Goal: Task Accomplishment & Management: Complete application form

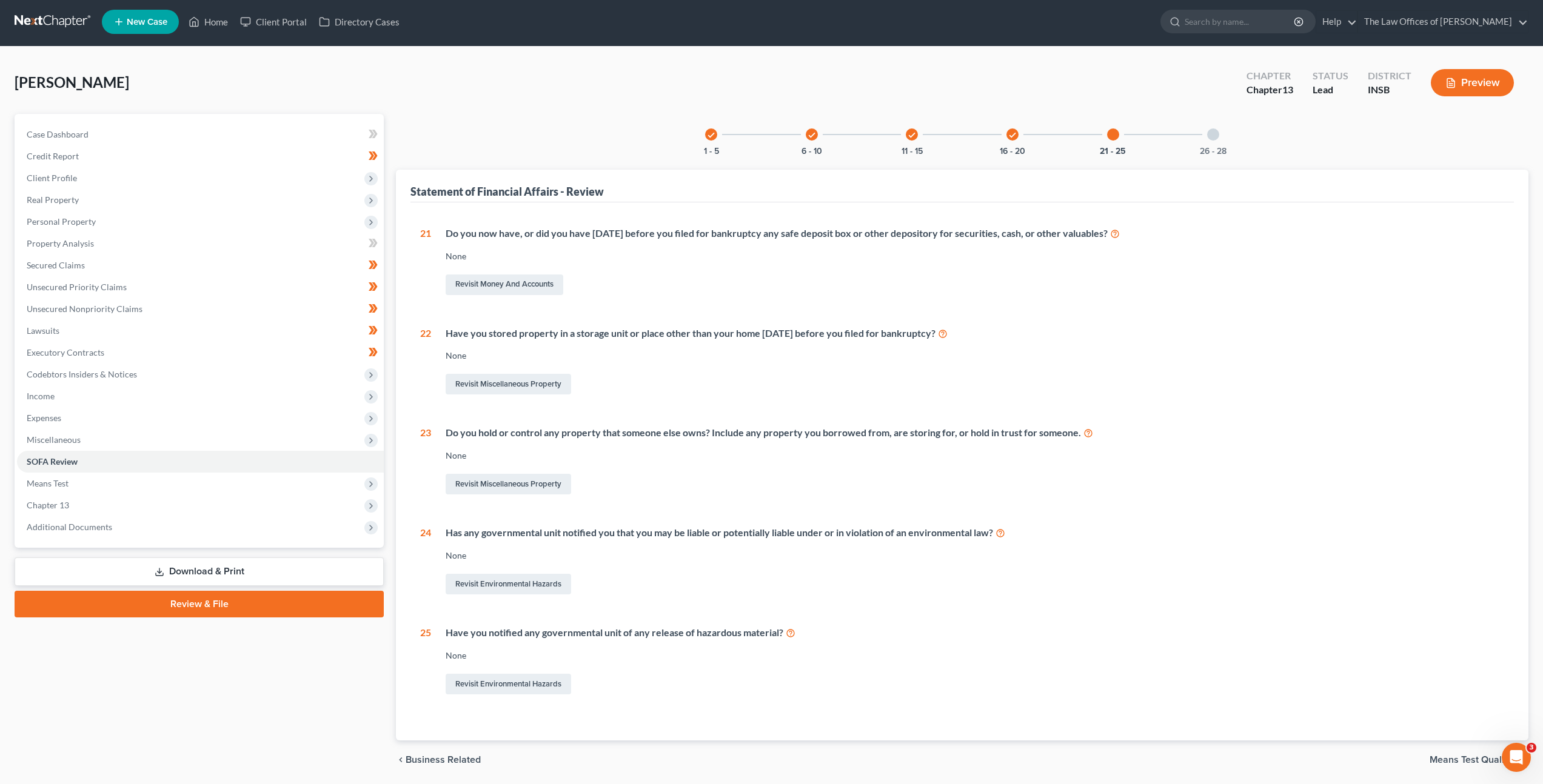
drag, startPoint x: 456, startPoint y: 96, endPoint x: 76, endPoint y: 22, distance: 387.1
click at [456, 96] on div "Nurrenbern, Pamela Upgraded Chapter Chapter 13 Status Lead District INSB Preview" at bounding box center [772, 87] width 1514 height 53
click at [14, 17] on link at bounding box center [53, 22] width 78 height 22
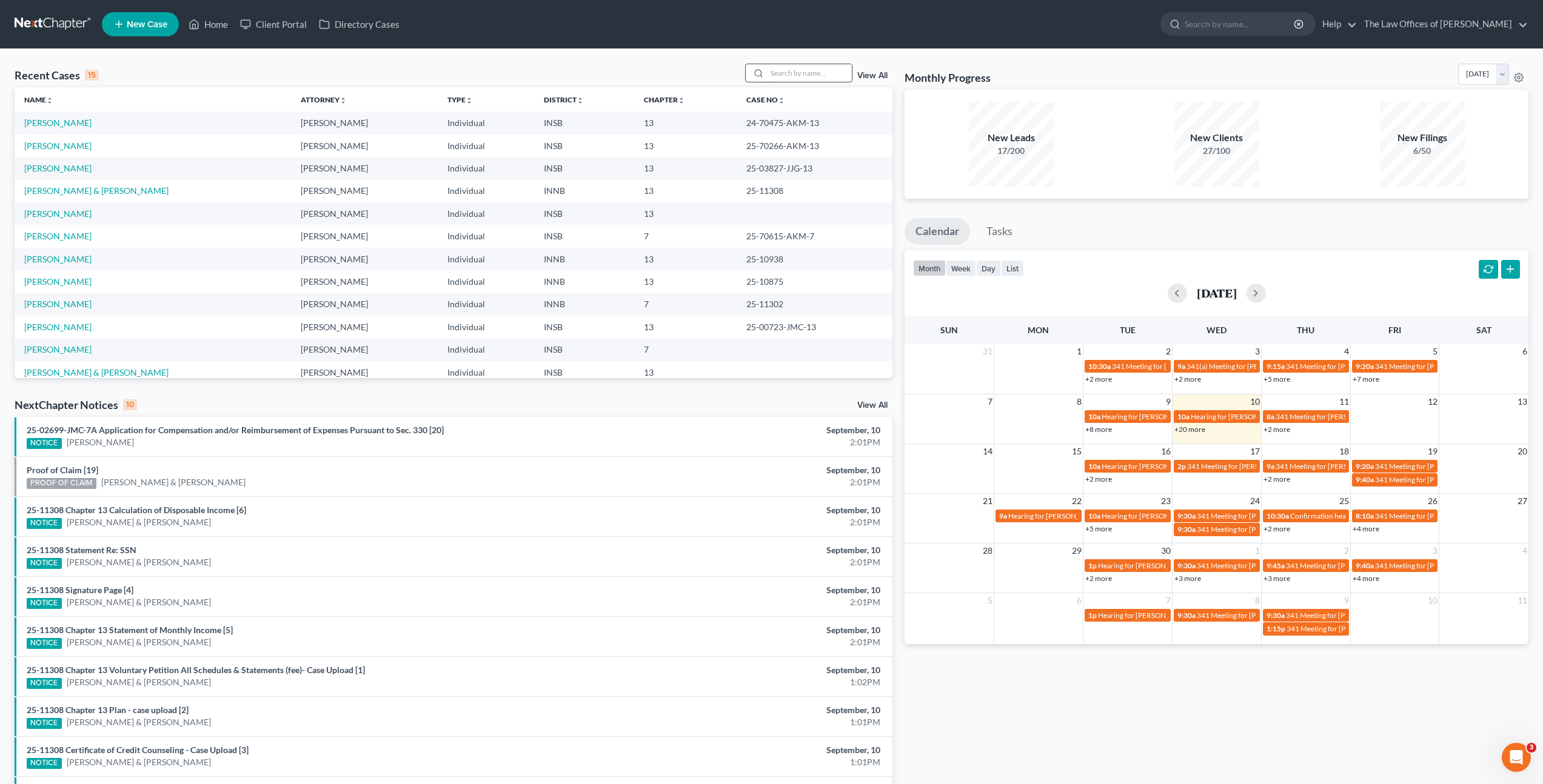
drag, startPoint x: 823, startPoint y: 68, endPoint x: 827, endPoint y: 63, distance: 6.4
click at [823, 67] on input "search" at bounding box center [809, 73] width 85 height 18
type input "Jody Wright"
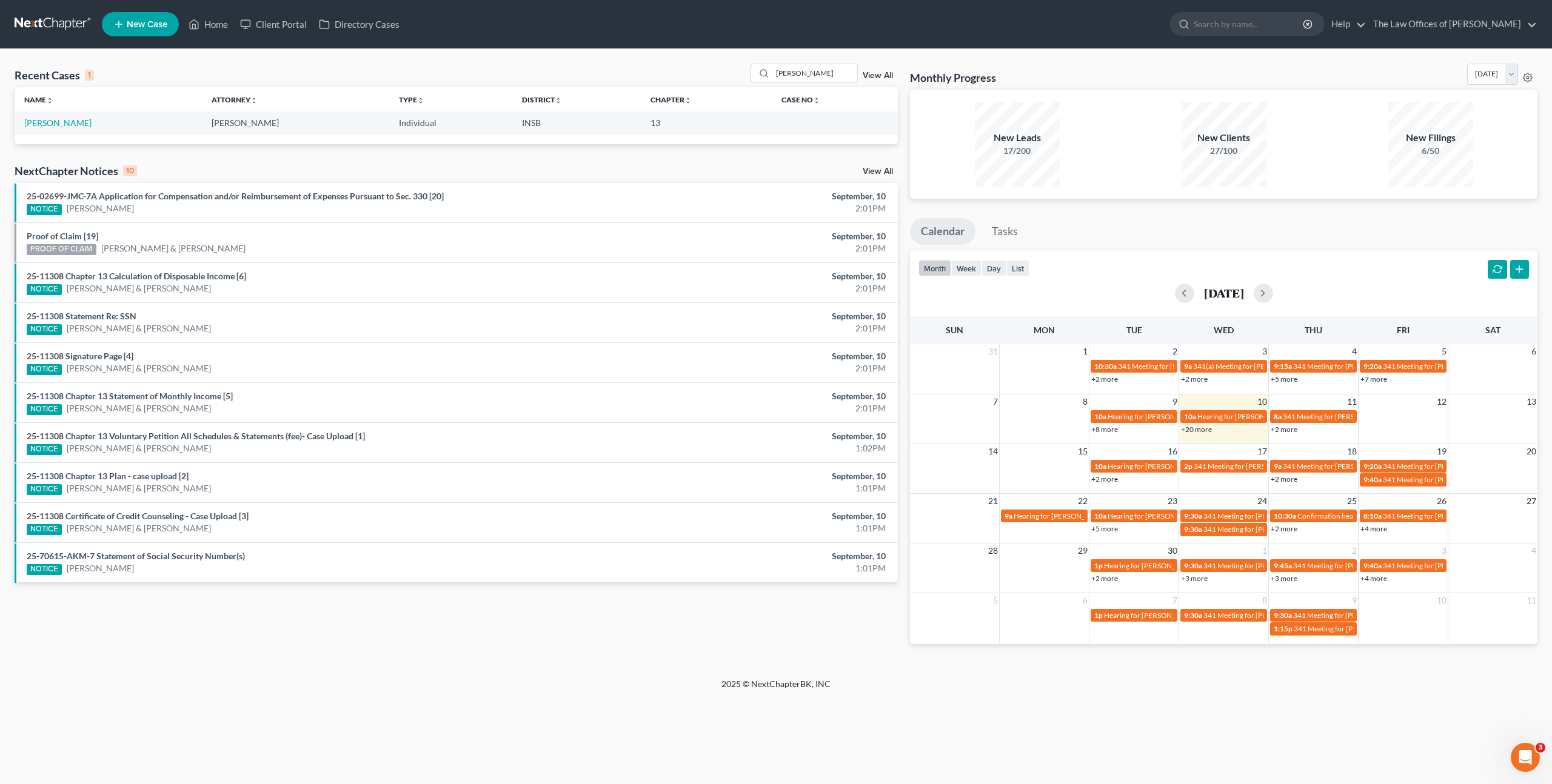
click at [55, 129] on td "[PERSON_NAME]" at bounding box center [108, 123] width 188 height 23
click at [56, 127] on link "[PERSON_NAME]" at bounding box center [58, 123] width 68 height 10
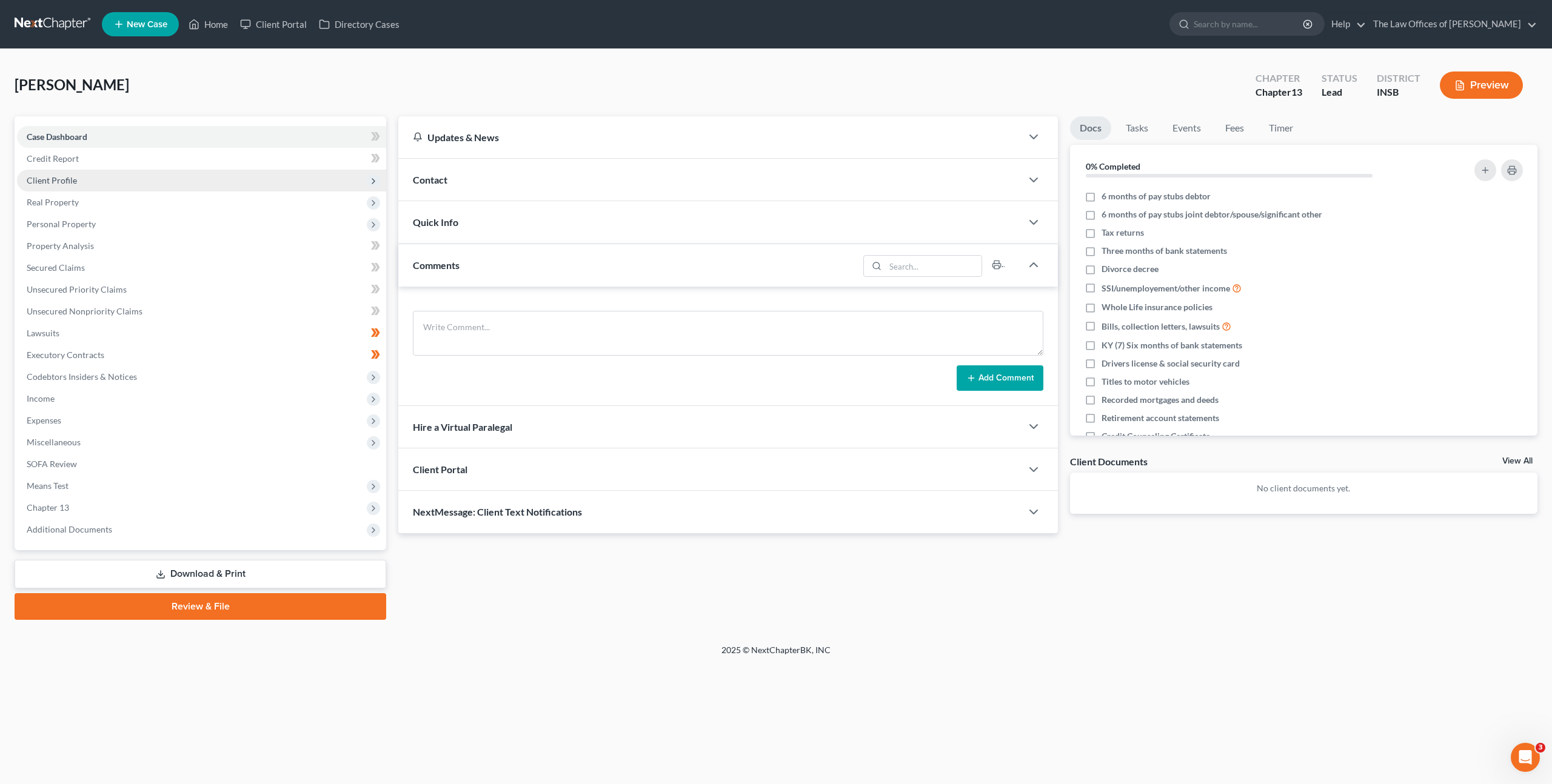
click at [178, 179] on span "Client Profile" at bounding box center [201, 180] width 369 height 22
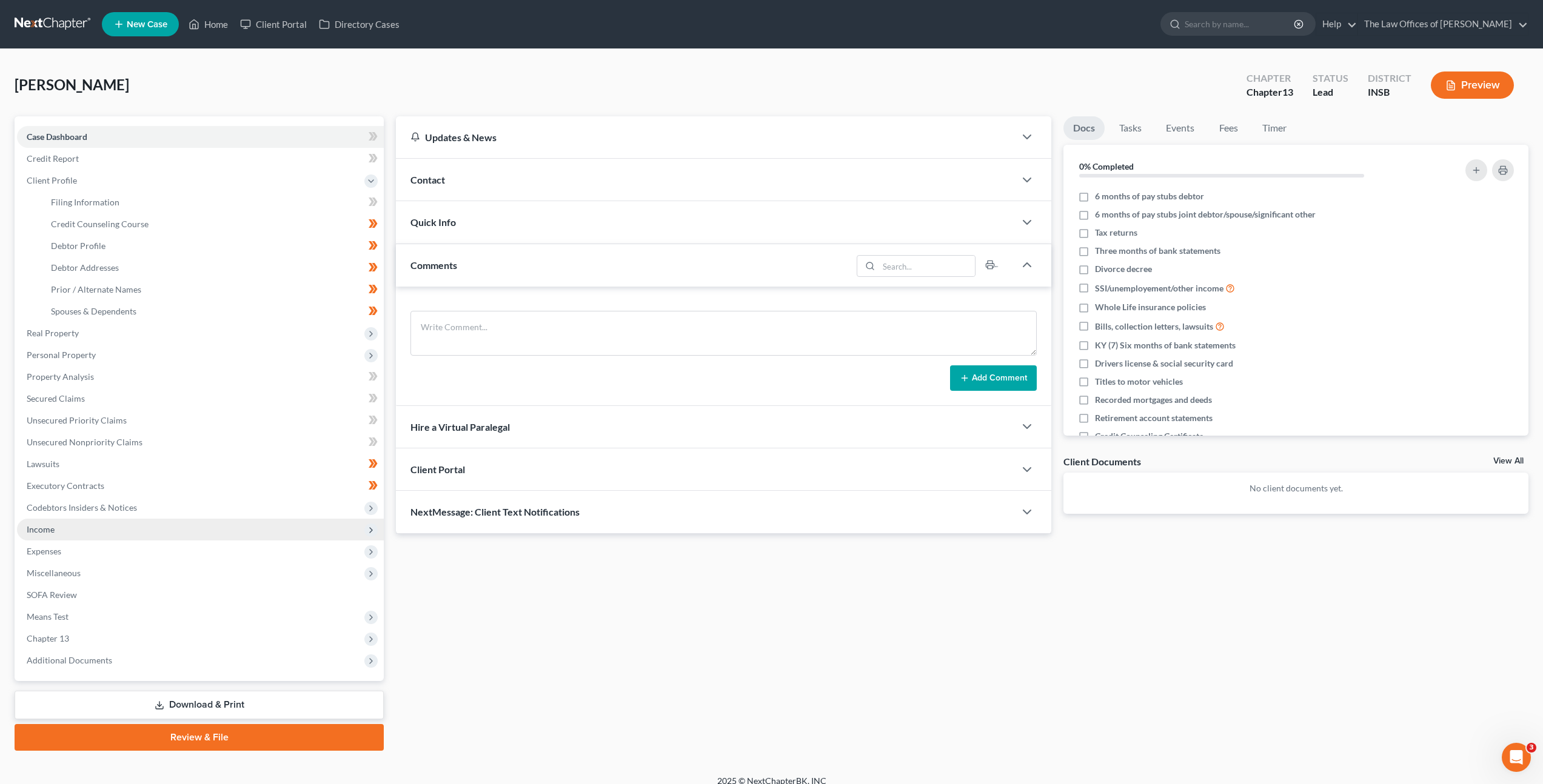
click at [101, 526] on span "Income" at bounding box center [200, 530] width 367 height 22
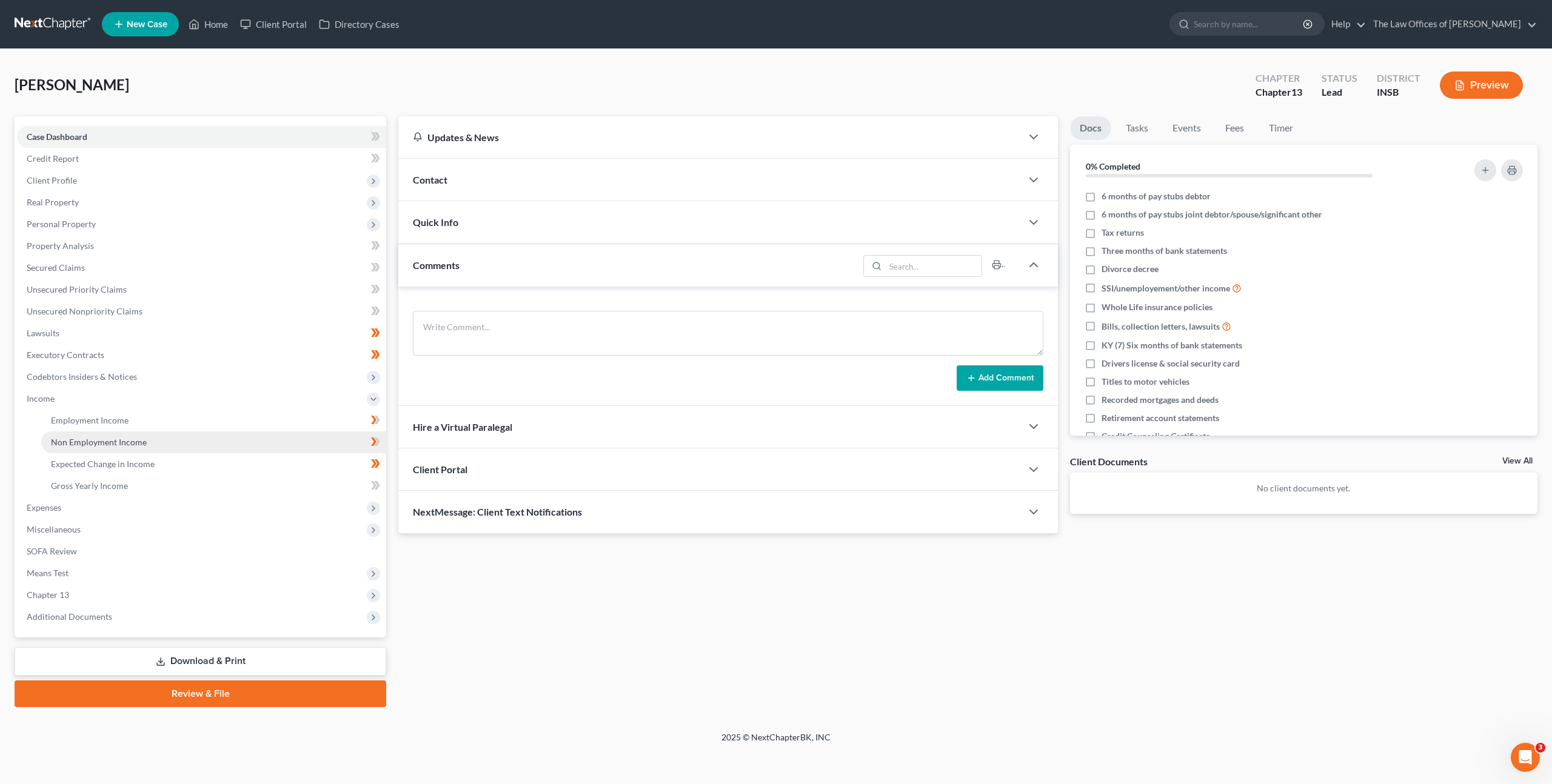
click at [160, 432] on link "Non Employment Income" at bounding box center [213, 443] width 345 height 22
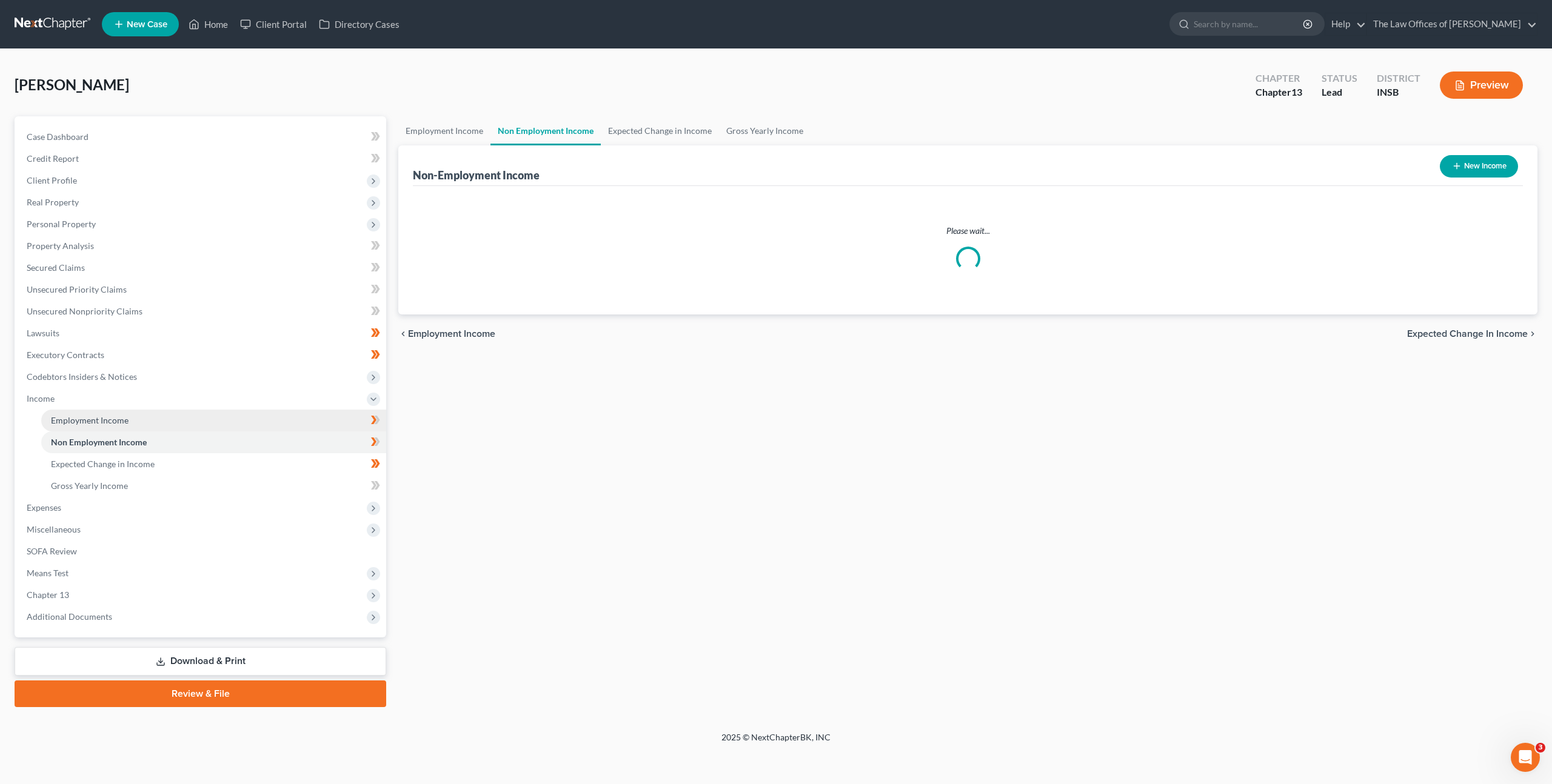
click at [167, 425] on link "Employment Income" at bounding box center [213, 421] width 345 height 22
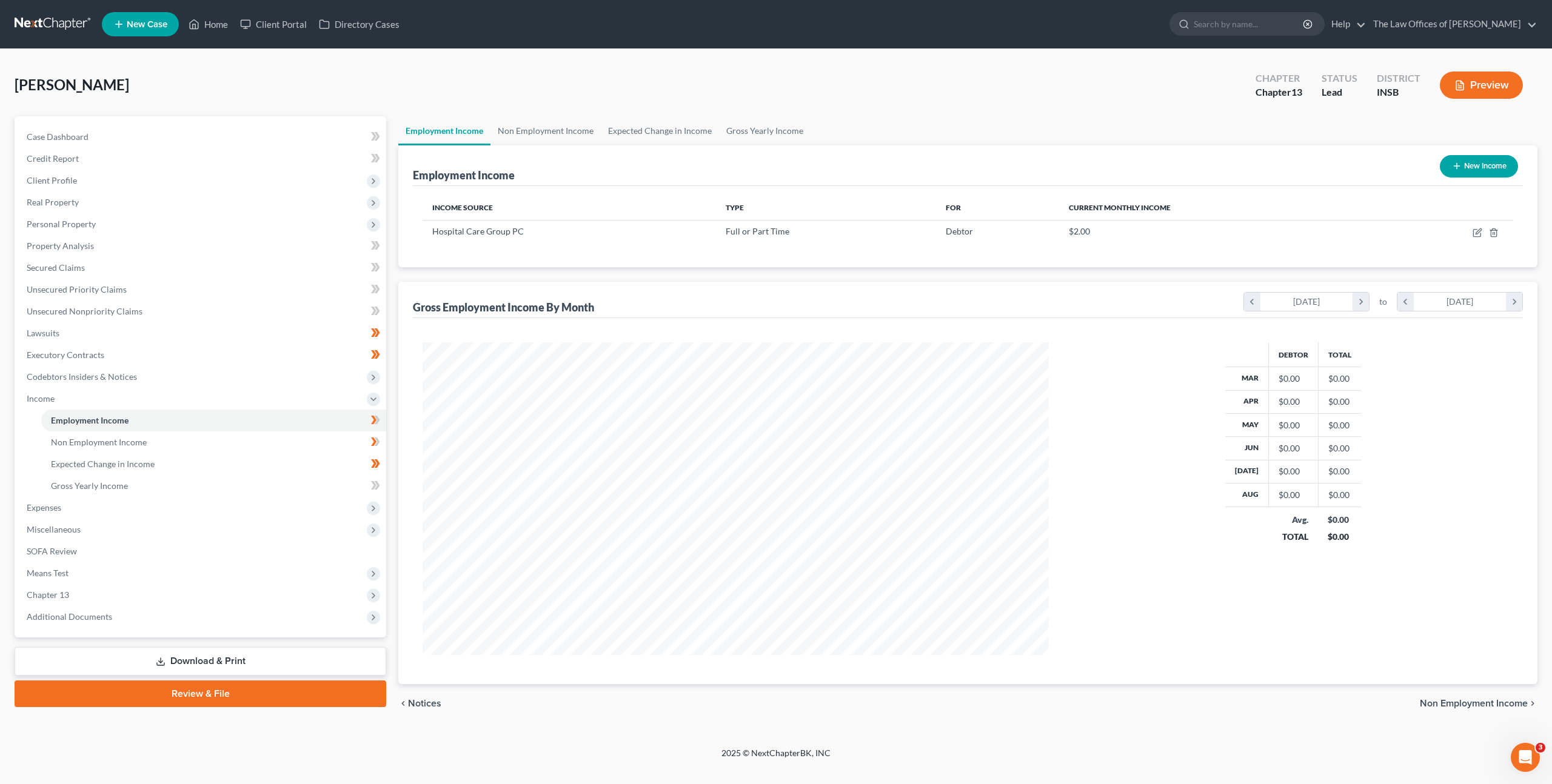
scroll to position [313, 651]
click at [1478, 232] on icon "button" at bounding box center [1477, 232] width 10 height 10
select select "0"
select select "15"
select select "1"
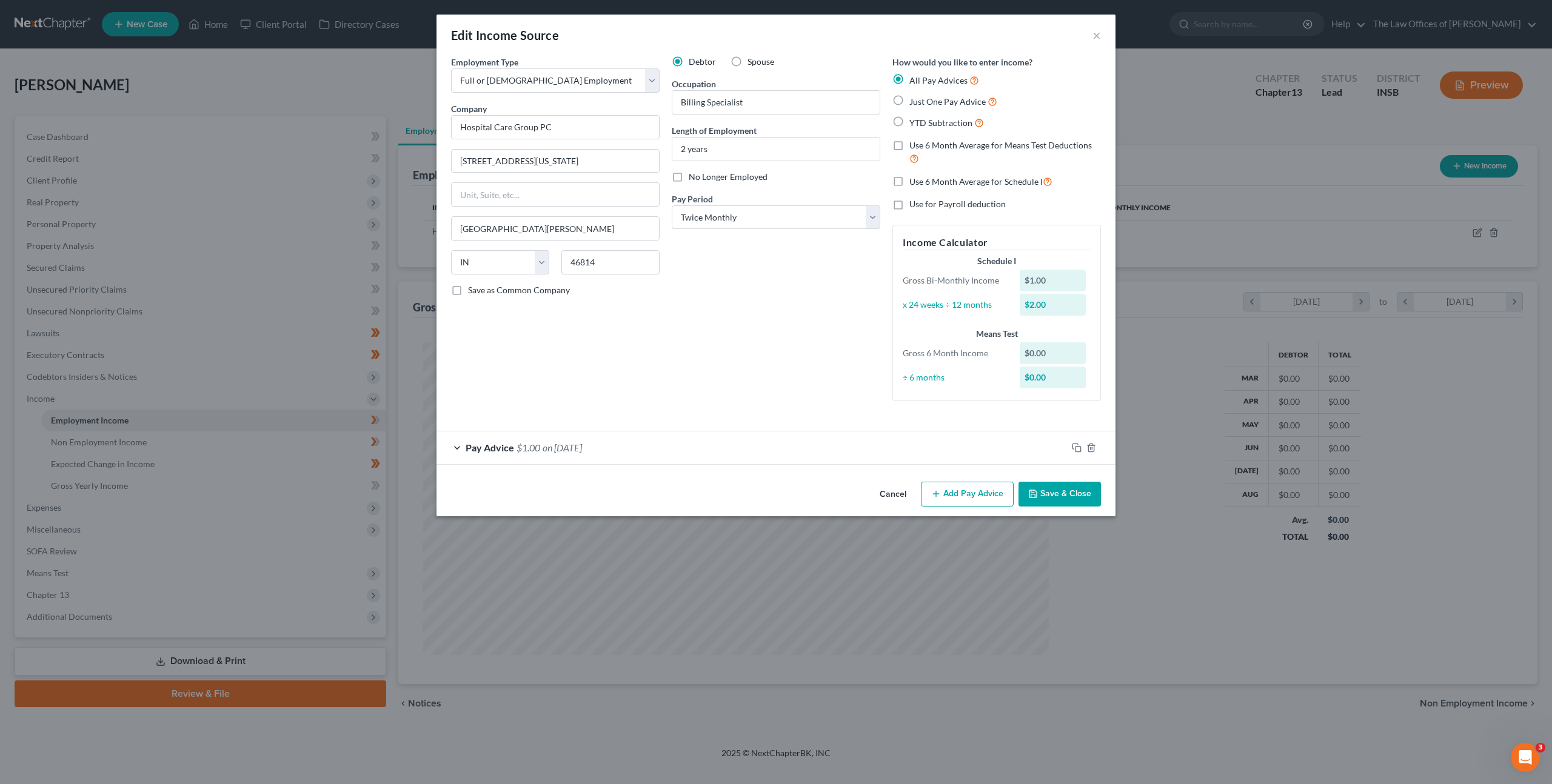
click at [655, 450] on div "Pay Advice $1.00 on 01/01/2025" at bounding box center [751, 447] width 631 height 32
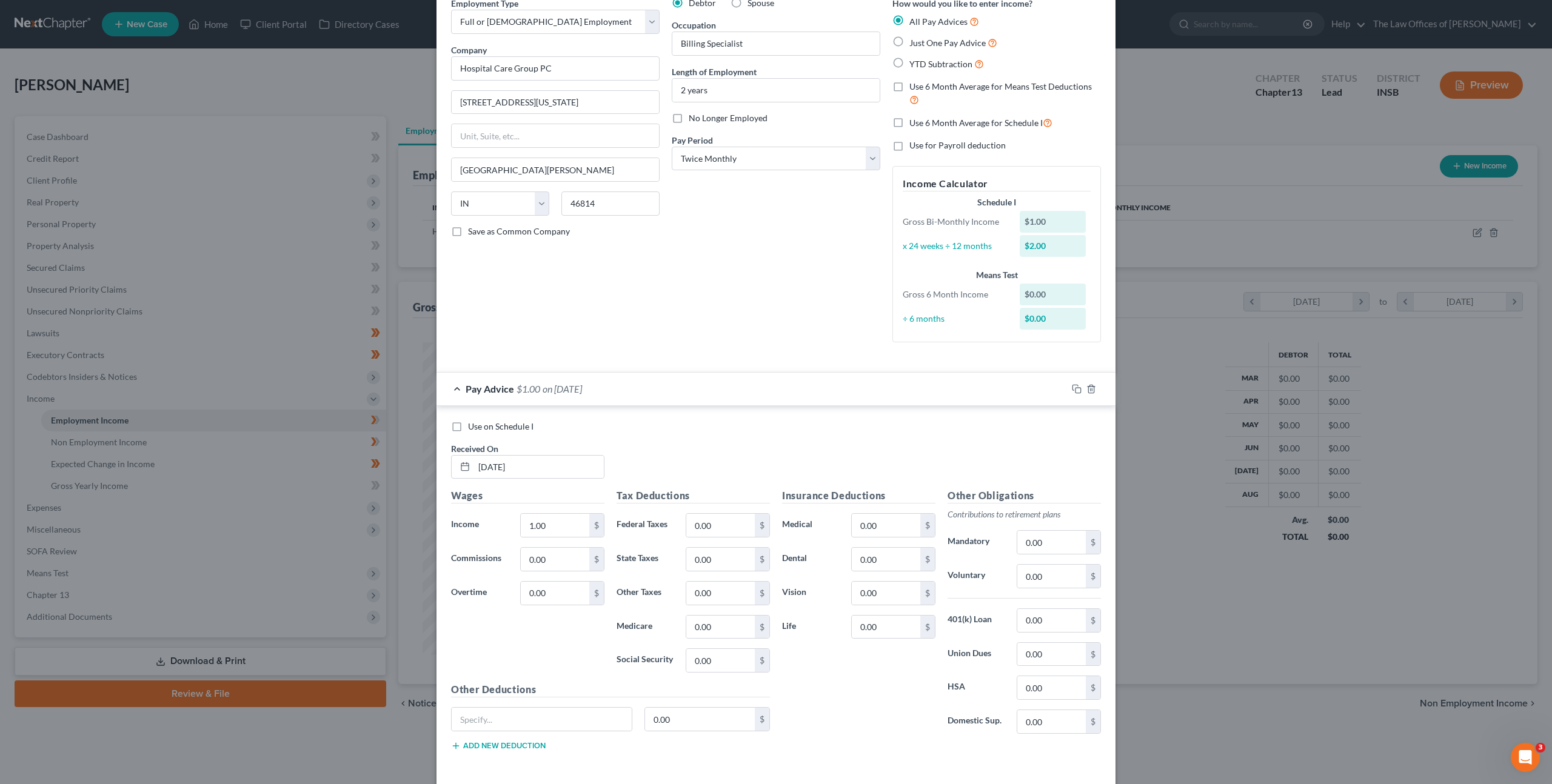
scroll to position [112, 0]
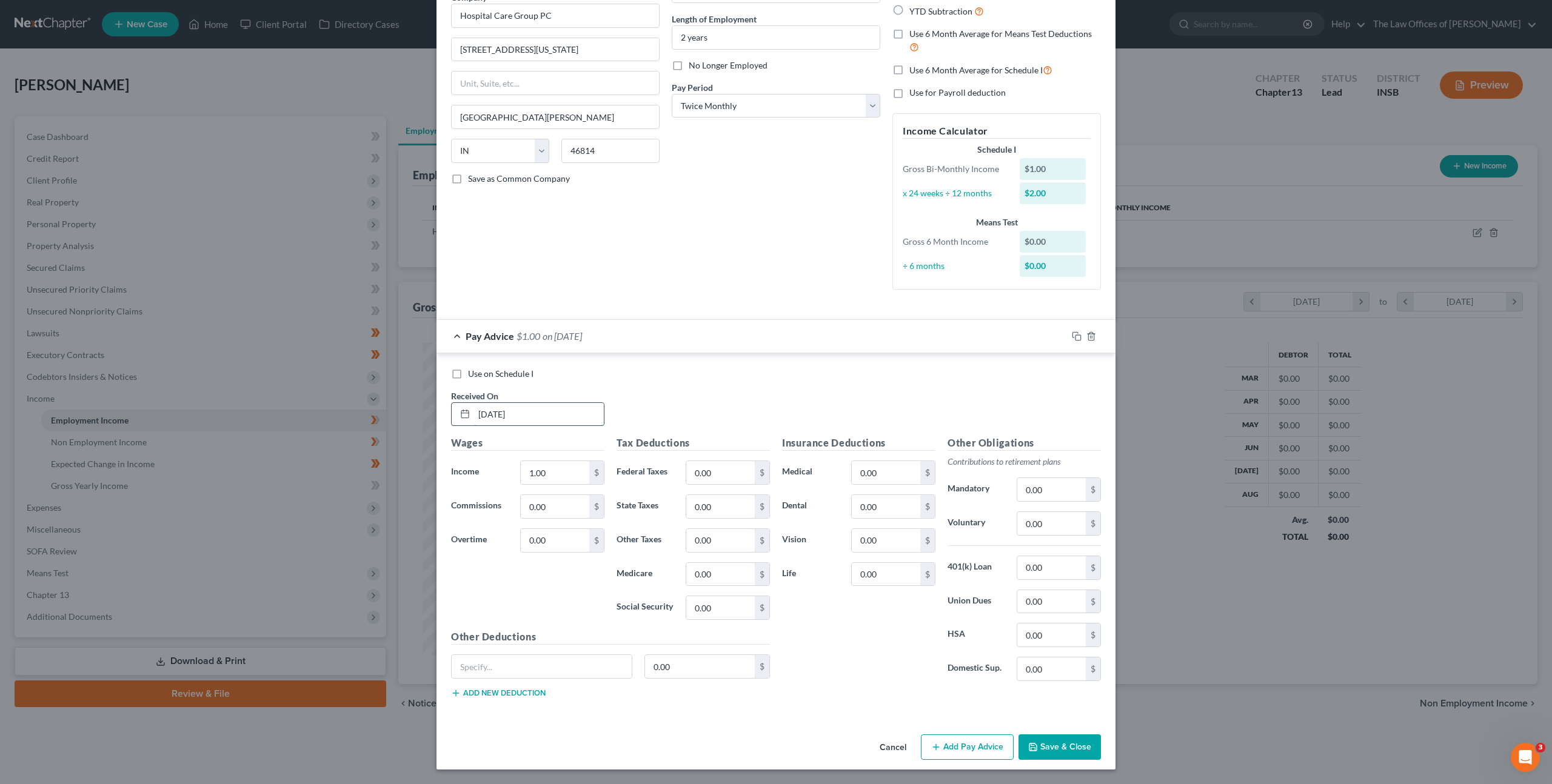
click at [543, 412] on input "01/01/2025" at bounding box center [539, 414] width 130 height 23
click at [388, 396] on div "Edit Income Source × Employment Type * Select Full or Part Time Employment Self…" at bounding box center [776, 392] width 1552 height 784
type input "03/10/2025"
type input "1,906.74"
click at [714, 461] on input "0.00" at bounding box center [721, 472] width 69 height 23
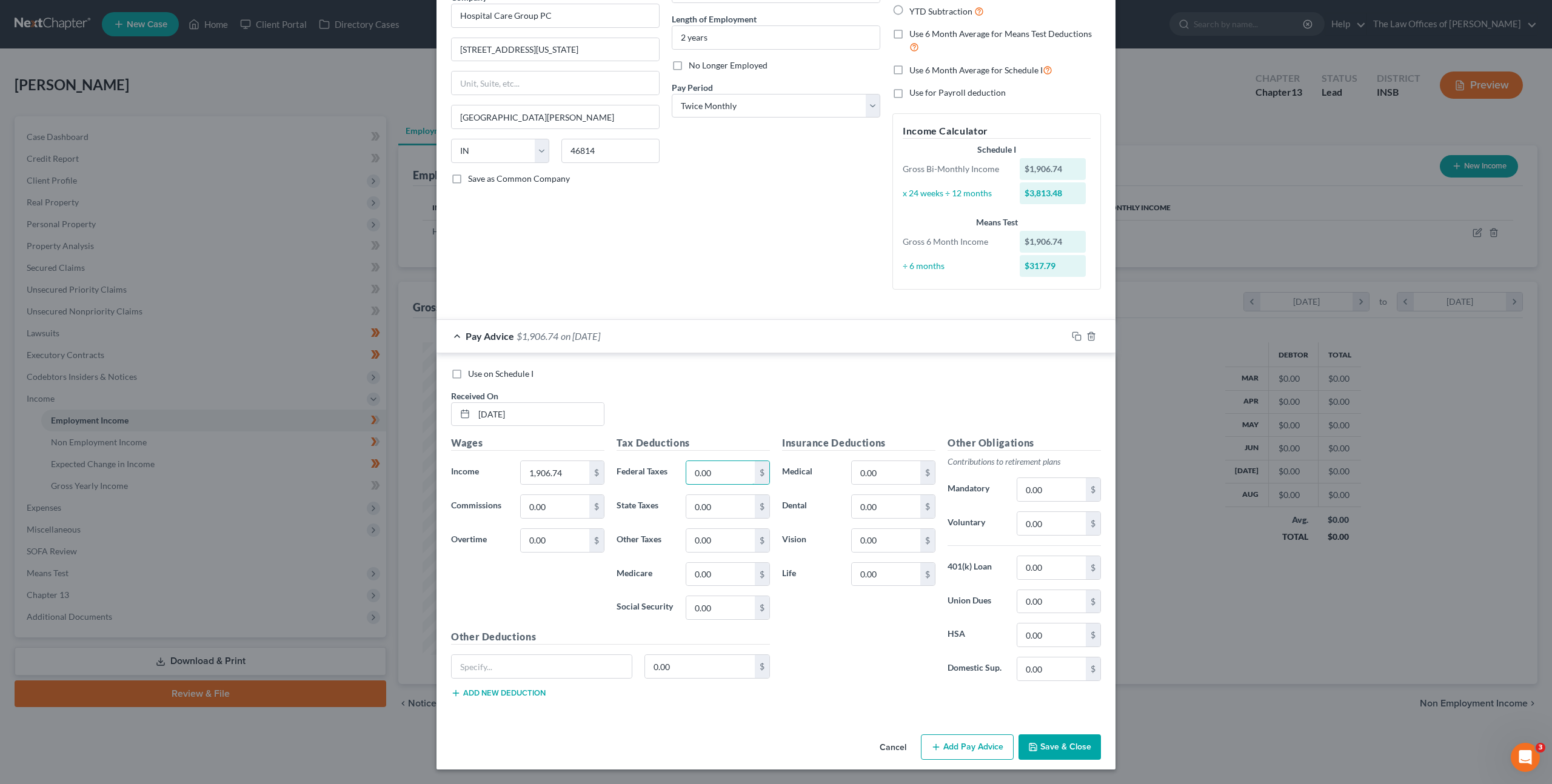
drag, startPoint x: 714, startPoint y: 464, endPoint x: 618, endPoint y: 447, distance: 97.5
click at [612, 454] on div "Tax Deductions Federal Taxes 0.00 $ State Taxes 0.00 $ Other Taxes 0.00 $ Medic…" at bounding box center [693, 532] width 166 height 194
drag, startPoint x: 705, startPoint y: 467, endPoint x: 645, endPoint y: 463, distance: 60.1
click at [645, 464] on div "Federal Taxes 0.00 $" at bounding box center [693, 472] width 166 height 24
drag, startPoint x: 701, startPoint y: 474, endPoint x: 917, endPoint y: 425, distance: 221.5
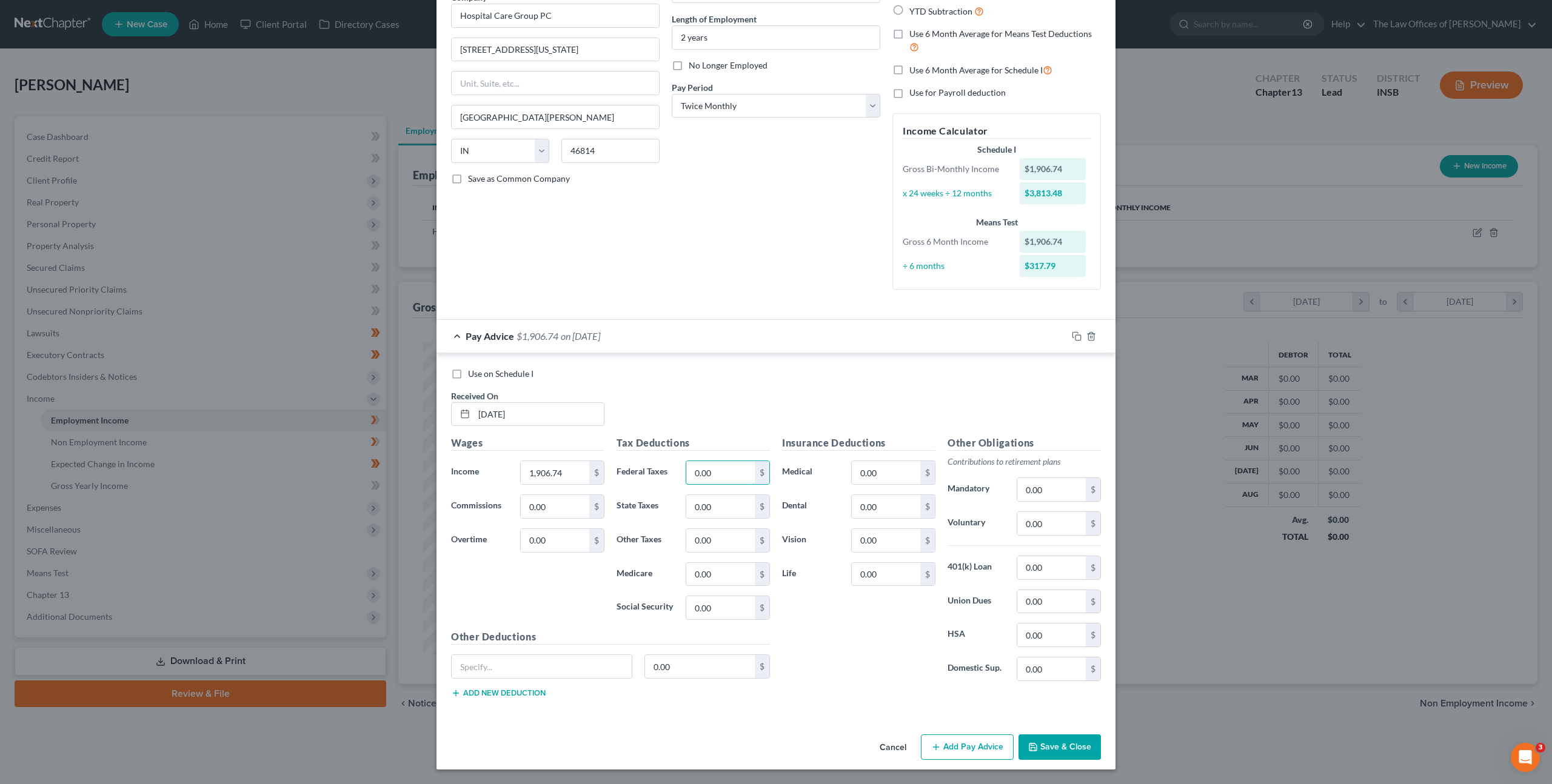
click at [644, 465] on div "Federal Taxes 0.00 $" at bounding box center [693, 472] width 166 height 24
type input "75.77"
type input "48.11"
type input "25.50"
type input "27.51"
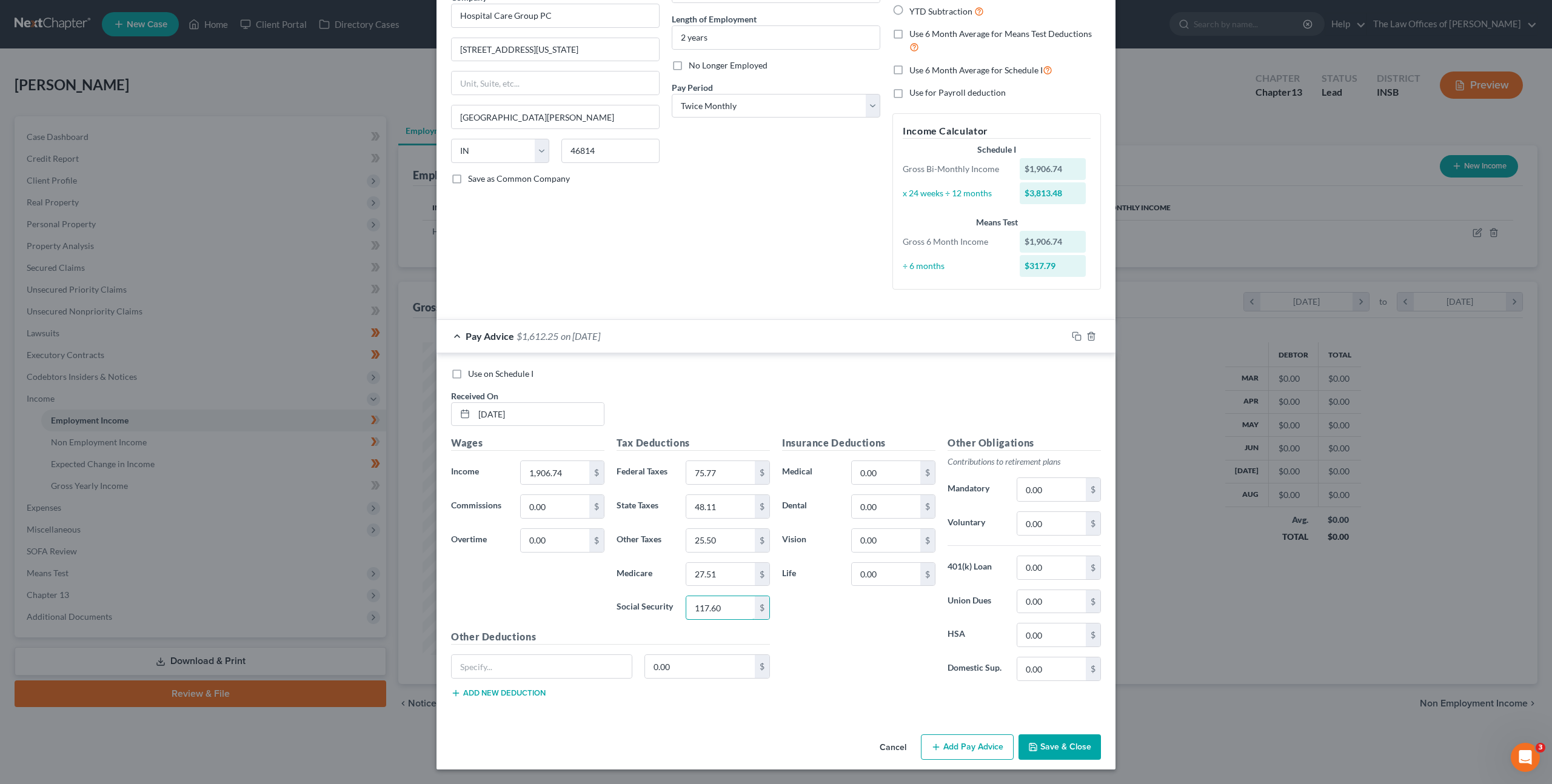
type input "117.60"
click at [1039, 571] on input "0.00" at bounding box center [1052, 567] width 69 height 23
type input "2"
click at [1050, 525] on input "0.00" at bounding box center [1052, 523] width 69 height 23
type input "209.74"
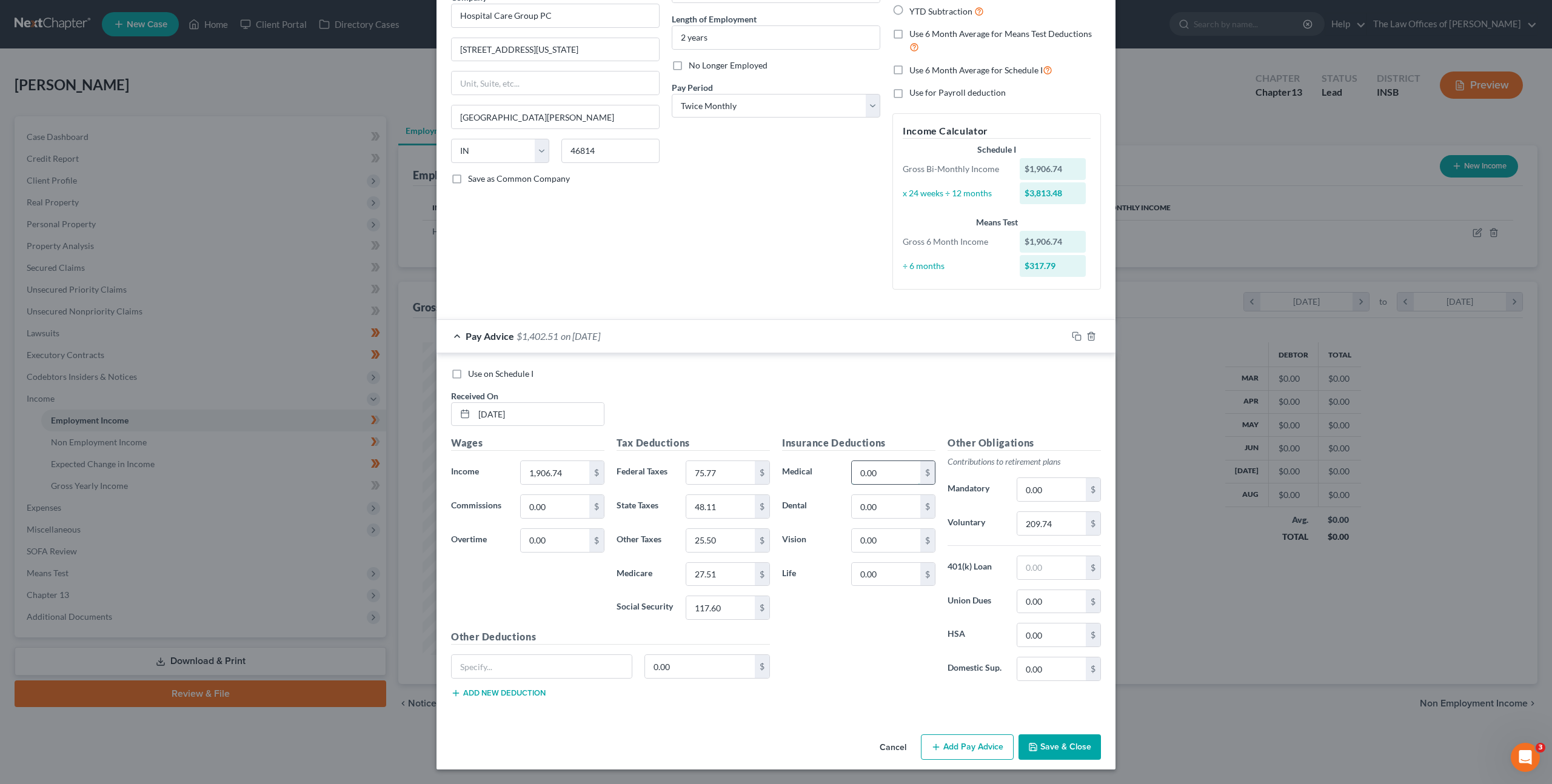
click at [893, 477] on input "0.00" at bounding box center [886, 472] width 69 height 23
type input "10"
click at [1076, 338] on rect "button" at bounding box center [1079, 337] width 5 height 5
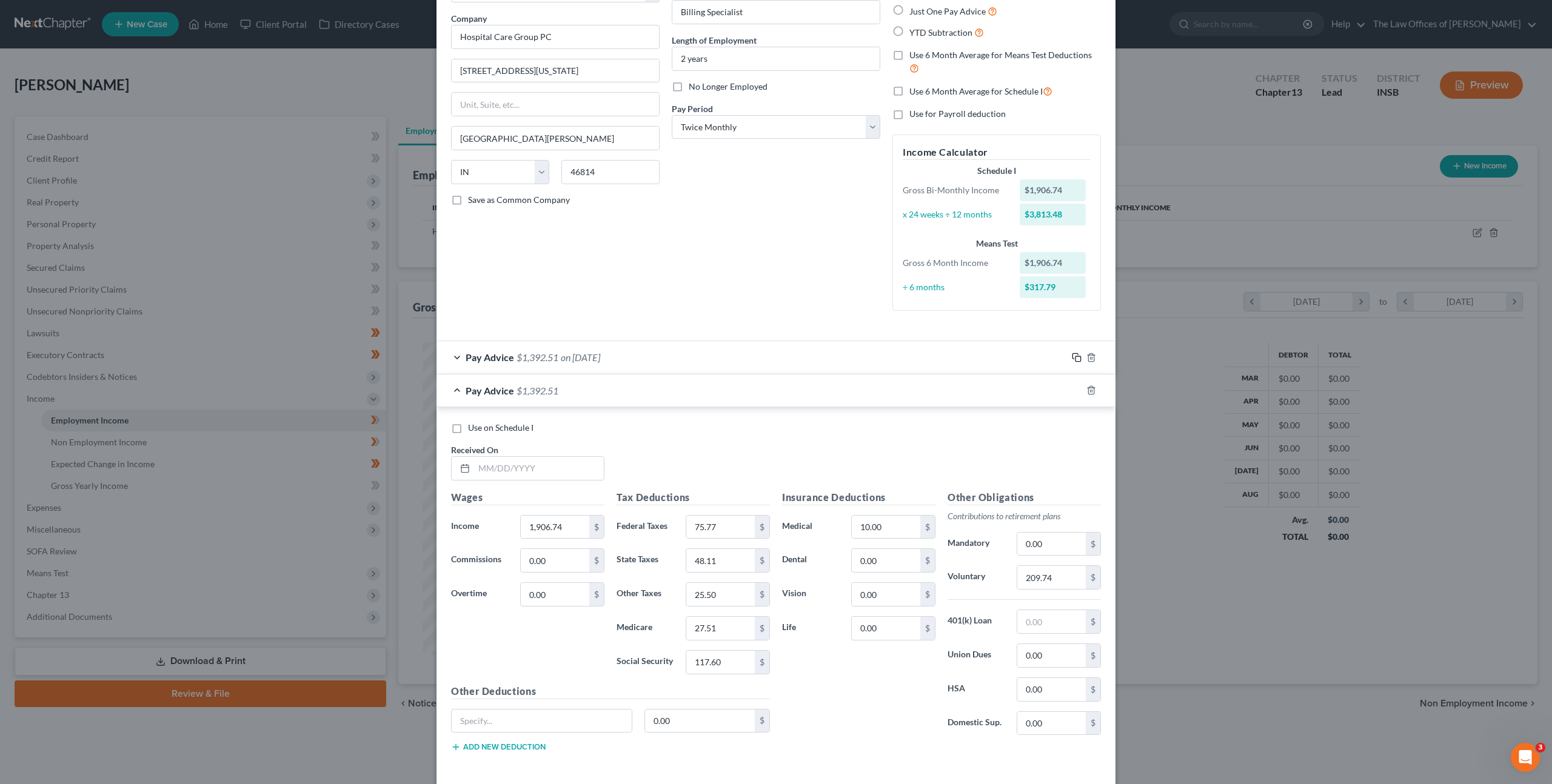
scroll to position [144, 0]
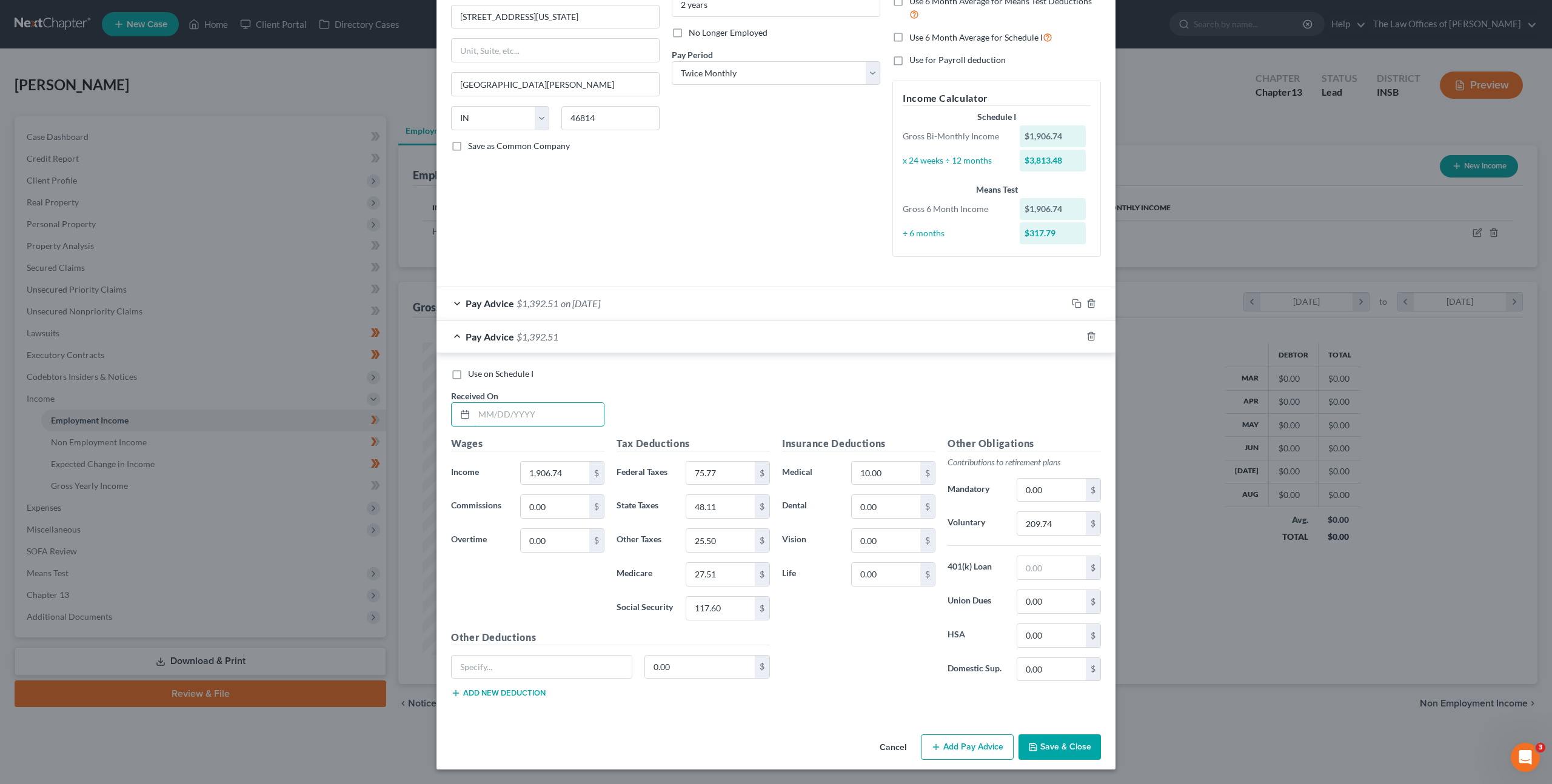
drag, startPoint x: 547, startPoint y: 416, endPoint x: 840, endPoint y: 398, distance: 293.6
click at [554, 415] on input "text" at bounding box center [539, 414] width 130 height 23
type input "03/25/2025"
drag, startPoint x: 1073, startPoint y: 337, endPoint x: 1042, endPoint y: 349, distance: 33.2
click at [1073, 337] on icon "button" at bounding box center [1077, 336] width 10 height 10
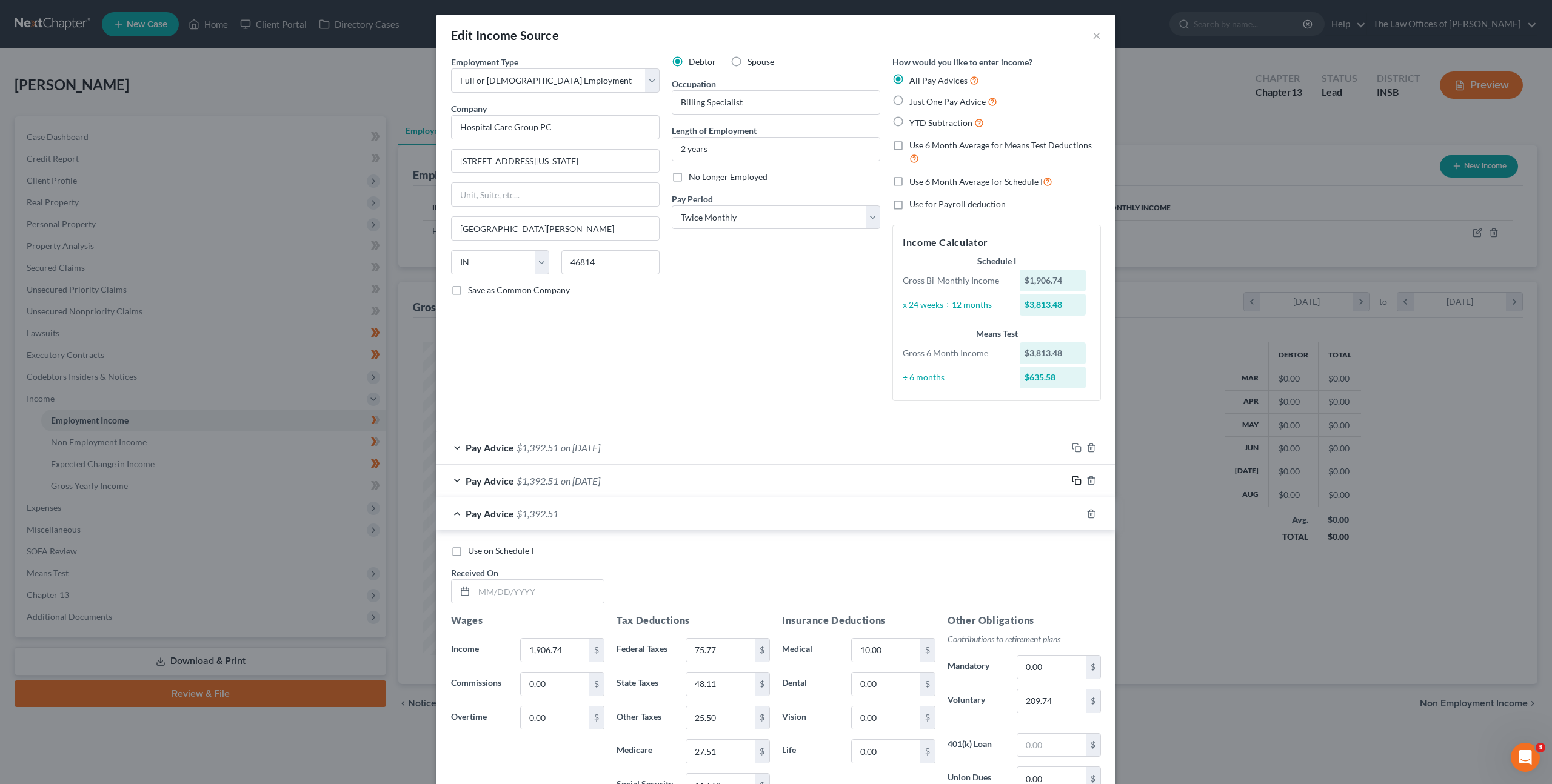
scroll to position [177, 0]
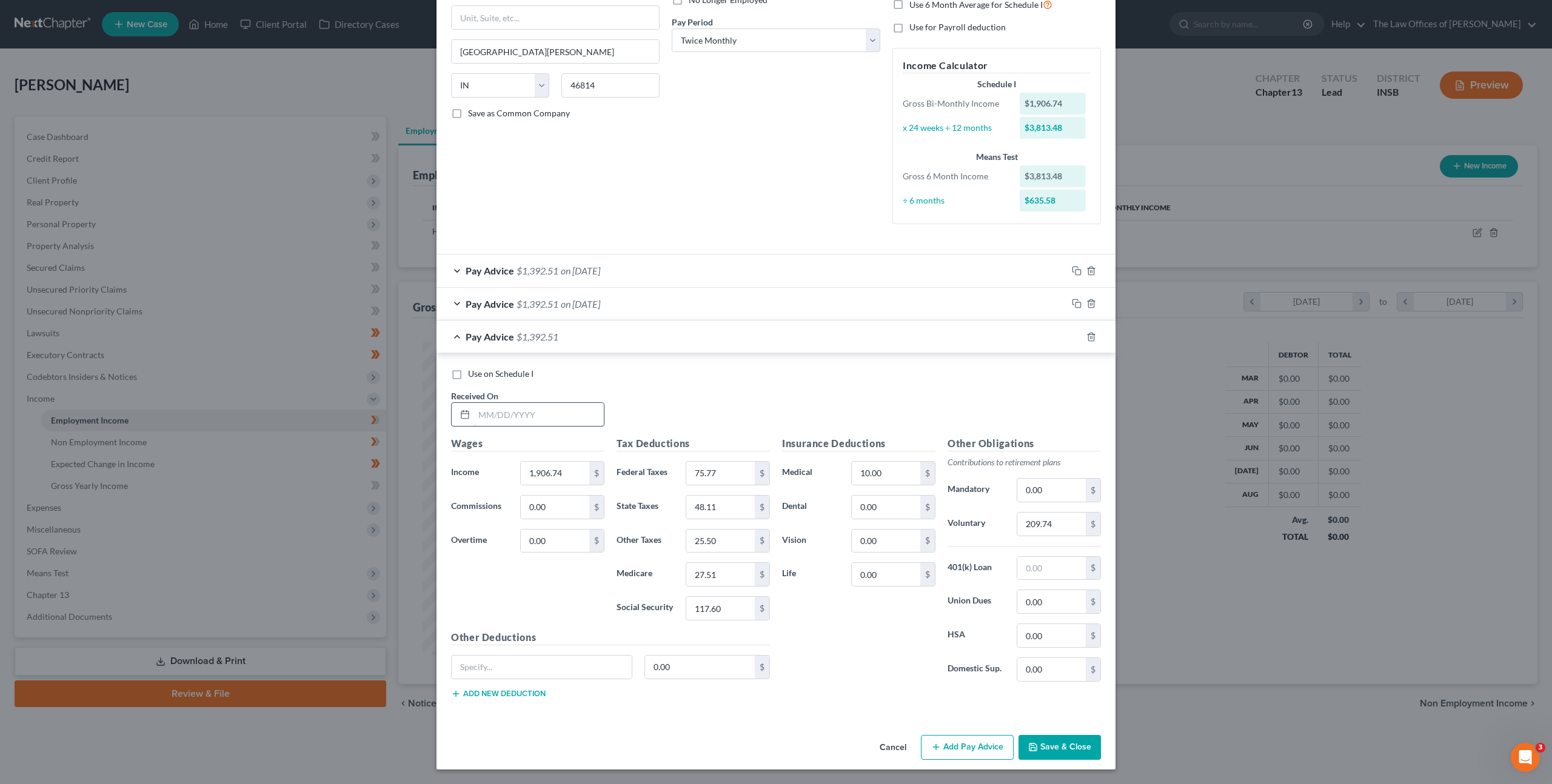
click at [529, 407] on input "text" at bounding box center [539, 414] width 130 height 23
type input "04/10/2025"
click at [727, 481] on input "75.77" at bounding box center [721, 473] width 69 height 23
type input "89.50"
type input "51.54"
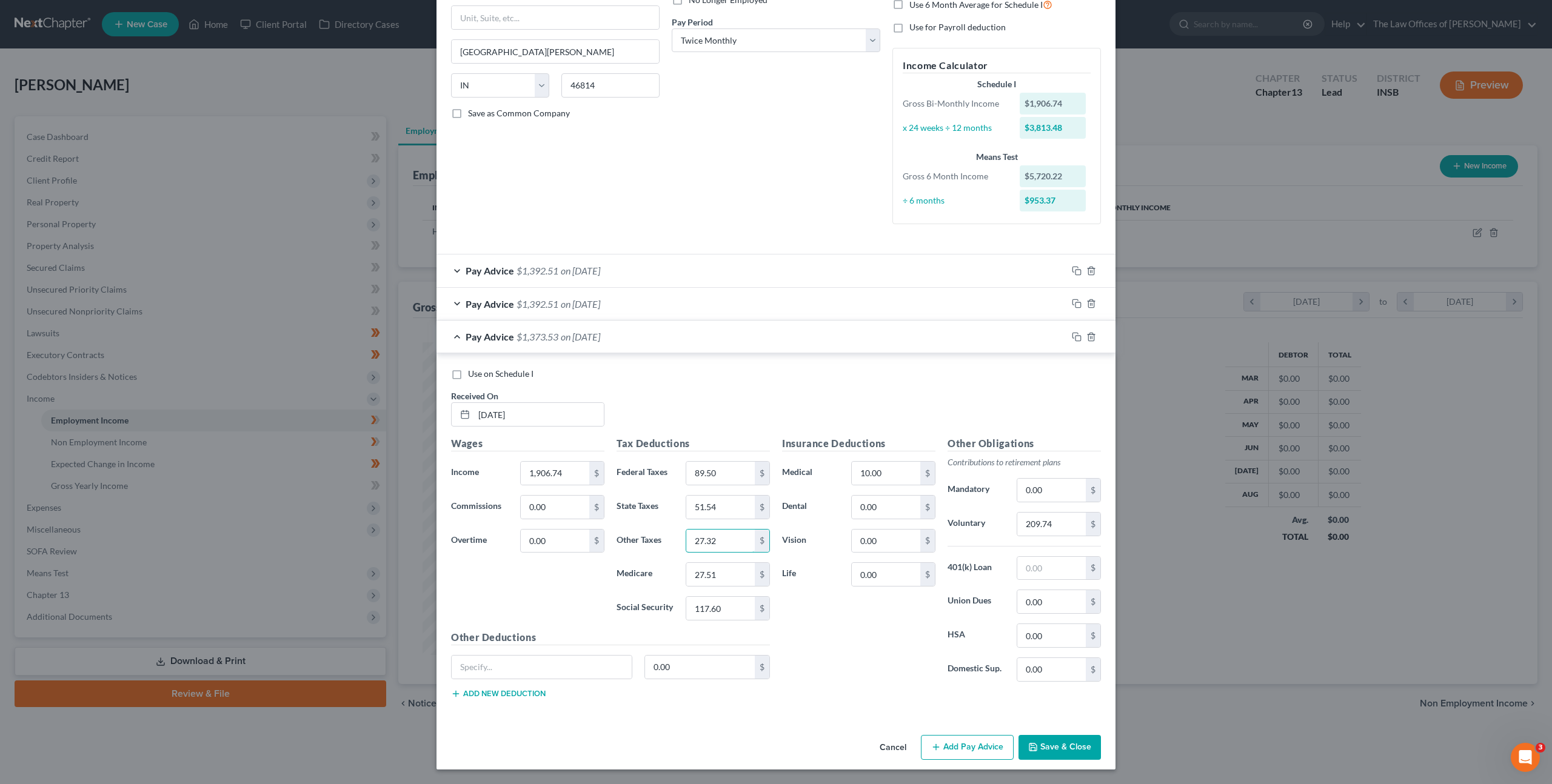
type input "27.32"
click at [1039, 526] on input "209.74" at bounding box center [1052, 524] width 69 height 23
type input "95.33"
click at [1075, 337] on icon "button" at bounding box center [1077, 337] width 10 height 10
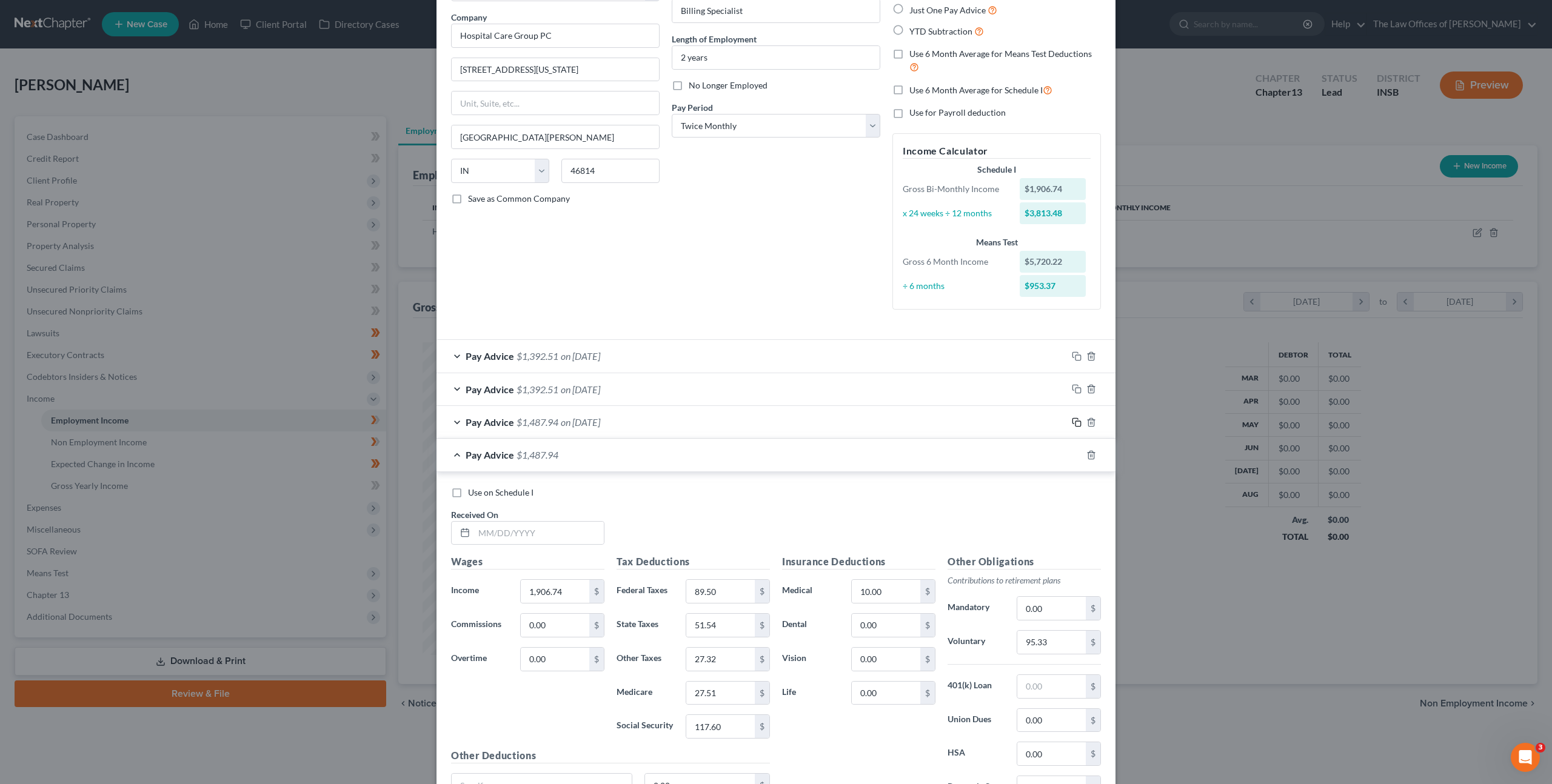
scroll to position [210, 0]
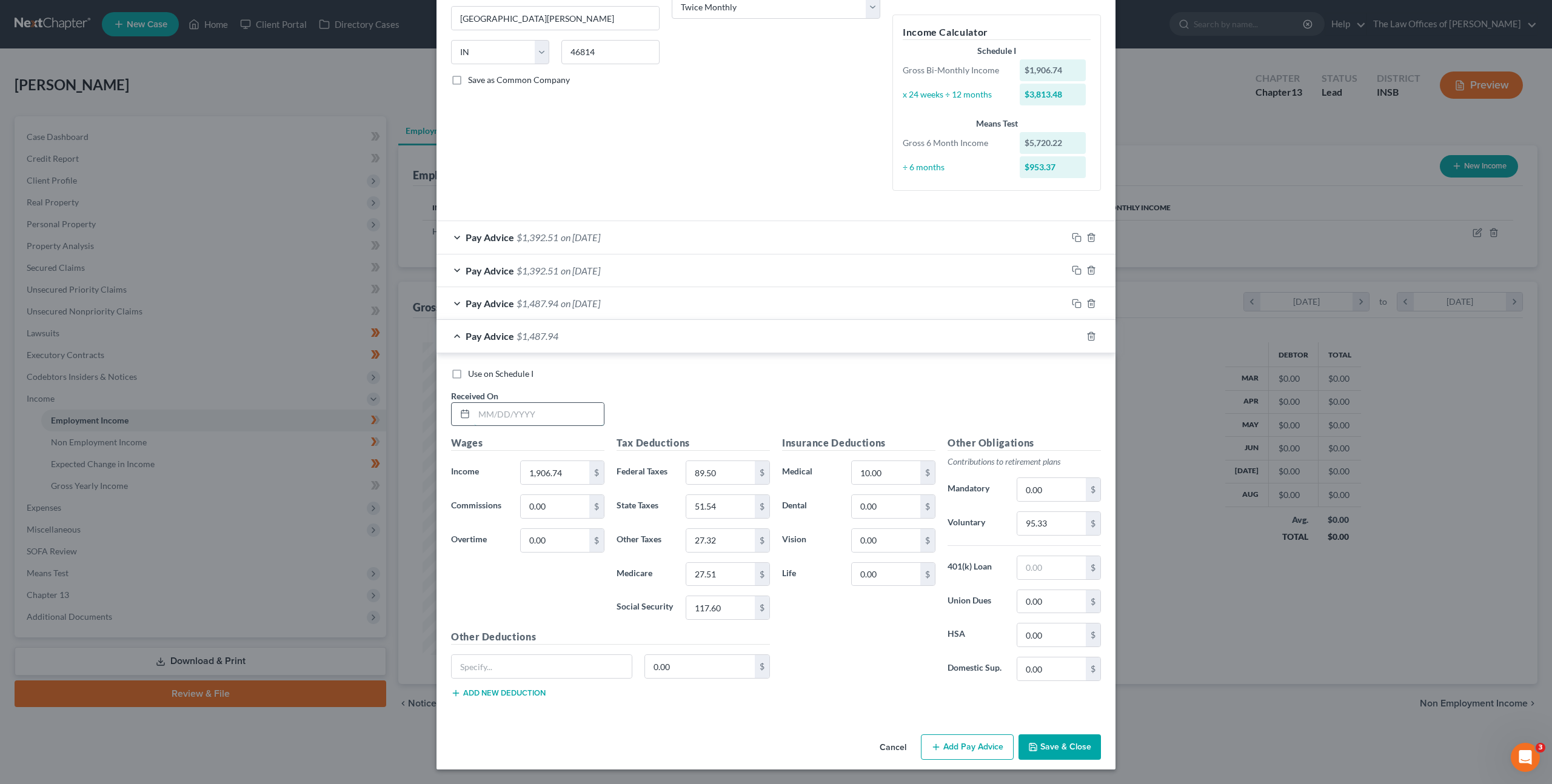
click at [537, 411] on input "text" at bounding box center [539, 414] width 130 height 23
type input "04/25/2025"
type input "2,106.74"
type input "112.30"
type input "57.24"
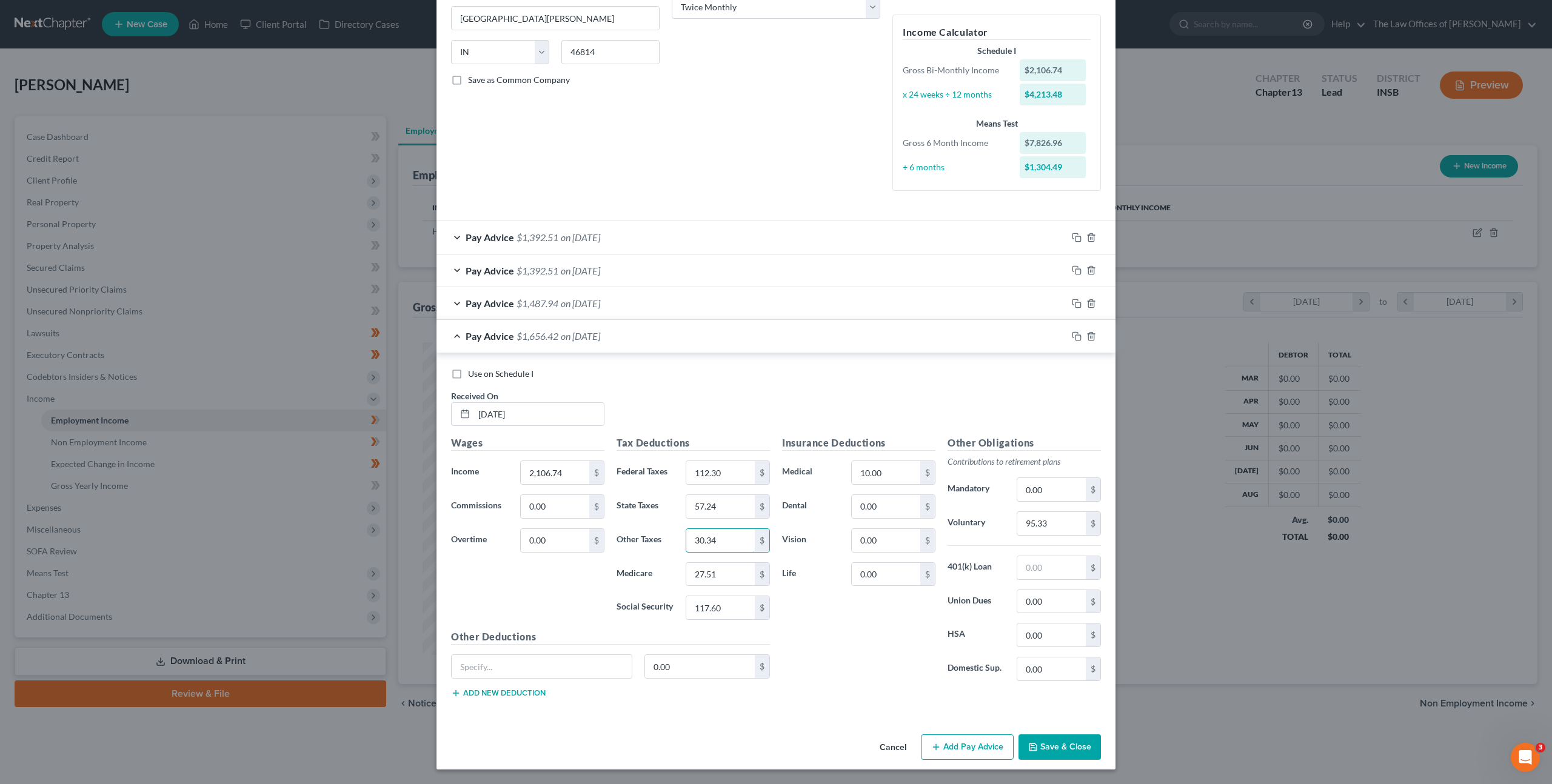
type input "30.34"
type input "30.40"
type input "129.99"
click at [1061, 528] on input "95.33" at bounding box center [1052, 523] width 69 height 23
type input "105.33"
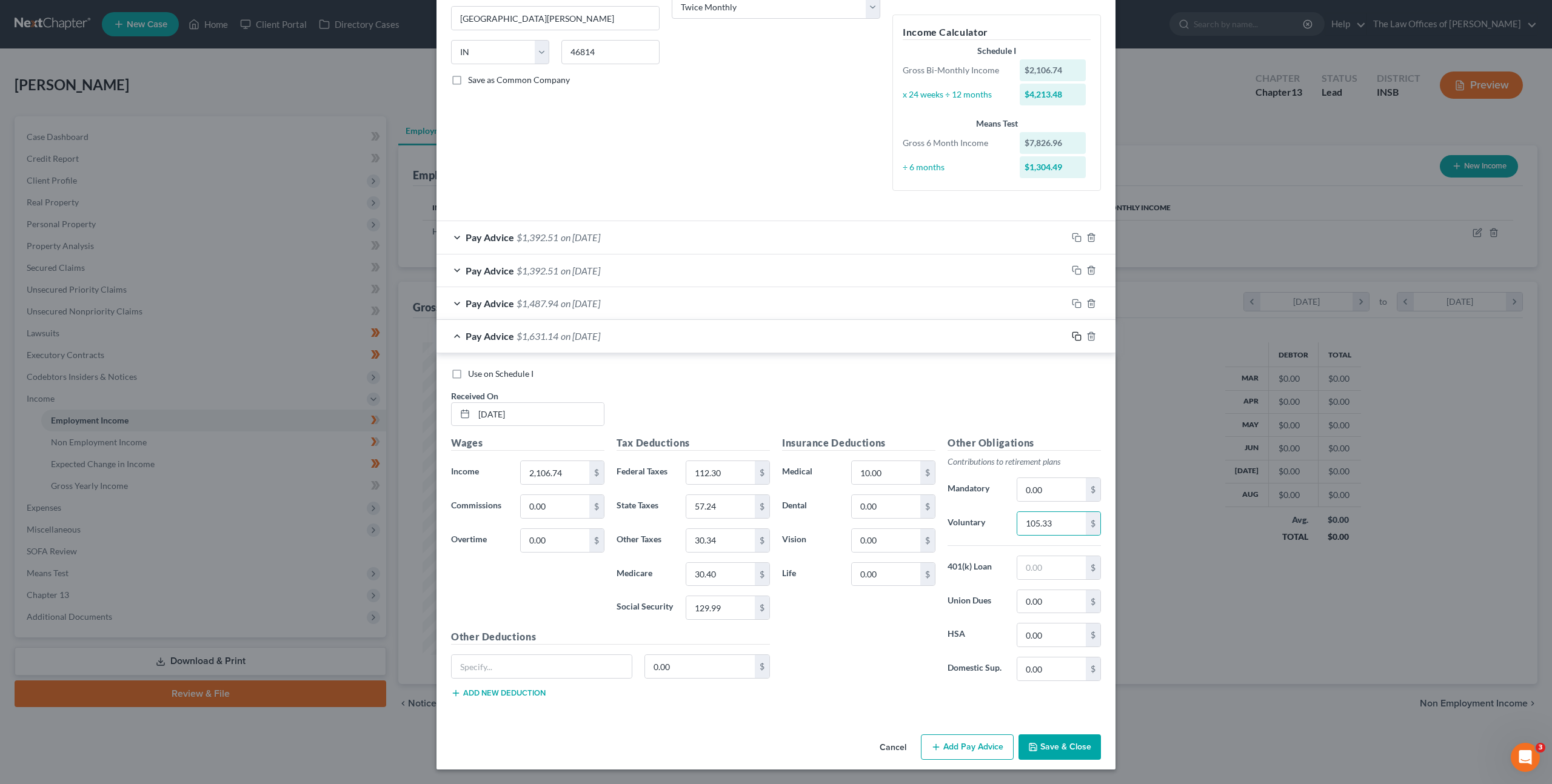
click at [1073, 339] on icon "button" at bounding box center [1077, 336] width 10 height 10
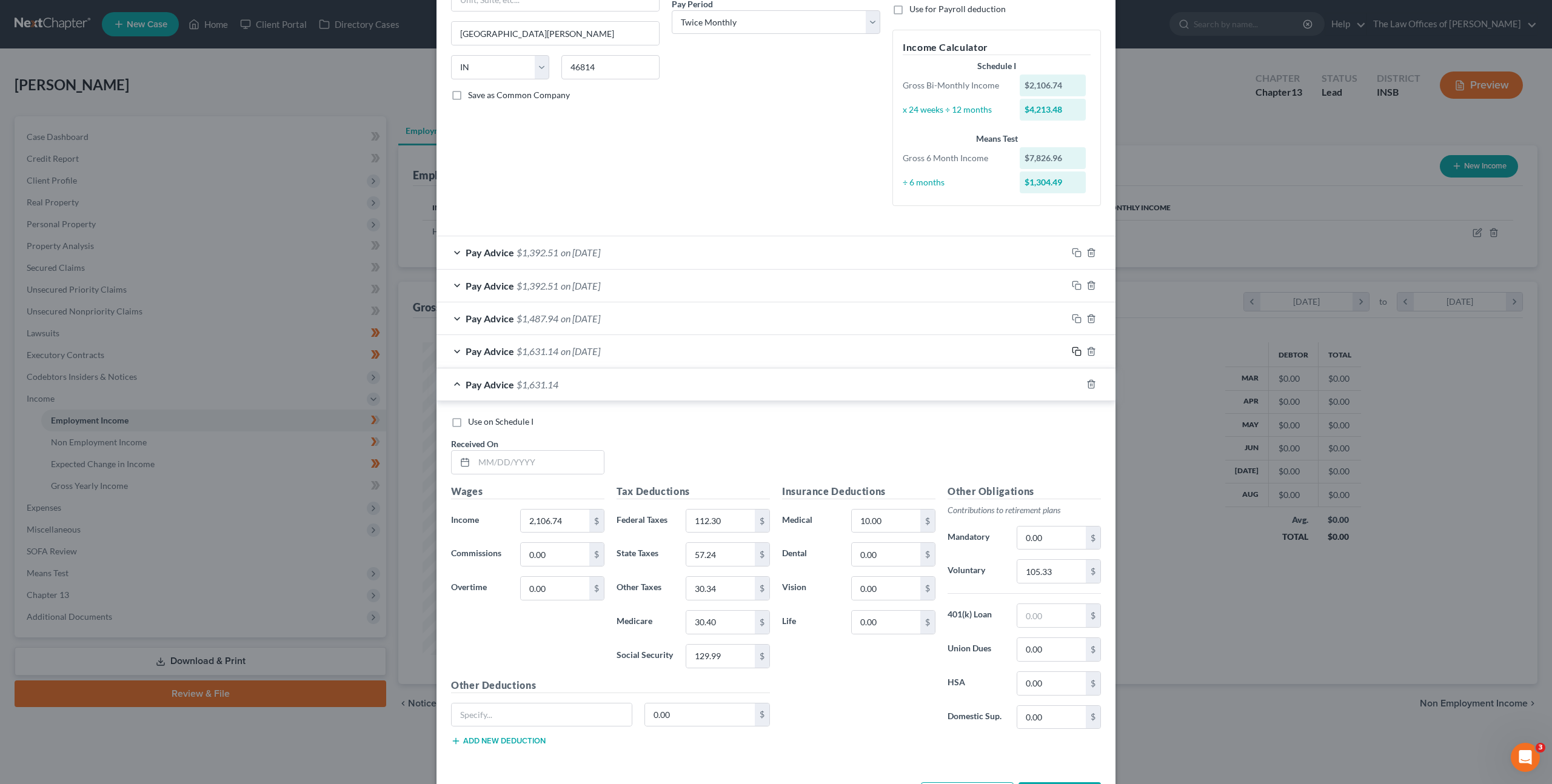
scroll to position [243, 0]
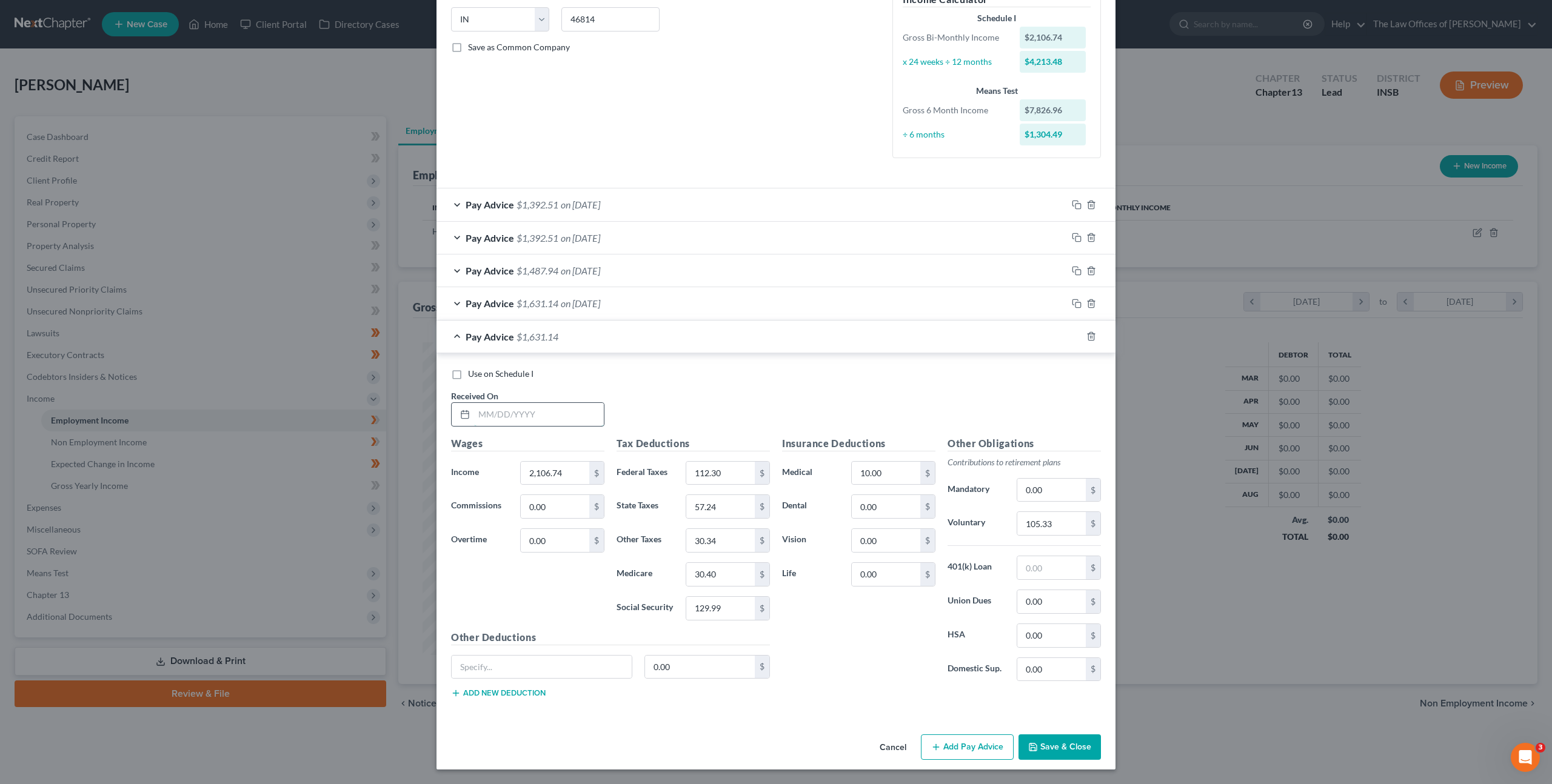
click at [540, 413] on input "text" at bounding box center [539, 414] width 130 height 23
type input "05/09/2025"
type input "1,906.74"
type input "89.50"
type input "51.54"
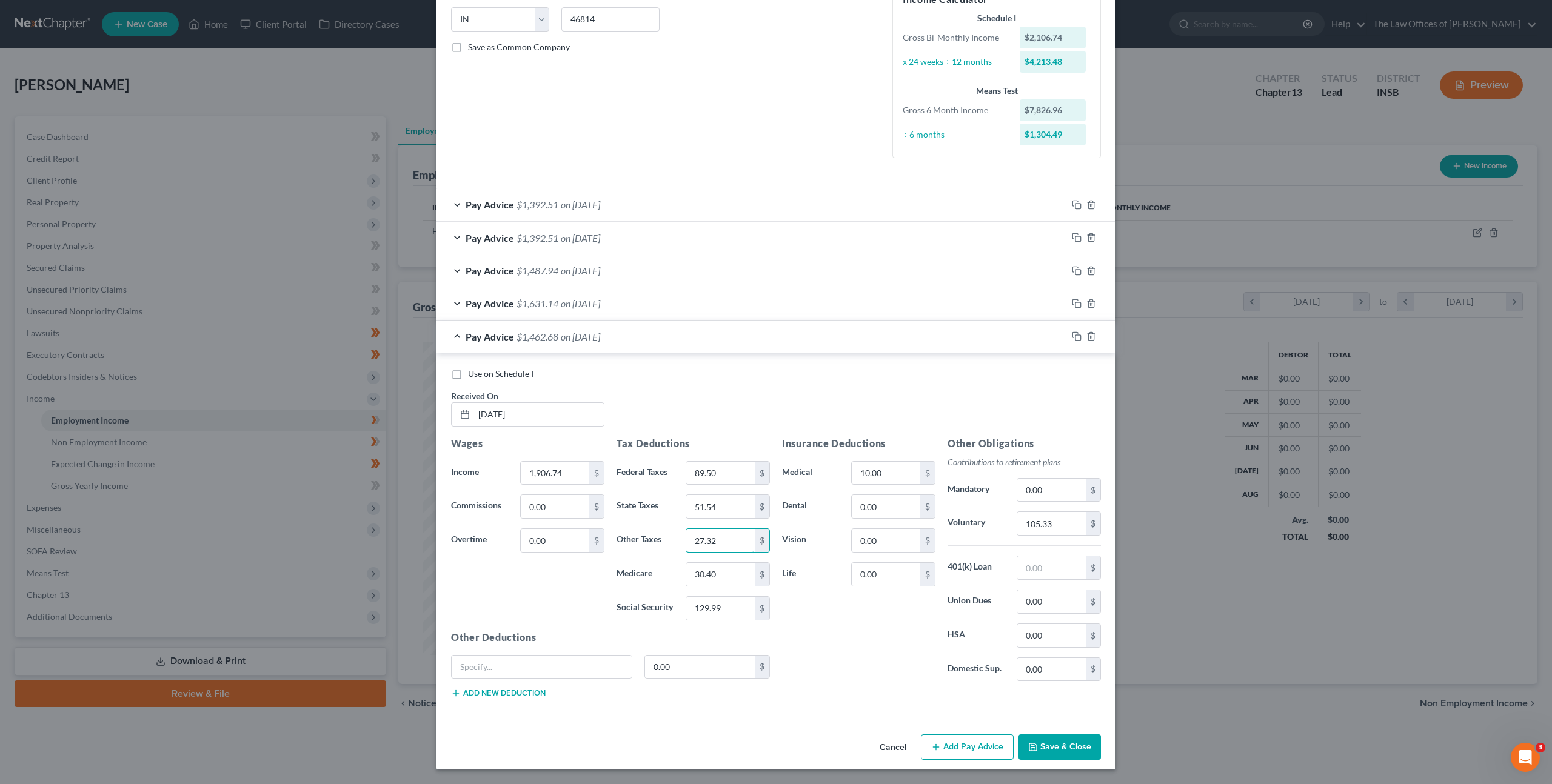
type input "27.32"
type input "27.51"
type input "117.60"
drag, startPoint x: 1055, startPoint y: 529, endPoint x: 1056, endPoint y: 513, distance: 16.0
click at [1055, 527] on input "105.33" at bounding box center [1052, 523] width 69 height 23
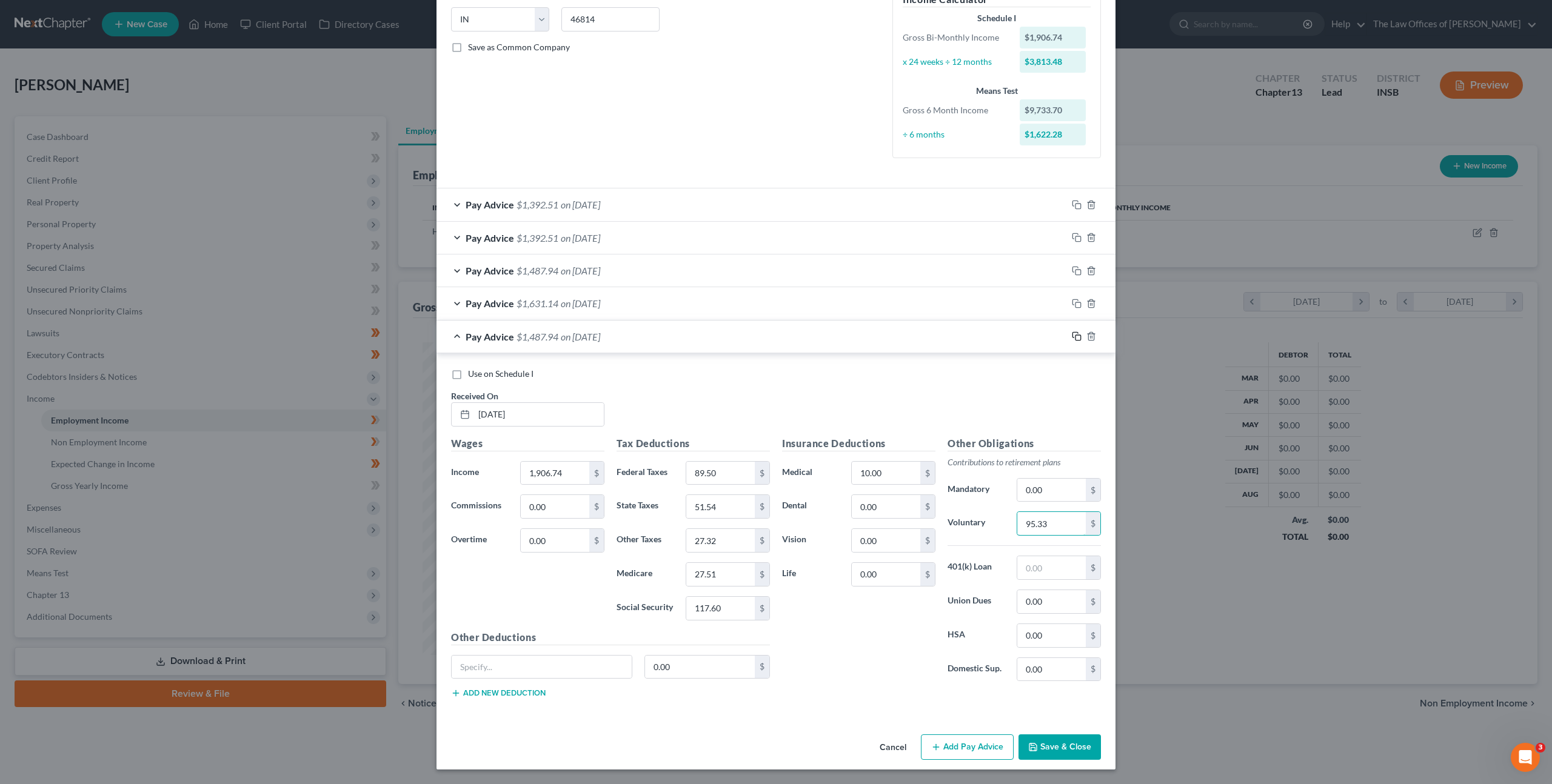
type input "95.33"
click at [1075, 337] on icon "button" at bounding box center [1077, 336] width 10 height 10
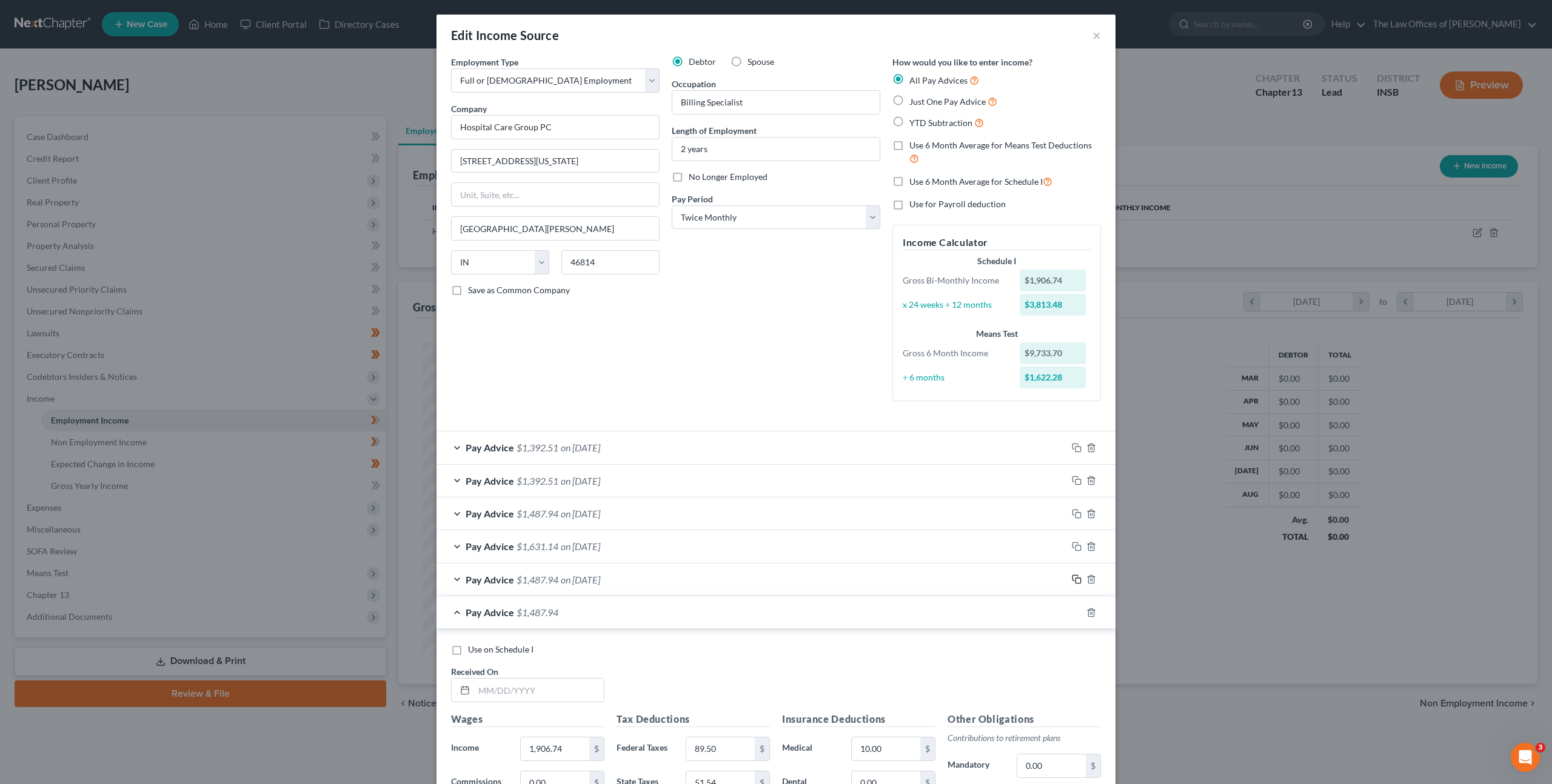
scroll to position [276, 0]
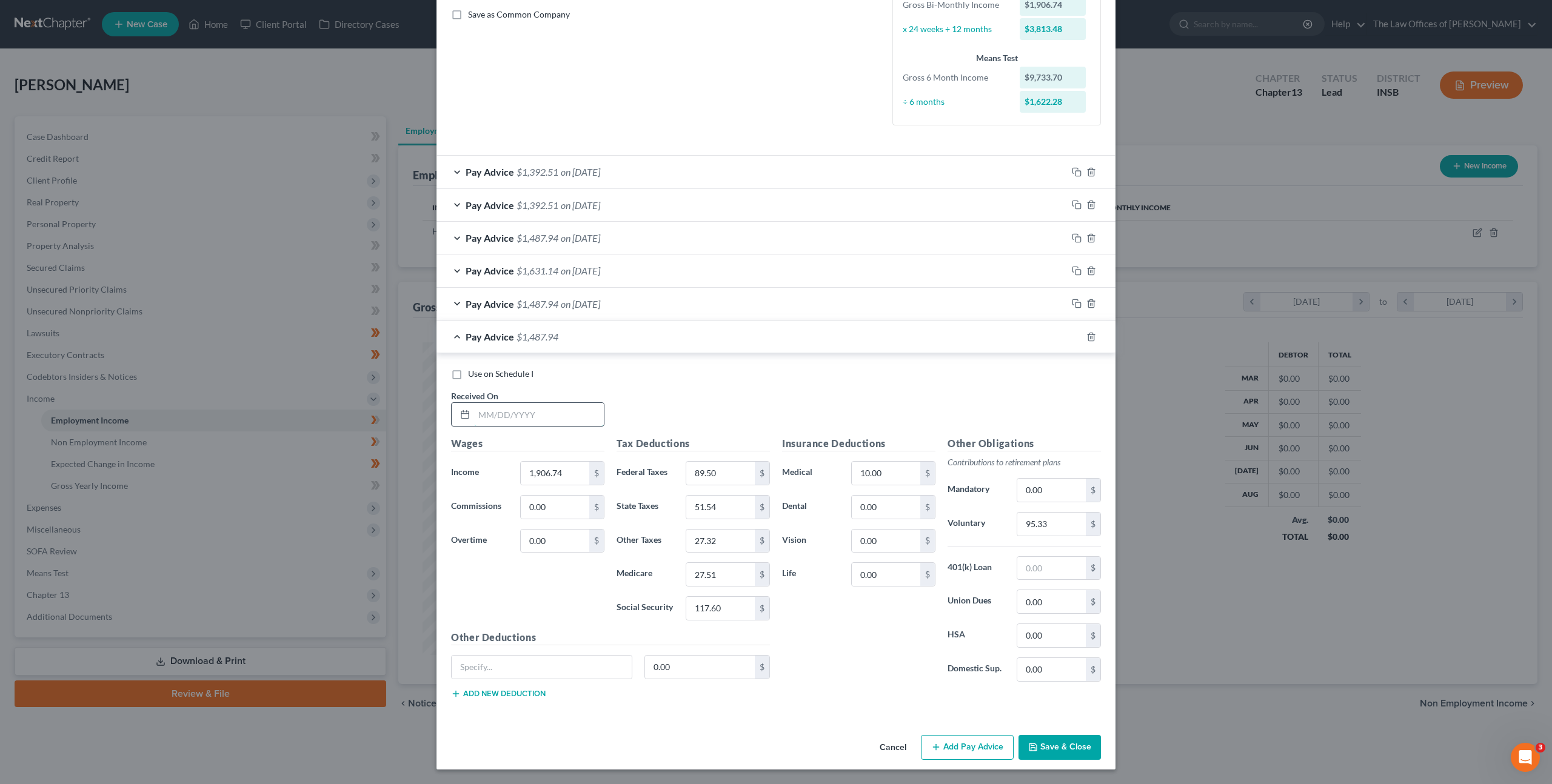
drag, startPoint x: 536, startPoint y: 416, endPoint x: 688, endPoint y: 407, distance: 152.3
click at [536, 416] on input "text" at bounding box center [539, 414] width 130 height 23
type input "05/23/2025"
click at [1074, 338] on icon "button" at bounding box center [1077, 337] width 10 height 10
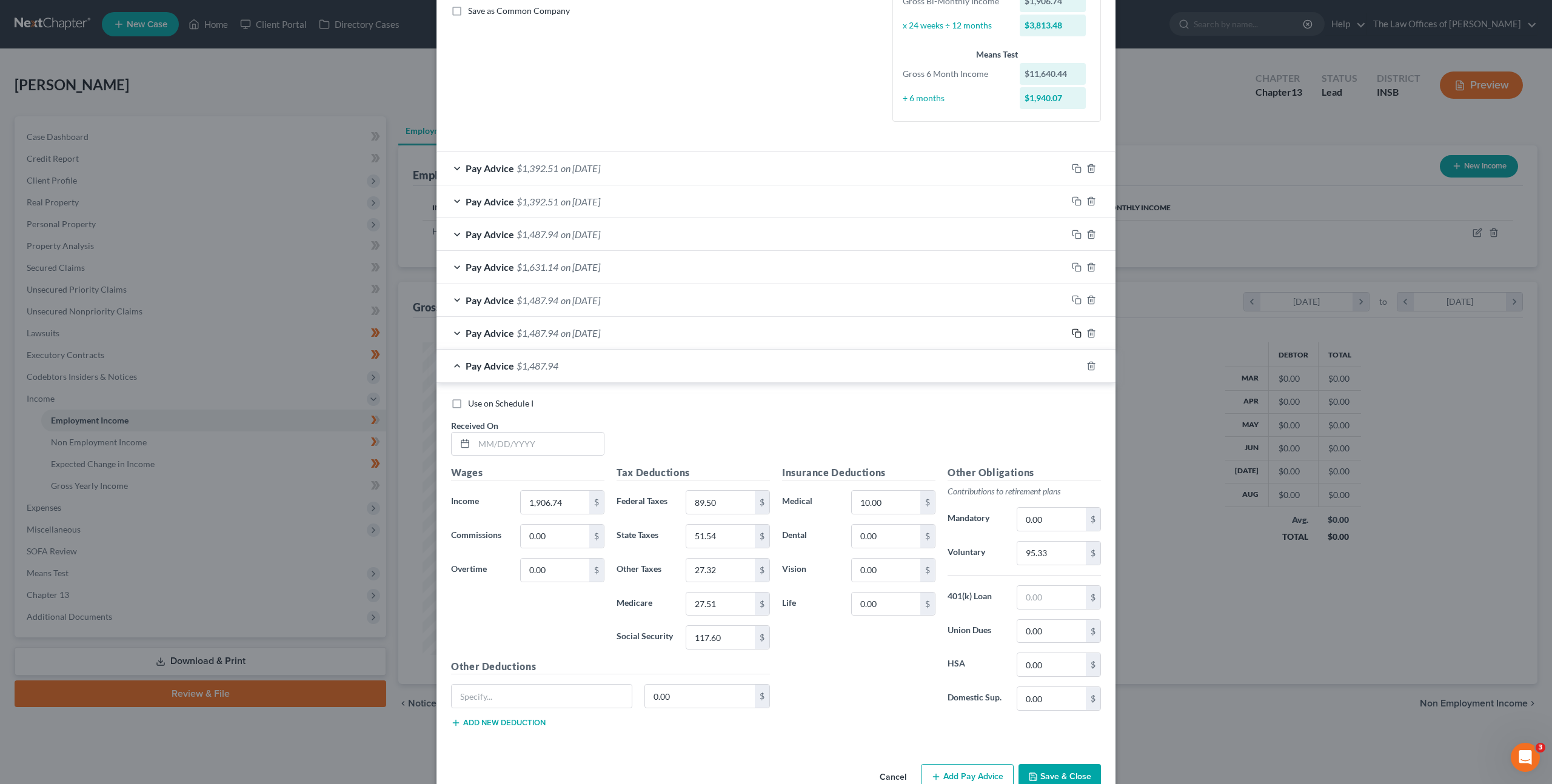
scroll to position [309, 0]
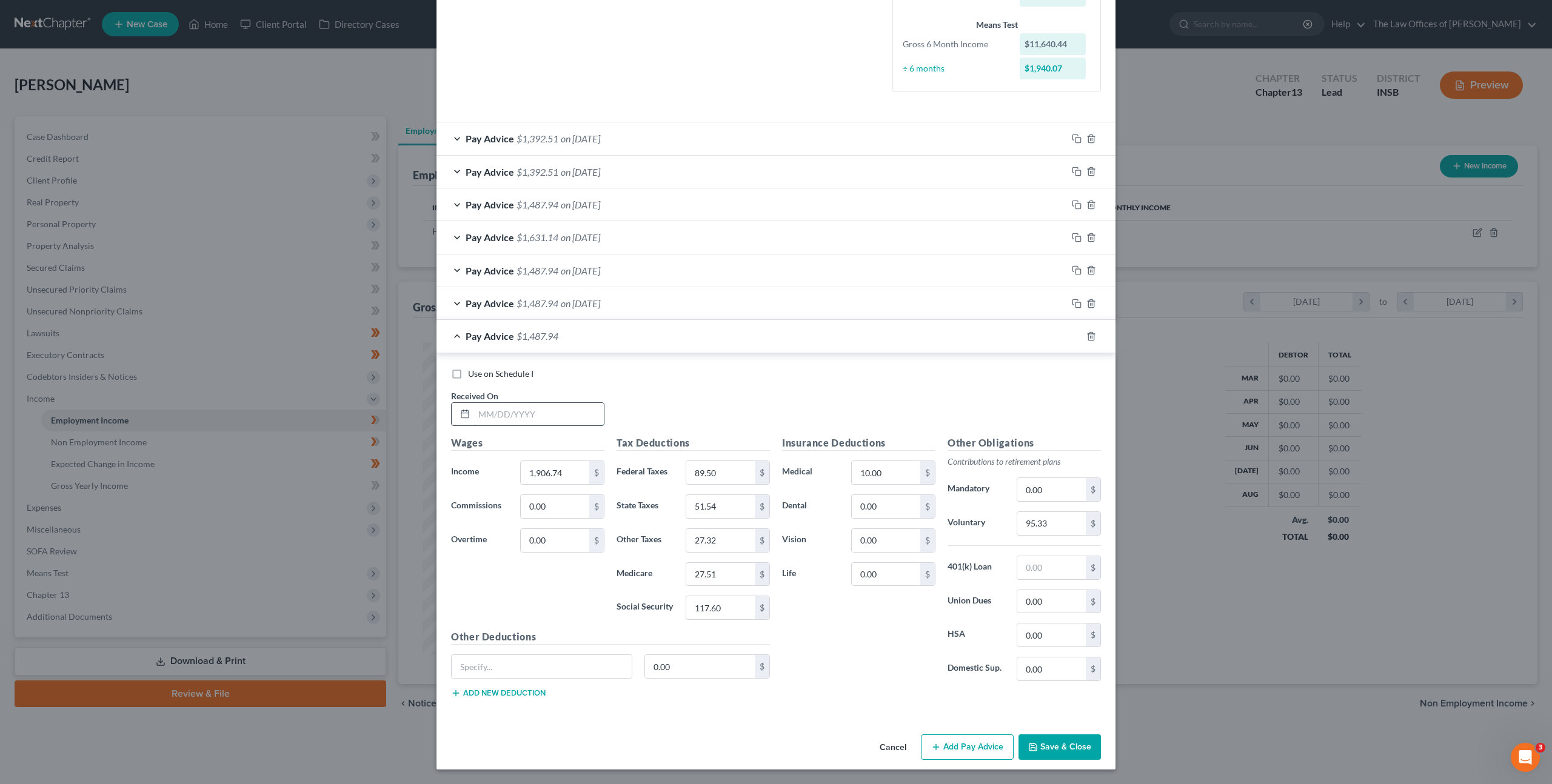
drag, startPoint x: 529, startPoint y: 420, endPoint x: 558, endPoint y: 417, distance: 29.2
click at [529, 420] on input "text" at bounding box center [539, 414] width 130 height 23
type input "06/10/2025"
click at [1073, 334] on icon "button" at bounding box center [1075, 335] width 5 height 5
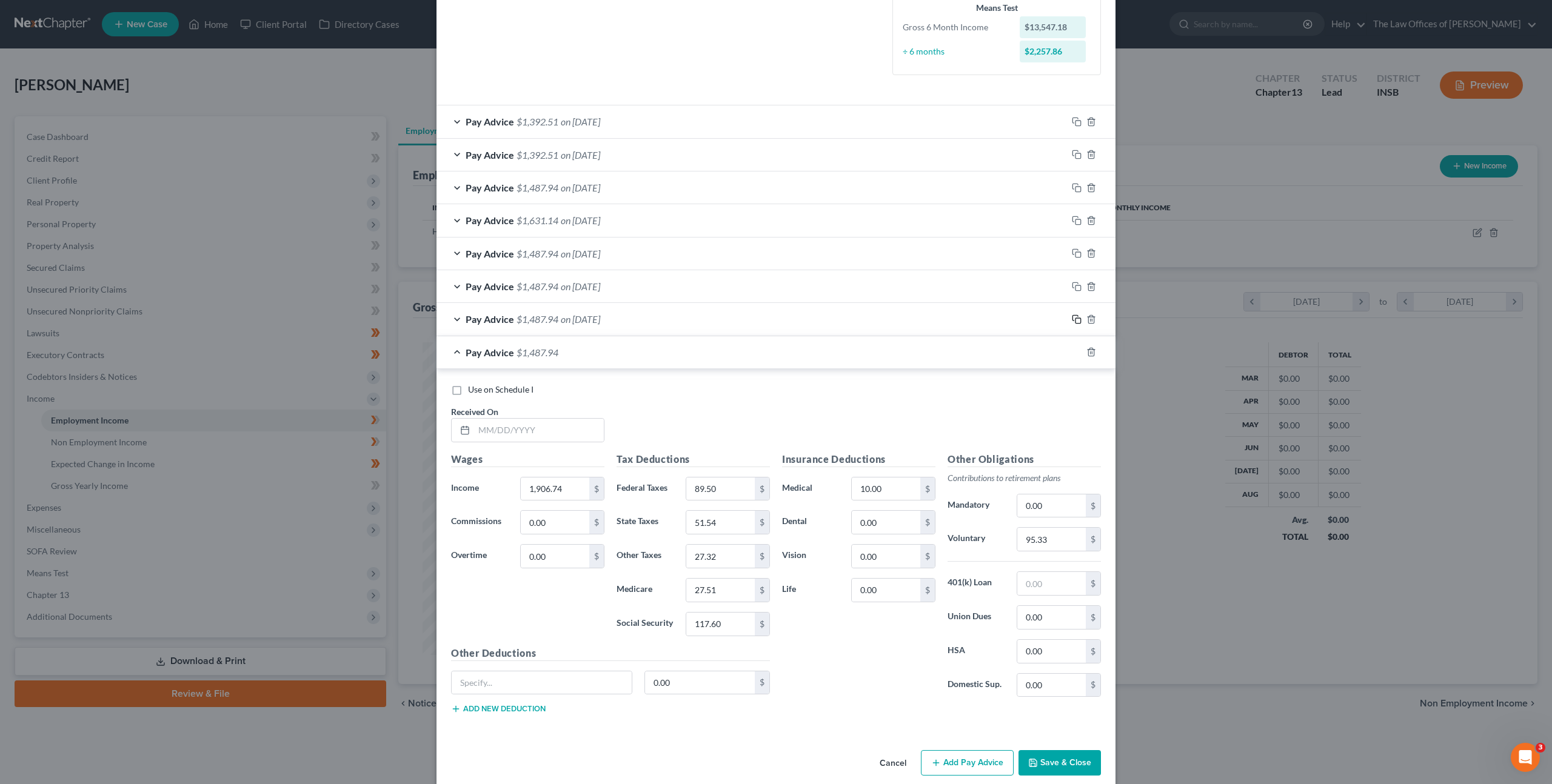
scroll to position [342, 0]
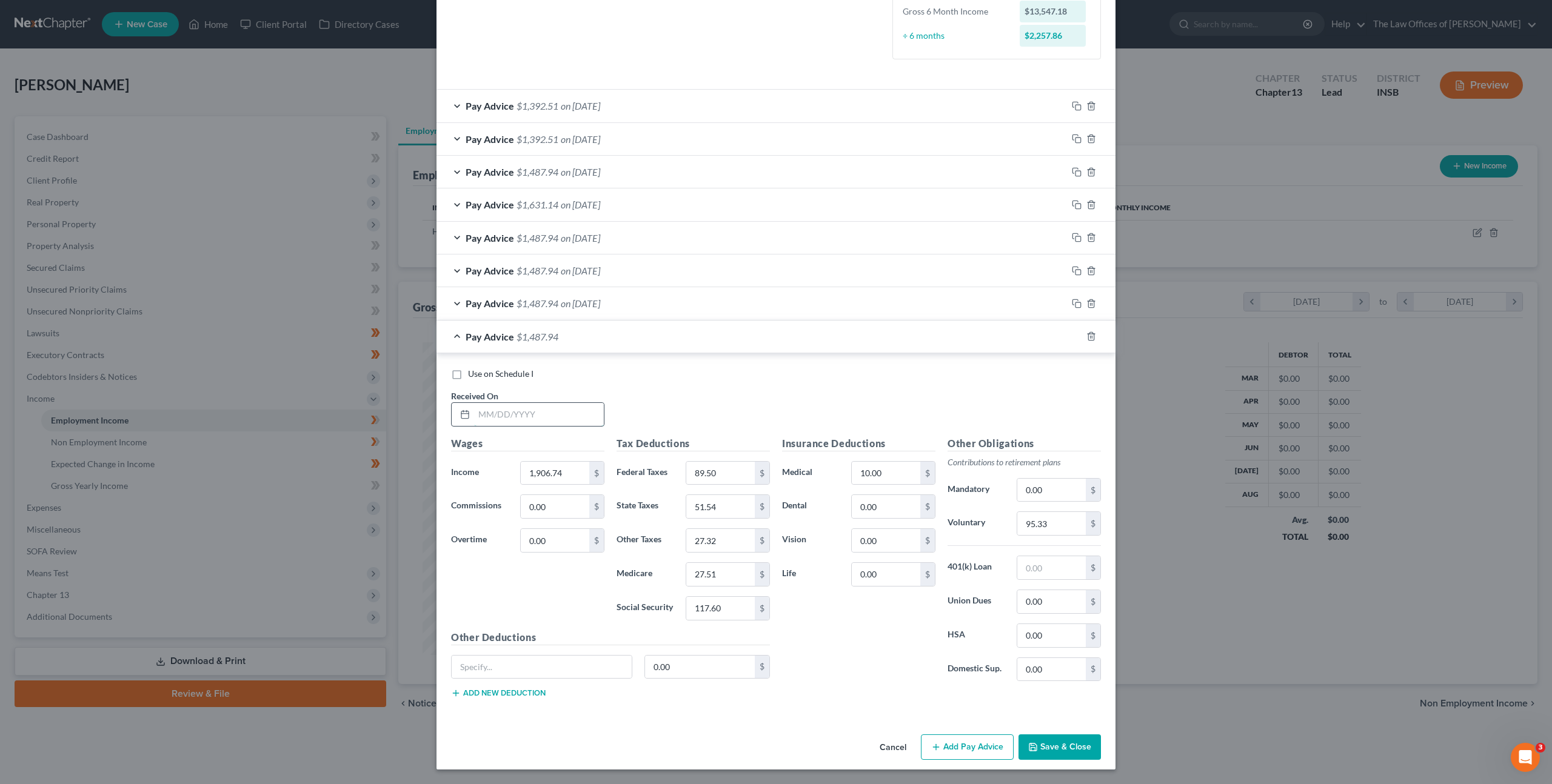
click at [540, 424] on input "text" at bounding box center [539, 414] width 130 height 23
type input "06/25/2025"
click at [1074, 338] on icon "button" at bounding box center [1077, 336] width 10 height 10
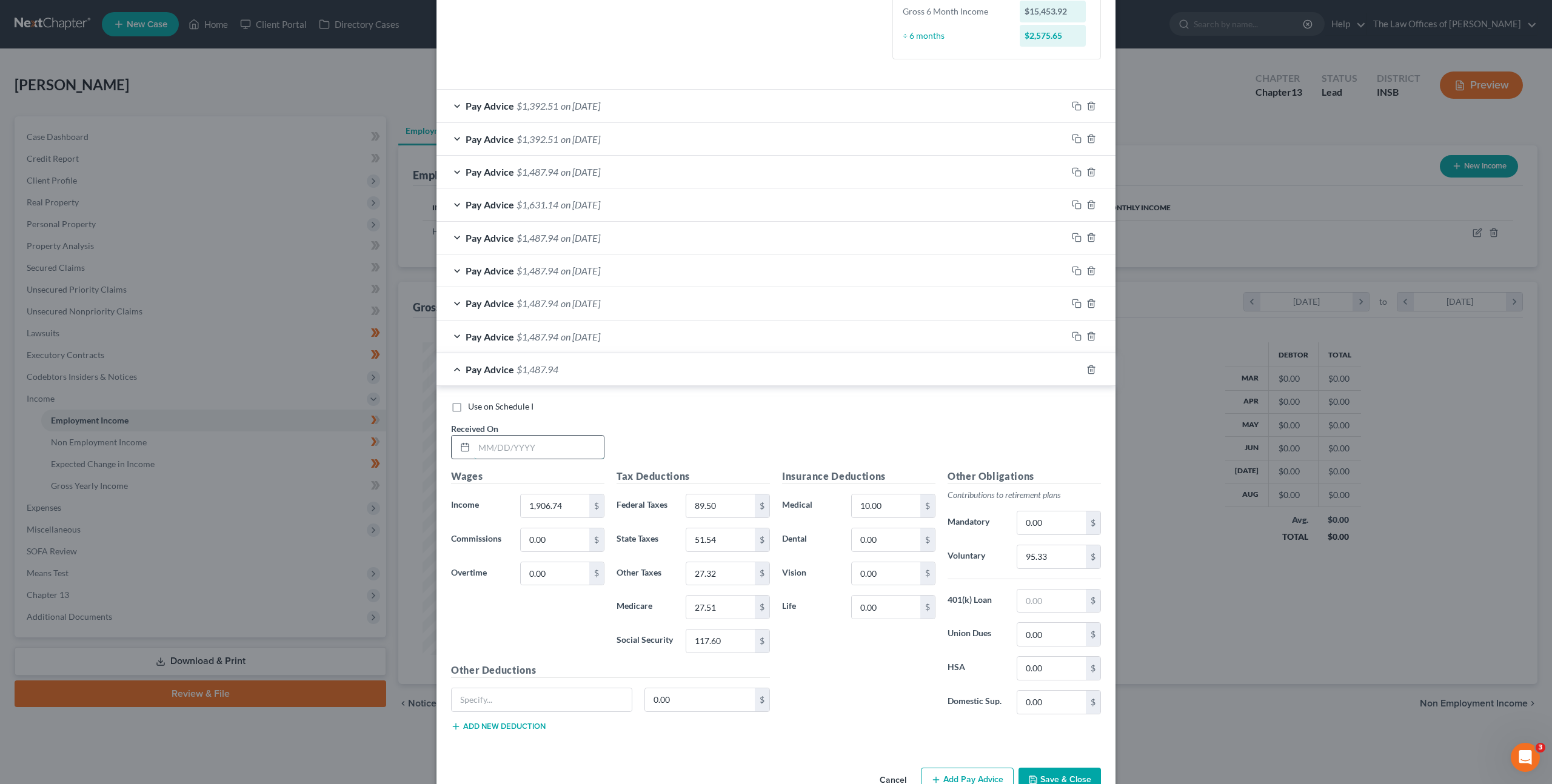
click at [517, 455] on input "text" at bounding box center [539, 447] width 130 height 23
type input "07/10/2025"
type input "2,253.42"
type input "129.02"
type input "61.42"
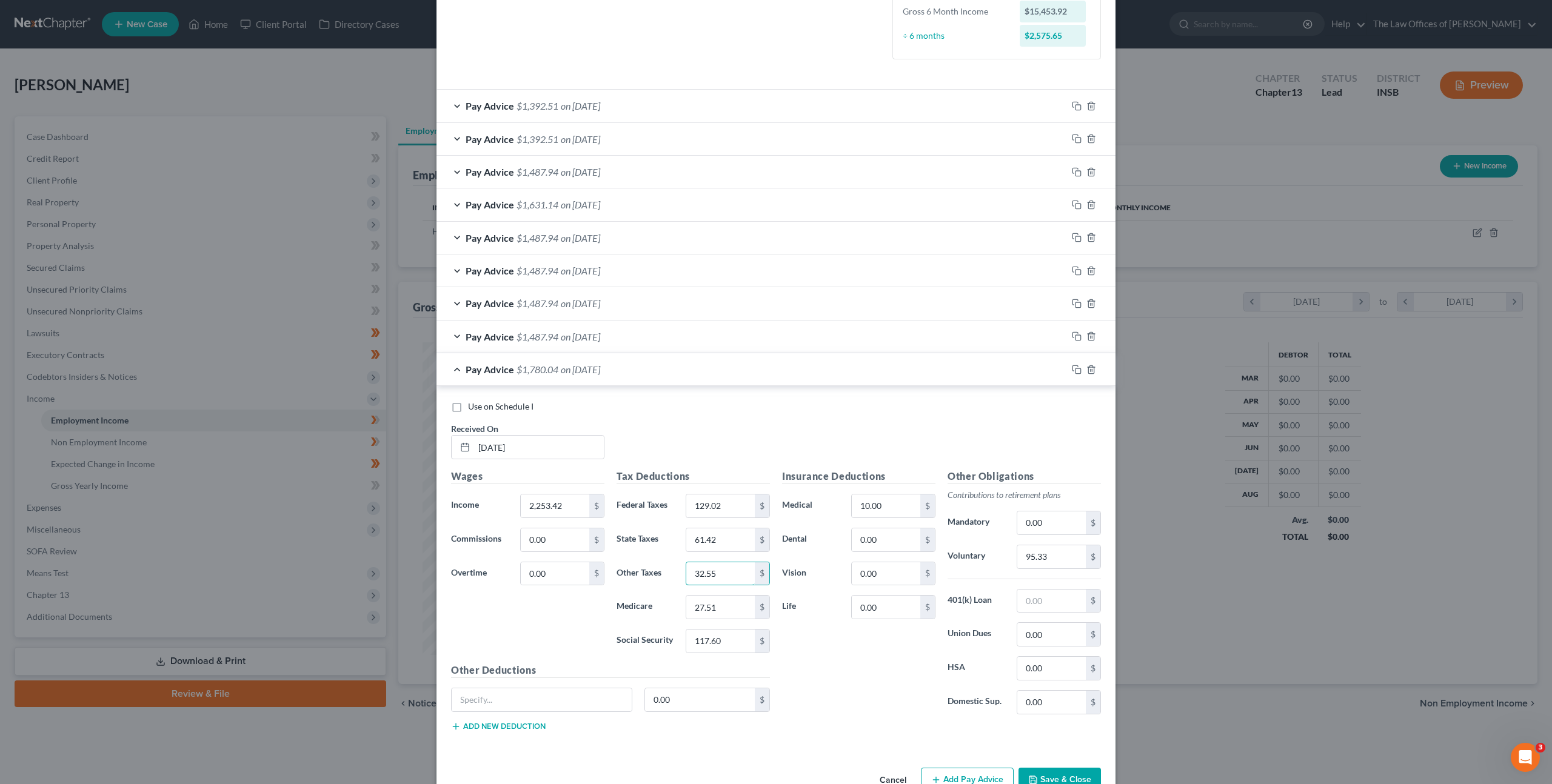
type input "32.55"
type input "32.52"
type input "139.10"
click at [1041, 551] on input "95.33" at bounding box center [1052, 556] width 69 height 23
type input "112.67"
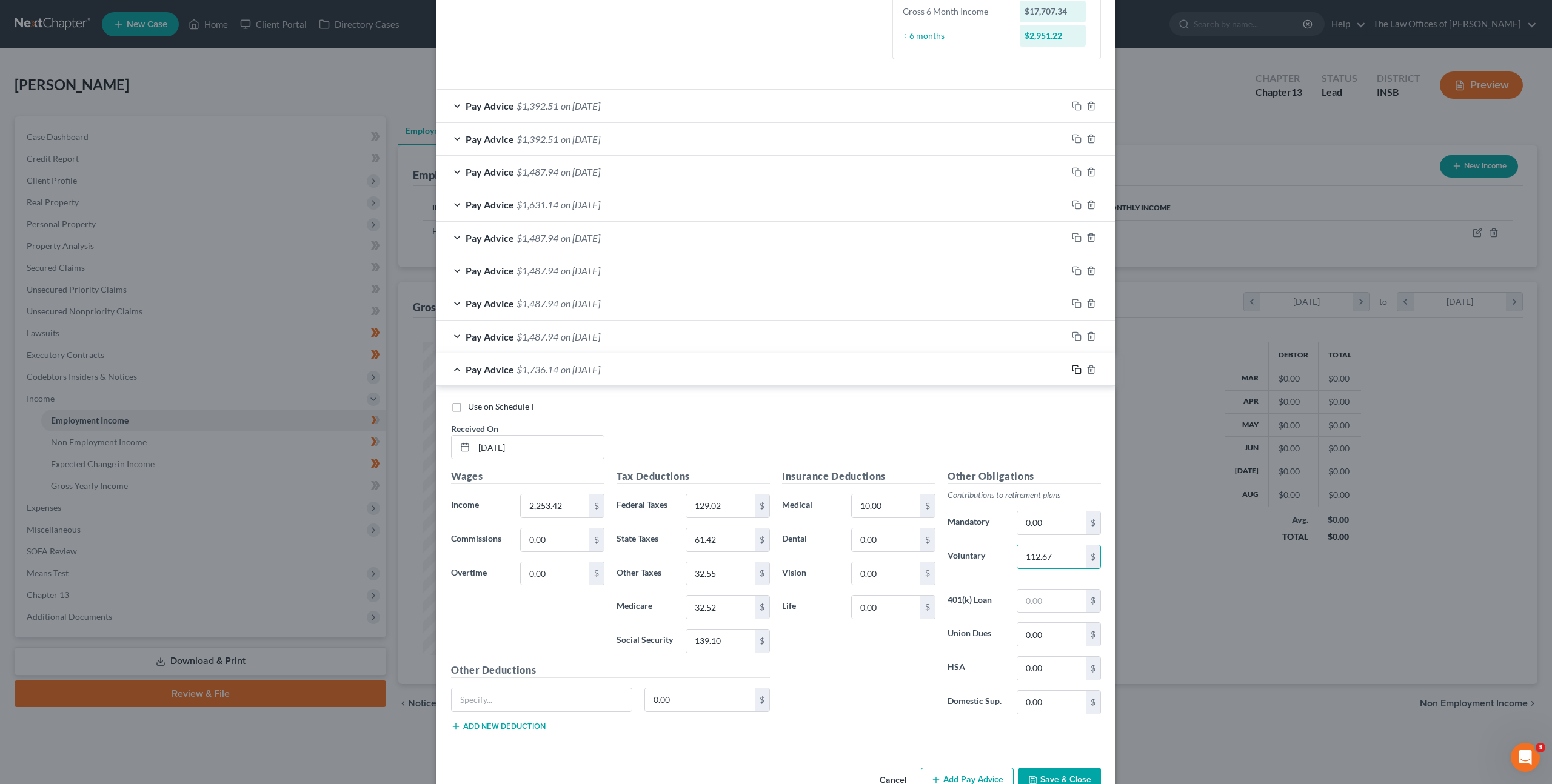
click at [1076, 371] on rect "button" at bounding box center [1079, 371] width 5 height 5
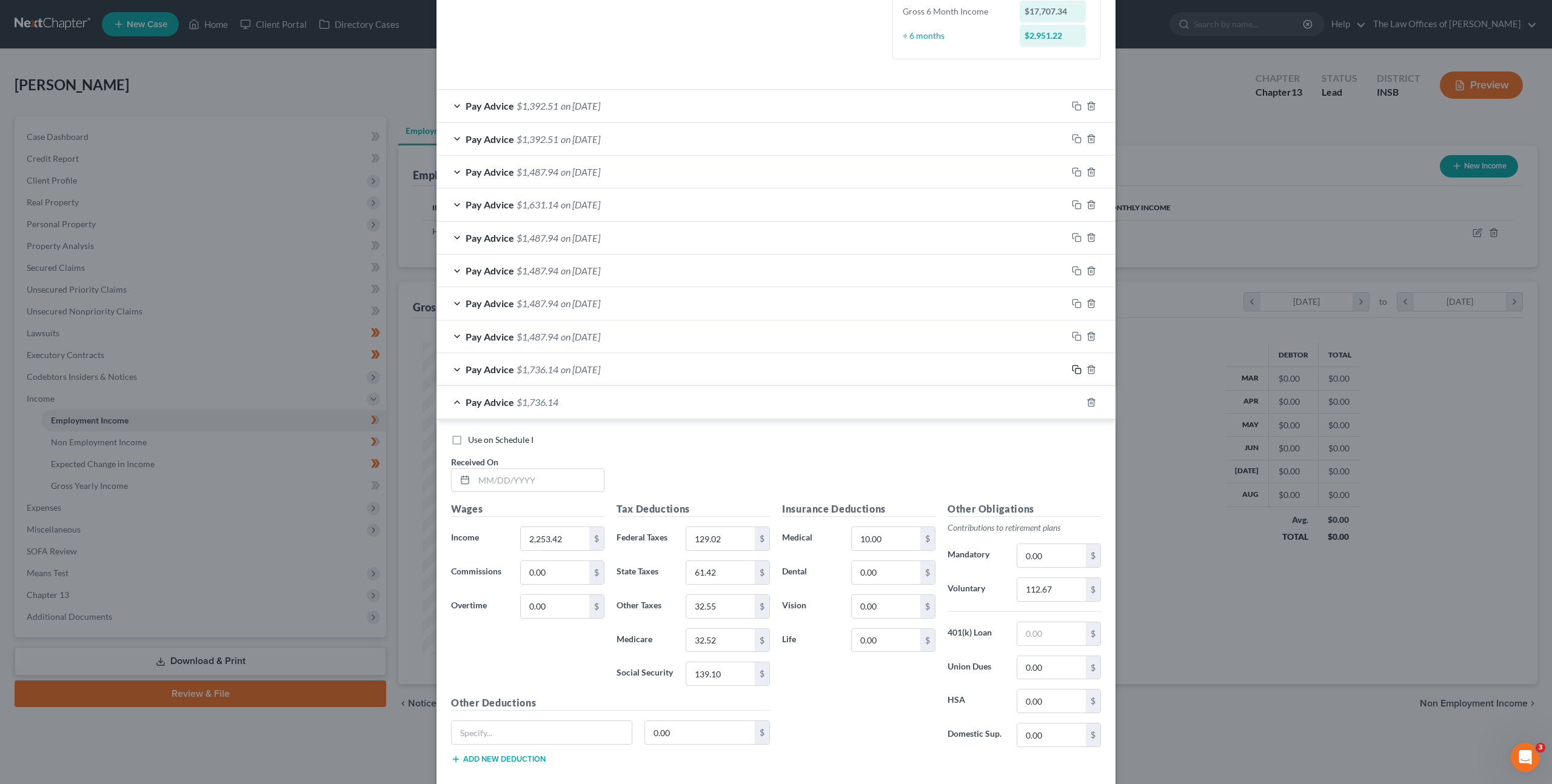
scroll to position [408, 0]
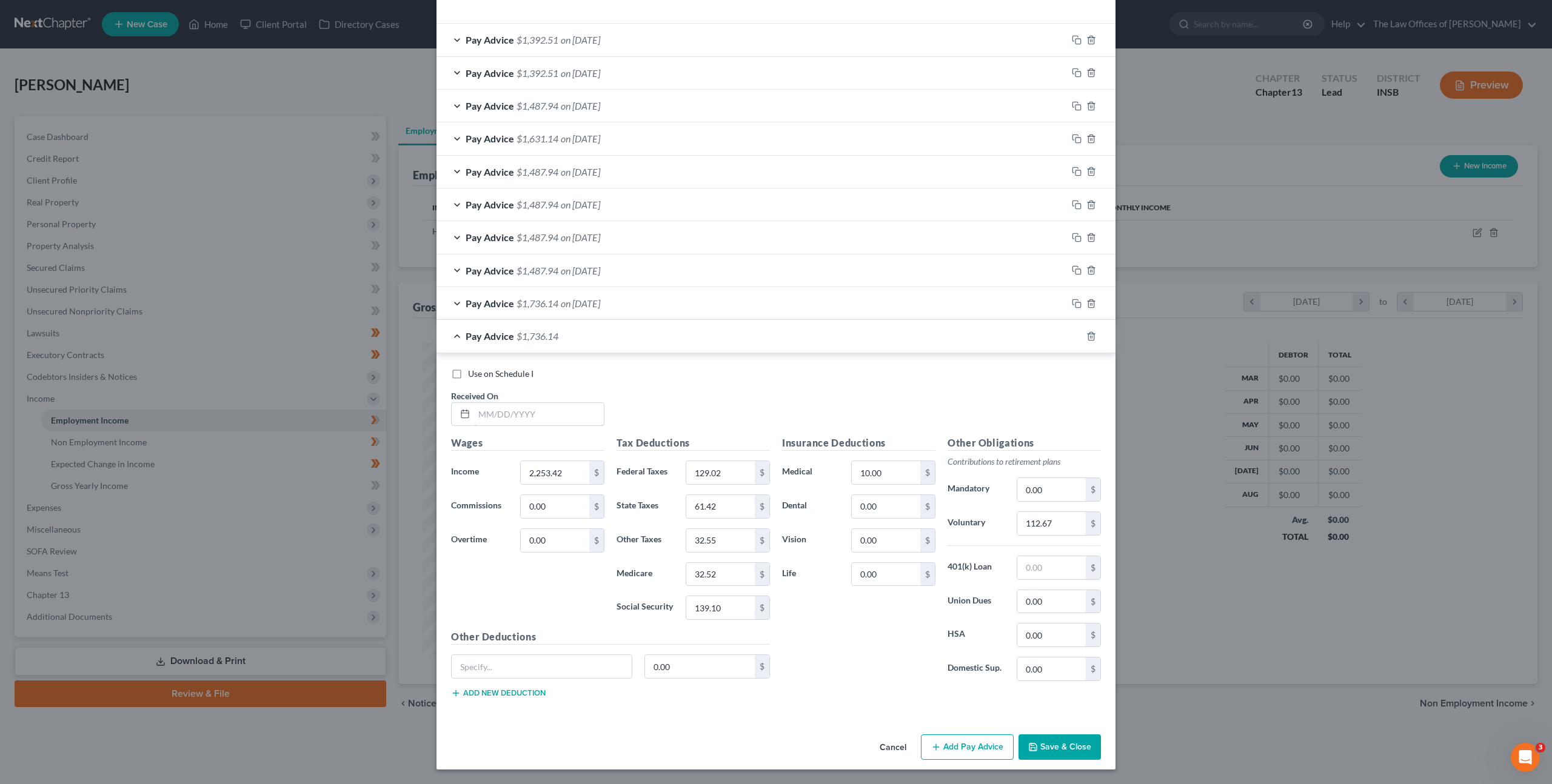
drag, startPoint x: 499, startPoint y: 413, endPoint x: 609, endPoint y: 416, distance: 110.0
click at [499, 413] on input "text" at bounding box center [539, 414] width 130 height 23
type input "07/25/2025"
type input "4,053.42"
type input "354.34"
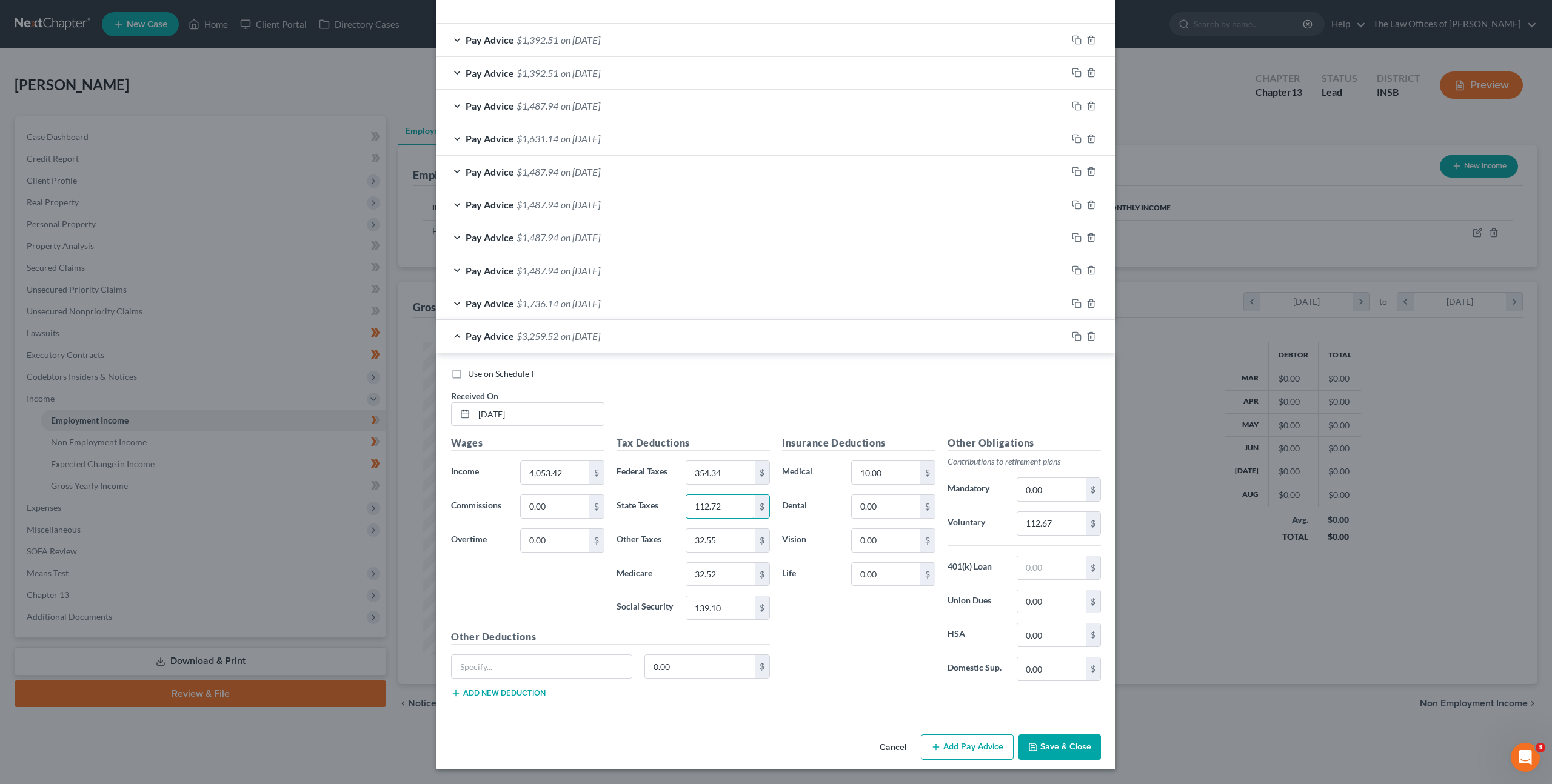
type input "112.72"
type input "59.74"
type input "58.63"
type input "250.69"
click at [1054, 514] on input "112.67" at bounding box center [1052, 523] width 69 height 23
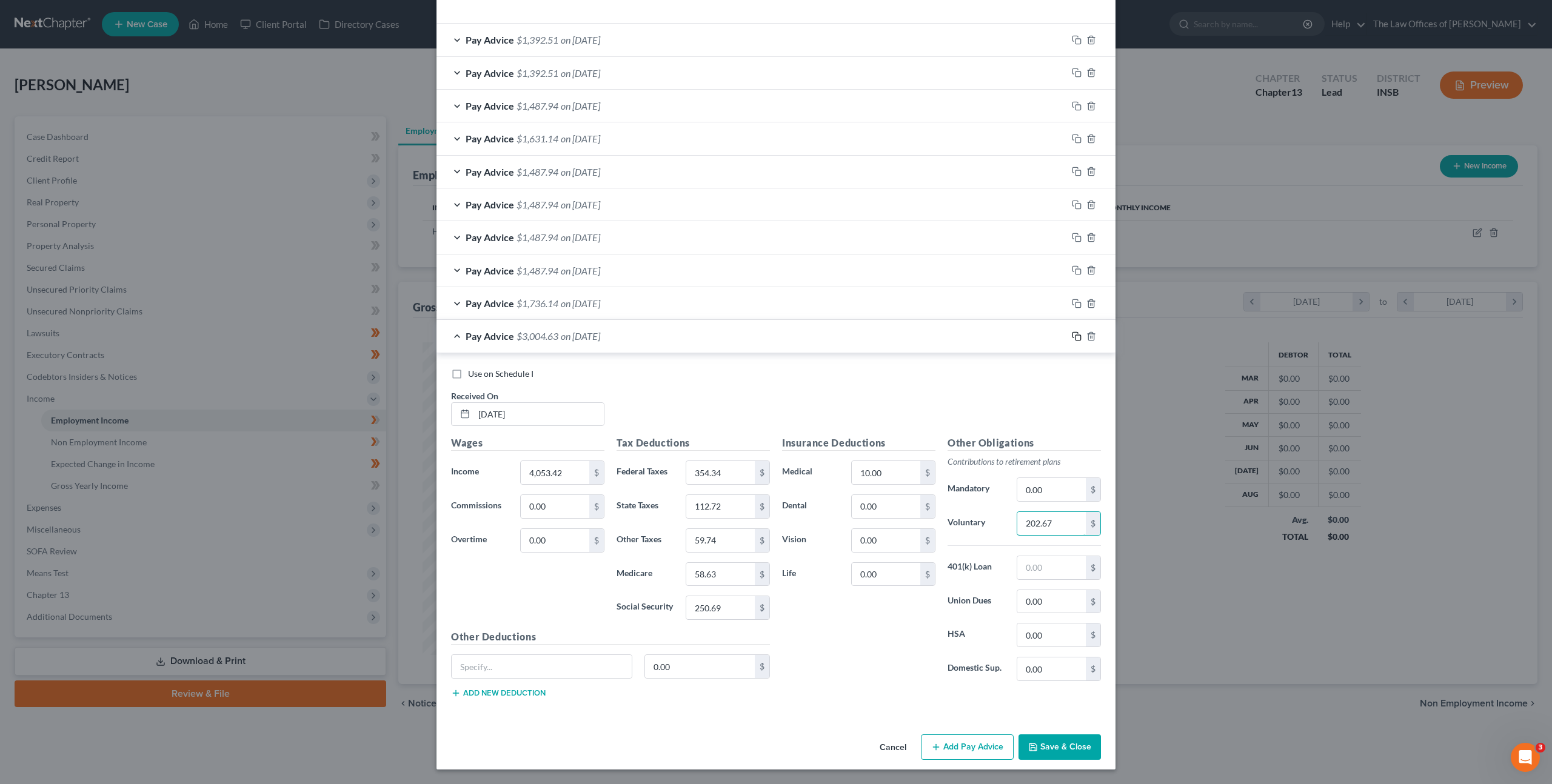
type input "202.67"
click at [1073, 336] on icon "button" at bounding box center [1077, 336] width 10 height 10
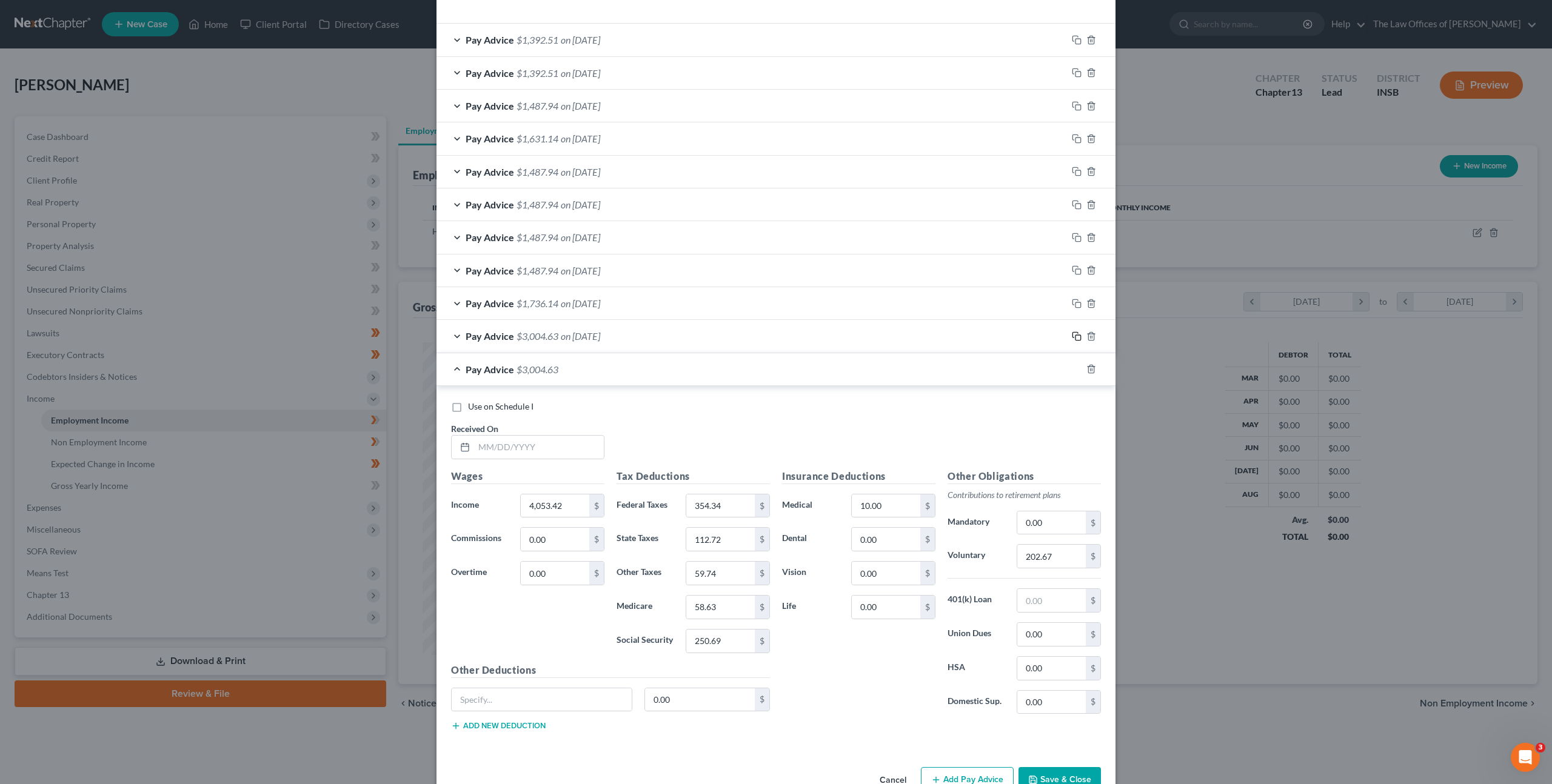
scroll to position [441, 0]
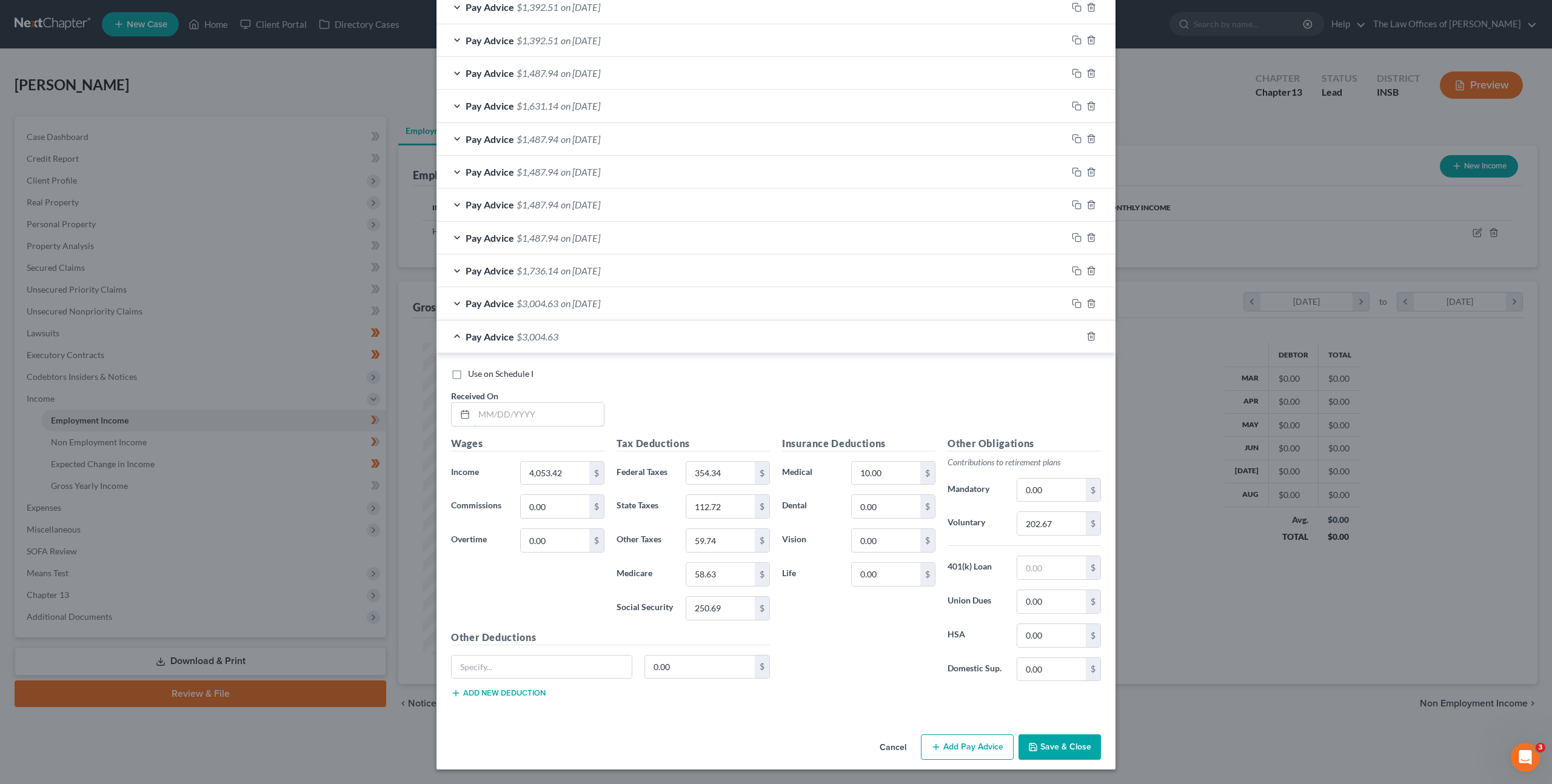
drag, startPoint x: 553, startPoint y: 411, endPoint x: 759, endPoint y: 391, distance: 207.0
click at [560, 411] on input "text" at bounding box center [539, 414] width 130 height 23
type input "08/08/2025"
type input "2,253.42"
type input "129.02"
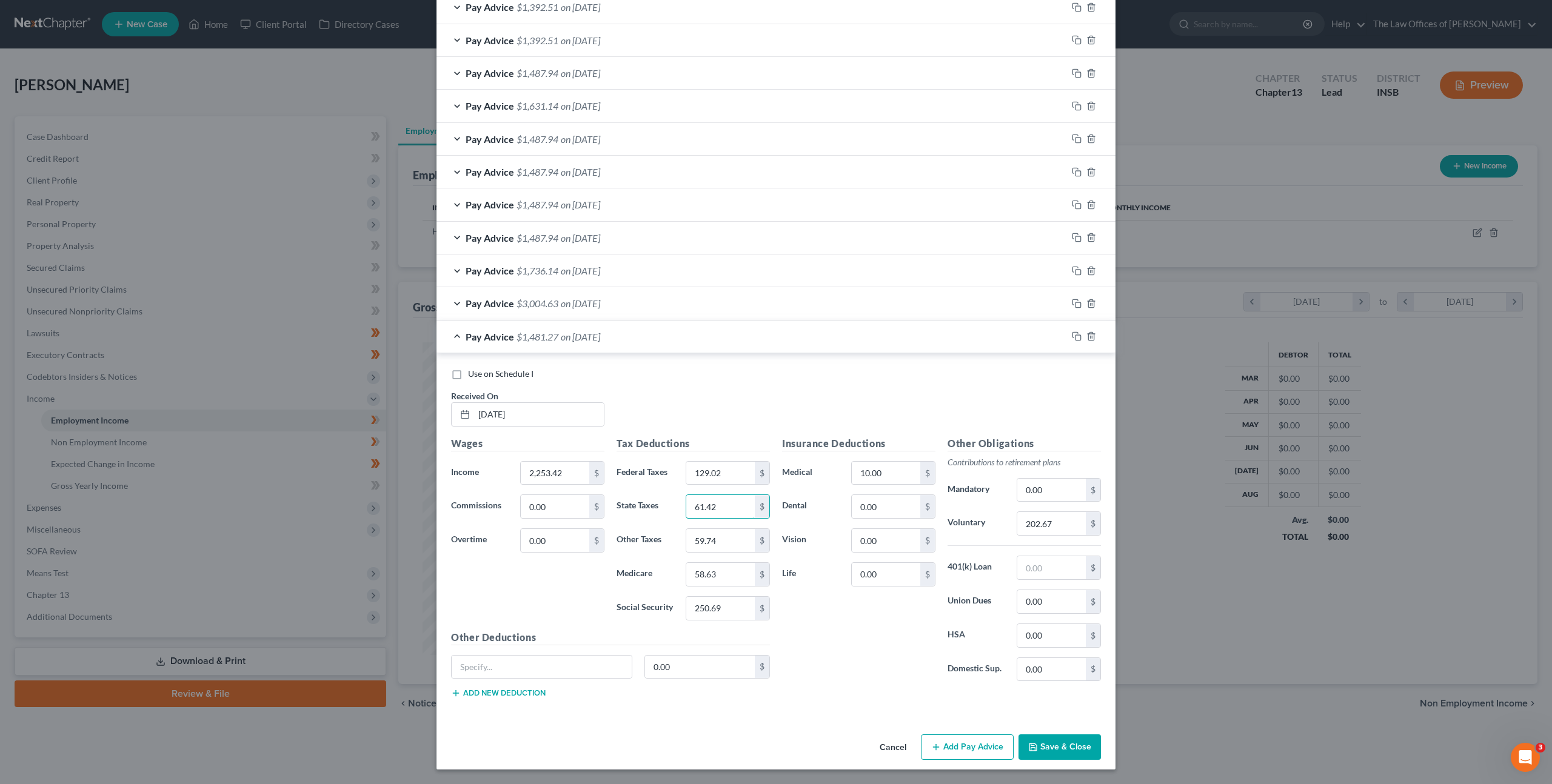
type input "61.42"
type input "32.55"
type input "32.53"
type input "139.09"
click at [1041, 520] on input "202.67" at bounding box center [1052, 523] width 69 height 23
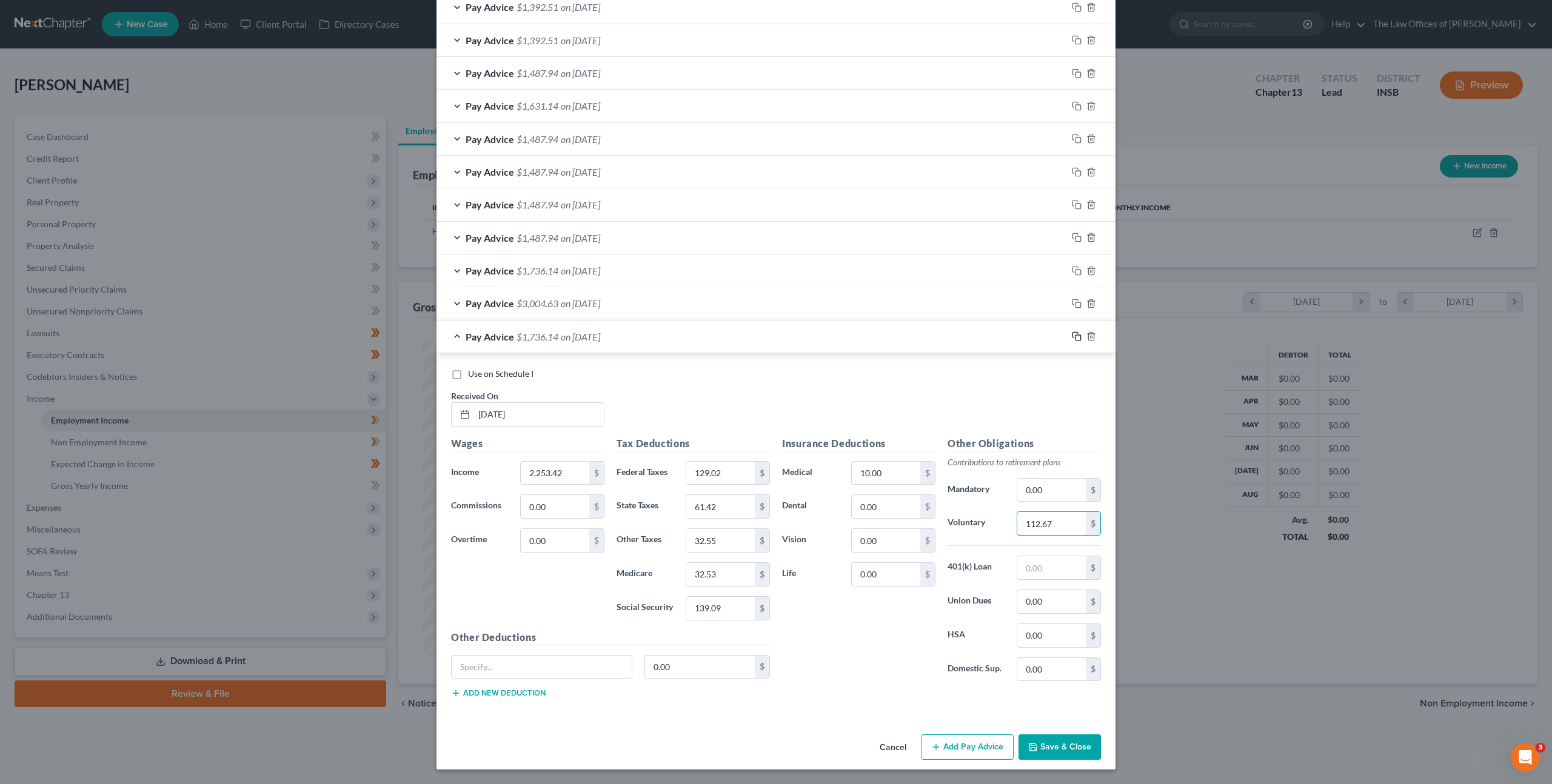
type input "112.67"
click at [1076, 336] on rect "button" at bounding box center [1079, 337] width 5 height 5
drag, startPoint x: 494, startPoint y: 410, endPoint x: 527, endPoint y: 411, distance: 33.0
click at [494, 410] on input "text" at bounding box center [539, 414] width 130 height 23
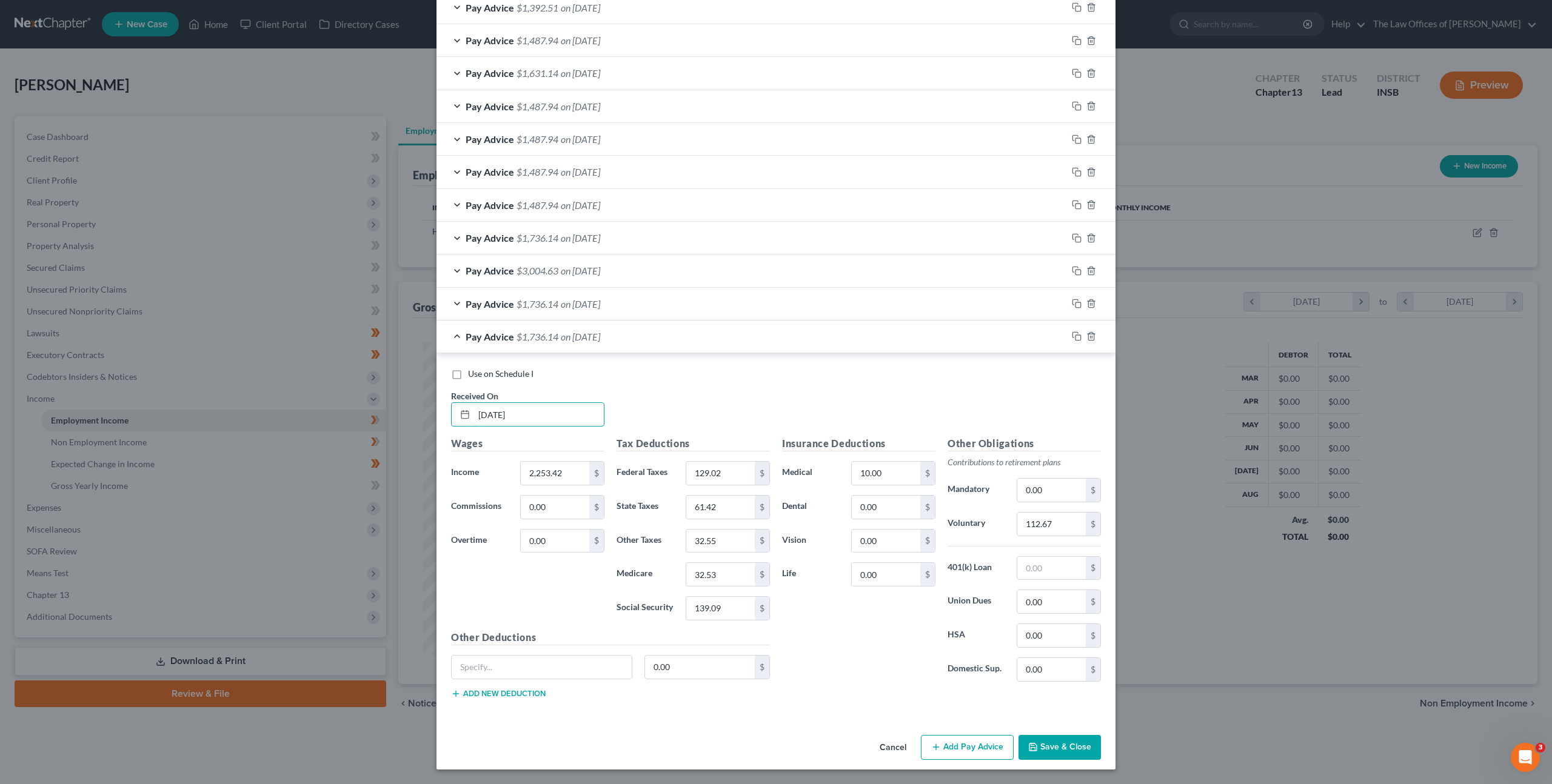
type input "08/25/2025"
click at [853, 406] on div "Use on Schedule I Received On * 08/25/2025" at bounding box center [776, 402] width 662 height 69
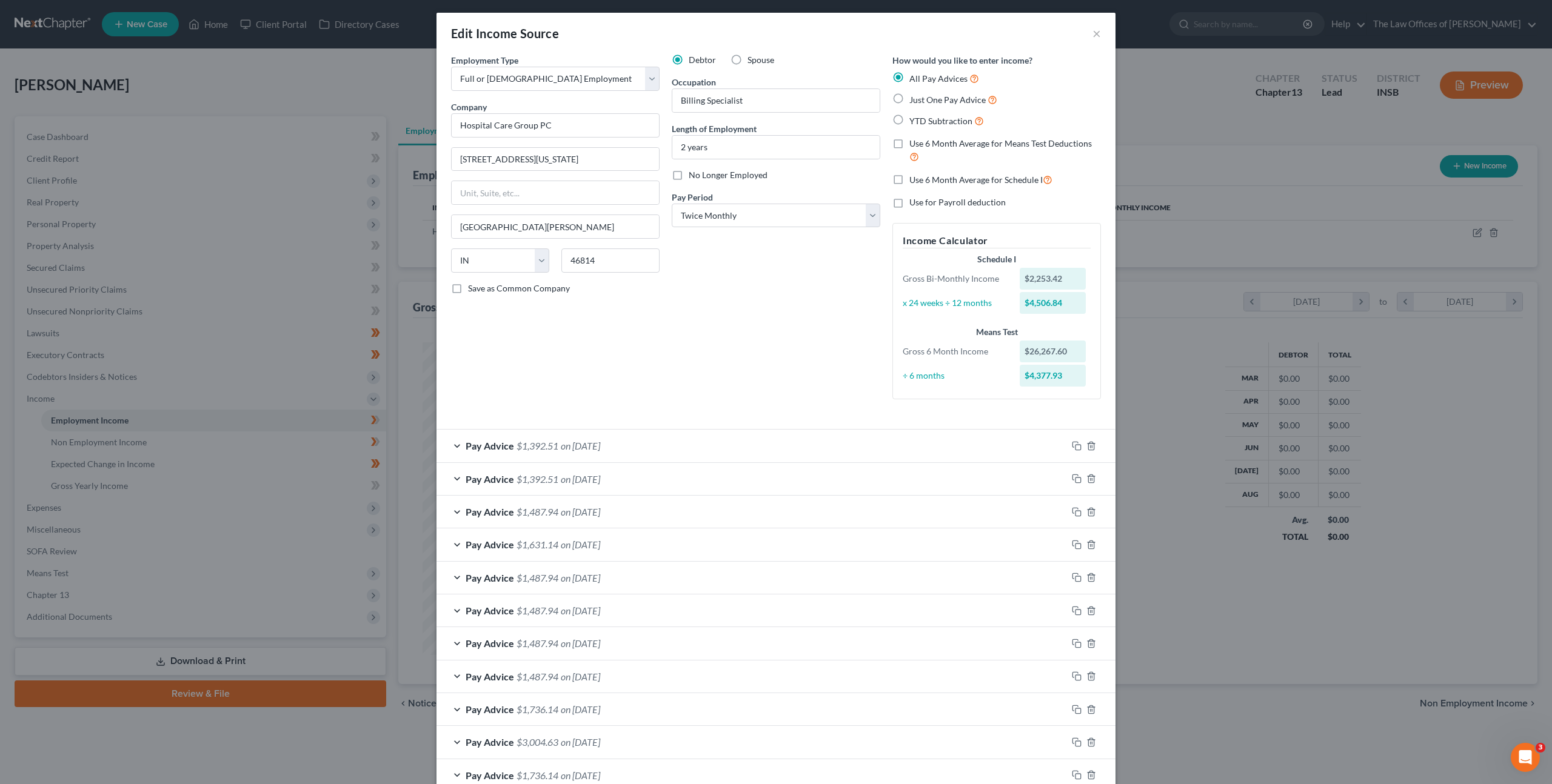
scroll to position [0, 0]
click at [910, 204] on label "Use for Payroll deduction" at bounding box center [958, 204] width 96 height 12
click at [914, 204] on input "Use for Payroll deduction" at bounding box center [918, 202] width 8 height 8
click at [910, 205] on label "Use for Payroll deduction" at bounding box center [958, 204] width 96 height 12
click at [914, 205] on input "Use for Payroll deduction" at bounding box center [918, 202] width 8 height 8
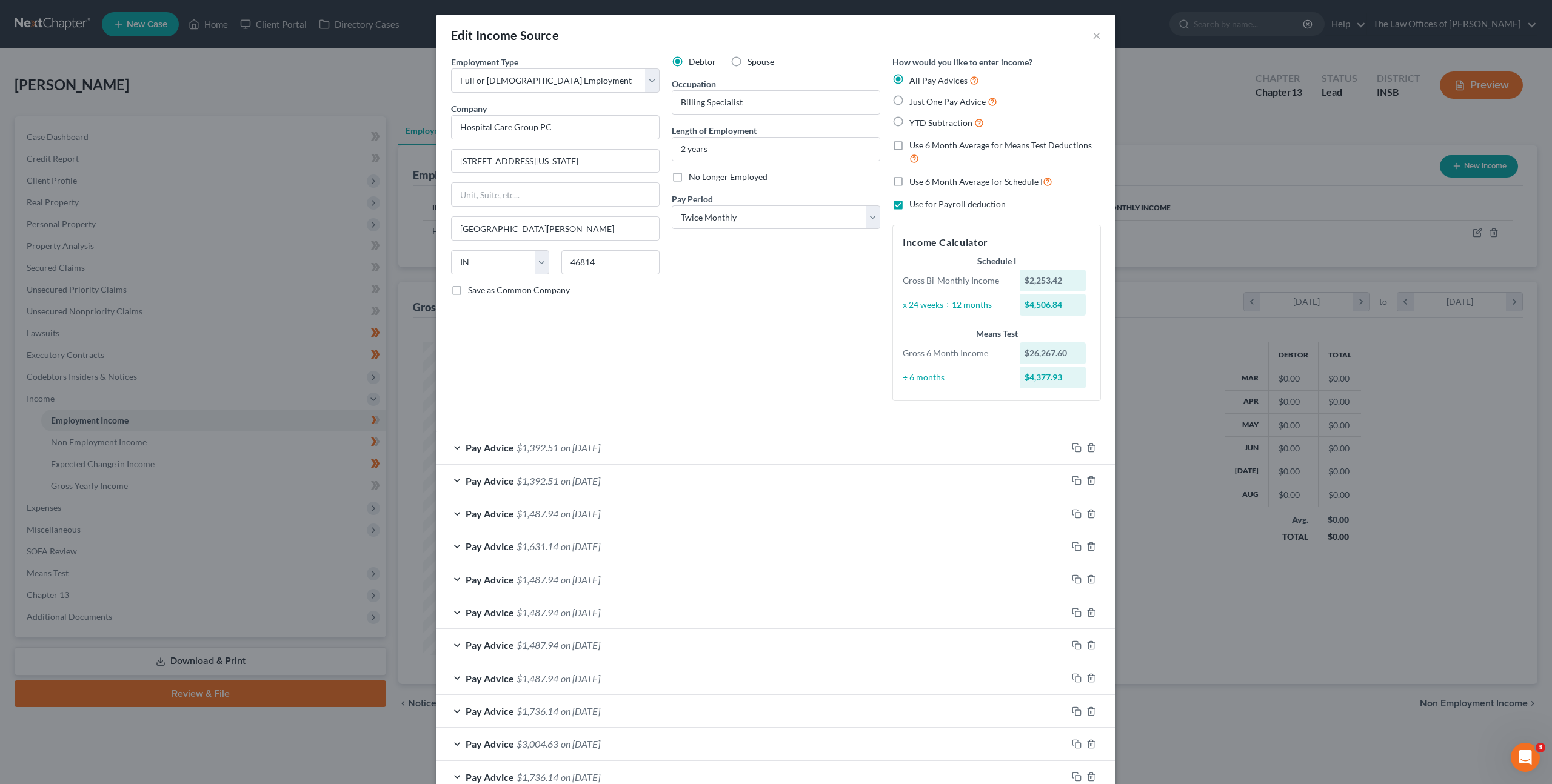
checkbox input "false"
click at [910, 182] on label "Use 6 Month Average for Schedule I" at bounding box center [981, 181] width 143 height 14
click at [914, 182] on input "Use 6 Month Average for Schedule I" at bounding box center [918, 178] width 8 height 8
checkbox input "true"
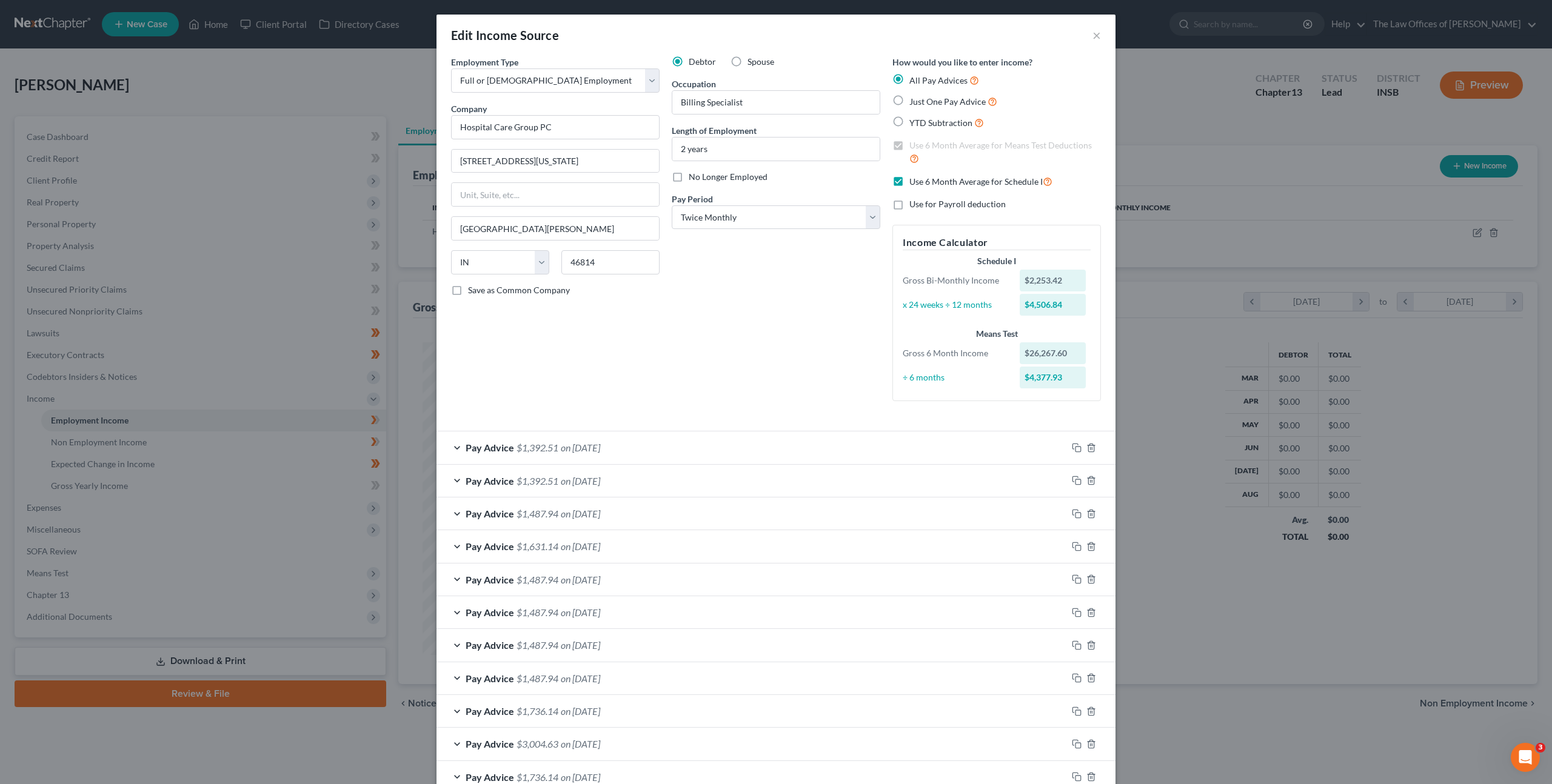
click at [802, 319] on div "Debtor Spouse Occupation Billing Specialist Length of Employment 2 years No Lon…" at bounding box center [776, 233] width 221 height 355
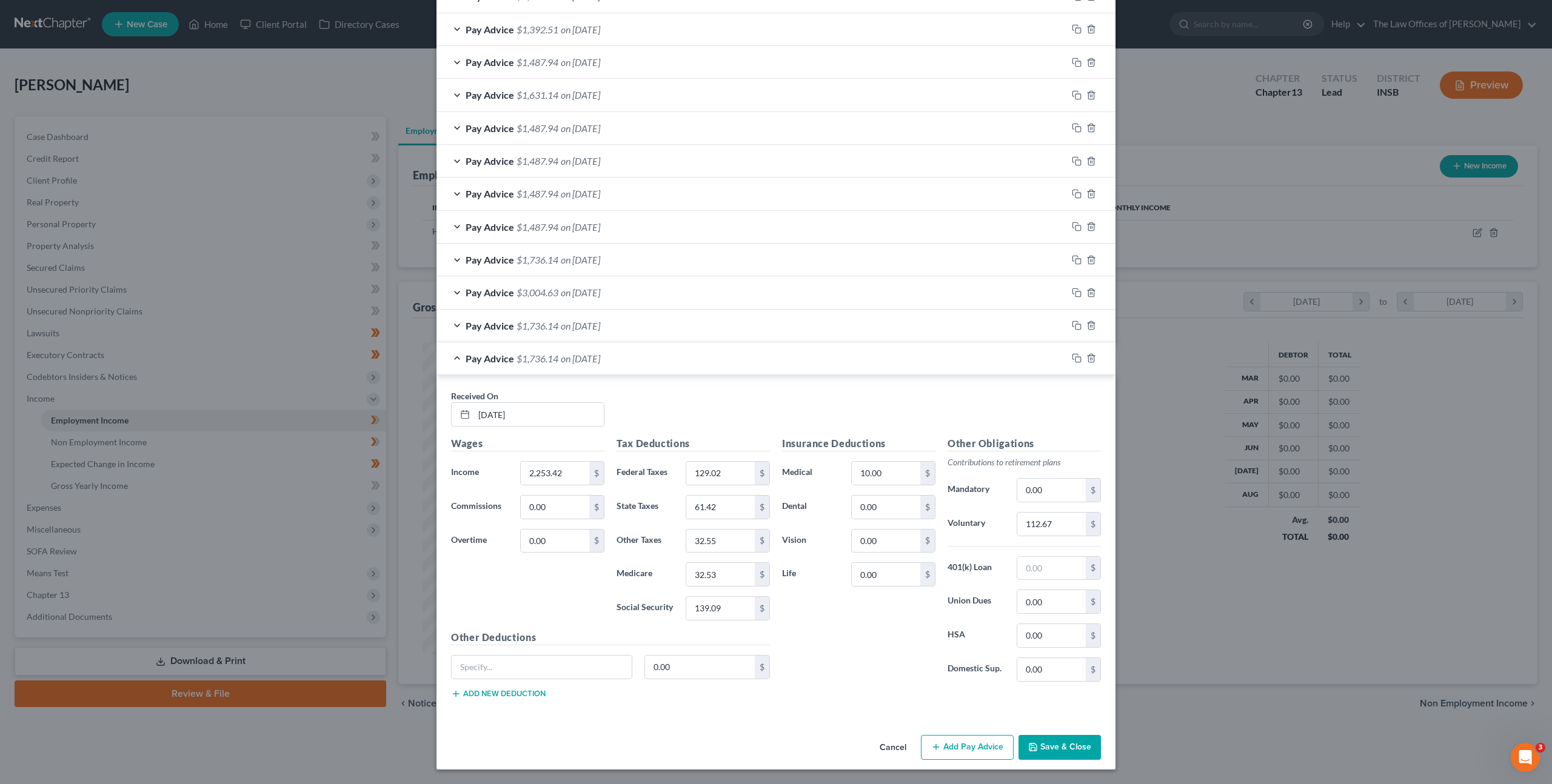
click at [1038, 739] on button "Save & Close" at bounding box center [1060, 748] width 82 height 25
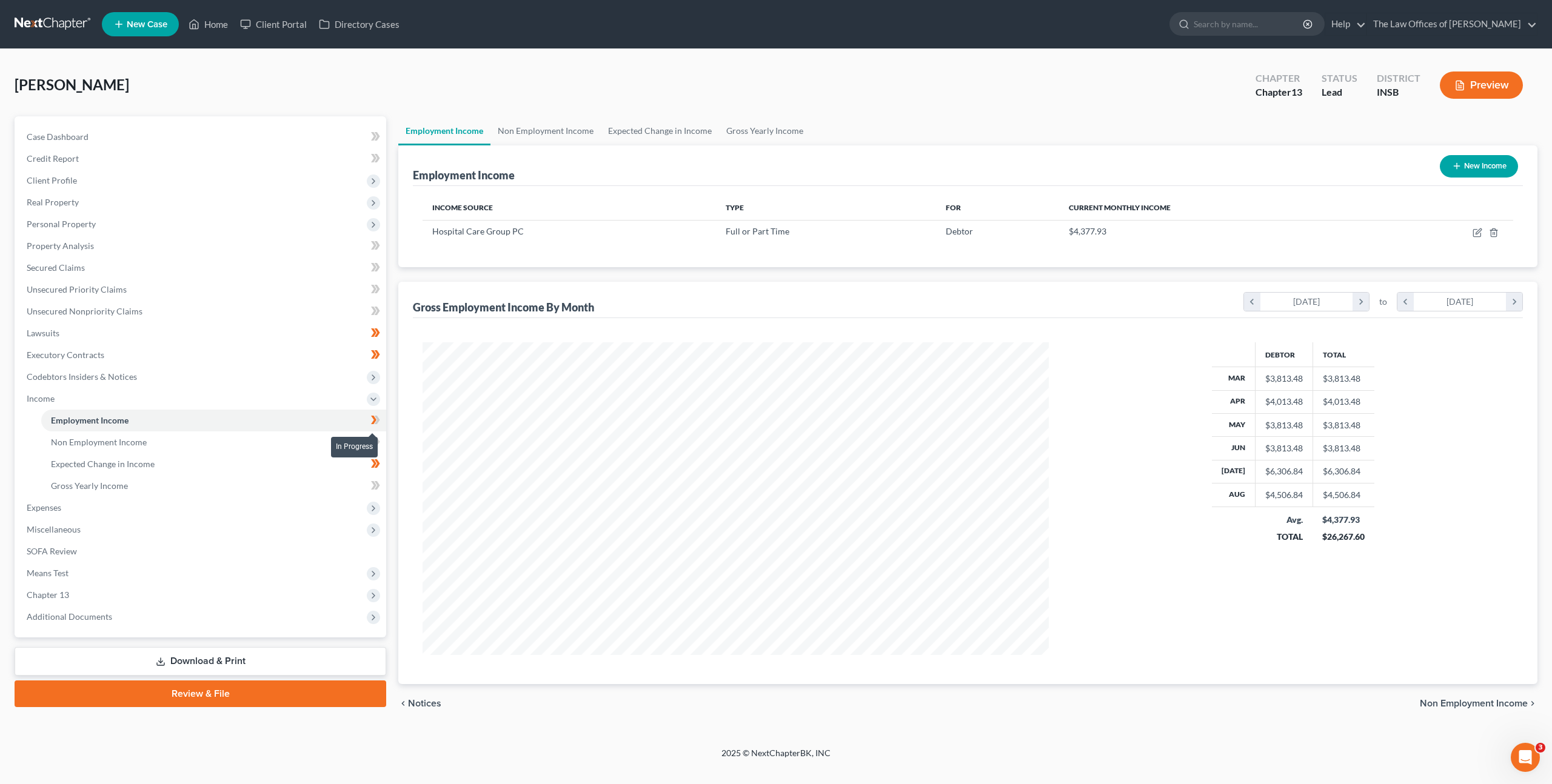
click at [382, 423] on span at bounding box center [375, 422] width 21 height 18
click at [334, 443] on link "Non Employment Income" at bounding box center [213, 443] width 345 height 22
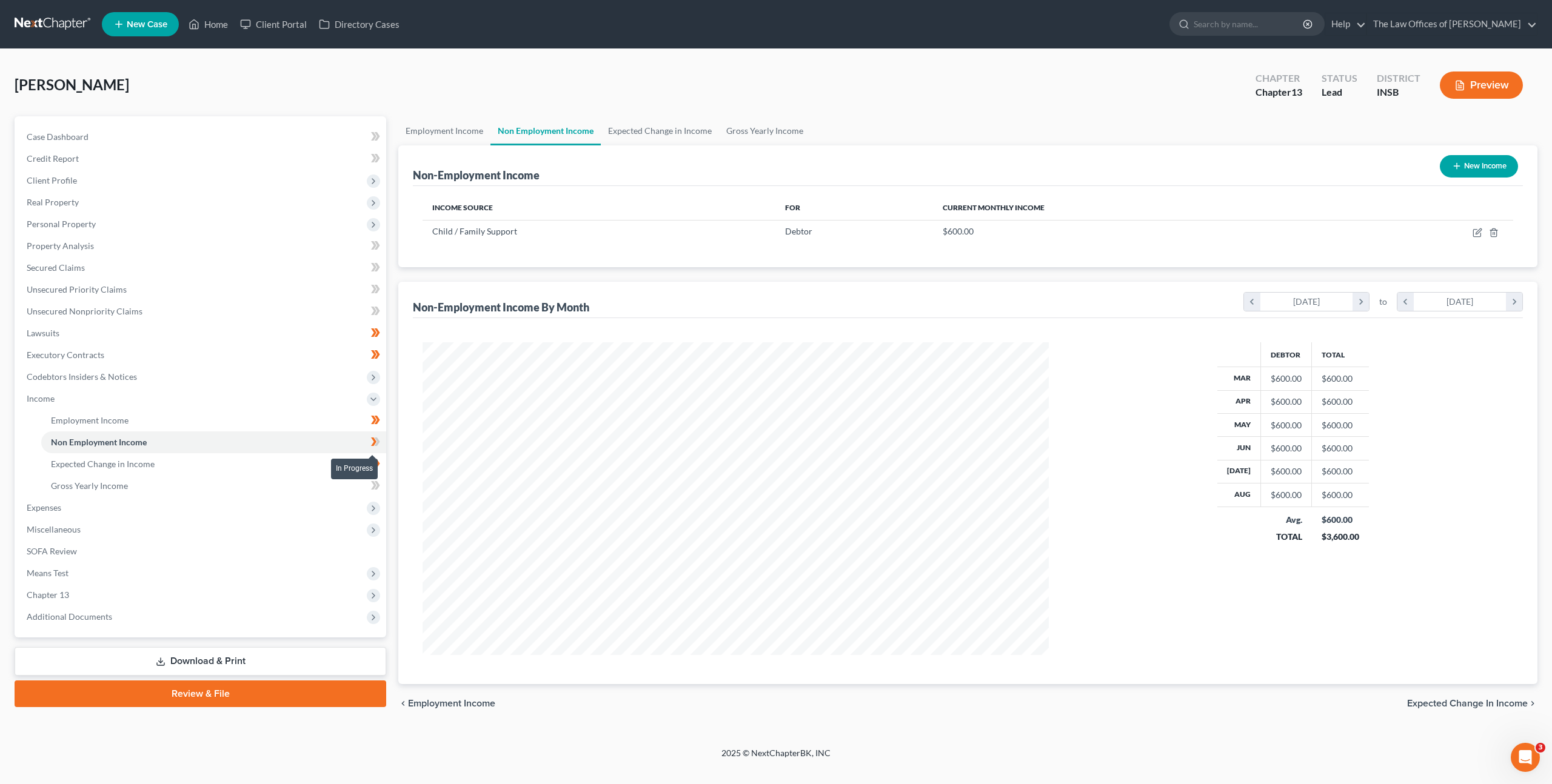
scroll to position [313, 651]
click at [381, 443] on span at bounding box center [375, 444] width 21 height 18
click at [335, 463] on link "Expected Change in Income" at bounding box center [213, 464] width 345 height 22
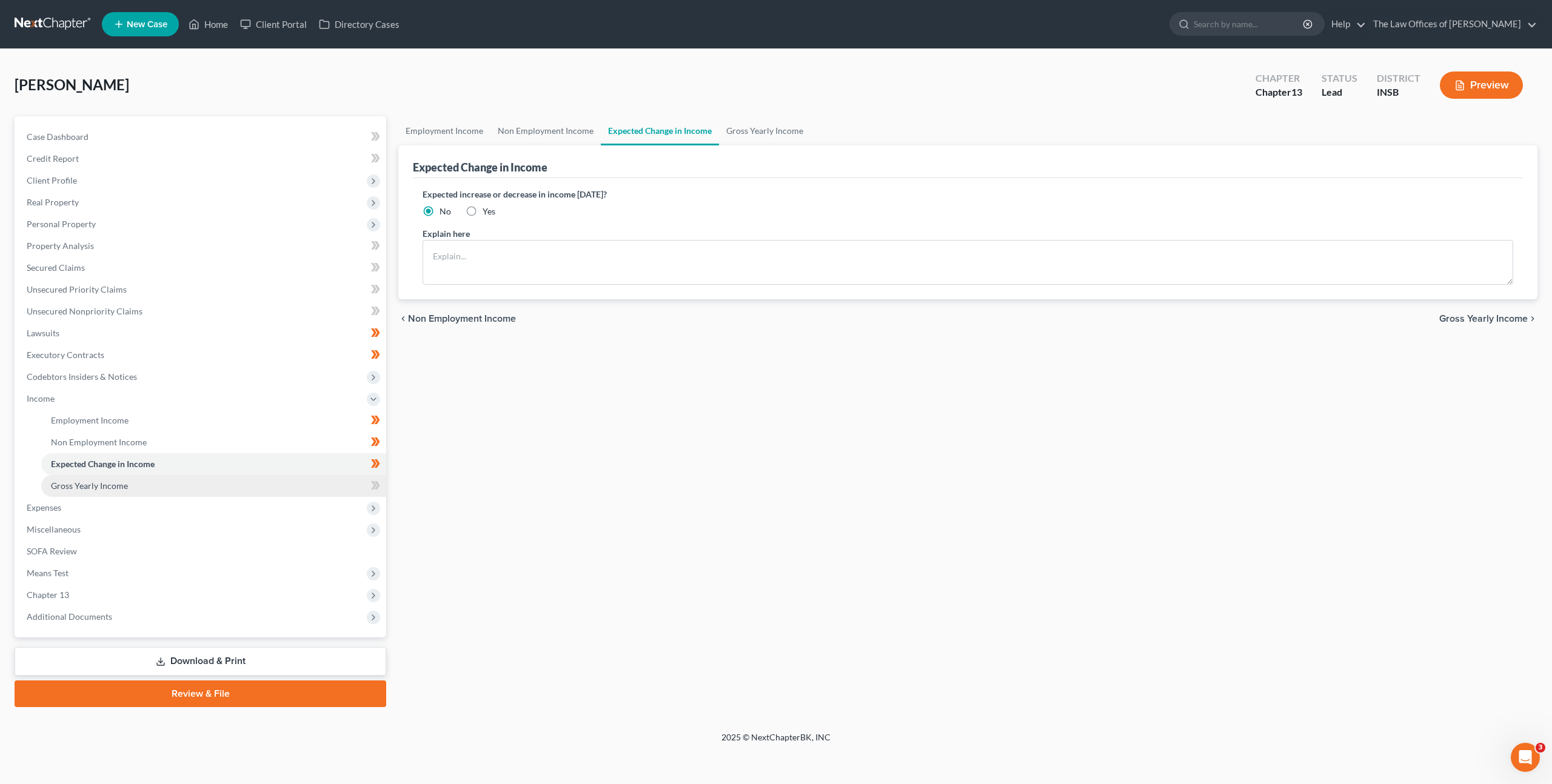
click at [319, 478] on link "Gross Yearly Income" at bounding box center [213, 486] width 345 height 22
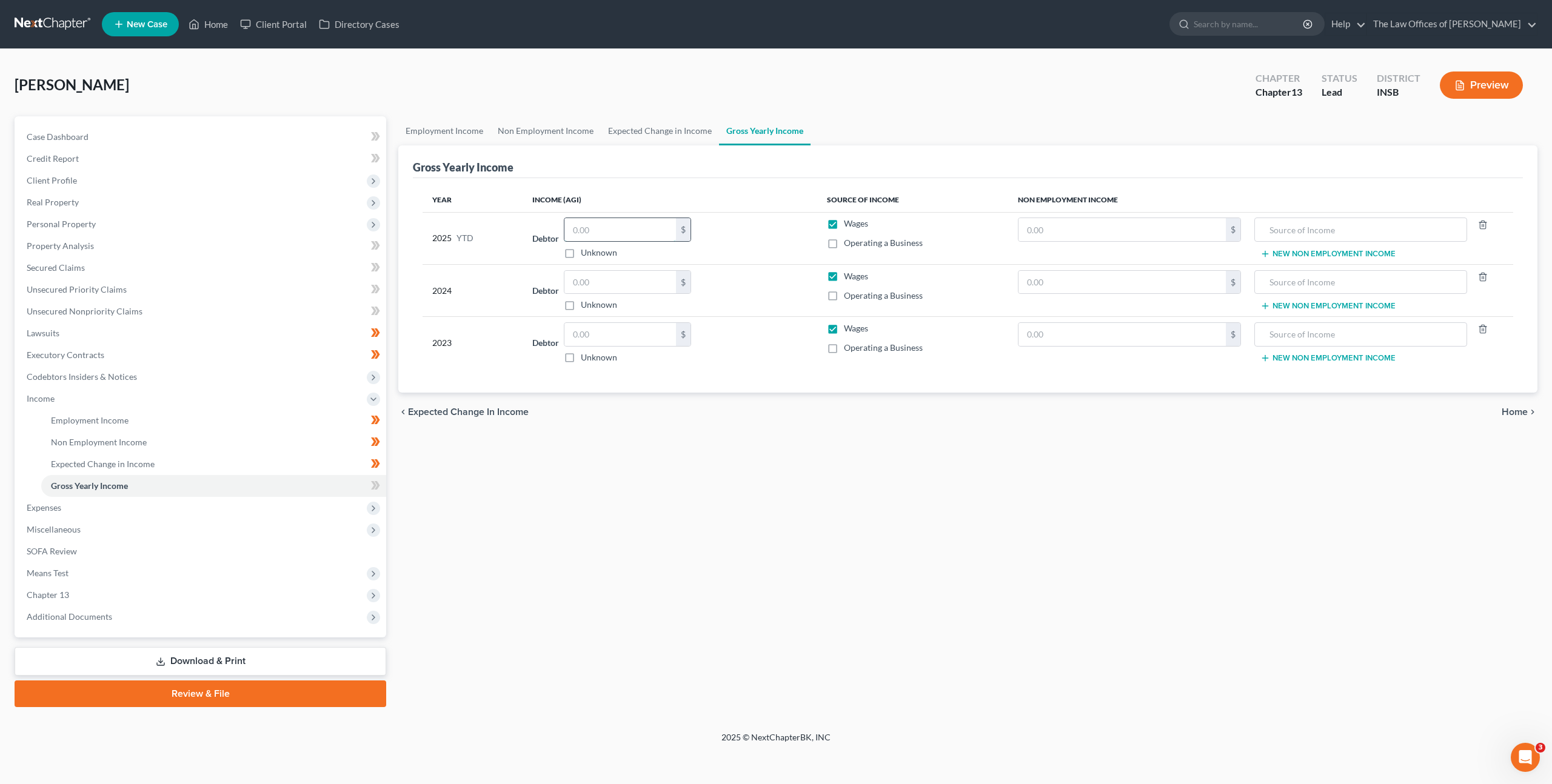
click at [627, 225] on input "text" at bounding box center [620, 229] width 112 height 23
type input "35,764.56"
click at [634, 285] on input "text" at bounding box center [620, 282] width 112 height 23
click at [640, 332] on input "text" at bounding box center [620, 334] width 112 height 23
click at [640, 333] on input "text" at bounding box center [620, 334] width 112 height 23
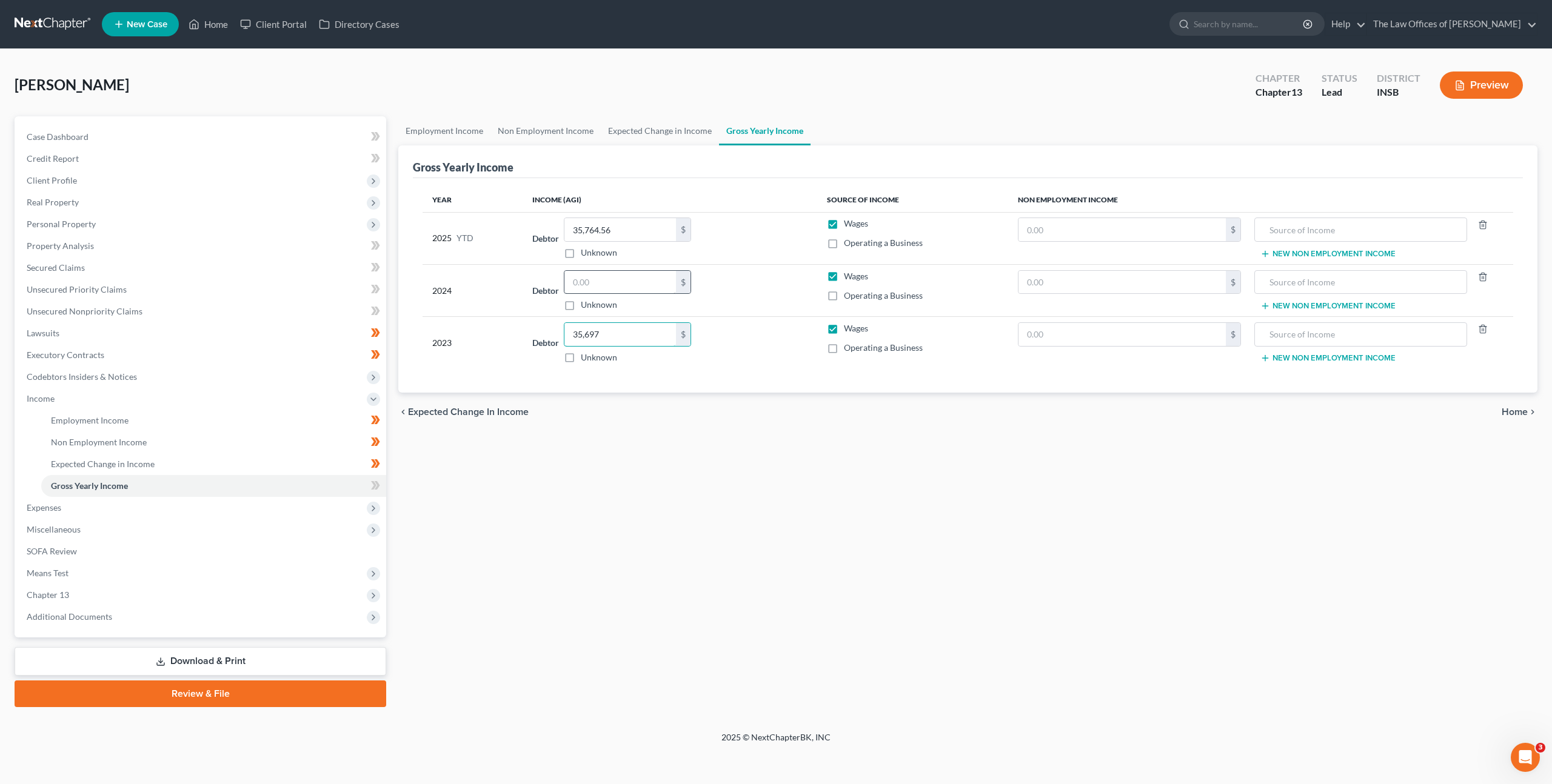
type input "35,697"
click at [634, 288] on input "text" at bounding box center [620, 282] width 112 height 23
type input "36,306"
click at [1043, 231] on input "text" at bounding box center [1122, 229] width 207 height 23
type input "4,449"
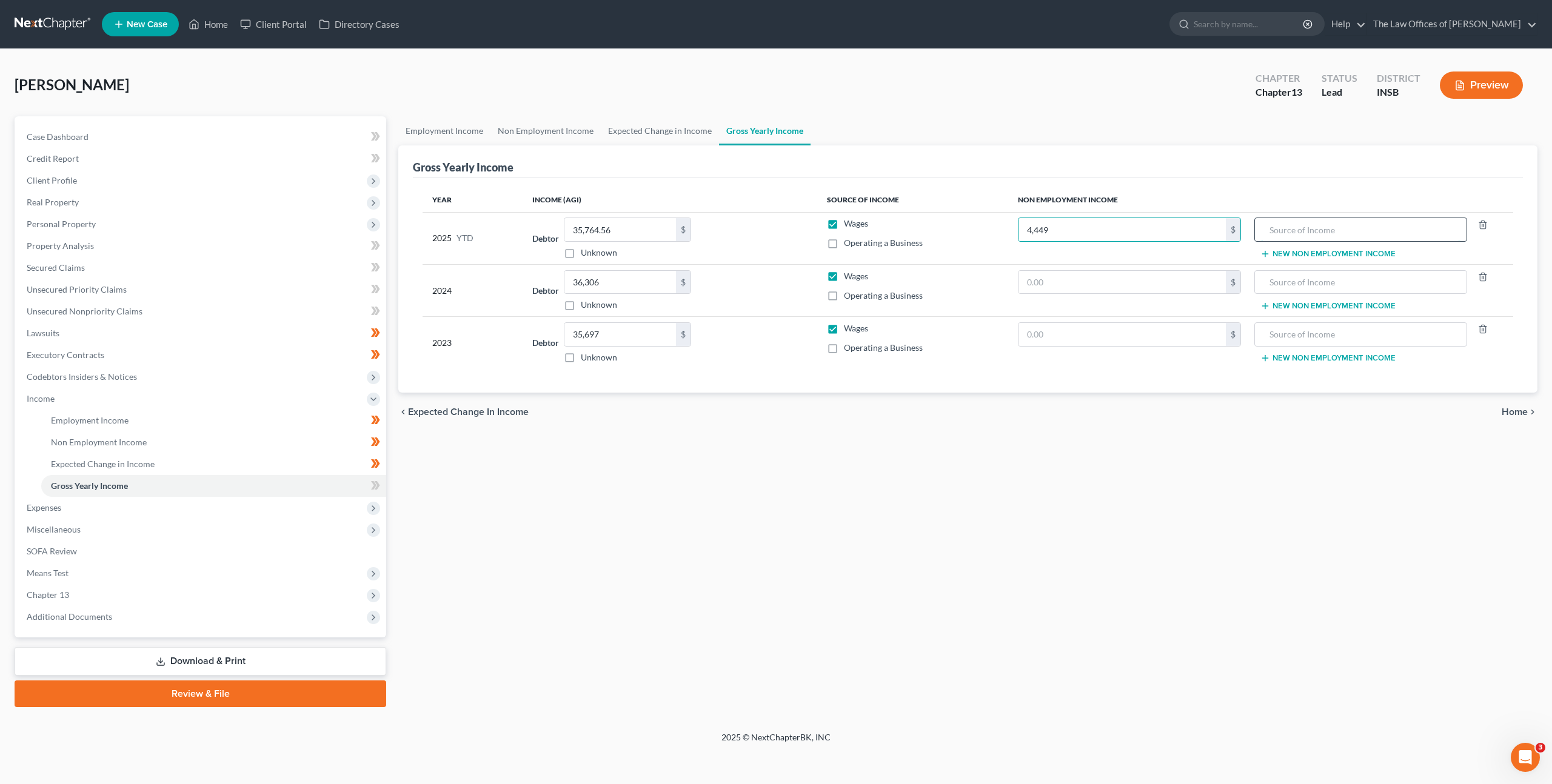
click at [1284, 234] on input "text" at bounding box center [1360, 229] width 199 height 23
type input "2024 Federal Income Tax Refund"
click at [1116, 278] on input "text" at bounding box center [1122, 282] width 207 height 23
type input "6,508"
type input "2023 Federal Income Tax Refund"
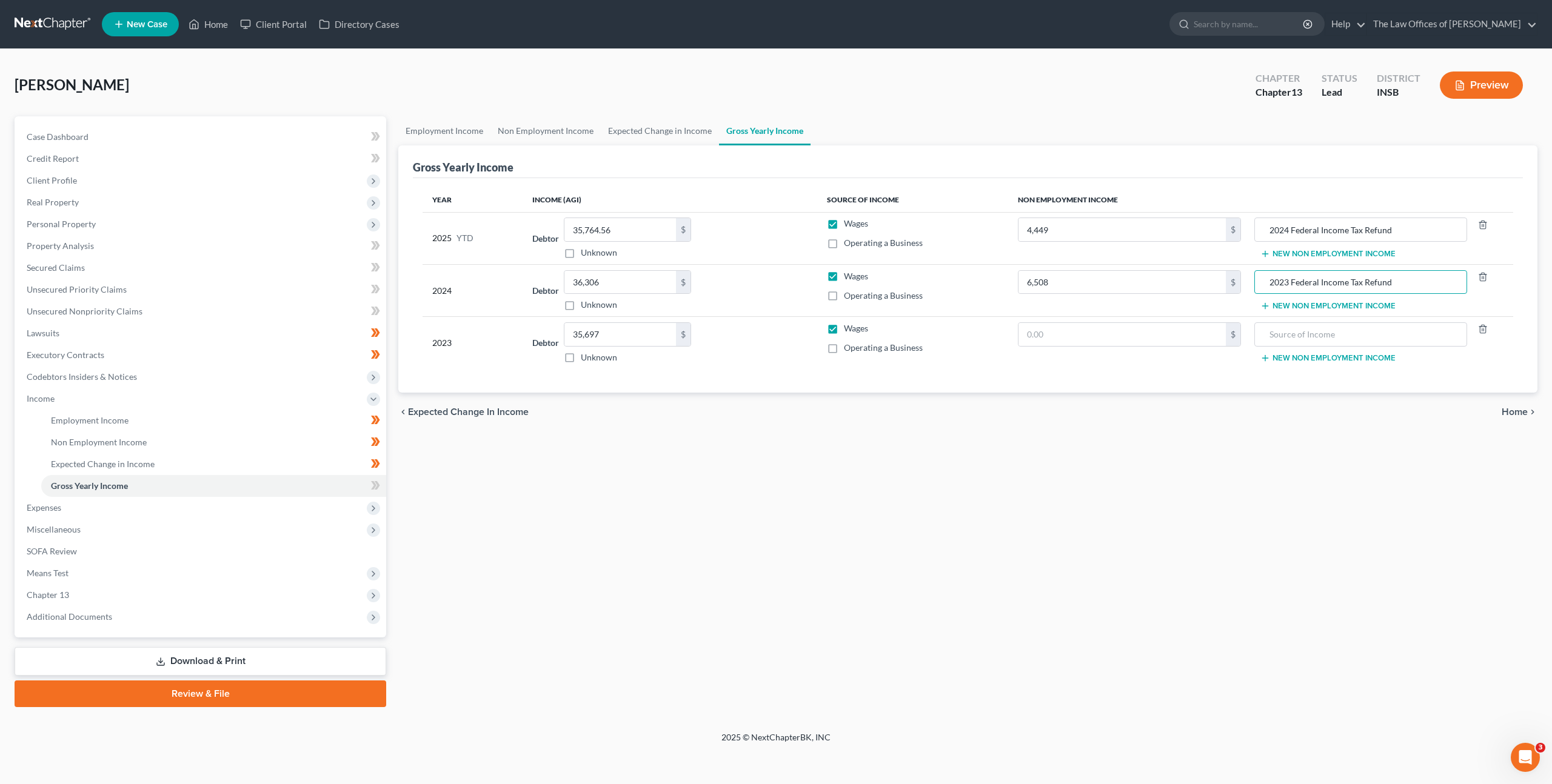
click at [927, 423] on div "chevron_left Expected Change in Income Home chevron_right" at bounding box center [968, 412] width 1140 height 39
click at [382, 487] on span at bounding box center [375, 487] width 21 height 18
click at [665, 517] on div "Employment Income Non Employment Income Expected Change in Income Gross Yearly …" at bounding box center [968, 411] width 1151 height 591
click at [1110, 532] on div "Employment Income Non Employment Income Expected Change in Income Gross Yearly …" at bounding box center [968, 411] width 1151 height 591
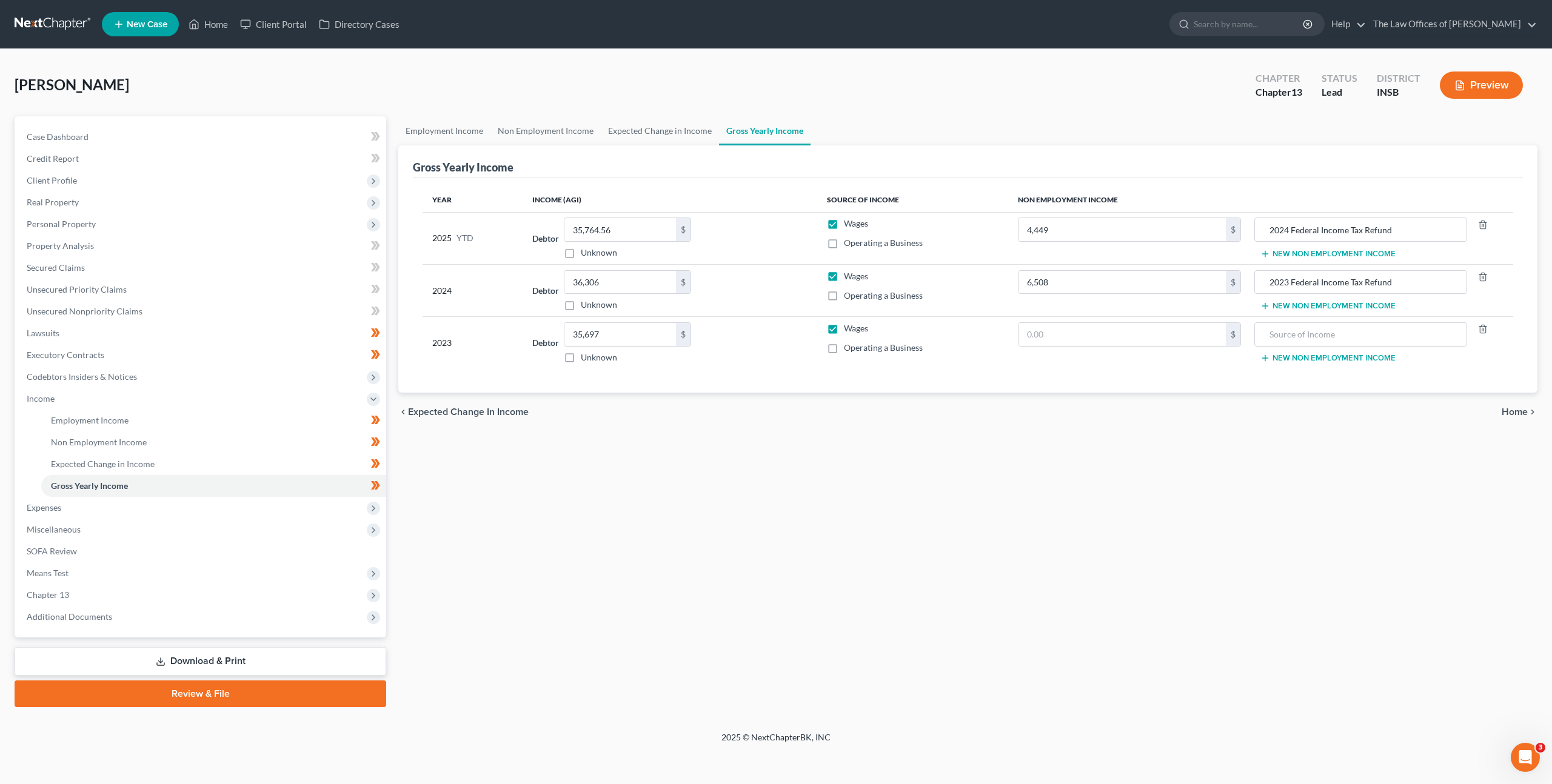
click at [981, 475] on div "Employment Income Non Employment Income Expected Change in Income Gross Yearly …" at bounding box center [968, 411] width 1151 height 591
click at [289, 374] on span "Codebtors Insiders & Notices" at bounding box center [201, 377] width 369 height 22
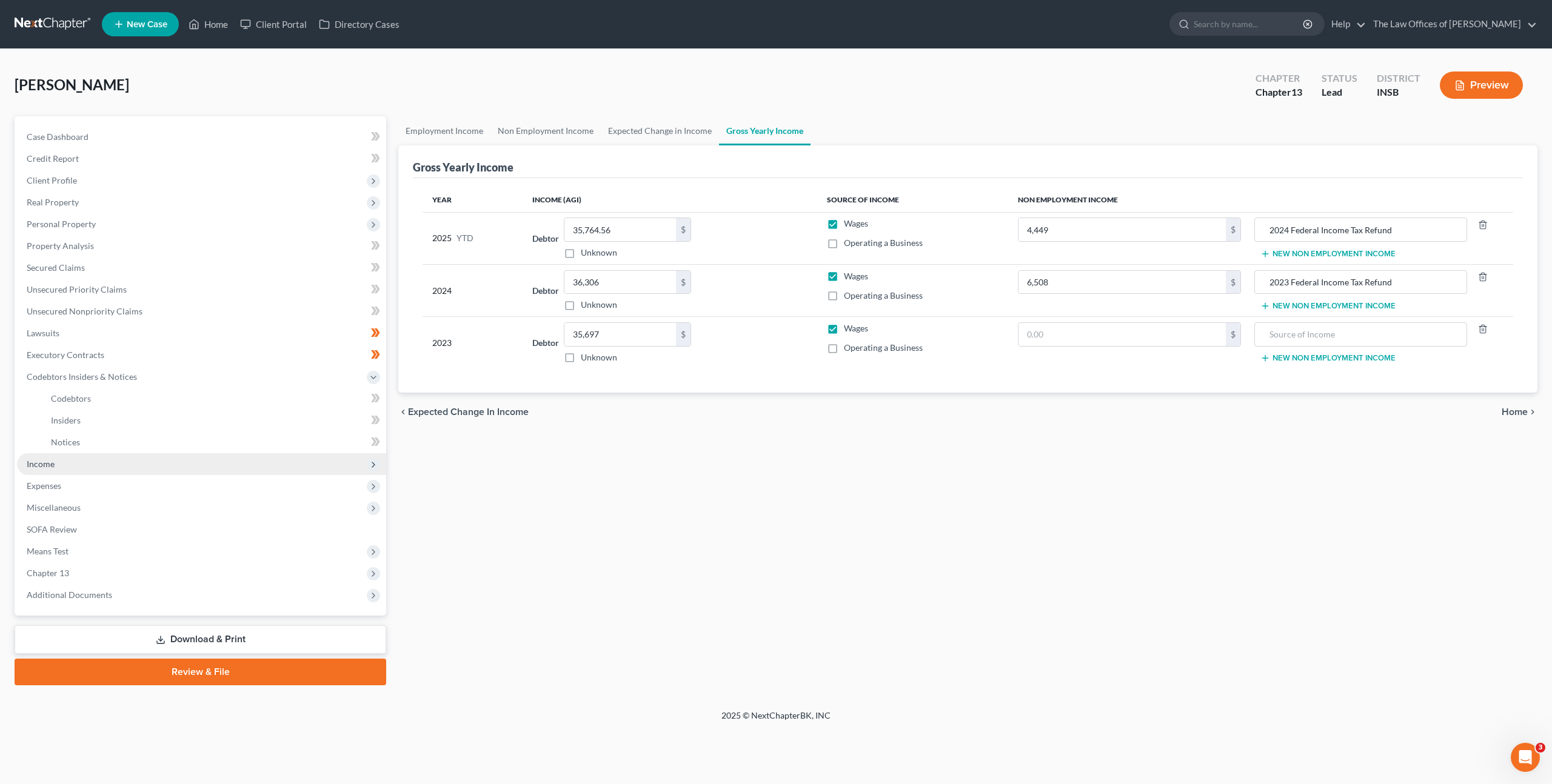
click at [246, 460] on span "Income" at bounding box center [201, 464] width 369 height 22
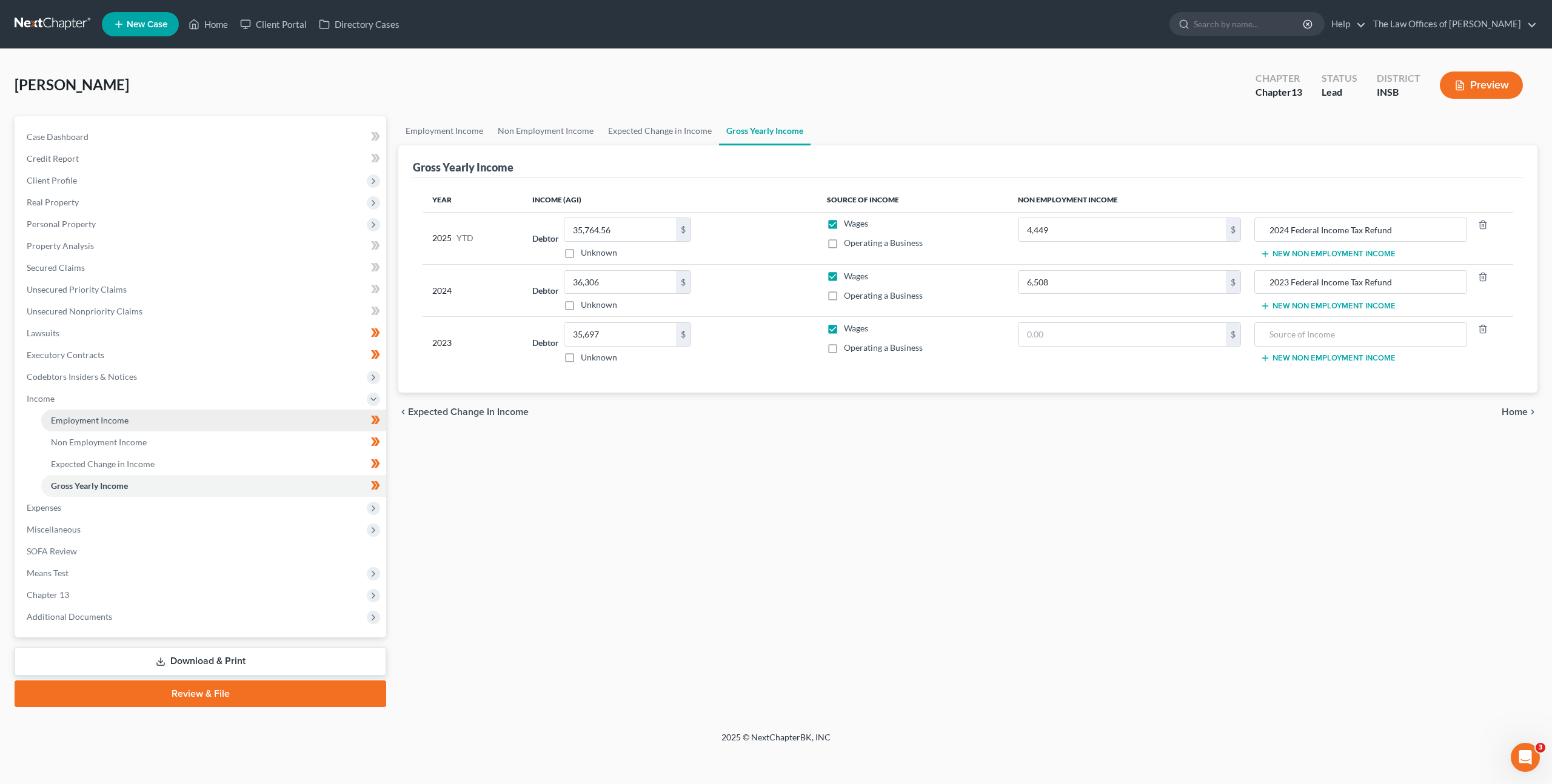
click at [252, 426] on link "Employment Income" at bounding box center [213, 421] width 345 height 22
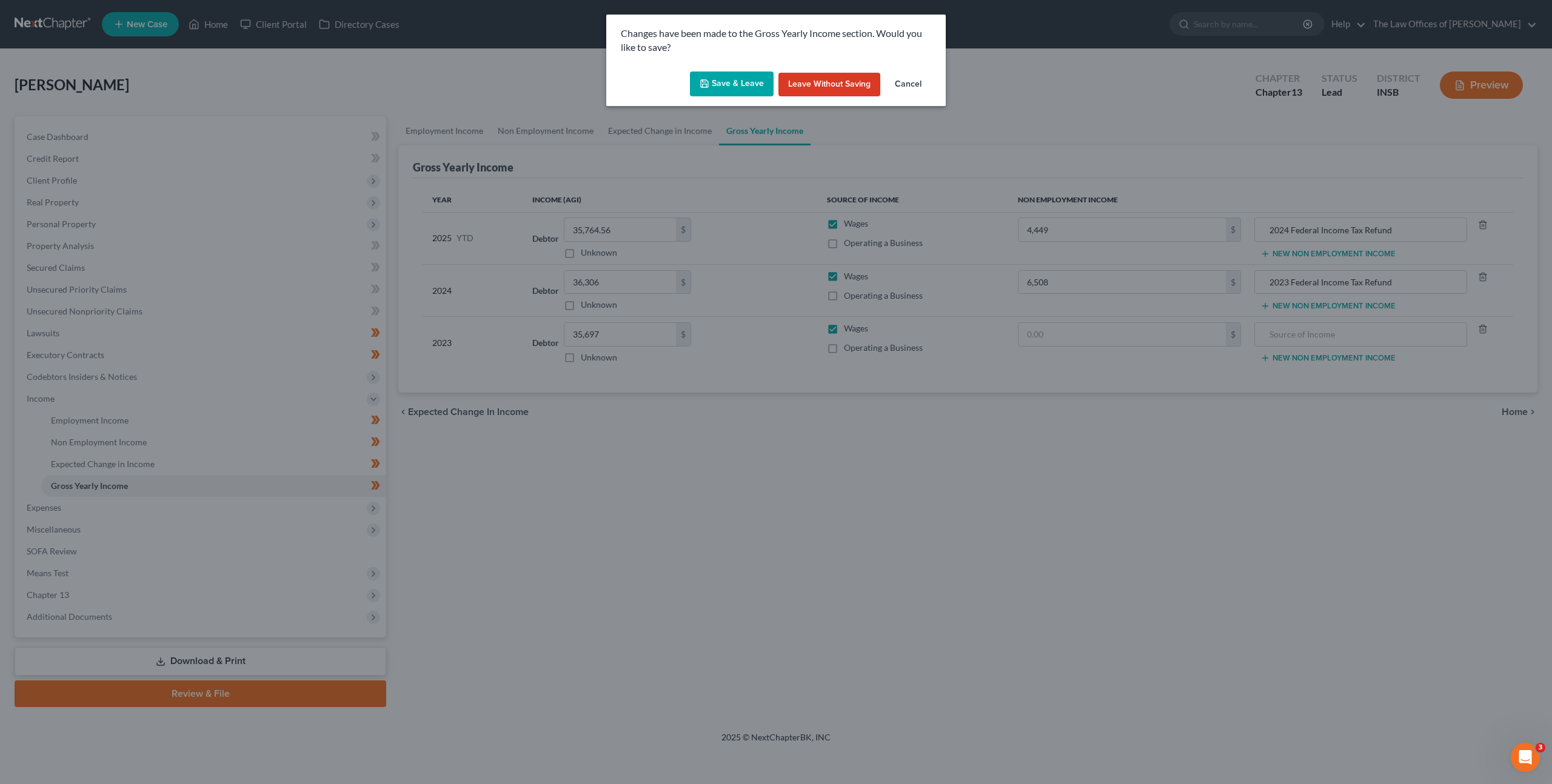
click at [745, 85] on button "Save & Leave" at bounding box center [732, 84] width 84 height 25
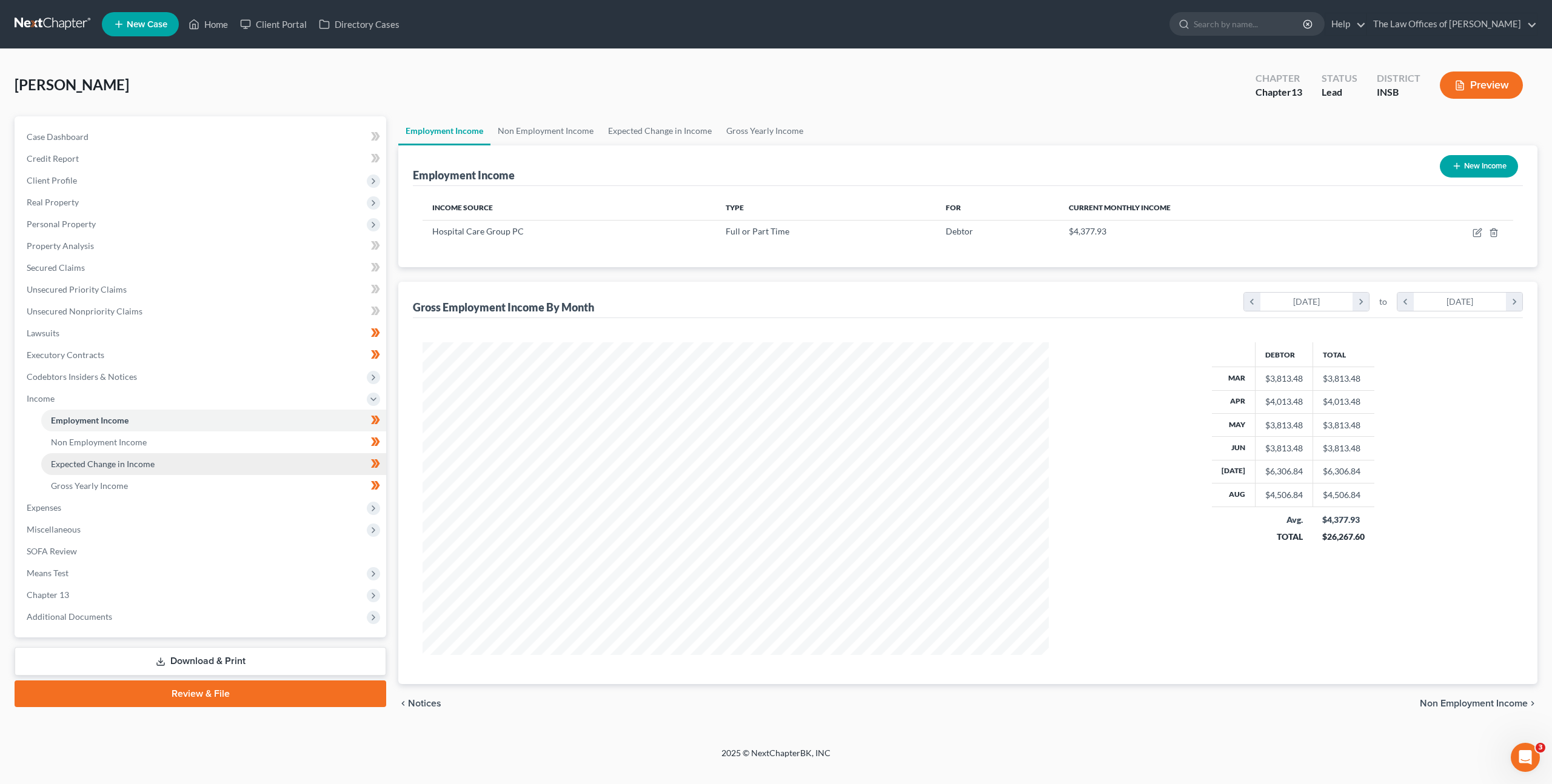
scroll to position [313, 651]
click at [258, 469] on link "Expected Change in Income" at bounding box center [213, 464] width 345 height 22
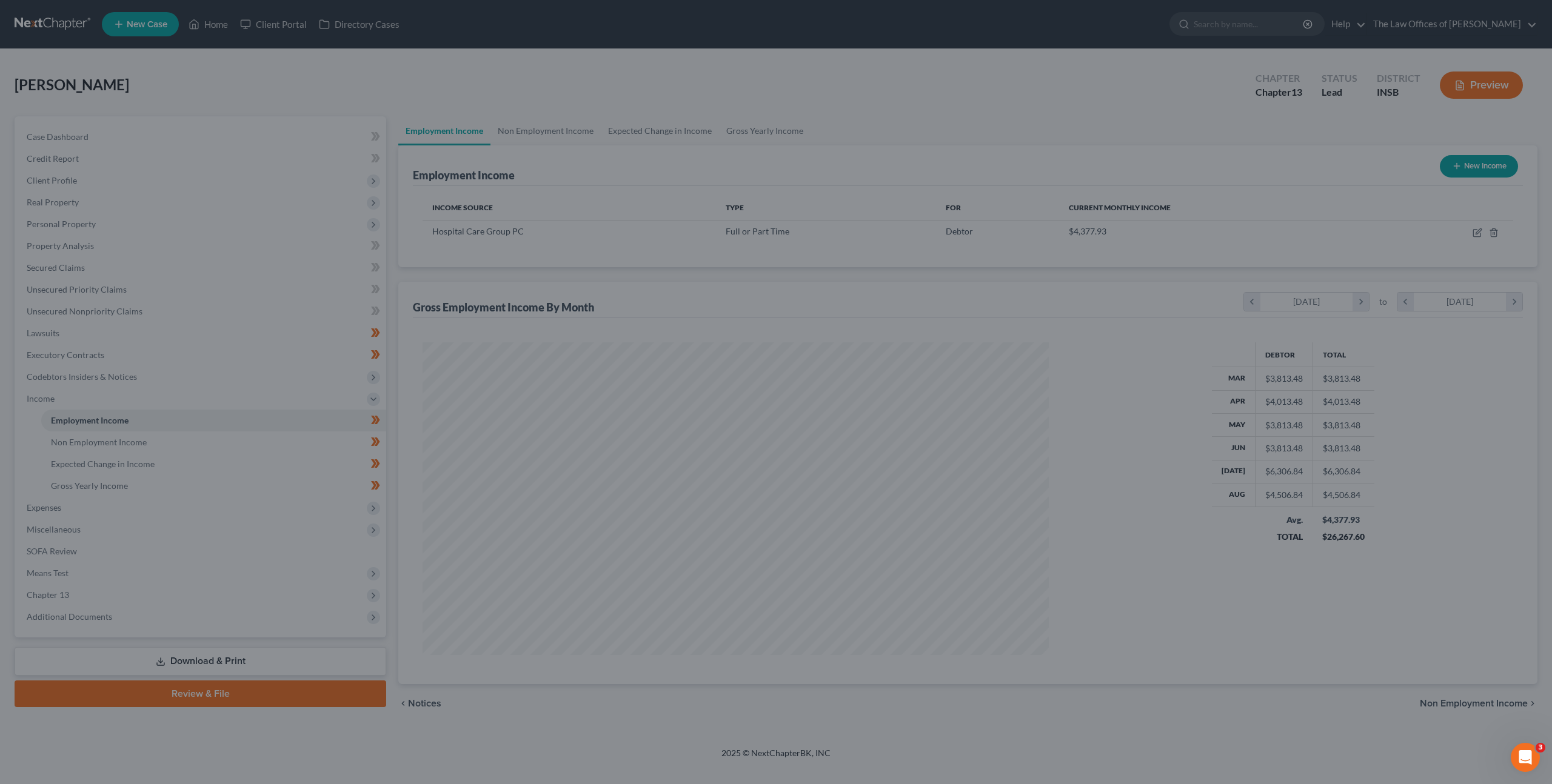
click at [249, 480] on div at bounding box center [776, 392] width 1552 height 784
drag, startPoint x: 577, startPoint y: 405, endPoint x: 547, endPoint y: 269, distance: 139.3
click at [577, 405] on div at bounding box center [776, 392] width 1552 height 784
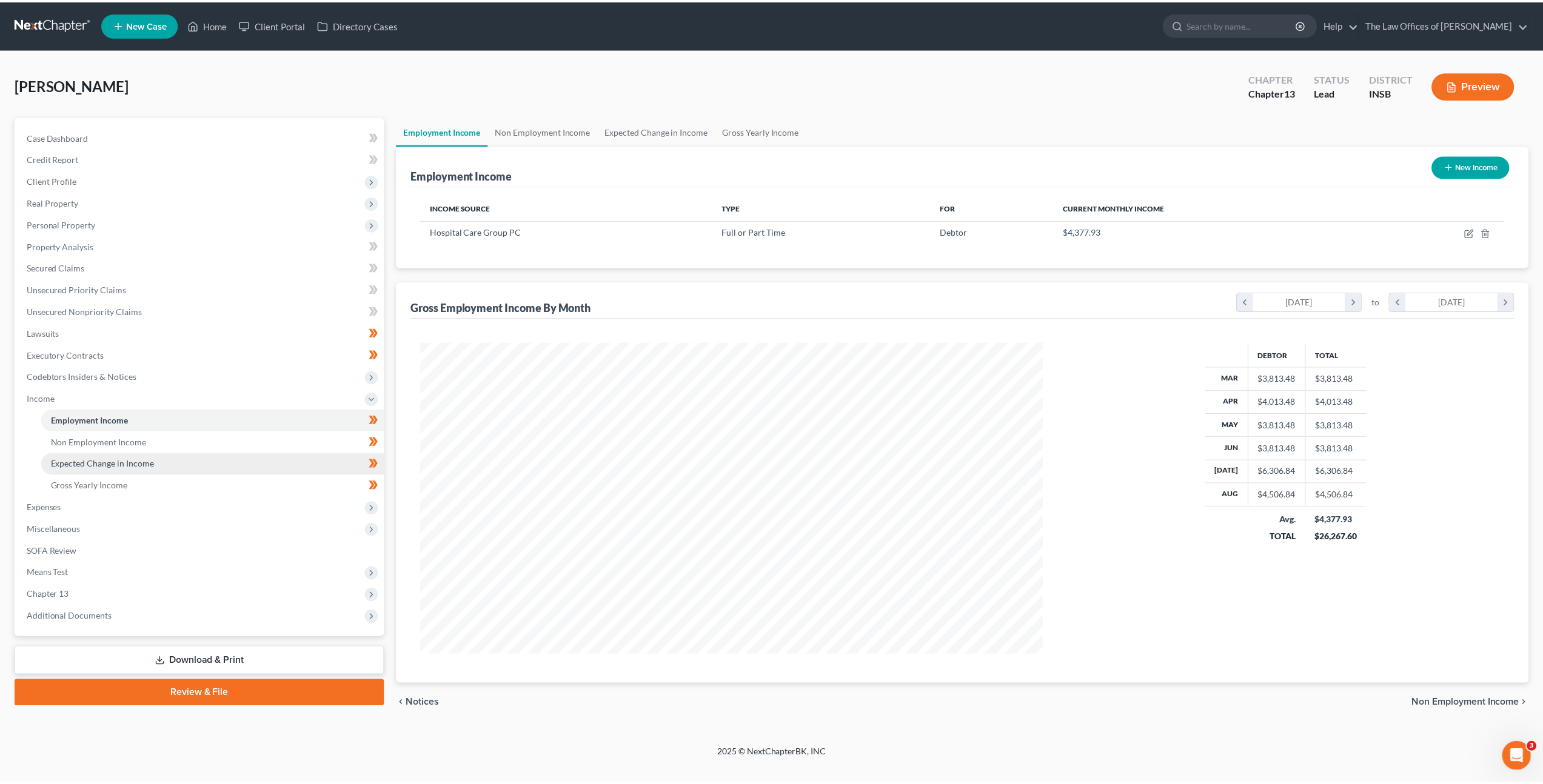
scroll to position [313, 651]
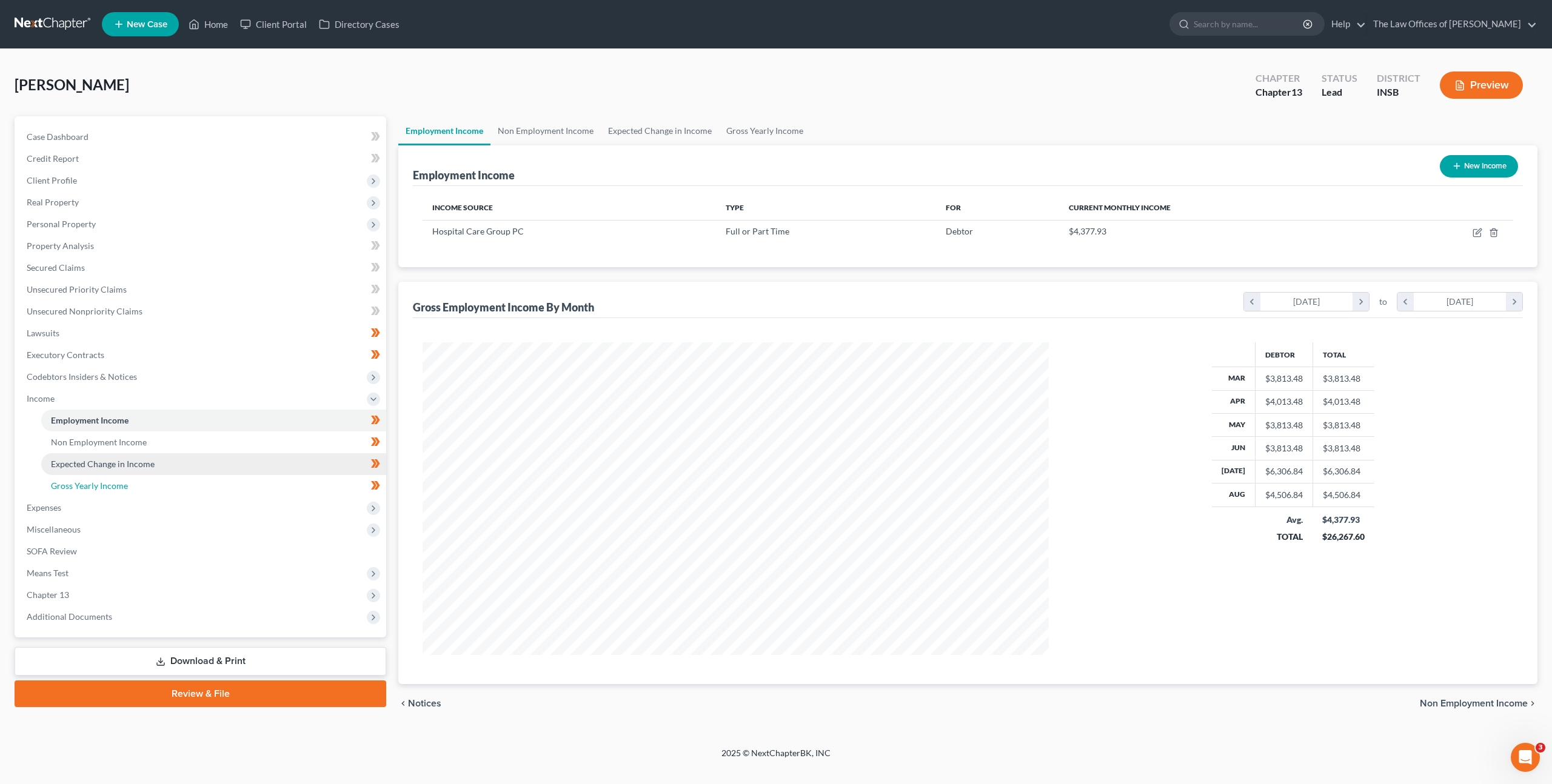
drag, startPoint x: 261, startPoint y: 489, endPoint x: 310, endPoint y: 462, distance: 55.9
click at [262, 489] on link "Gross Yearly Income" at bounding box center [213, 486] width 345 height 22
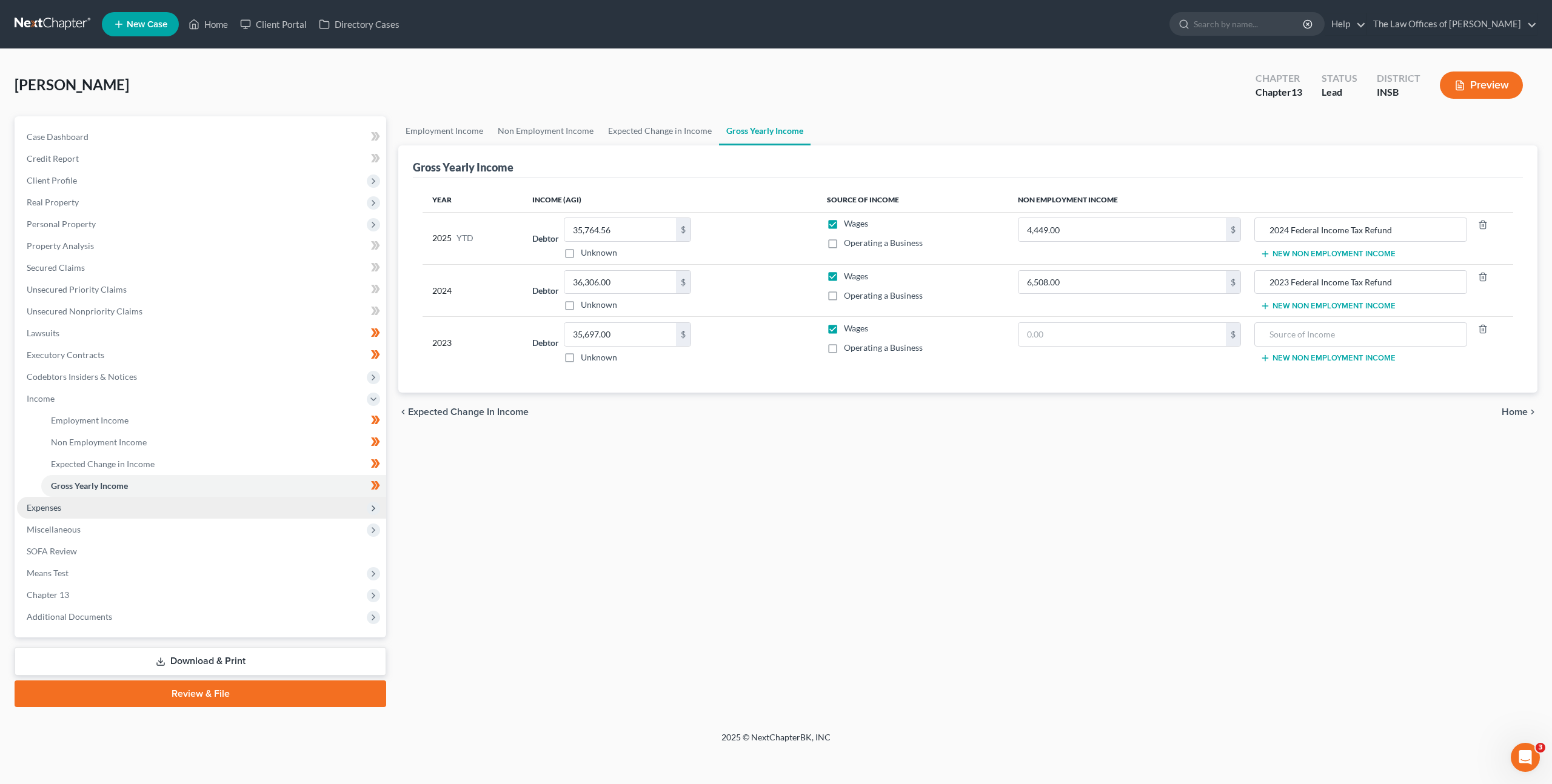
click at [269, 510] on span "Expenses" at bounding box center [201, 508] width 369 height 22
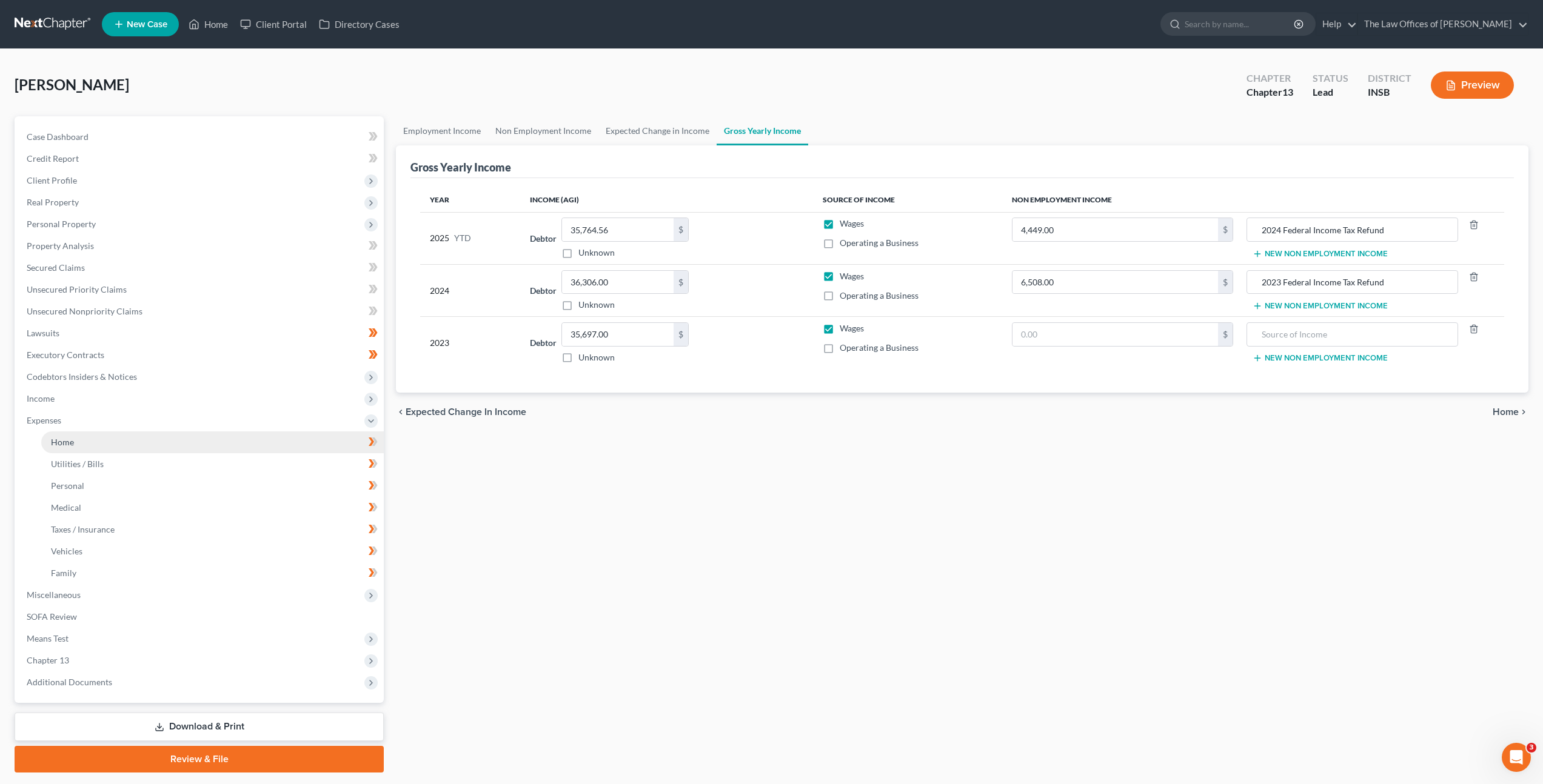
click at [277, 445] on link "Home" at bounding box center [212, 443] width 343 height 22
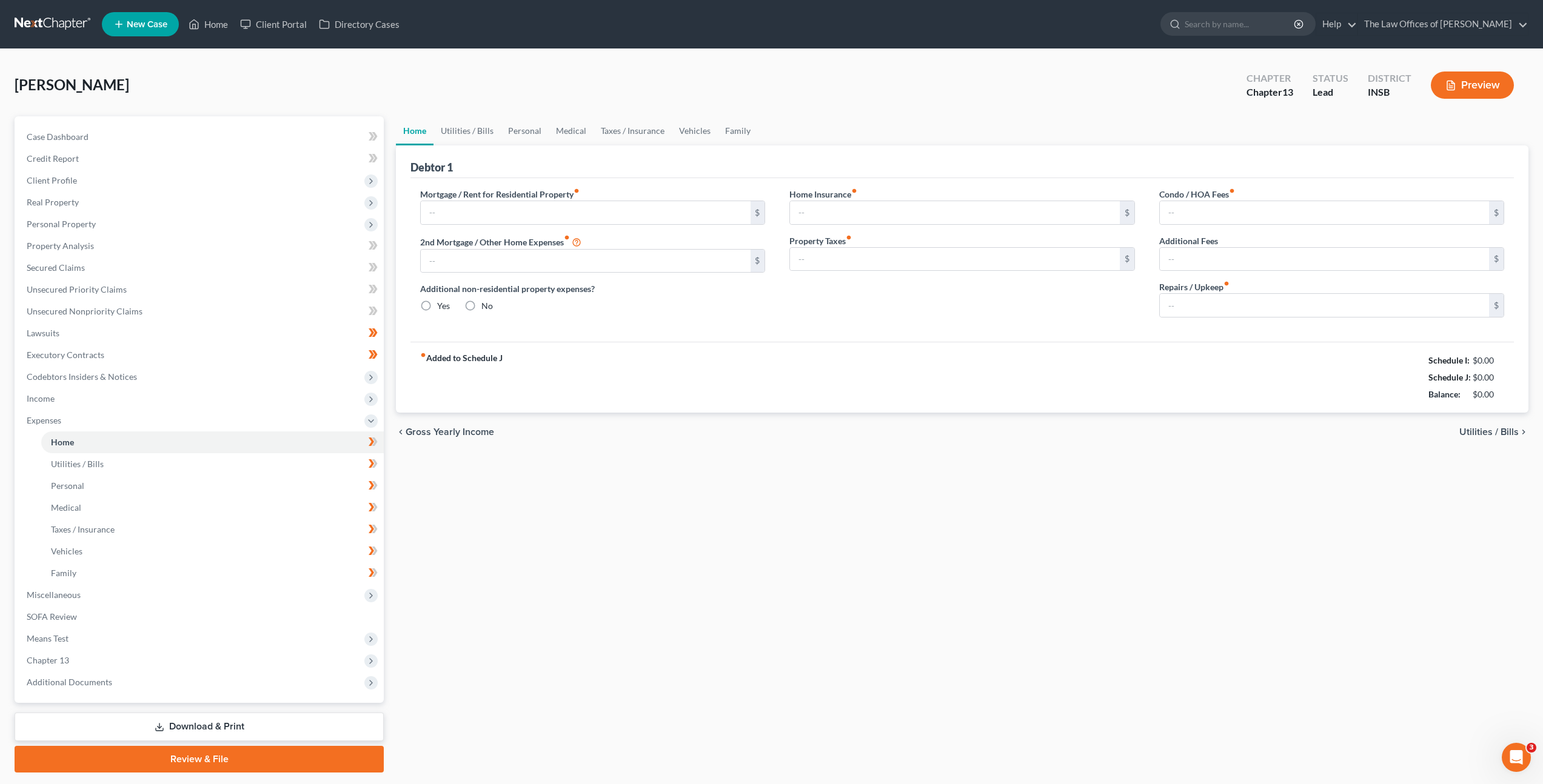
type input "960.00"
type input "0.00"
radio input "true"
type input "0.00"
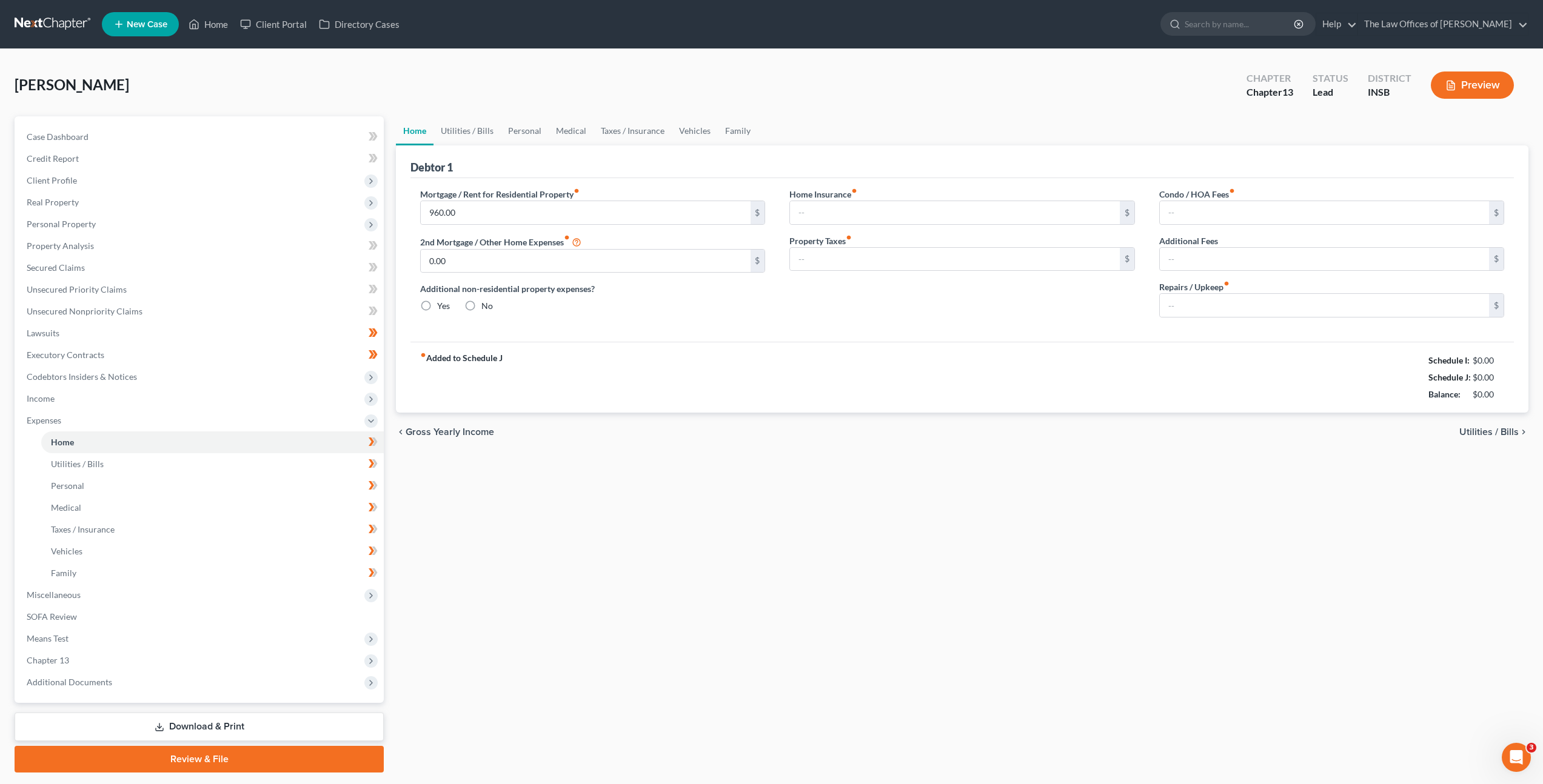
type input "0.00"
type input "15.00"
click at [692, 132] on link "Vehicles" at bounding box center [695, 130] width 46 height 29
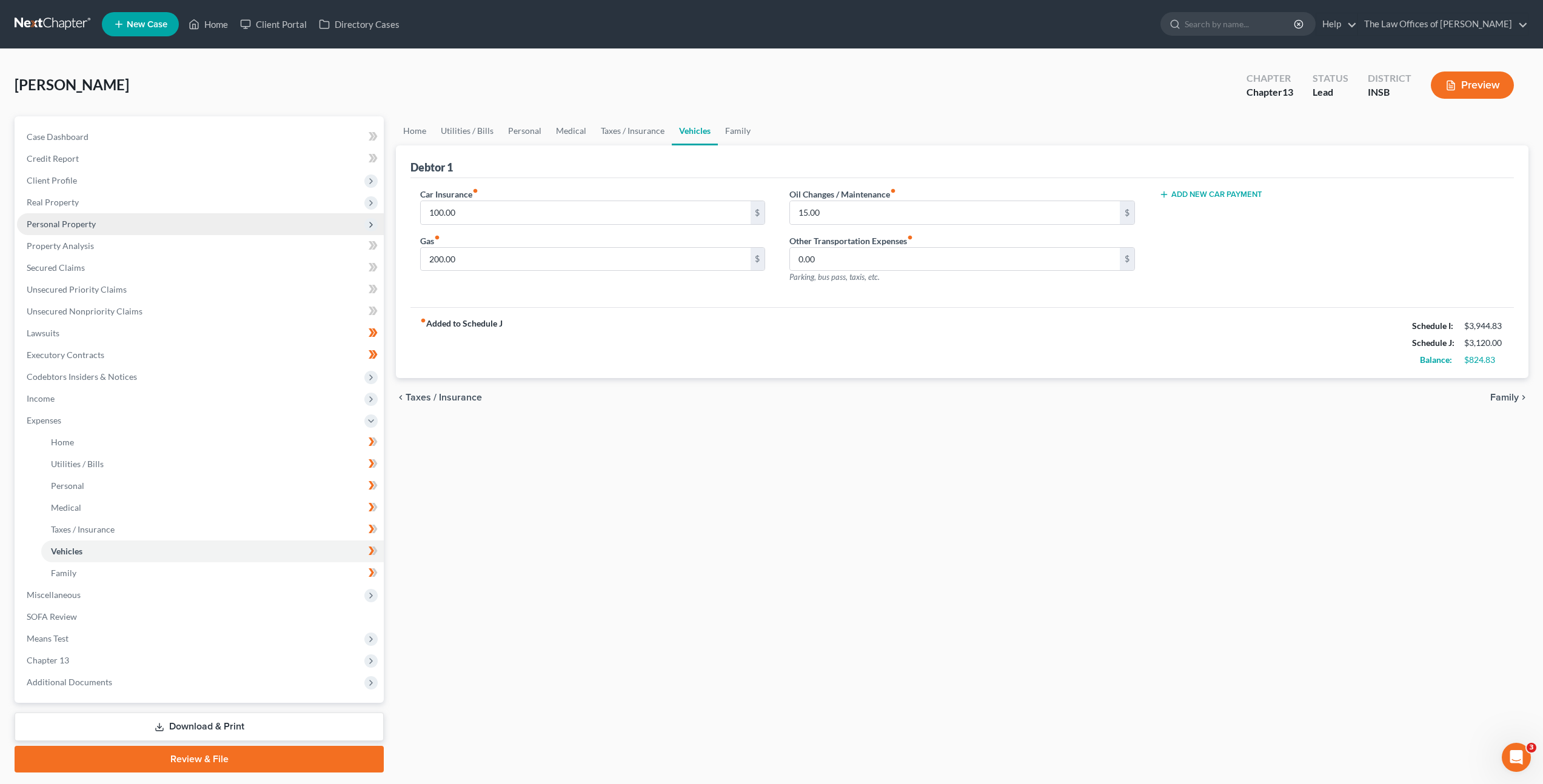
click at [169, 227] on span "Personal Property" at bounding box center [200, 225] width 367 height 22
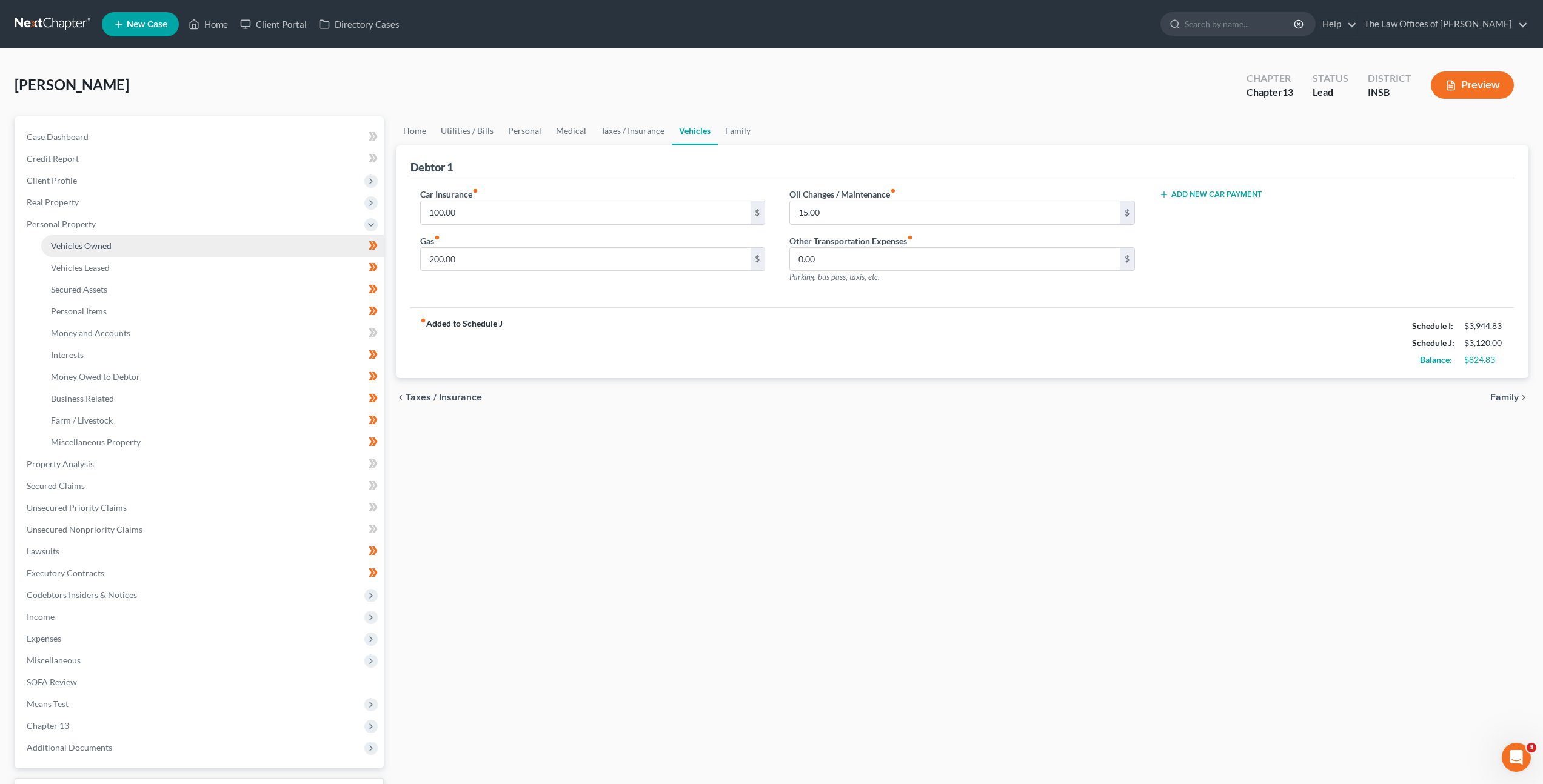
click at [157, 245] on link "Vehicles Owned" at bounding box center [212, 246] width 343 height 22
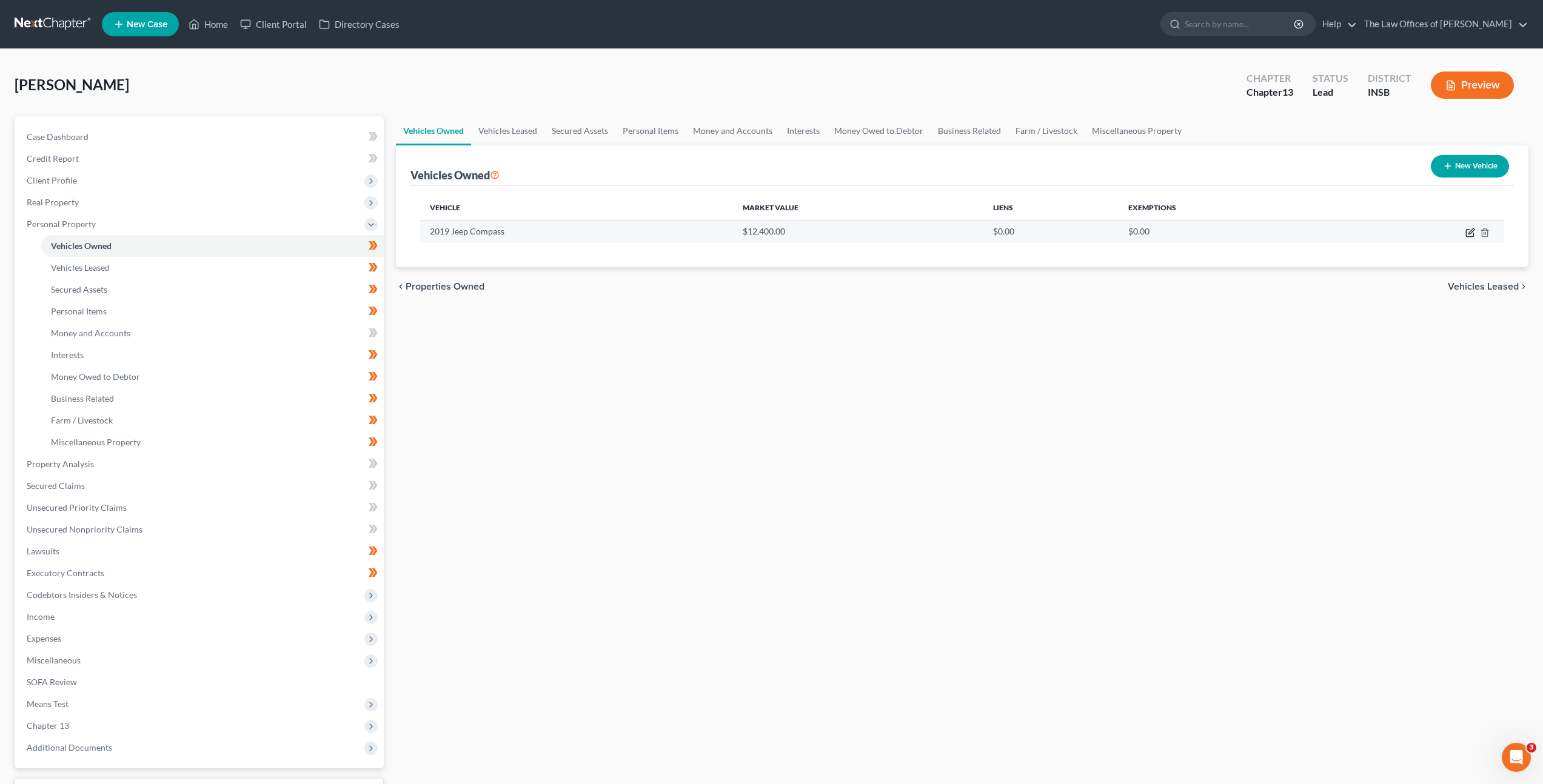
click at [1468, 236] on icon "button" at bounding box center [1470, 233] width 7 height 7
select select "0"
select select "7"
select select "2"
select select "0"
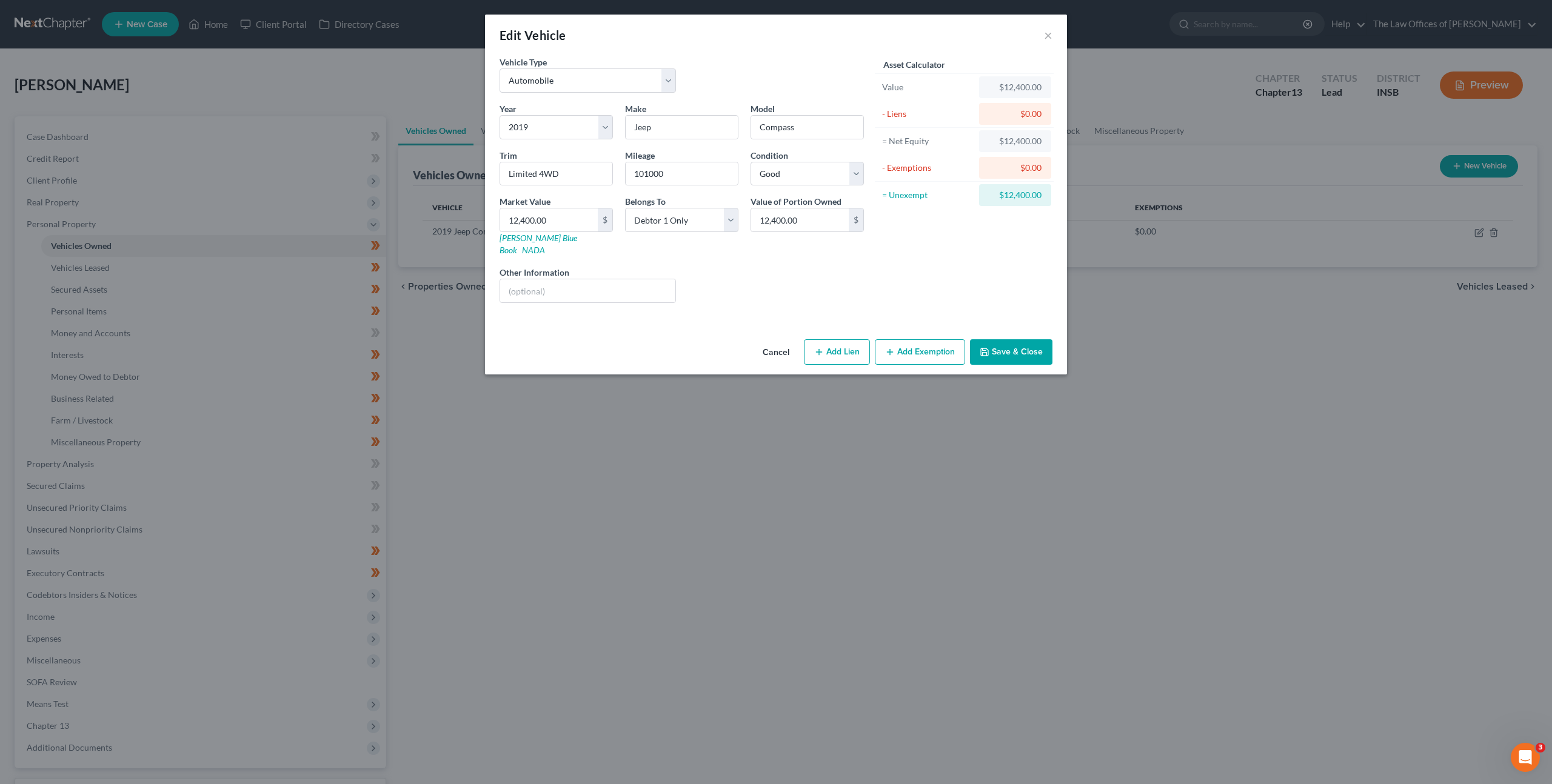
click at [769, 341] on button "Cancel" at bounding box center [776, 352] width 46 height 24
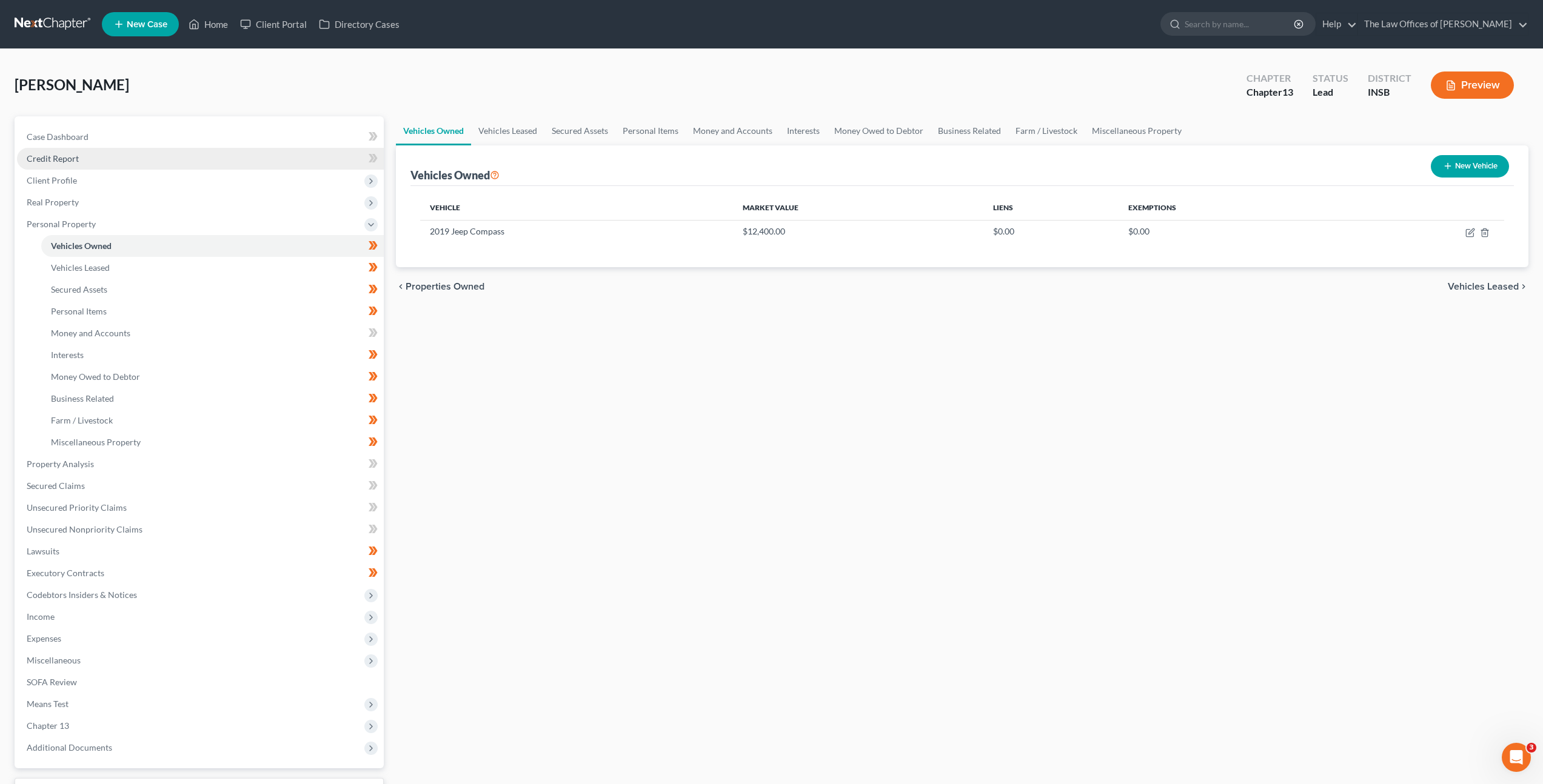
click at [181, 154] on link "Credit Report" at bounding box center [200, 159] width 367 height 22
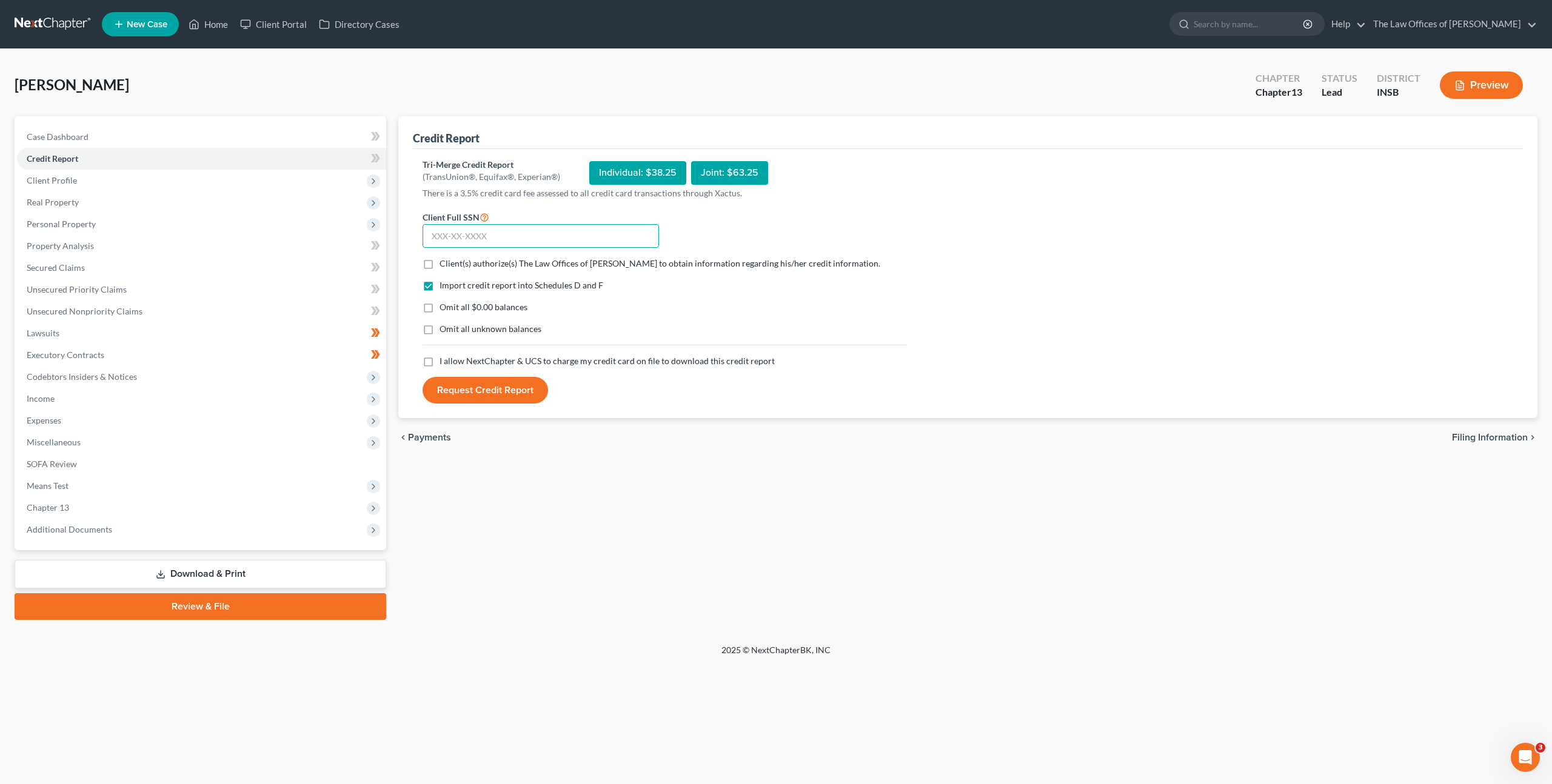
click at [546, 238] on input "text" at bounding box center [541, 236] width 236 height 24
paste input "307-86-0710"
type input "307-86-0710"
click at [440, 265] on label "Client(s) authorize(s) The Law Offices of Dax J. Miller to obtain information r…" at bounding box center [660, 263] width 441 height 12
click at [444, 265] on input "Client(s) authorize(s) The Law Offices of Dax J. Miller to obtain information r…" at bounding box center [448, 262] width 8 height 8
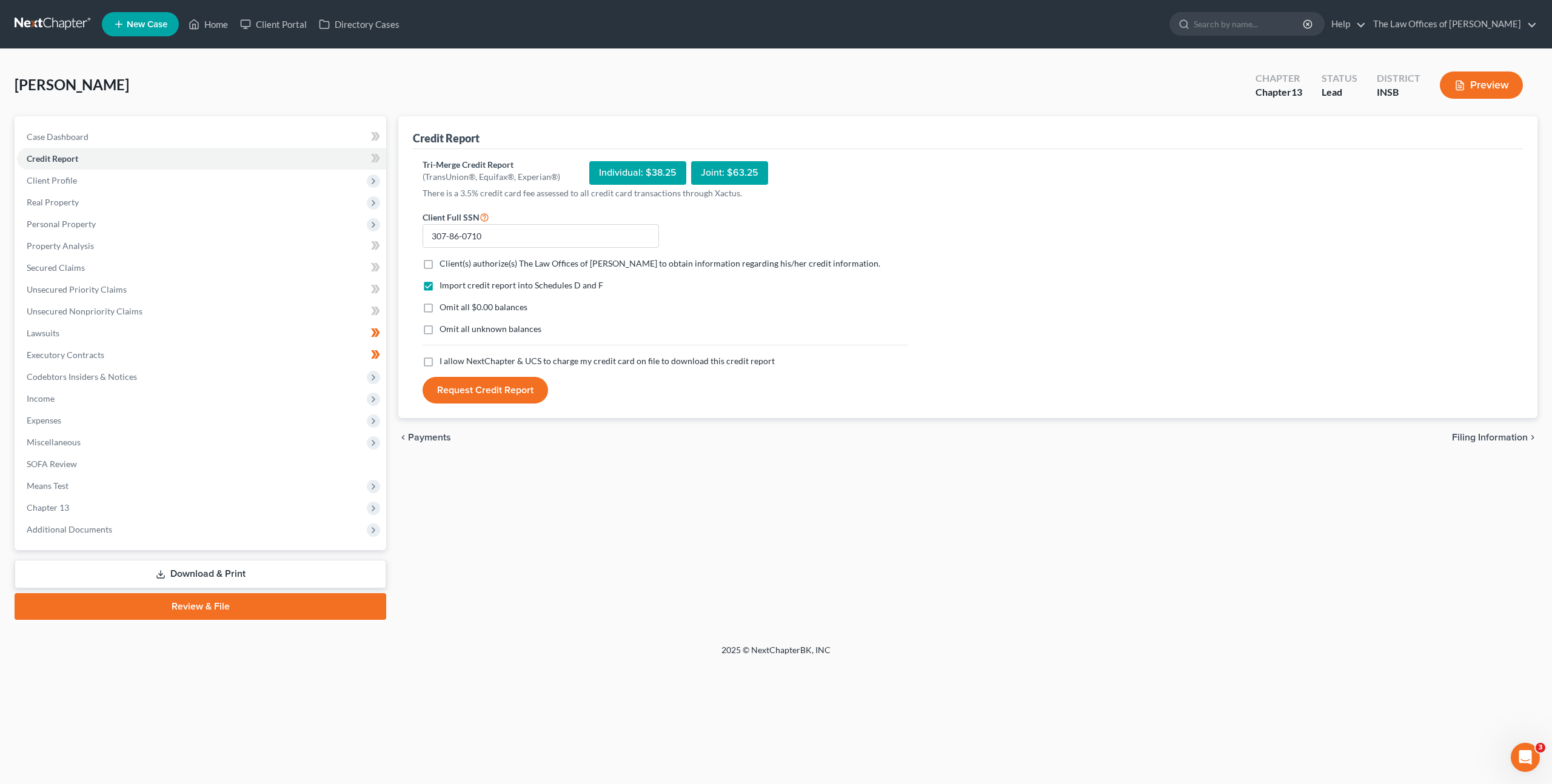
checkbox input "true"
click at [440, 360] on label "I allow NextChapter & UCS to charge my credit card on file to download this cre…" at bounding box center [607, 361] width 335 height 12
click at [444, 360] on input "I allow NextChapter & UCS to charge my credit card on file to download this cre…" at bounding box center [448, 359] width 8 height 8
checkbox input "true"
drag, startPoint x: 465, startPoint y: 380, endPoint x: 775, endPoint y: 297, distance: 320.9
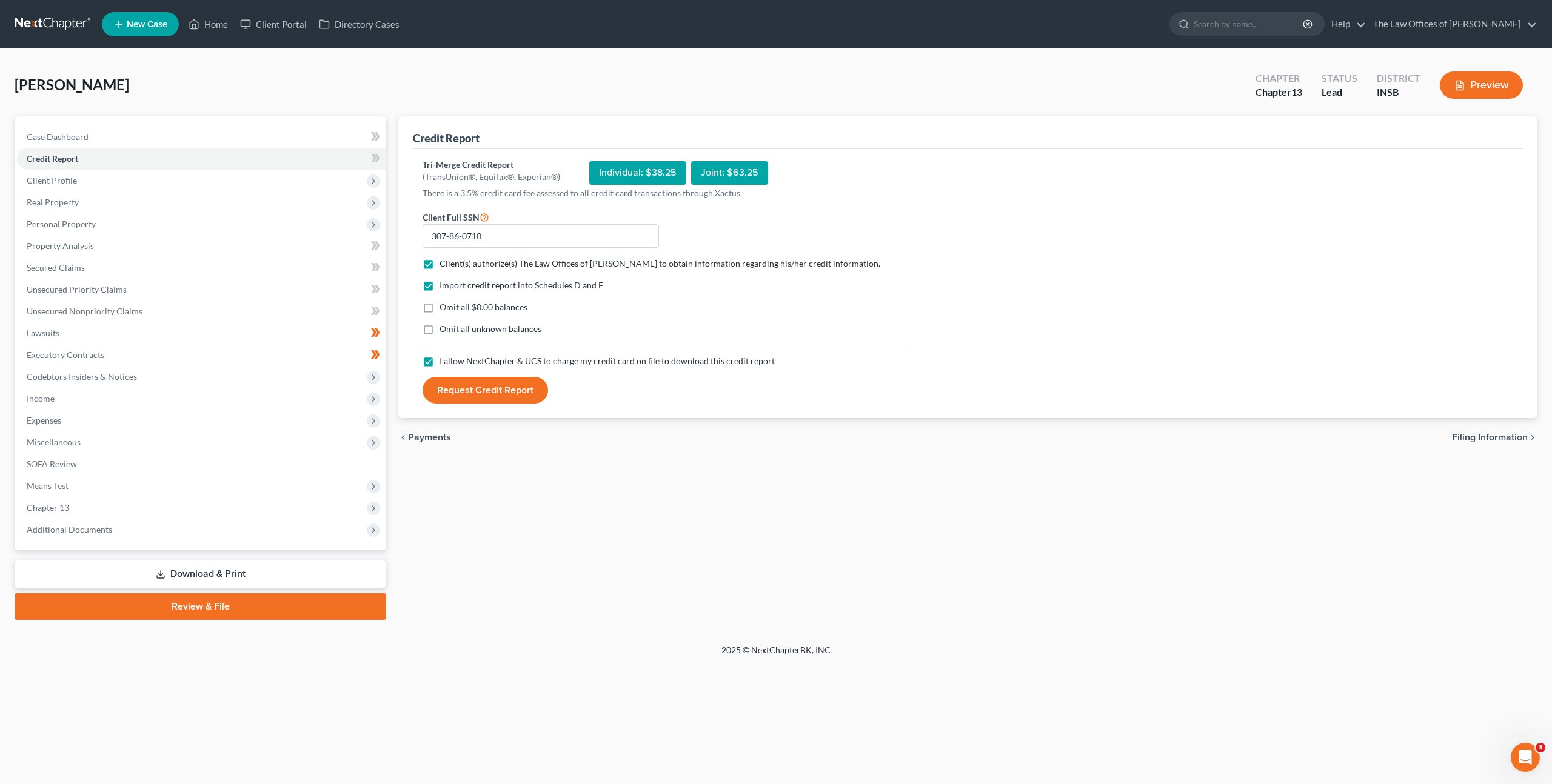
click at [466, 380] on button "Request Credit Report" at bounding box center [485, 390] width 125 height 27
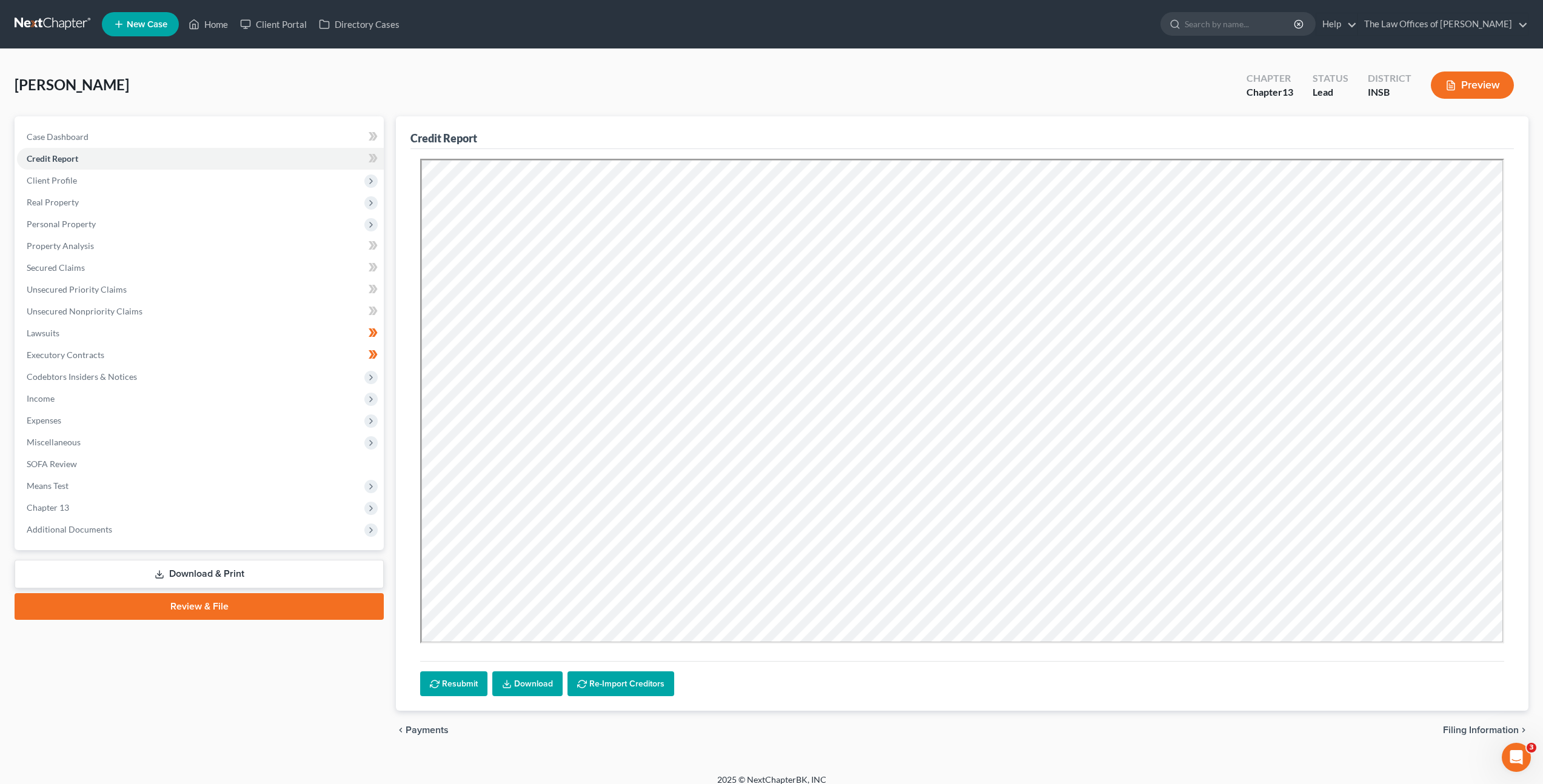
click at [537, 681] on link "Download" at bounding box center [527, 684] width 70 height 25
click at [258, 330] on link "Lawsuits" at bounding box center [200, 334] width 367 height 22
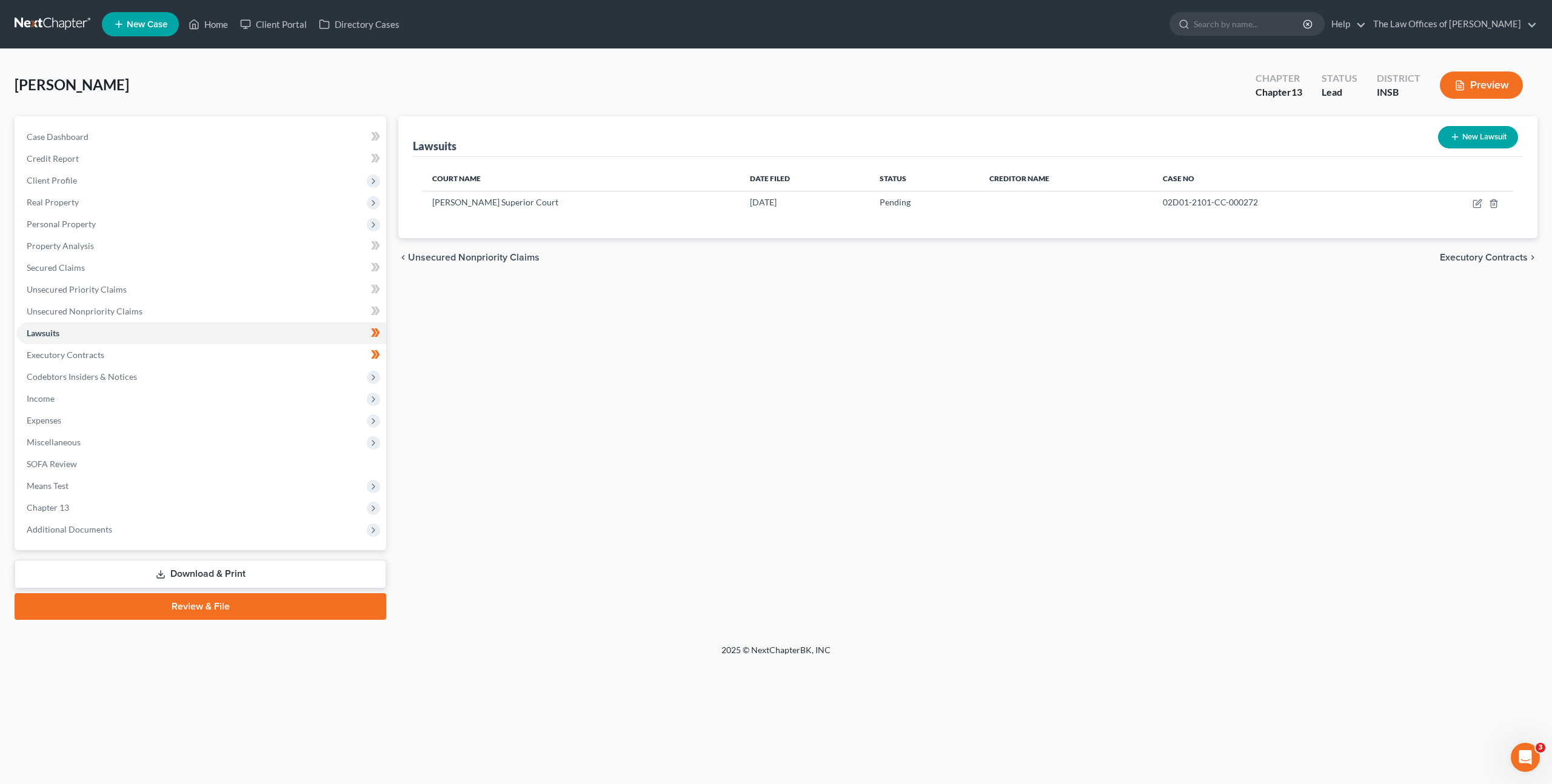
click at [503, 332] on div "Lawsuits New Lawsuit Court Name Date Filed Status Creditor Name Case No [PERSON…" at bounding box center [968, 368] width 1151 height 504
click at [171, 310] on link "Unsecured Nonpriority Claims" at bounding box center [201, 312] width 369 height 22
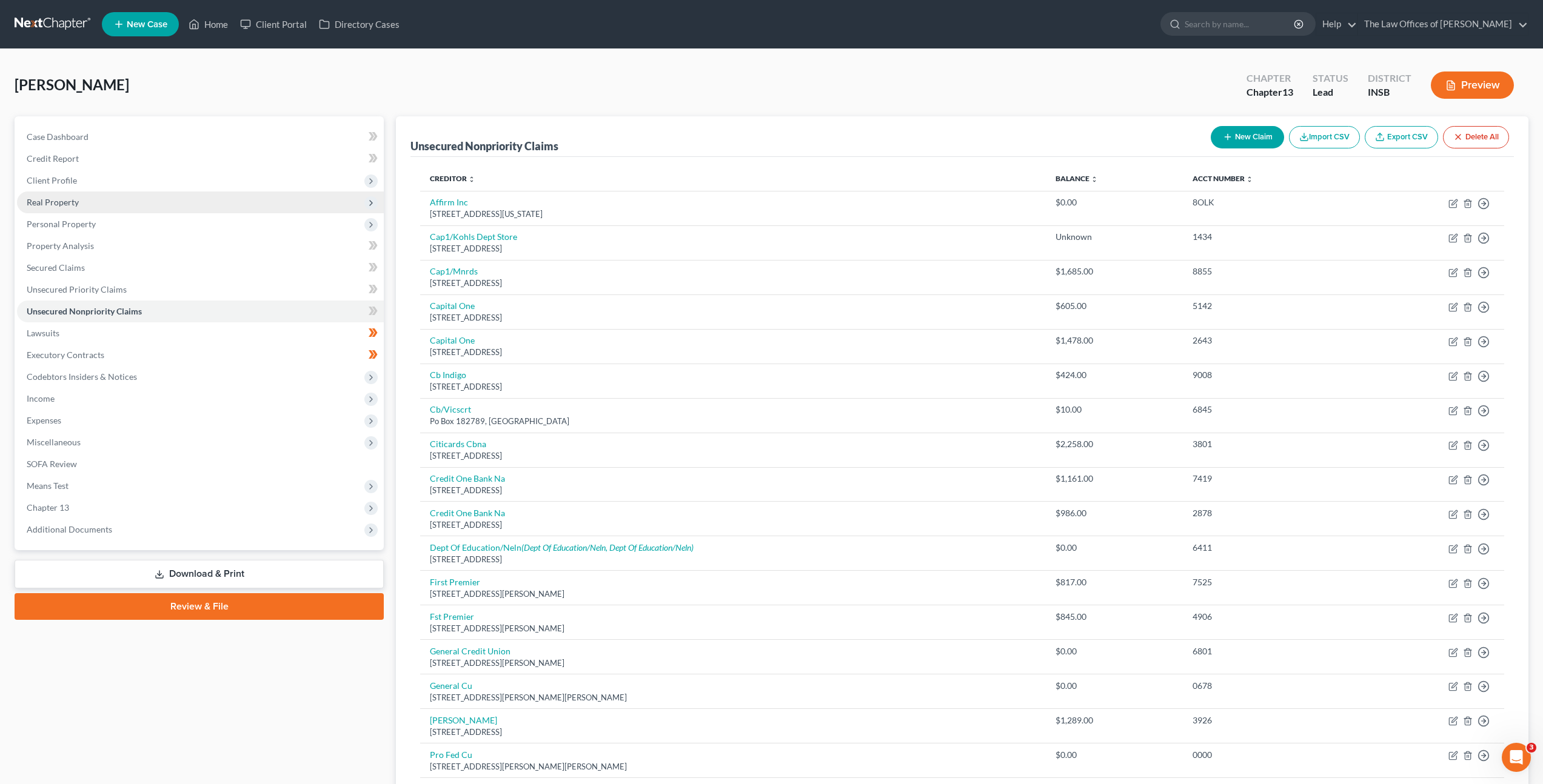
click at [112, 204] on span "Real Property" at bounding box center [200, 202] width 367 height 22
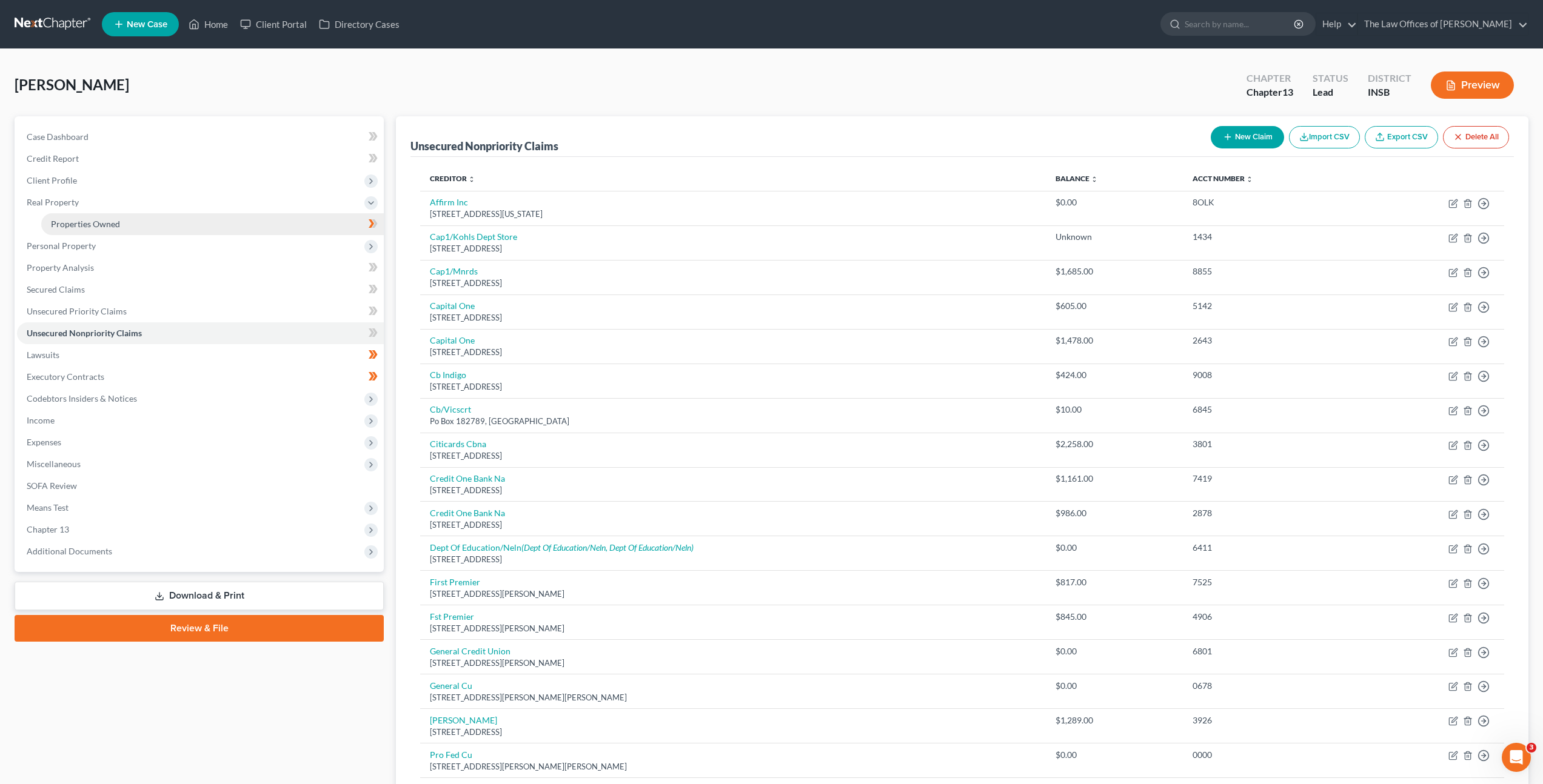
click at [111, 219] on span "Properties Owned" at bounding box center [85, 224] width 69 height 10
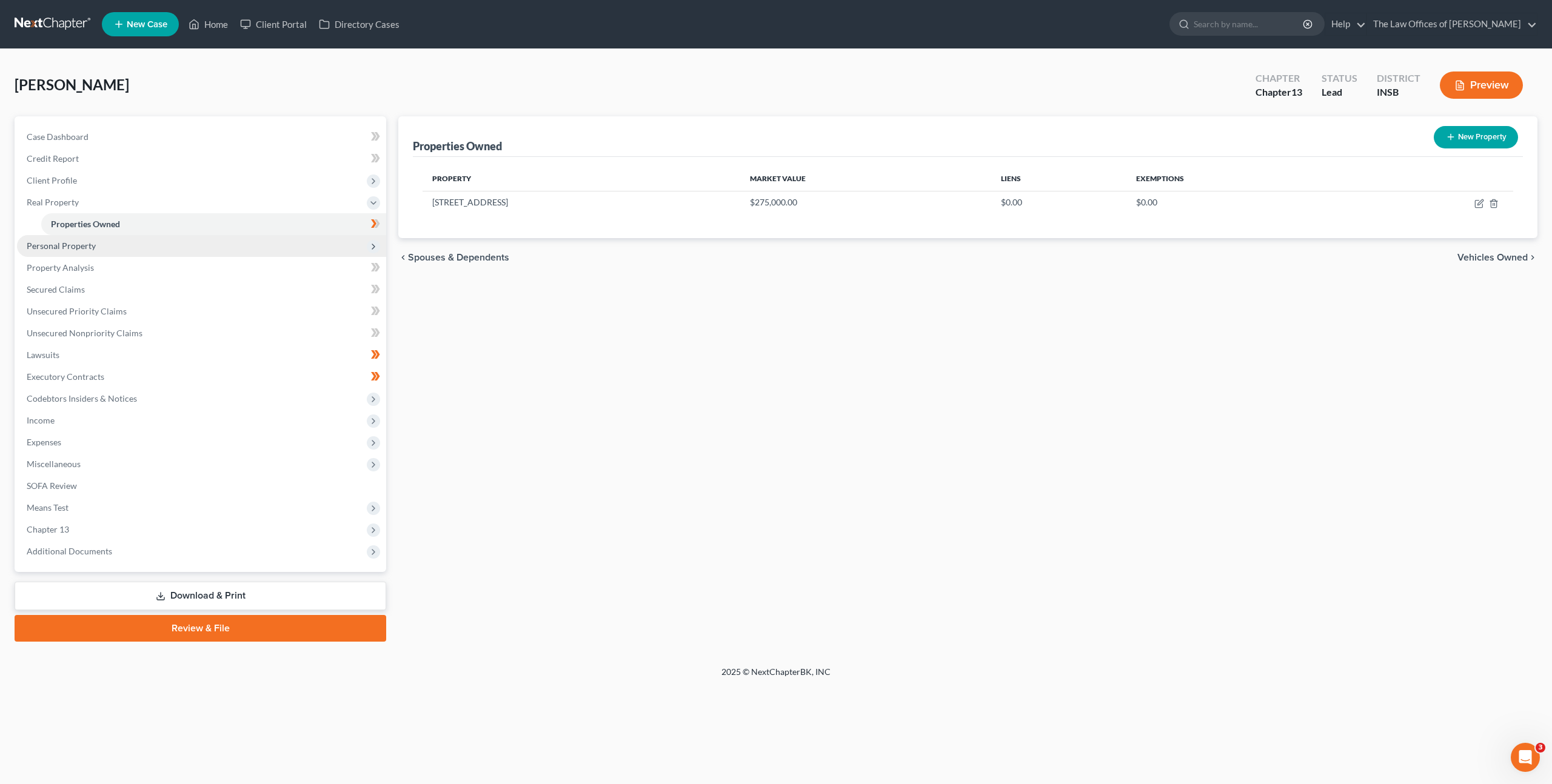
click at [184, 243] on span "Personal Property" at bounding box center [201, 246] width 369 height 22
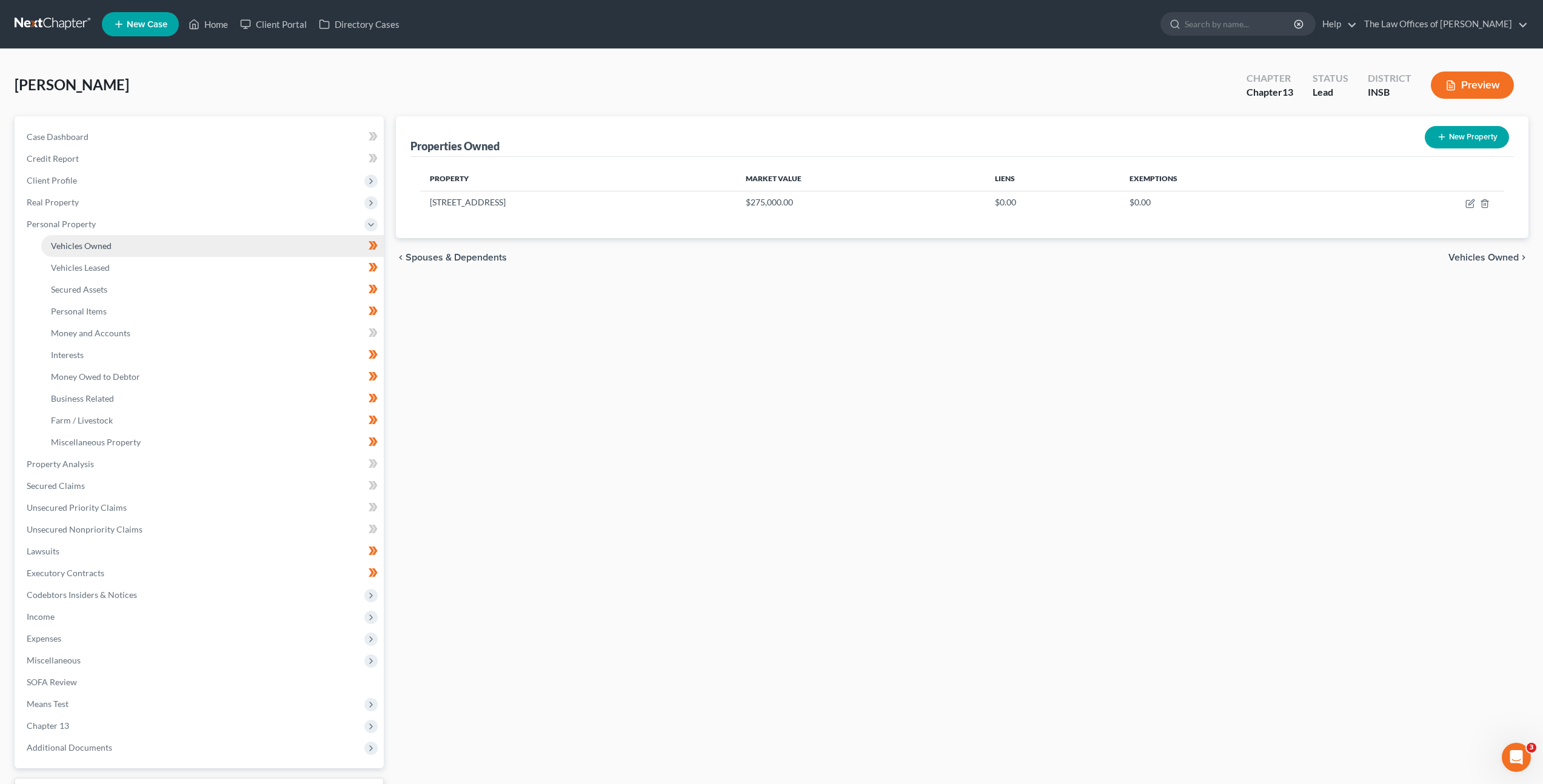
click at [189, 252] on link "Vehicles Owned" at bounding box center [212, 246] width 343 height 22
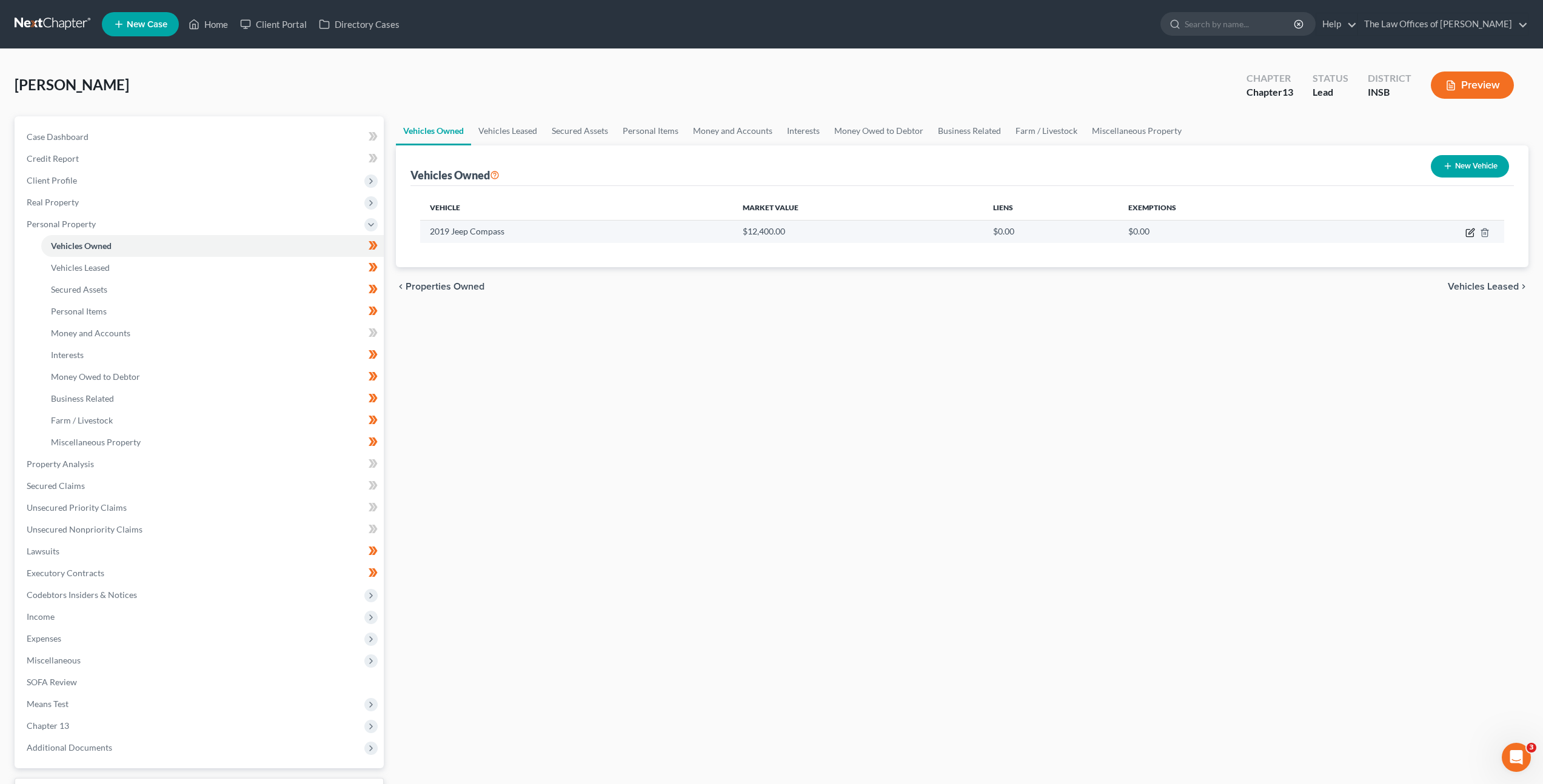
drag, startPoint x: 1473, startPoint y: 233, endPoint x: 1467, endPoint y: 232, distance: 6.1
click at [1473, 233] on icon "button" at bounding box center [1470, 233] width 7 height 7
select select "0"
select select "7"
select select "2"
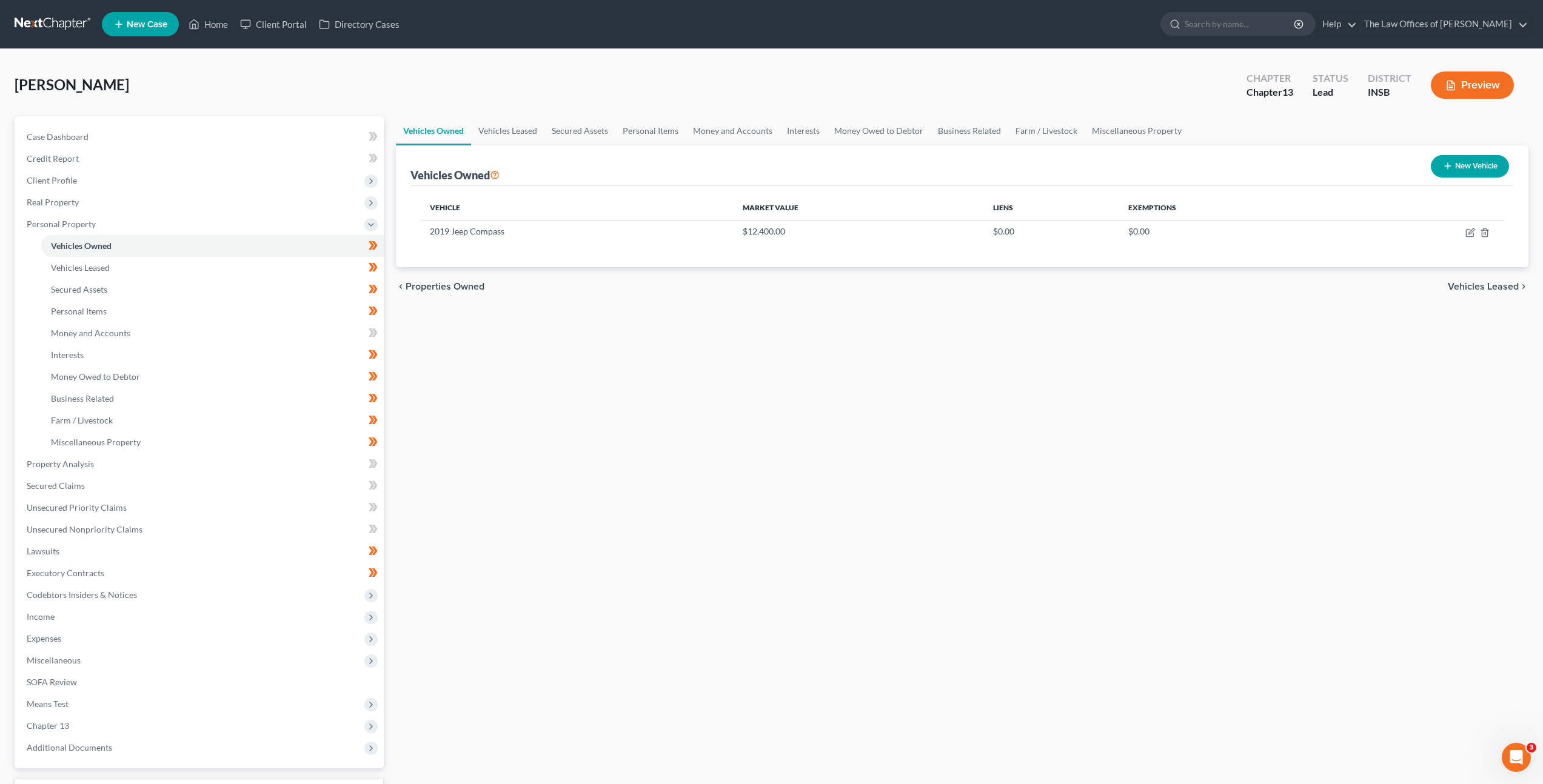
select select "0"
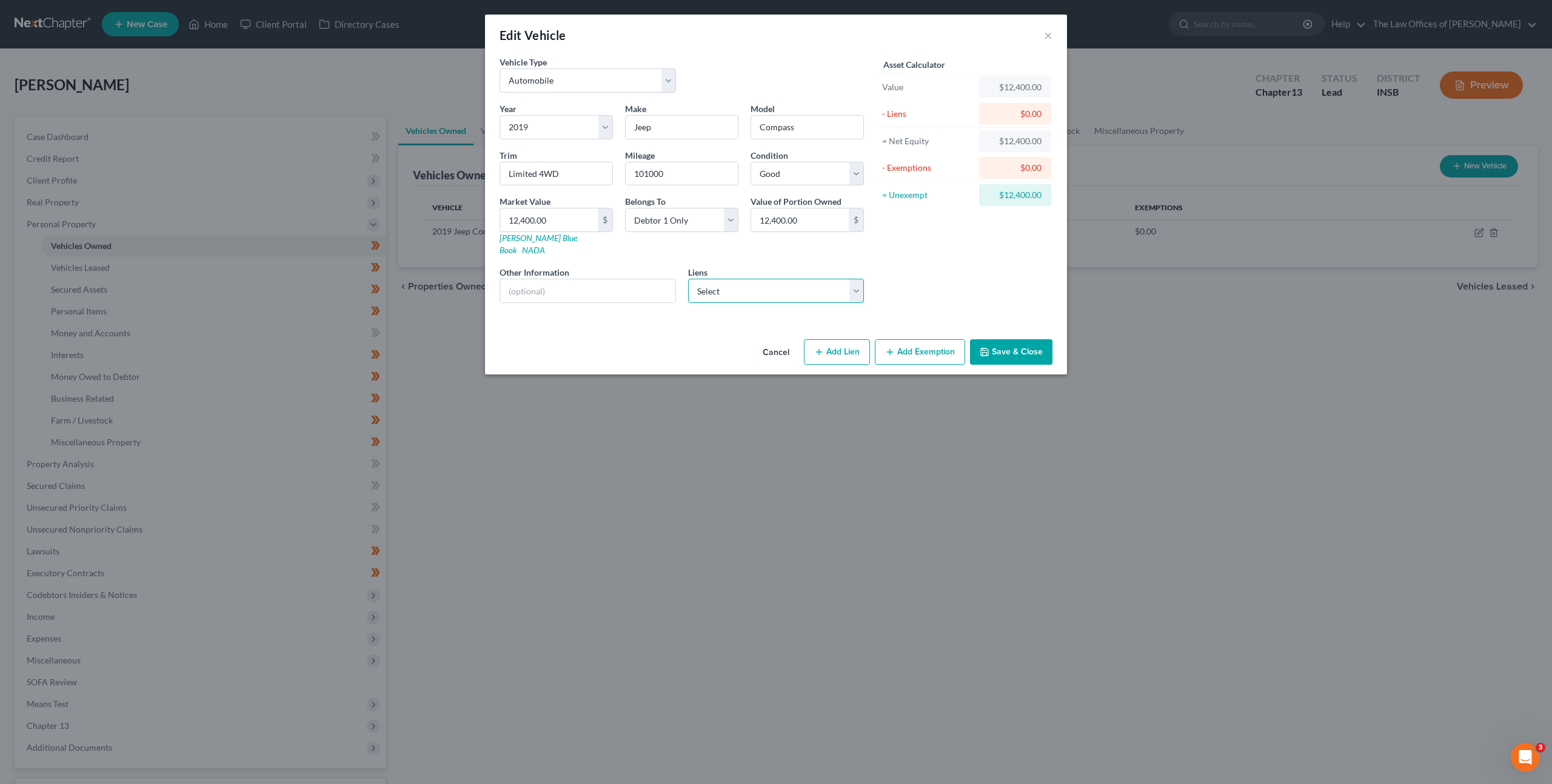
click at [766, 288] on select "Select Usda Rural Development - $189,388.00 Everwise Cu - $22,195.00 Chime Stri…" at bounding box center [777, 291] width 177 height 24
select select "1"
click at [688, 279] on select "Select Usda Rural Development - $189,388.00 Everwise Cu - $22,195.00 Chime Stri…" at bounding box center [777, 291] width 177 height 24
select select
select select "15"
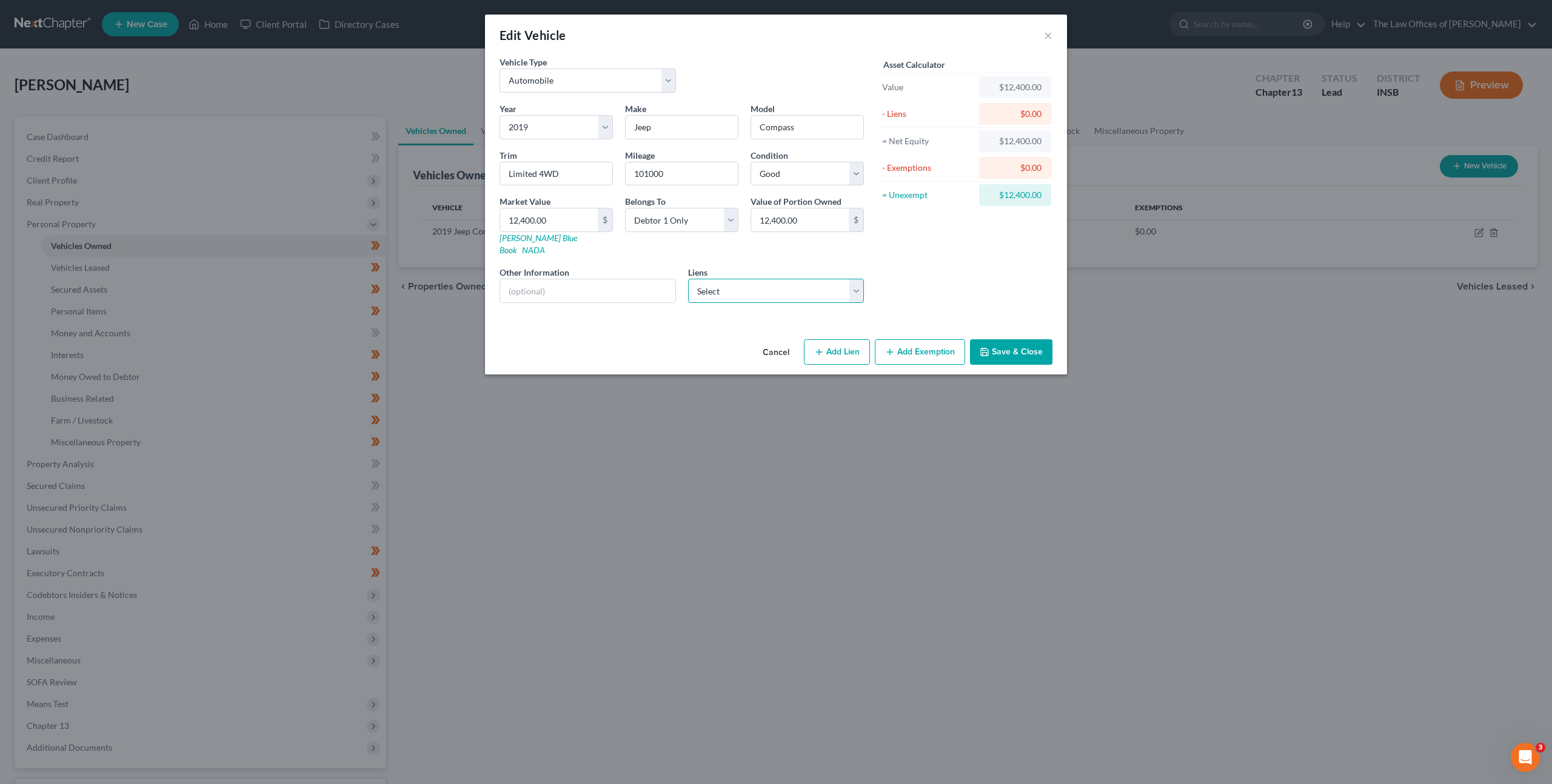
select select "0"
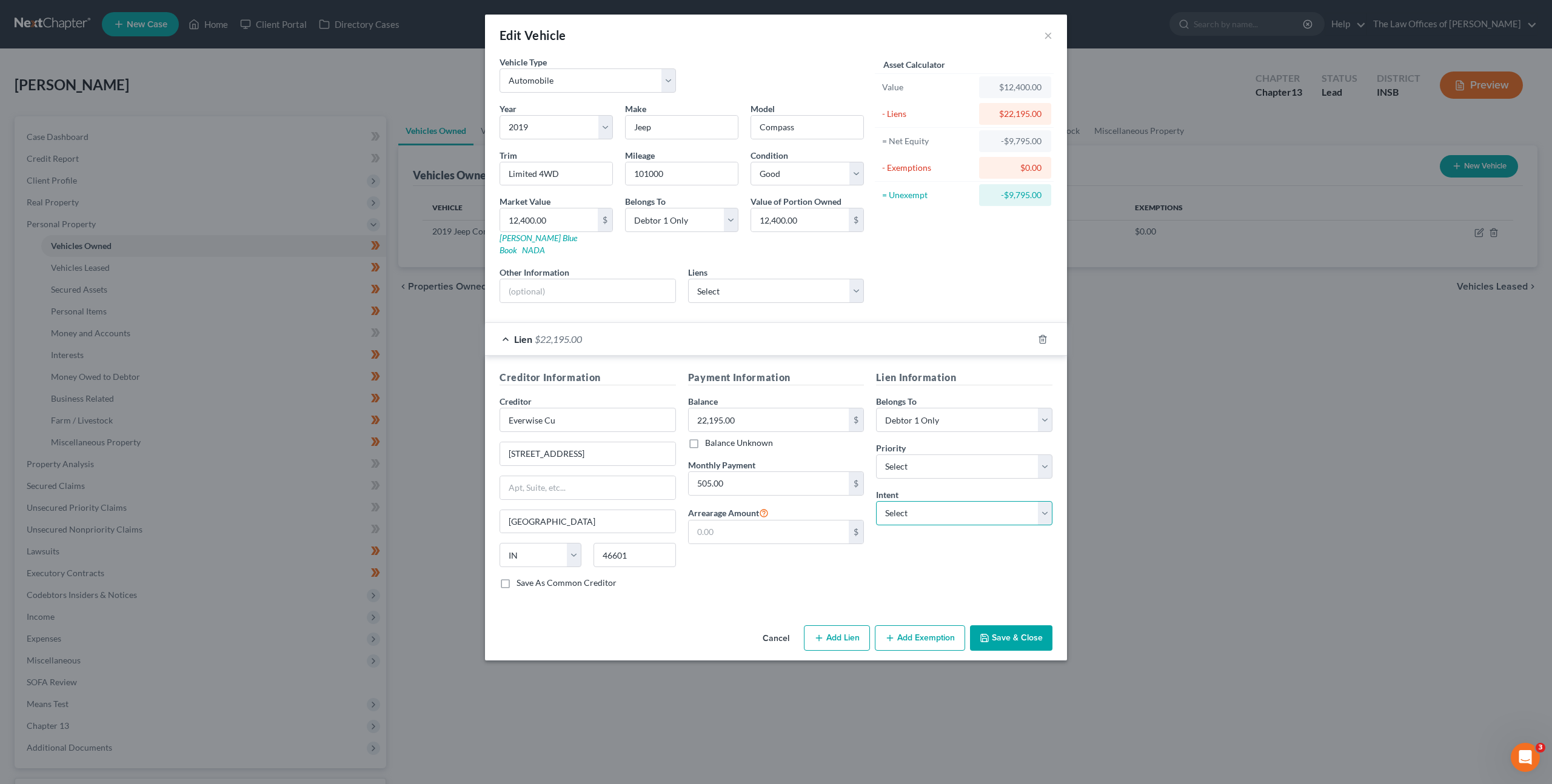
click at [915, 511] on select "Select Surrender Redeem Reaffirm Avoid Other" at bounding box center [964, 513] width 177 height 24
select select "2"
click at [876, 501] on select "Select Surrender Redeem Reaffirm Avoid Other" at bounding box center [964, 513] width 177 height 24
click at [940, 543] on div "Lien Information Belongs To * Select Debtor 1 Only Debtor 2 Only Debtor 1 And D…" at bounding box center [964, 485] width 188 height 228
click at [1012, 626] on button "Save & Close" at bounding box center [1011, 638] width 82 height 25
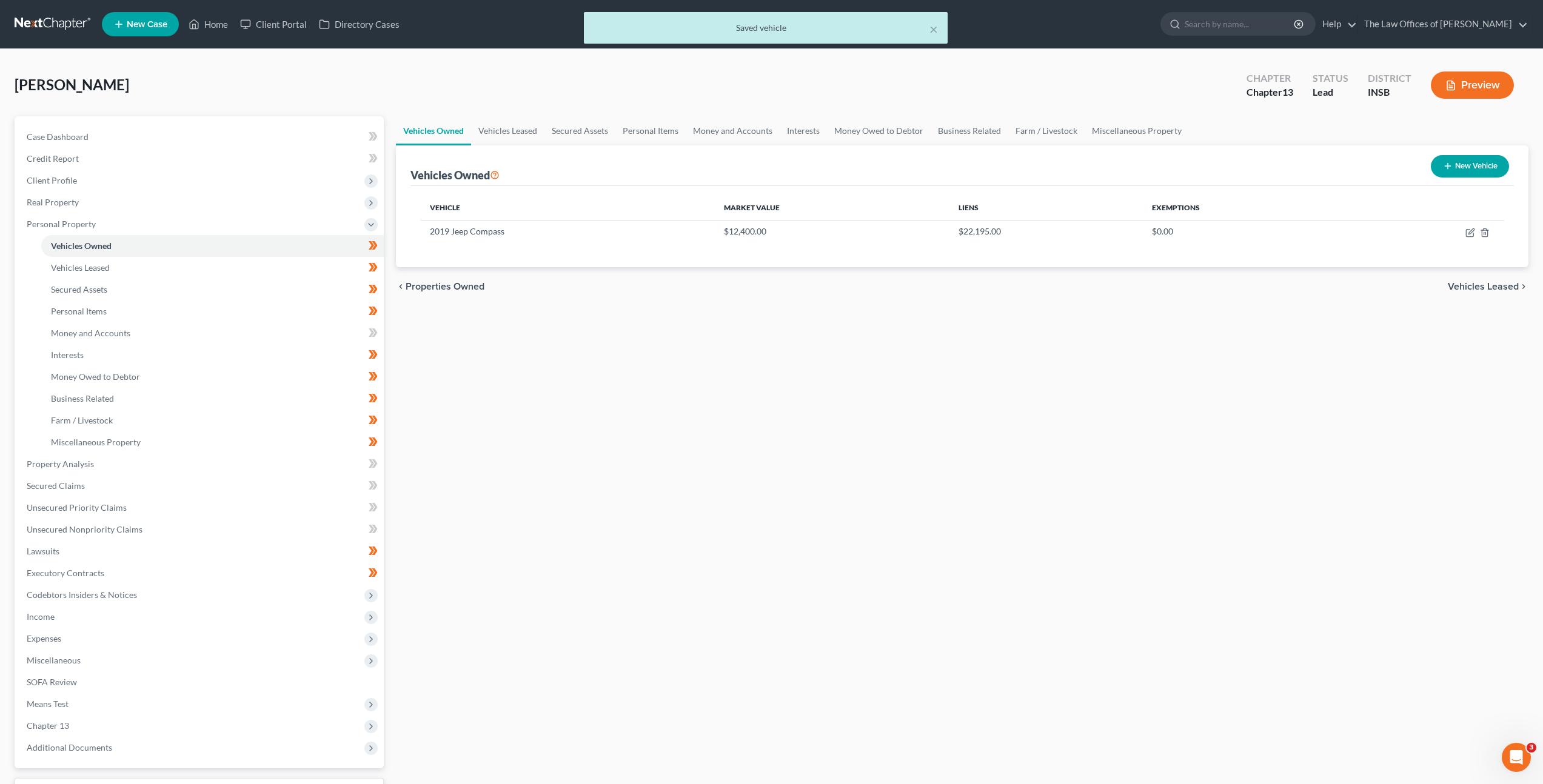
click at [788, 391] on div "Vehicles Owned Vehicles Leased Secured Assets Personal Items Money and Accounts…" at bounding box center [962, 477] width 1145 height 722
click at [218, 206] on span "Real Property" at bounding box center [200, 202] width 367 height 22
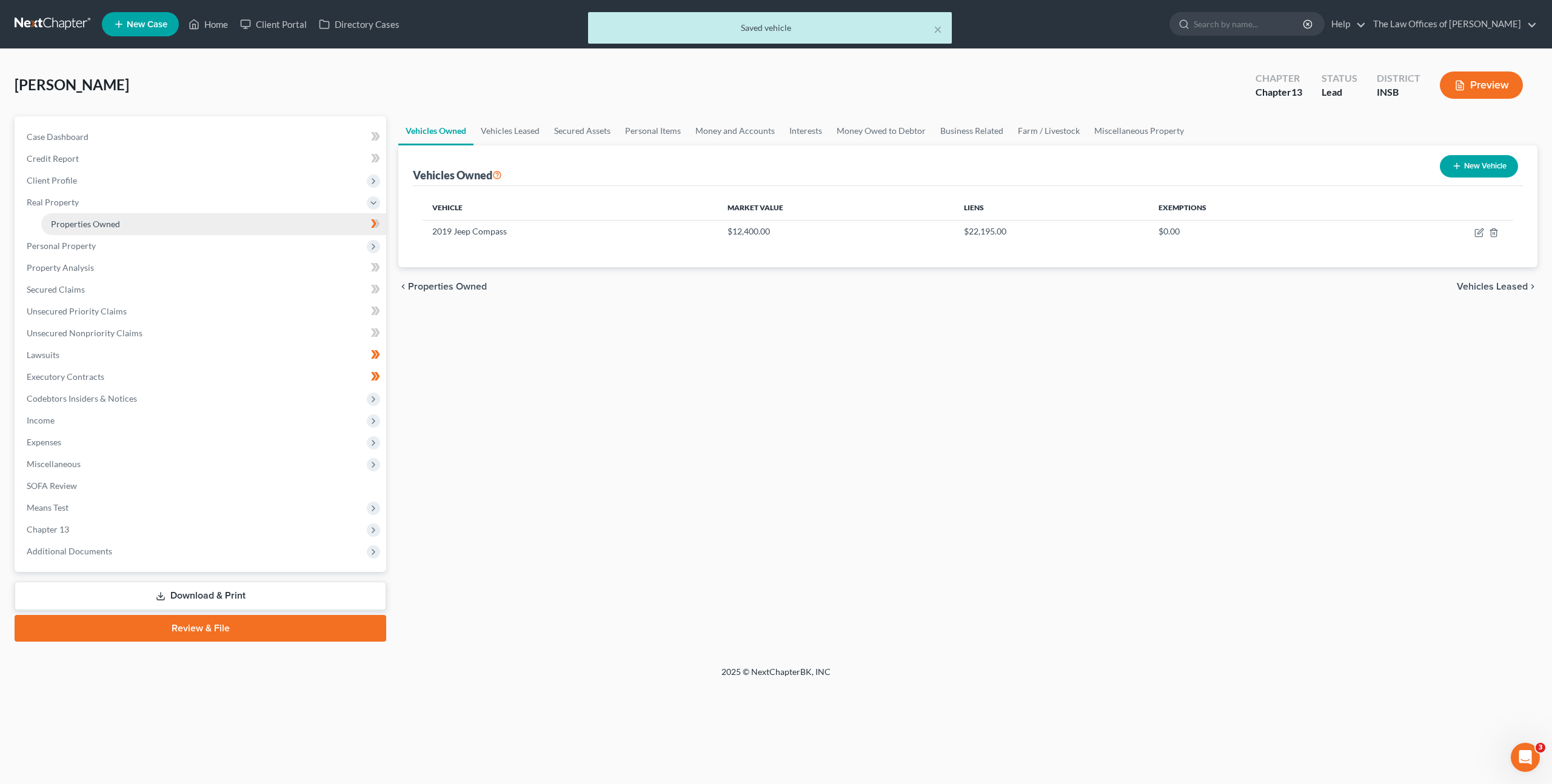
click at [201, 223] on link "Properties Owned" at bounding box center [213, 225] width 345 height 22
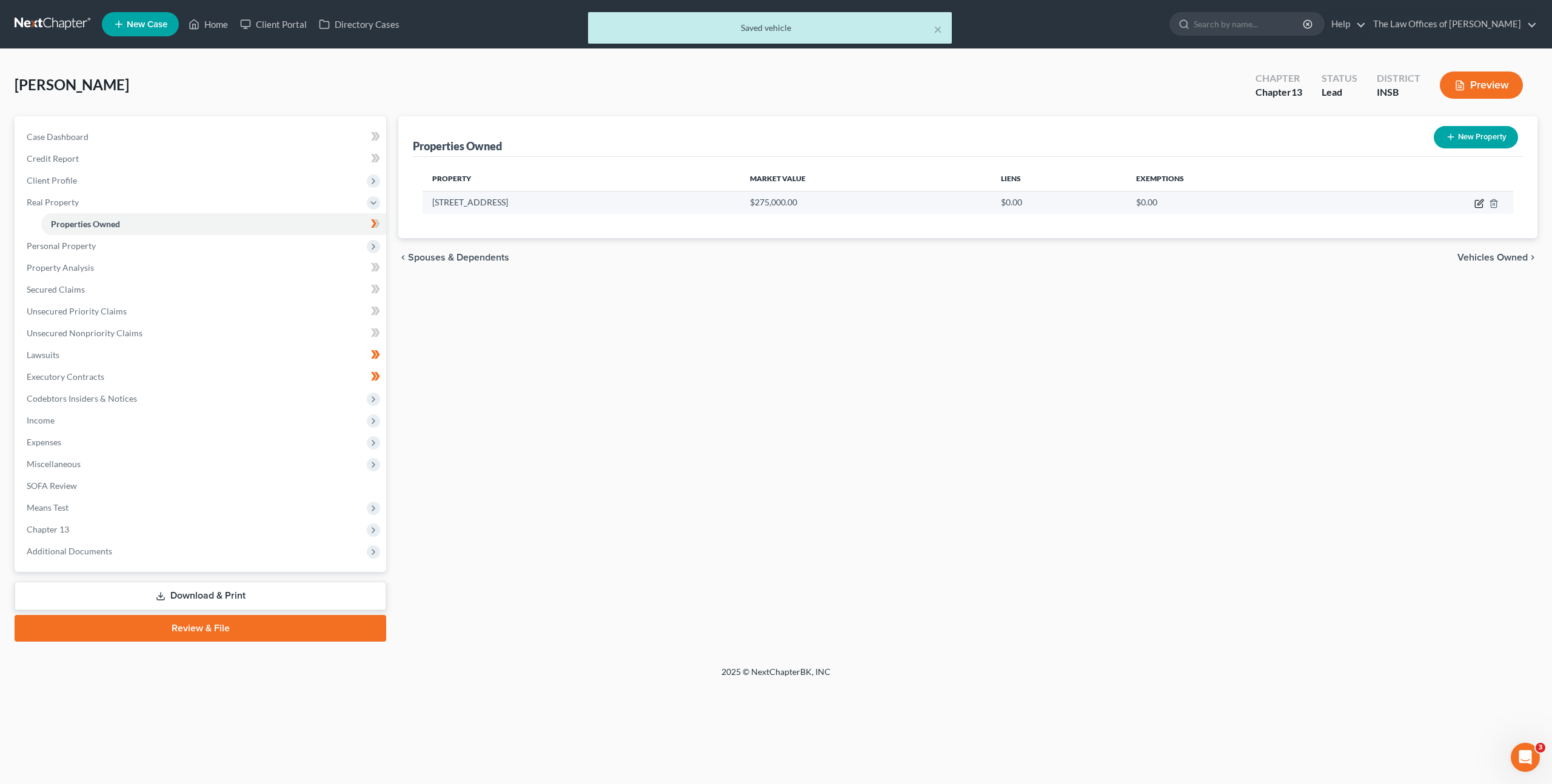
click at [1478, 201] on icon "button" at bounding box center [1479, 203] width 10 height 10
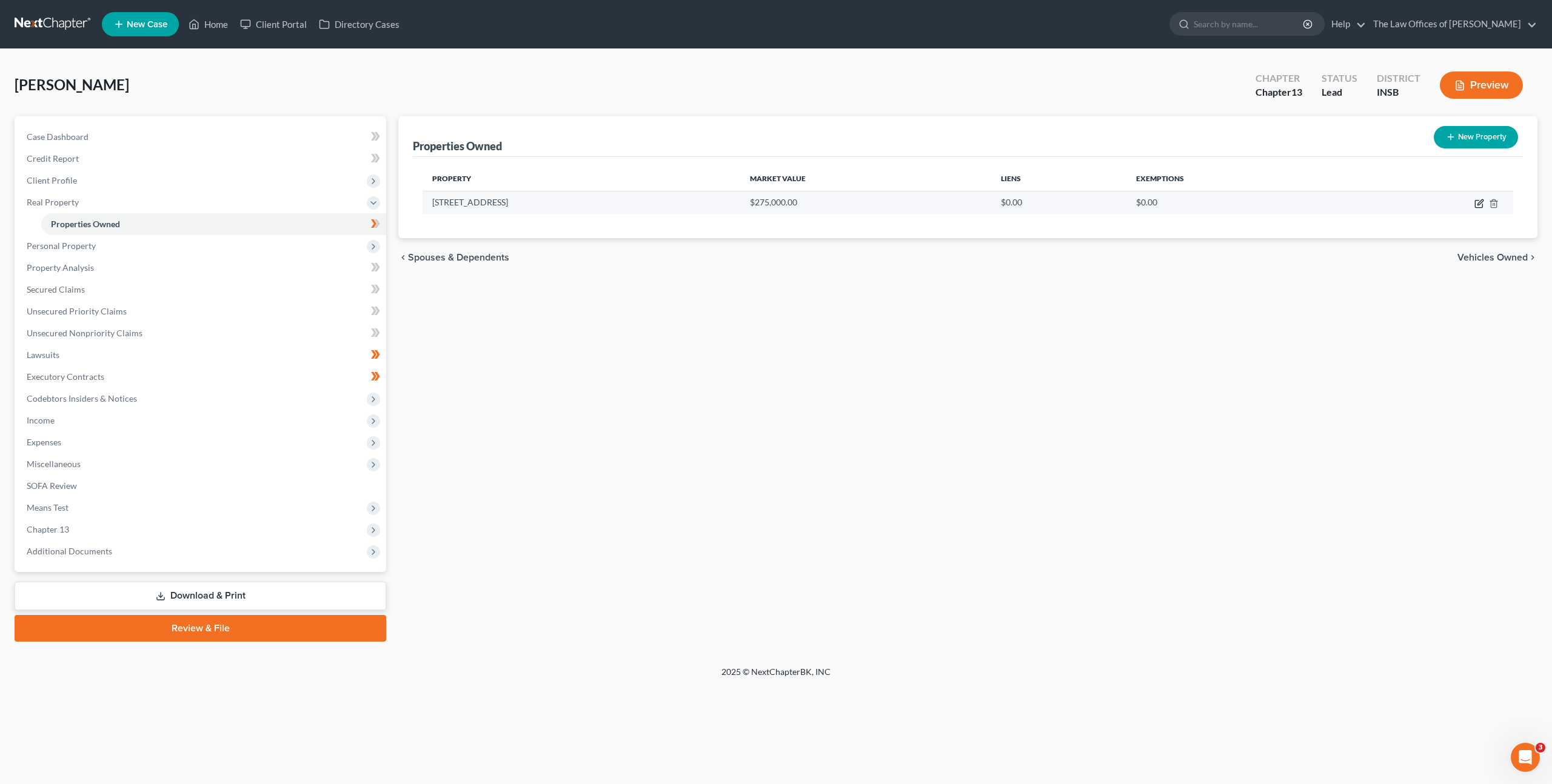
select select "15"
select select "0"
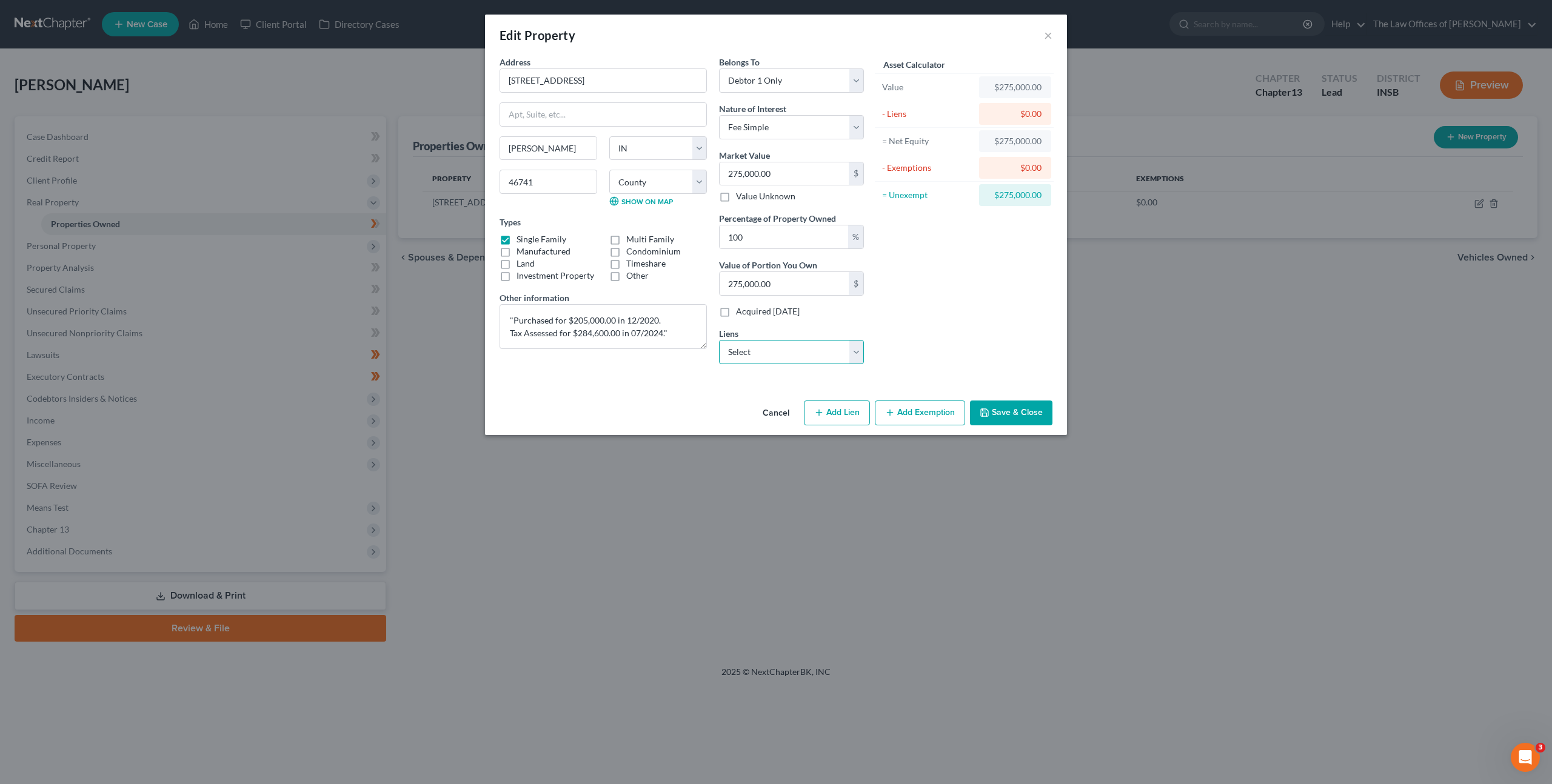
click at [793, 354] on select "Select Usda Rural Development - $189,388.00 Chime Stride - $0.00 Green Dot Bank…" at bounding box center [791, 352] width 145 height 24
select select "0"
click at [719, 340] on select "Select Usda Rural Development - $189,388.00 Chime Stride - $0.00 Green Dot Bank…" at bounding box center [791, 352] width 145 height 24
select select
select select "26"
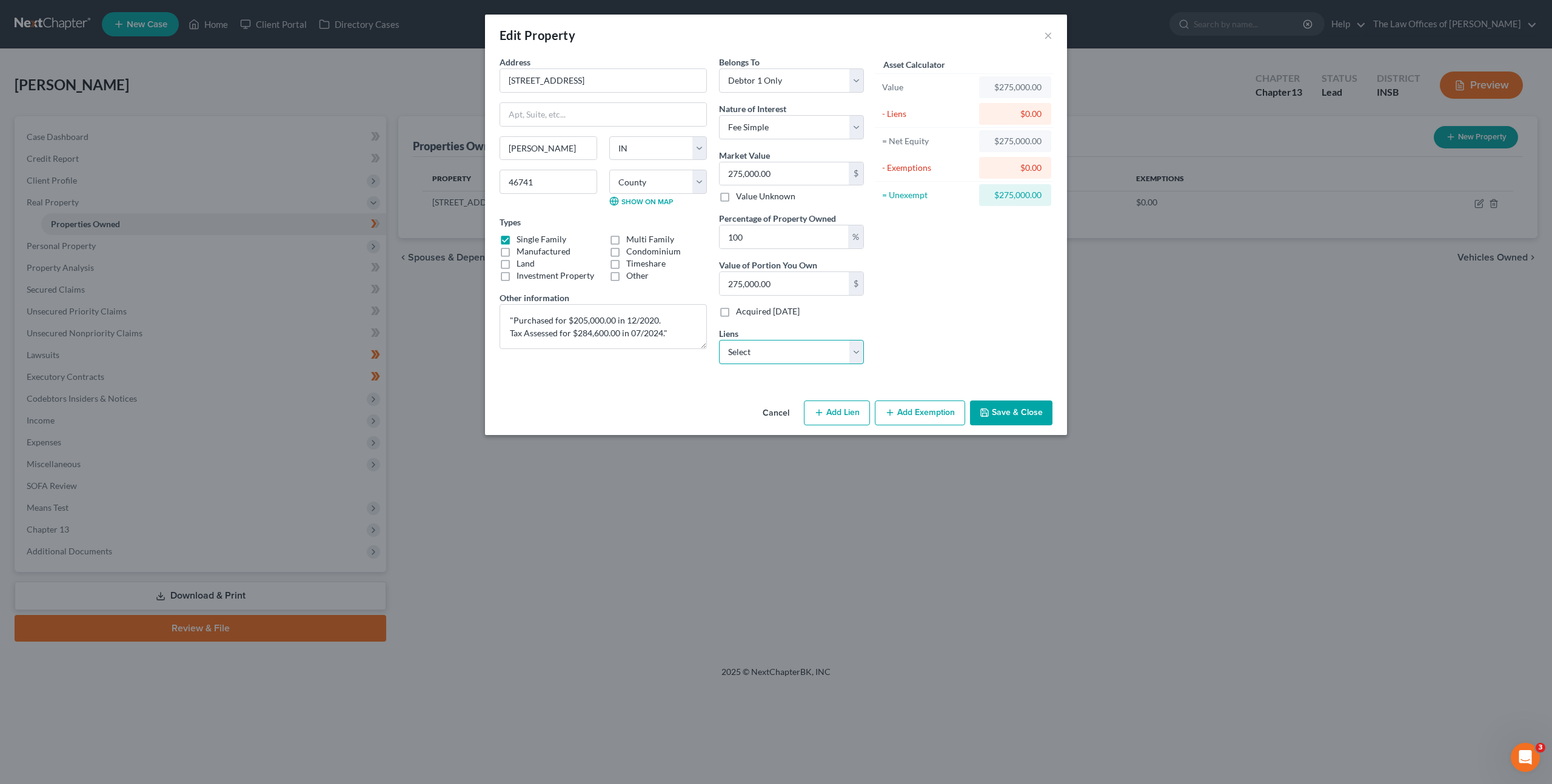
select select "0"
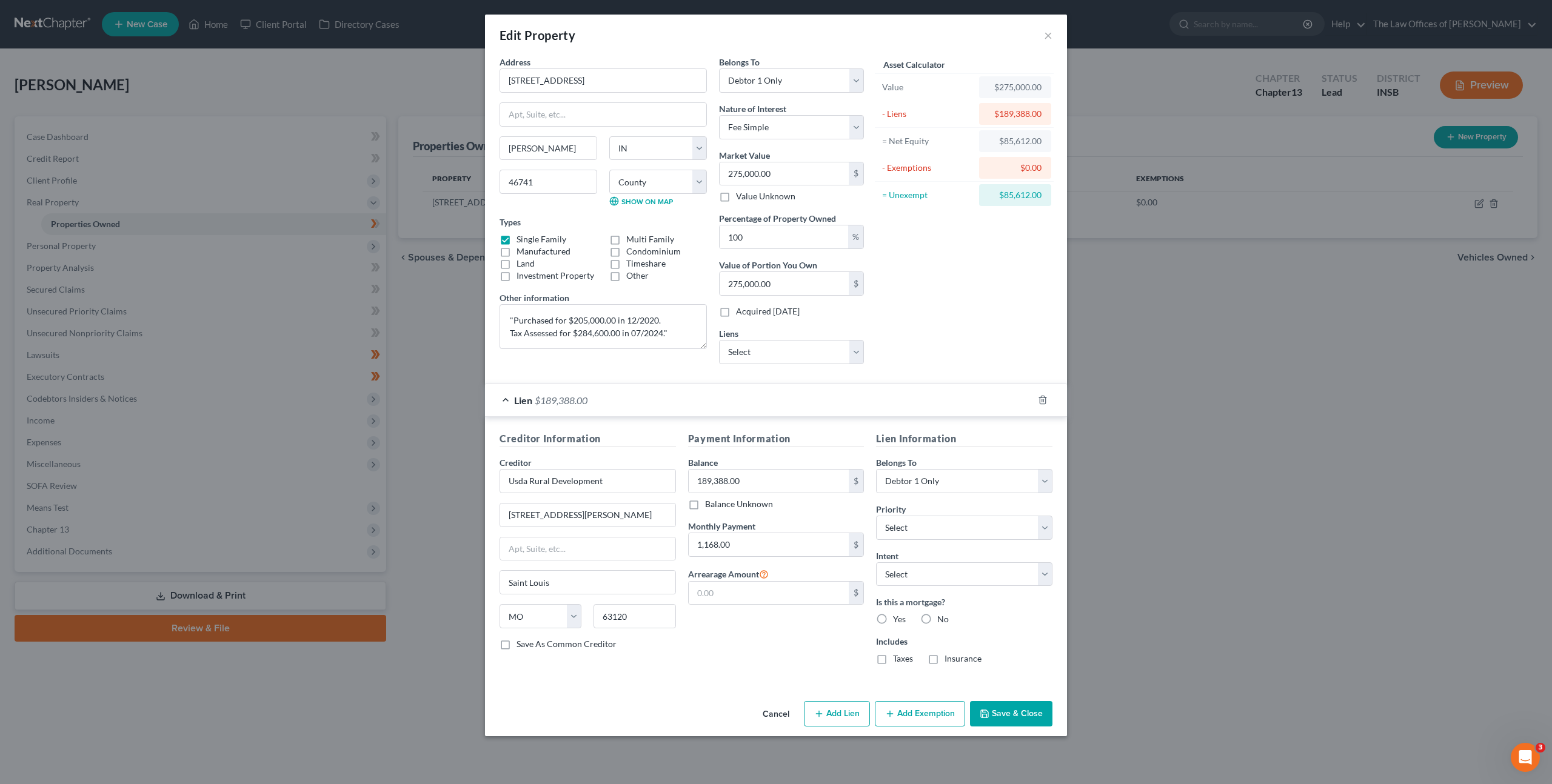
click at [984, 308] on div "Asset Calculator Value $275,000.00 - Liens $189,388.00 = Net Equity $85,612.00 …" at bounding box center [964, 215] width 188 height 318
click at [737, 595] on input "text" at bounding box center [769, 593] width 160 height 23
click at [743, 590] on input "text" at bounding box center [769, 593] width 160 height 23
type input "3,504"
click at [738, 659] on div "Payment Information Balance 189,388.00 $ Balance Unknown Balance Undetermined 1…" at bounding box center [776, 553] width 188 height 243
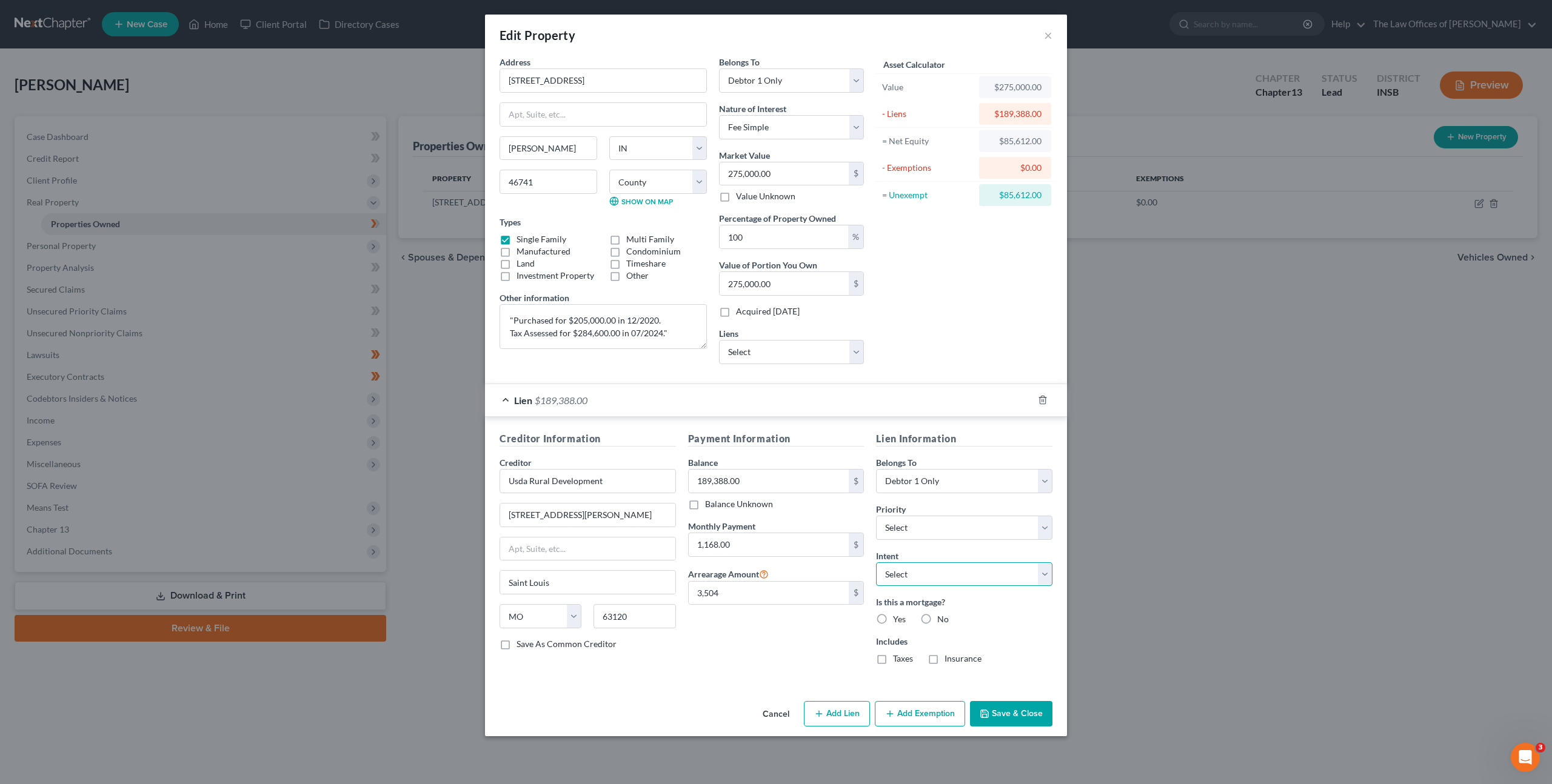
click at [936, 576] on select "Select Surrender Redeem Reaffirm Avoid Other" at bounding box center [964, 574] width 177 height 24
select select "2"
click at [876, 563] on select "Select Surrender Redeem Reaffirm Avoid Other" at bounding box center [964, 574] width 177 height 24
click at [731, 672] on div "Payment Information Balance 189,388.00 $ Balance Unknown Balance Undetermined 1…" at bounding box center [776, 553] width 188 height 243
click at [893, 621] on label "Yes" at bounding box center [899, 619] width 13 height 12
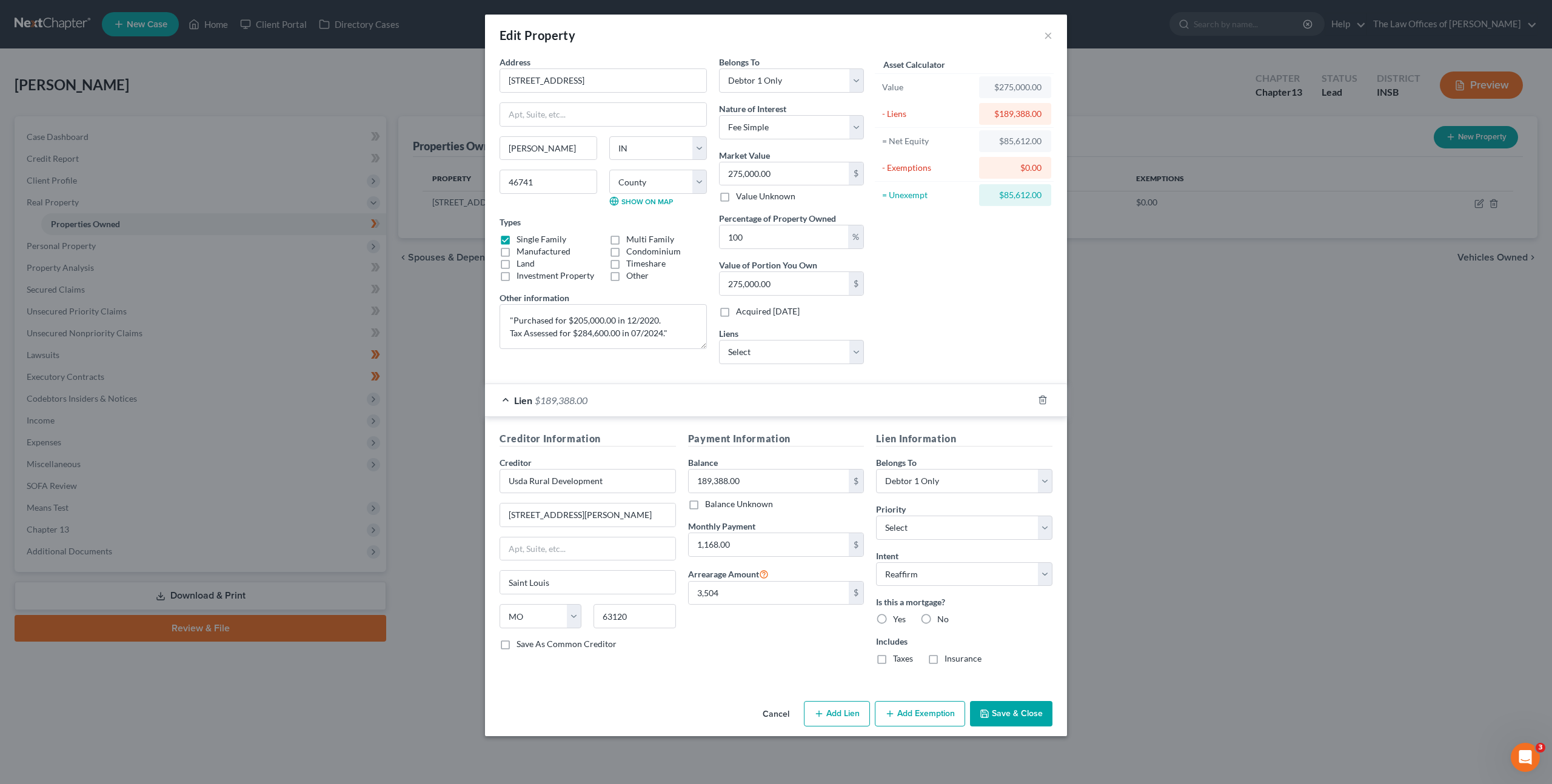
click at [898, 621] on input "Yes" at bounding box center [902, 617] width 8 height 8
radio input "true"
click at [890, 665] on div "Lien Information Belongs To * Select Debtor 1 Only Debtor 2 Only Debtor 1 And D…" at bounding box center [964, 553] width 188 height 243
click at [893, 656] on label "Taxes" at bounding box center [903, 659] width 20 height 12
click at [898, 656] on input "Taxes" at bounding box center [902, 657] width 8 height 8
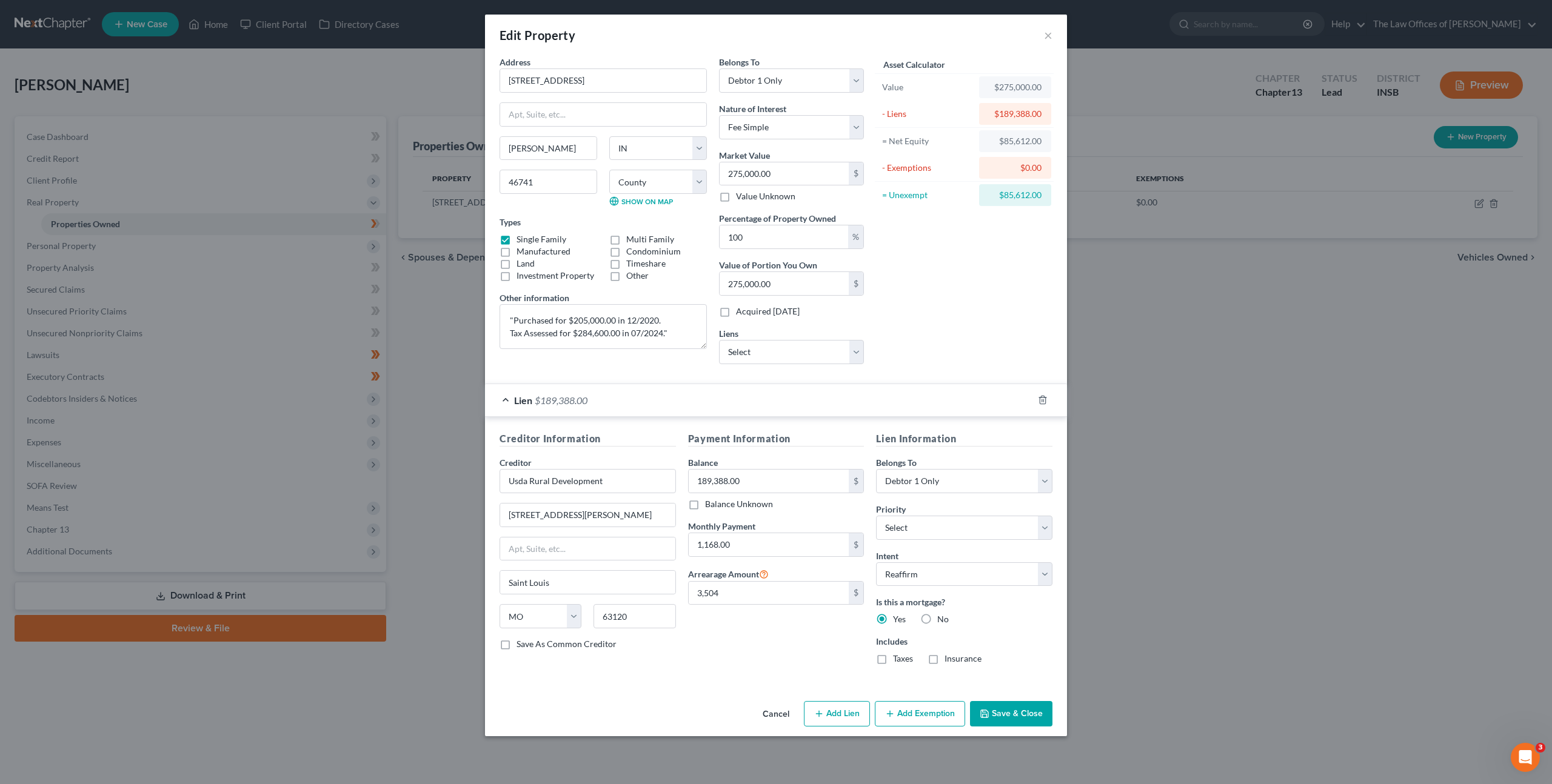
checkbox input "true"
click at [945, 657] on label "Insurance" at bounding box center [963, 659] width 37 height 12
click at [949, 657] on input "Insurance" at bounding box center [953, 657] width 8 height 8
checkbox input "true"
click at [807, 649] on div "Payment Information Balance 189,388.00 $ Balance Unknown Balance Undetermined 1…" at bounding box center [776, 553] width 188 height 243
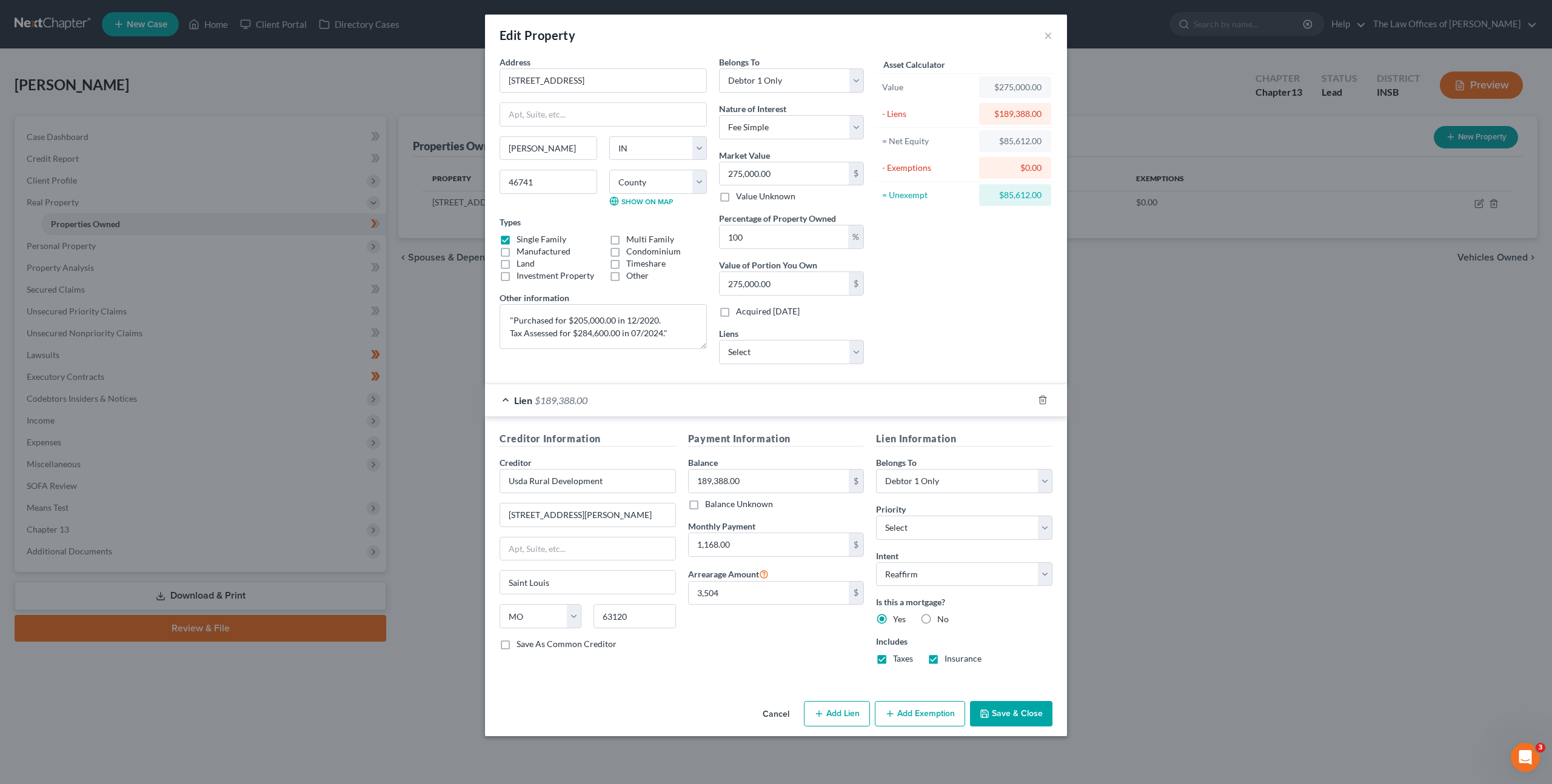
drag, startPoint x: 1003, startPoint y: 707, endPoint x: 1015, endPoint y: 699, distance: 14.4
click at [1003, 707] on button "Save & Close" at bounding box center [1011, 713] width 82 height 25
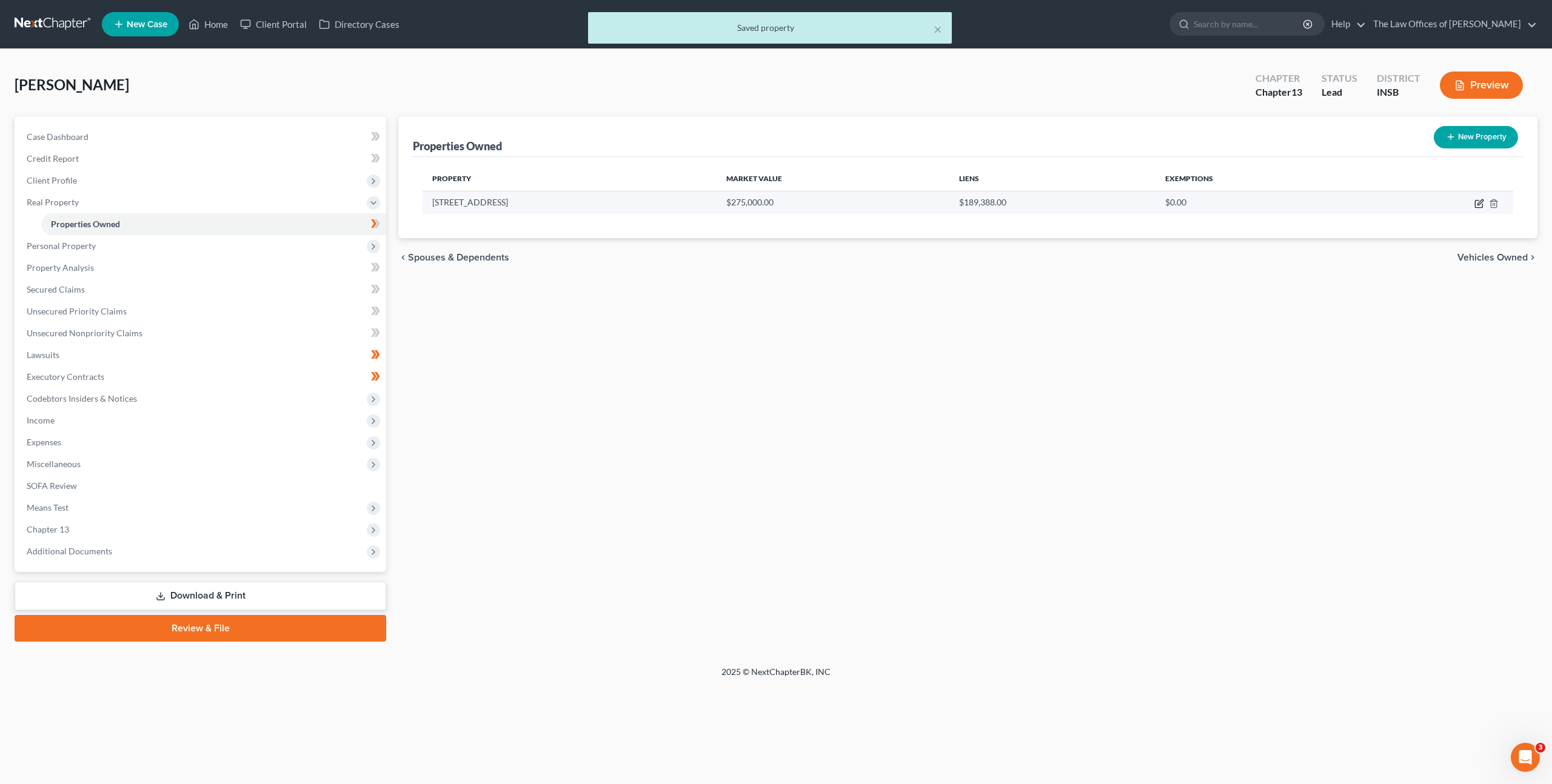
click at [1481, 206] on icon "button" at bounding box center [1479, 203] width 10 height 10
select select "15"
select select "1"
select select "0"
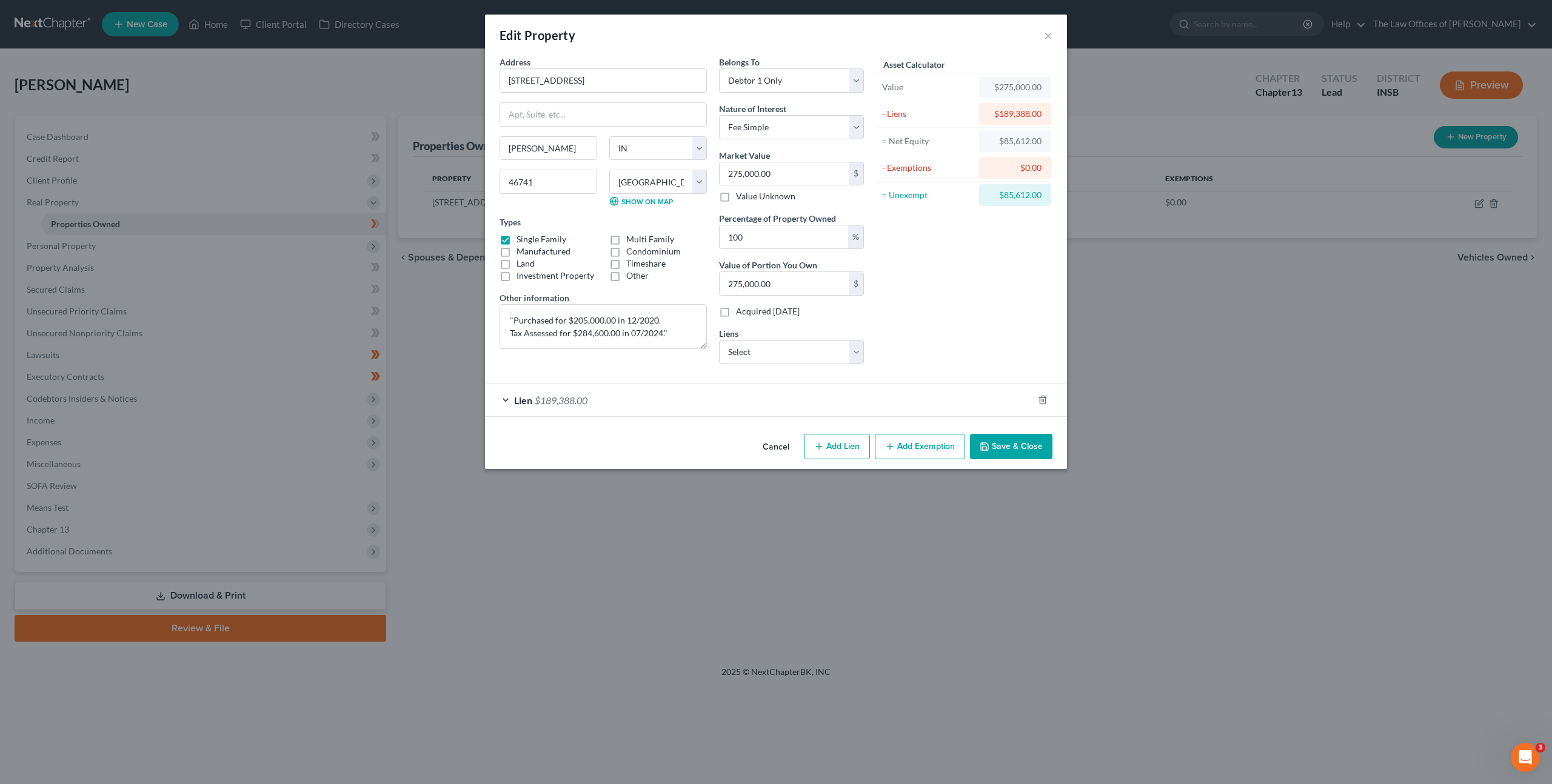
click at [929, 449] on button "Add Exemption" at bounding box center [920, 447] width 90 height 25
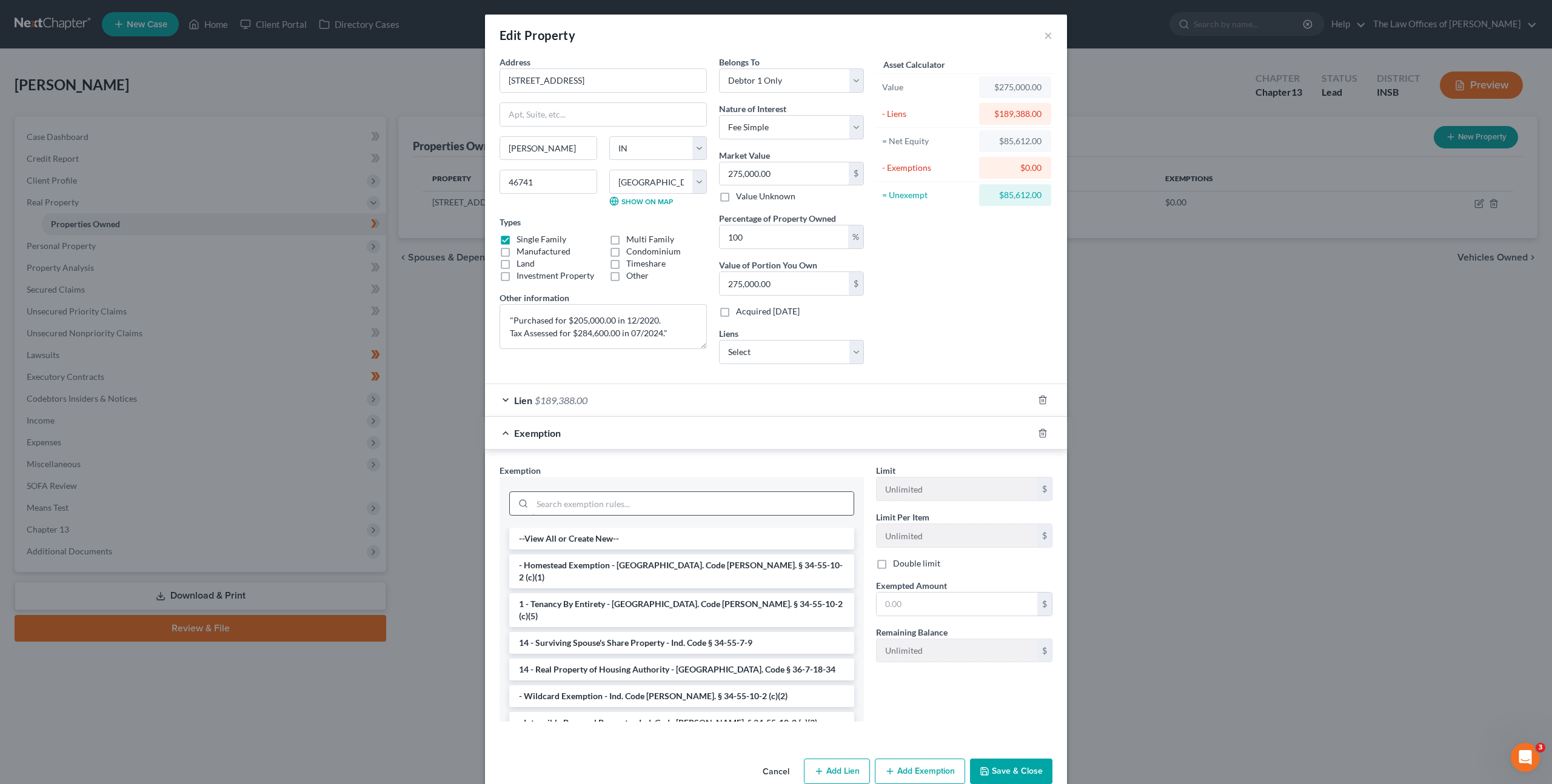
click at [723, 498] on input "search" at bounding box center [693, 503] width 321 height 23
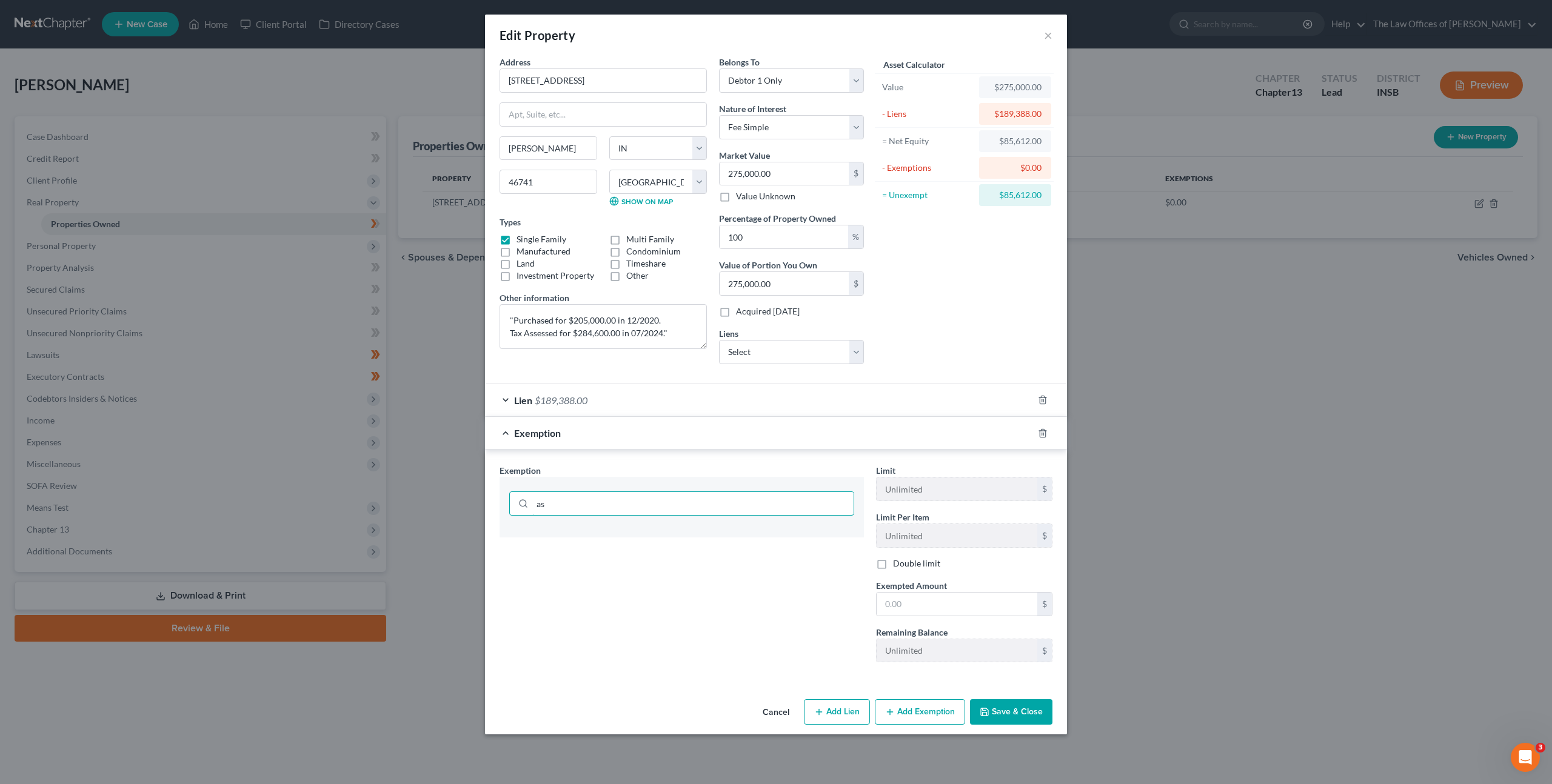
type input "a"
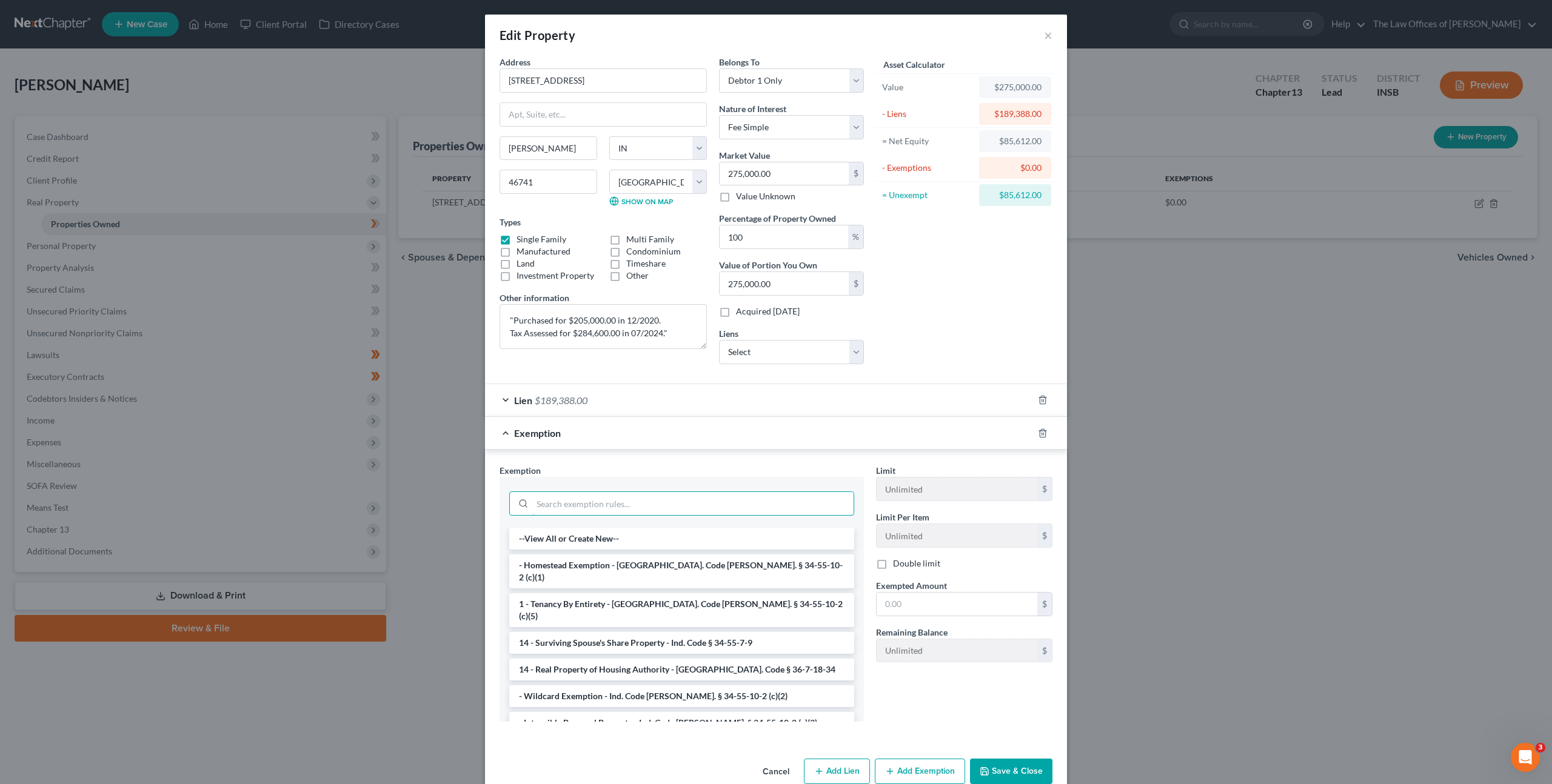
type input "r"
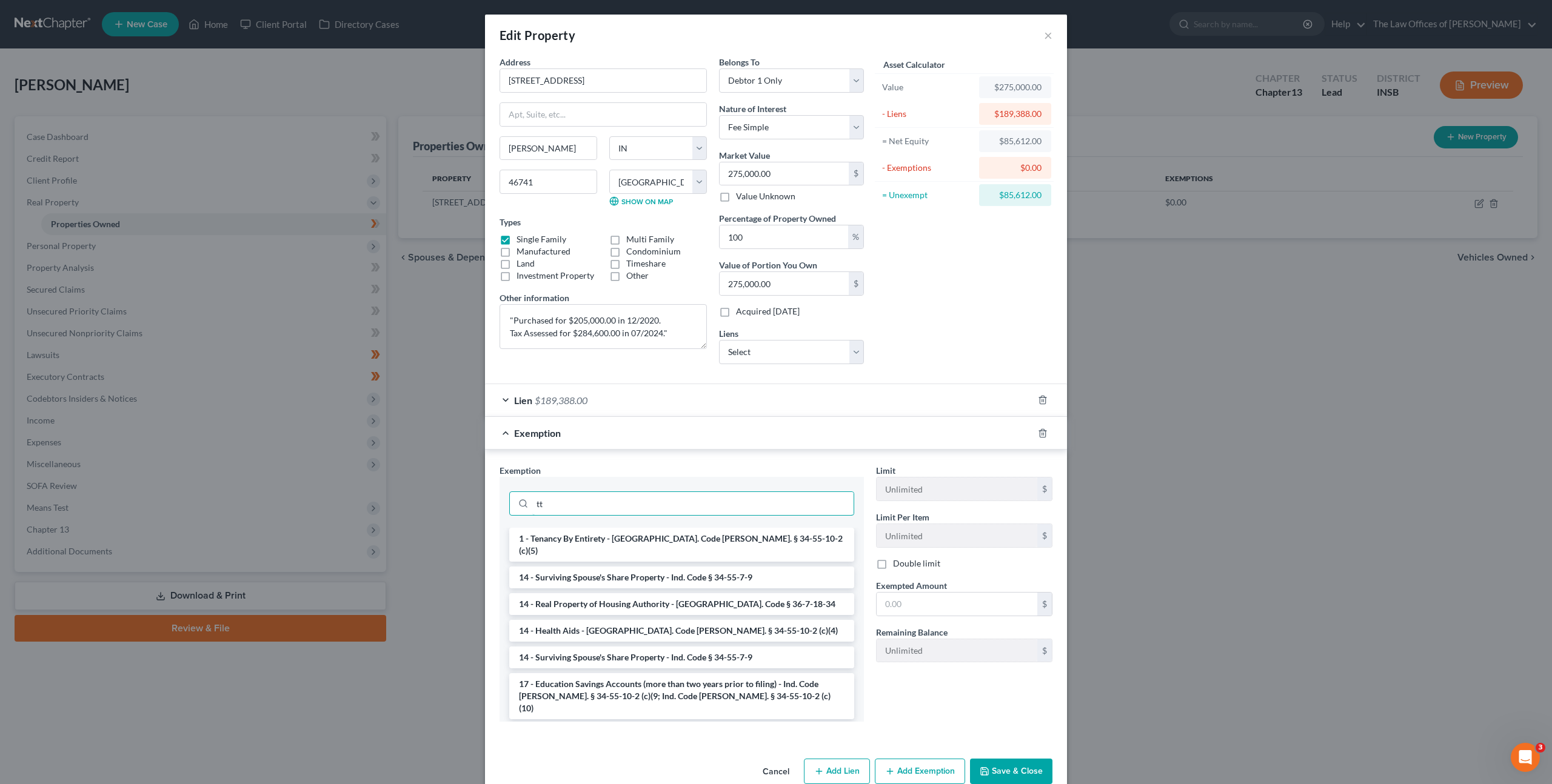
type input "t"
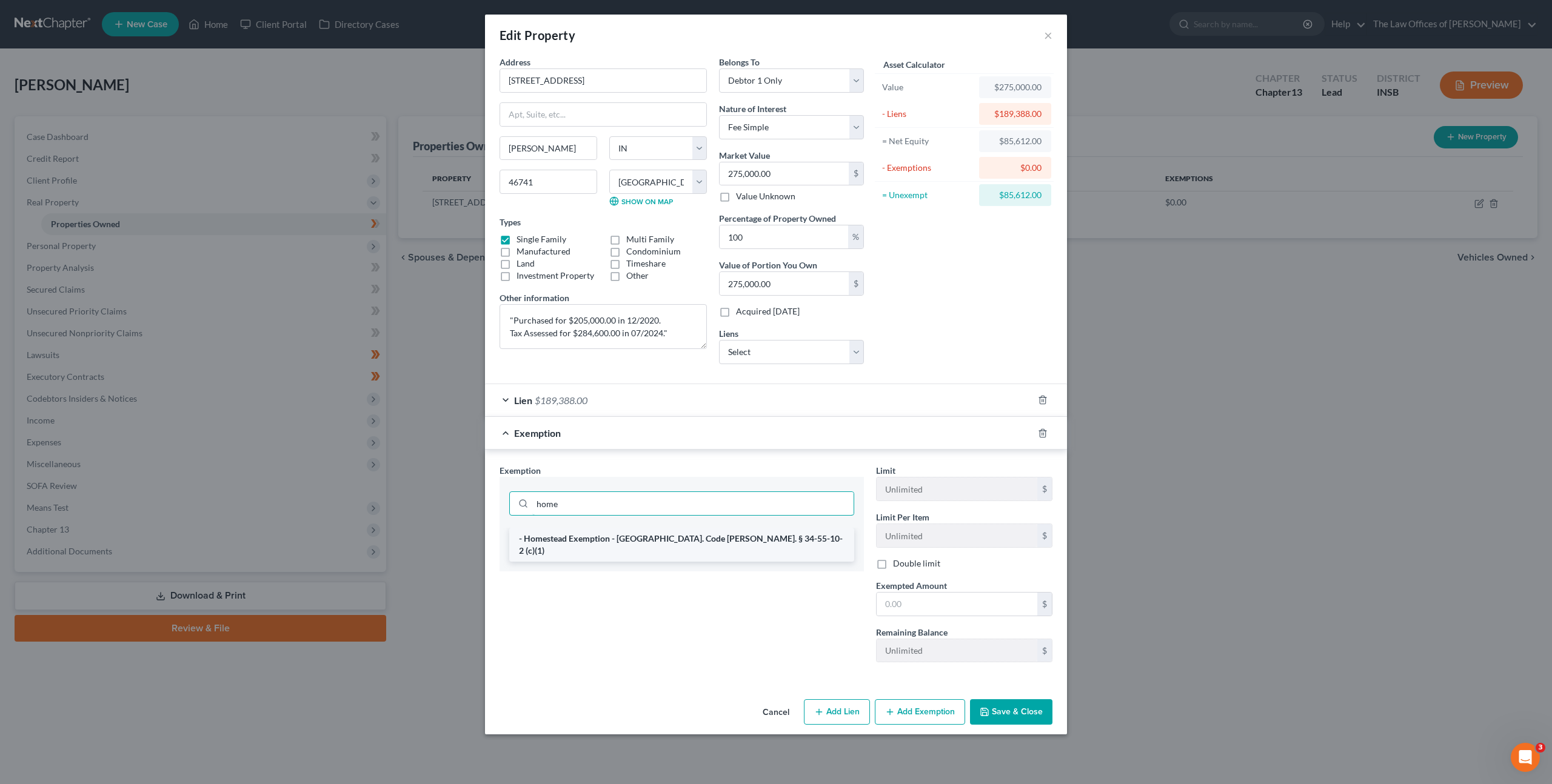
type input "home"
click at [669, 537] on li "- Homestead Exemption - [GEOGRAPHIC_DATA]. Code [PERSON_NAME]. § 34-55-10-2 (c)…" at bounding box center [681, 545] width 345 height 34
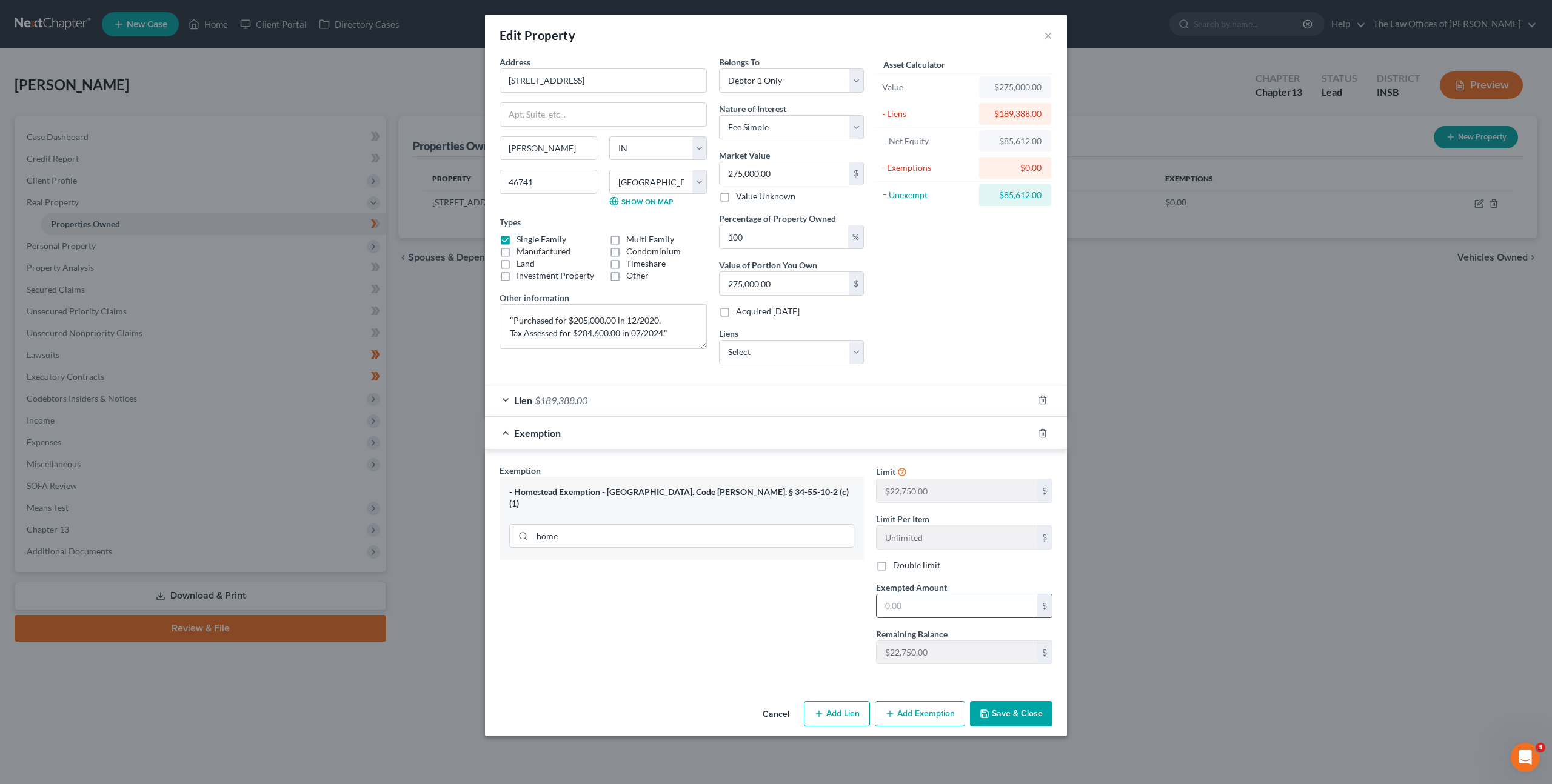
drag, startPoint x: 920, startPoint y: 596, endPoint x: 891, endPoint y: 594, distance: 29.1
click at [920, 596] on input "text" at bounding box center [957, 606] width 160 height 23
type input "22,750"
click at [769, 604] on div "Exemption Set must be selected for CA. Exemption * - Homestead Exemption - Ind.…" at bounding box center [682, 569] width 377 height 210
click at [997, 707] on button "Save & Close" at bounding box center [1011, 713] width 82 height 25
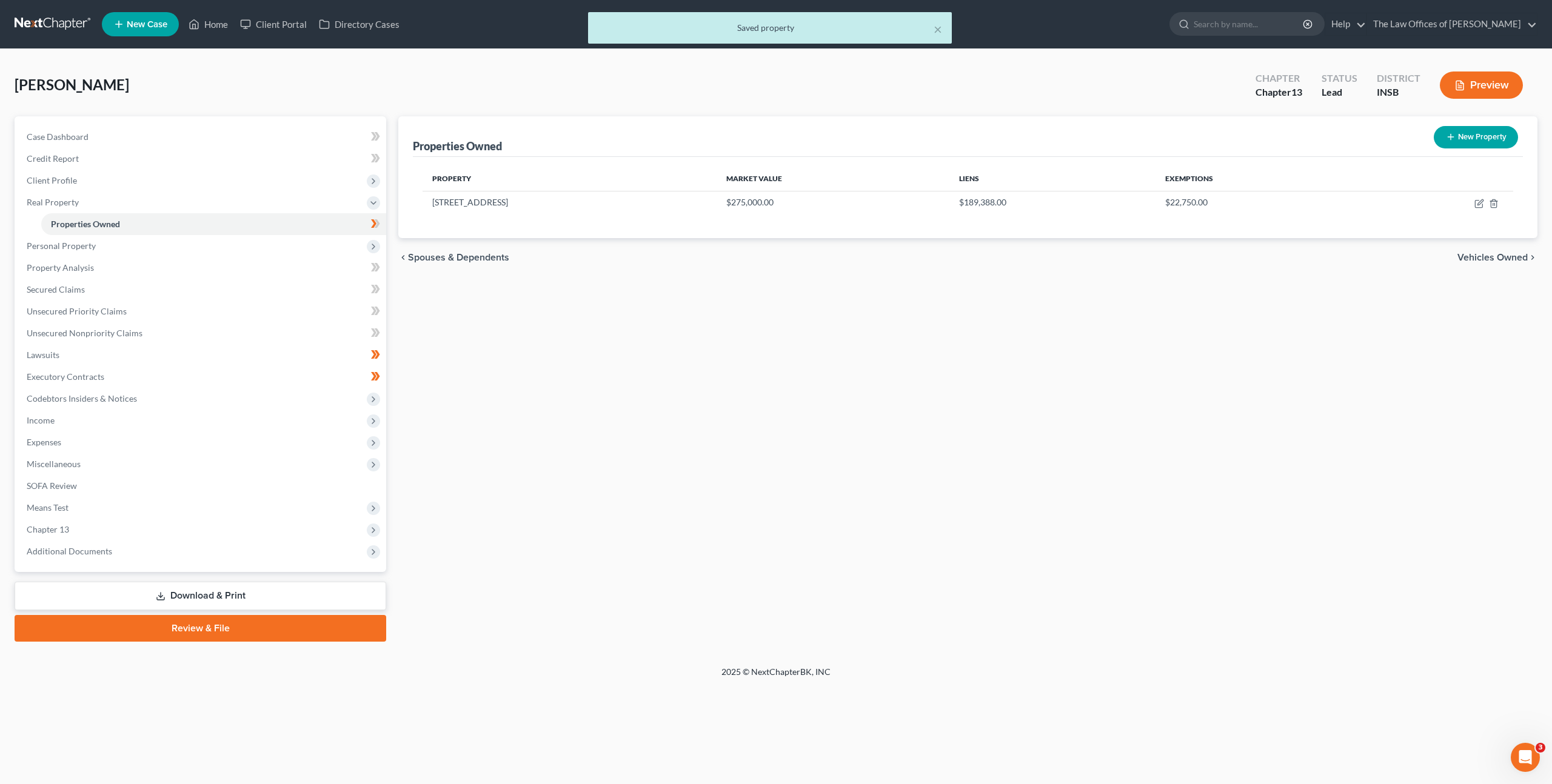
drag, startPoint x: 1034, startPoint y: 540, endPoint x: 1033, endPoint y: 534, distance: 6.1
click at [1034, 539] on div "Properties Owned New Property Property Market Value Liens Exemptions [STREET_AD…" at bounding box center [968, 379] width 1151 height 526
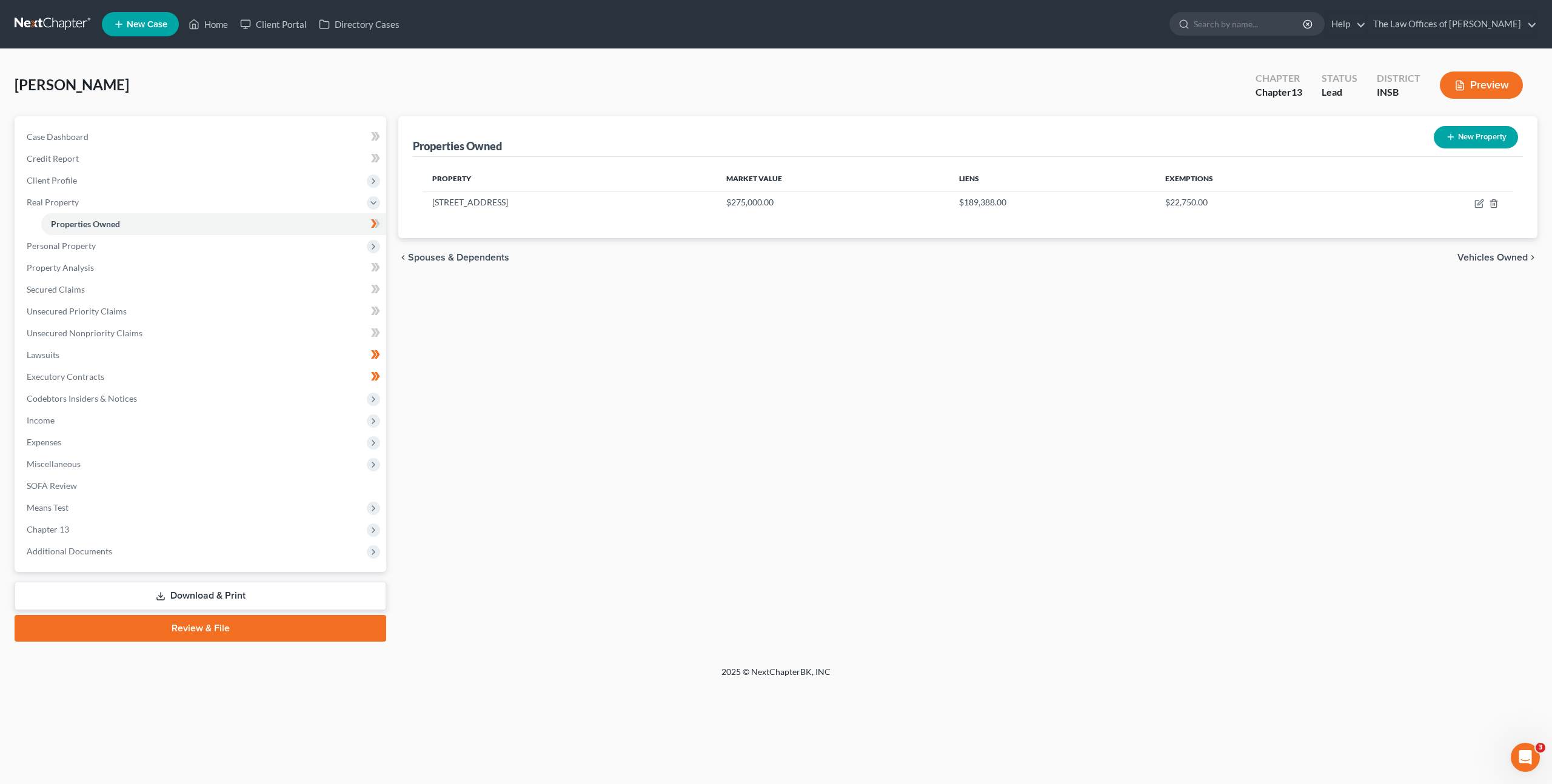
click at [565, 444] on div "Properties Owned New Property Property Market Value Liens Exemptions [STREET_AD…" at bounding box center [968, 379] width 1151 height 526
click at [213, 275] on link "Property Analysis" at bounding box center [201, 268] width 369 height 22
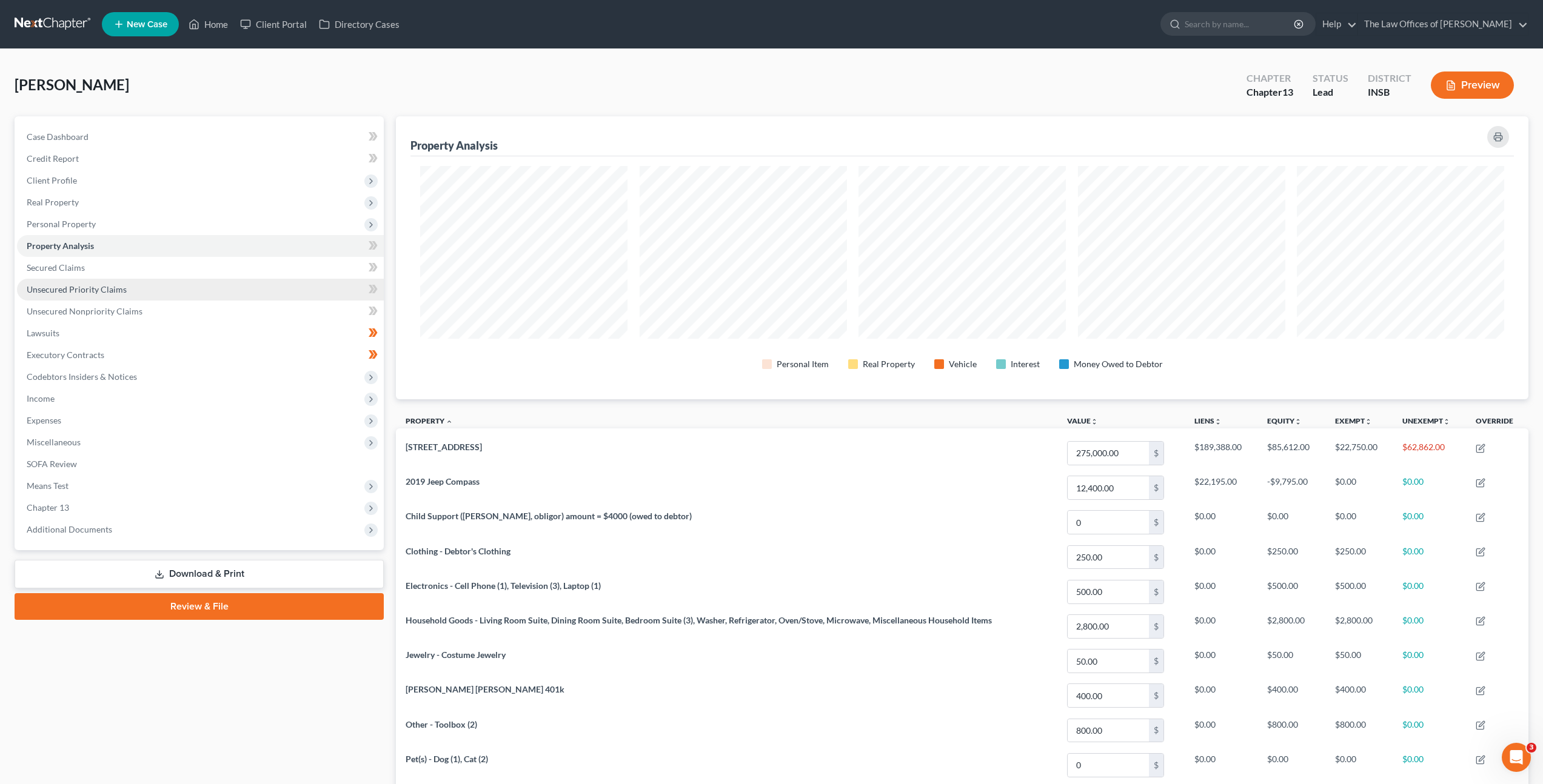
scroll to position [283, 1133]
click at [220, 275] on link "Secured Claims" at bounding box center [200, 268] width 367 height 22
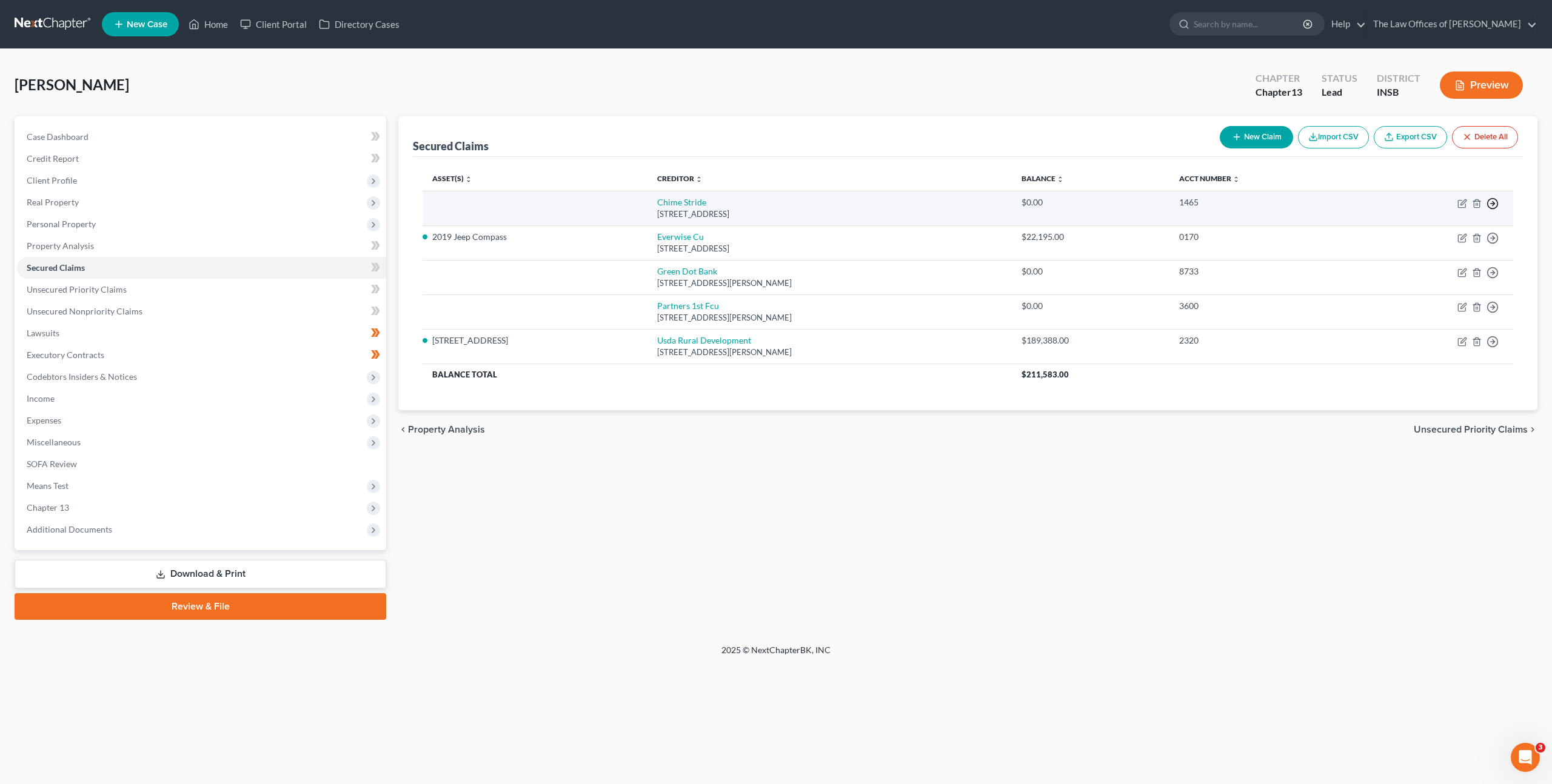
click at [1487, 204] on icon "button" at bounding box center [1493, 203] width 12 height 12
click at [1452, 278] on link "Move to Notice Only" at bounding box center [1438, 273] width 101 height 21
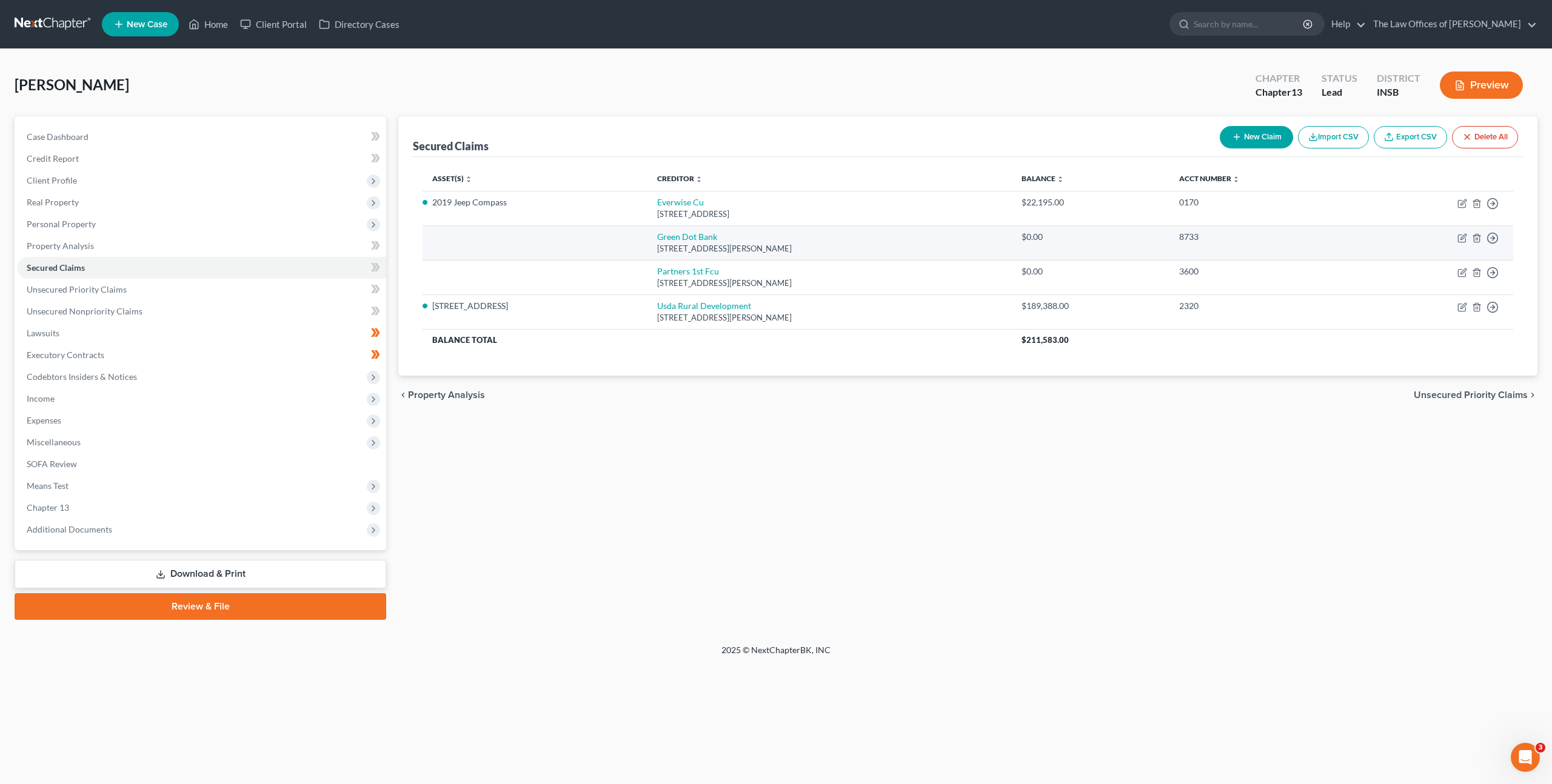
click at [1501, 240] on td "Move to E Move to F Move to G Move to Notice Only" at bounding box center [1436, 242] width 155 height 34
click at [1494, 240] on icon "button" at bounding box center [1493, 238] width 12 height 12
click at [1455, 305] on link "Move to Notice Only" at bounding box center [1438, 308] width 101 height 21
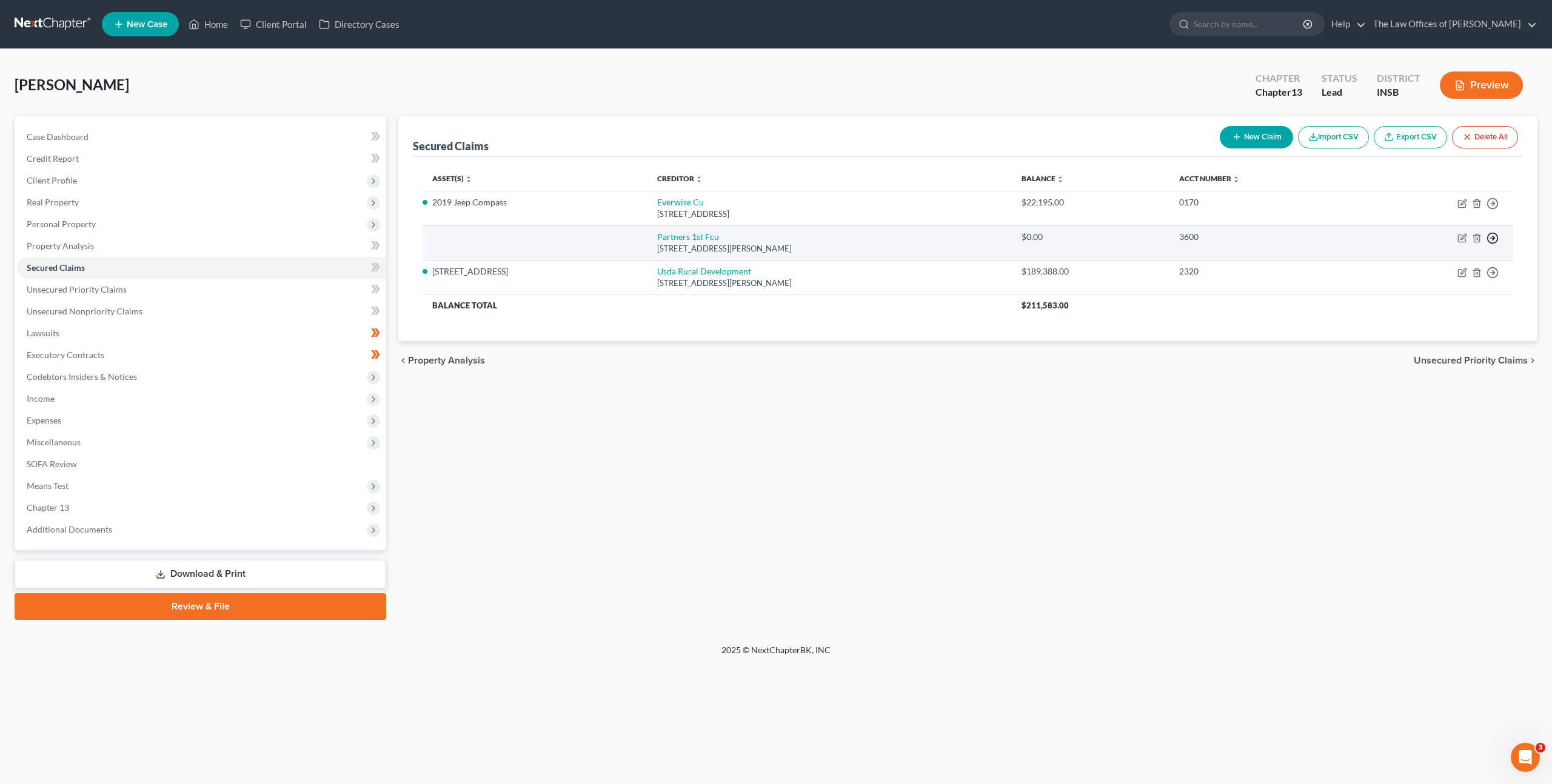
click at [1497, 241] on circle "button" at bounding box center [1493, 239] width 10 height 10
click at [1452, 308] on link "Move to Notice Only" at bounding box center [1438, 308] width 101 height 21
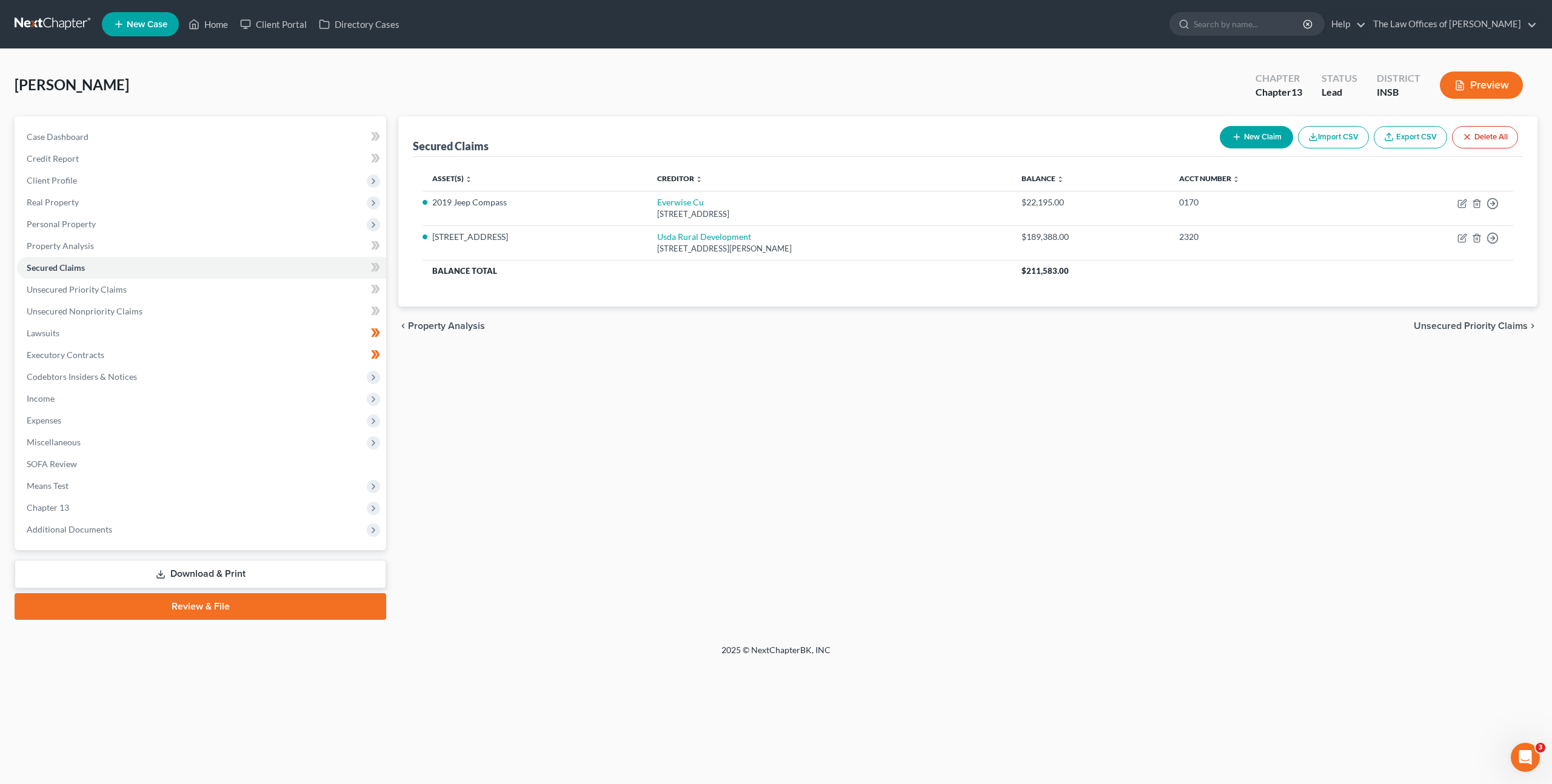
click at [1192, 430] on div "Secured Claims New Claim Import CSV Export CSV Delete All Asset(s) expand_more …" at bounding box center [968, 368] width 1151 height 504
click at [138, 284] on link "Unsecured Priority Claims" at bounding box center [201, 290] width 369 height 22
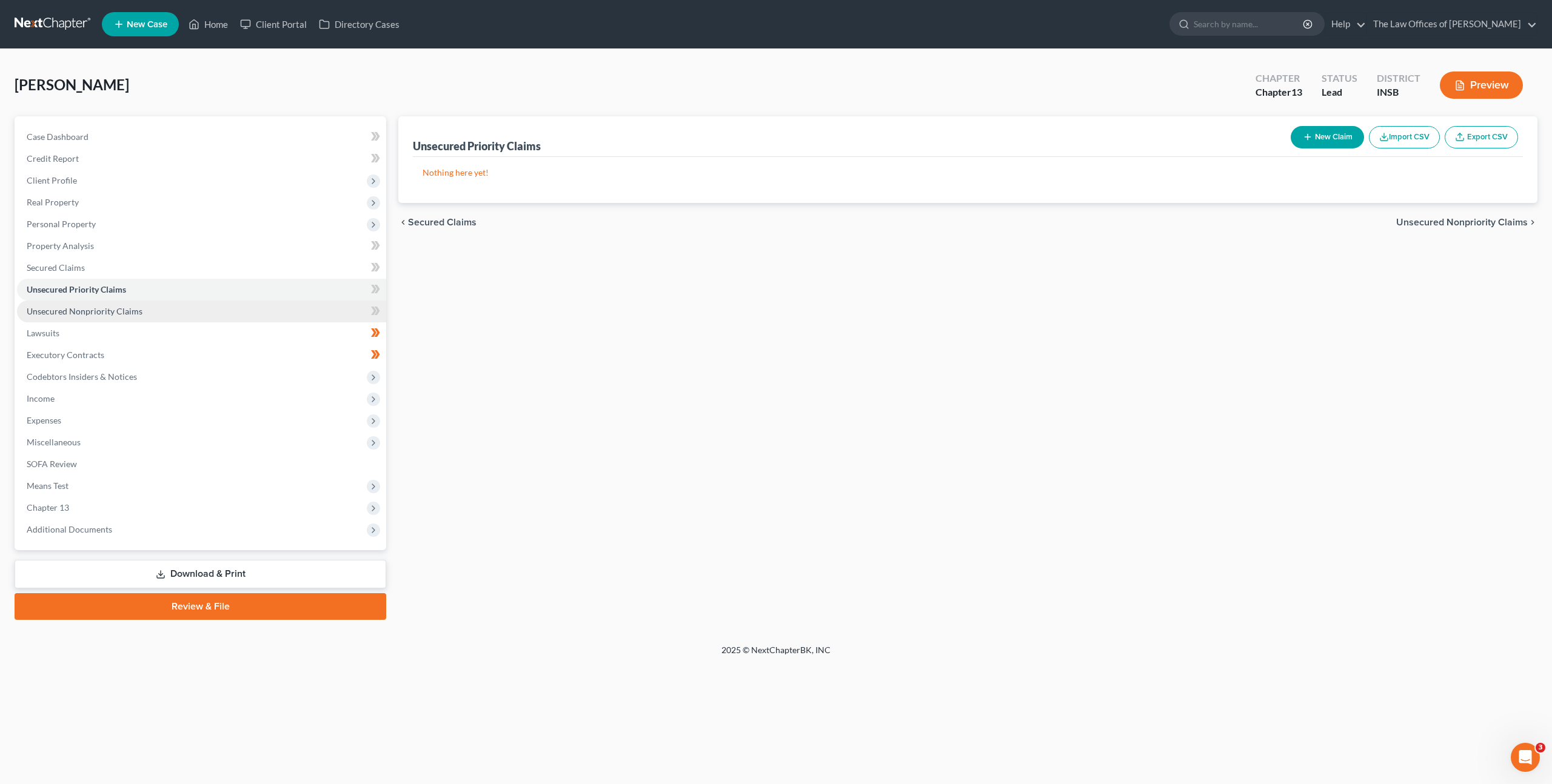
click at [156, 312] on link "Unsecured Nonpriority Claims" at bounding box center [201, 312] width 369 height 22
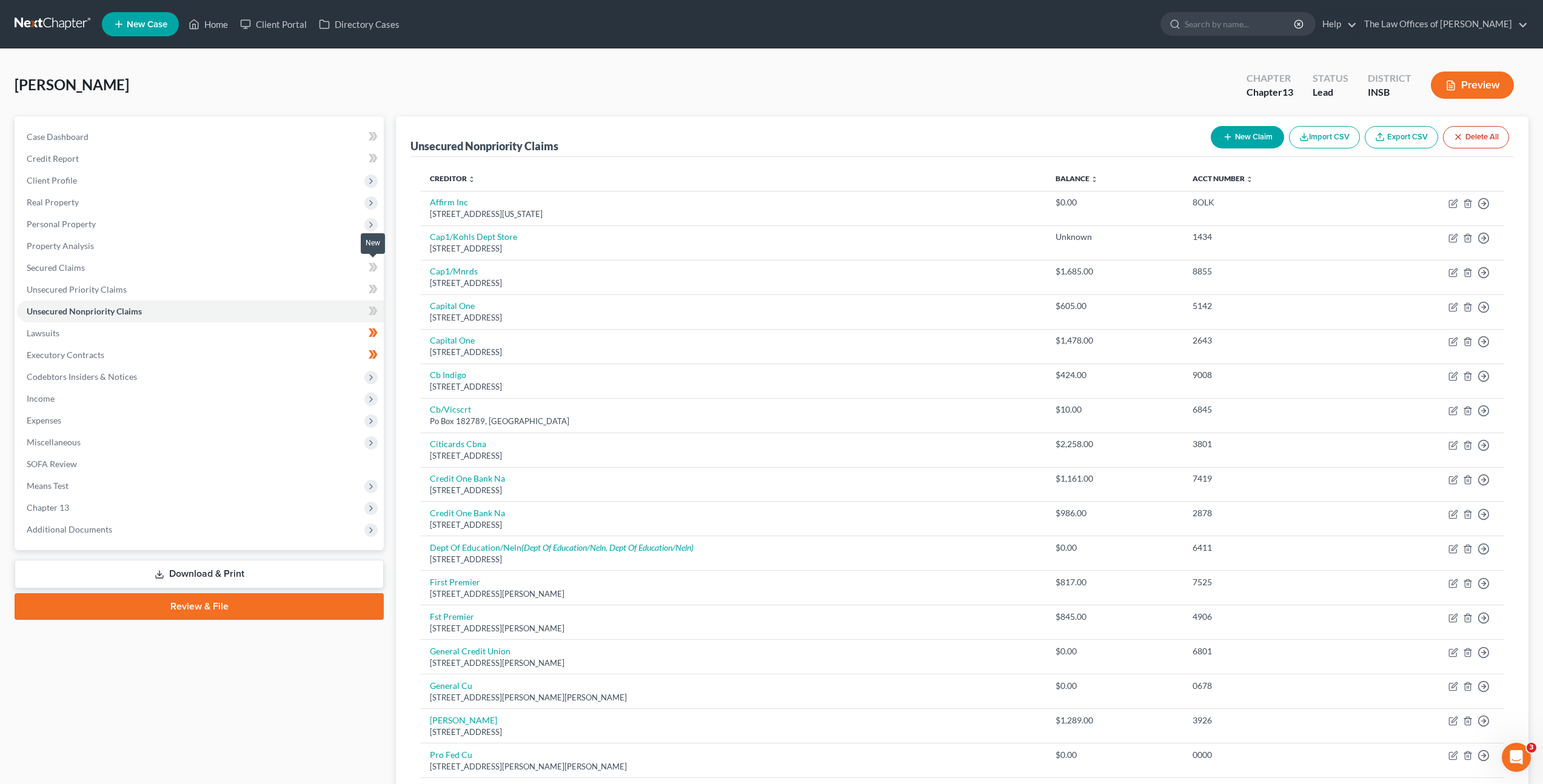
click at [369, 263] on icon at bounding box center [373, 267] width 9 height 15
click at [301, 286] on link "Unsecured Priority Claims" at bounding box center [200, 290] width 367 height 22
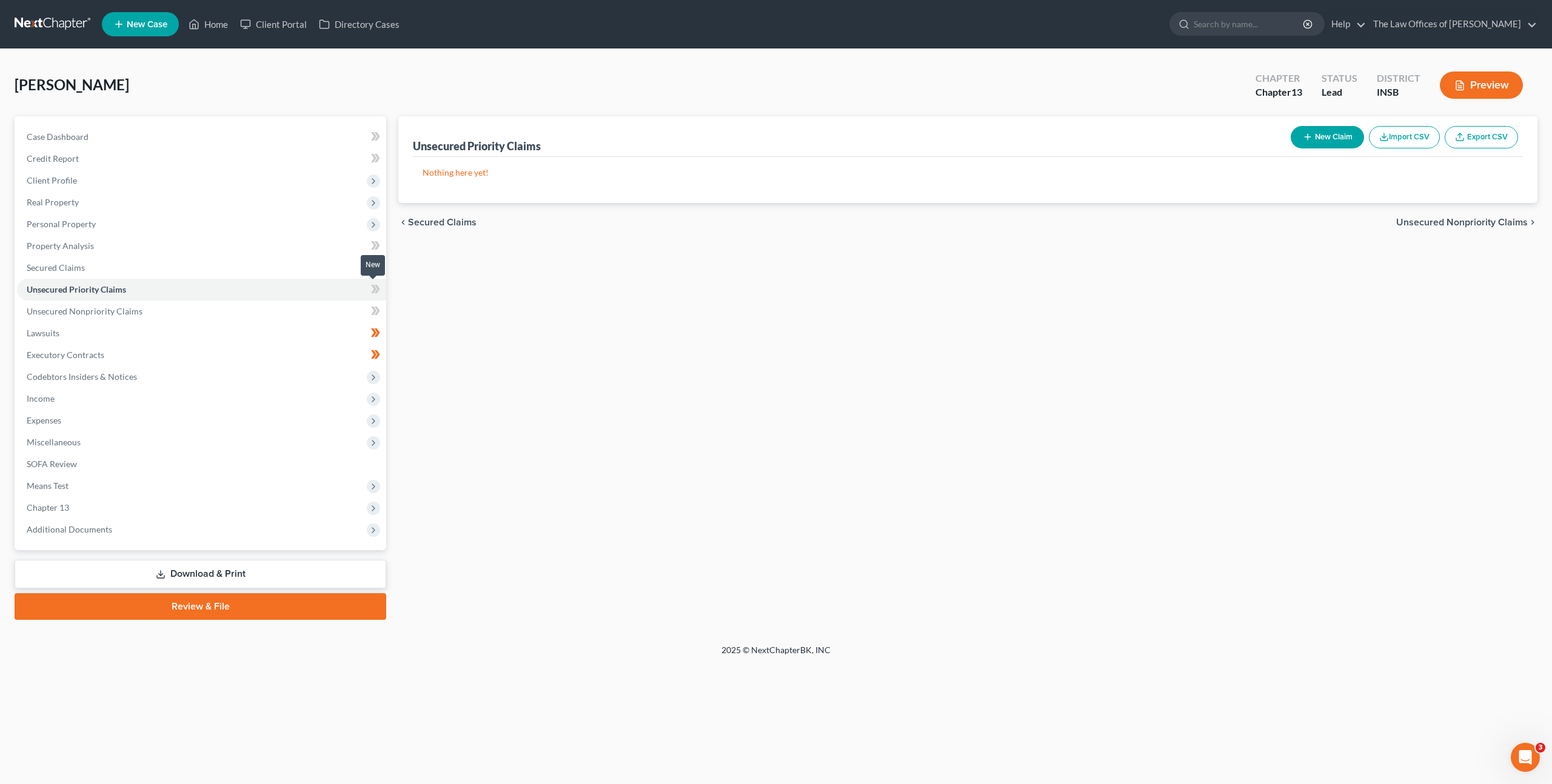
click at [369, 292] on span at bounding box center [375, 291] width 21 height 18
click at [290, 306] on link "Unsecured Nonpriority Claims" at bounding box center [201, 312] width 369 height 22
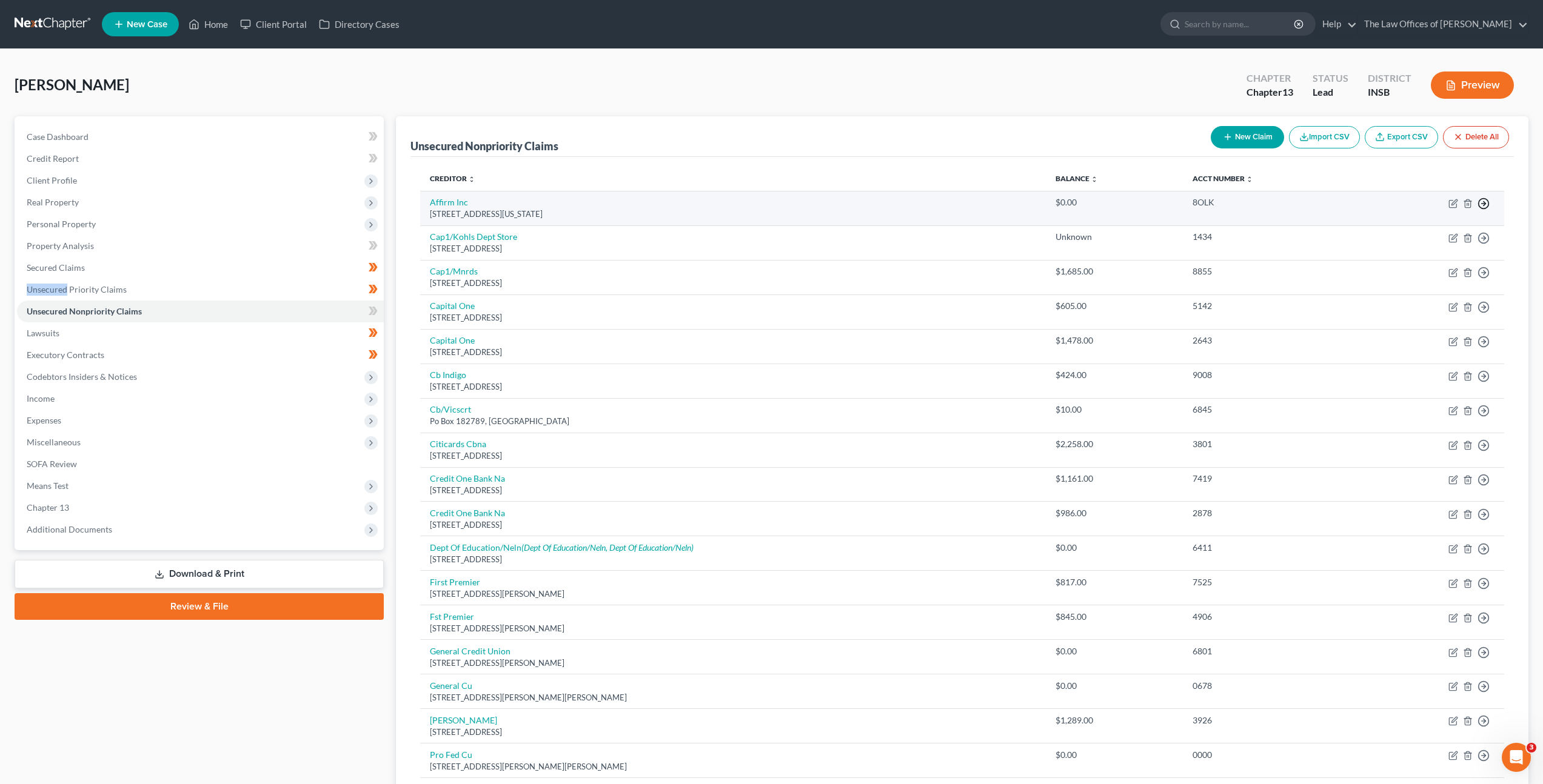
click at [1481, 205] on icon "button" at bounding box center [1484, 203] width 12 height 12
click at [1432, 269] on link "Move to Notice Only" at bounding box center [1429, 273] width 101 height 21
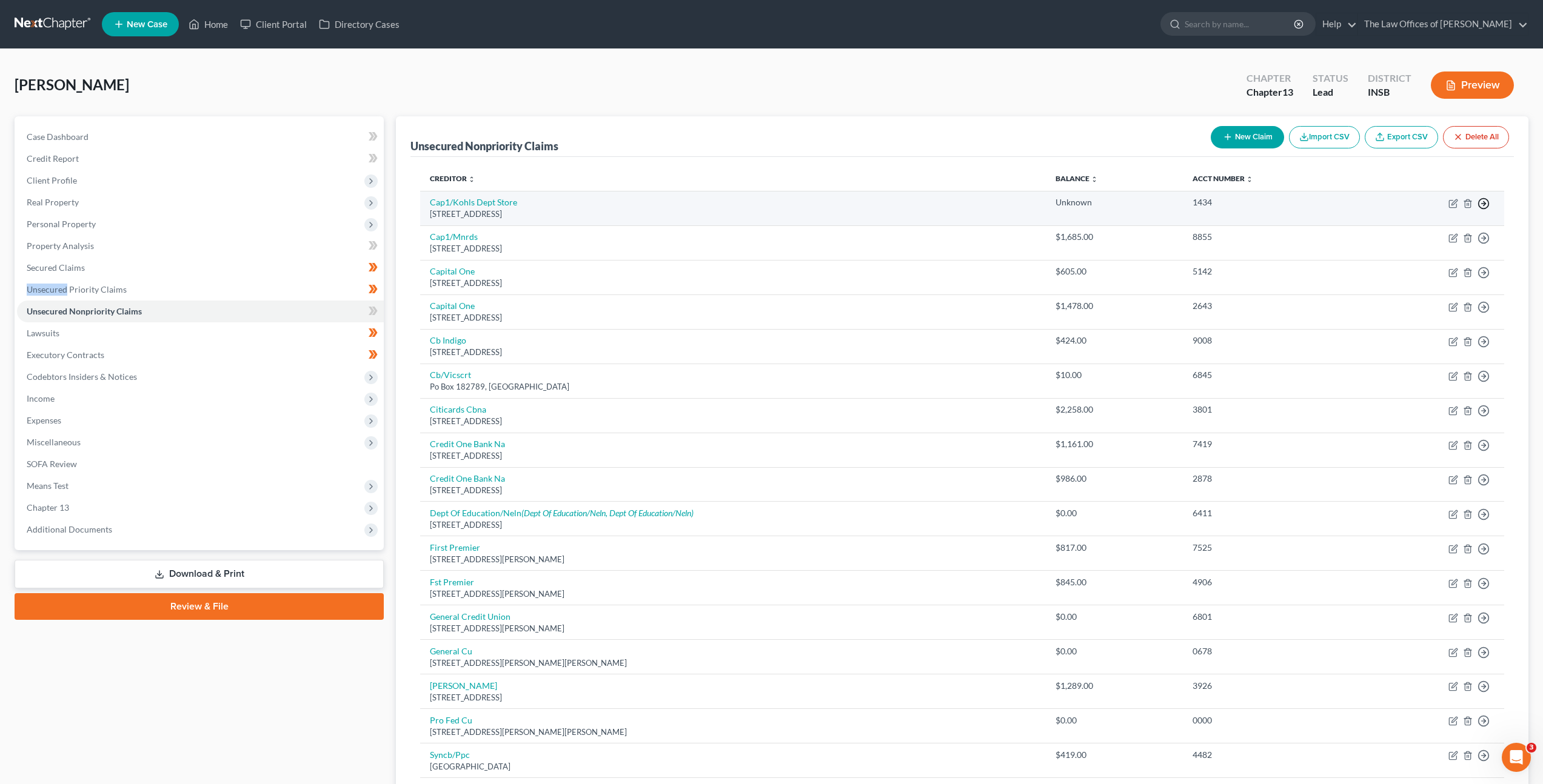
click at [1488, 205] on circle "button" at bounding box center [1484, 204] width 10 height 10
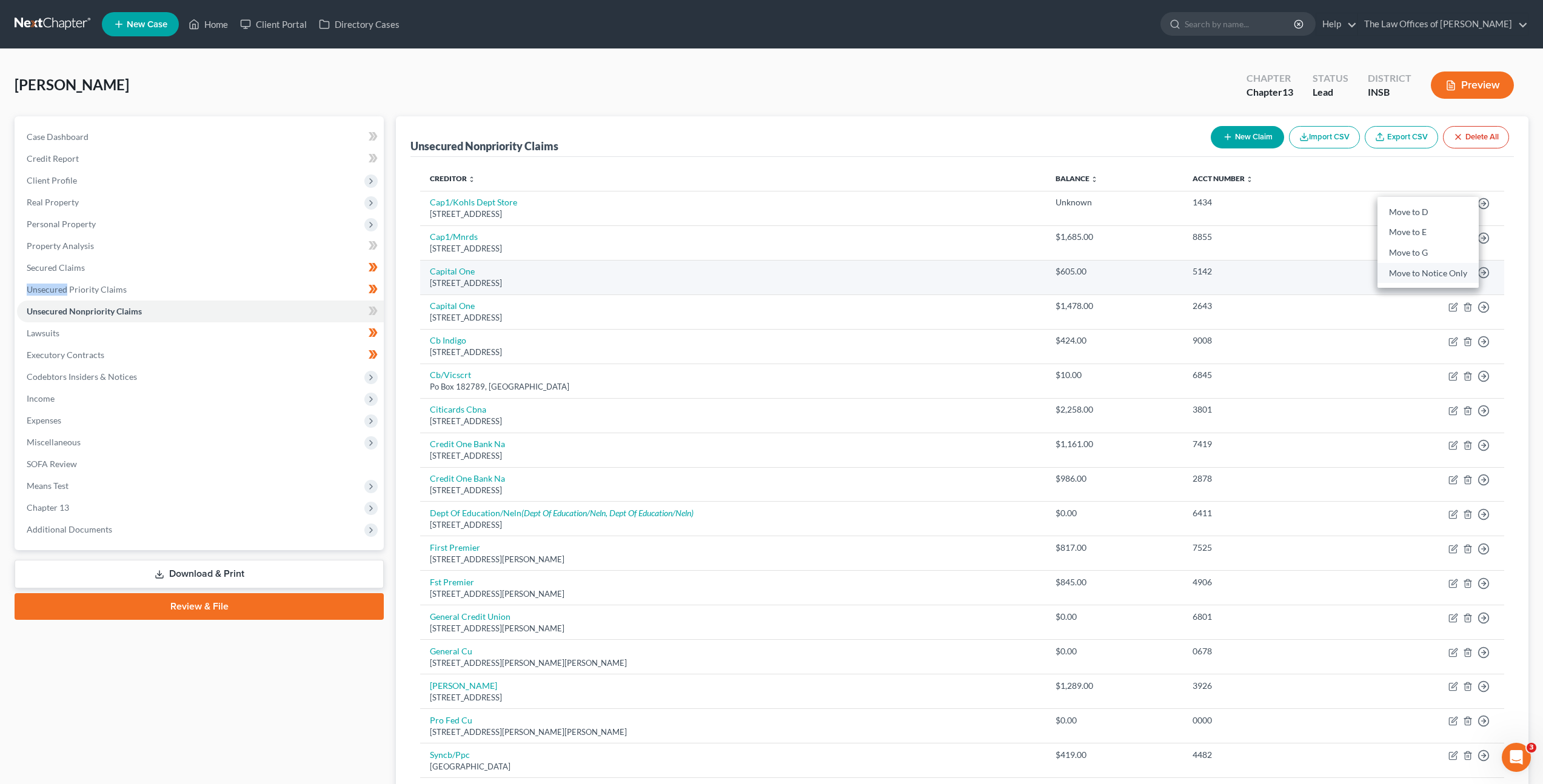
click at [1458, 270] on link "Move to Notice Only" at bounding box center [1429, 273] width 101 height 21
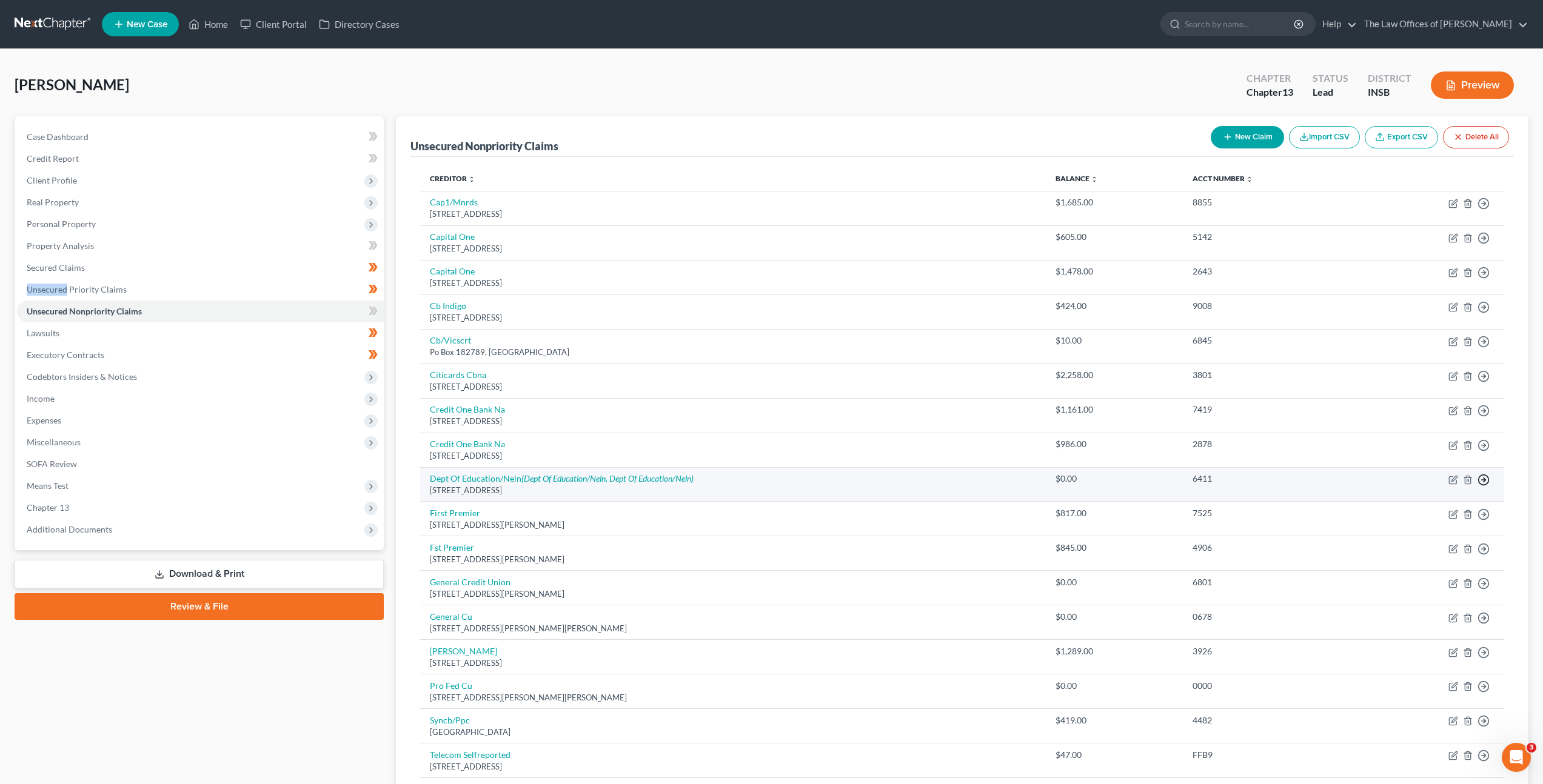
click at [1483, 480] on line "button" at bounding box center [1484, 480] width 5 height 0
click at [1448, 549] on link "Move to Notice Only" at bounding box center [1429, 550] width 101 height 21
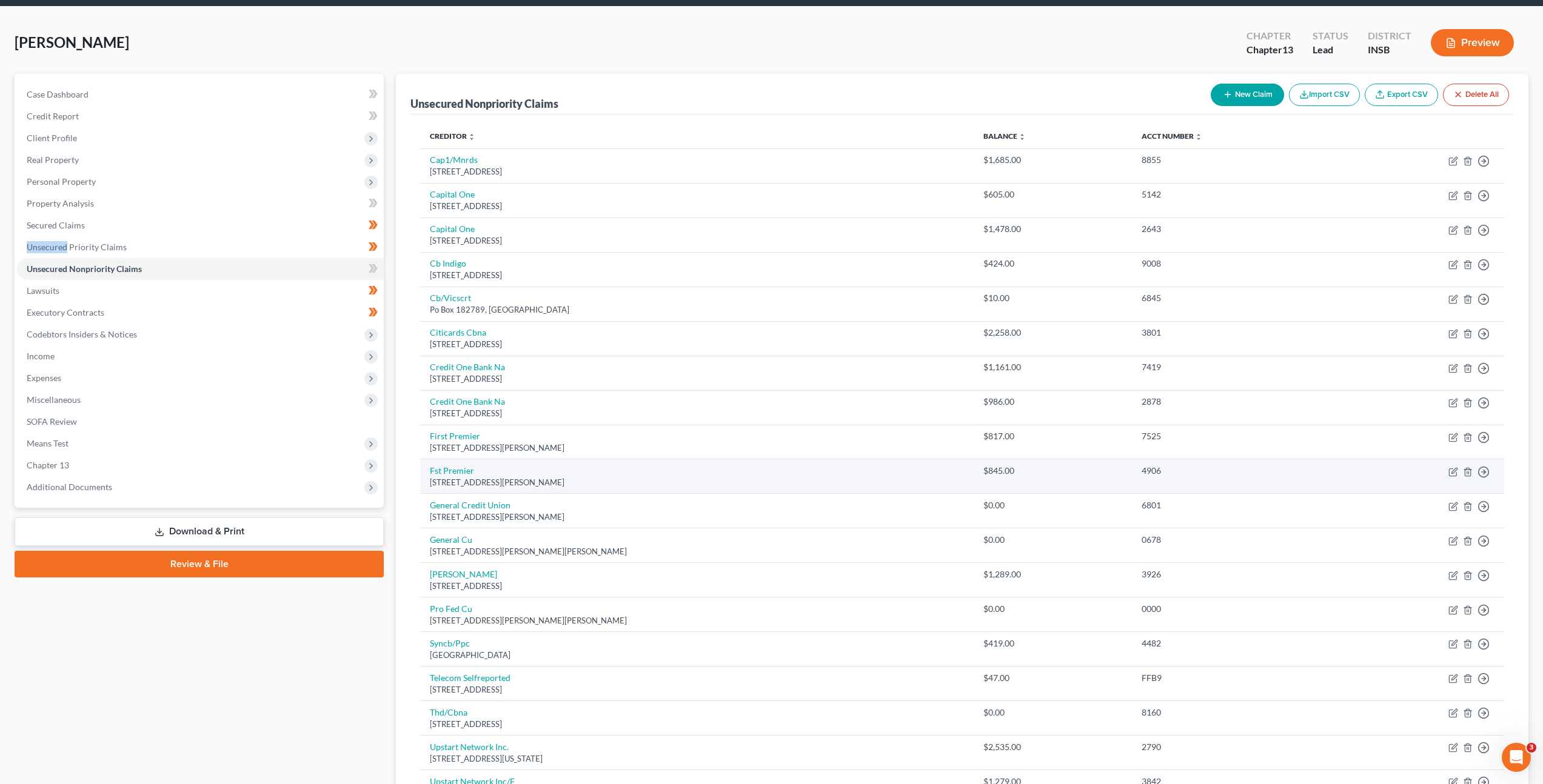
scroll to position [60, 0]
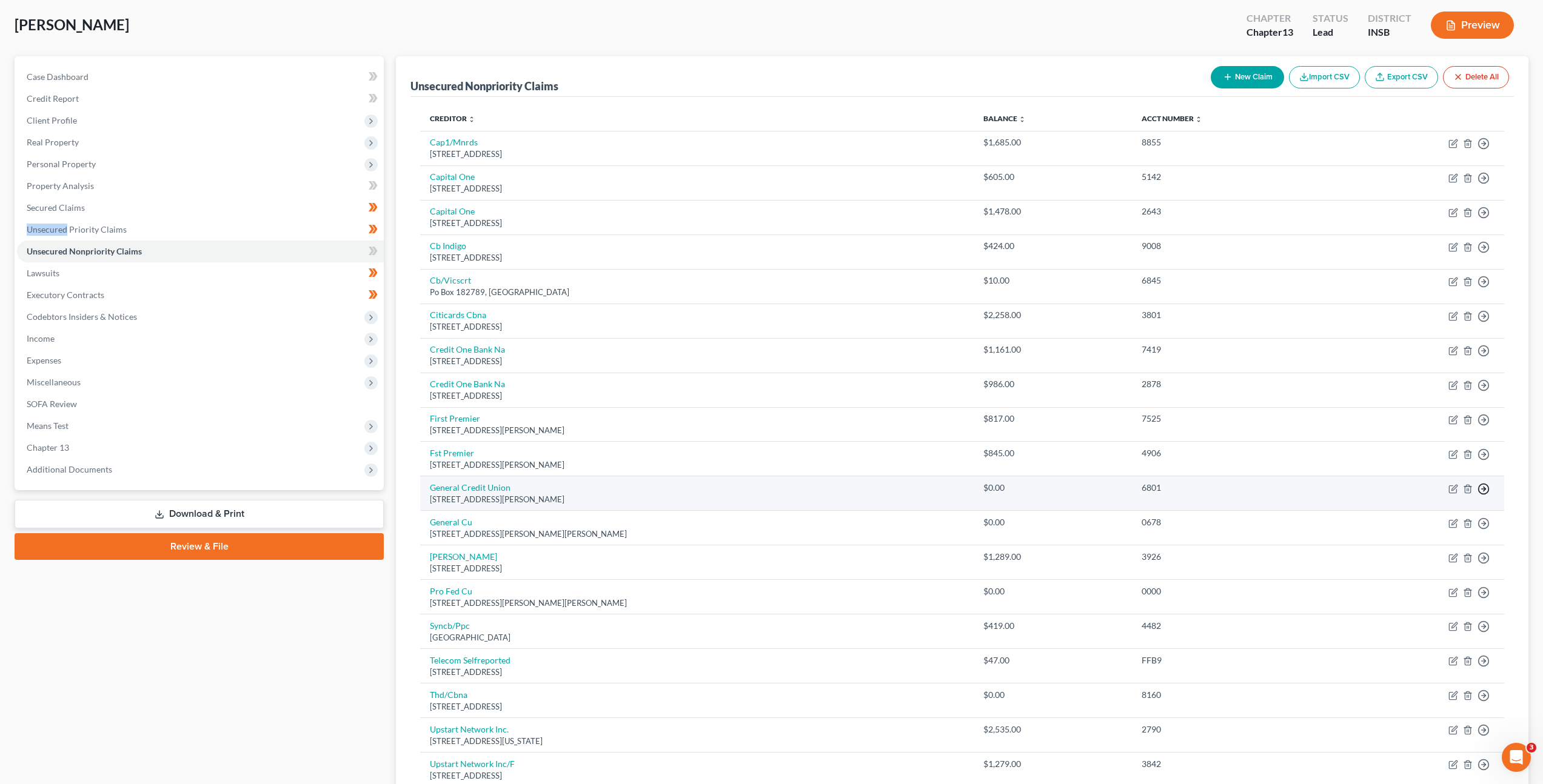
click at [1483, 492] on icon "button" at bounding box center [1484, 489] width 12 height 12
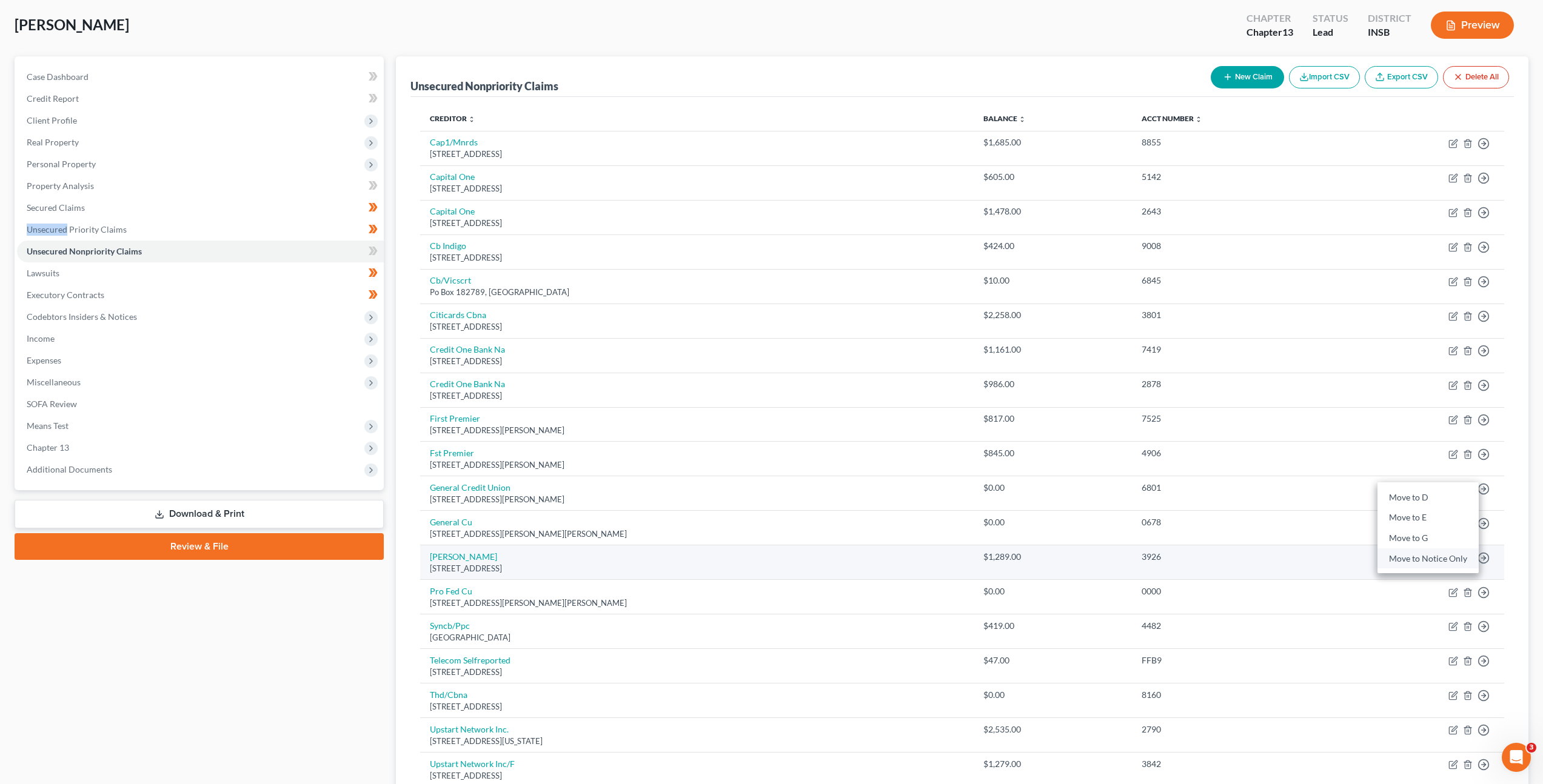
click at [1424, 563] on link "Move to Notice Only" at bounding box center [1429, 559] width 101 height 21
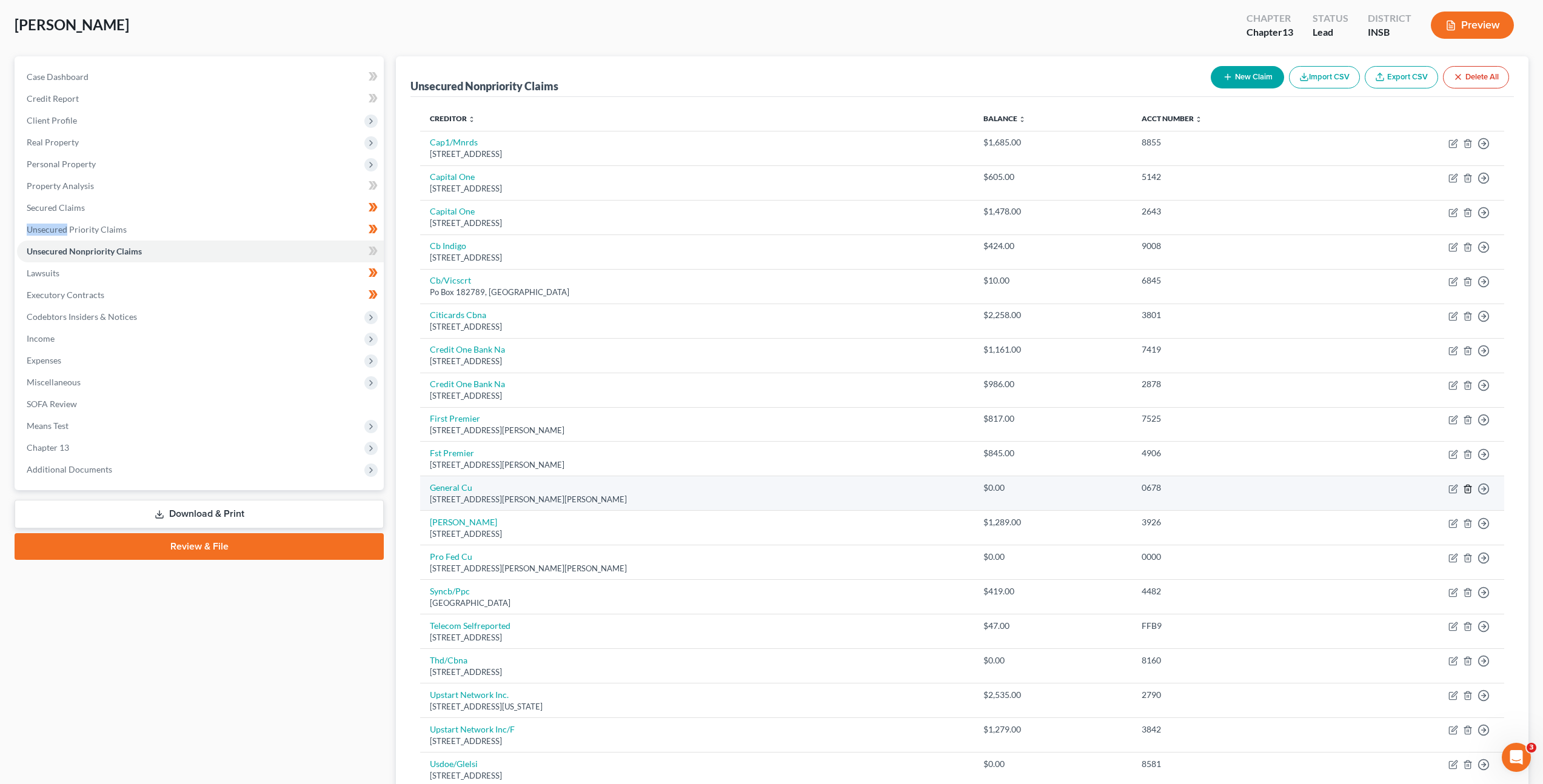
click at [1466, 488] on icon "button" at bounding box center [1468, 489] width 10 height 10
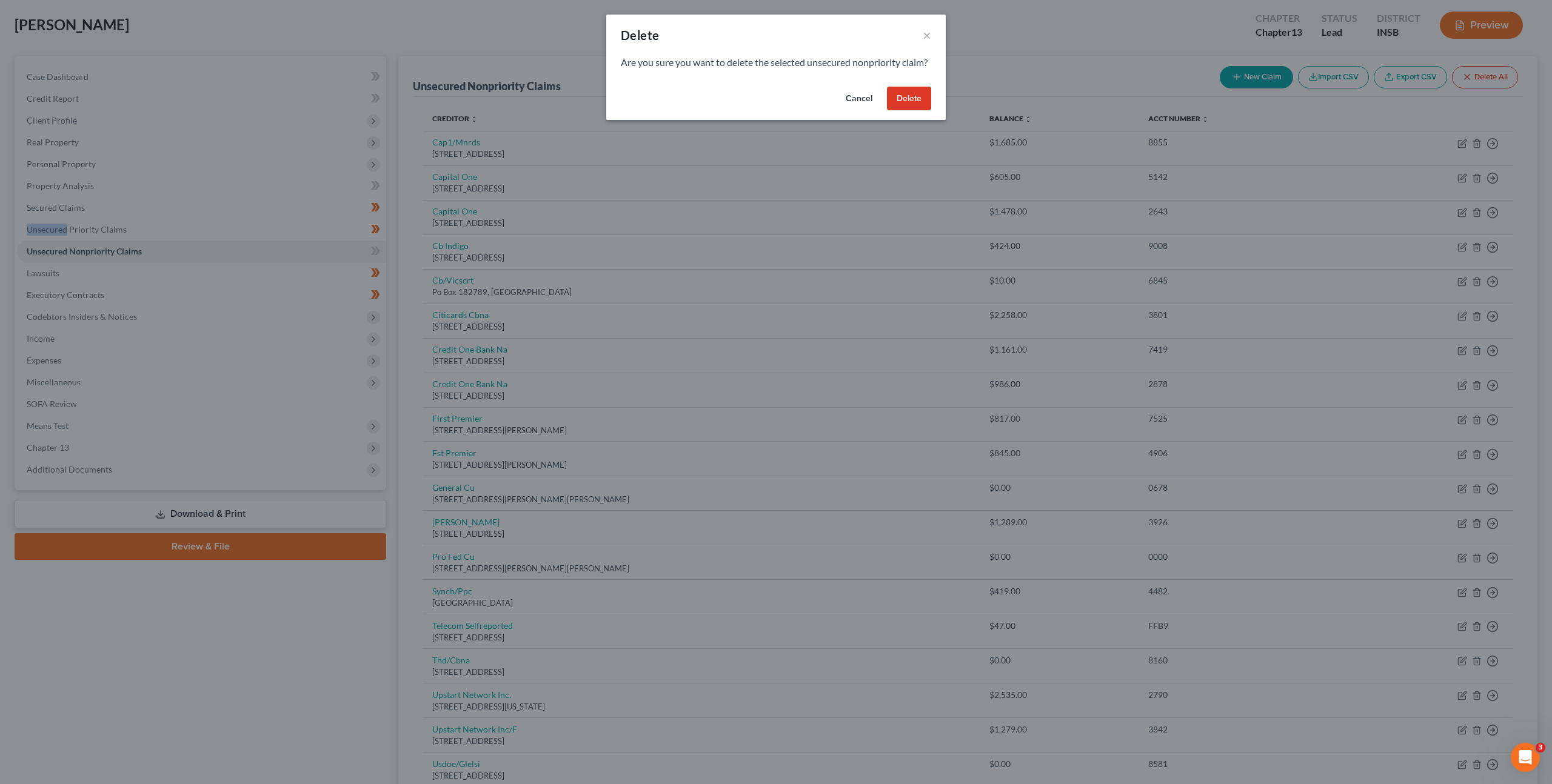
click at [912, 103] on button "Delete" at bounding box center [909, 99] width 44 height 24
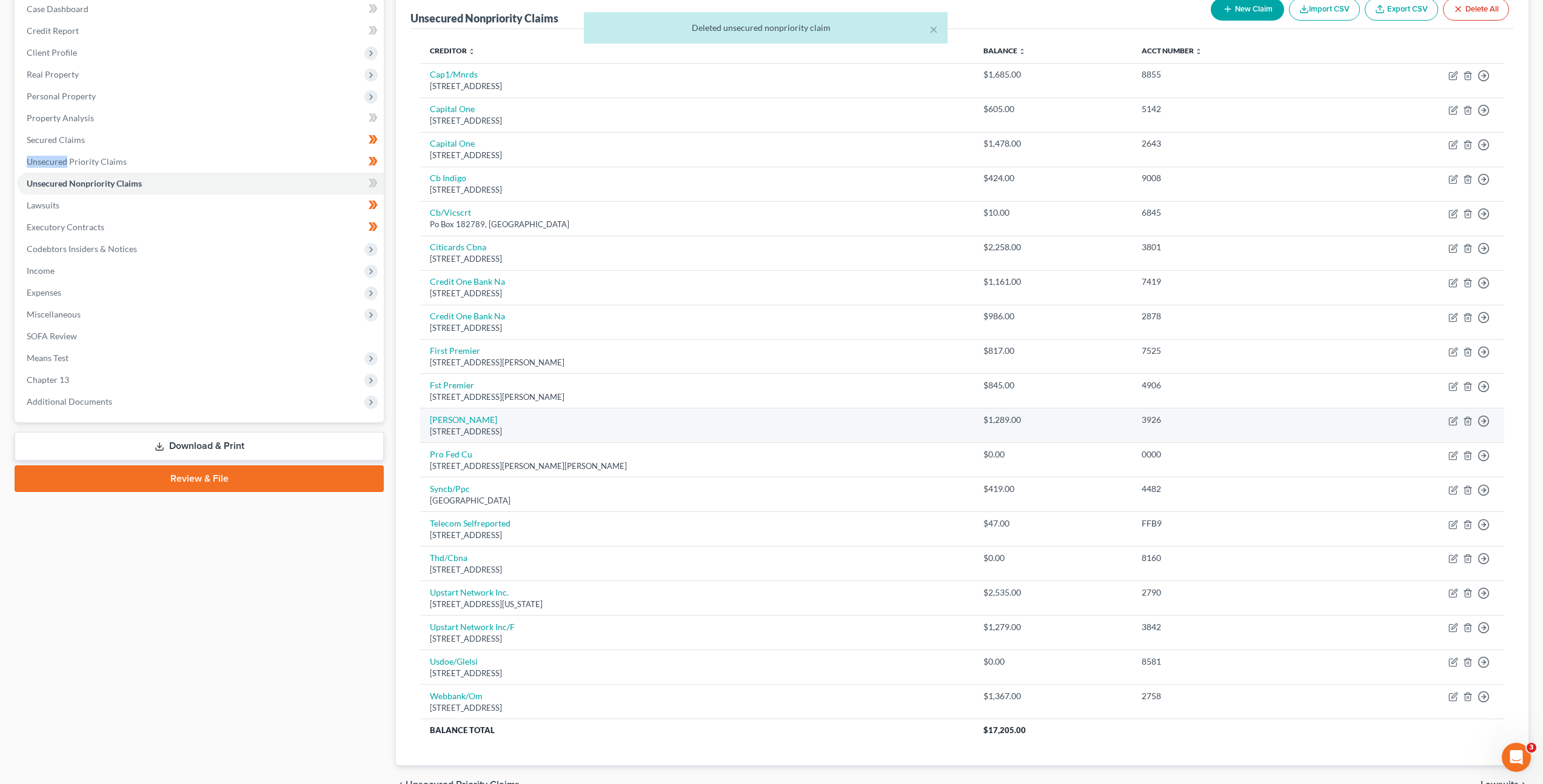
scroll to position [138, 0]
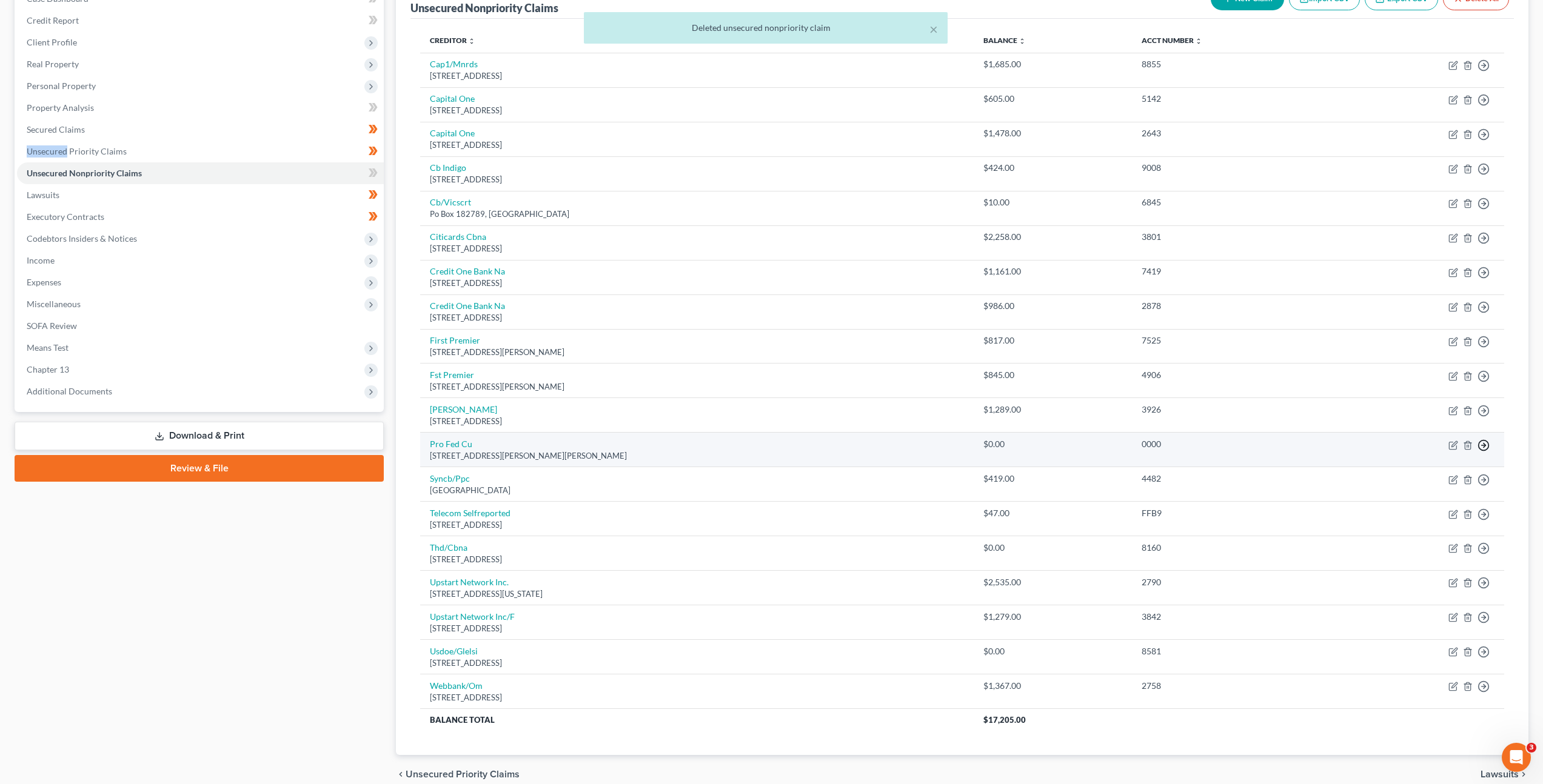
click at [1483, 444] on icon "button" at bounding box center [1484, 445] width 12 height 12
click at [1429, 508] on link "Move to Notice Only" at bounding box center [1429, 515] width 101 height 21
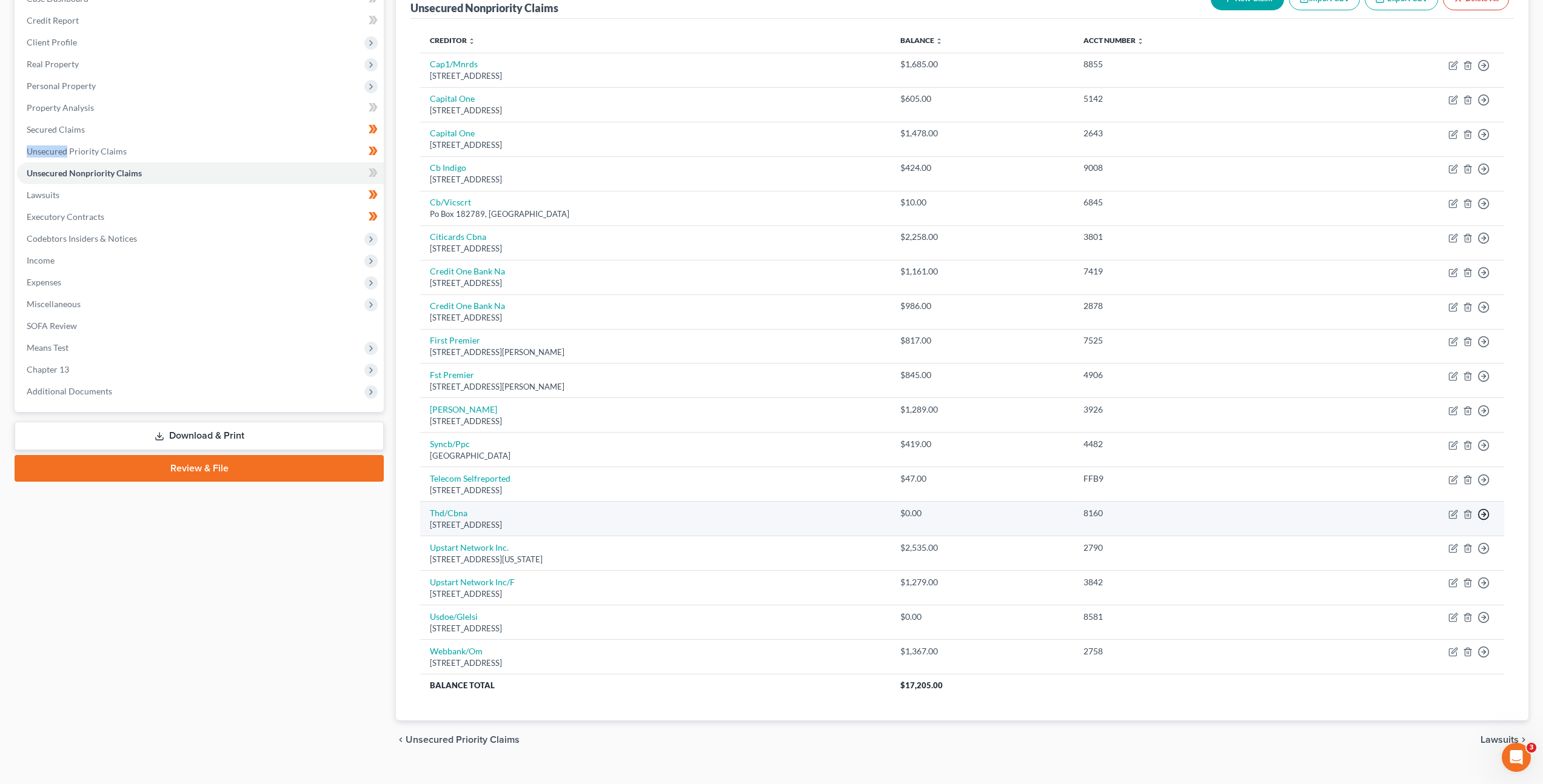
click at [1482, 516] on icon "button" at bounding box center [1484, 514] width 12 height 12
click at [1422, 578] on link "Move to Notice Only" at bounding box center [1429, 584] width 101 height 21
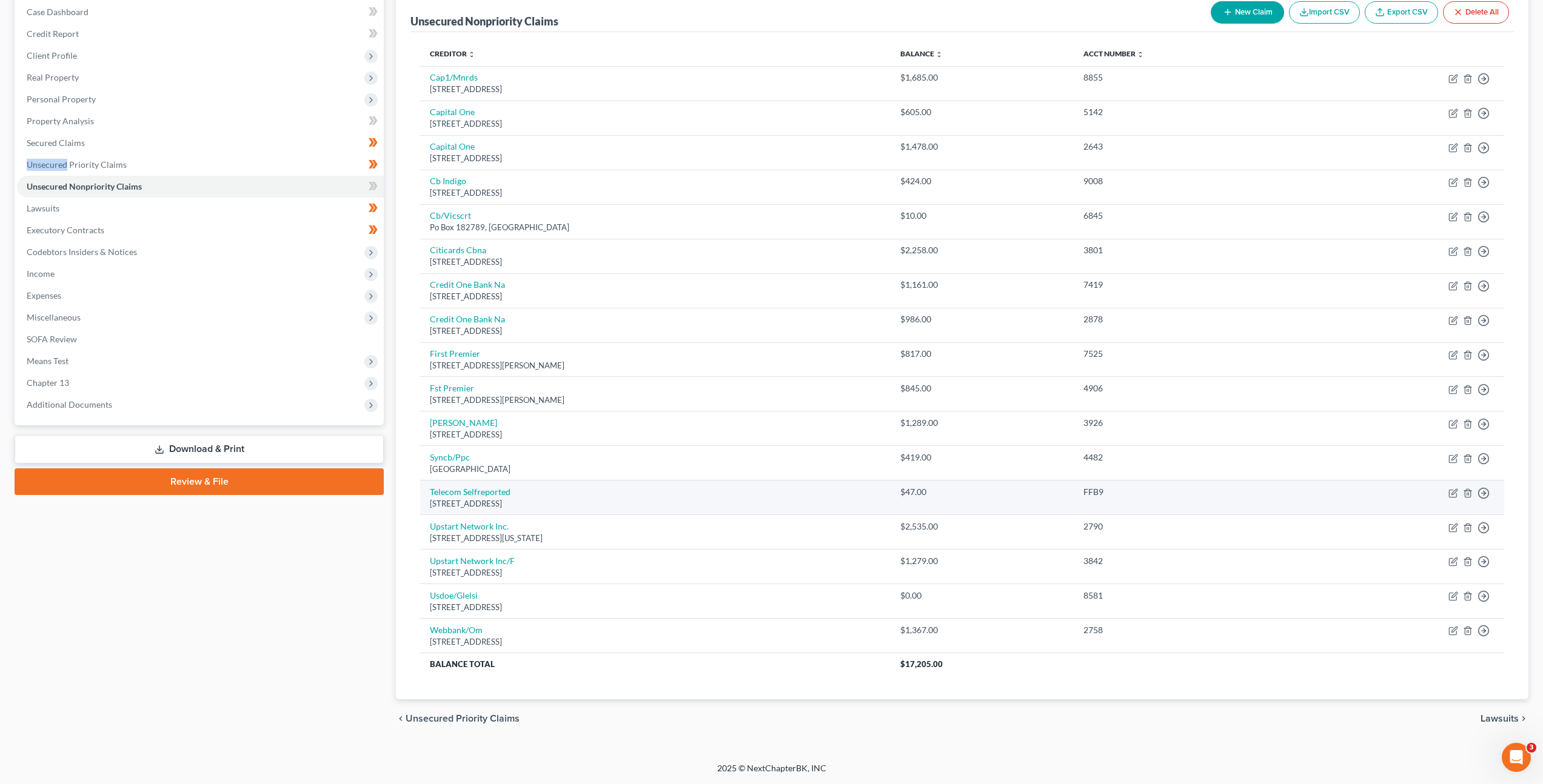
scroll to position [125, 0]
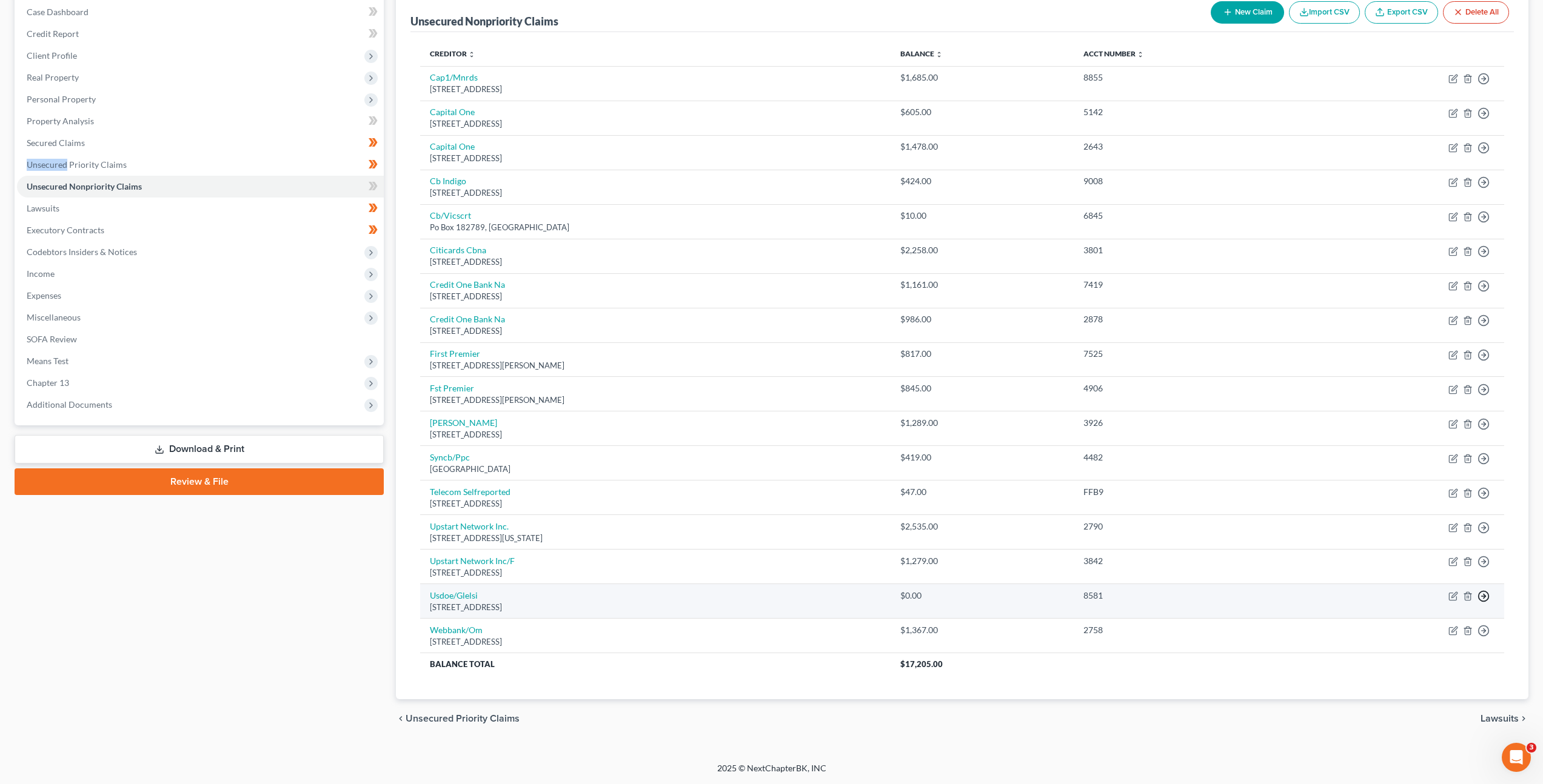
click at [1483, 597] on icon "button" at bounding box center [1484, 596] width 12 height 12
click at [1432, 672] on link "Move to Notice Only" at bounding box center [1429, 667] width 101 height 21
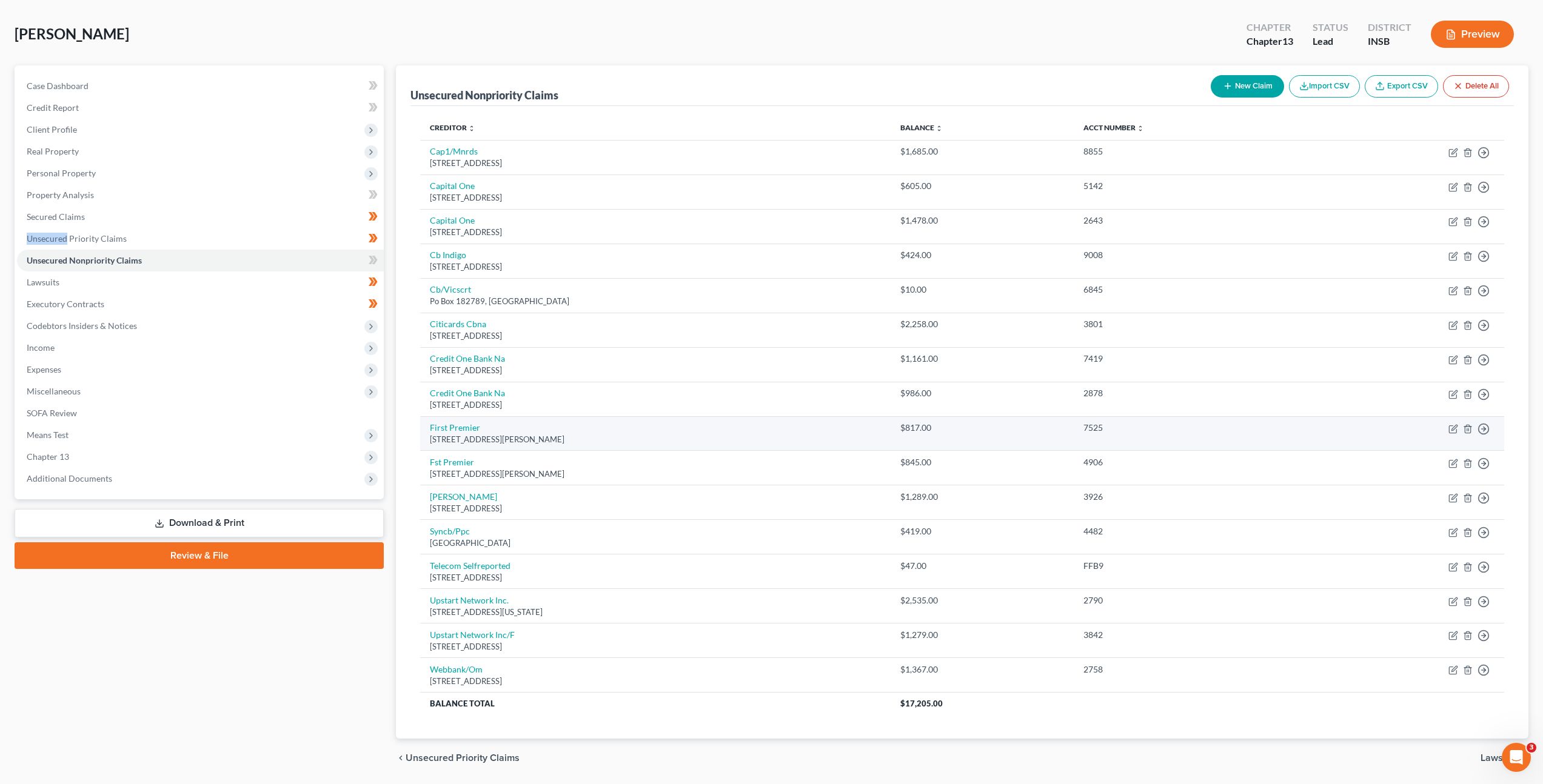
scroll to position [90, 0]
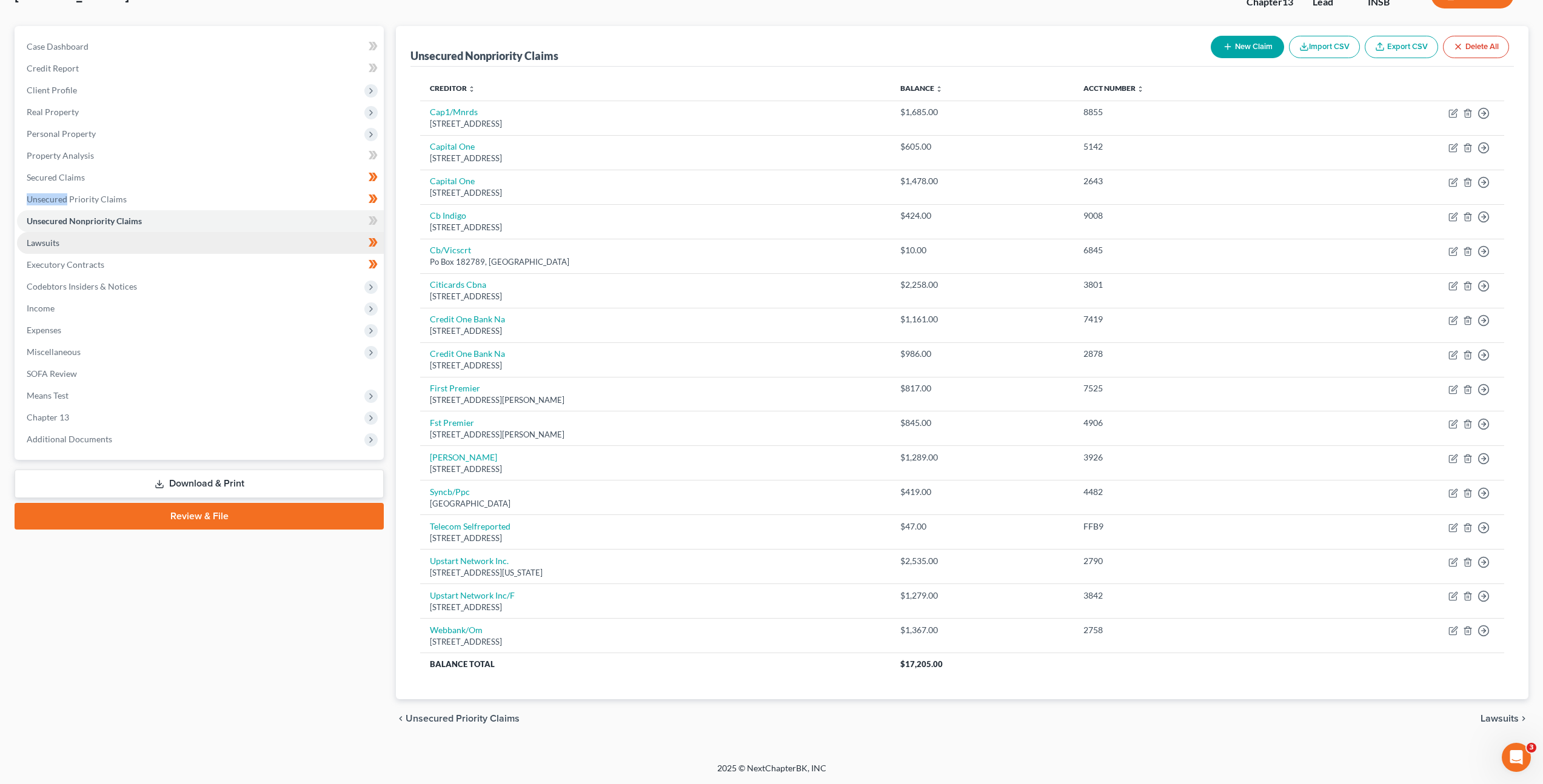
click at [190, 241] on link "Lawsuits" at bounding box center [200, 243] width 367 height 22
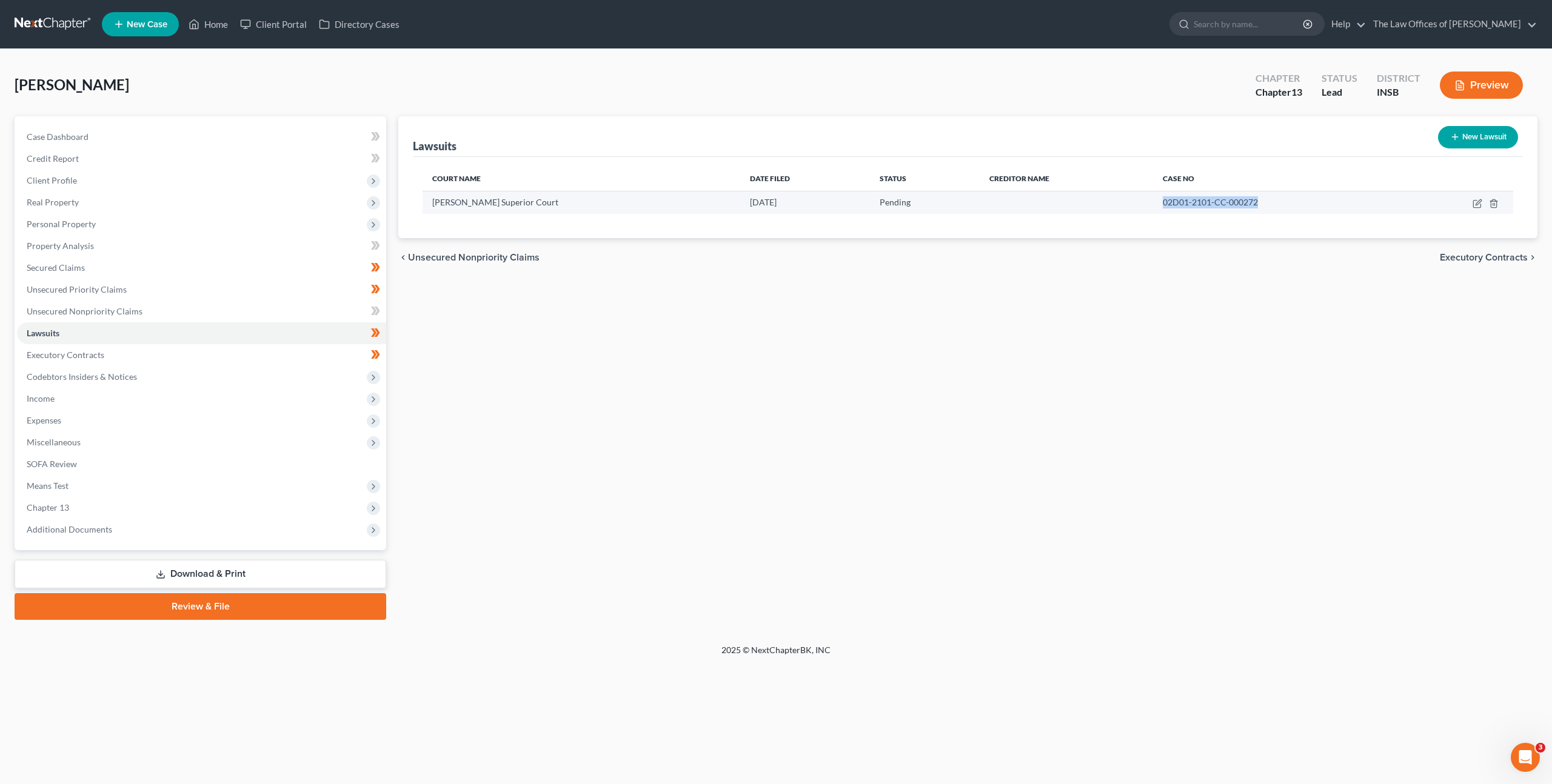
drag, startPoint x: 1225, startPoint y: 203, endPoint x: 1118, endPoint y: 201, distance: 107.0
click at [1153, 201] on td "02D01-2101-CC-000272" at bounding box center [1279, 202] width 251 height 23
click at [853, 438] on div "Lawsuits New Lawsuit Court Name Date Filed Status Creditor Name Case No [PERSON…" at bounding box center [968, 368] width 1151 height 504
click at [606, 408] on div "Lawsuits New Lawsuit Court Name Date Filed Status Creditor Name Case No [PERSON…" at bounding box center [968, 368] width 1151 height 504
click at [235, 312] on link "Unsecured Nonpriority Claims" at bounding box center [201, 312] width 369 height 22
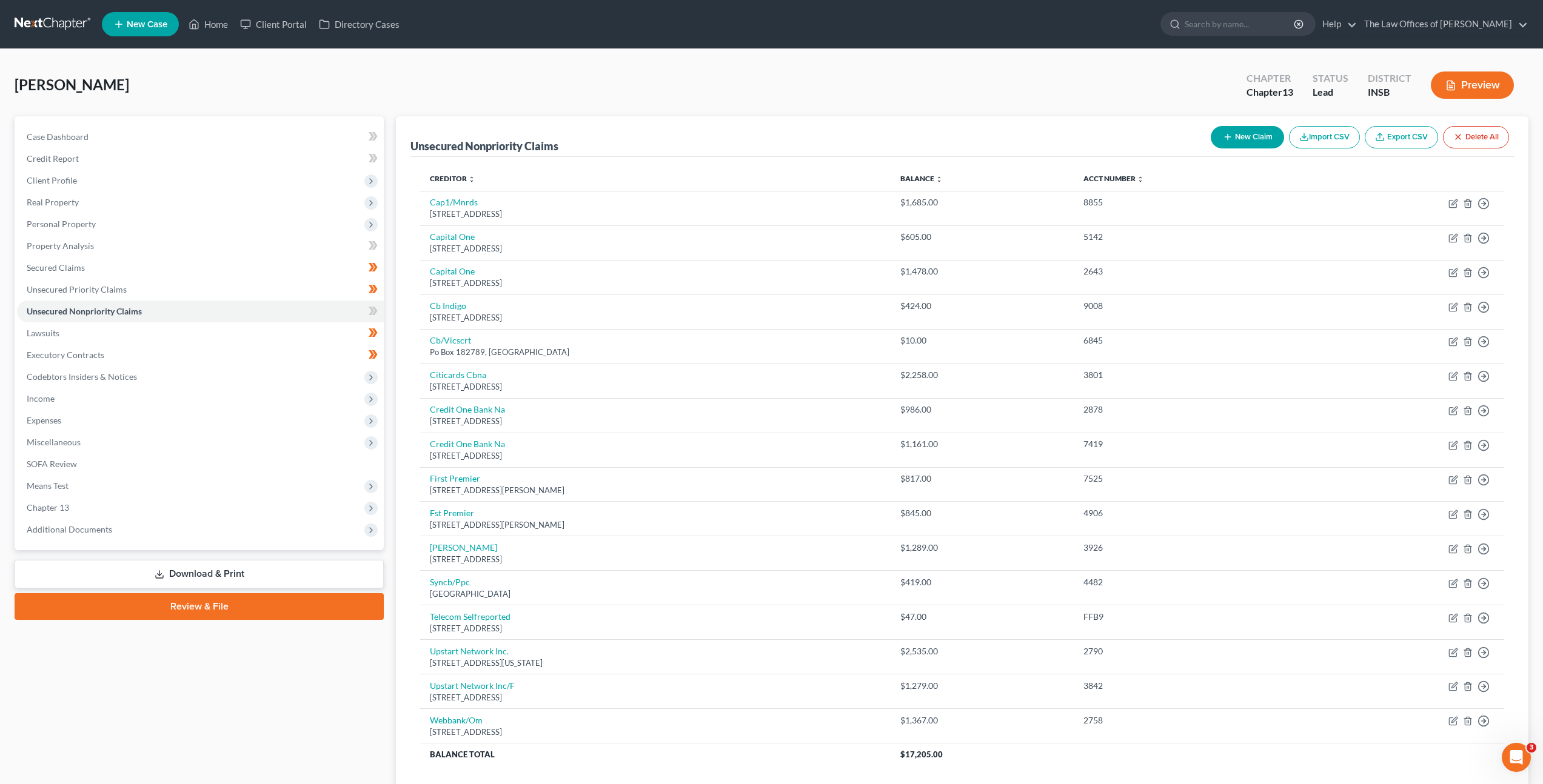
click at [46, 27] on link at bounding box center [53, 25] width 78 height 22
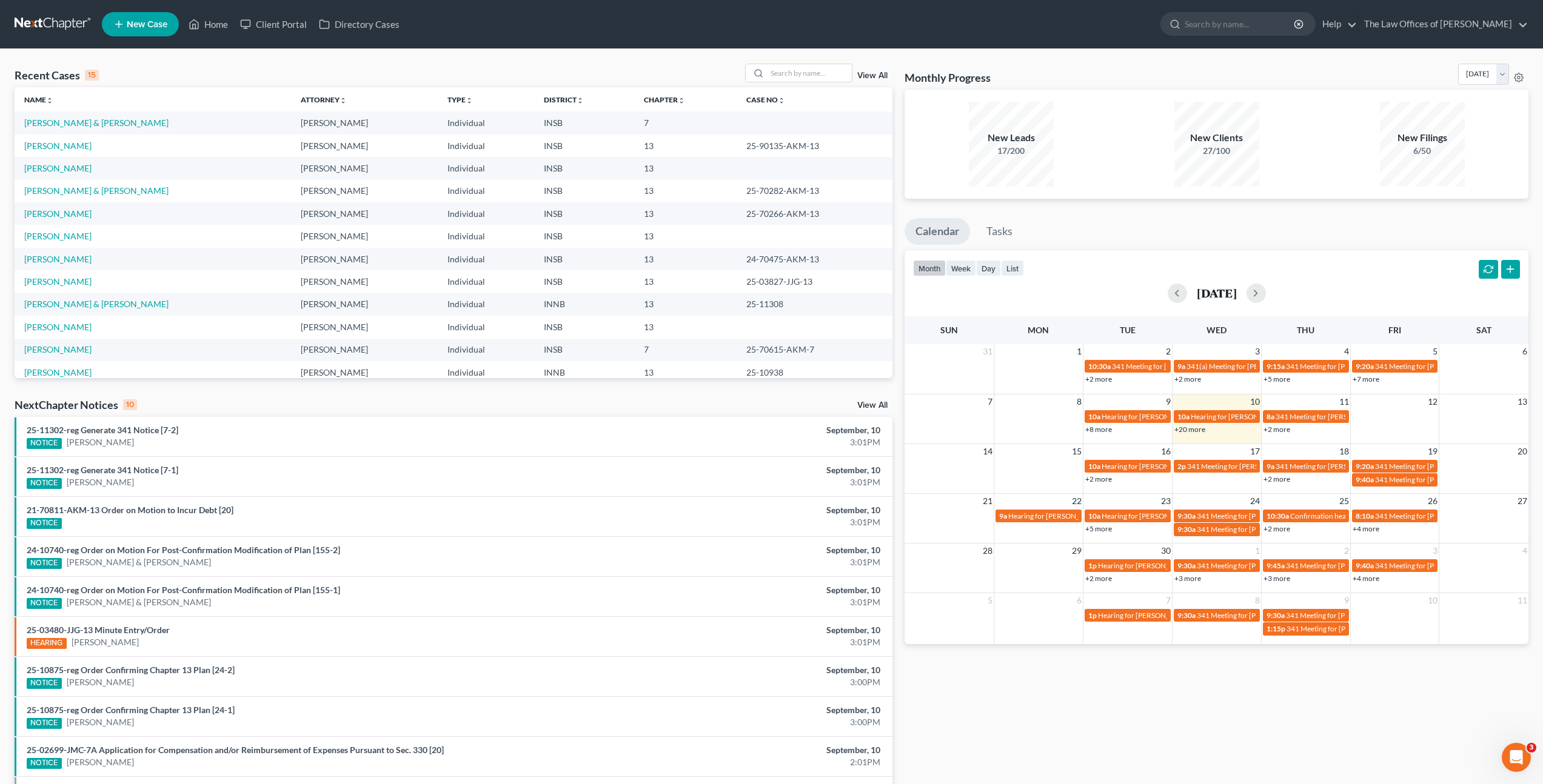
click at [764, 396] on div "Recent Cases 15 View All Name unfold_more expand_more expand_less Attorney unfo…" at bounding box center [453, 450] width 890 height 772
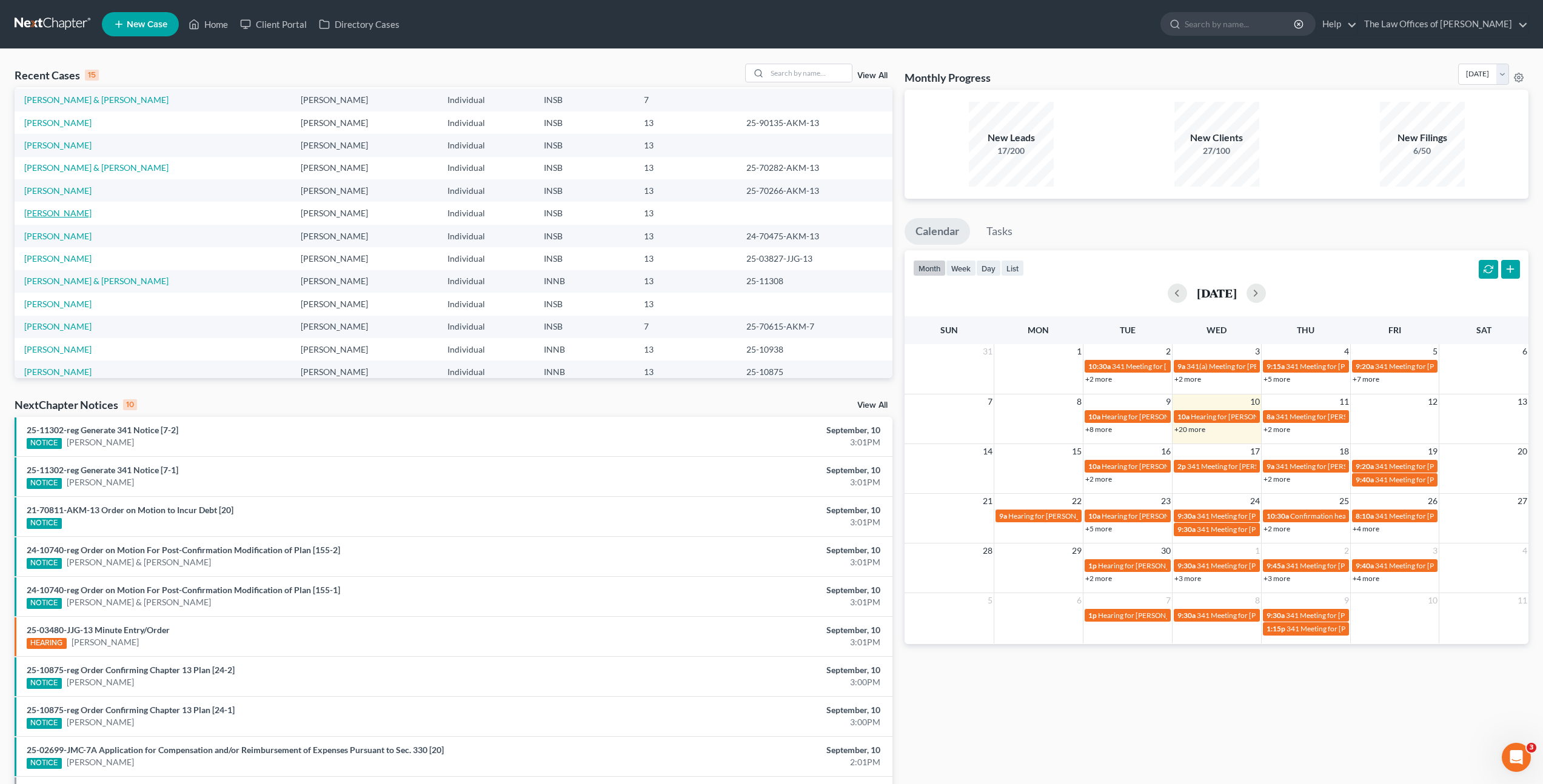
click at [46, 214] on link "[PERSON_NAME]" at bounding box center [58, 213] width 68 height 10
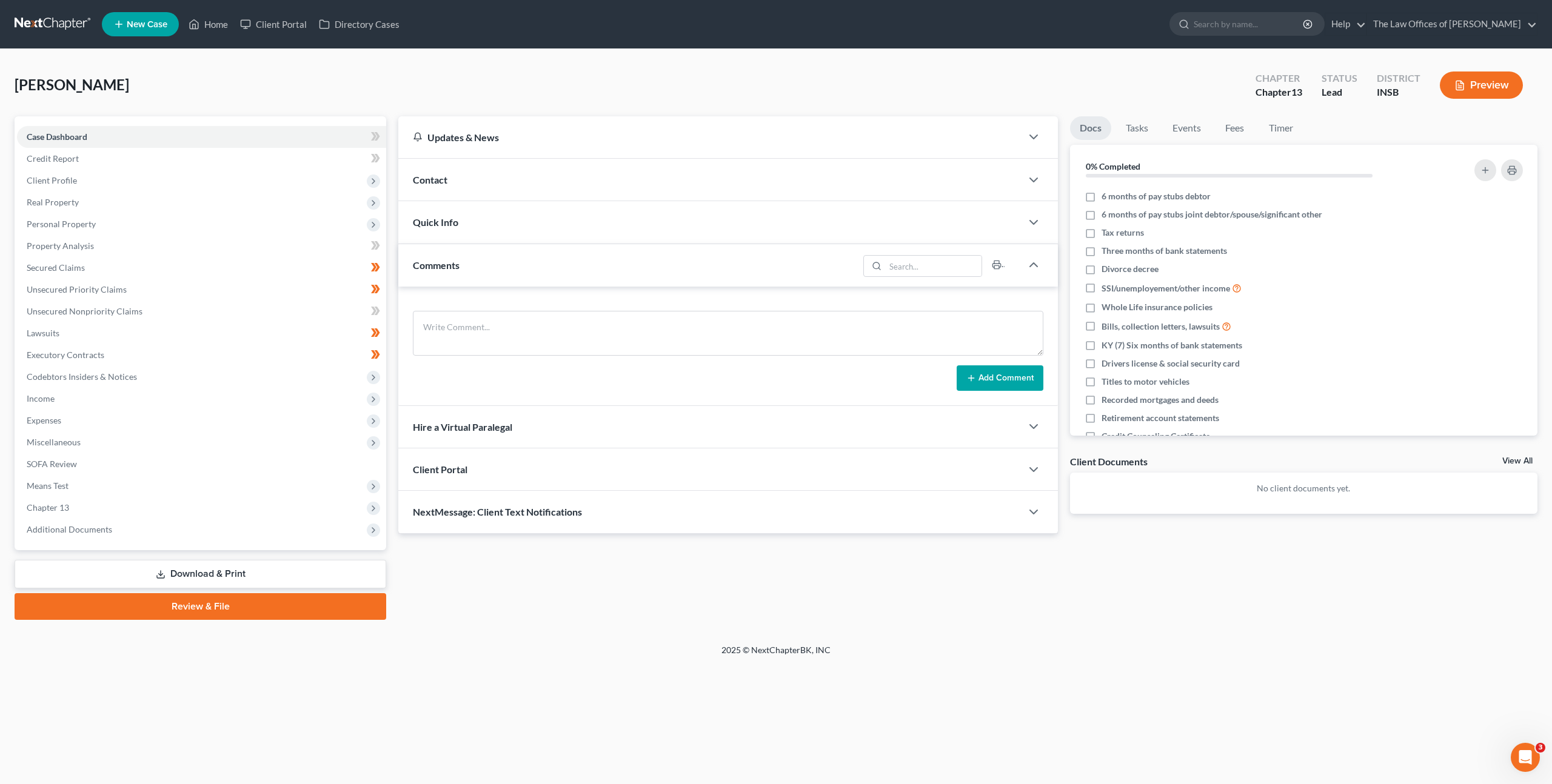
click at [942, 578] on div "Updates & News × [US_STATE] [GEOGRAPHIC_DATA] Notes Take a look at NextChapter'…" at bounding box center [968, 368] width 1151 height 504
click at [153, 314] on link "Unsecured Nonpriority Claims" at bounding box center [201, 312] width 369 height 22
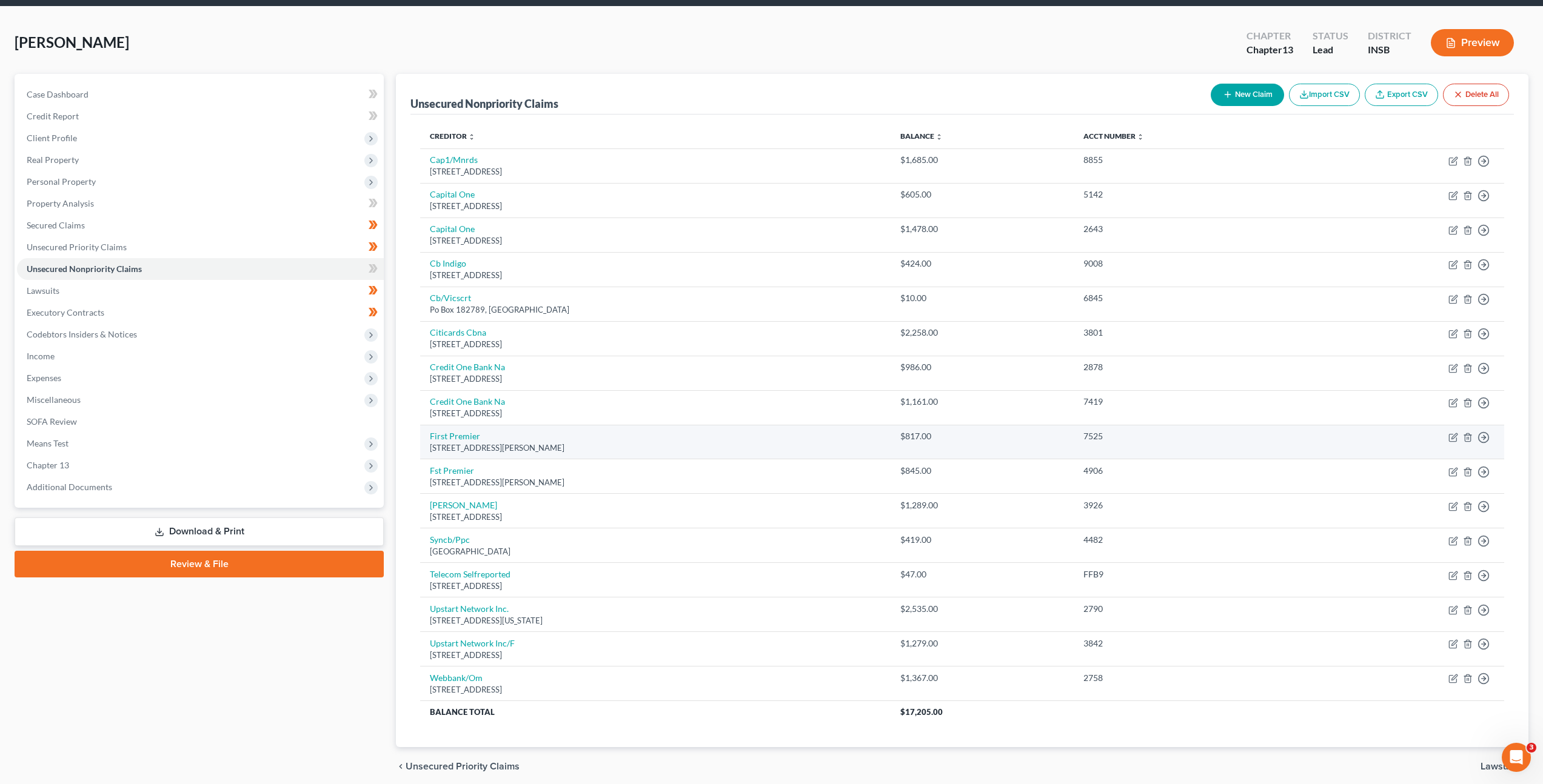
scroll to position [90, 0]
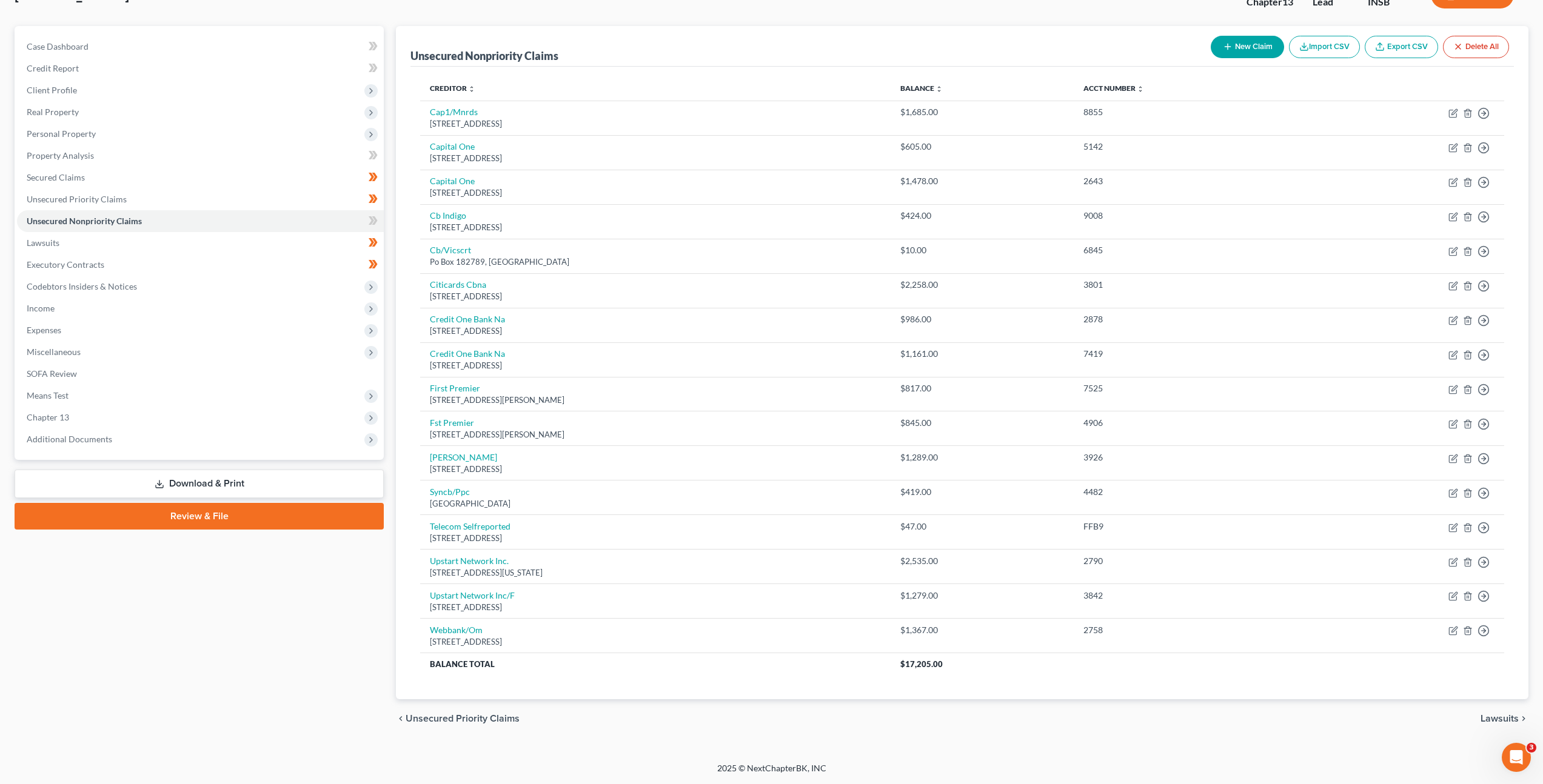
click at [948, 67] on div "Creditor expand_more expand_less unfold_more Balance expand_more expand_less un…" at bounding box center [962, 383] width 1103 height 633
click at [328, 635] on div "Case Dashboard Payments Invoices Payments Payments Credit Report Client Profile" at bounding box center [199, 382] width 381 height 712
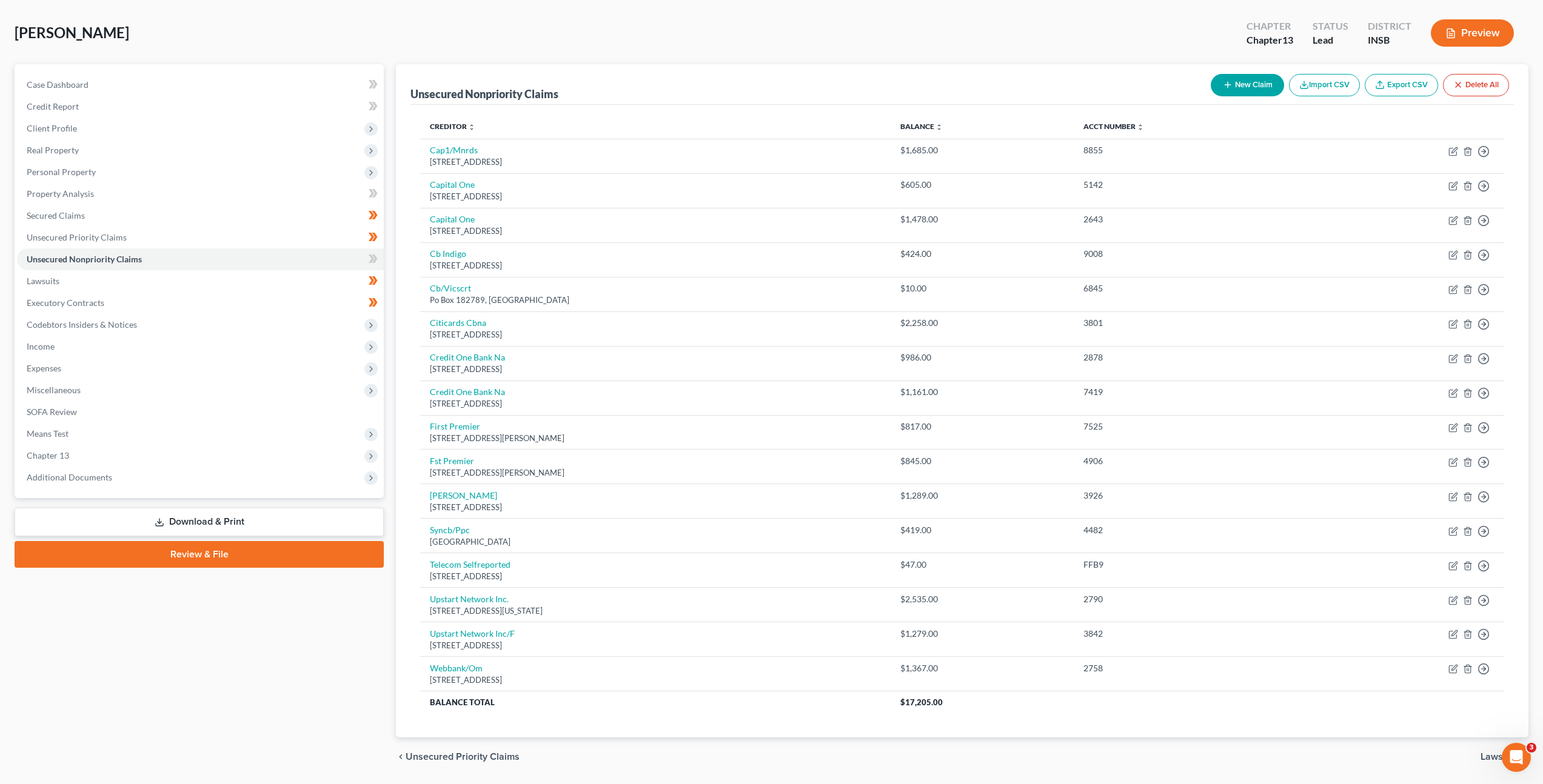
scroll to position [0, 0]
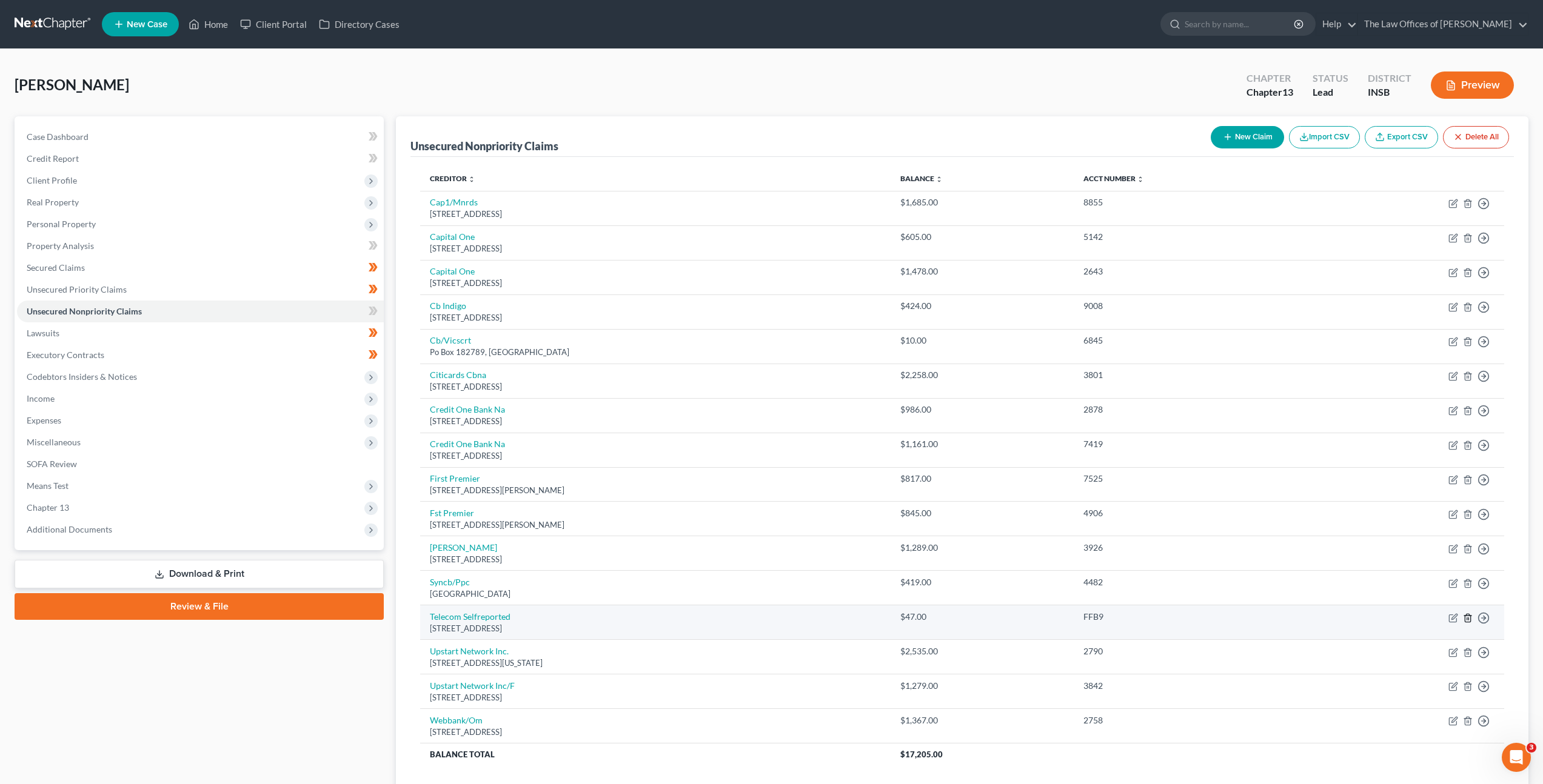
click at [1468, 620] on icon "button" at bounding box center [1468, 618] width 10 height 10
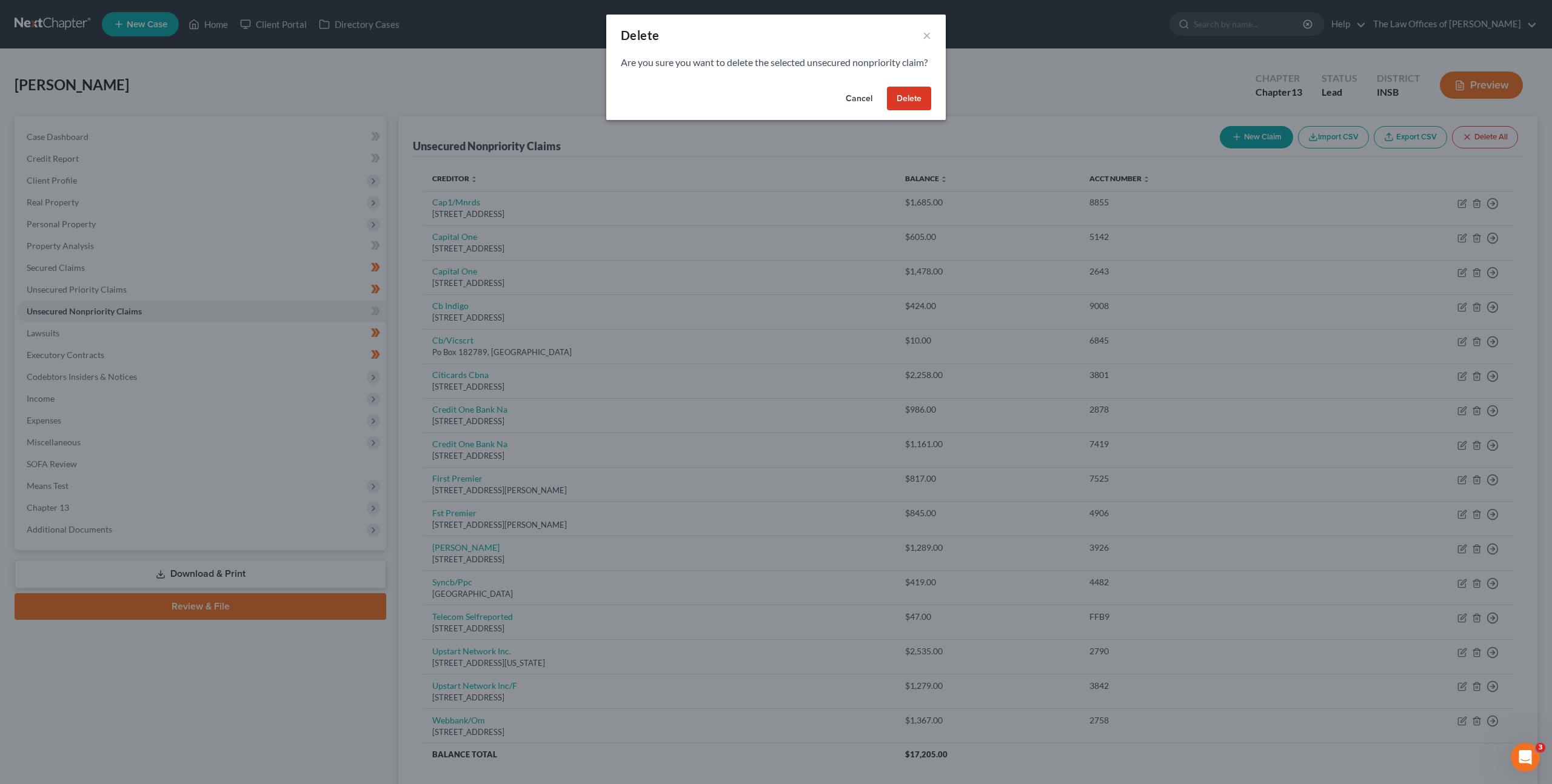
click at [911, 106] on button "Delete" at bounding box center [909, 99] width 44 height 24
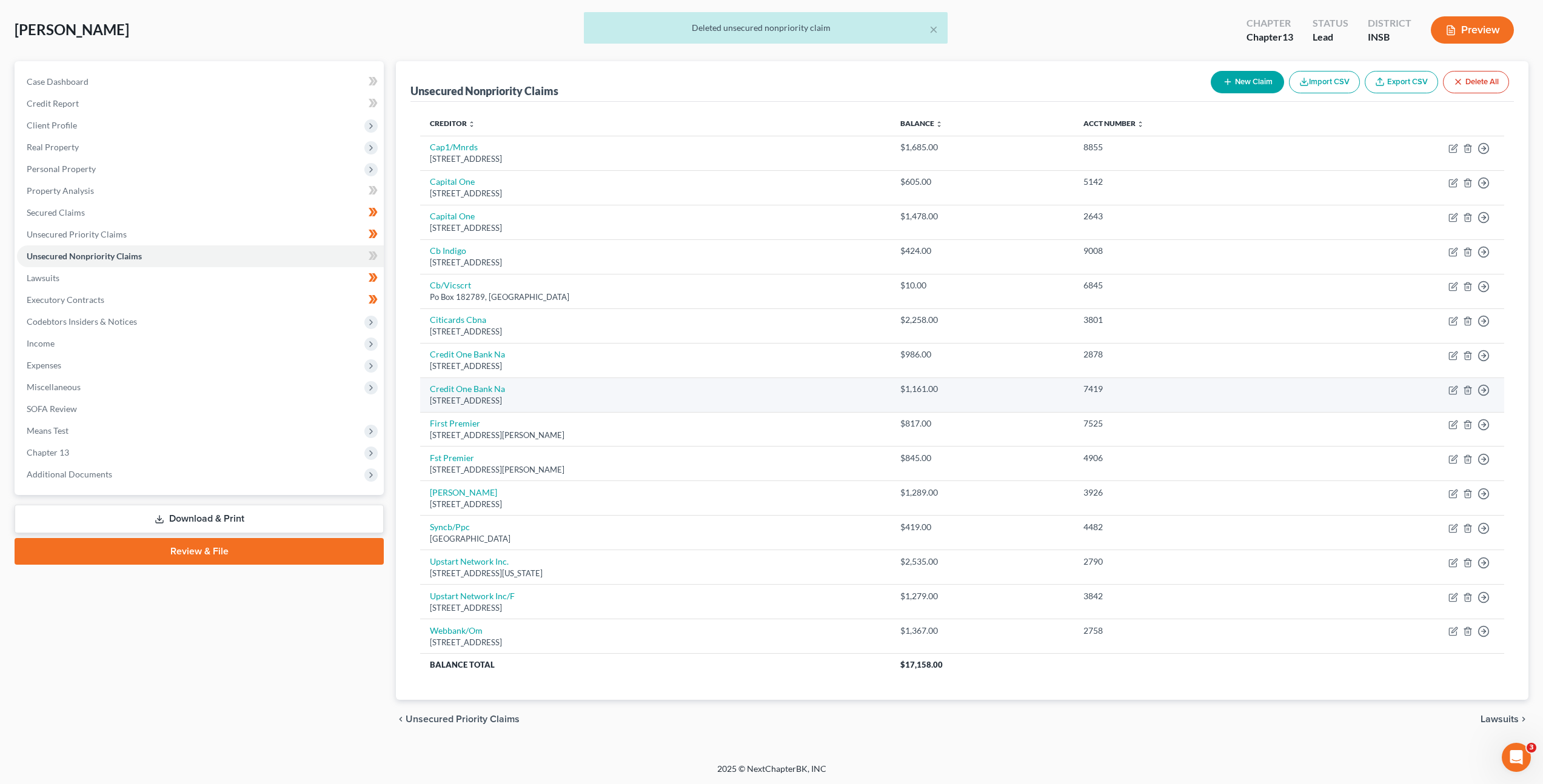
scroll to position [56, 0]
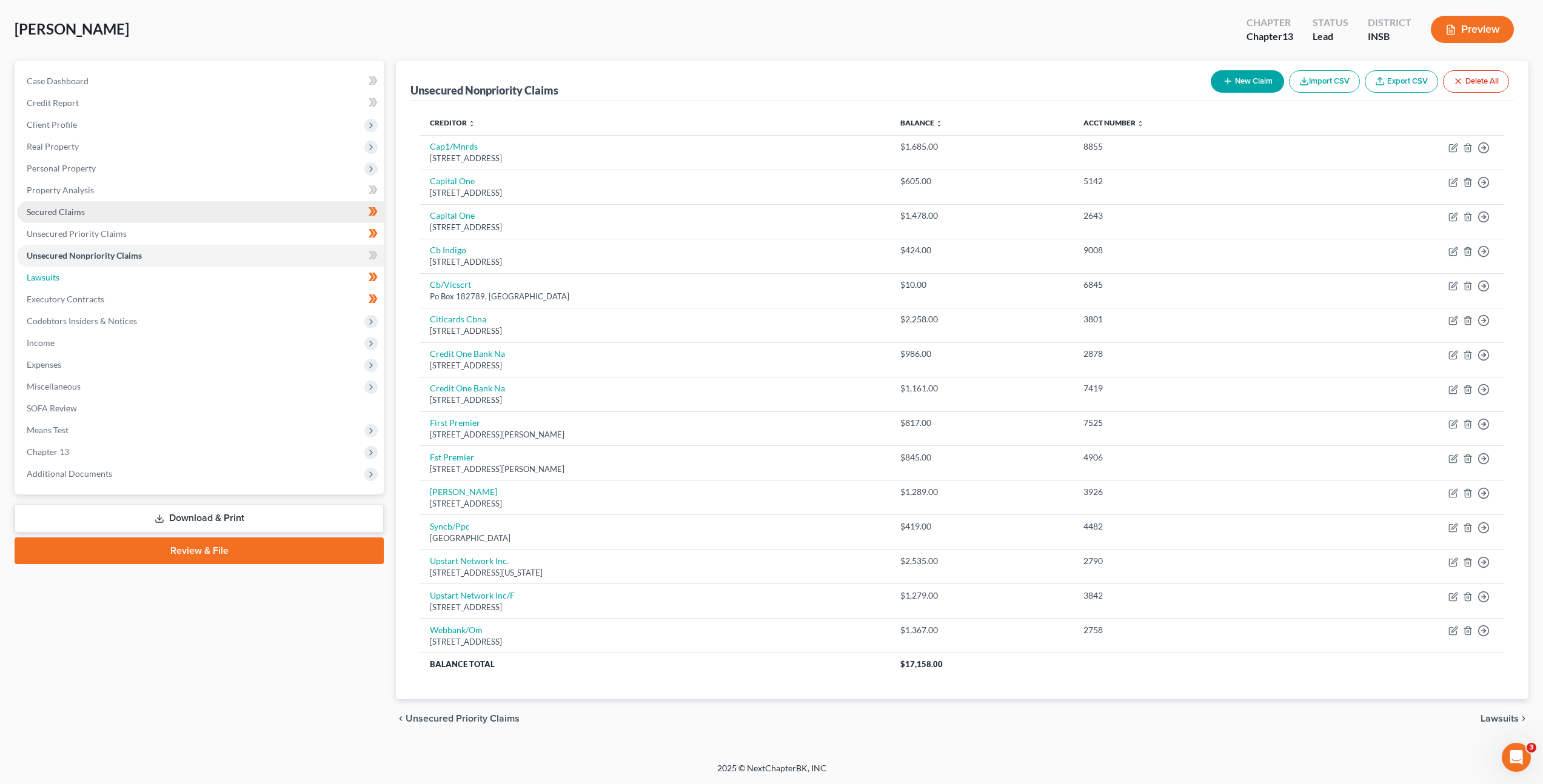
drag, startPoint x: 243, startPoint y: 274, endPoint x: 279, endPoint y: 262, distance: 37.9
click at [243, 274] on link "Lawsuits" at bounding box center [200, 278] width 367 height 22
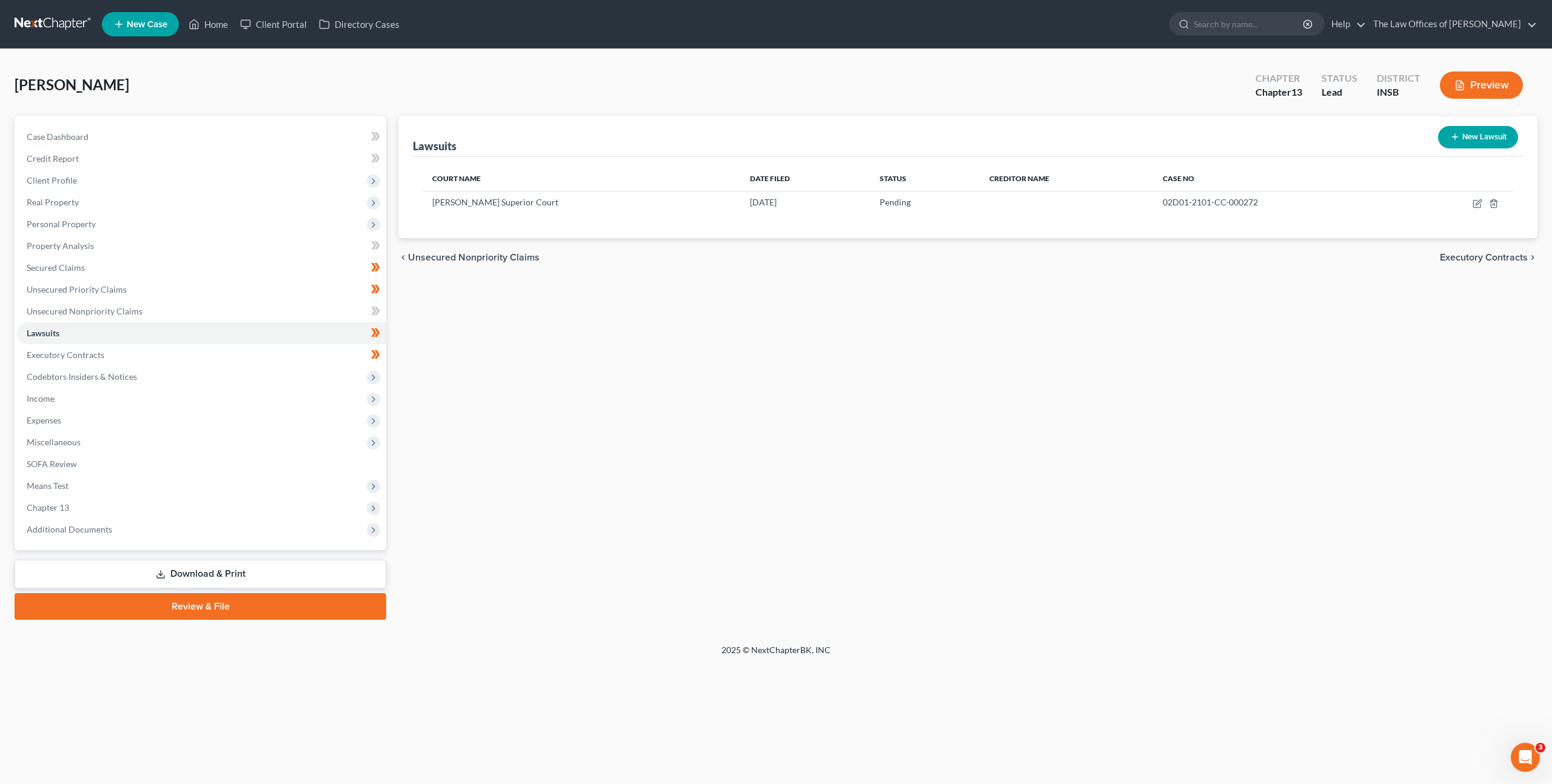
drag, startPoint x: 892, startPoint y: 328, endPoint x: 948, endPoint y: 314, distance: 57.7
click at [892, 328] on div "Lawsuits New Lawsuit Court Name Date Filed Status Creditor Name Case No [PERSON…" at bounding box center [968, 368] width 1151 height 504
click at [279, 304] on link "Unsecured Nonpriority Claims" at bounding box center [201, 312] width 369 height 22
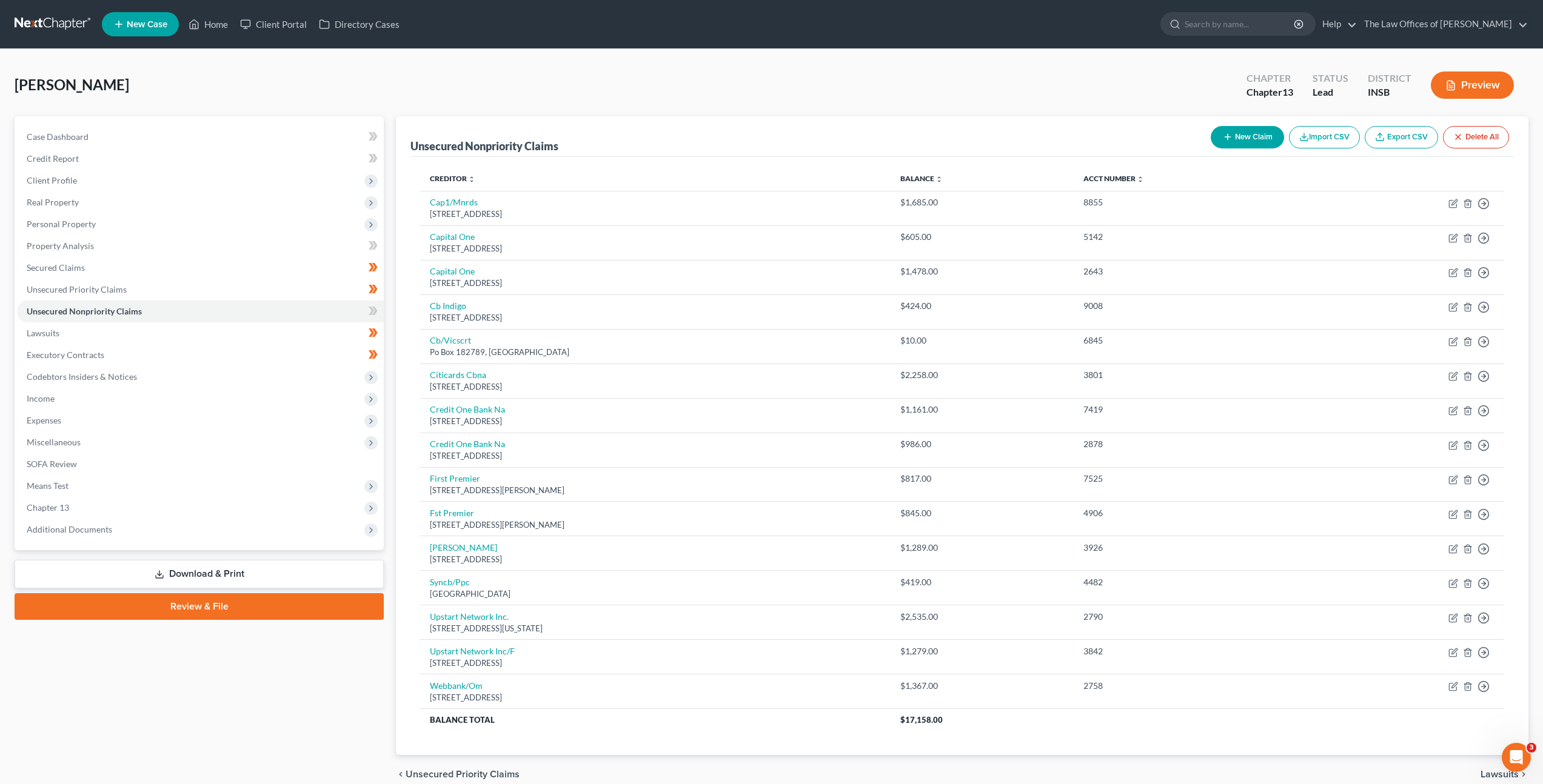
click at [1249, 142] on button "New Claim" at bounding box center [1248, 137] width 73 height 23
select select "0"
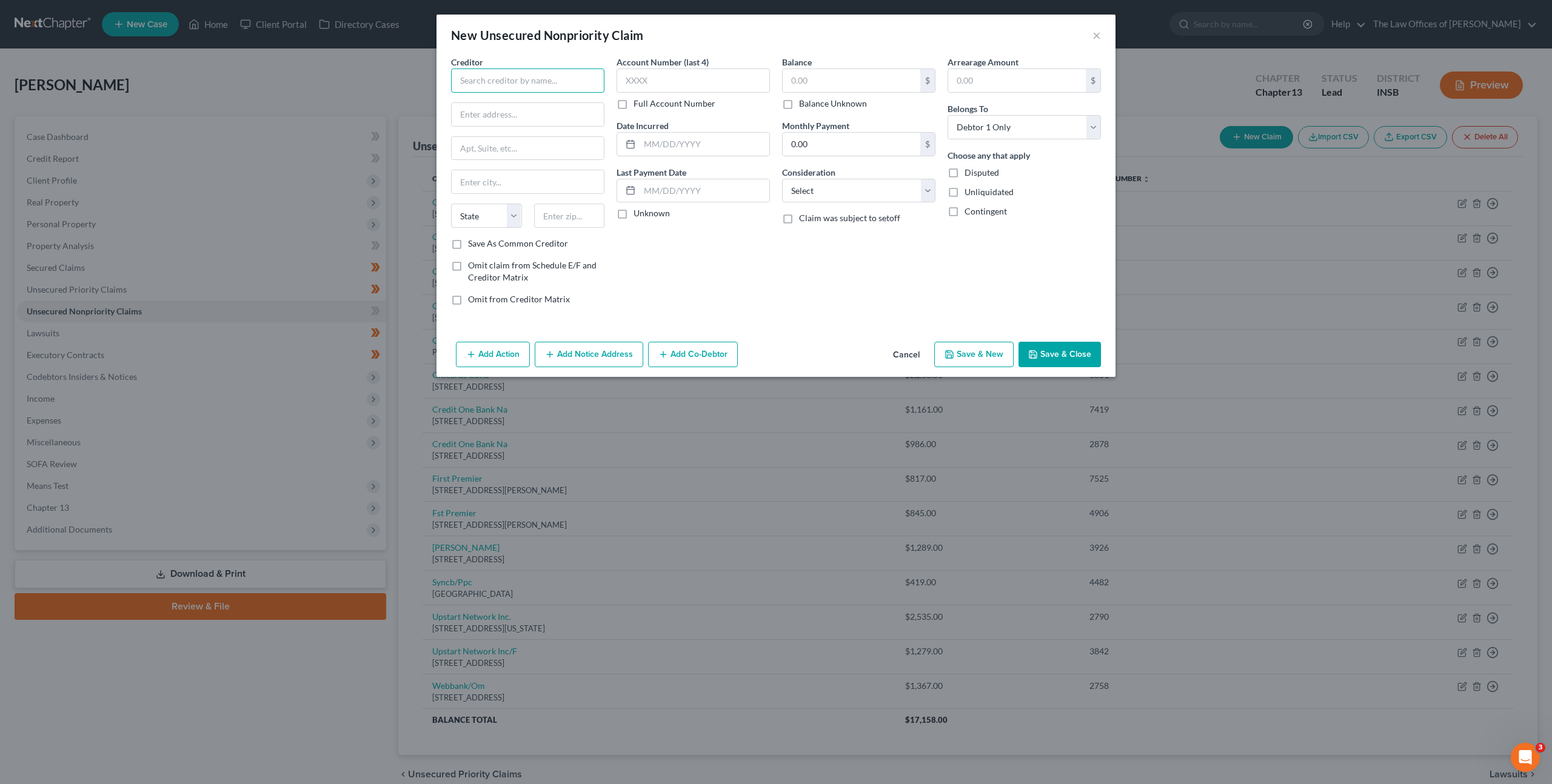
click at [568, 79] on input "text" at bounding box center [528, 80] width 153 height 24
click at [519, 80] on input "text" at bounding box center [528, 80] width 153 height 24
type input "My-Green Inc DBA [PERSON_NAME] and [PERSON_NAME]"
click at [569, 348] on button "Add Notice Address" at bounding box center [589, 354] width 108 height 25
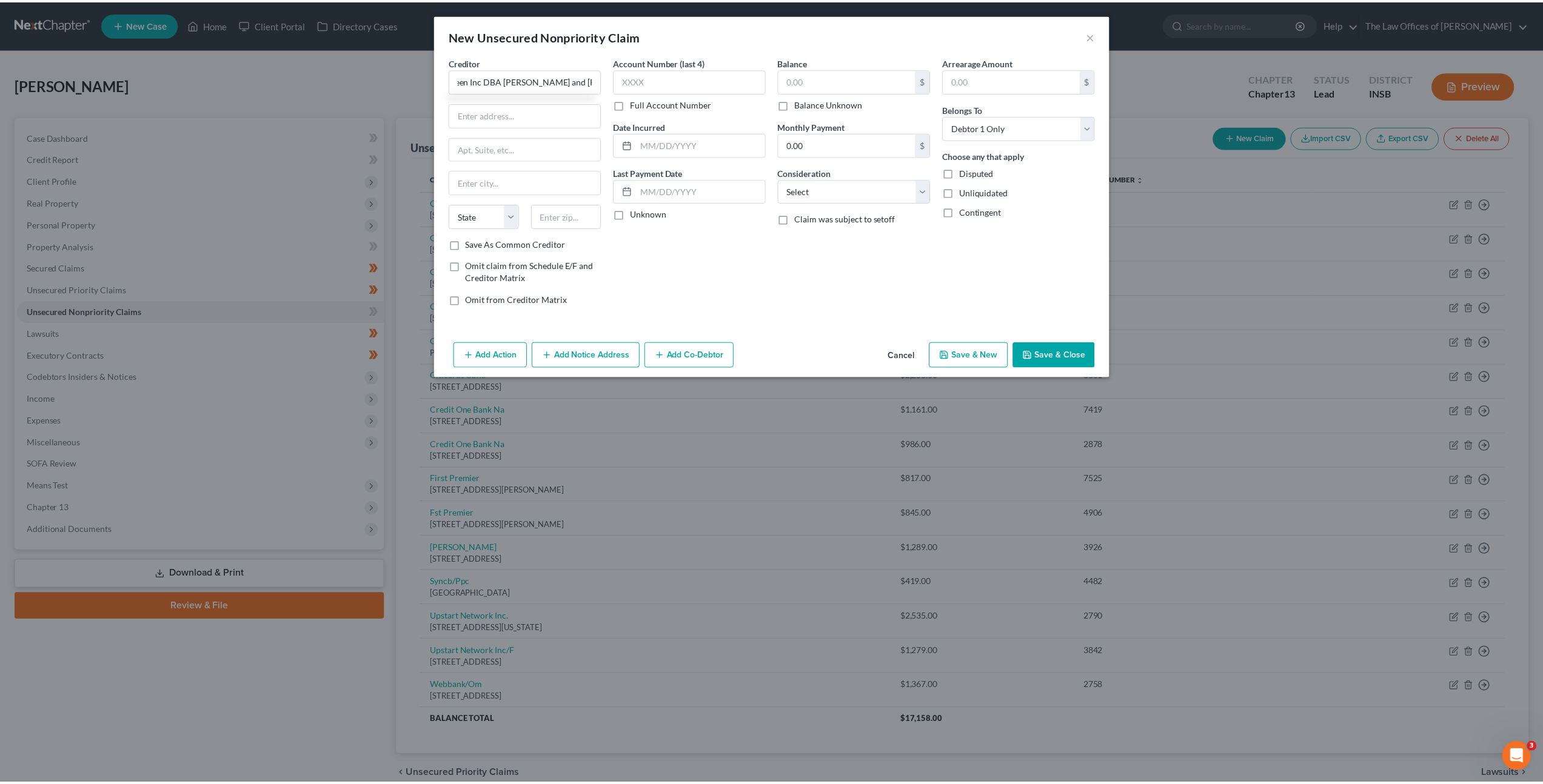
scroll to position [0, 0]
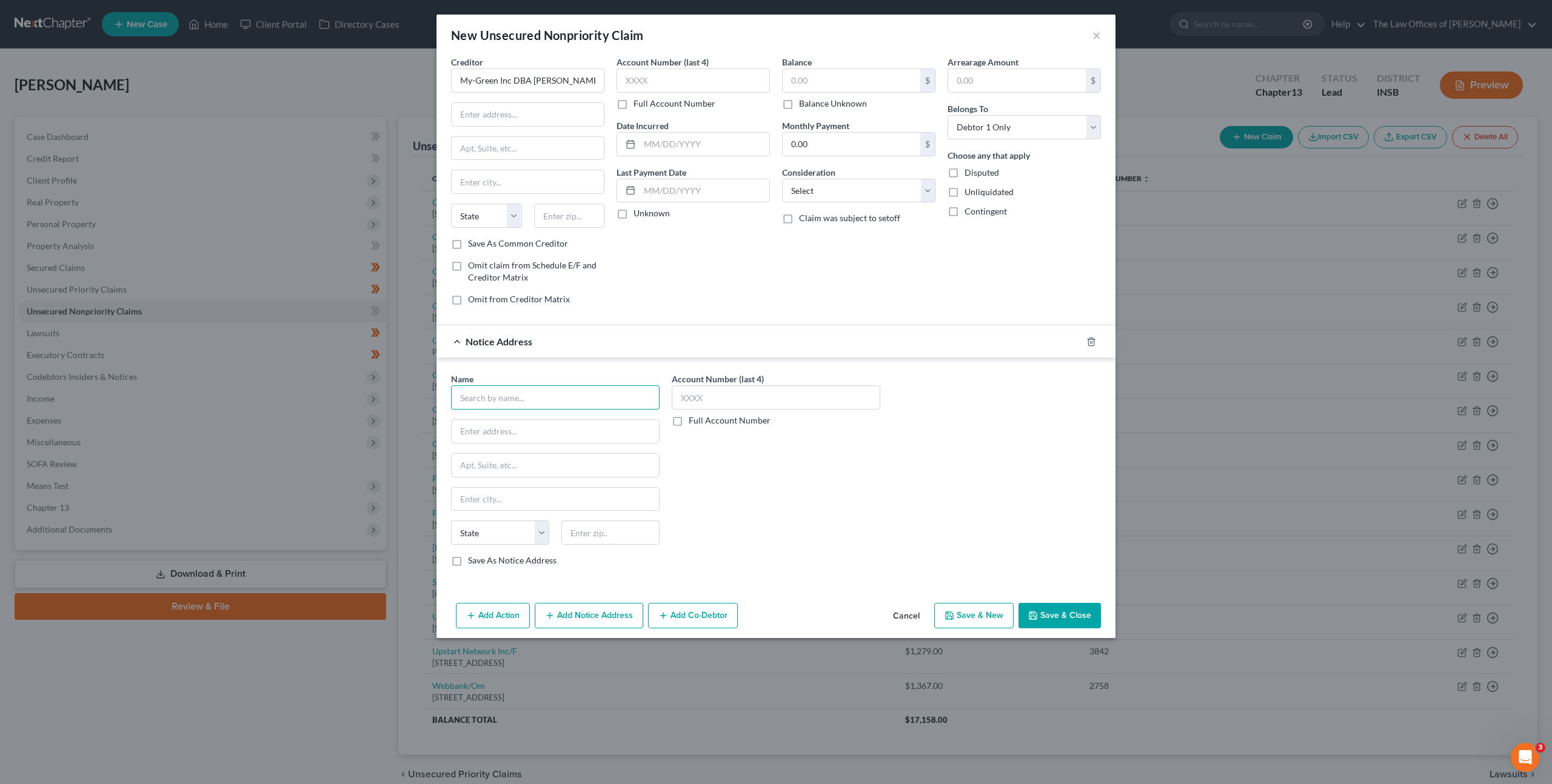
click at [551, 404] on input "text" at bounding box center [555, 397] width 208 height 24
type input "[PERSON_NAME]"
type input "[STREET_ADDRESS]"
drag, startPoint x: 603, startPoint y: 524, endPoint x: 612, endPoint y: 522, distance: 9.2
click at [603, 524] on input "text" at bounding box center [610, 532] width 98 height 24
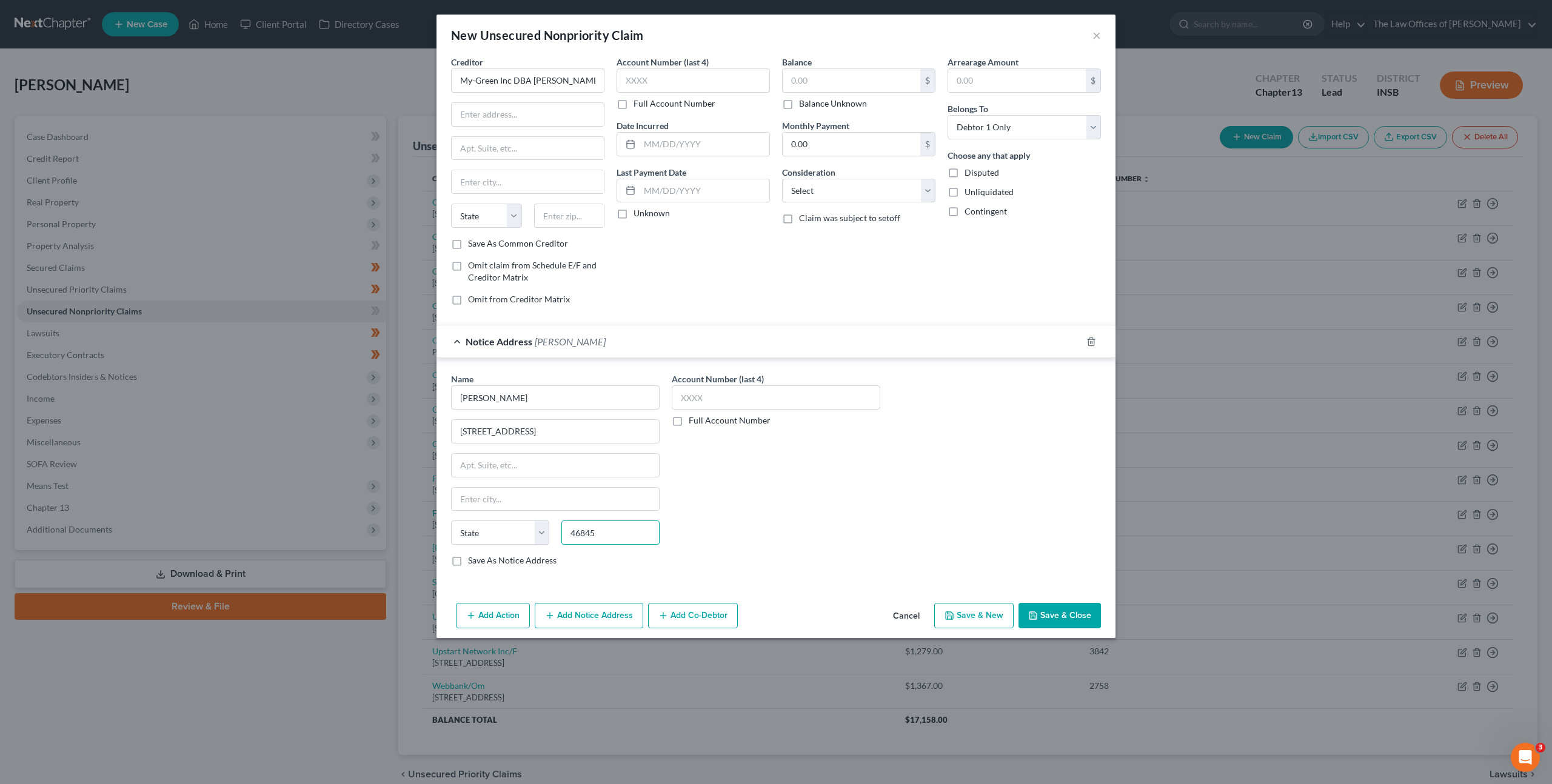
type input "46845"
click at [790, 508] on div "Account Number (last 4) Full Account Number" at bounding box center [776, 474] width 221 height 204
type input "[GEOGRAPHIC_DATA][PERSON_NAME]"
select select "15"
click at [560, 225] on input "text" at bounding box center [569, 215] width 71 height 24
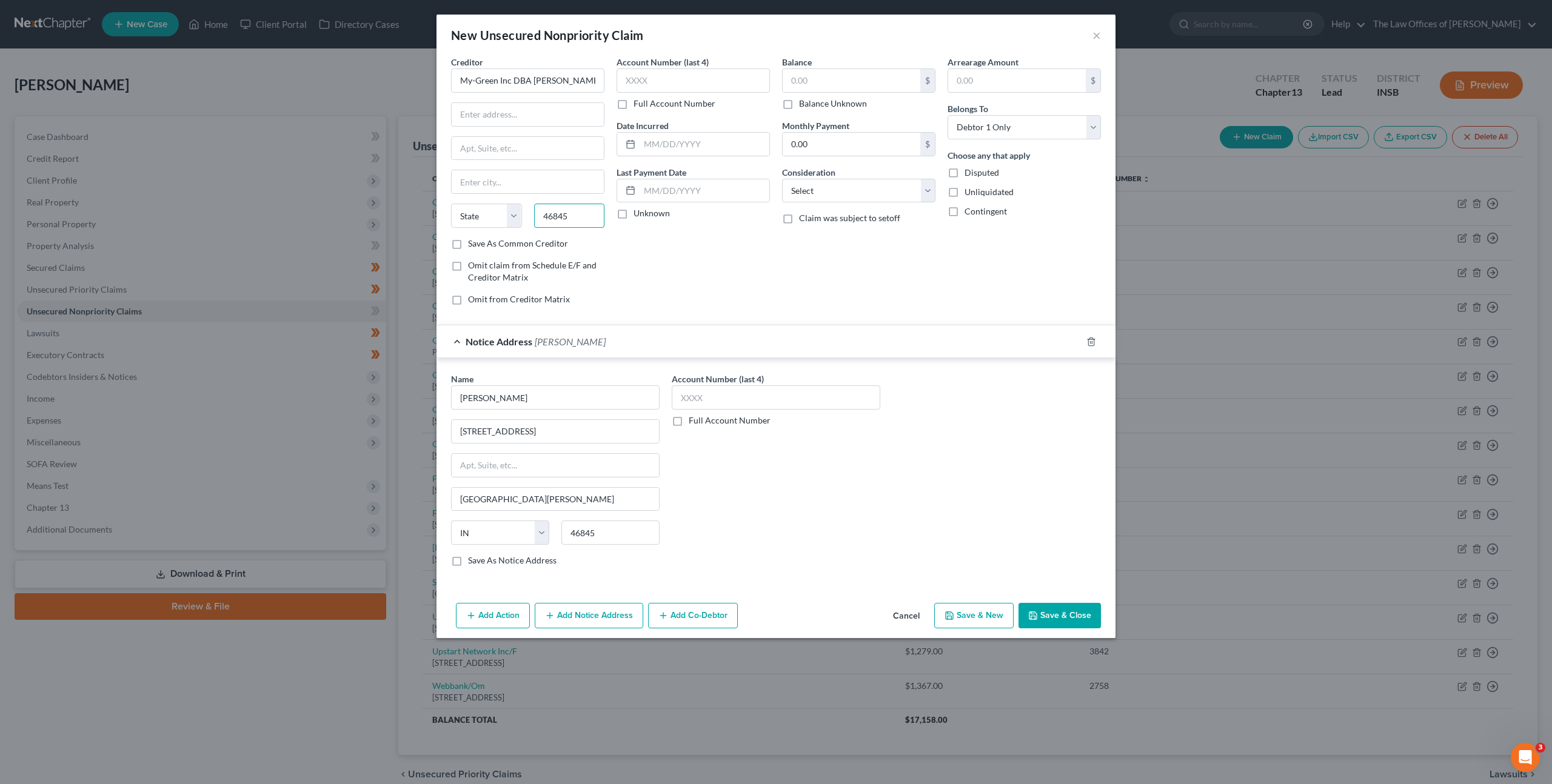
type input "46845"
click at [675, 259] on div "Account Number (last 4) Full Account Number Date Incurred Last Payment Date Unk…" at bounding box center [693, 186] width 166 height 260
type input "[GEOGRAPHIC_DATA][PERSON_NAME]"
select select "15"
drag, startPoint x: 673, startPoint y: 79, endPoint x: 807, endPoint y: 60, distance: 135.3
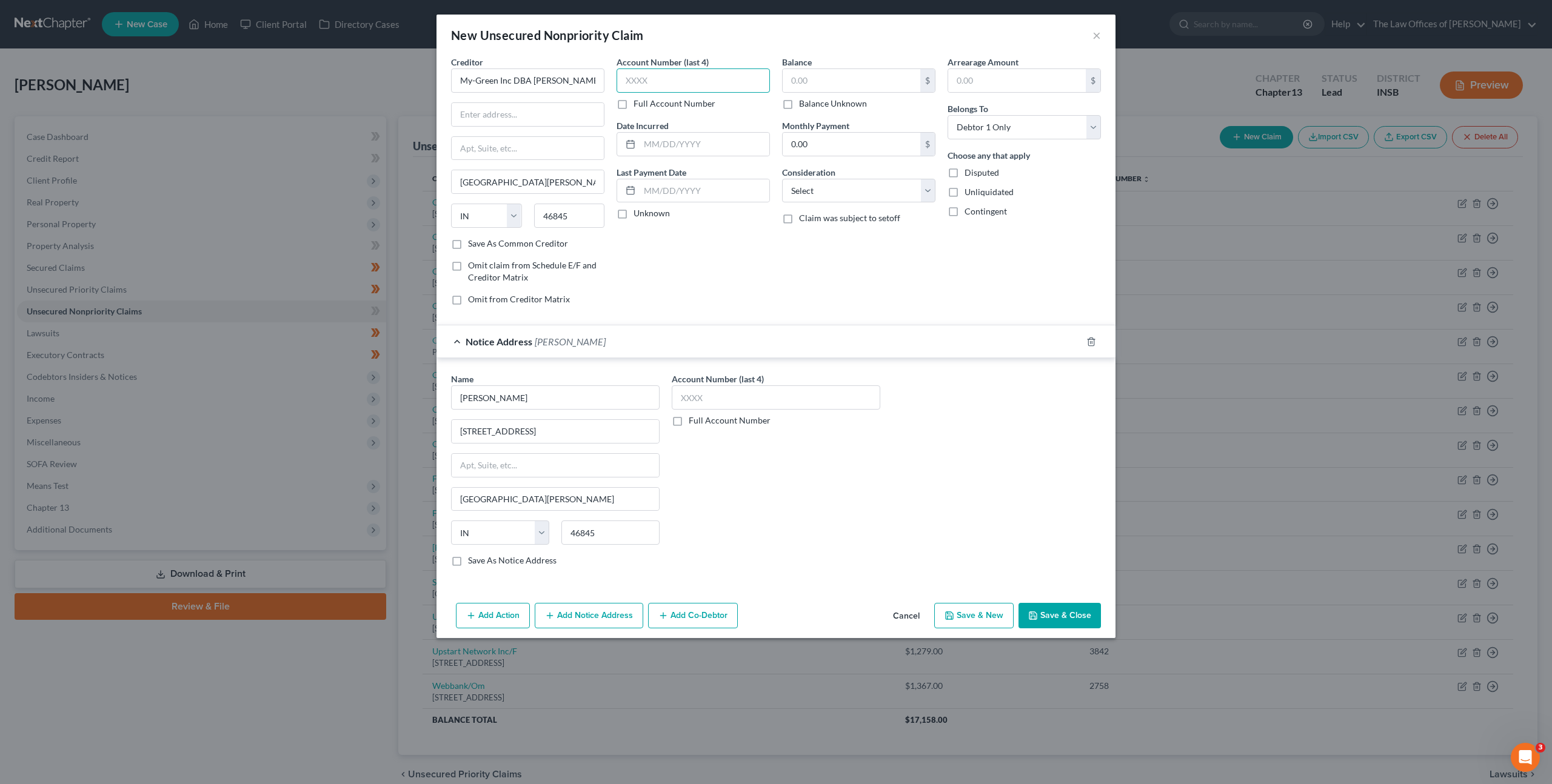
click at [682, 78] on input "text" at bounding box center [694, 80] width 153 height 24
click at [634, 104] on label "Full Account Number" at bounding box center [675, 103] width 82 height 12
click at [638, 104] on input "Full Account Number" at bounding box center [642, 101] width 8 height 8
click at [631, 87] on input "text" at bounding box center [694, 80] width 153 height 24
paste input "02D01-2101-CC-000272"
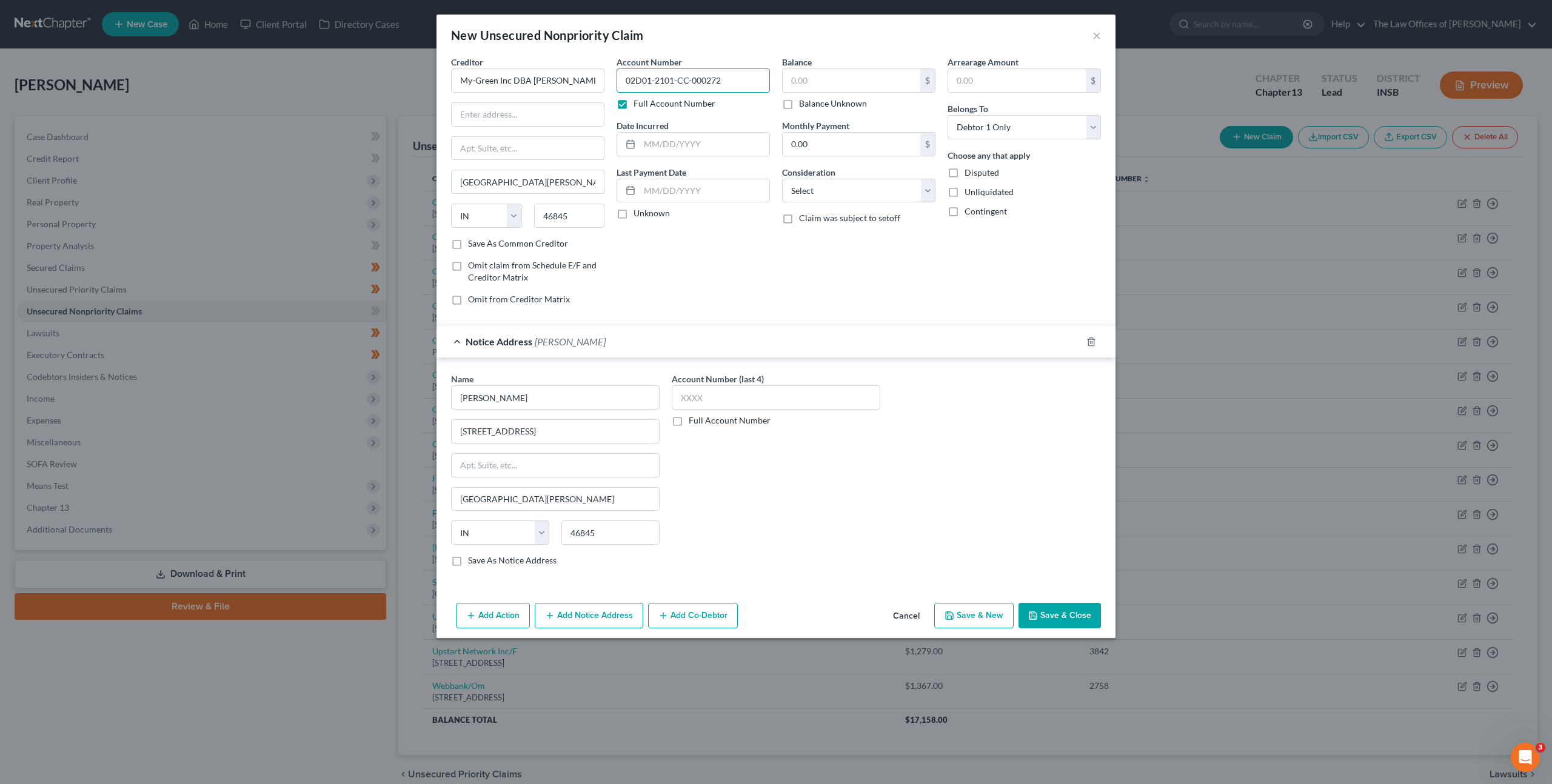
click at [636, 82] on input "02D01-2101-CC-000272" at bounding box center [694, 80] width 153 height 24
type input "02D01-2101-CC-000272"
click at [842, 87] on input "text" at bounding box center [851, 80] width 138 height 23
click at [797, 87] on input "text" at bounding box center [851, 80] width 138 height 23
type input "23,185.69"
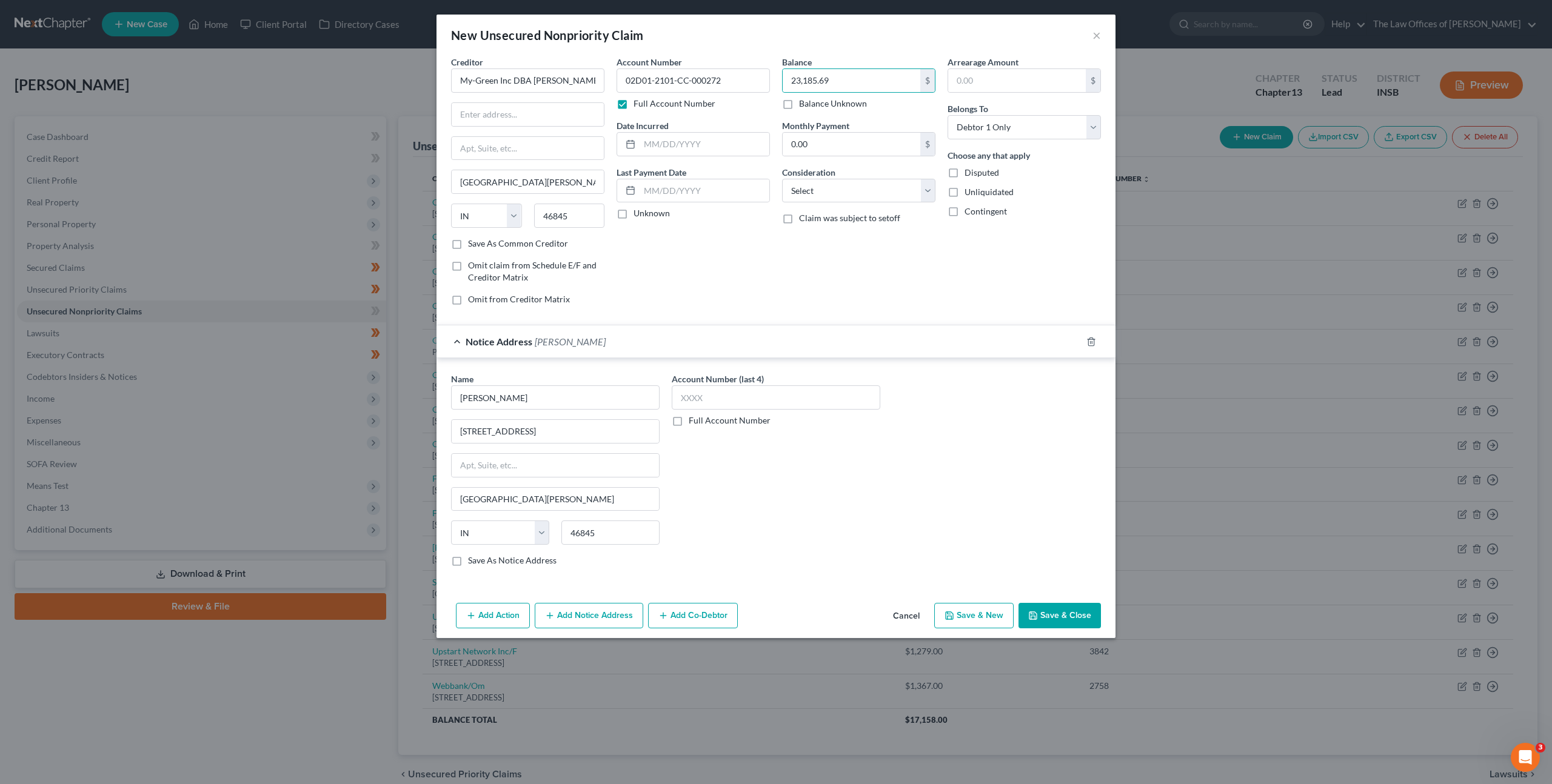
click at [755, 219] on div "Unknown" at bounding box center [694, 213] width 153 height 12
click at [842, 190] on select "Select Cable / Satellite Services Collection Agency Credit Card Debt Debt Couns…" at bounding box center [859, 190] width 153 height 24
select select "1"
click at [782, 178] on select "Select Cable / Satellite Services Collection Agency Credit Card Debt Debt Couns…" at bounding box center [859, 190] width 153 height 24
click at [511, 120] on input "text" at bounding box center [528, 114] width 152 height 23
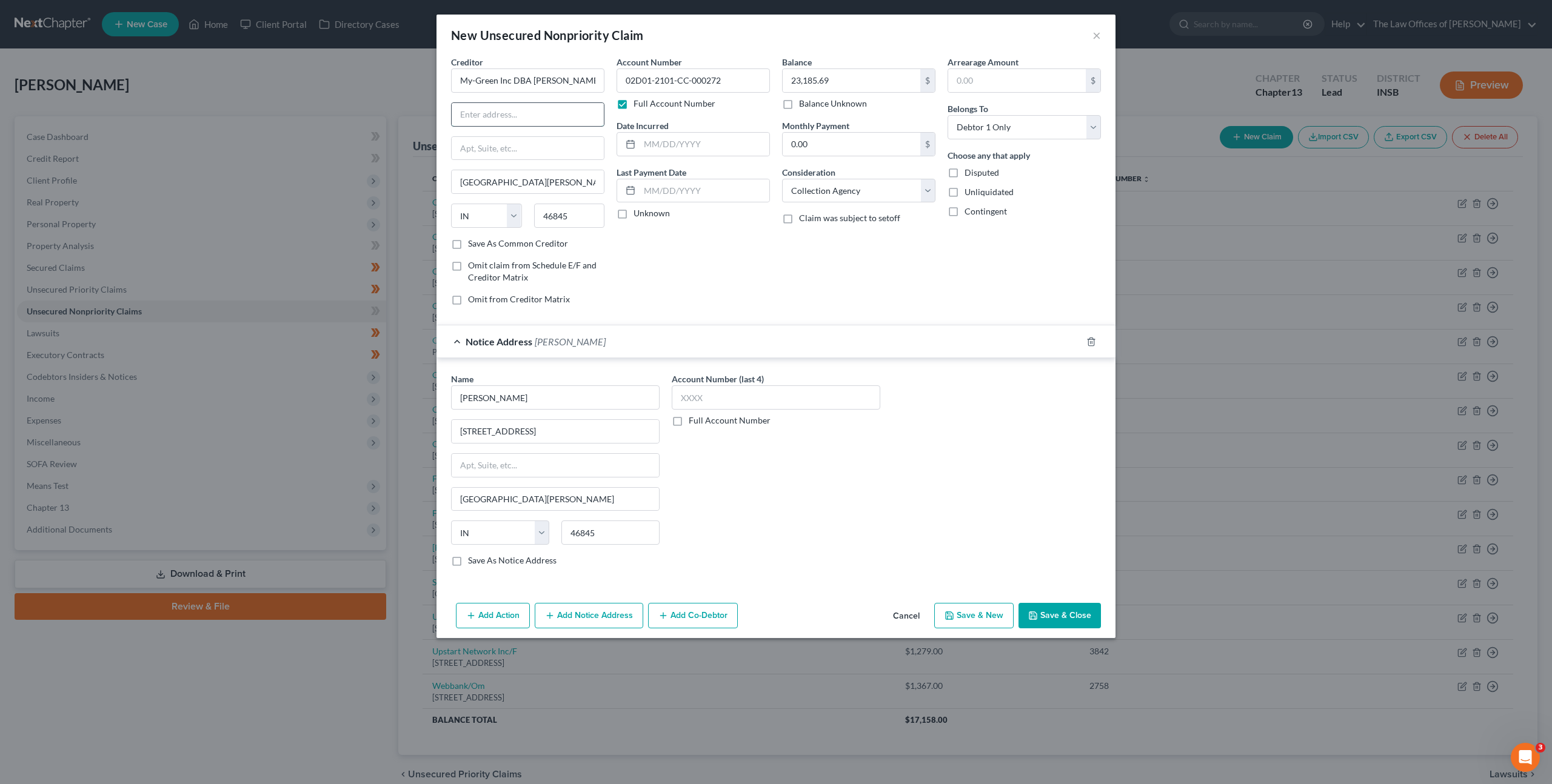
click at [549, 114] on input "text" at bounding box center [528, 114] width 152 height 23
type input "[STREET_ADDRESS]"
click at [731, 282] on div "Account Number 02D01-2101-CC-000272 Full Account Number Date Incurred Last Paym…" at bounding box center [693, 186] width 166 height 260
click at [1037, 606] on button "Save & Close" at bounding box center [1060, 615] width 82 height 25
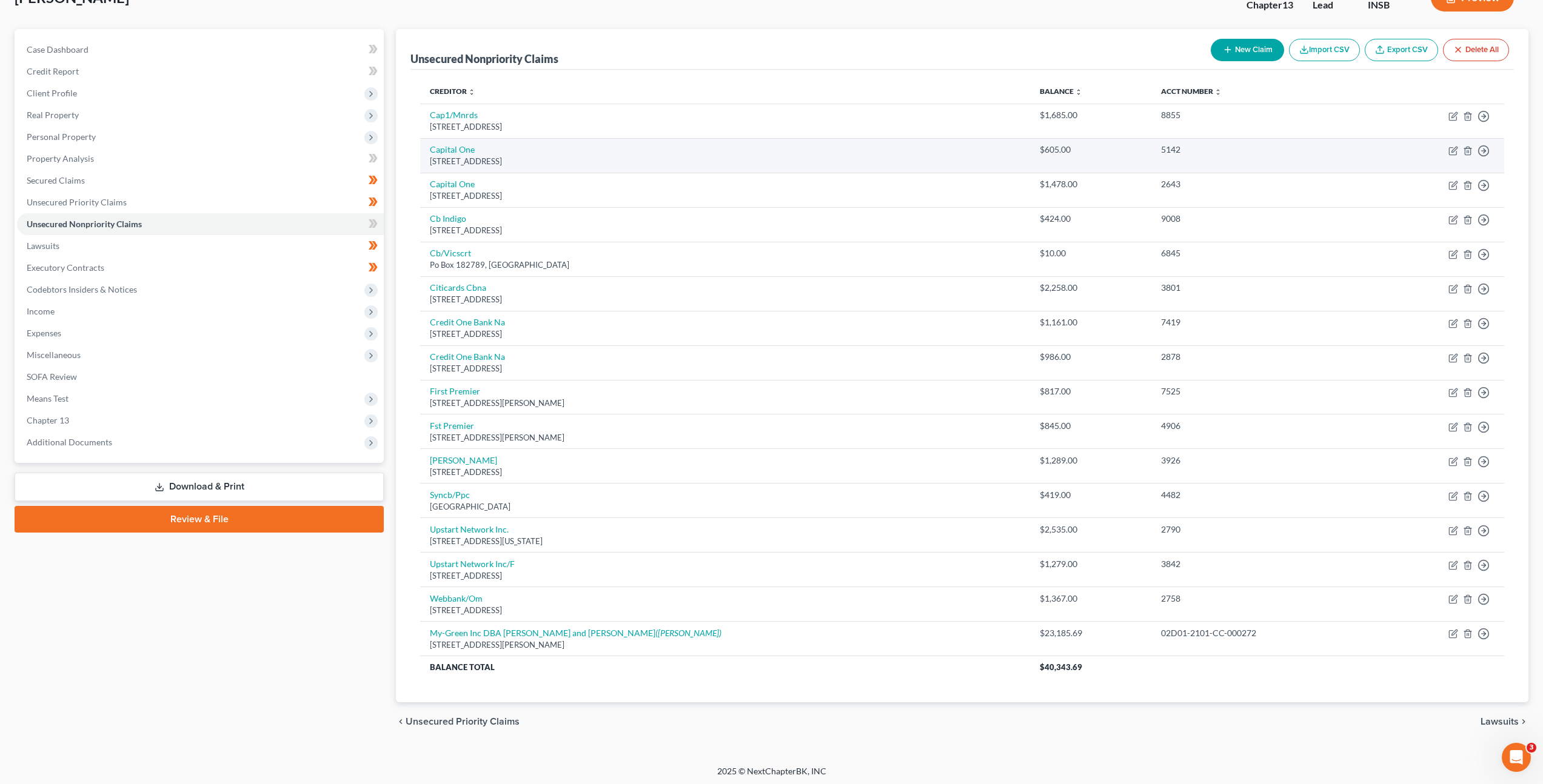
scroll to position [90, 0]
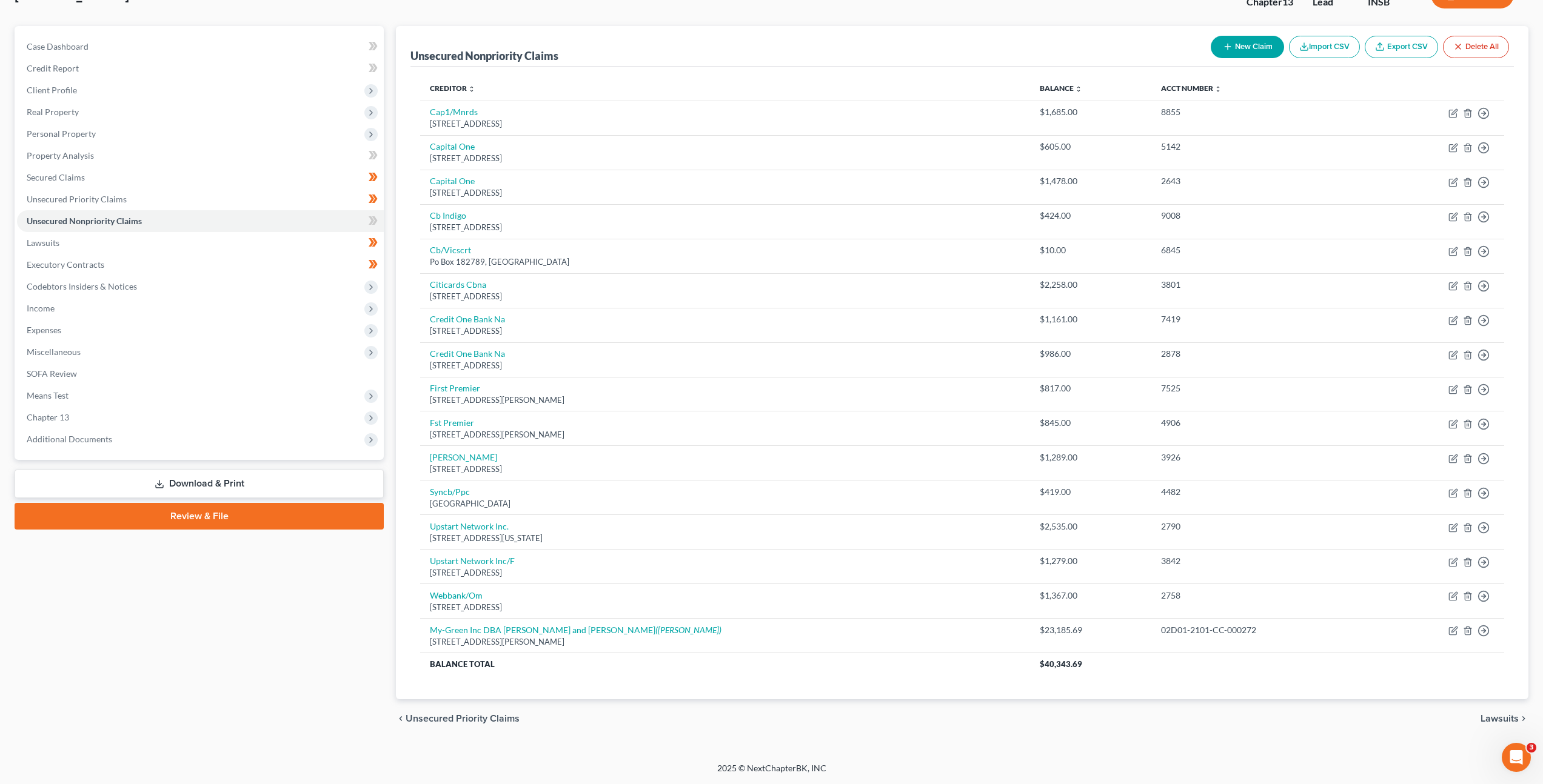
click at [1242, 45] on button "New Claim" at bounding box center [1248, 47] width 73 height 23
select select "0"
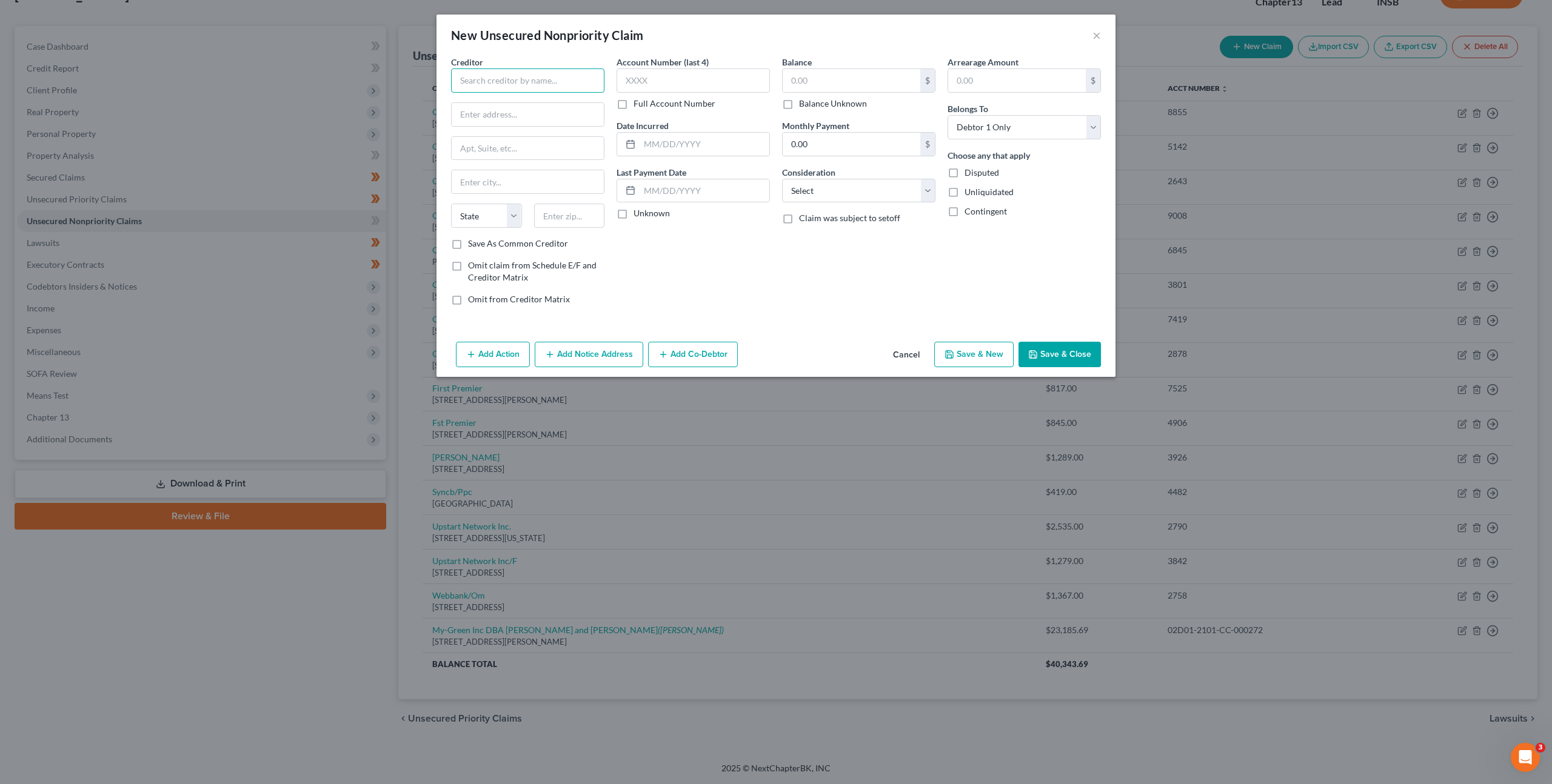
click at [569, 84] on input "text" at bounding box center [528, 80] width 153 height 24
click at [490, 136] on div "[GEOGRAPHIC_DATA]" at bounding box center [549, 141] width 177 height 10
type input "Parkview Health System Inc"
type input "PO Box 78004"
type input "[GEOGRAPHIC_DATA]"
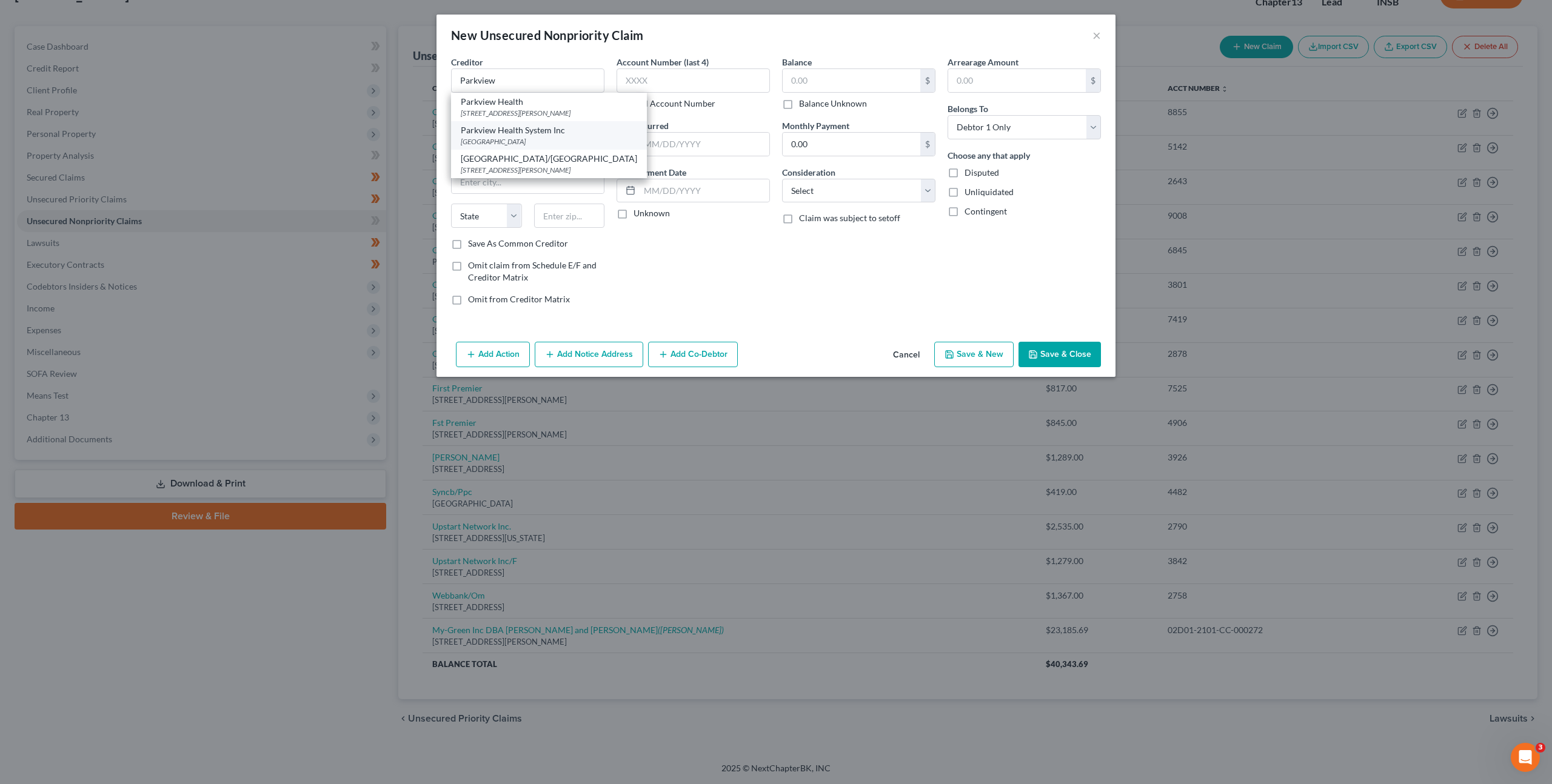
select select "24"
type input "55480"
click at [699, 63] on label "Account Number (last 4)" at bounding box center [663, 62] width 92 height 13
click at [701, 76] on input "text" at bounding box center [694, 80] width 153 height 24
click at [635, 286] on div "Account Number (last 4) Full Account Number Date Incurred Last Payment Date Unk…" at bounding box center [693, 186] width 166 height 260
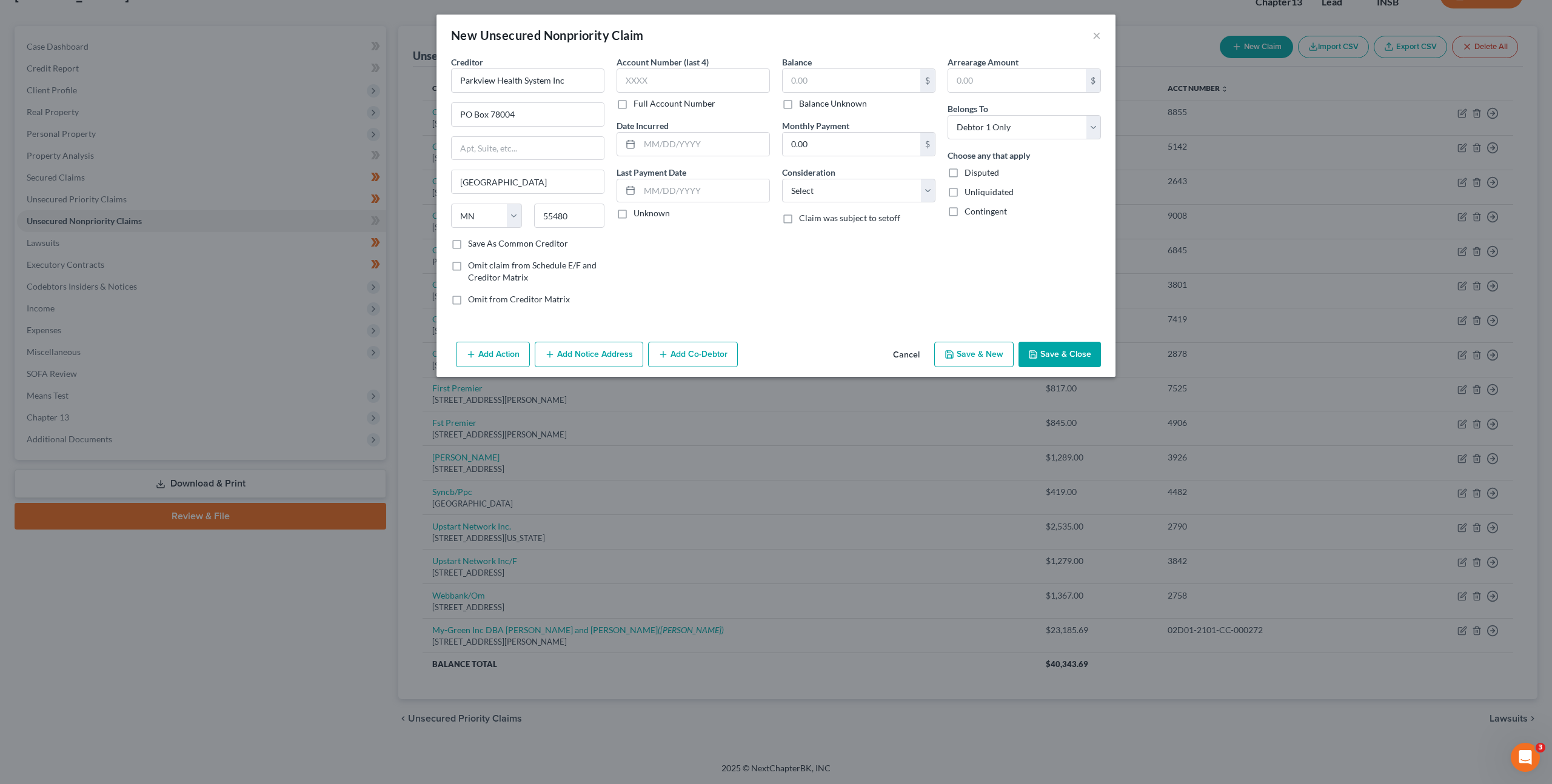
click at [629, 236] on div "Account Number (last 4) Full Account Number Date Incurred Last Payment Date Unk…" at bounding box center [693, 186] width 166 height 260
click at [820, 79] on input "text" at bounding box center [851, 80] width 138 height 23
type input "6,044.12"
click at [839, 186] on select "Select Cable / Satellite Services Collection Agency Credit Card Debt Debt Couns…" at bounding box center [859, 190] width 153 height 24
select select "9"
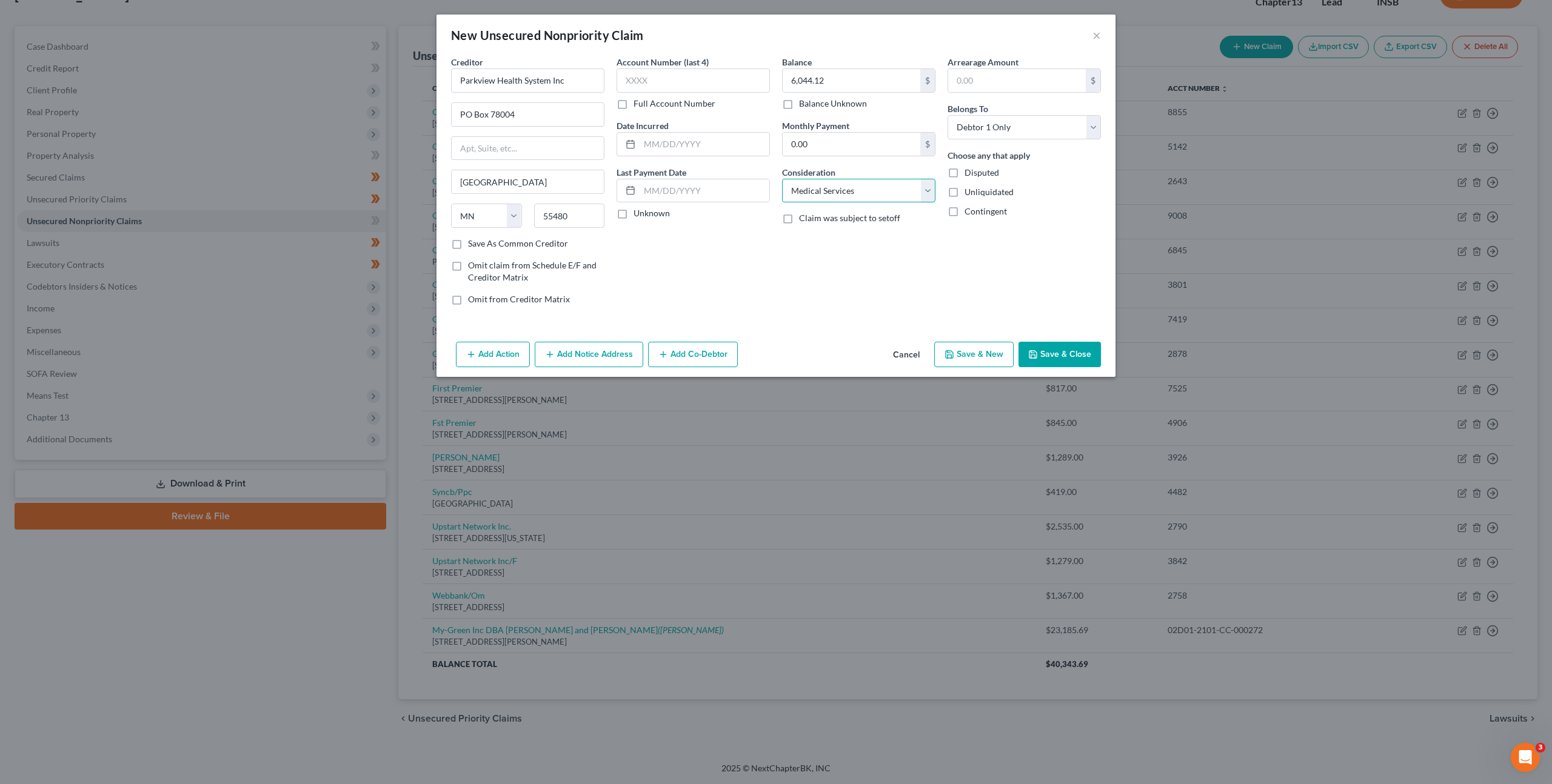
click at [782, 178] on select "Select Cable / Satellite Services Collection Agency Credit Card Debt Debt Couns…" at bounding box center [859, 190] width 153 height 24
click at [637, 92] on input "text" at bounding box center [694, 80] width 153 height 24
type input "5615"
click at [790, 317] on div "Creditor * Parkview Health System Inc PO Box [GEOGRAPHIC_DATA] [US_STATE][GEOGR…" at bounding box center [776, 196] width 679 height 281
click at [1040, 345] on button "Save & Close" at bounding box center [1060, 354] width 82 height 25
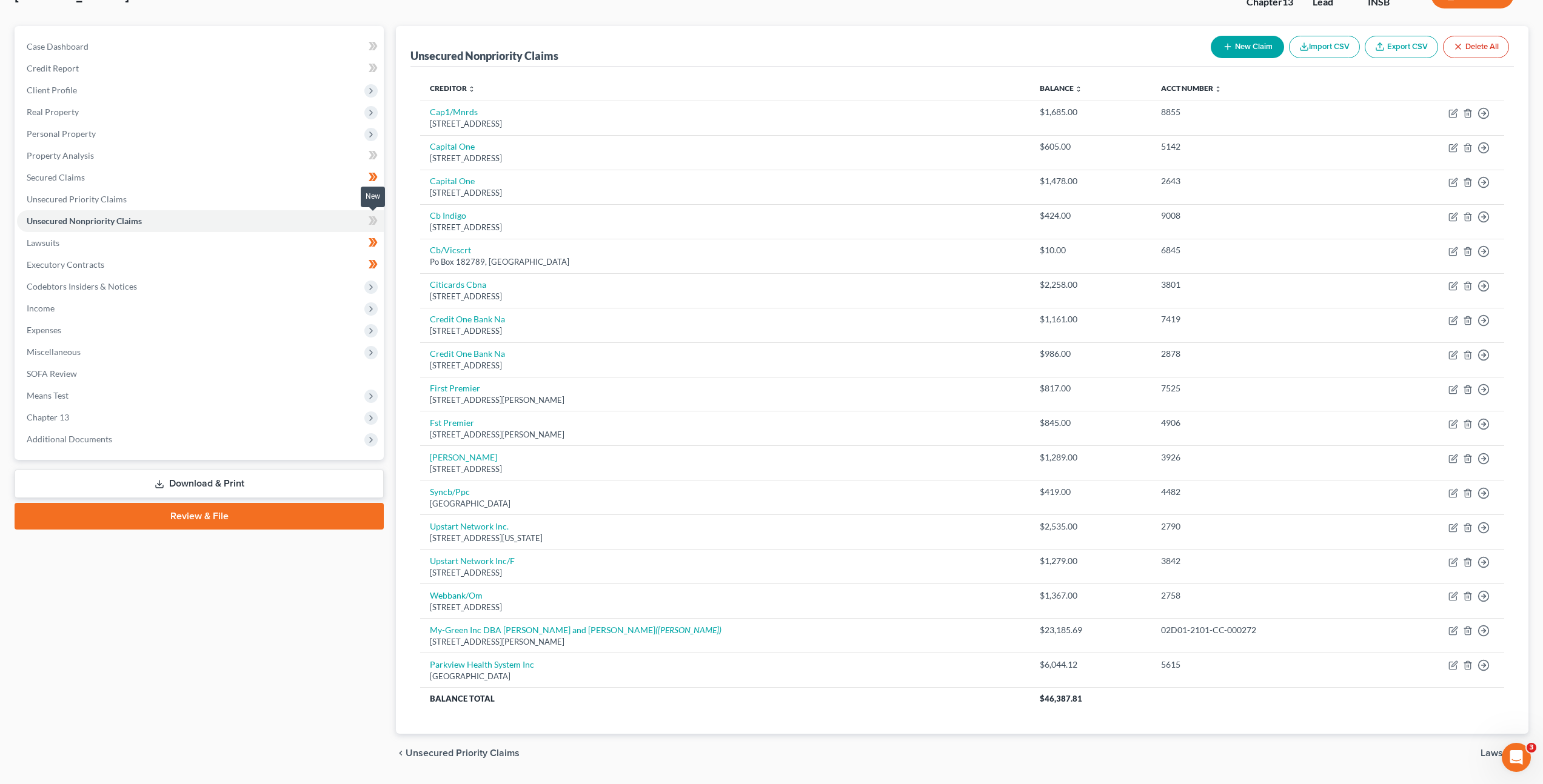
click at [373, 223] on icon at bounding box center [375, 220] width 5 height 8
click at [279, 138] on span "Personal Property" at bounding box center [200, 134] width 367 height 22
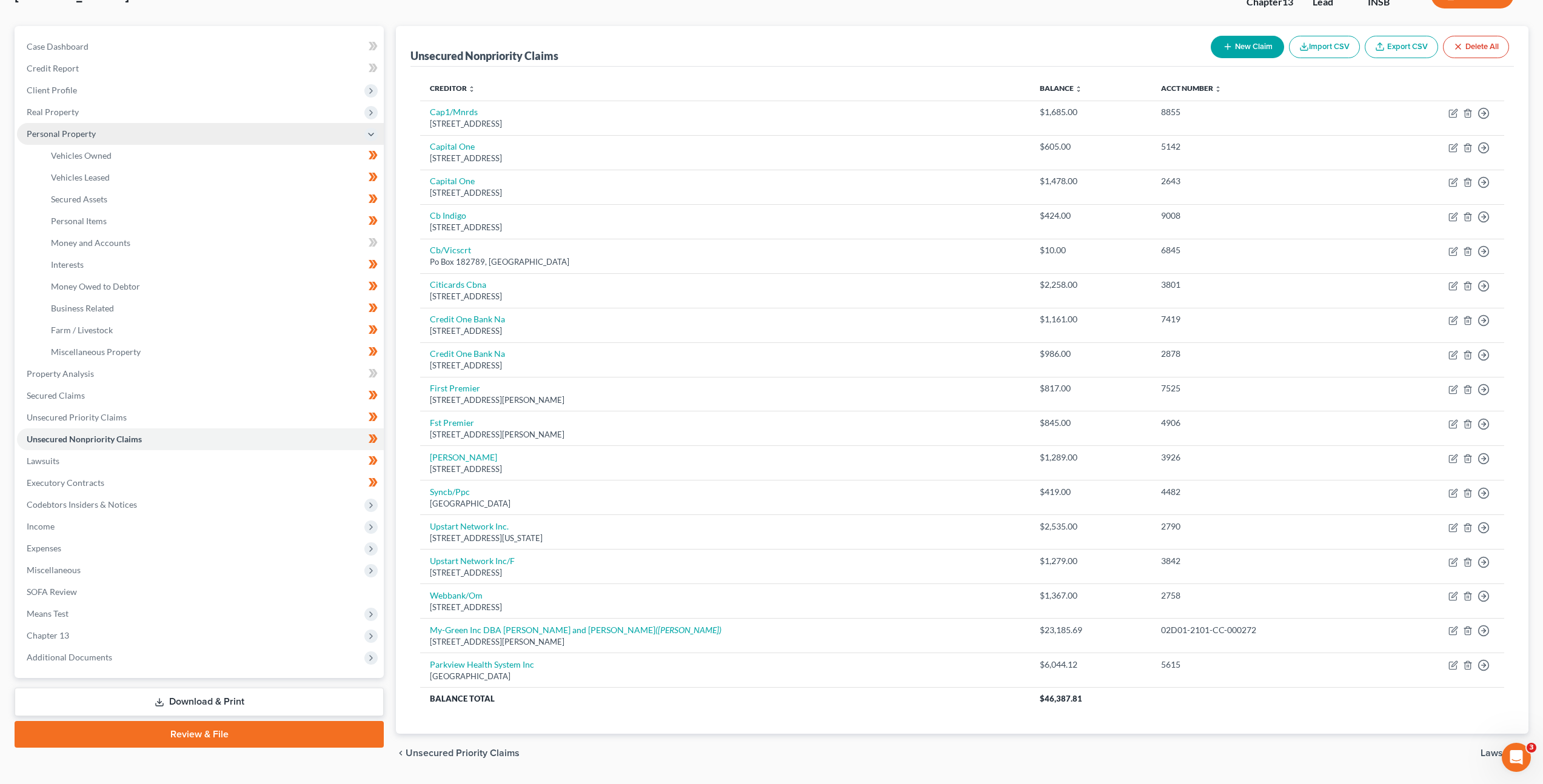
click at [276, 143] on span "Personal Property" at bounding box center [200, 134] width 367 height 22
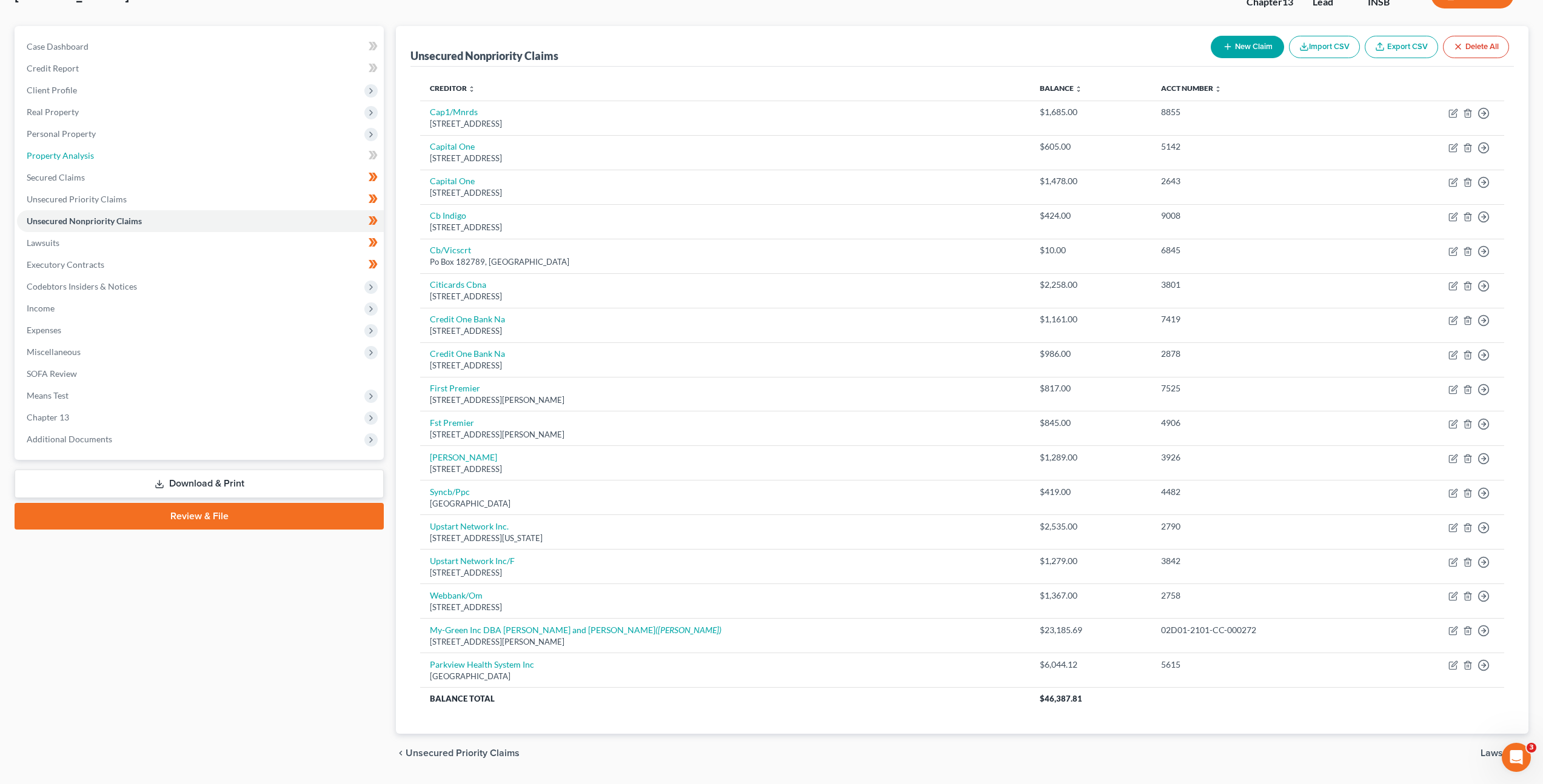
click at [274, 147] on link "Property Analysis" at bounding box center [200, 156] width 367 height 22
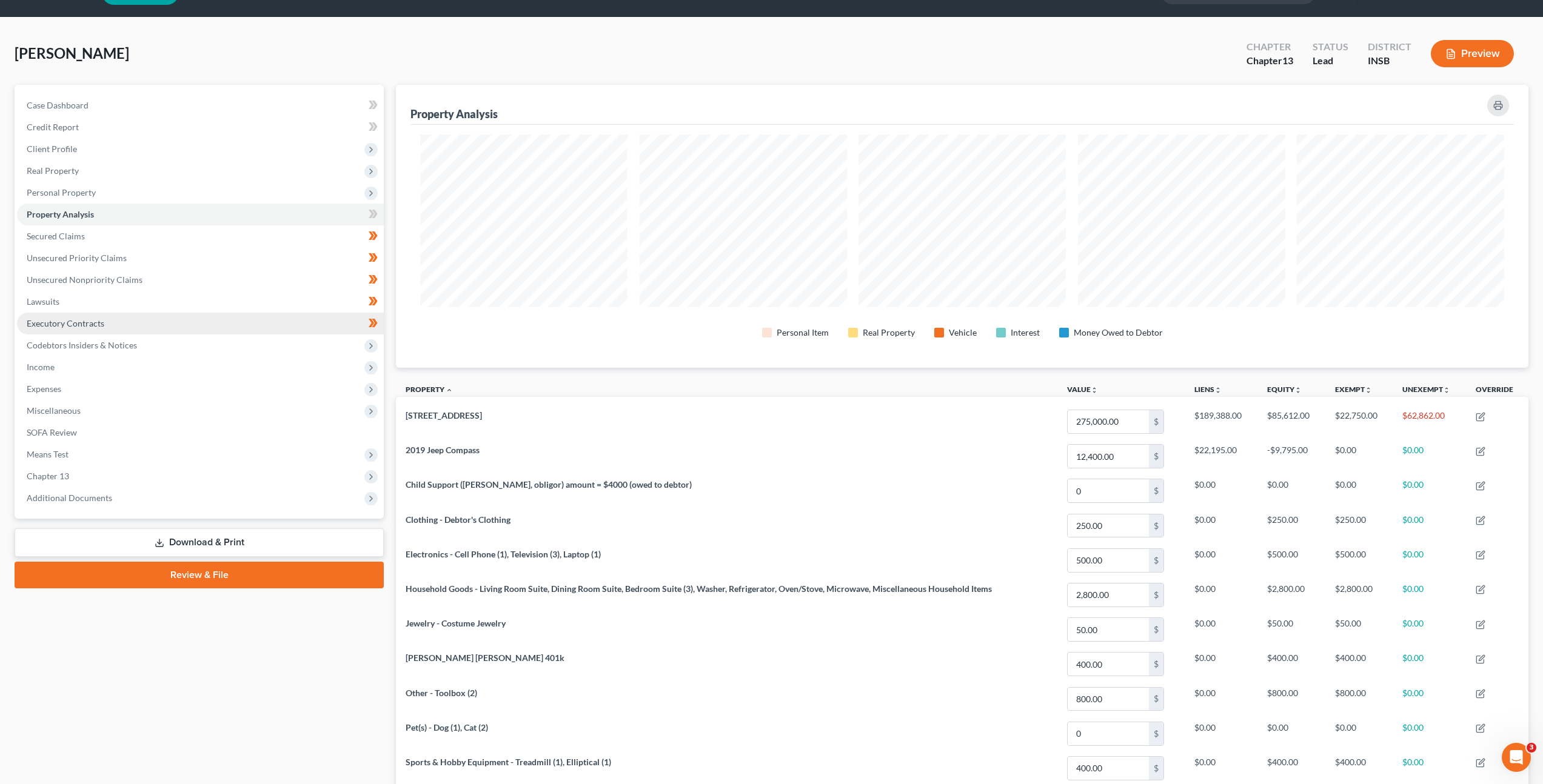
click at [268, 325] on link "Executory Contracts" at bounding box center [200, 324] width 367 height 22
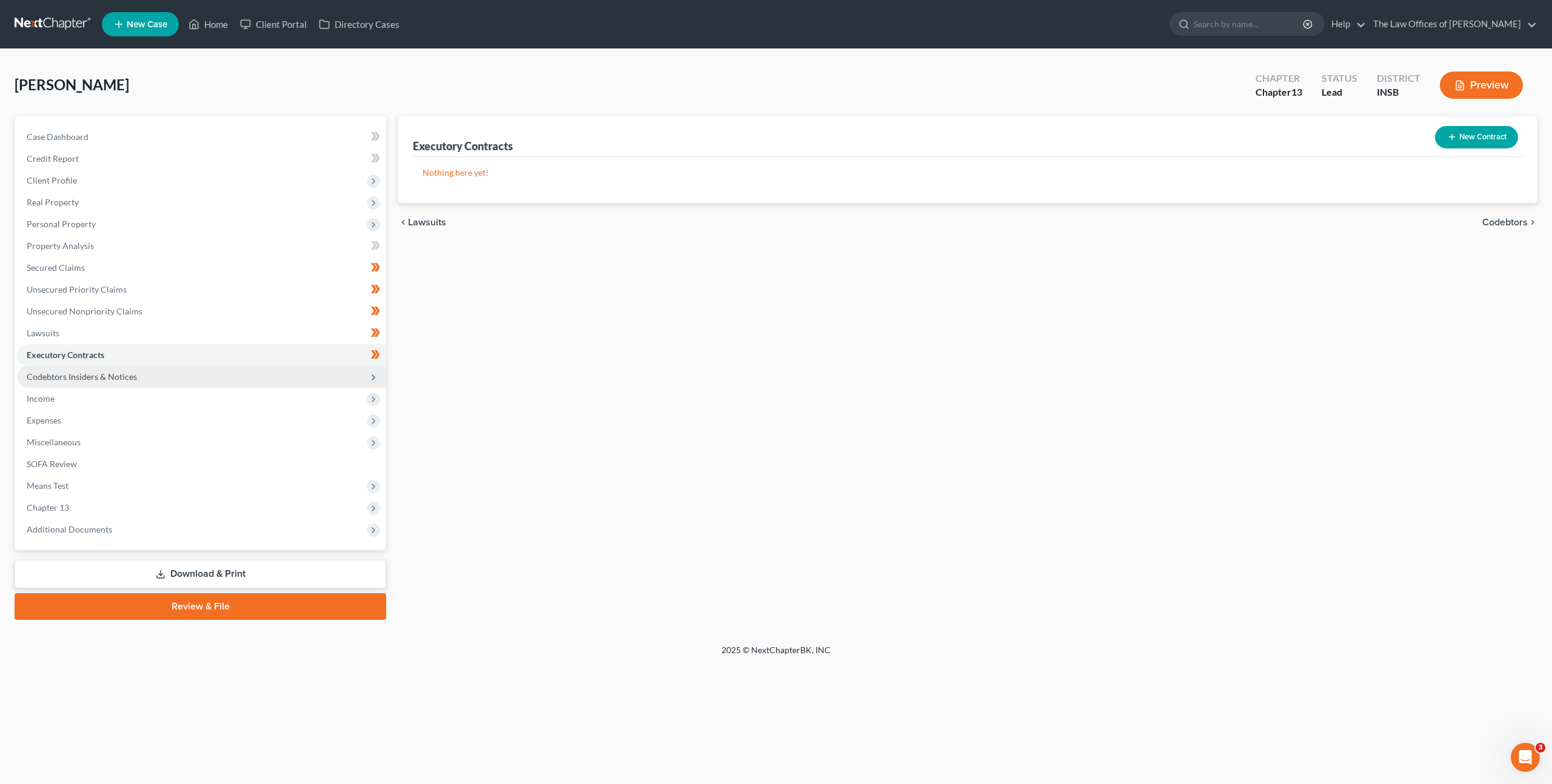
click at [268, 377] on span "Codebtors Insiders & Notices" at bounding box center [201, 377] width 369 height 22
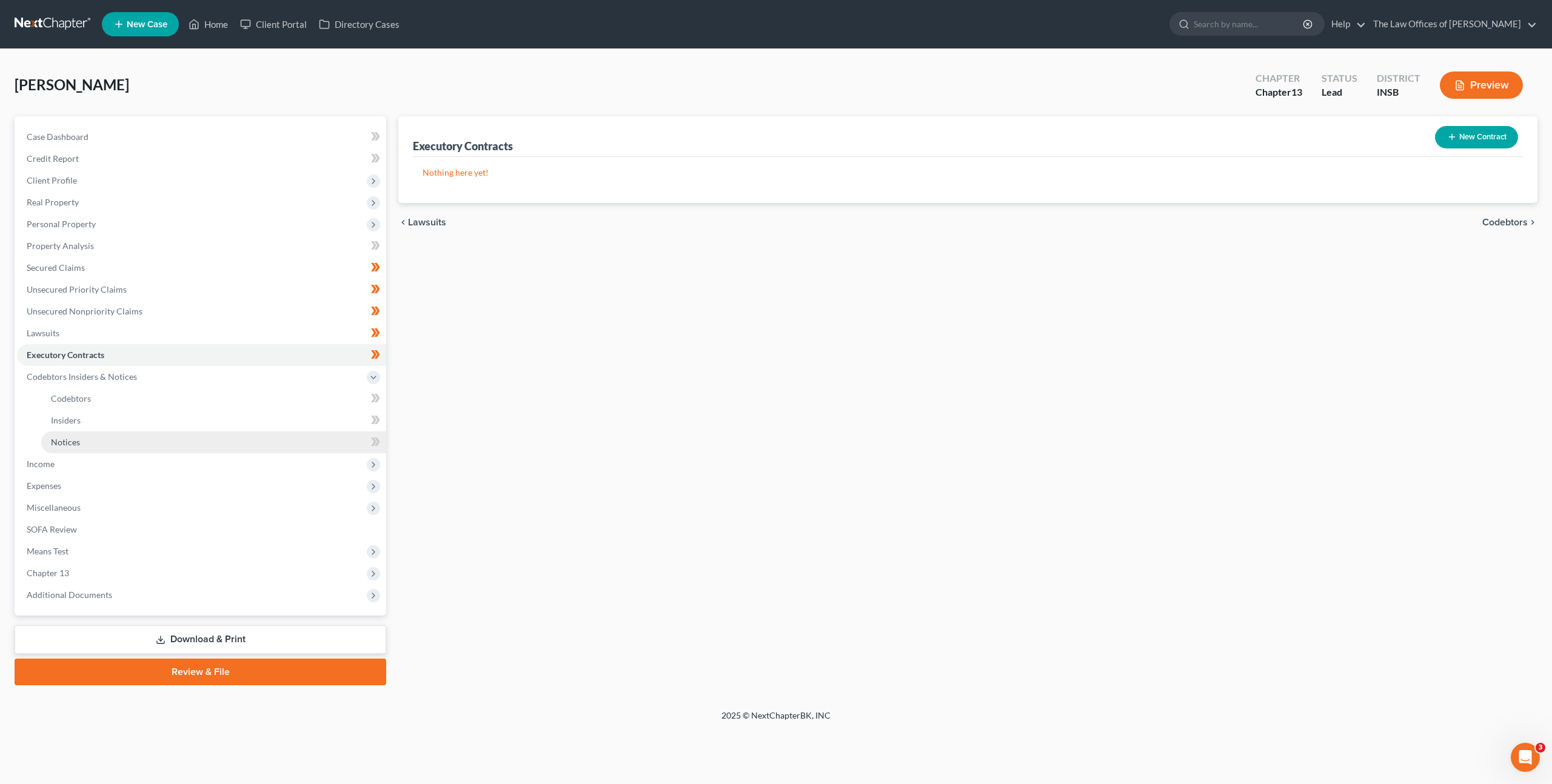
click at [224, 439] on link "Notices" at bounding box center [213, 443] width 345 height 22
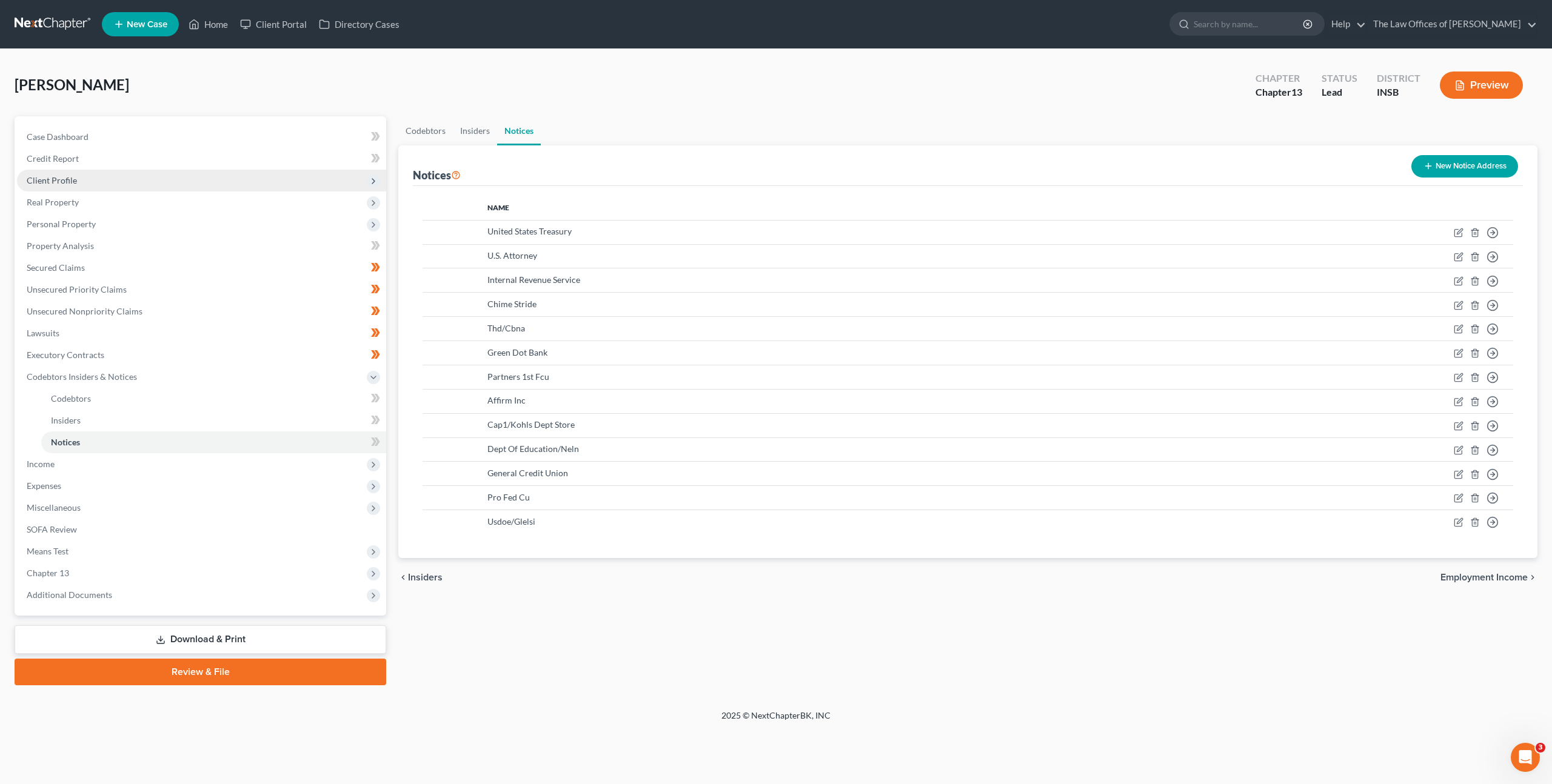
click at [179, 173] on span "Client Profile" at bounding box center [201, 180] width 369 height 22
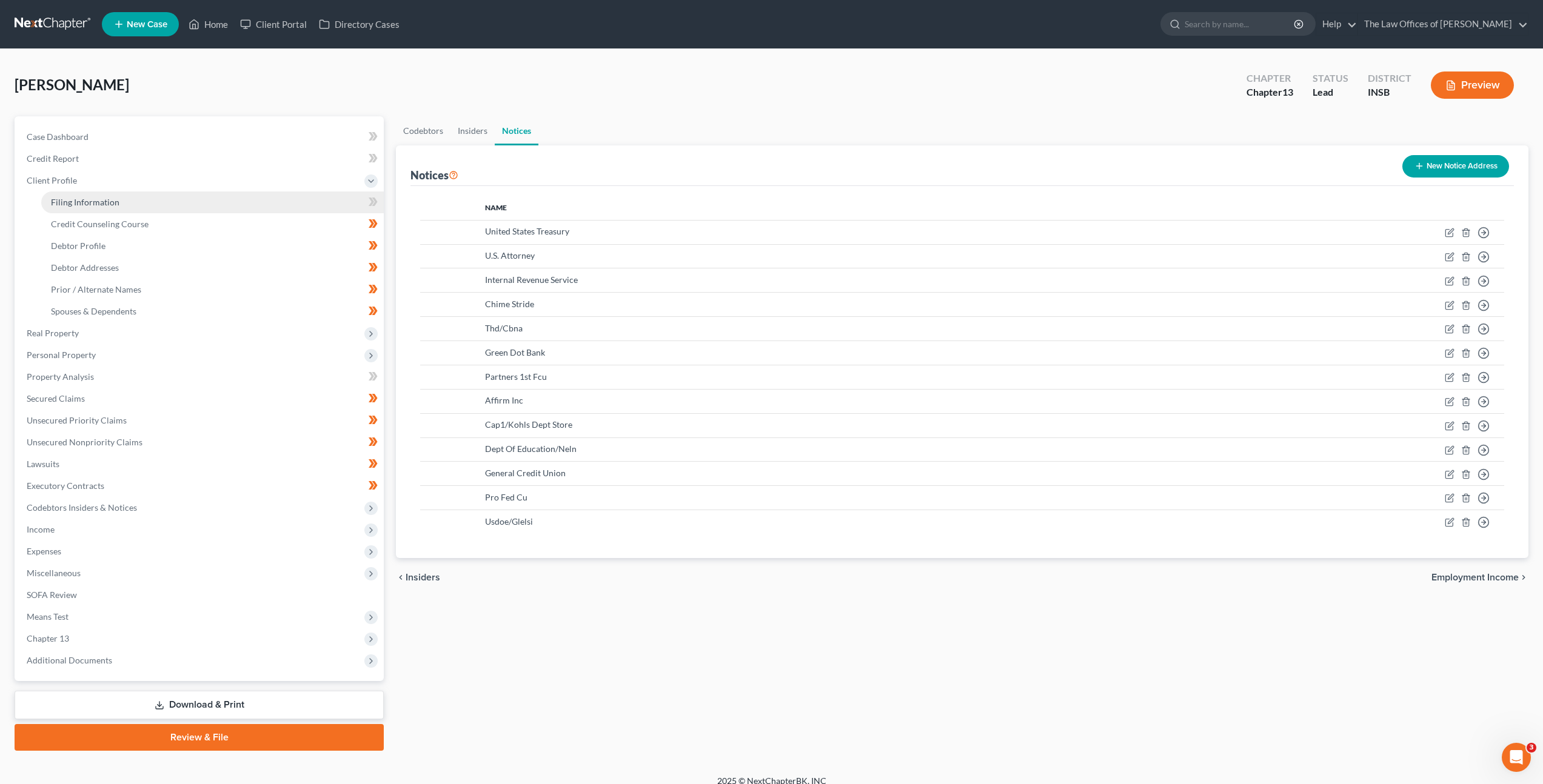
click at [177, 195] on link "Filing Information" at bounding box center [212, 202] width 343 height 22
select select "1"
select select "0"
select select "3"
select select "15"
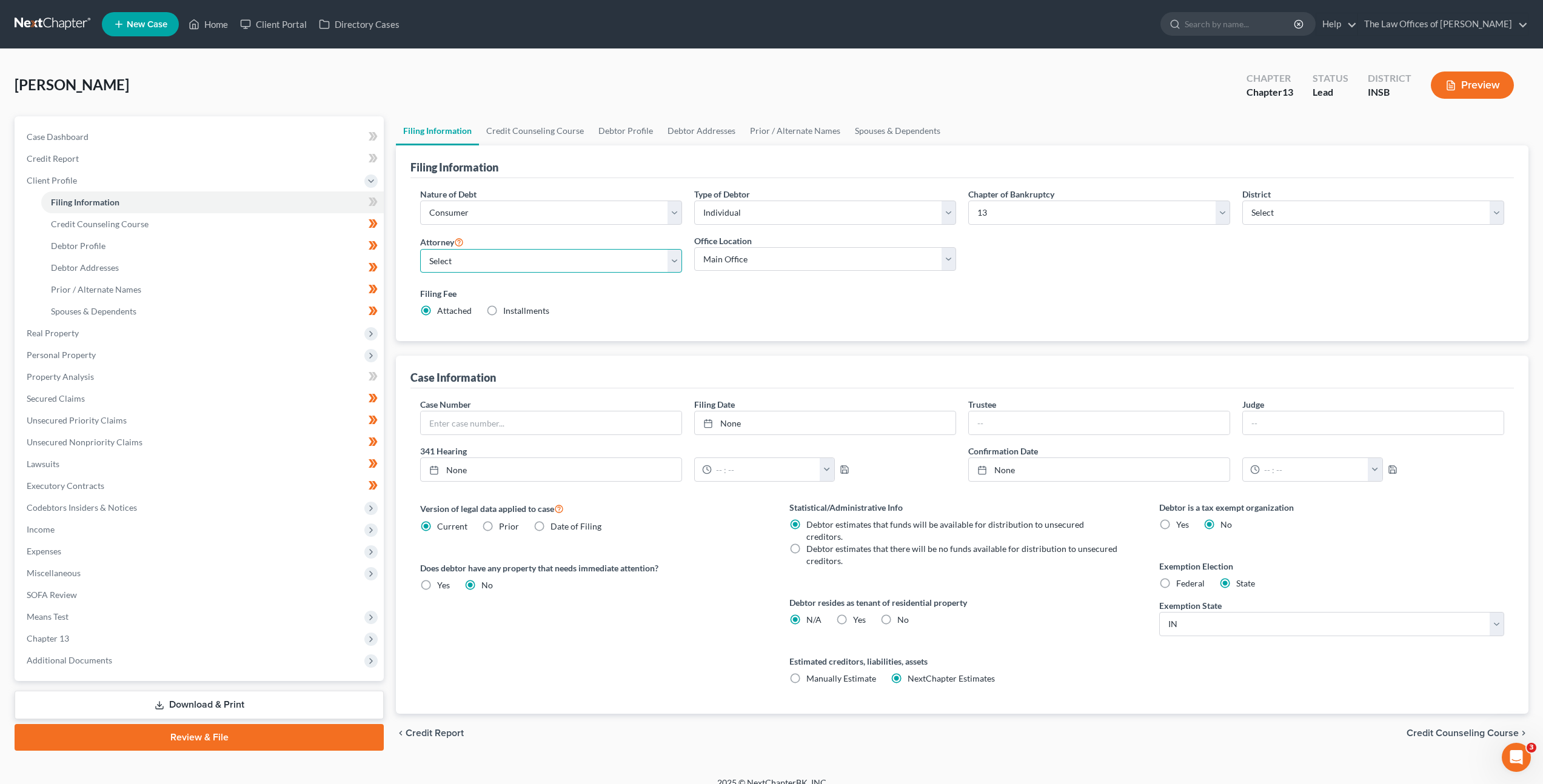
click at [583, 251] on select "Select [PERSON_NAME] - INSB [PERSON_NAME] - INSB [PERSON_NAME] [PERSON_NAME] - …" at bounding box center [551, 261] width 262 height 24
select select "3"
click at [420, 249] on select "Select [PERSON_NAME] - INSB [PERSON_NAME] - INSB [PERSON_NAME] [PERSON_NAME] - …" at bounding box center [551, 261] width 262 height 24
click at [763, 305] on div "Filing Fee Attached Installments Installments" at bounding box center [962, 302] width 1085 height 30
click at [1305, 219] on select "Select [US_STATE] - [GEOGRAPHIC_DATA] [US_STATE] - [GEOGRAPHIC_DATA][US_STATE] …" at bounding box center [1373, 212] width 262 height 24
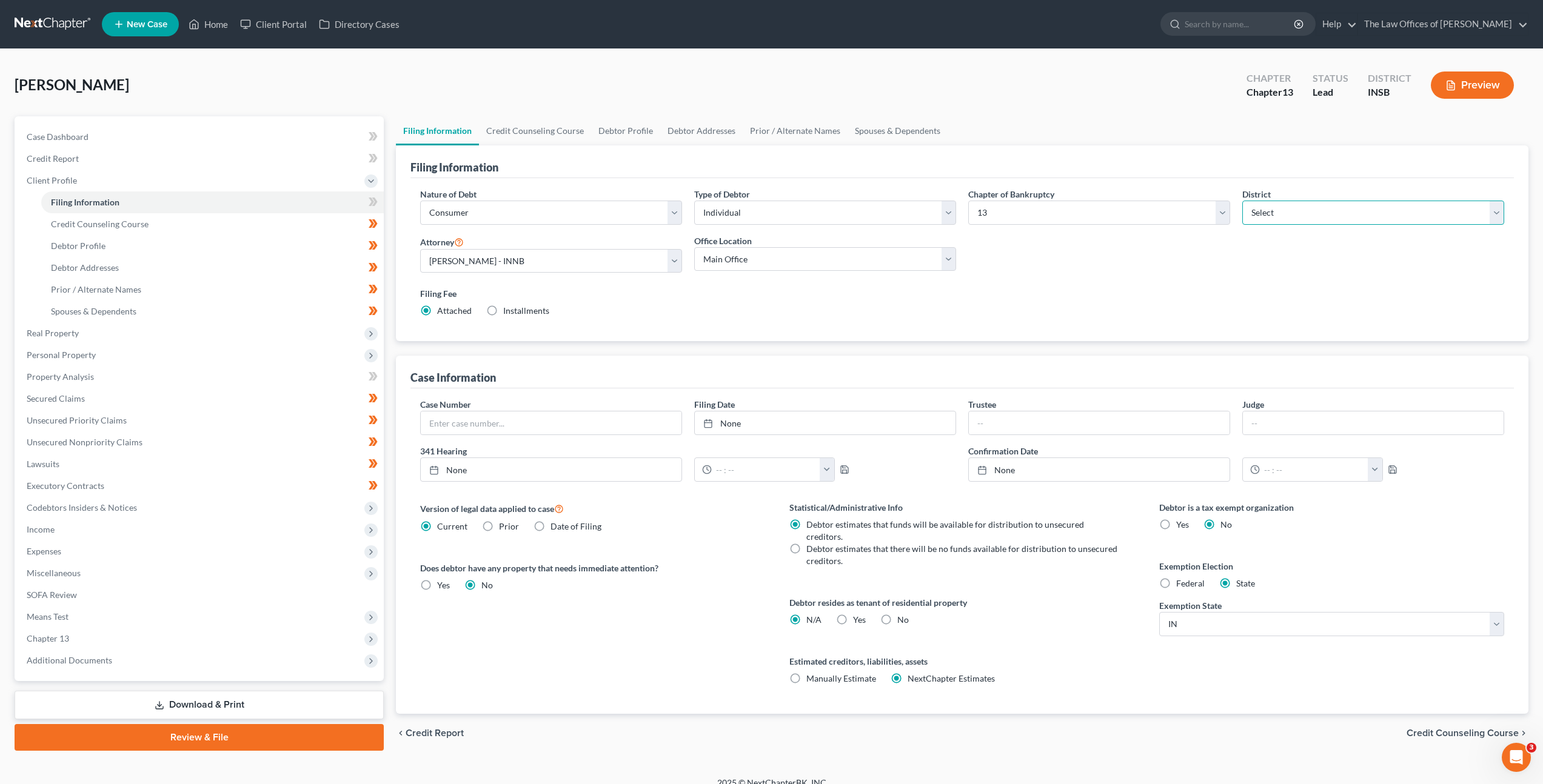
select select "27"
click at [1242, 201] on select "Select [US_STATE] - [GEOGRAPHIC_DATA] [US_STATE] - [GEOGRAPHIC_DATA][US_STATE] …" at bounding box center [1373, 212] width 262 height 24
click at [1158, 273] on div "Nature of Debt Select Business Consumer Other Nature of Business Select Clearin…" at bounding box center [962, 257] width 1096 height 140
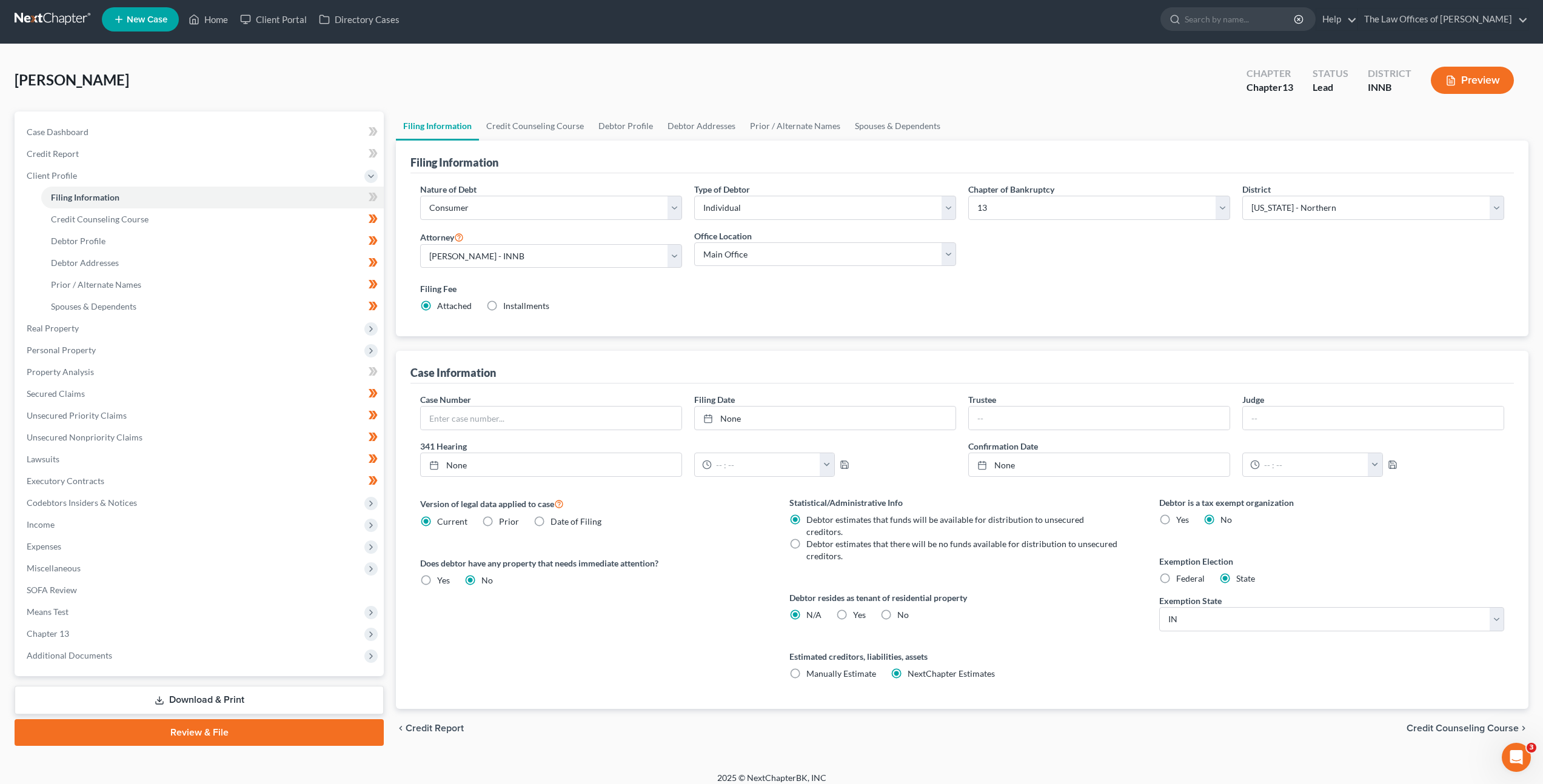
scroll to position [13, 0]
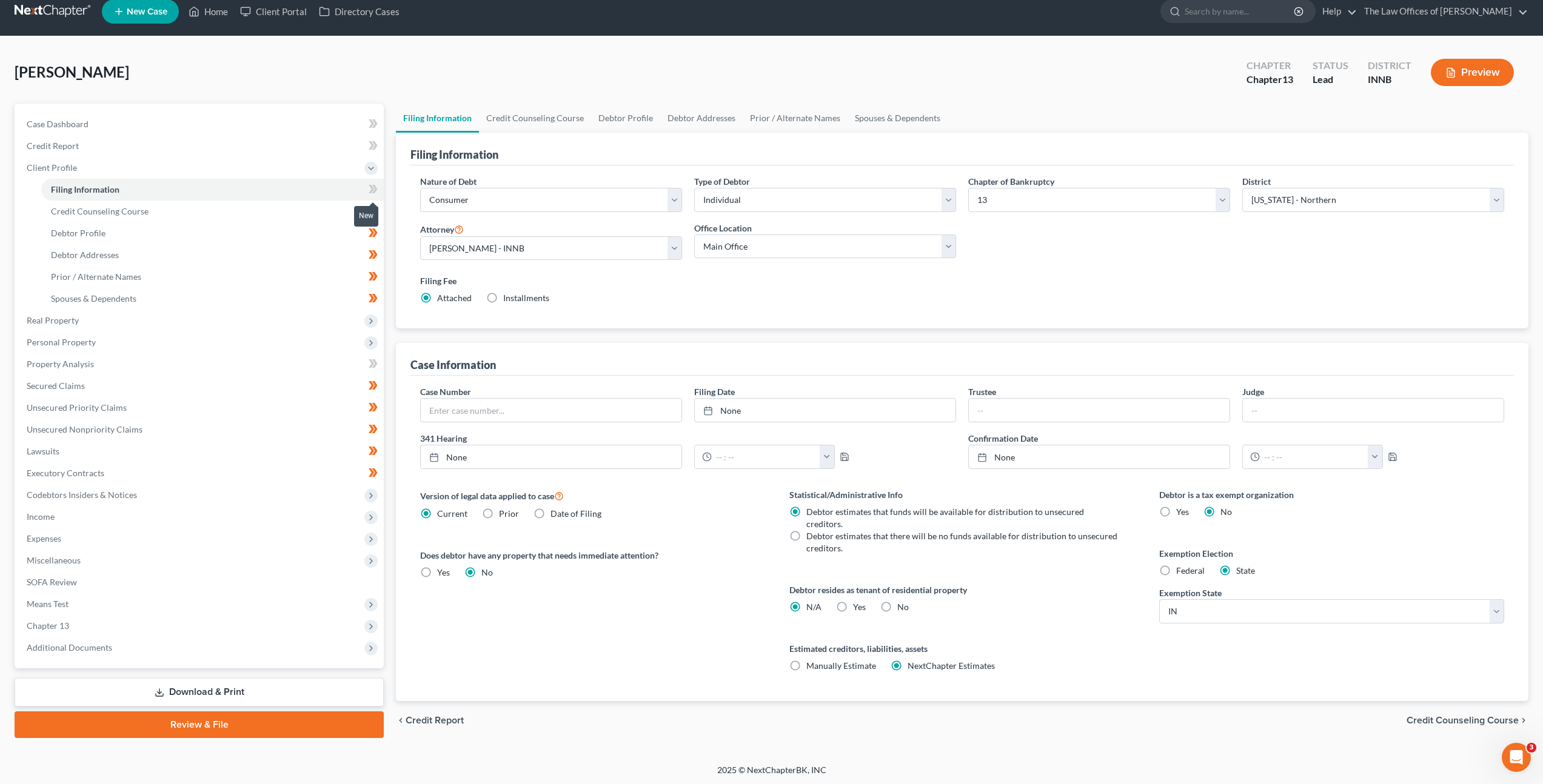
click at [368, 189] on span at bounding box center [373, 191] width 21 height 18
click at [561, 113] on link "Credit Counseling Course" at bounding box center [535, 118] width 112 height 29
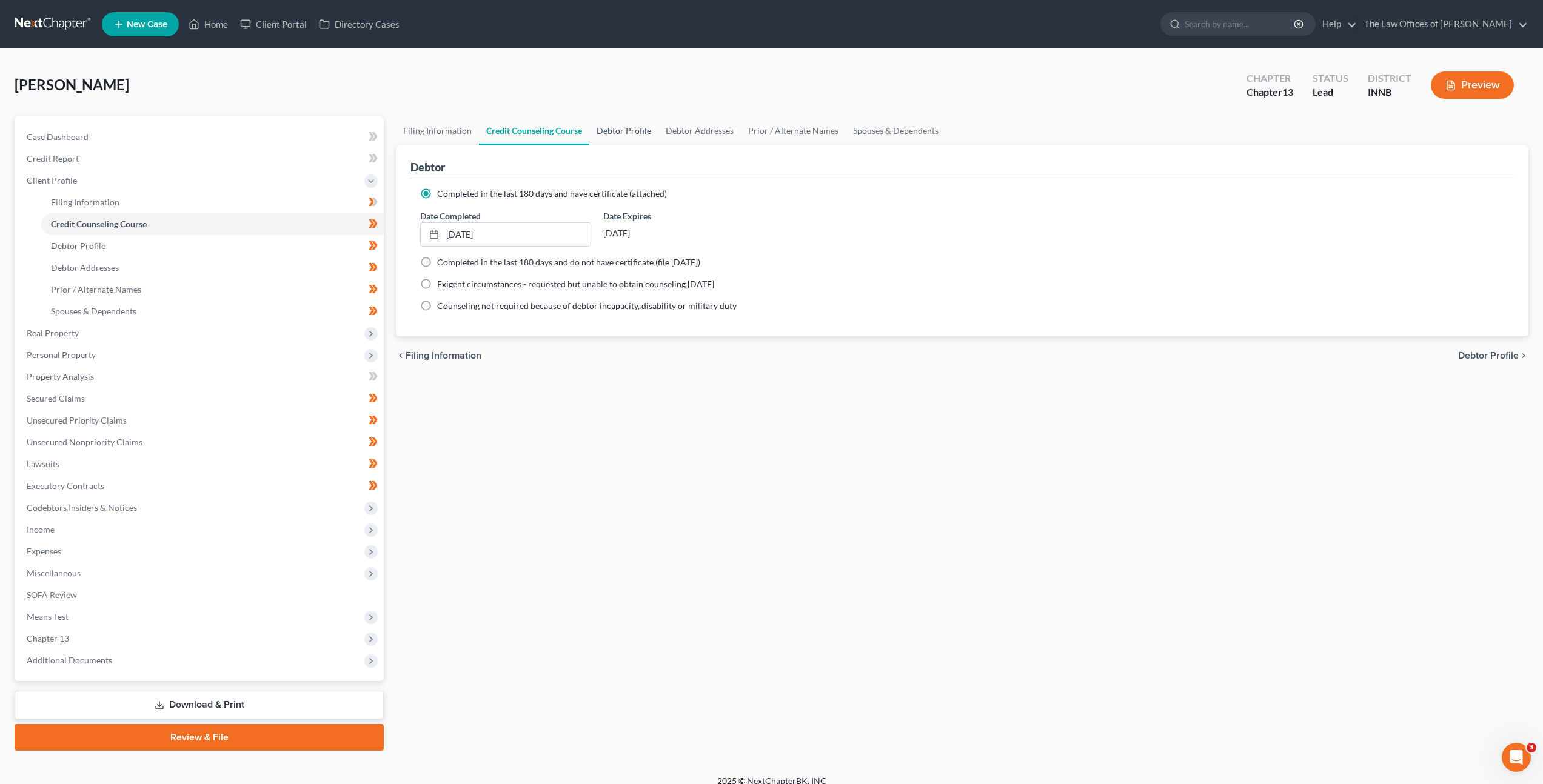
click at [623, 120] on link "Debtor Profile" at bounding box center [624, 130] width 69 height 29
select select "0"
select select "1"
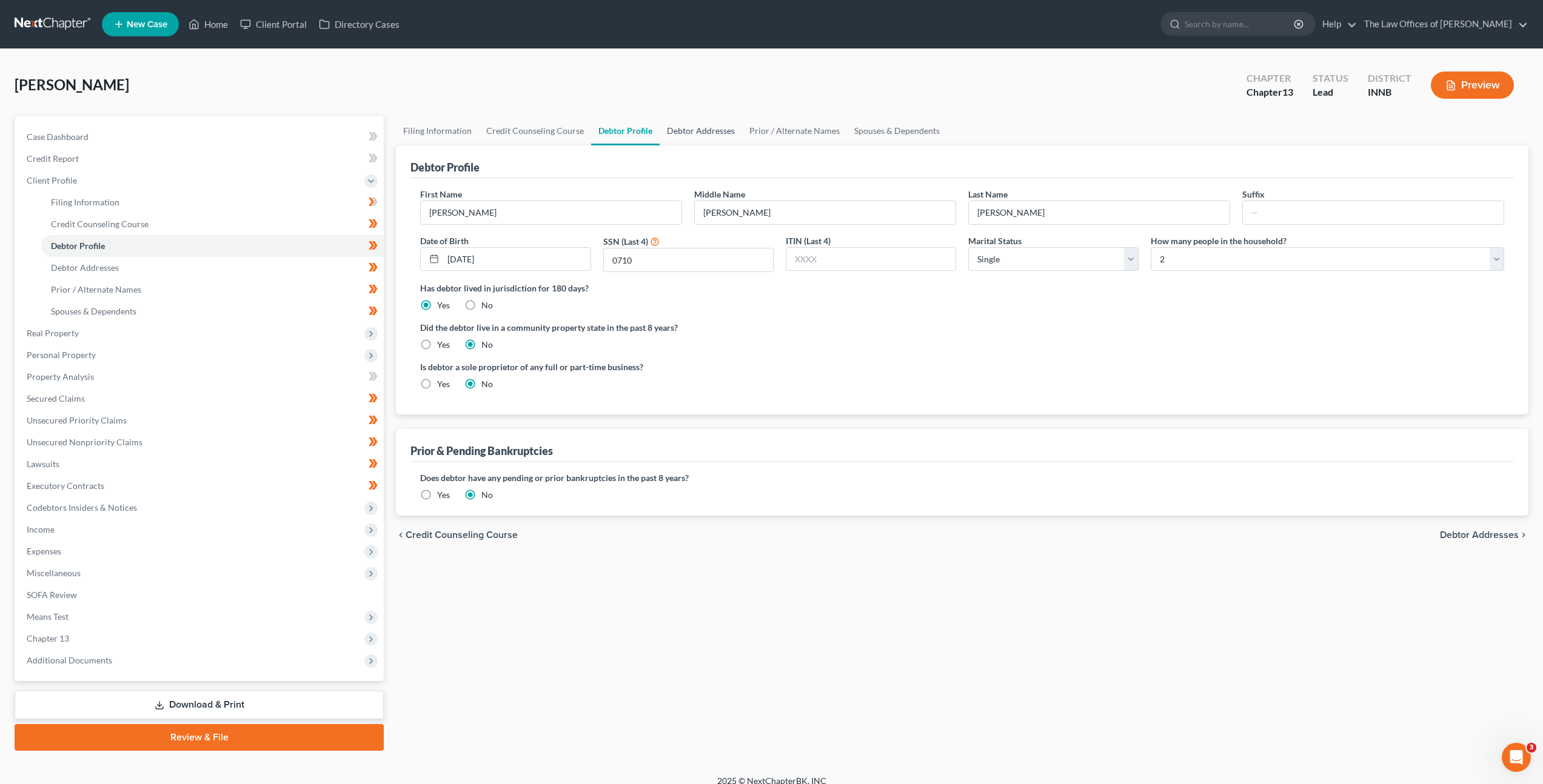
click at [705, 132] on link "Debtor Addresses" at bounding box center [701, 130] width 82 height 29
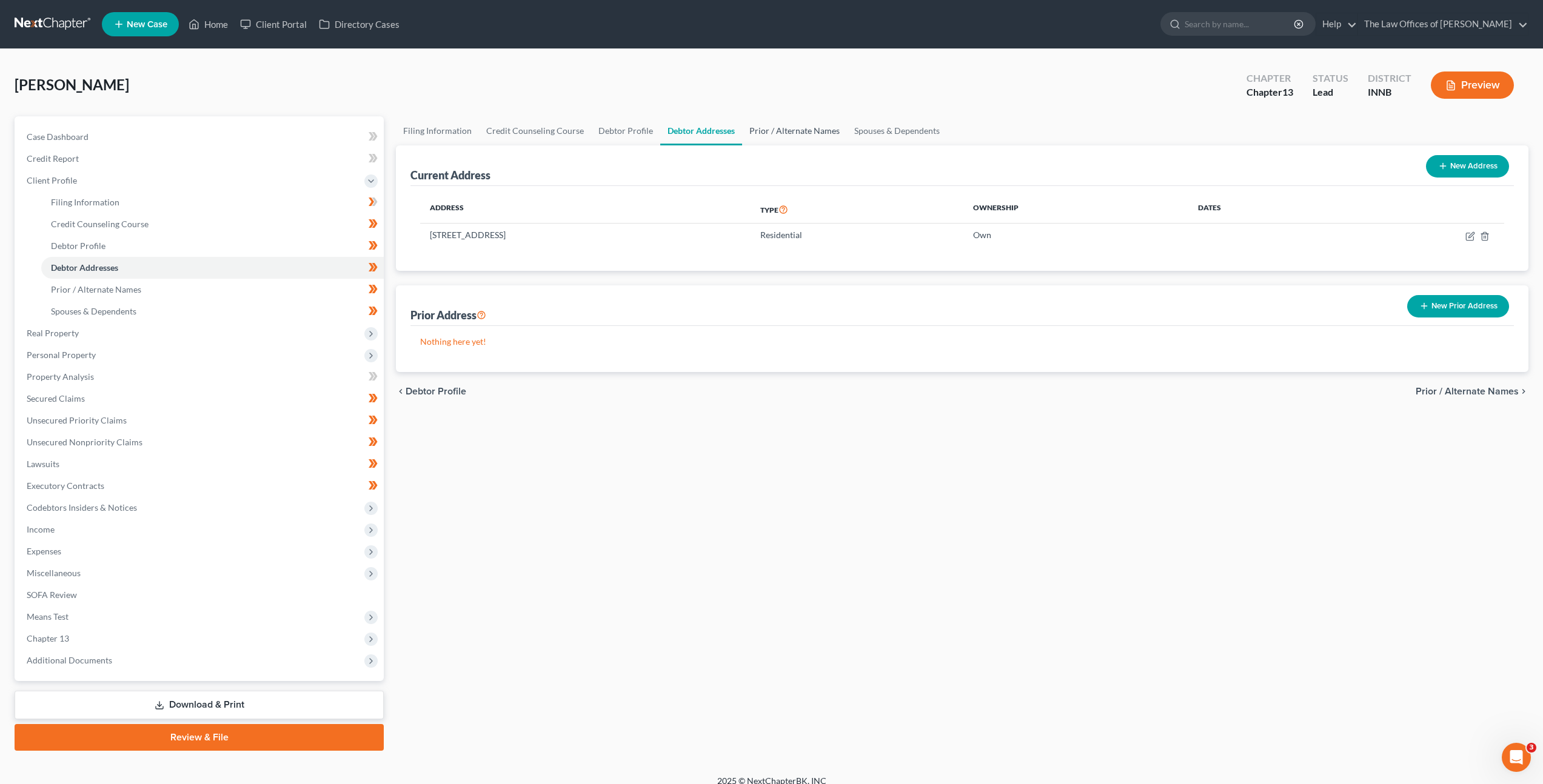
click at [756, 134] on link "Prior / Alternate Names" at bounding box center [795, 130] width 105 height 29
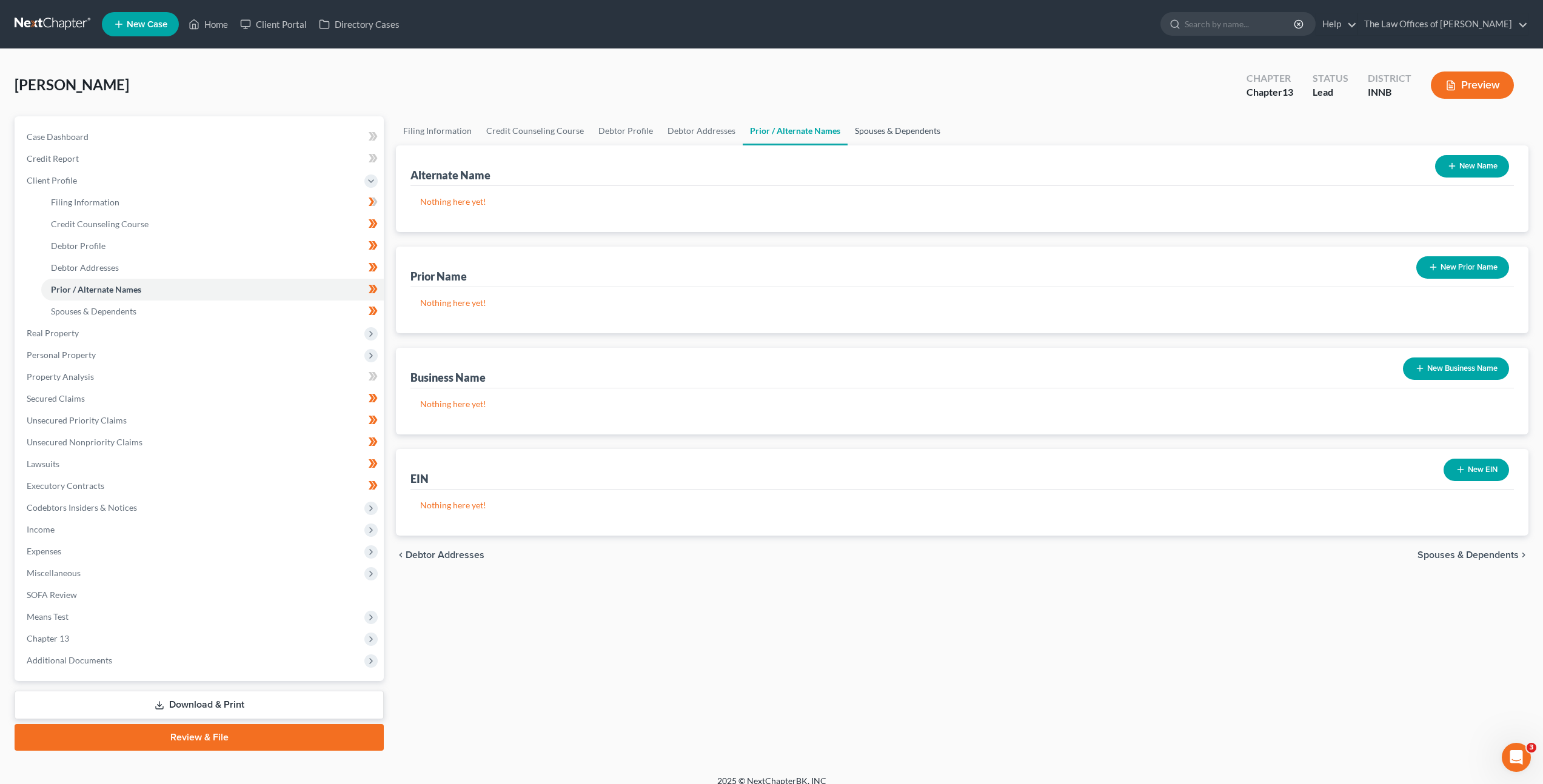
click at [867, 133] on link "Spouses & Dependents" at bounding box center [897, 130] width 100 height 29
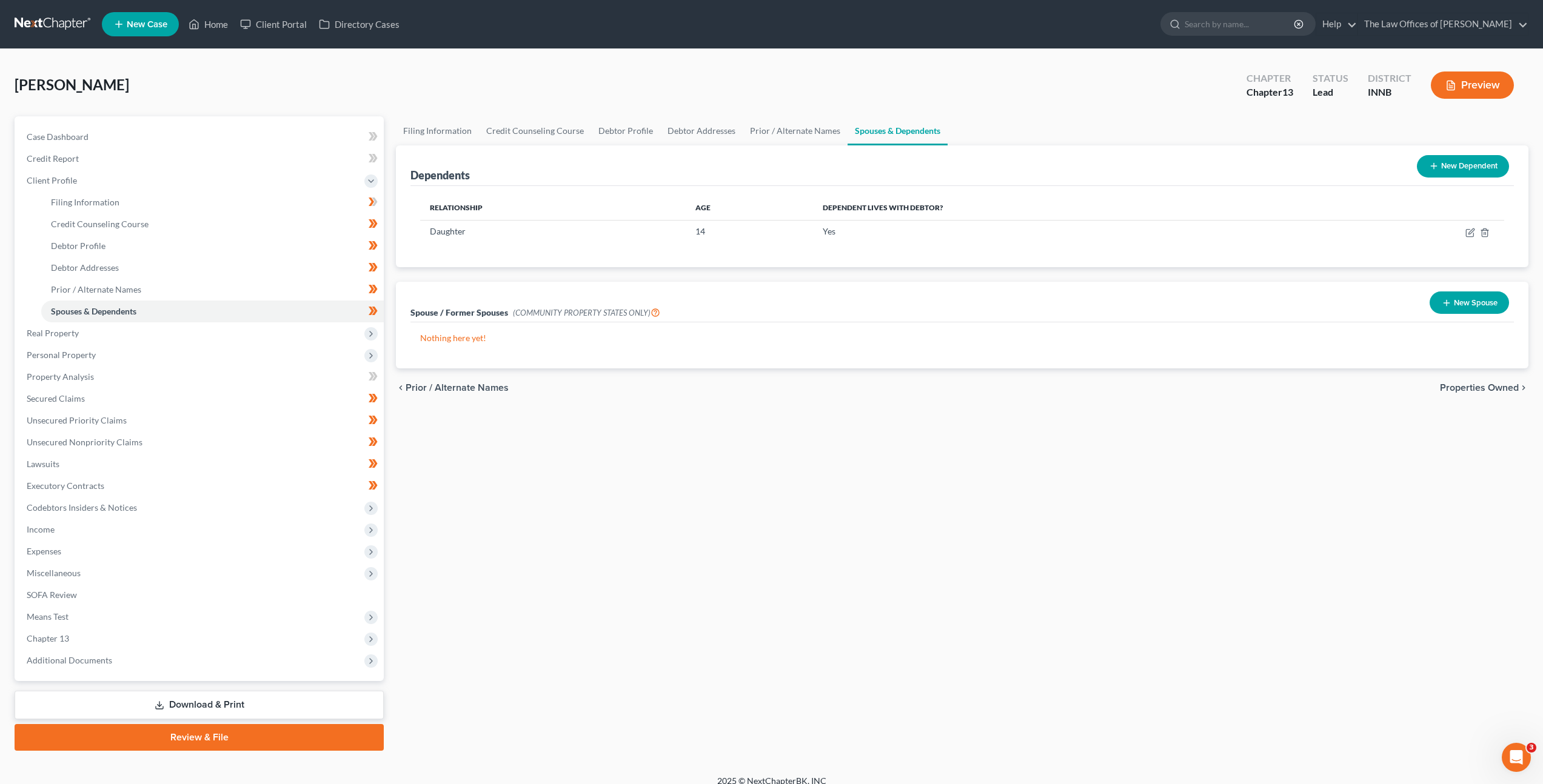
click at [760, 576] on div "Filing Information Credit Counseling Course Debtor Profile Debtor Addresses Pri…" at bounding box center [962, 434] width 1145 height 635
click at [931, 398] on div "chevron_left Prior / Alternate Names Properties Owned chevron_right" at bounding box center [962, 388] width 1133 height 39
click at [968, 424] on div "Filing Information Credit Counseling Course Debtor Profile Debtor Addresses Pri…" at bounding box center [962, 434] width 1145 height 635
click at [923, 456] on div "Filing Information Credit Counseling Course Debtor Profile Debtor Addresses Pri…" at bounding box center [962, 434] width 1145 height 635
click at [255, 339] on span "Real Property" at bounding box center [200, 334] width 367 height 22
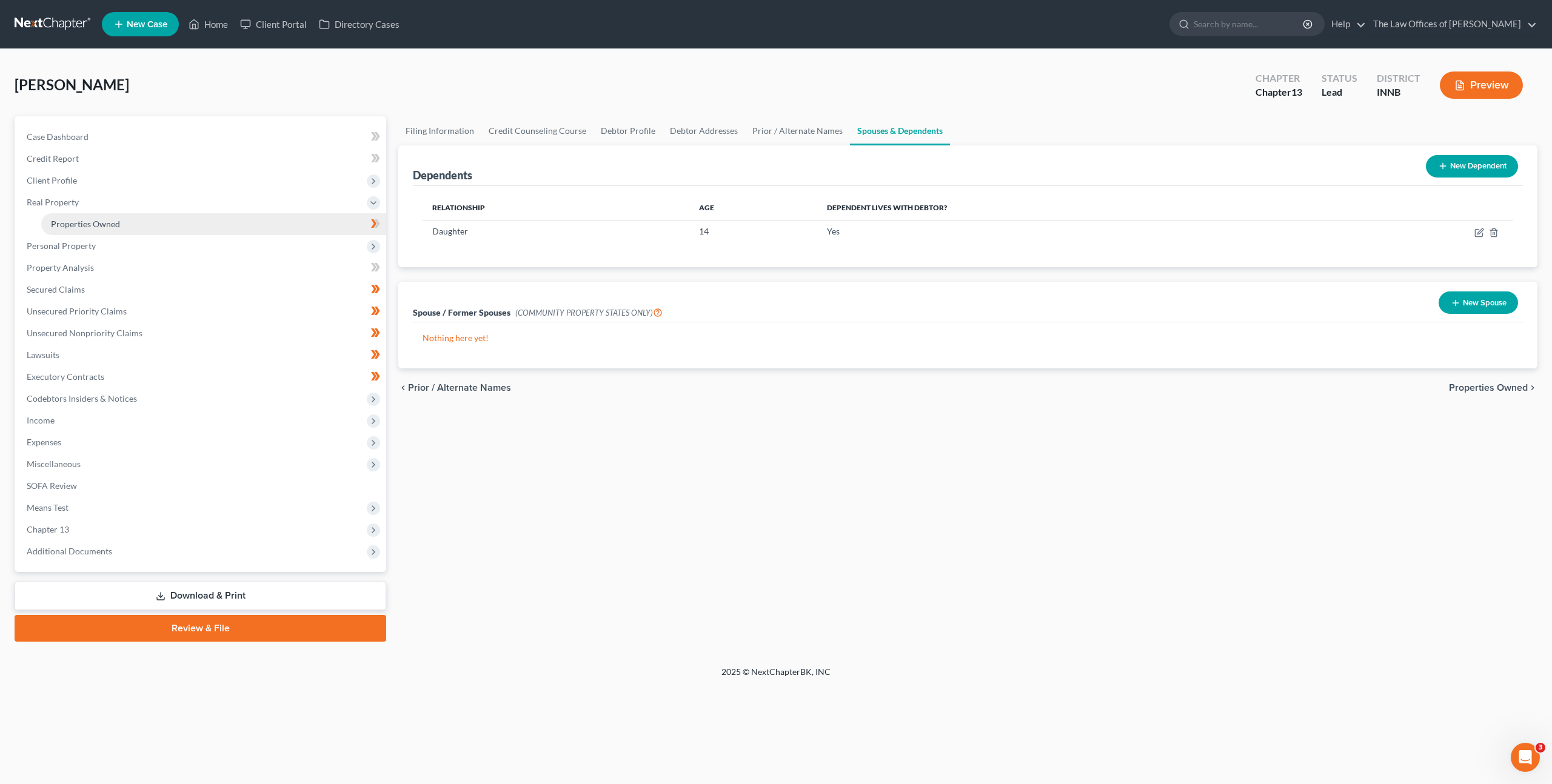
click at [266, 225] on link "Properties Owned" at bounding box center [213, 225] width 345 height 22
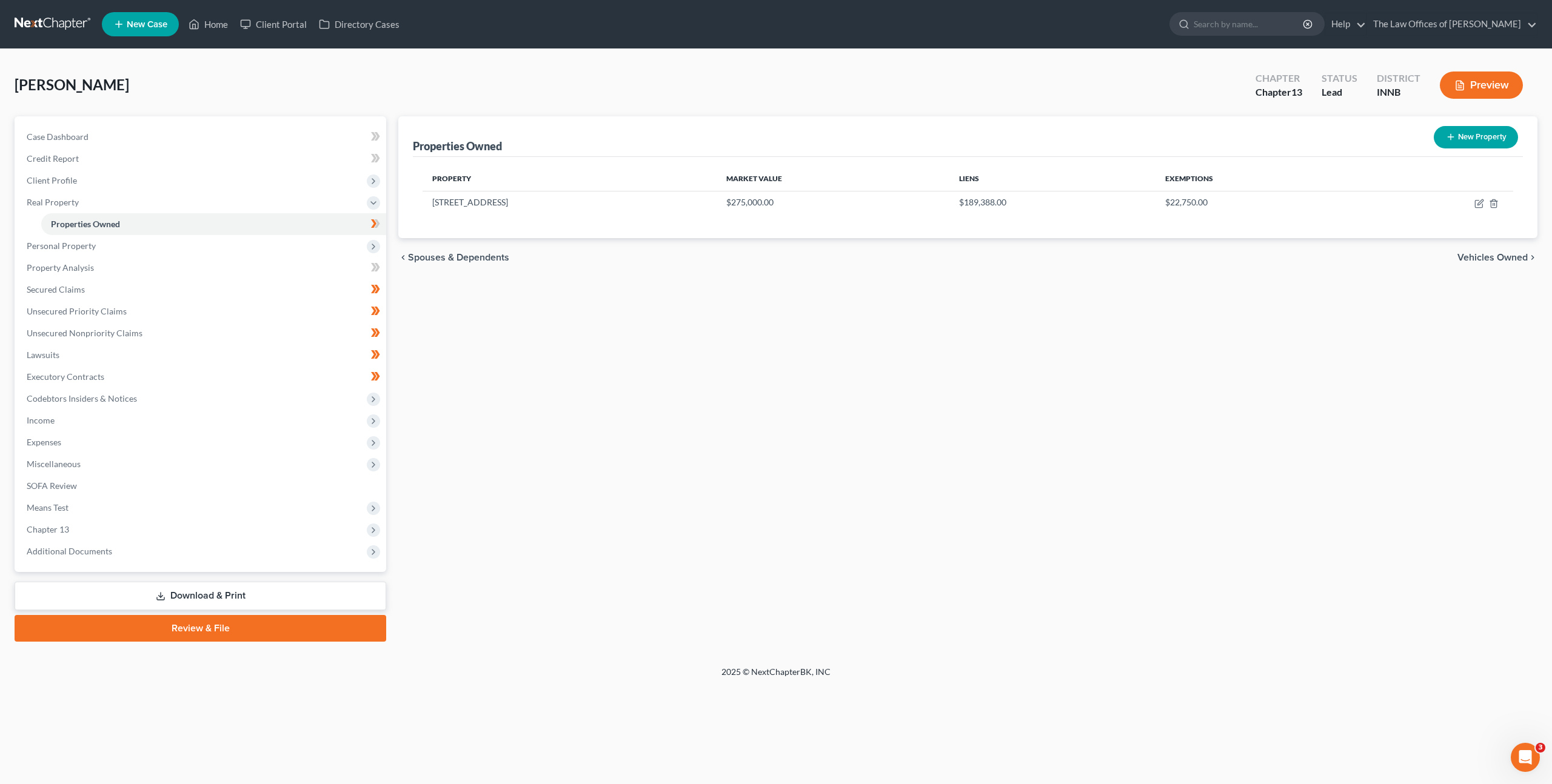
click at [635, 374] on div "Properties Owned New Property Property Market Value Liens Exemptions [STREET_AD…" at bounding box center [968, 379] width 1151 height 526
drag, startPoint x: 722, startPoint y: 424, endPoint x: 716, endPoint y: 421, distance: 6.7
click at [722, 424] on div "Properties Owned New Property Property Market Value Liens Exemptions [STREET_AD…" at bounding box center [968, 379] width 1151 height 526
click at [226, 242] on span "Personal Property" at bounding box center [201, 246] width 369 height 22
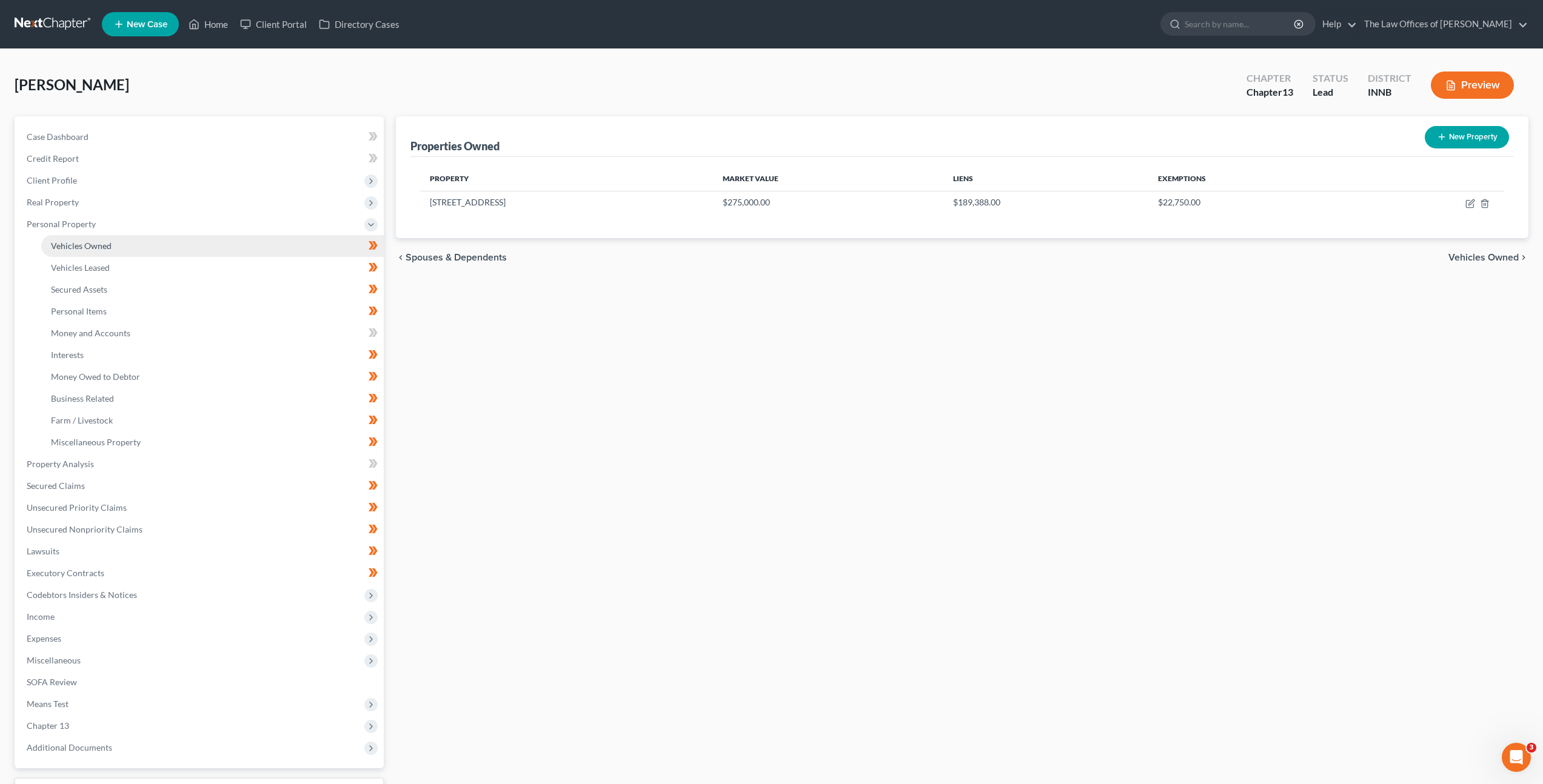
click at [255, 249] on link "Vehicles Owned" at bounding box center [212, 246] width 343 height 22
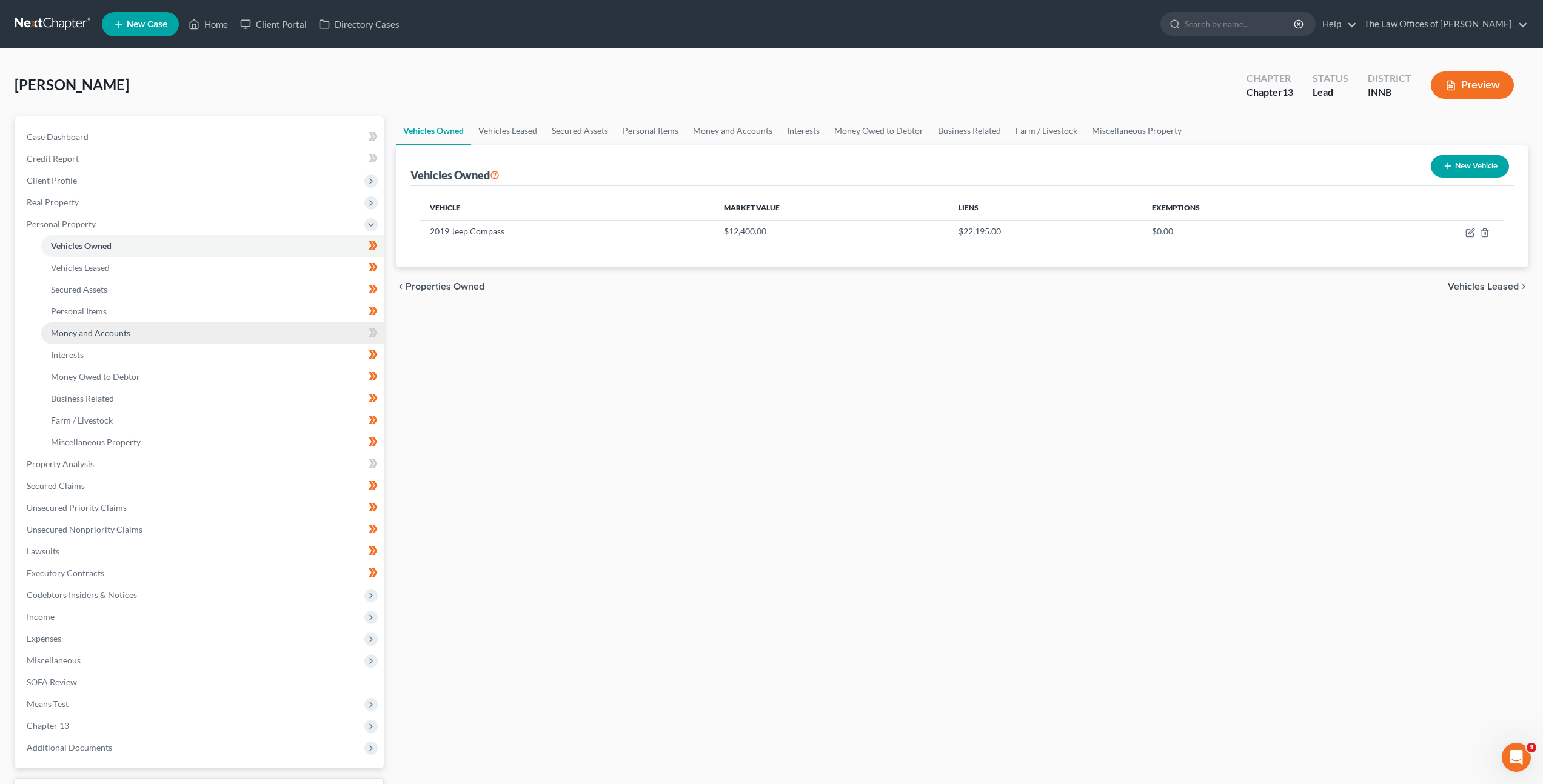
drag, startPoint x: 242, startPoint y: 326, endPoint x: 248, endPoint y: 328, distance: 6.3
click at [242, 326] on link "Money and Accounts" at bounding box center [212, 334] width 343 height 22
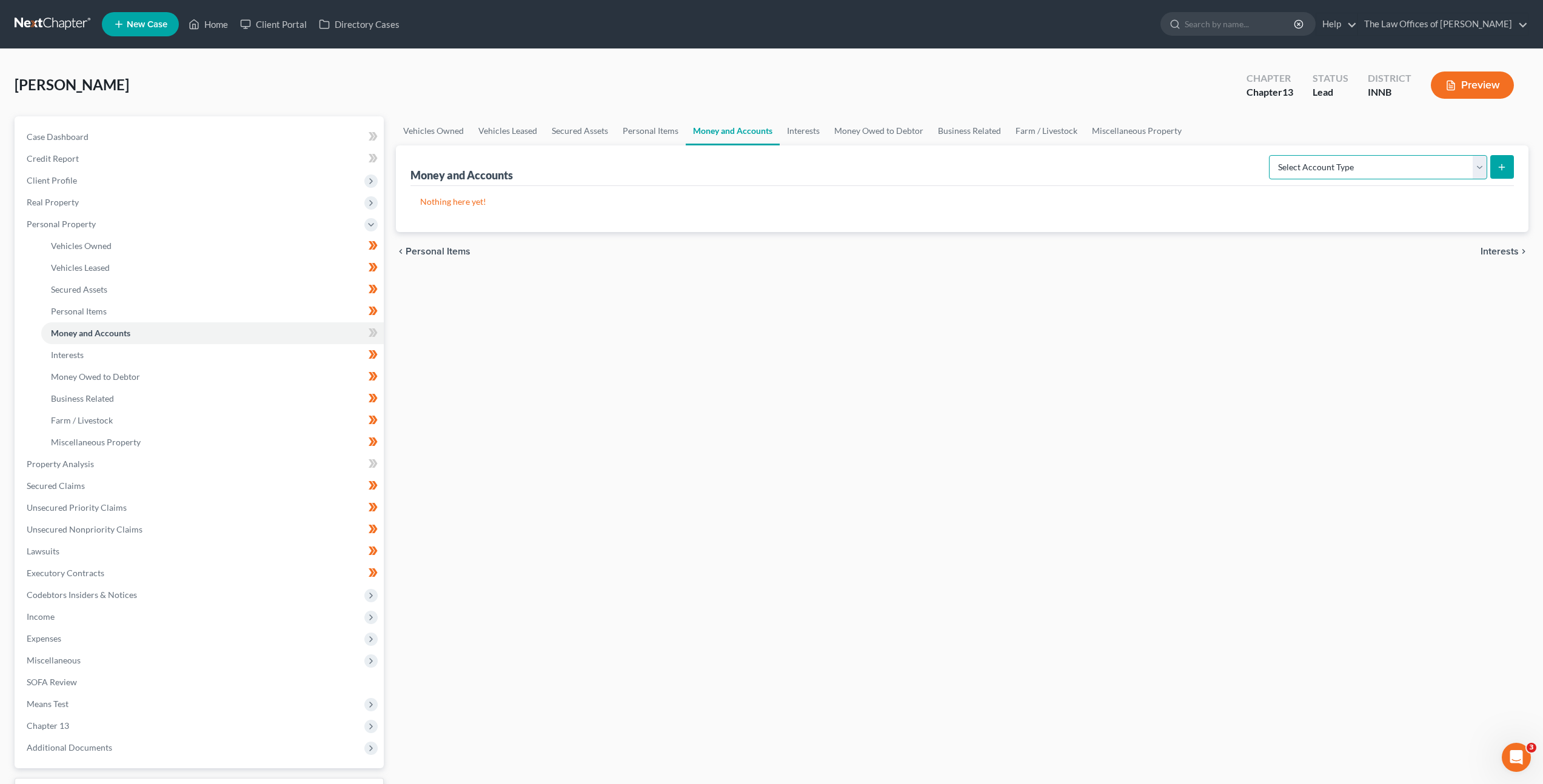
click at [1331, 167] on select "Select Account Type Brokerage Cash on Hand Certificates of Deposit Checking Acc…" at bounding box center [1378, 167] width 218 height 24
select select "checking"
click at [1272, 155] on select "Select Account Type Brokerage Cash on Hand Certificates of Deposit Checking Acc…" at bounding box center [1378, 167] width 218 height 24
click at [1495, 164] on button "submit" at bounding box center [1502, 167] width 23 height 23
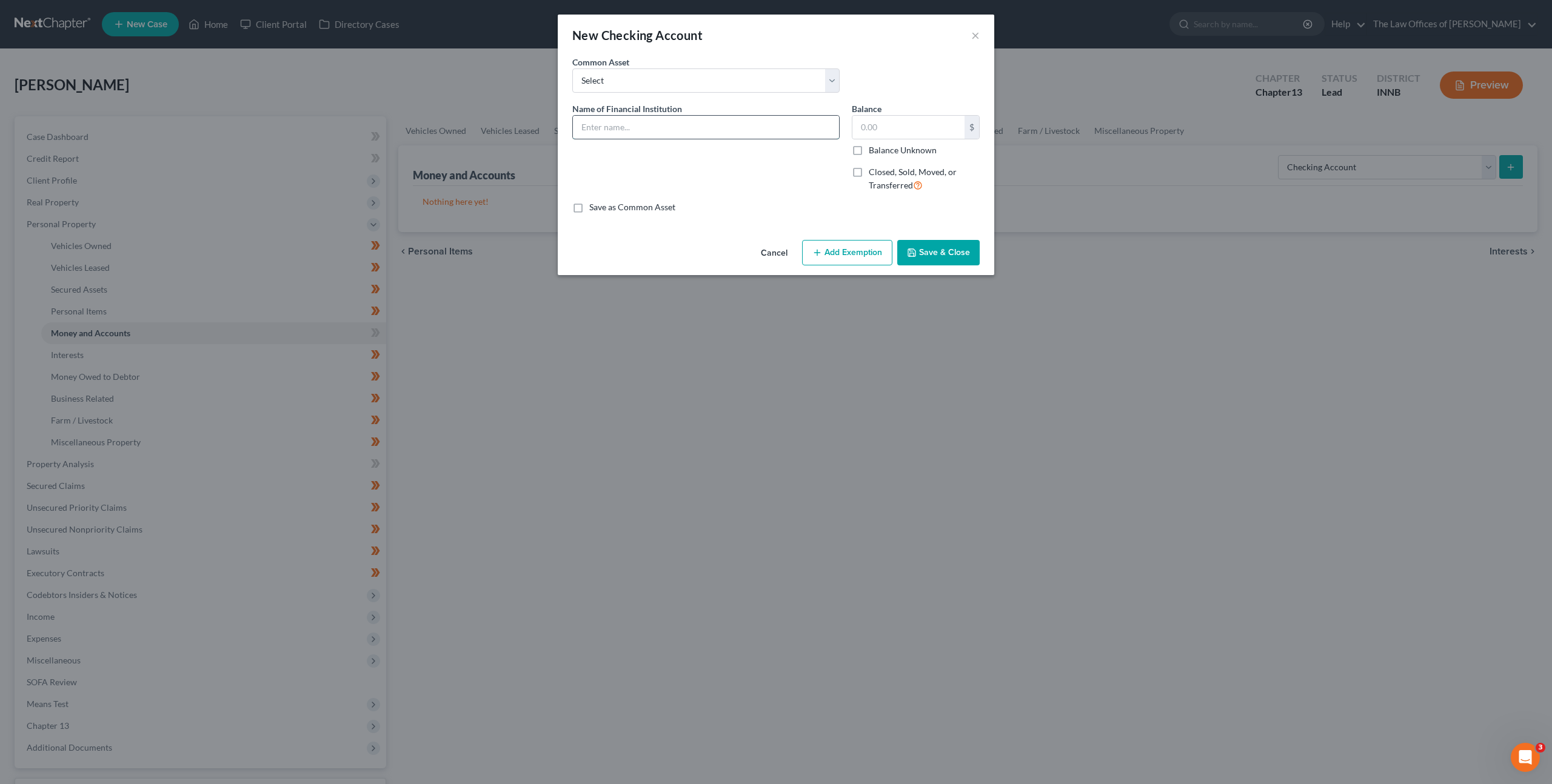
drag, startPoint x: 682, startPoint y: 138, endPoint x: 694, endPoint y: 131, distance: 13.9
click at [686, 137] on div at bounding box center [706, 127] width 268 height 24
type input "Profed Credit Union Account Ending in x656"
click at [945, 252] on button "Save & Close" at bounding box center [938, 252] width 82 height 25
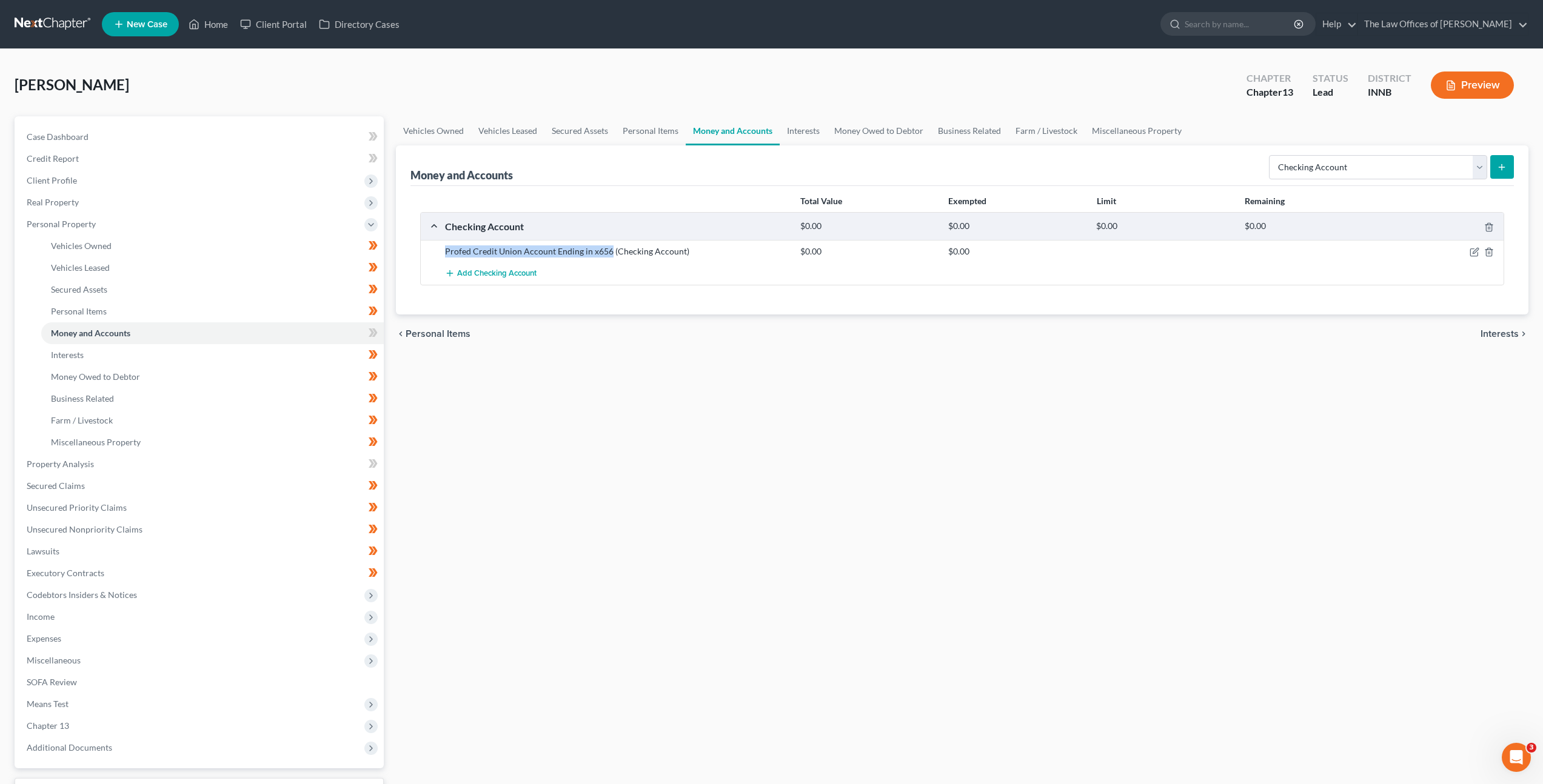
drag, startPoint x: 610, startPoint y: 251, endPoint x: 512, endPoint y: 243, distance: 98.3
click at [476, 243] on div "Profed Credit Union Account Ending in x656 (Checking Account) $0.00 $0.00" at bounding box center [962, 251] width 1083 height 23
copy div "Profed Credit Union Account Ending in x656"
click at [1349, 174] on select "Select Account Type Brokerage Cash on Hand Certificates of Deposit Checking Acc…" at bounding box center [1378, 167] width 218 height 24
select select "savings"
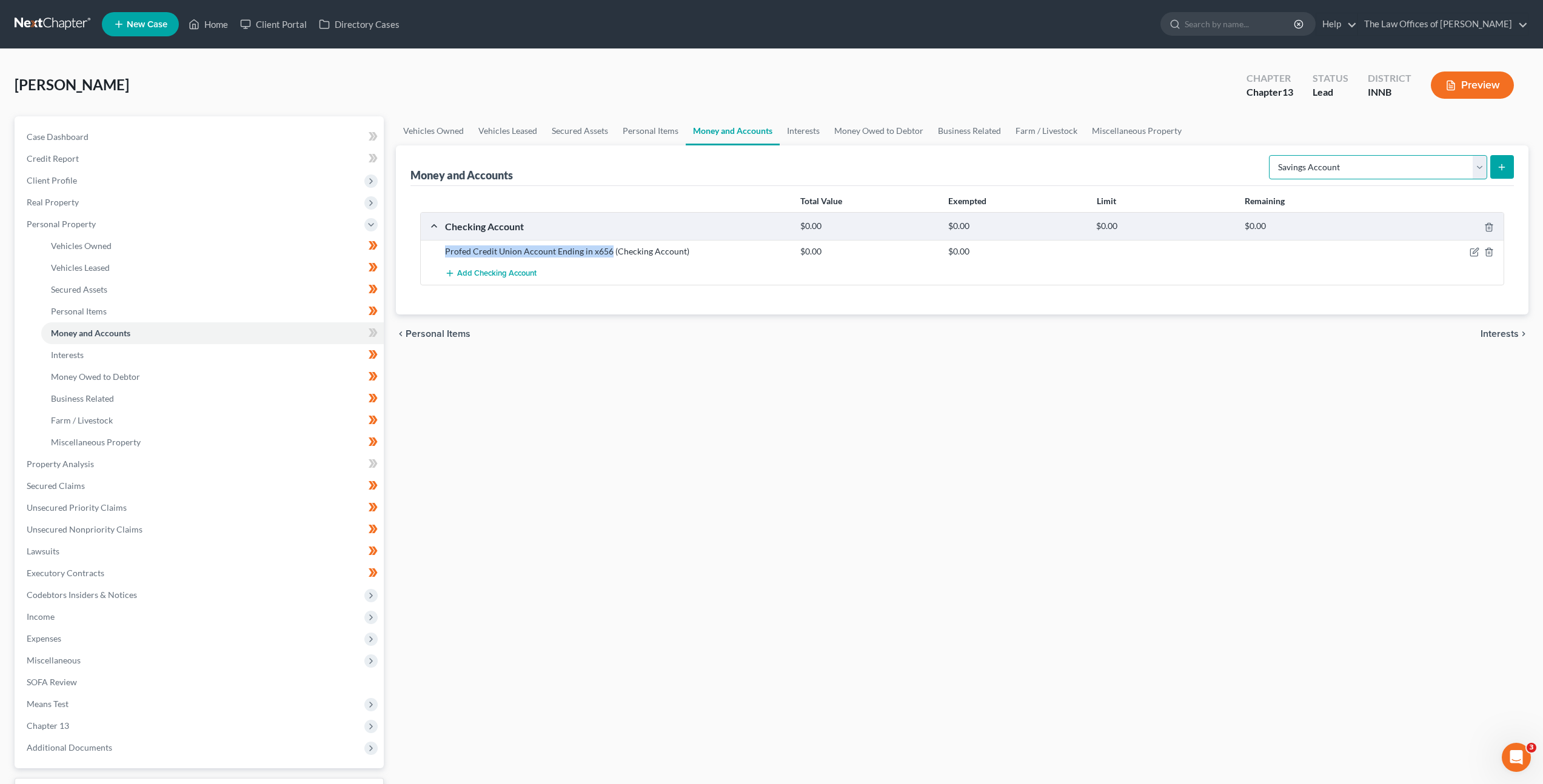
click at [1272, 155] on select "Select Account Type Brokerage Cash on Hand Certificates of Deposit Checking Acc…" at bounding box center [1378, 167] width 218 height 24
click at [1500, 173] on button "submit" at bounding box center [1502, 167] width 23 height 23
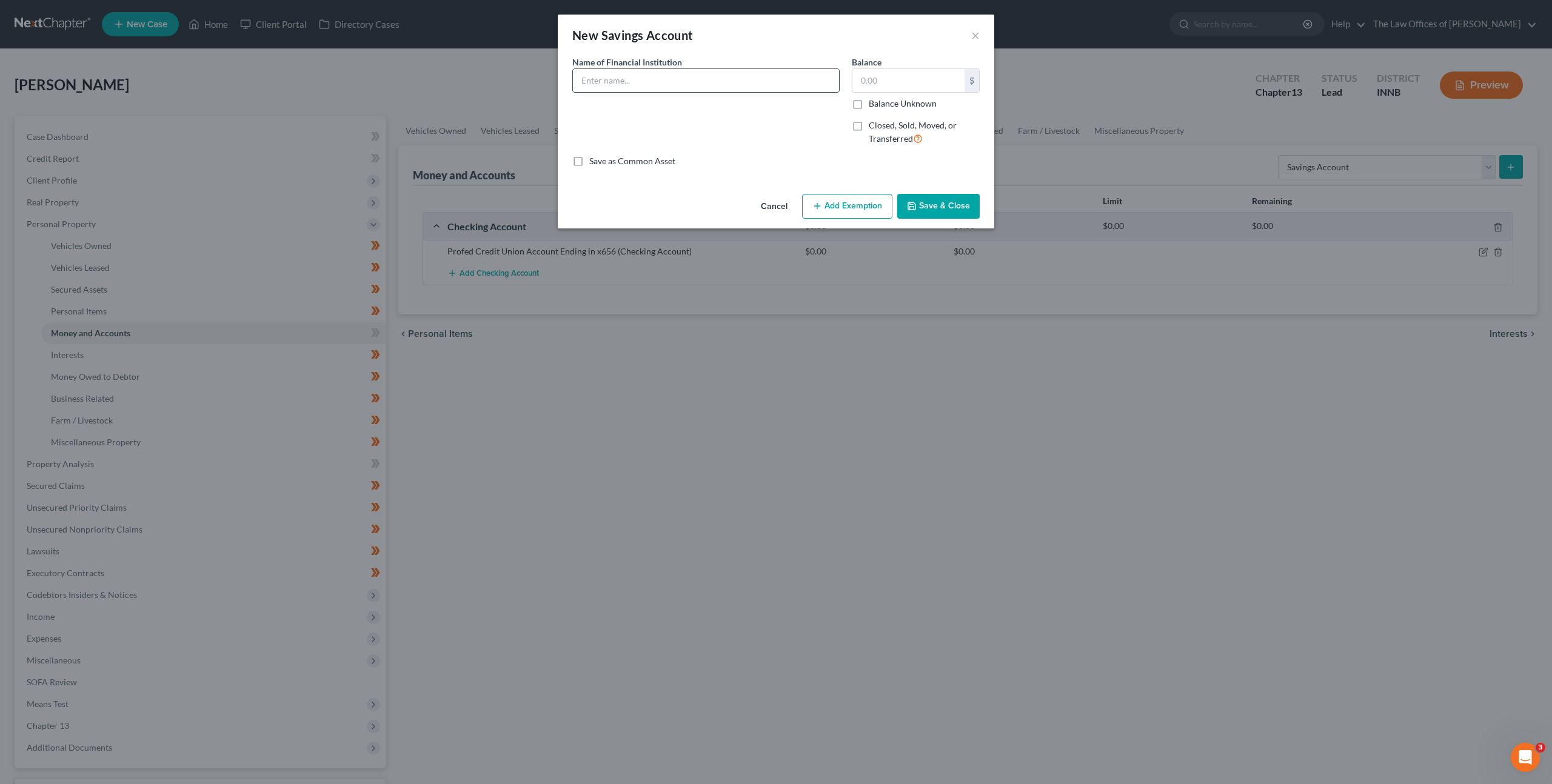
click at [663, 82] on input "text" at bounding box center [706, 80] width 266 height 23
paste input "Profed Credit Union Account Ending in x656"
type input "Profed Credit Union Account Ending in x656"
drag, startPoint x: 707, startPoint y: 136, endPoint x: 730, endPoint y: 152, distance: 28.0
click at [707, 136] on div "Name of Financial Institution * Profed Credit Union Account Ending in x656" at bounding box center [706, 105] width 279 height 99
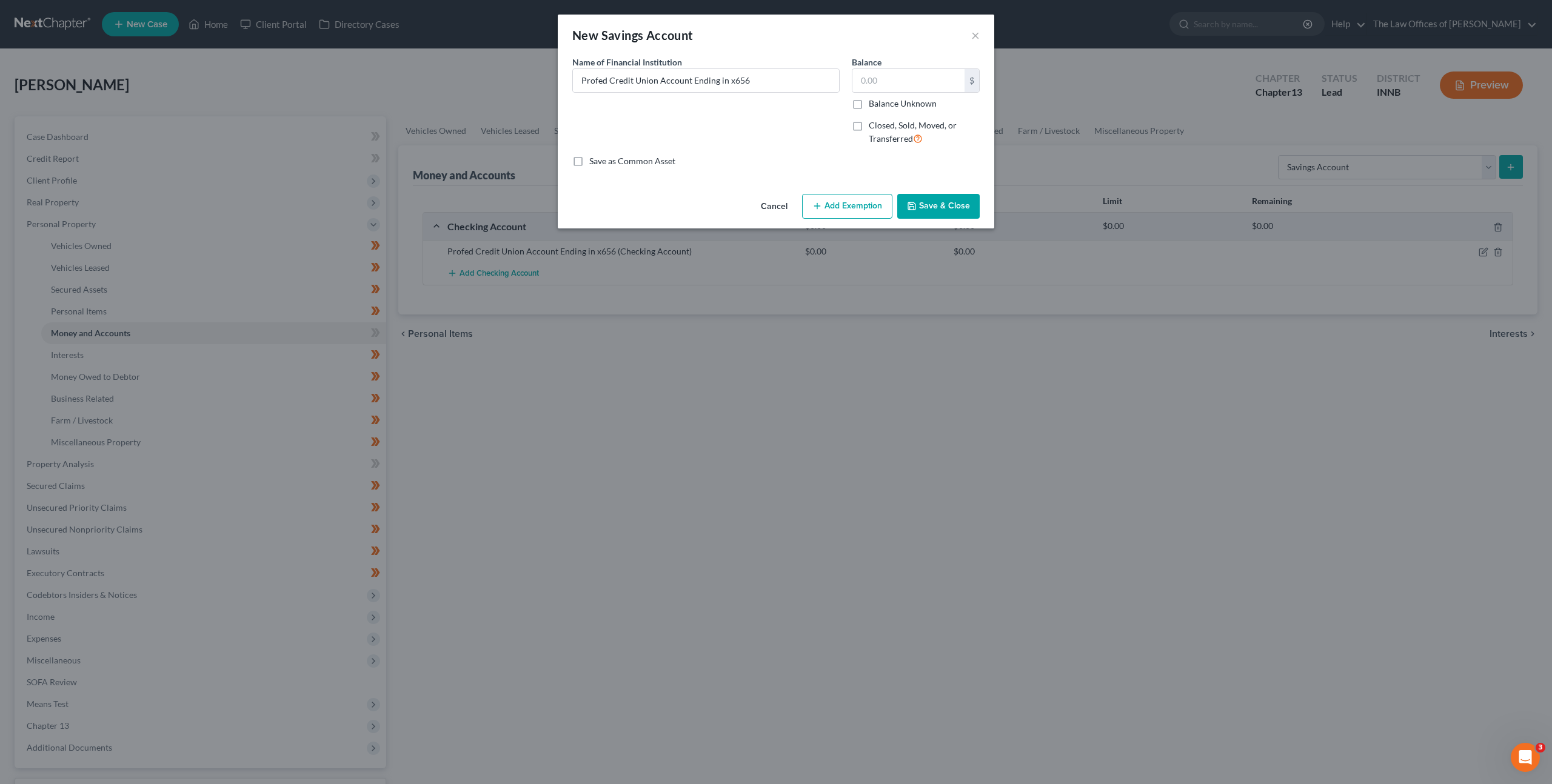
click at [934, 204] on button "Save & Close" at bounding box center [938, 206] width 82 height 25
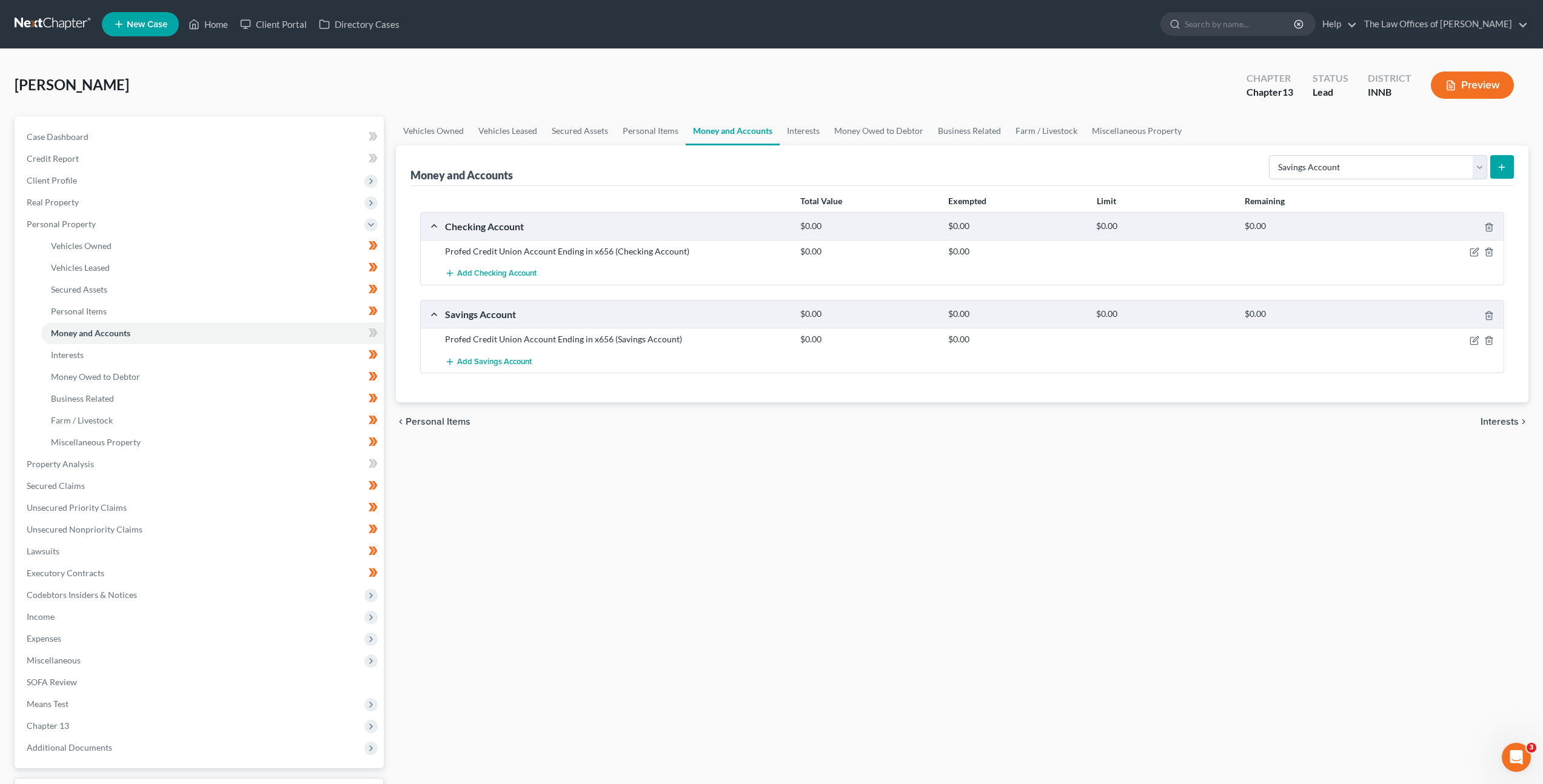
drag, startPoint x: 596, startPoint y: 435, endPoint x: 610, endPoint y: 434, distance: 14.0
click at [596, 435] on div "chevron_left Personal Items Interests chevron_right" at bounding box center [962, 422] width 1133 height 39
click at [509, 274] on span "Add Checking Account" at bounding box center [497, 274] width 79 height 10
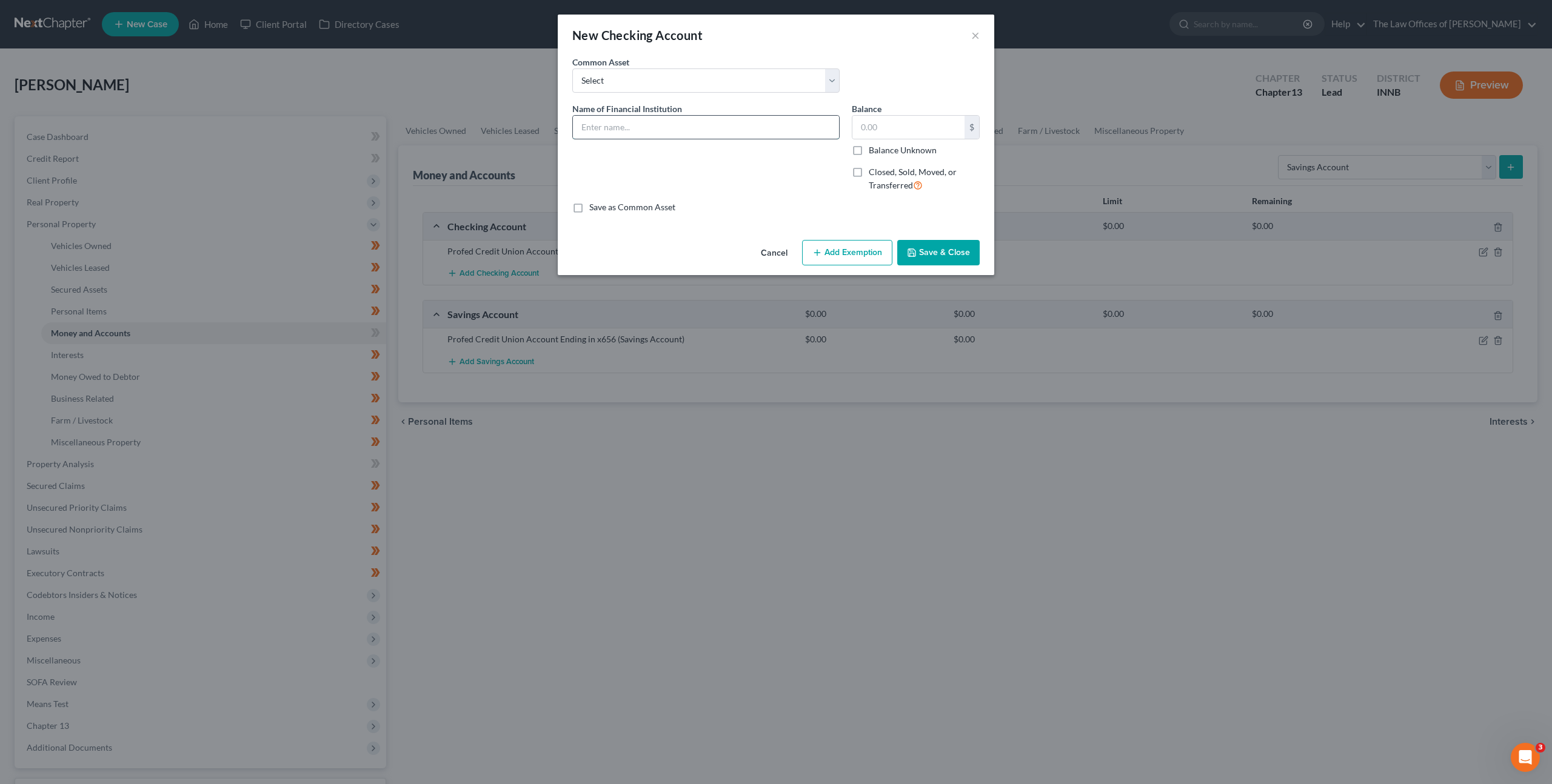
drag, startPoint x: 636, startPoint y: 123, endPoint x: 691, endPoint y: 120, distance: 55.1
click at [636, 123] on input "text" at bounding box center [706, 127] width 266 height 23
type input "Paypal"
click at [953, 244] on button "Save & Close" at bounding box center [938, 252] width 82 height 25
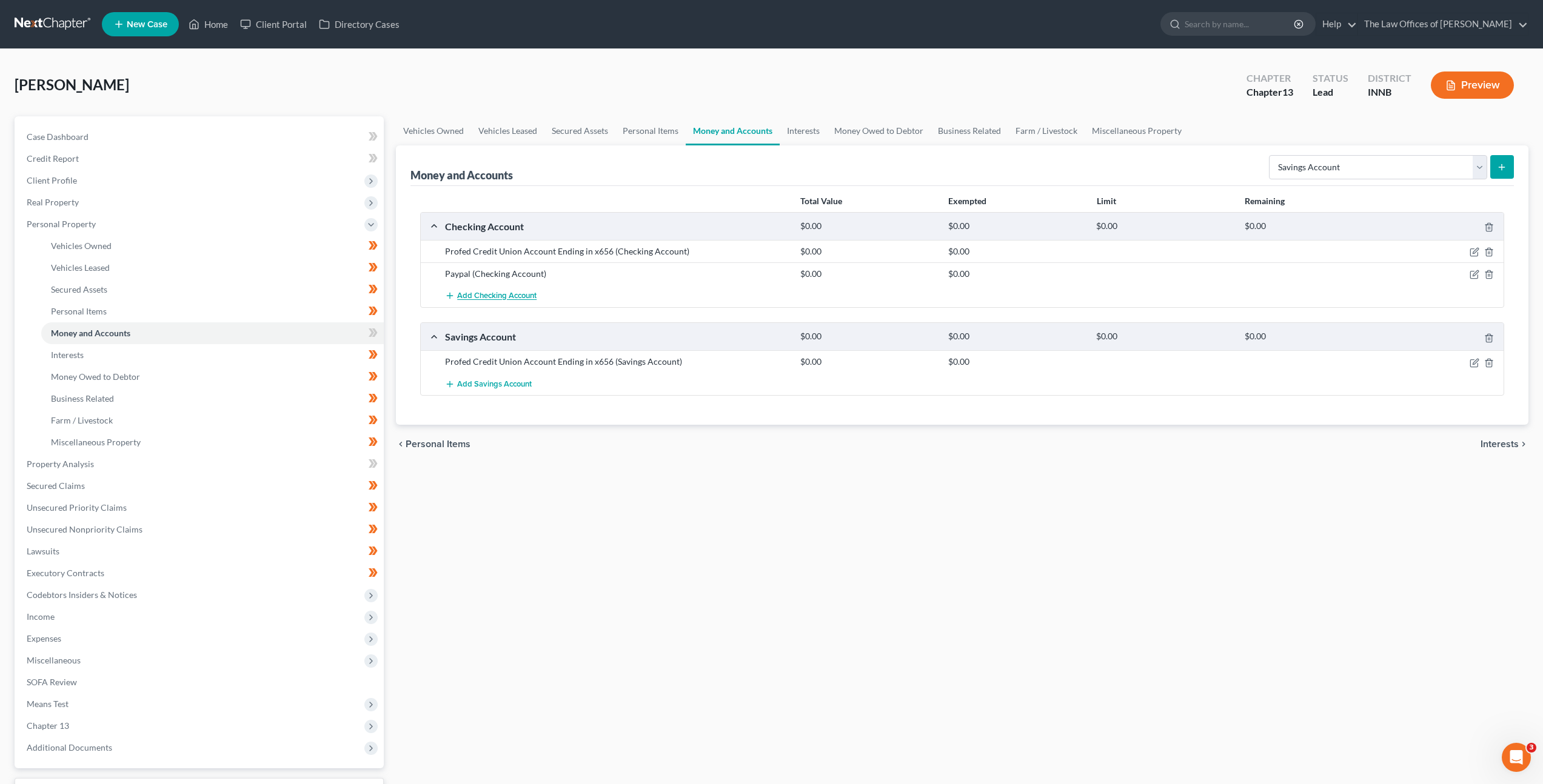
click at [516, 302] on button "Add Checking Account" at bounding box center [490, 296] width 92 height 23
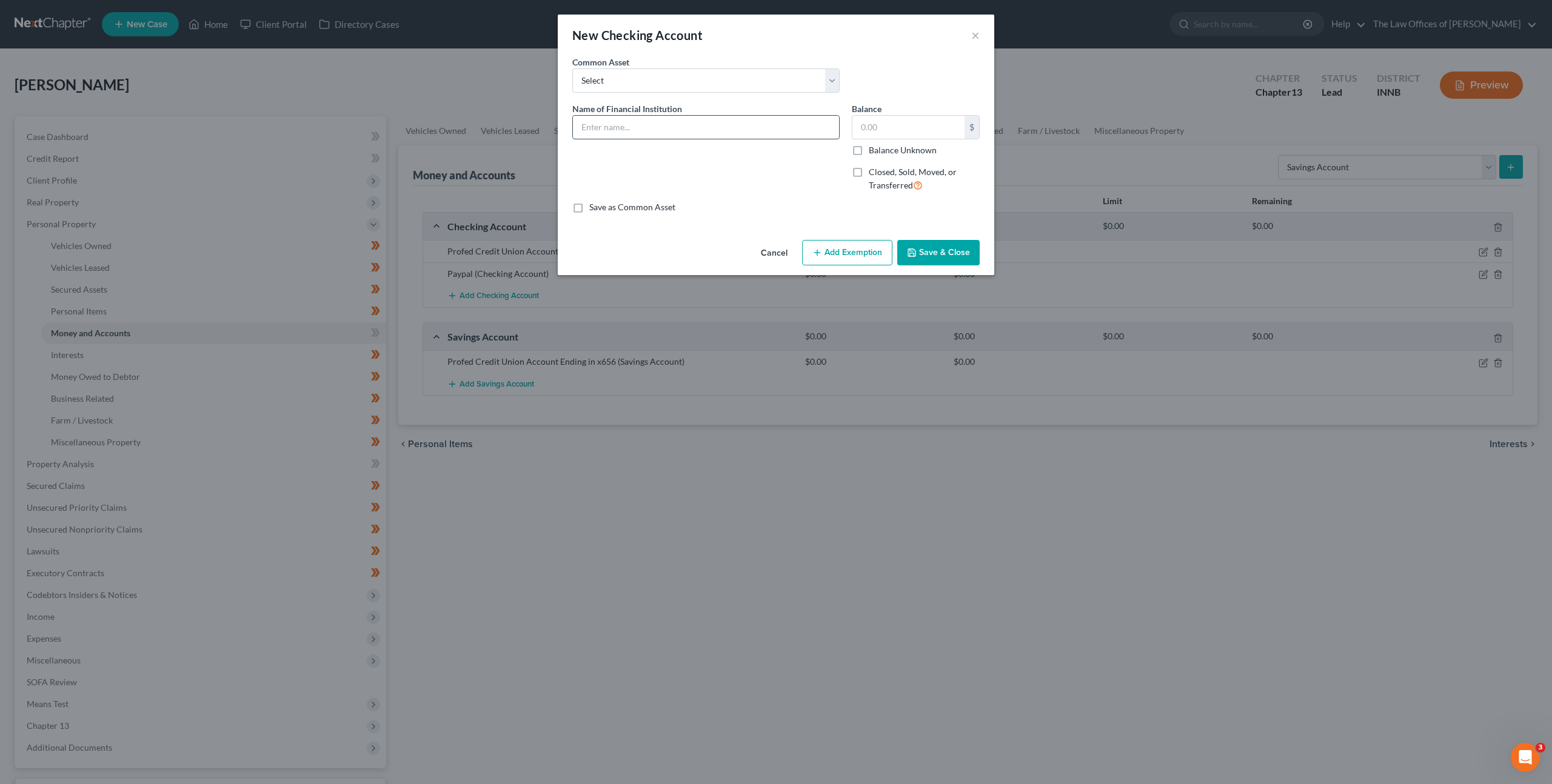
drag, startPoint x: 647, startPoint y: 136, endPoint x: 662, endPoint y: 131, distance: 15.8
click at [650, 134] on input "text" at bounding box center [706, 127] width 266 height 23
type input "Cash App"
click at [920, 241] on button "Save & Close" at bounding box center [938, 252] width 82 height 25
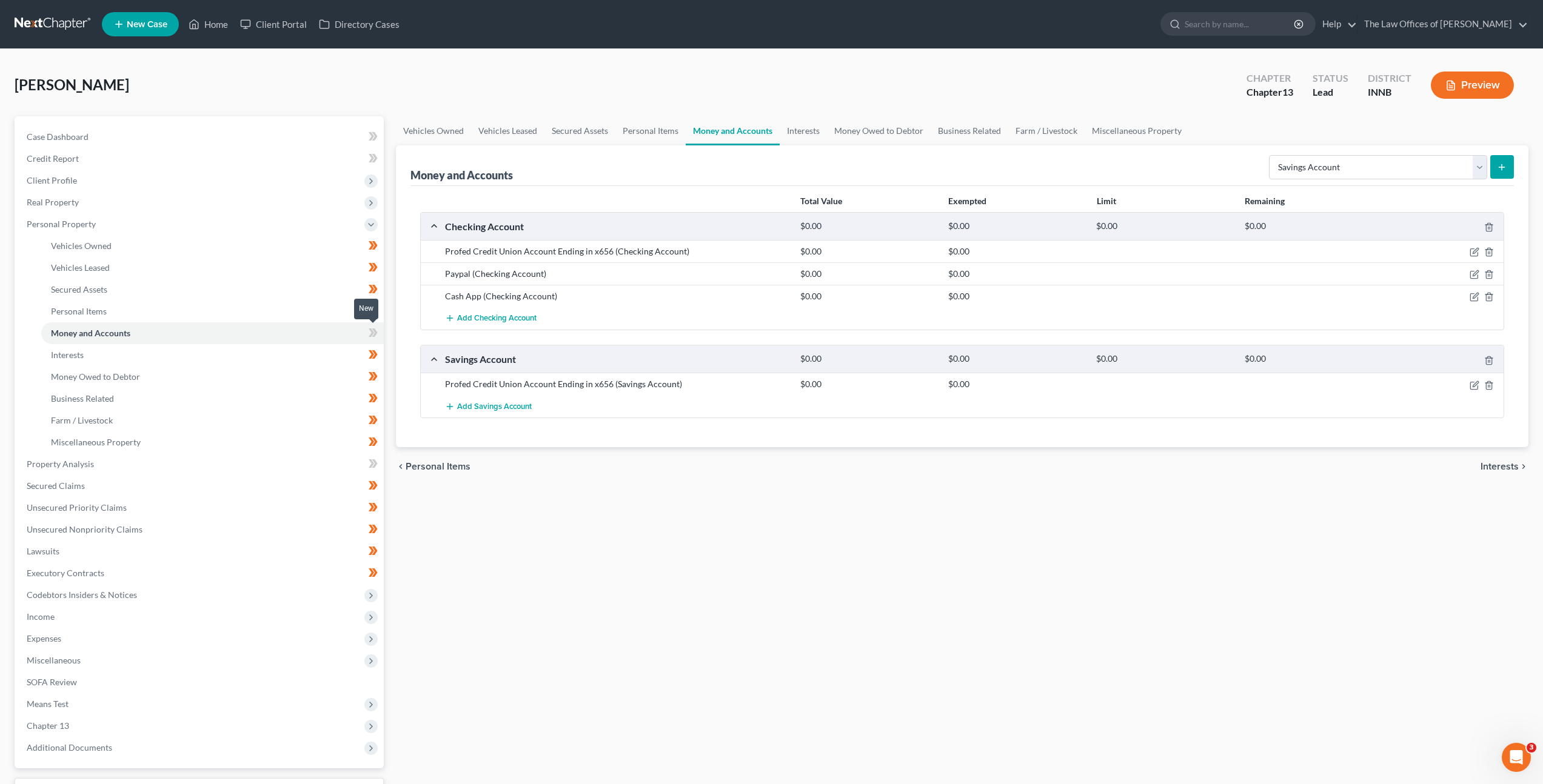
click at [374, 333] on icon at bounding box center [373, 332] width 9 height 15
click at [551, 527] on div "Vehicles Owned Vehicles Leased Secured Assets Personal Items Money and Accounts…" at bounding box center [962, 477] width 1145 height 722
click at [282, 380] on link "Money Owed to Debtor" at bounding box center [212, 377] width 343 height 22
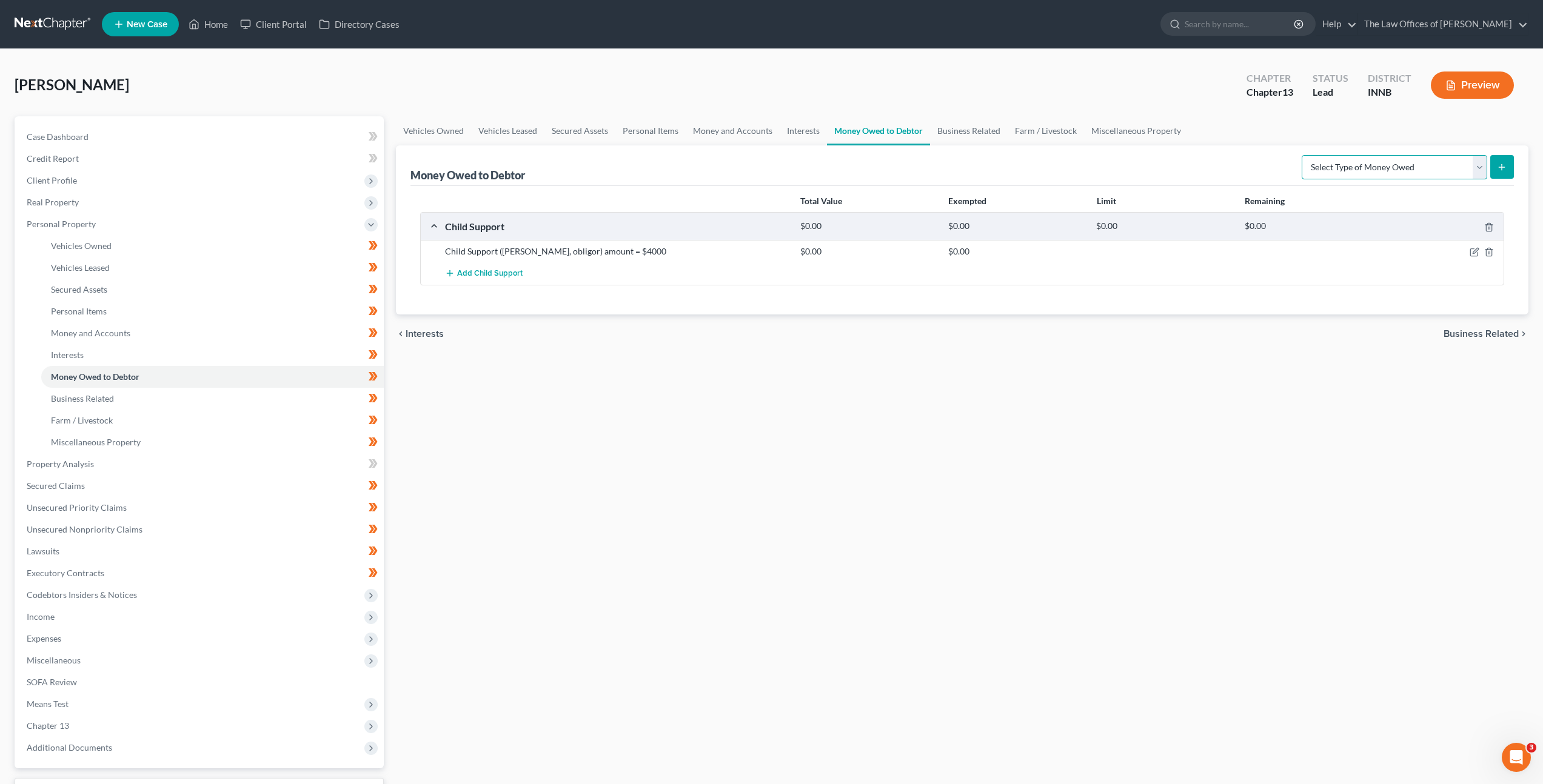
click at [1351, 172] on select "Select Type of Money Owed Accounts Receivable Alimony Child Support Claims Agai…" at bounding box center [1395, 167] width 186 height 24
select select "expected_tax_refund"
click at [1304, 155] on select "Select Type of Money Owed Accounts Receivable Alimony Child Support Claims Agai…" at bounding box center [1395, 167] width 186 height 24
click at [1497, 171] on icon "submit" at bounding box center [1501, 167] width 10 height 10
select select "0"
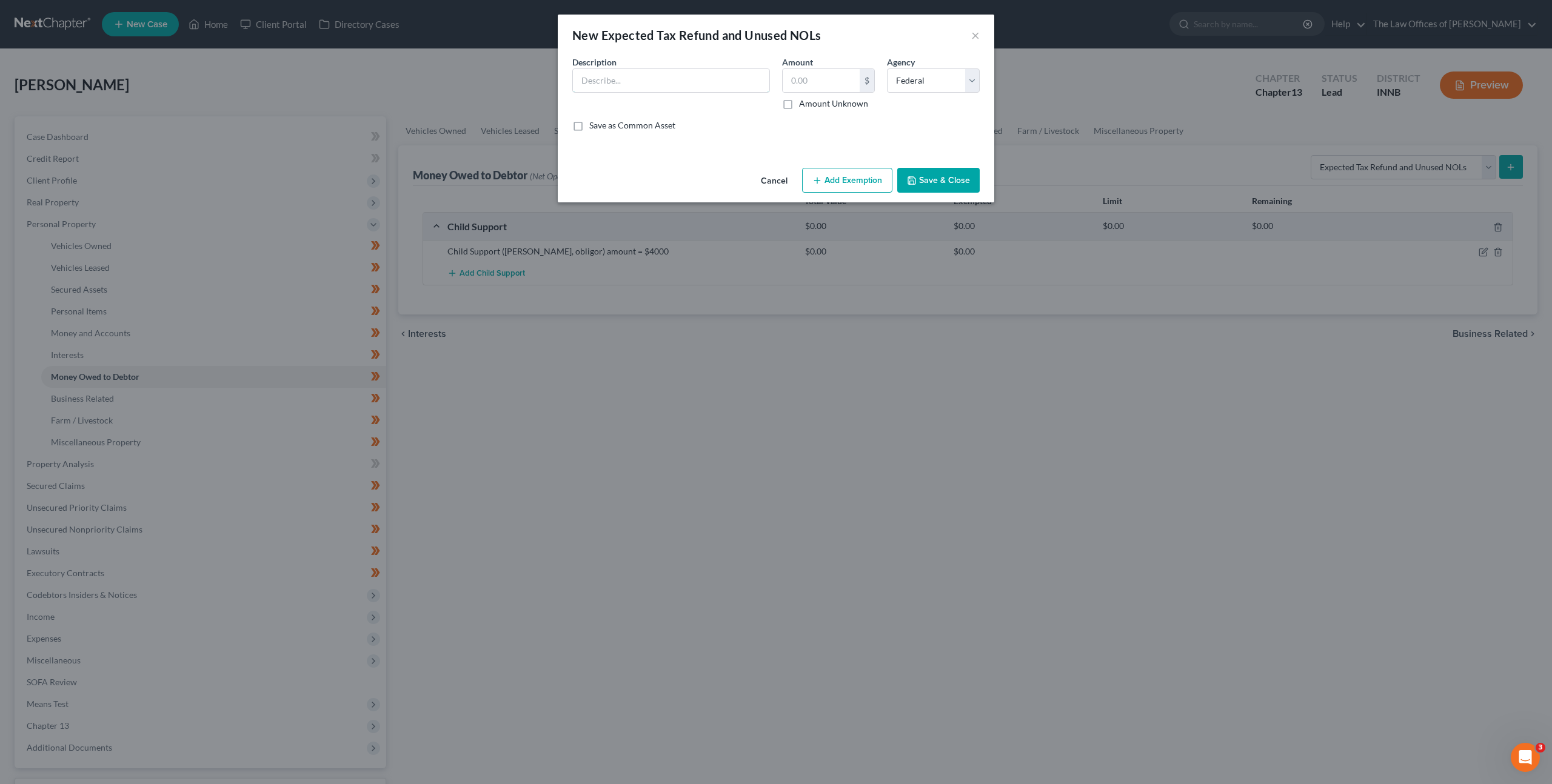
drag, startPoint x: 665, startPoint y: 89, endPoint x: 751, endPoint y: 106, distance: 87.7
click at [665, 89] on input "text" at bounding box center [671, 80] width 197 height 23
type input "2025 Federal Income Tax Refund"
click at [828, 180] on button "Add Exemption" at bounding box center [847, 180] width 90 height 25
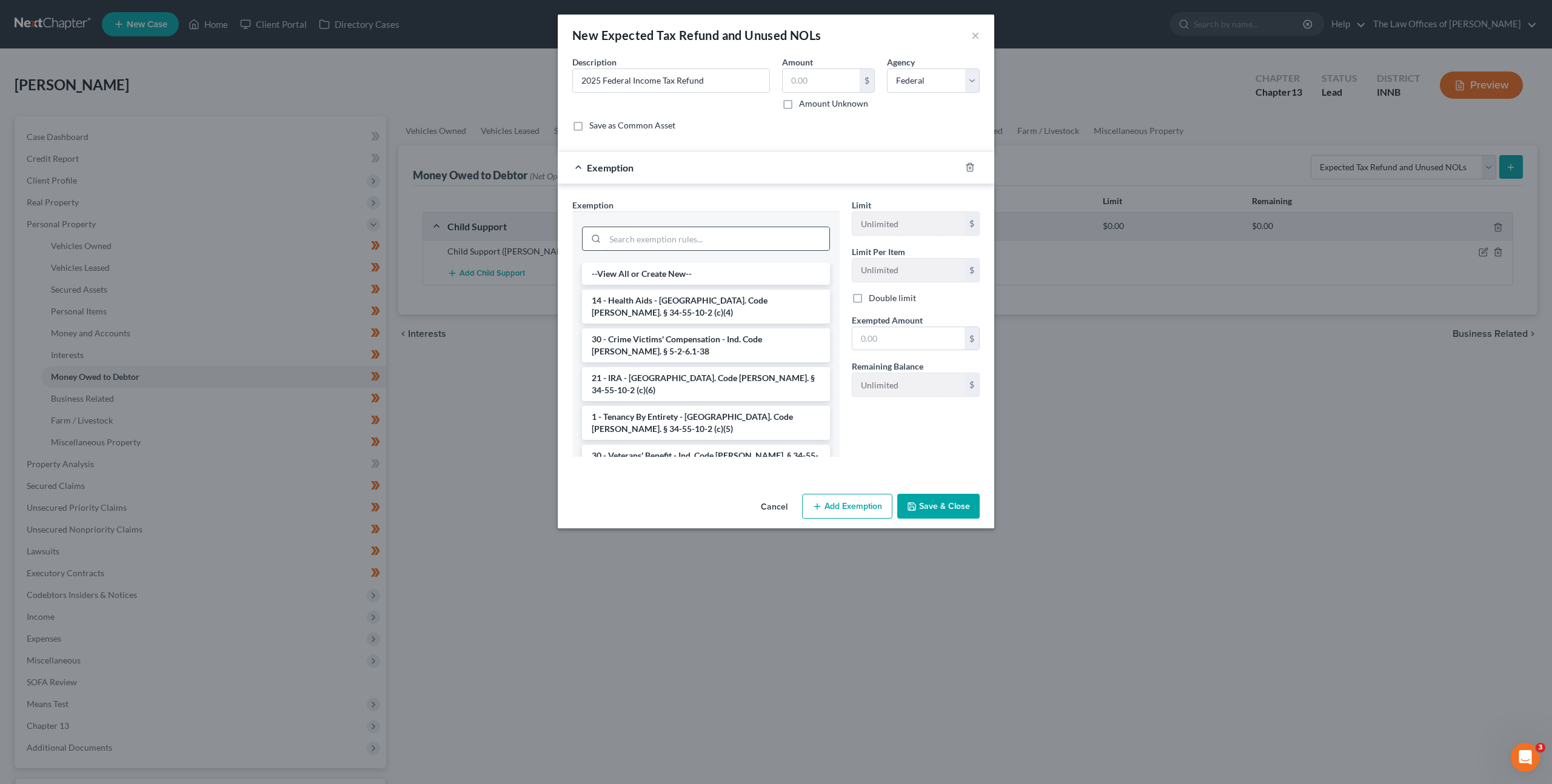
drag, startPoint x: 743, startPoint y: 232, endPoint x: 753, endPoint y: 236, distance: 10.8
click at [743, 232] on input "search" at bounding box center [717, 238] width 224 height 23
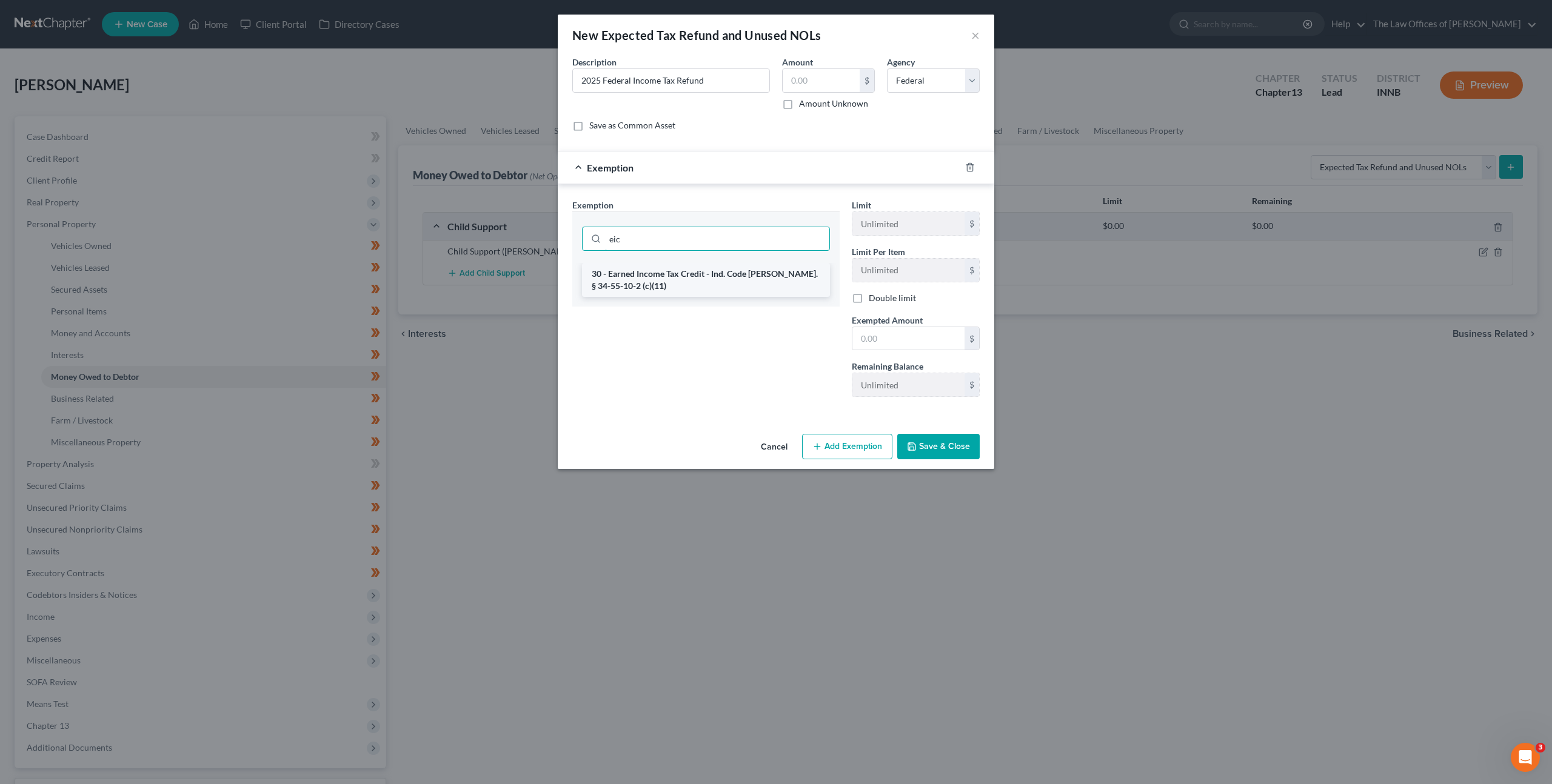
type input "eic"
click at [705, 271] on li "30 - Earned Income Tax Credit - Ind. Code [PERSON_NAME]. § 34-55-10-2 (c)(11)" at bounding box center [706, 280] width 248 height 34
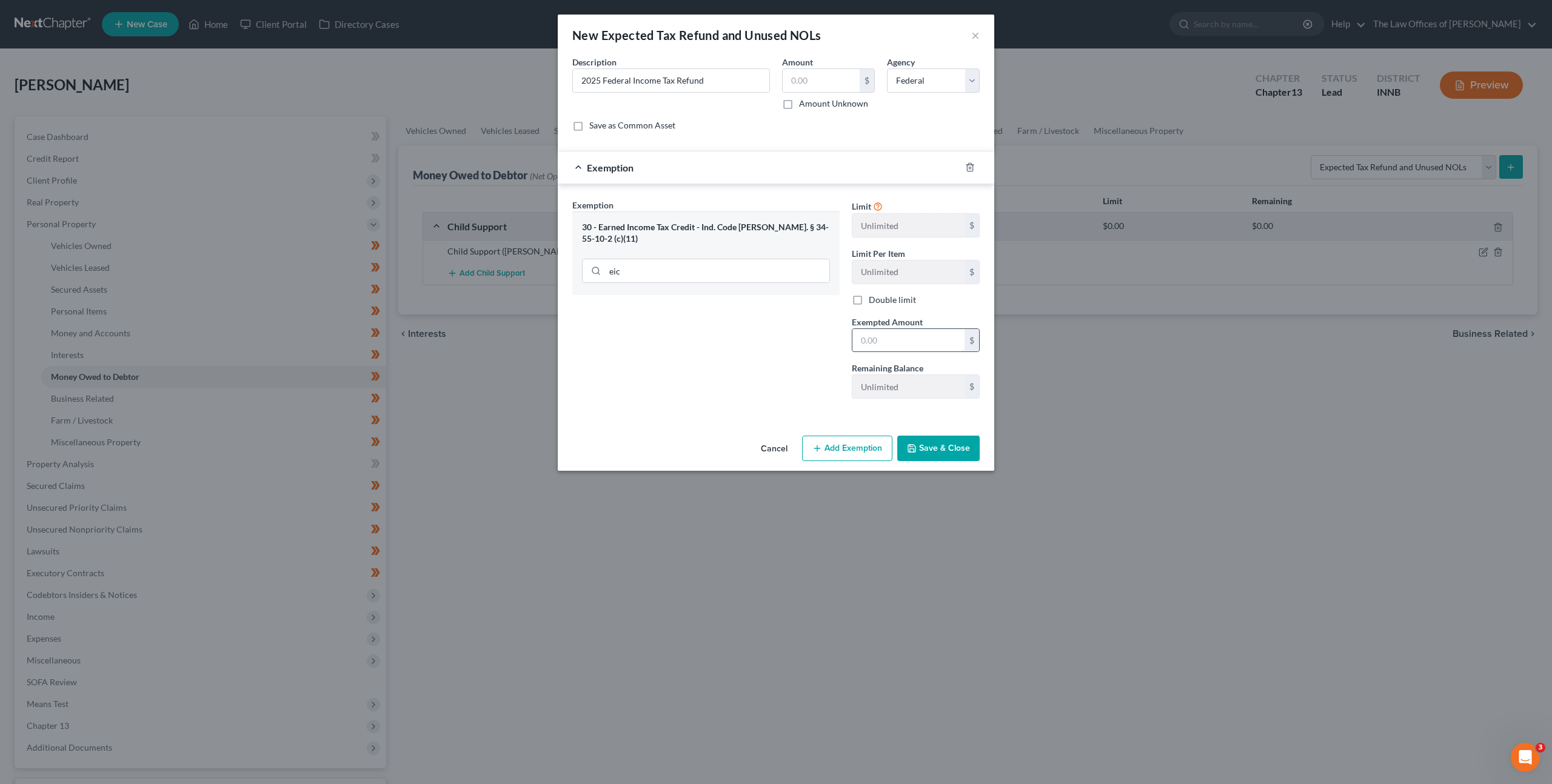
click at [892, 342] on input "text" at bounding box center [908, 340] width 112 height 23
type input "0"
click at [810, 371] on div "Exemption Set must be selected for CA. Exemption * 30 - Earned Income Tax Credi…" at bounding box center [706, 303] width 279 height 210
click at [950, 461] on div "Cancel Add Exemption Save & Close" at bounding box center [776, 451] width 436 height 40
click at [947, 456] on button "Save & Close" at bounding box center [938, 448] width 82 height 25
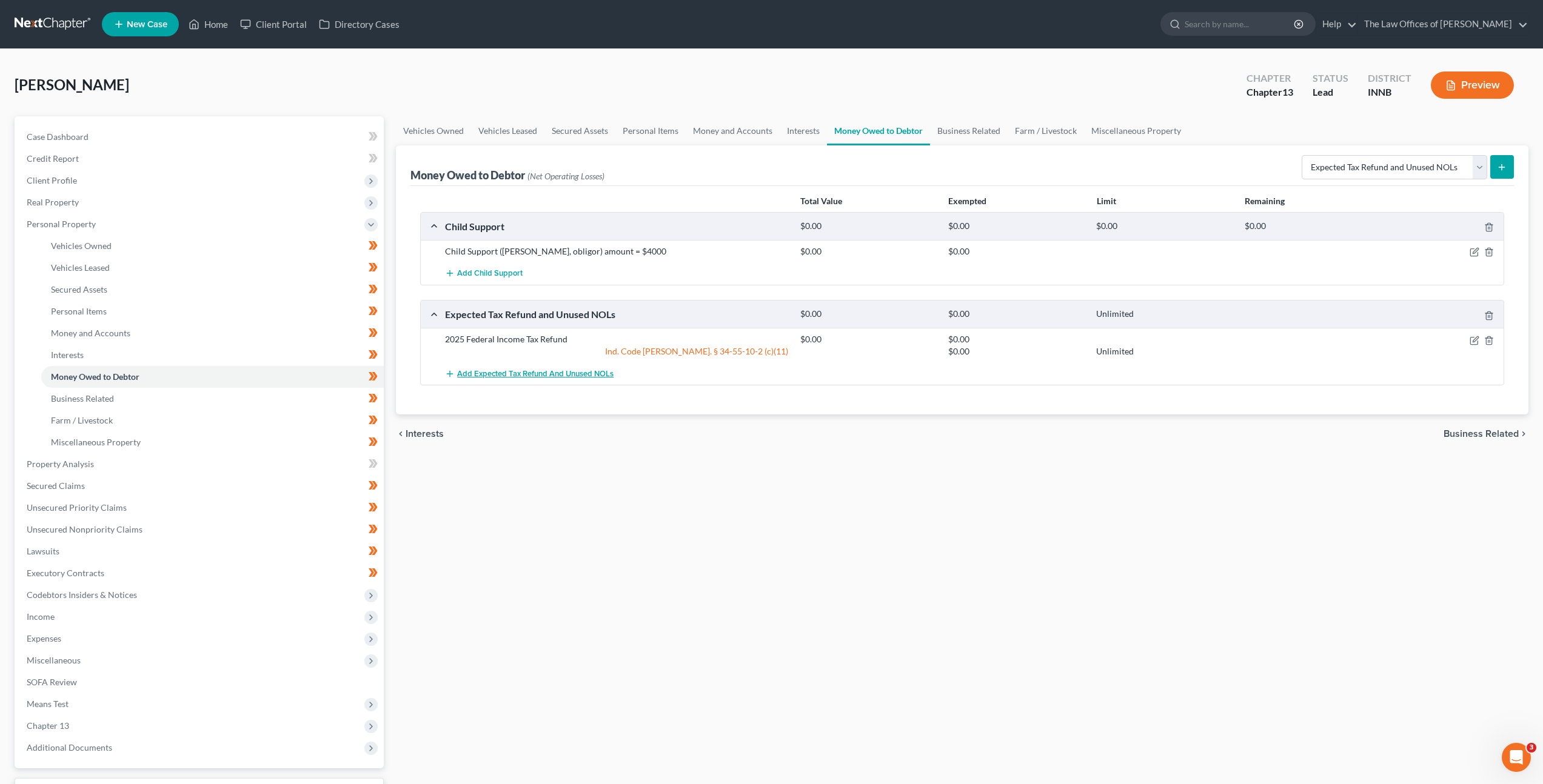
click at [581, 378] on span "Add Expected Tax Refund and Unused NOLs" at bounding box center [535, 374] width 157 height 10
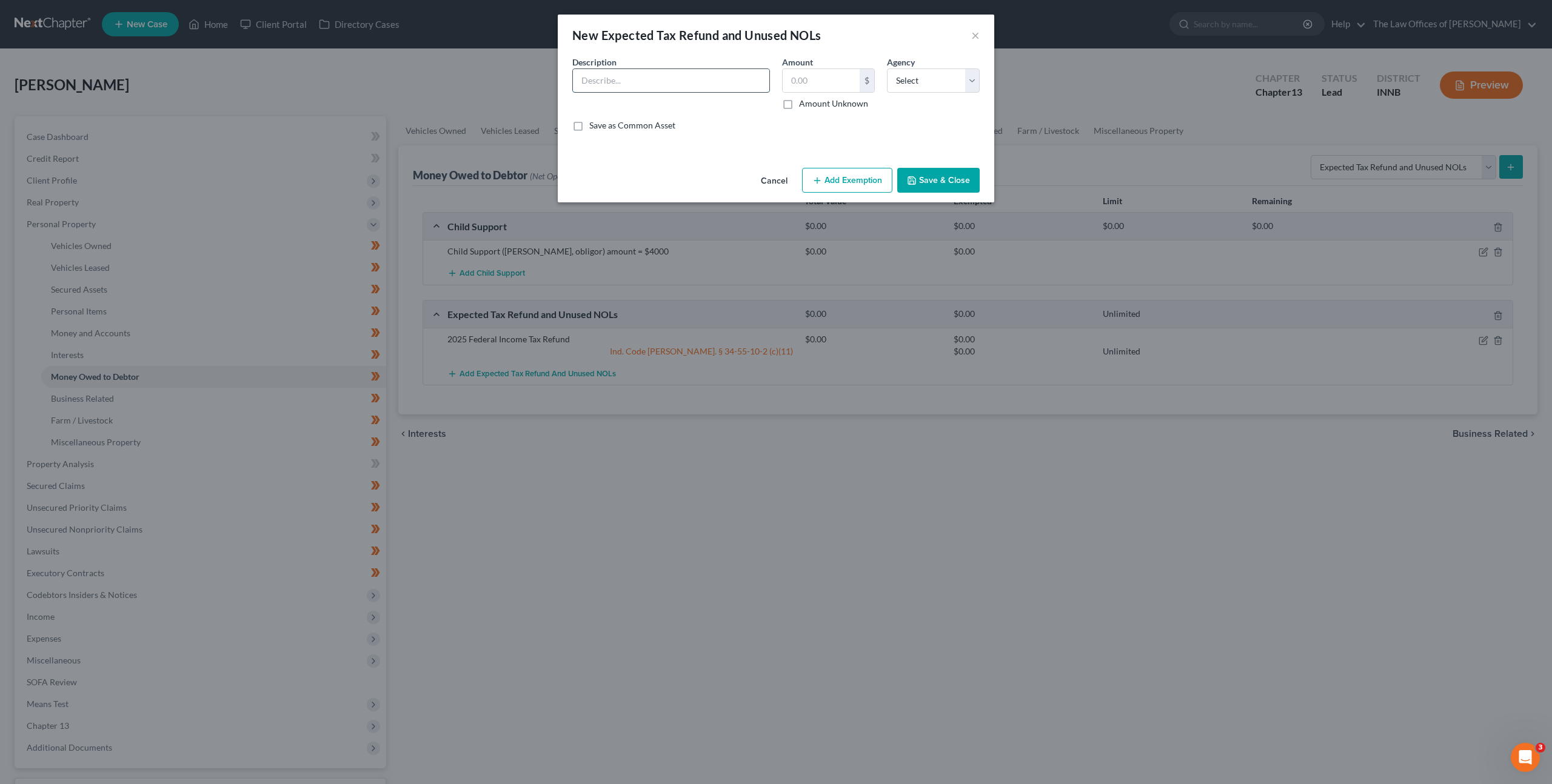
click at [672, 81] on input "text" at bounding box center [671, 80] width 197 height 23
type input "2025 State Income Tax Refund"
click at [829, 174] on button "Add Exemption" at bounding box center [847, 180] width 90 height 25
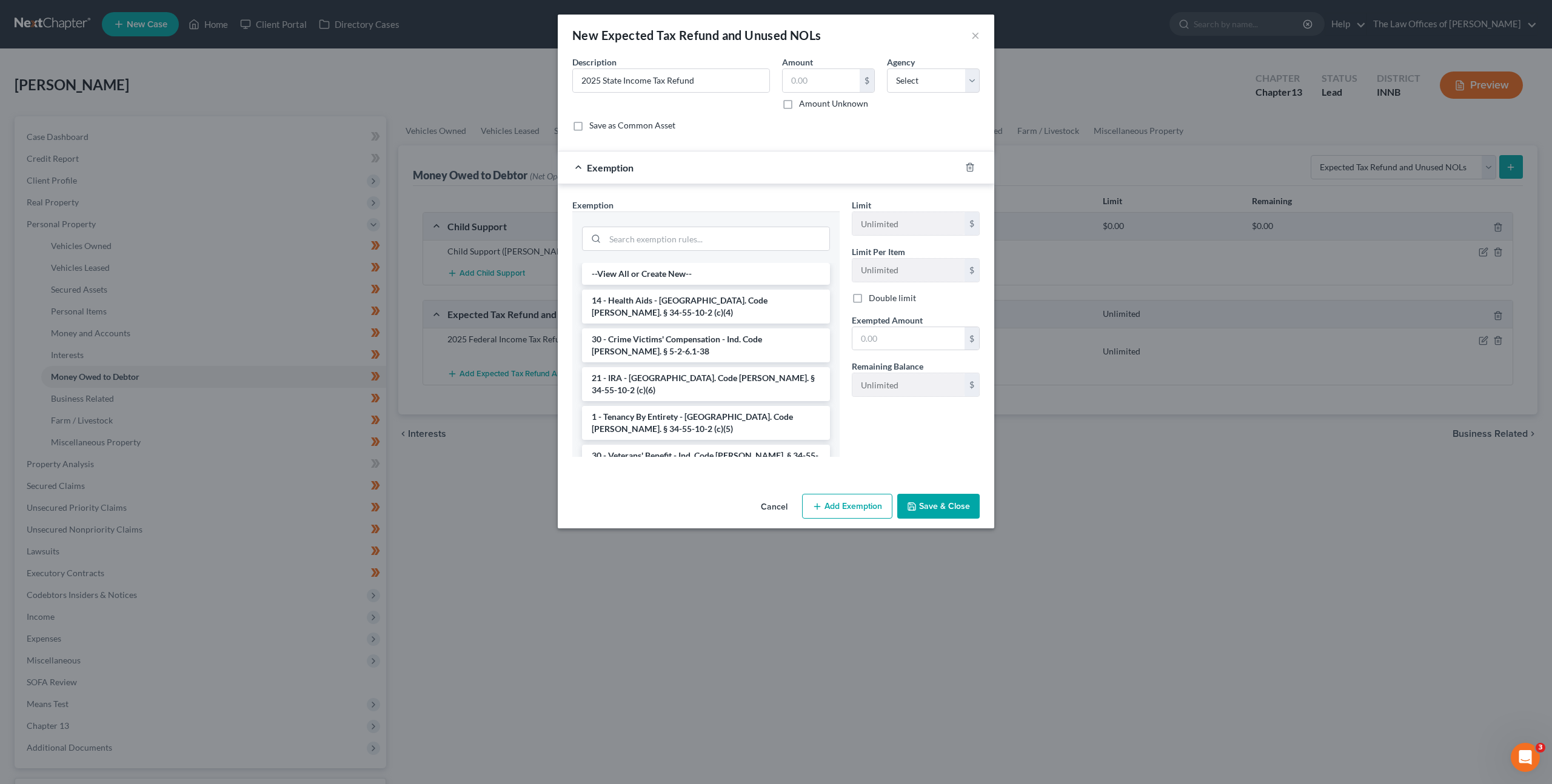
click at [799, 104] on label "Amount Unknown" at bounding box center [834, 103] width 69 height 12
click at [804, 104] on input "Amount Unknown" at bounding box center [808, 101] width 8 height 8
checkbox input "true"
type input "0.00"
click at [729, 232] on input "search" at bounding box center [717, 238] width 224 height 23
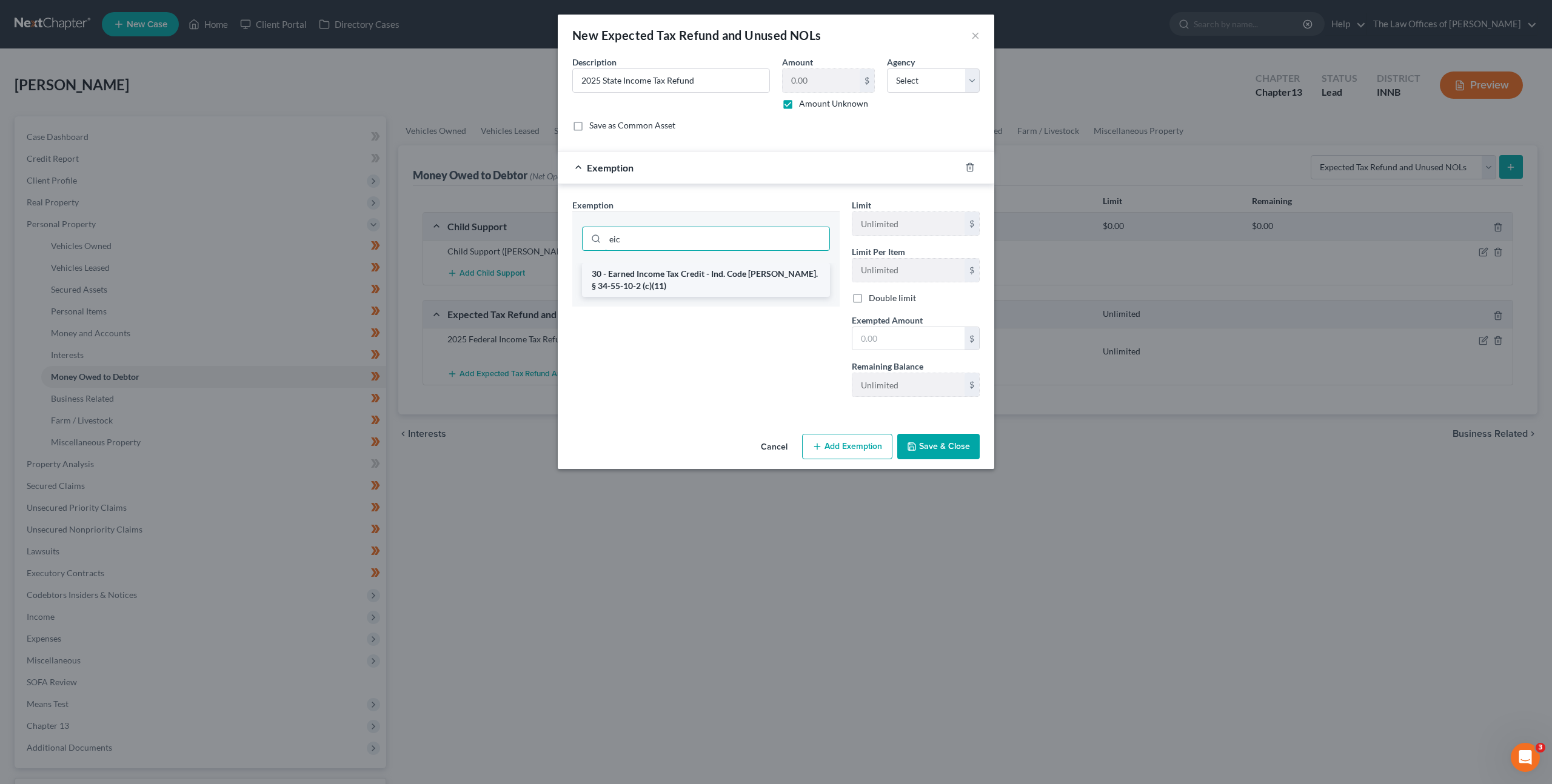
type input "eic"
click at [738, 273] on li "30 - Earned Income Tax Credit - Ind. Code [PERSON_NAME]. § 34-55-10-2 (c)(11)" at bounding box center [706, 280] width 248 height 34
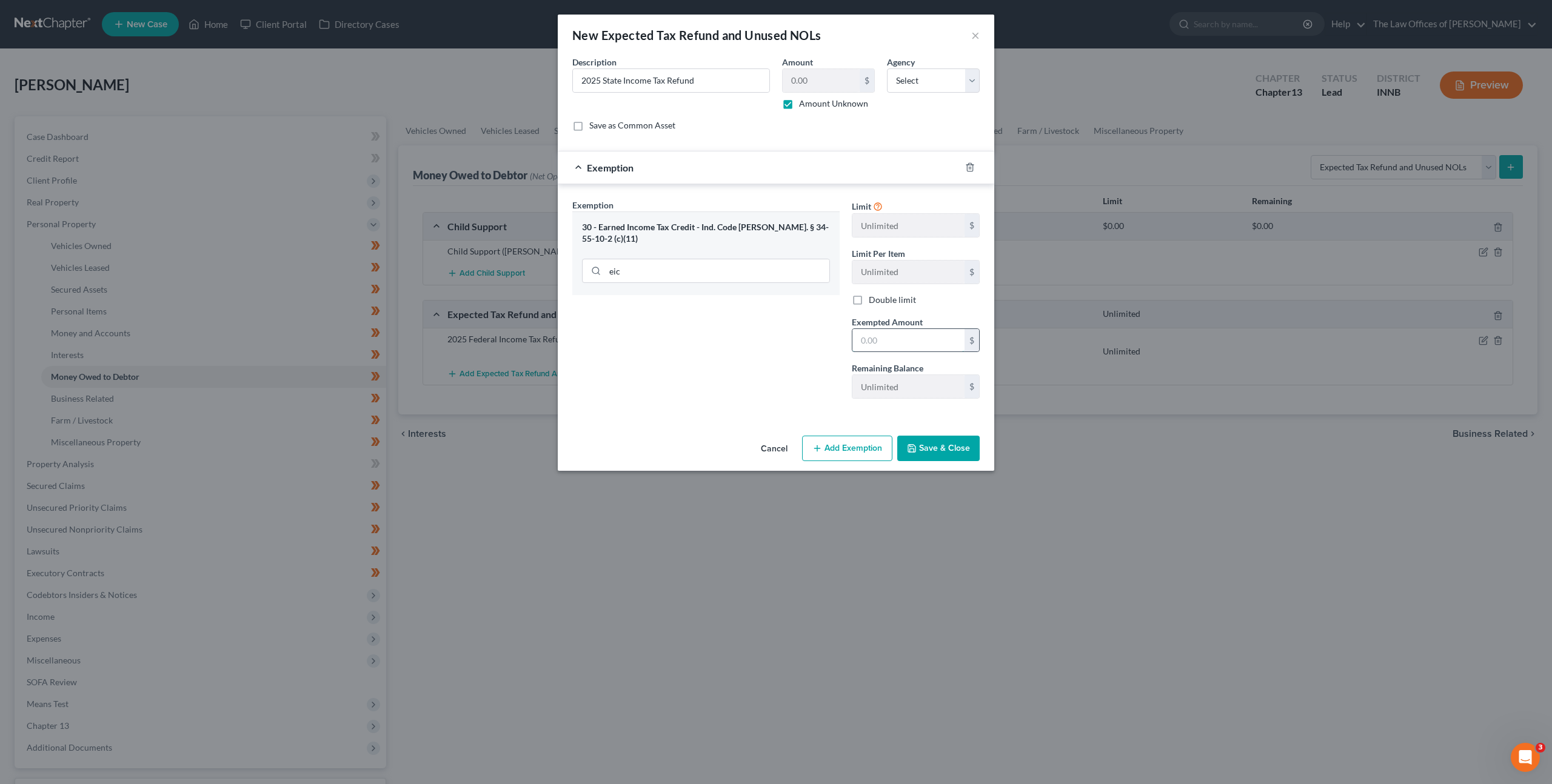
click at [877, 341] on input "text" at bounding box center [908, 340] width 112 height 23
type input "0"
click at [658, 343] on div "Exemption Set must be selected for CA. Exemption * 30 - Earned Income Tax Credi…" at bounding box center [706, 303] width 279 height 210
click at [943, 451] on button "Save & Close" at bounding box center [938, 448] width 82 height 25
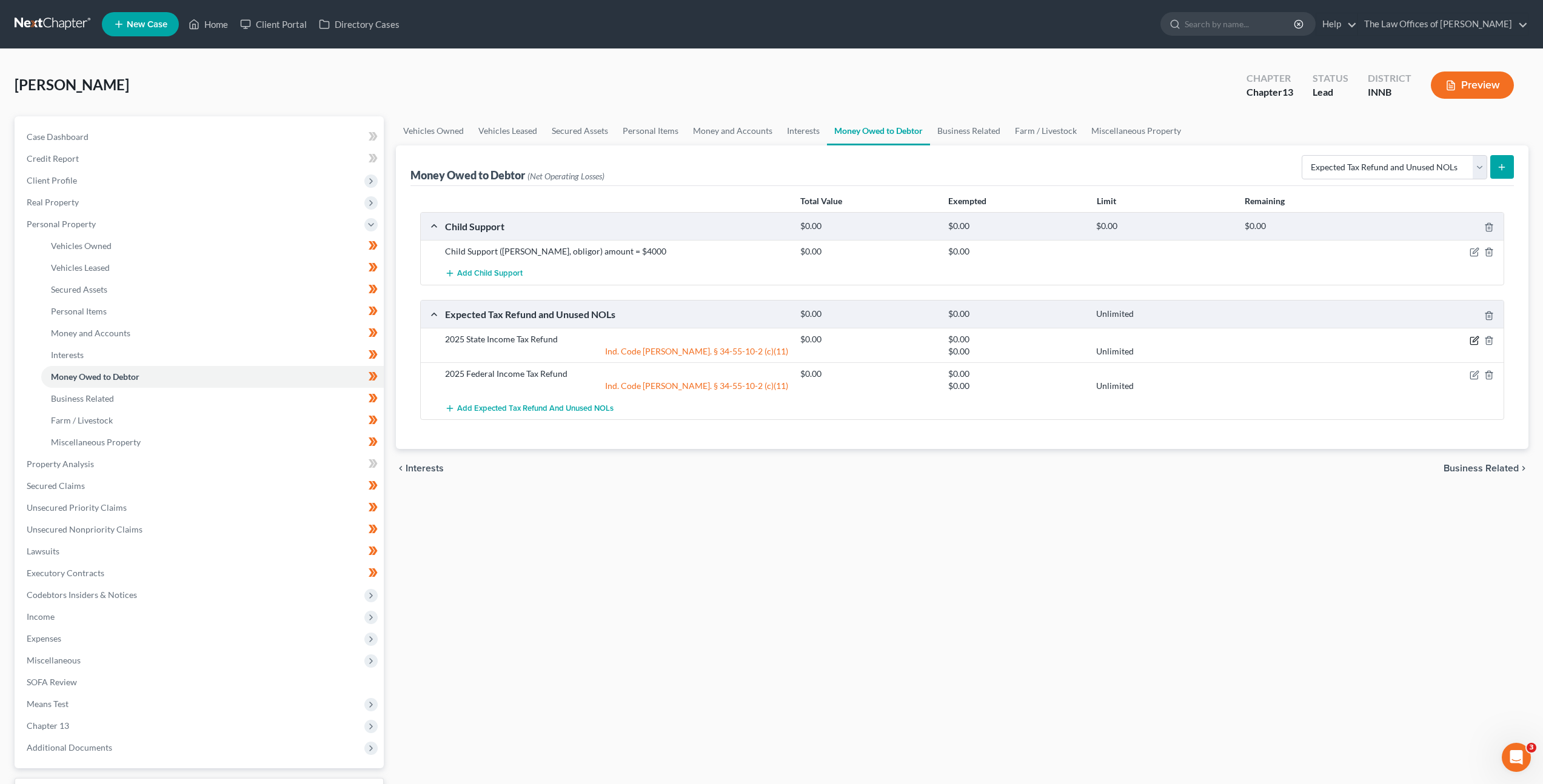
click at [1472, 341] on icon "button" at bounding box center [1474, 340] width 10 height 10
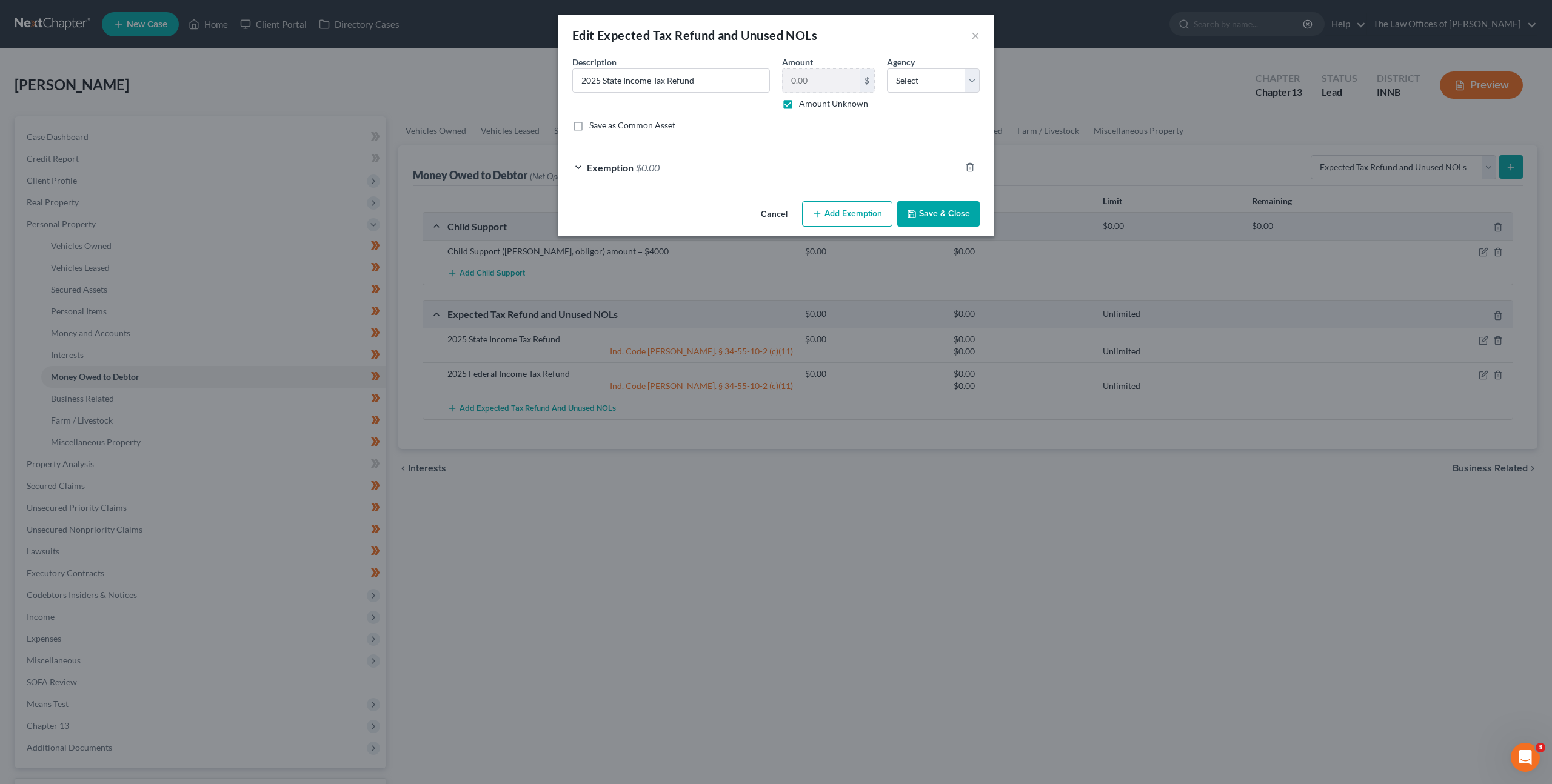
click at [920, 208] on button "Save & Close" at bounding box center [938, 214] width 82 height 25
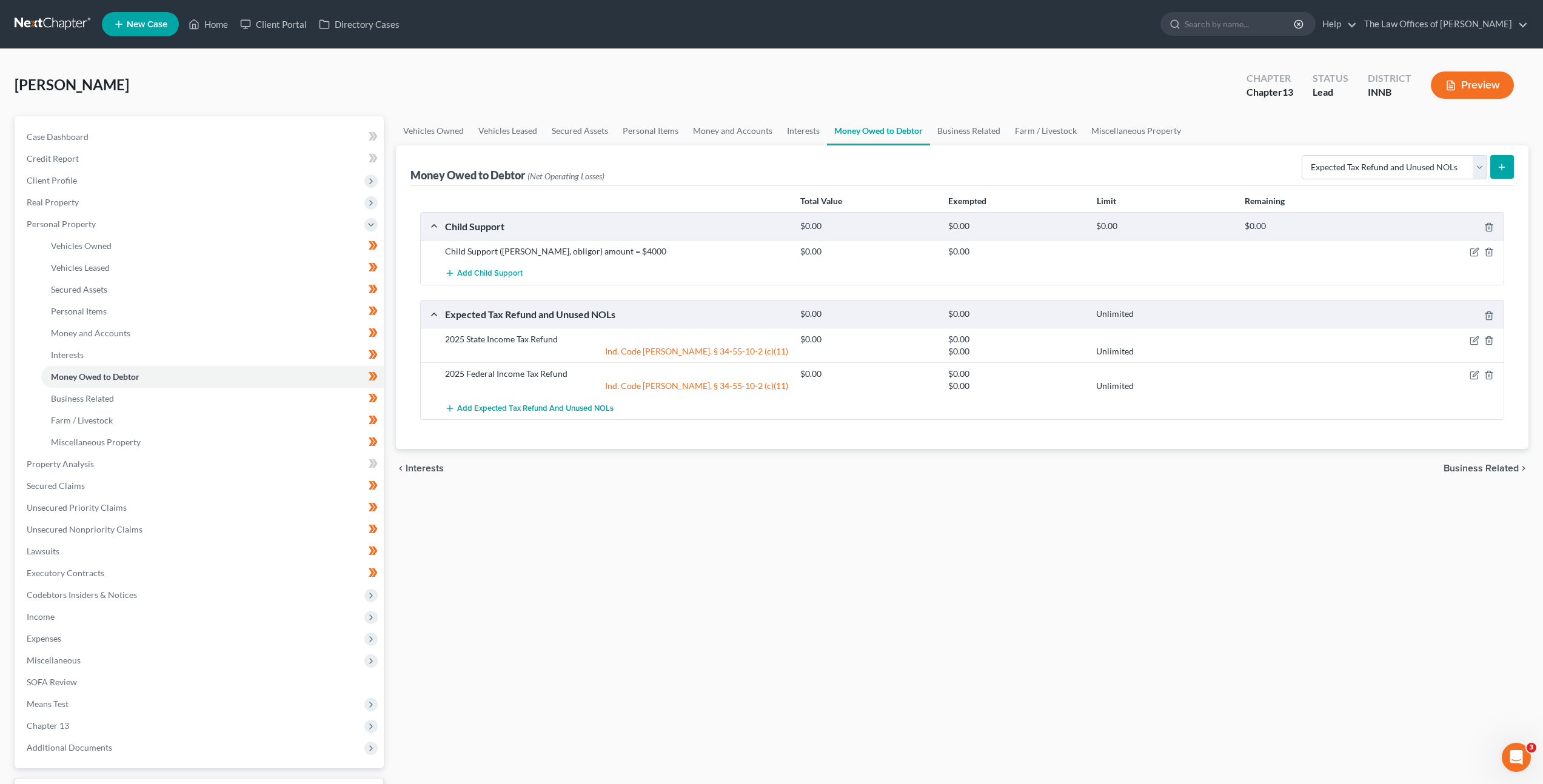
drag, startPoint x: 642, startPoint y: 563, endPoint x: 474, endPoint y: 490, distance: 183.2
click at [642, 563] on div "Vehicles Owned Vehicles Leased Secured Assets Personal Items Money and Accounts…" at bounding box center [962, 477] width 1145 height 722
click at [248, 459] on link "Property Analysis" at bounding box center [200, 464] width 367 height 22
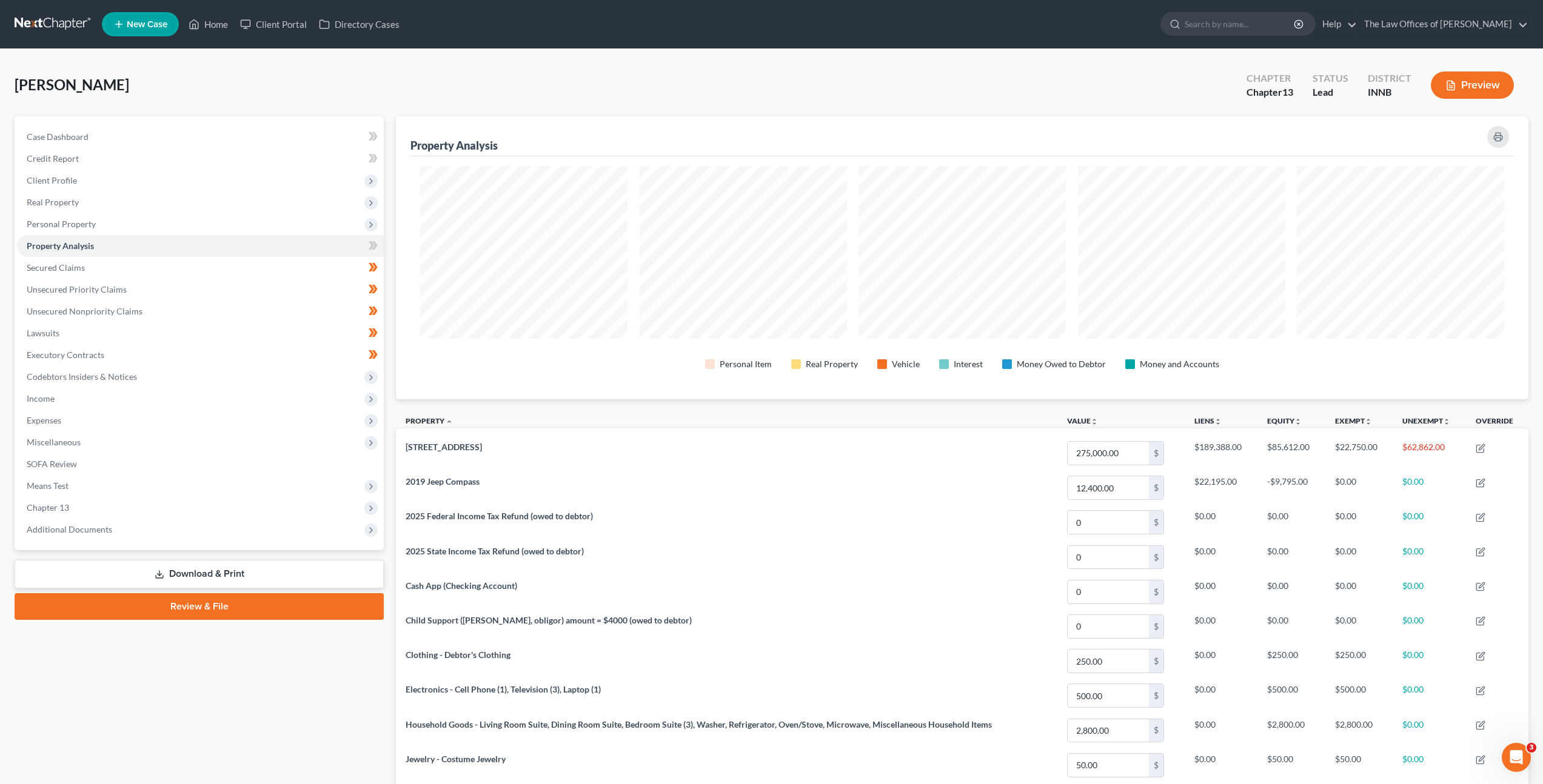
scroll to position [283, 1133]
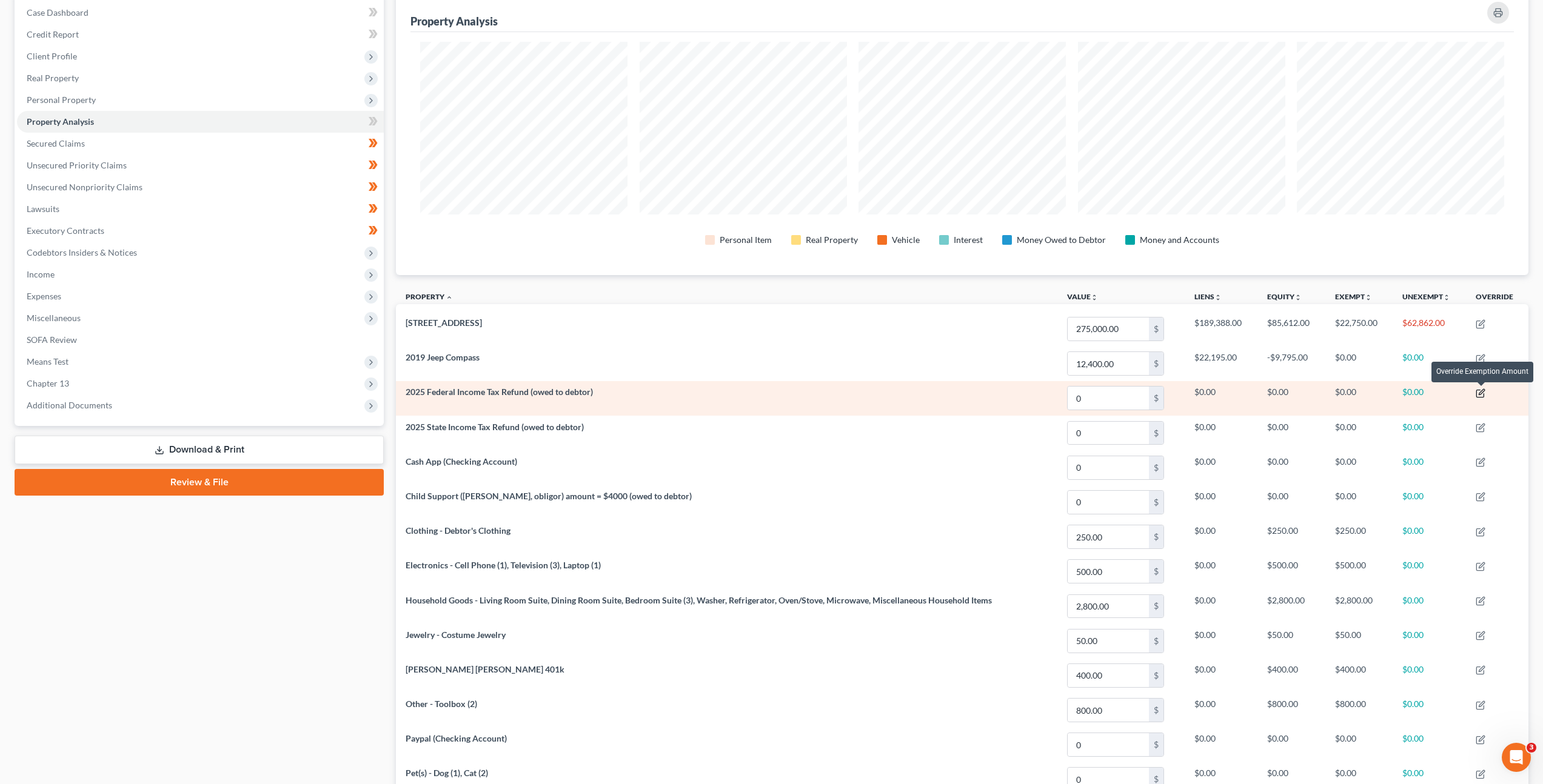
click at [1481, 395] on icon "button" at bounding box center [1481, 393] width 10 height 10
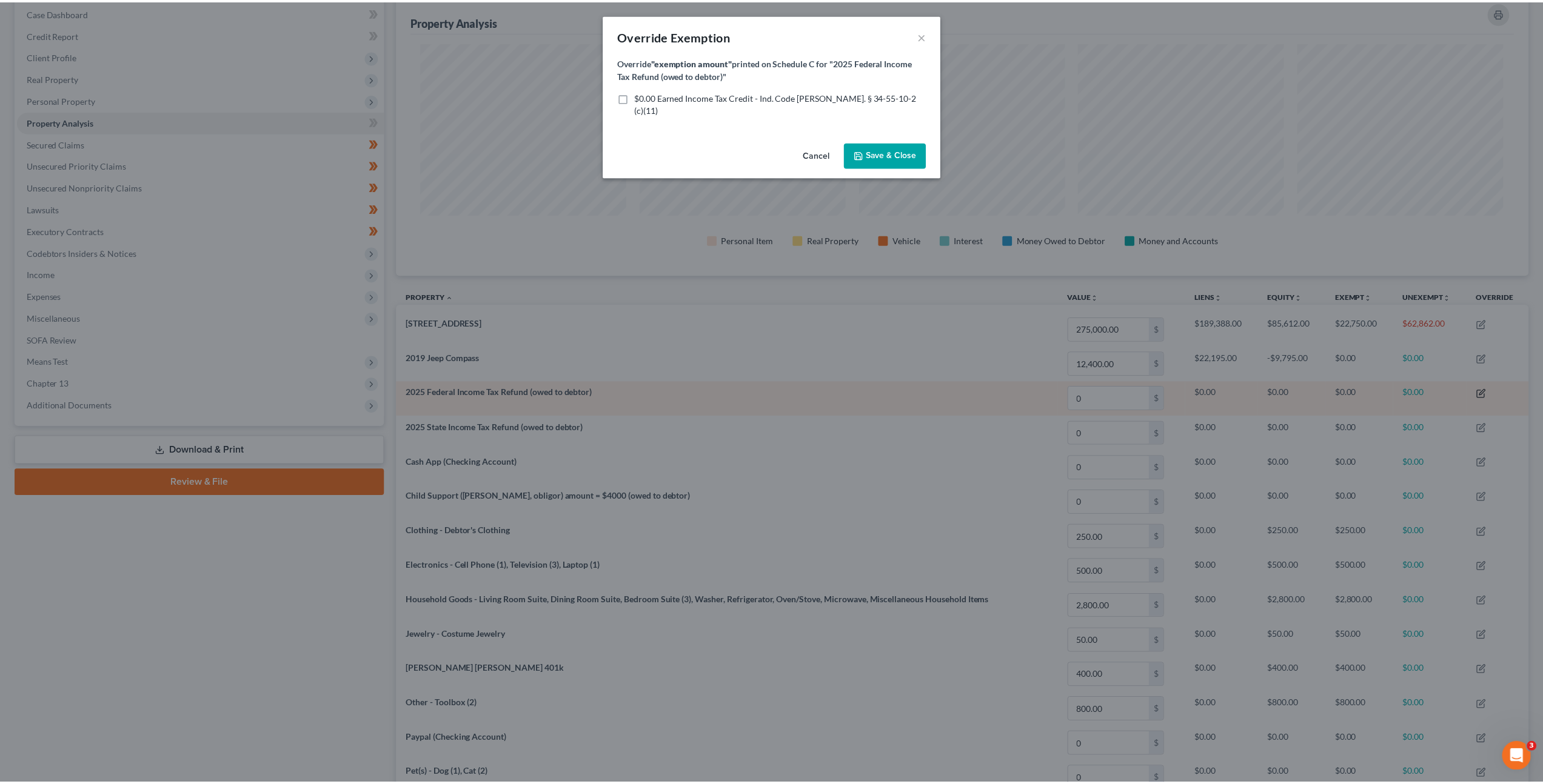
scroll to position [284, 1140]
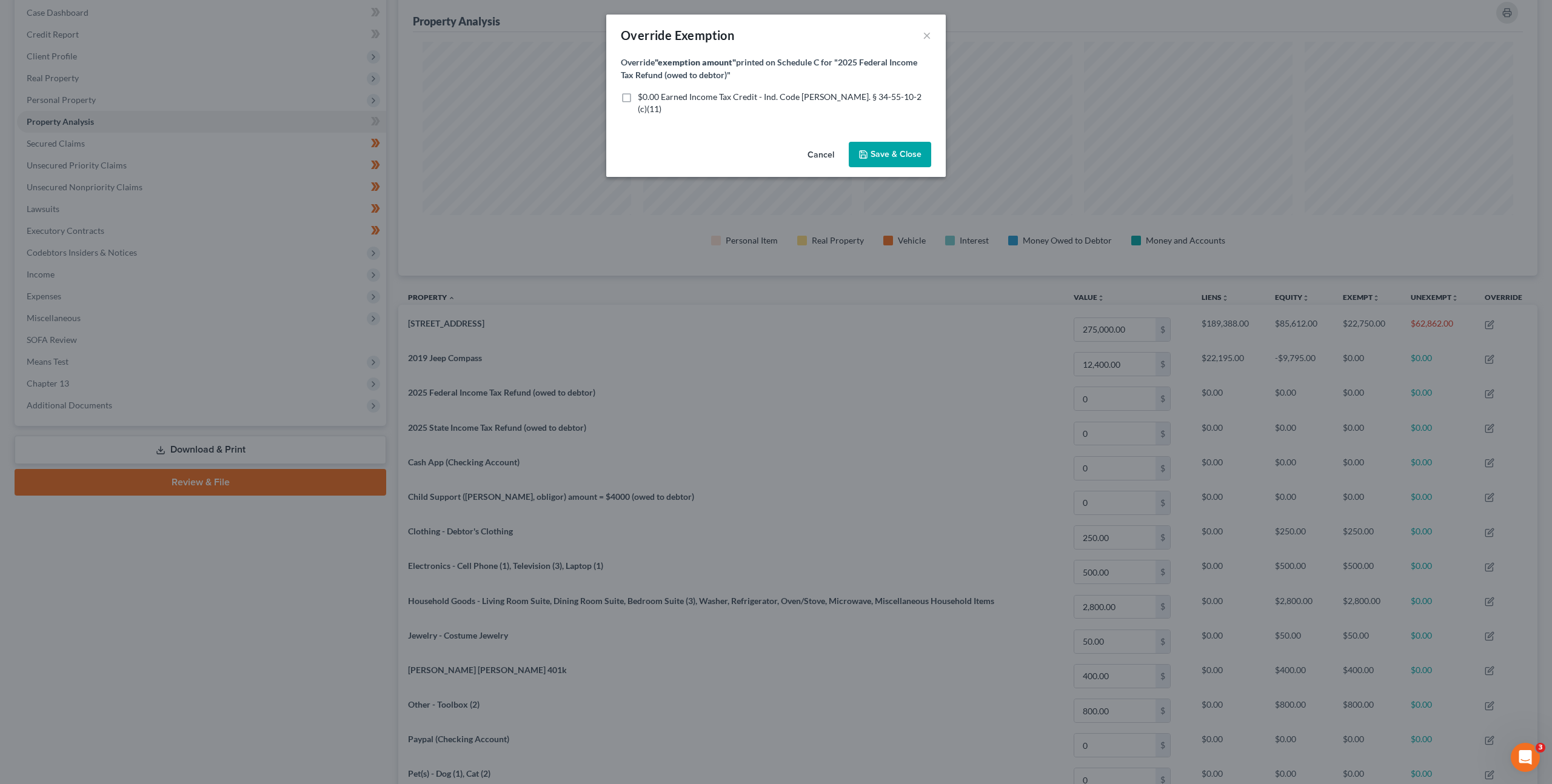
click at [653, 86] on form "Override "exemption amount" printed on Schedule C for "2025 Federal Income Tax …" at bounding box center [776, 86] width 310 height 60
click at [653, 92] on span "$0.00 Earned Income Tax Credit - Ind. Code [PERSON_NAME]. § 34-55-10-2 (c)(11)" at bounding box center [779, 103] width 284 height 23
click at [651, 92] on input "$0.00 Earned Income Tax Credit - Ind. Code [PERSON_NAME]. § 34-55-10-2 (c)(11)" at bounding box center [647, 95] width 8 height 8
checkbox input "true"
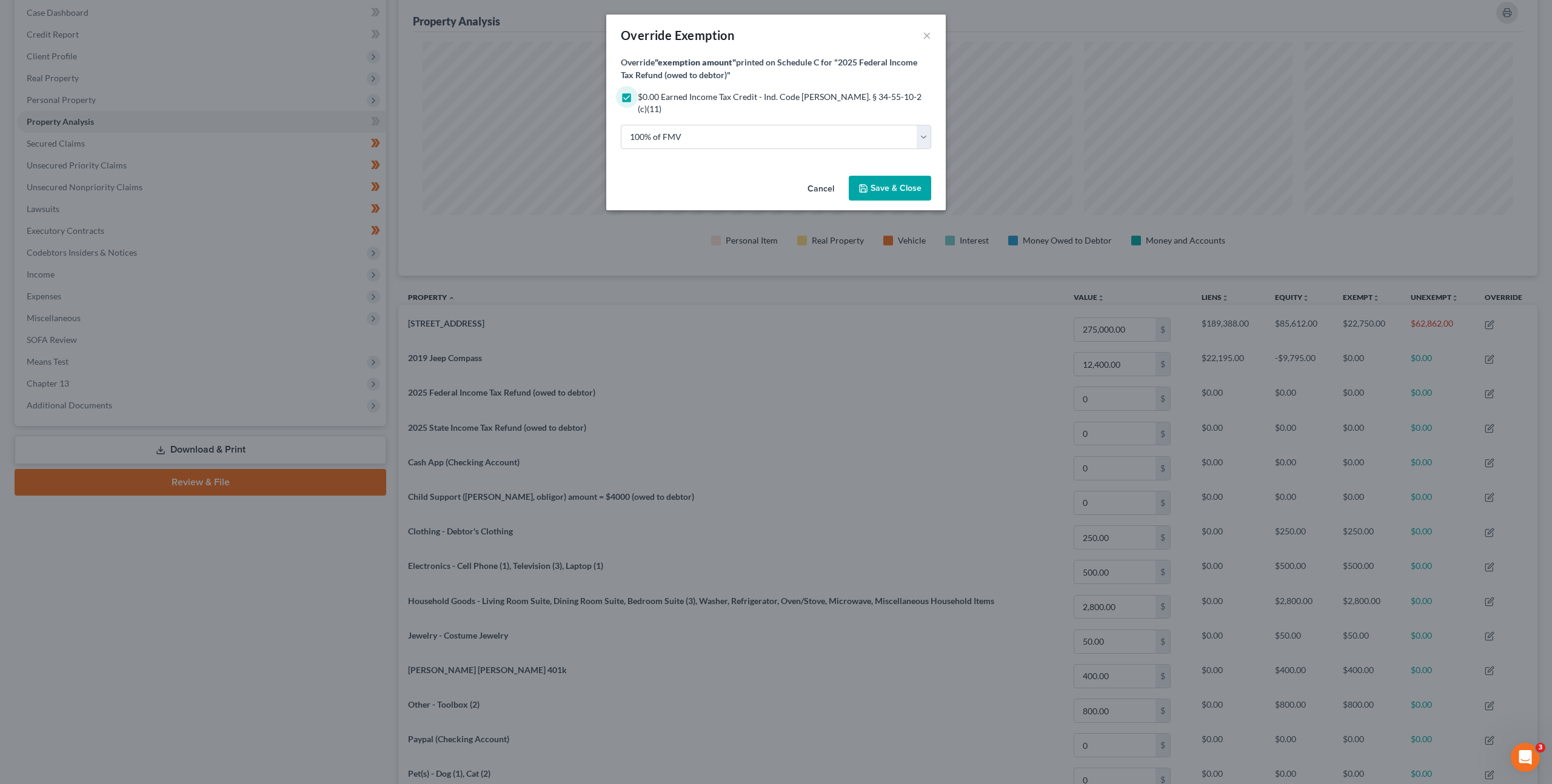
click at [877, 176] on button "Save & Close" at bounding box center [890, 188] width 82 height 25
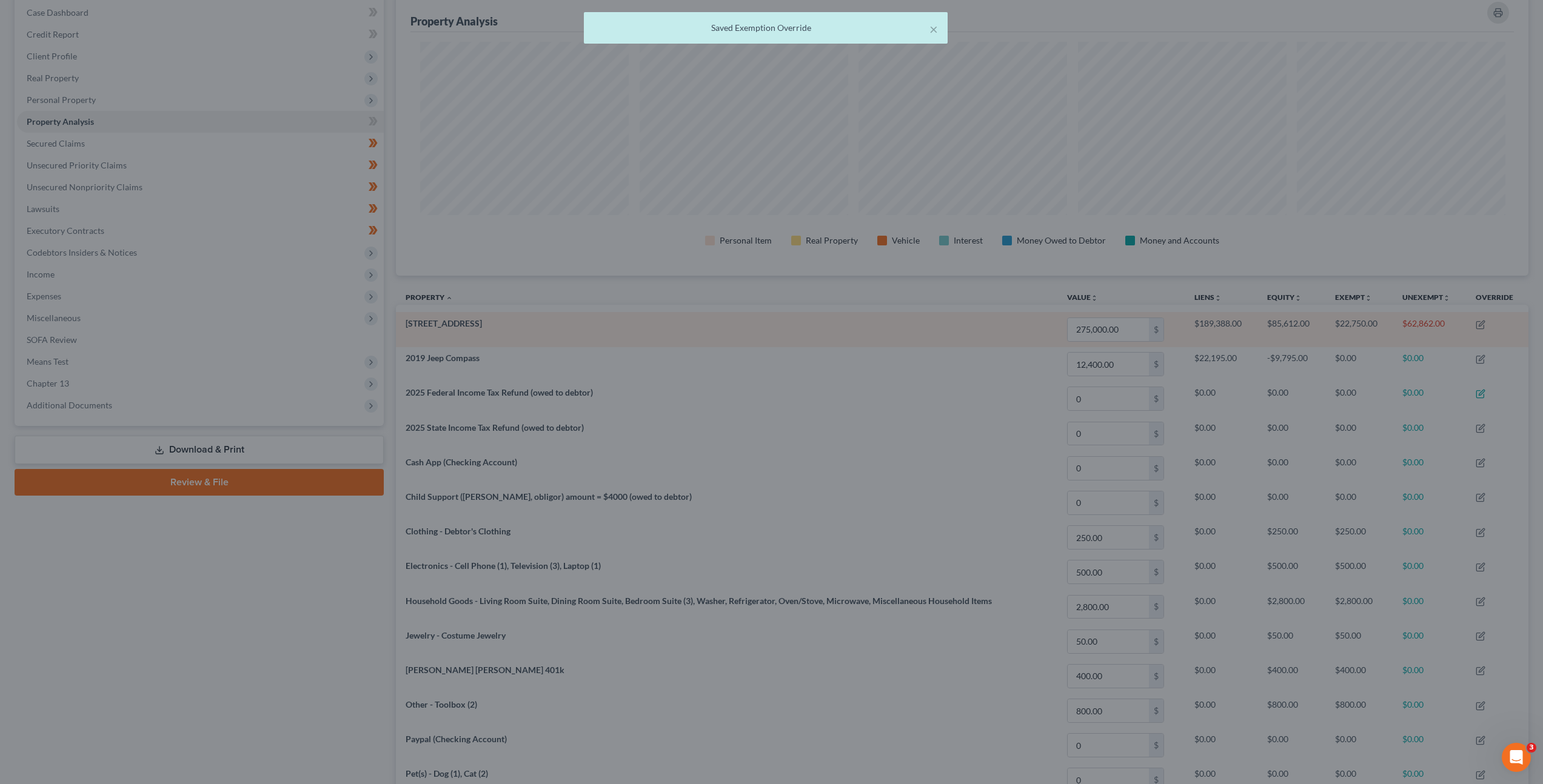
scroll to position [605739, 605266]
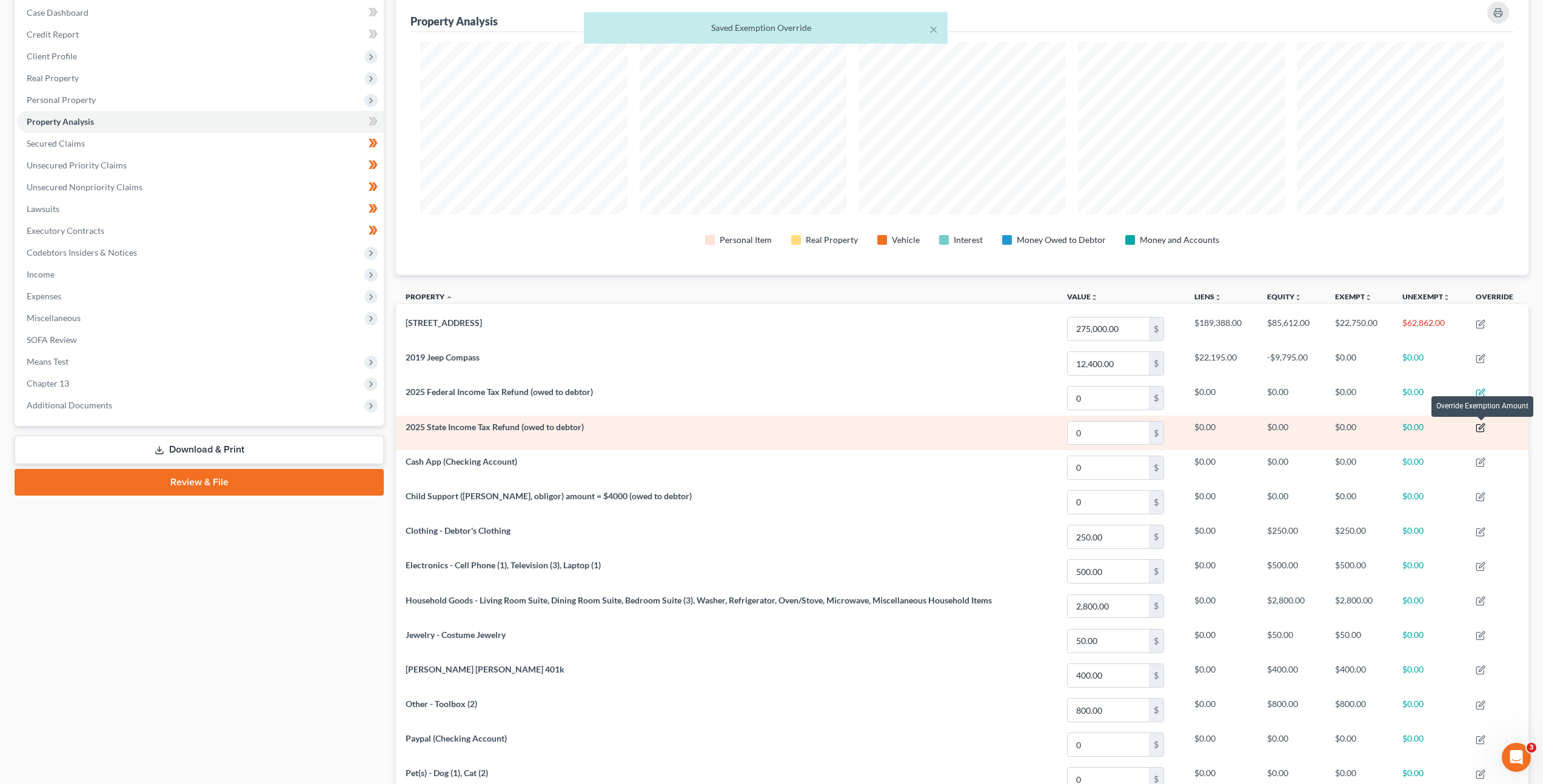
click at [1480, 431] on icon "button" at bounding box center [1481, 428] width 10 height 10
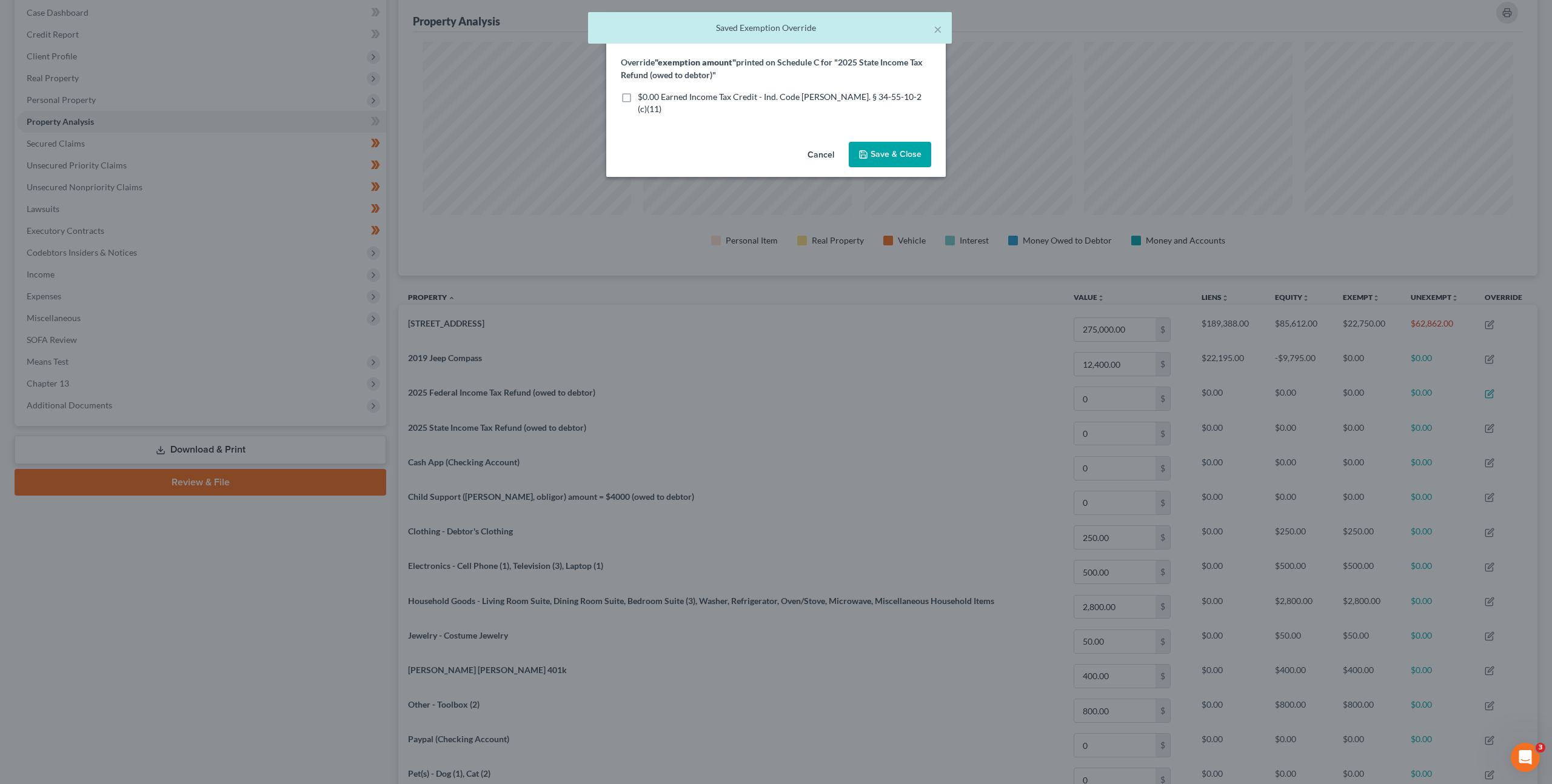
click at [677, 89] on form "Override "exemption amount" printed on Schedule C for "2025 State Income Tax Re…" at bounding box center [776, 86] width 310 height 60
click at [670, 95] on span "$0.00 Earned Income Tax Credit - Ind. Code [PERSON_NAME]. § 34-55-10-2 (c)(11)" at bounding box center [779, 103] width 284 height 23
click at [651, 95] on input "$0.00 Earned Income Tax Credit - Ind. Code [PERSON_NAME]. § 34-55-10-2 (c)(11)" at bounding box center [647, 95] width 8 height 8
checkbox input "true"
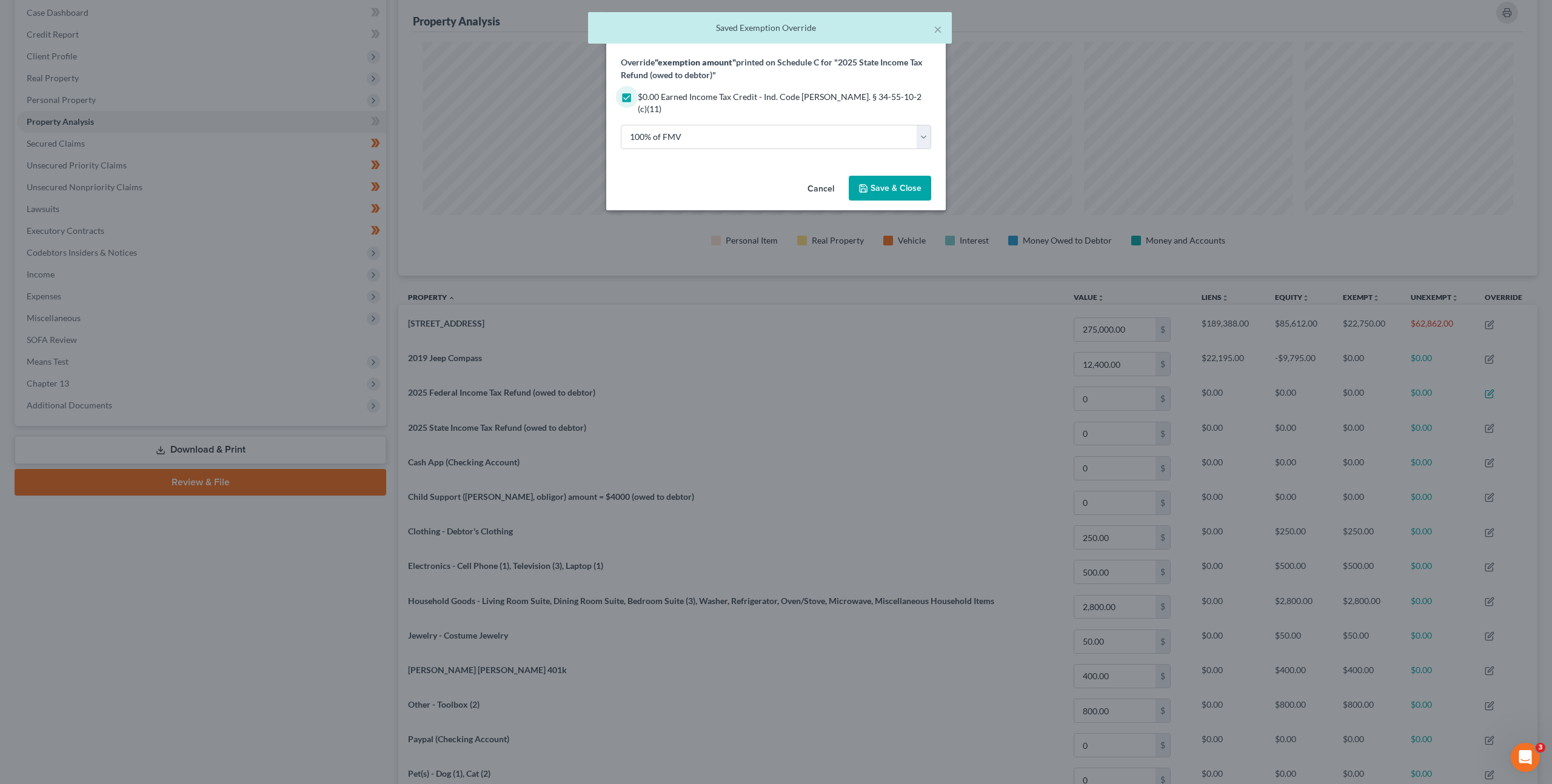
click at [887, 183] on span "Save & Close" at bounding box center [896, 188] width 51 height 10
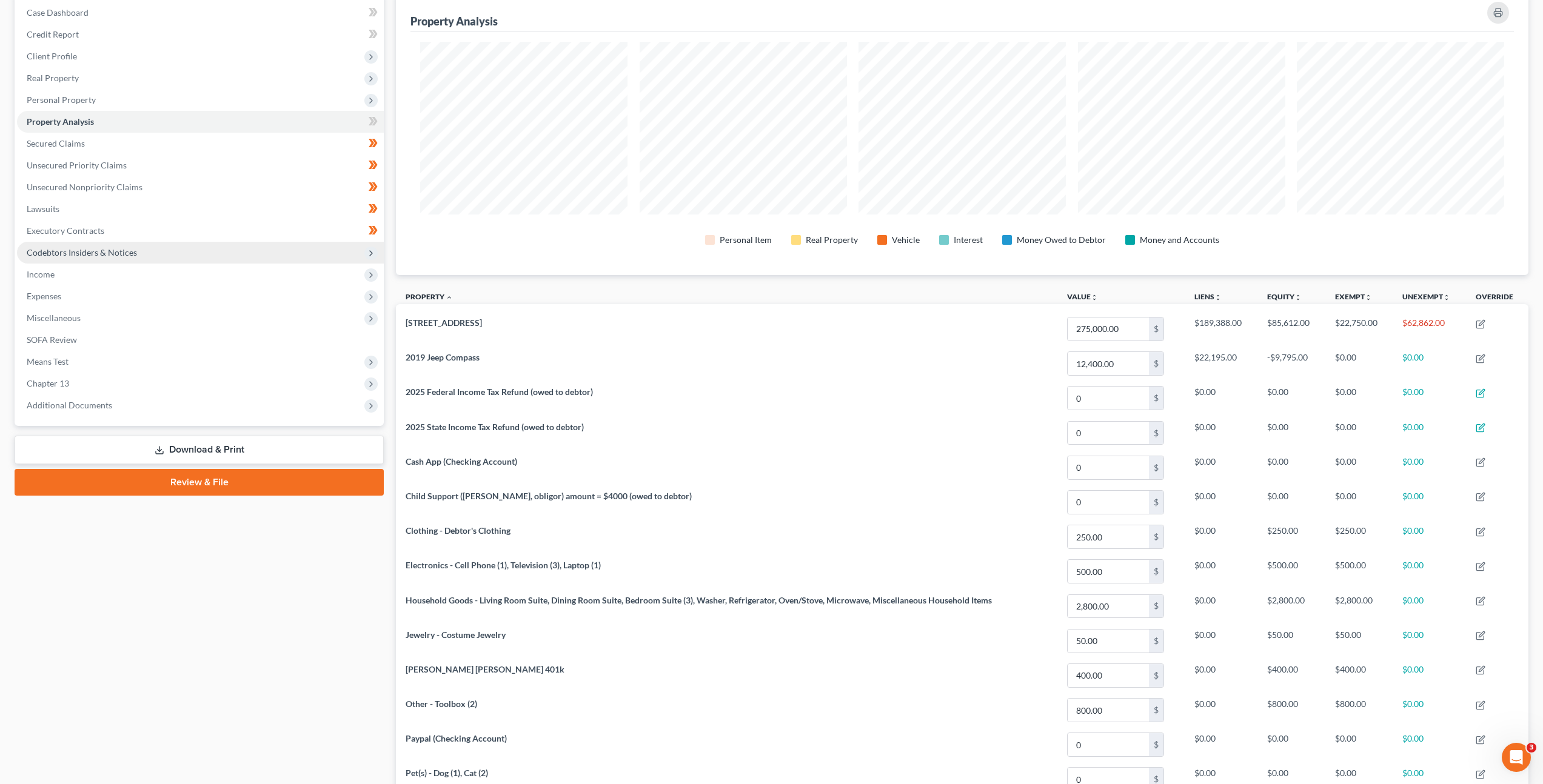
click at [179, 248] on span "Codebtors Insiders & Notices" at bounding box center [200, 253] width 367 height 22
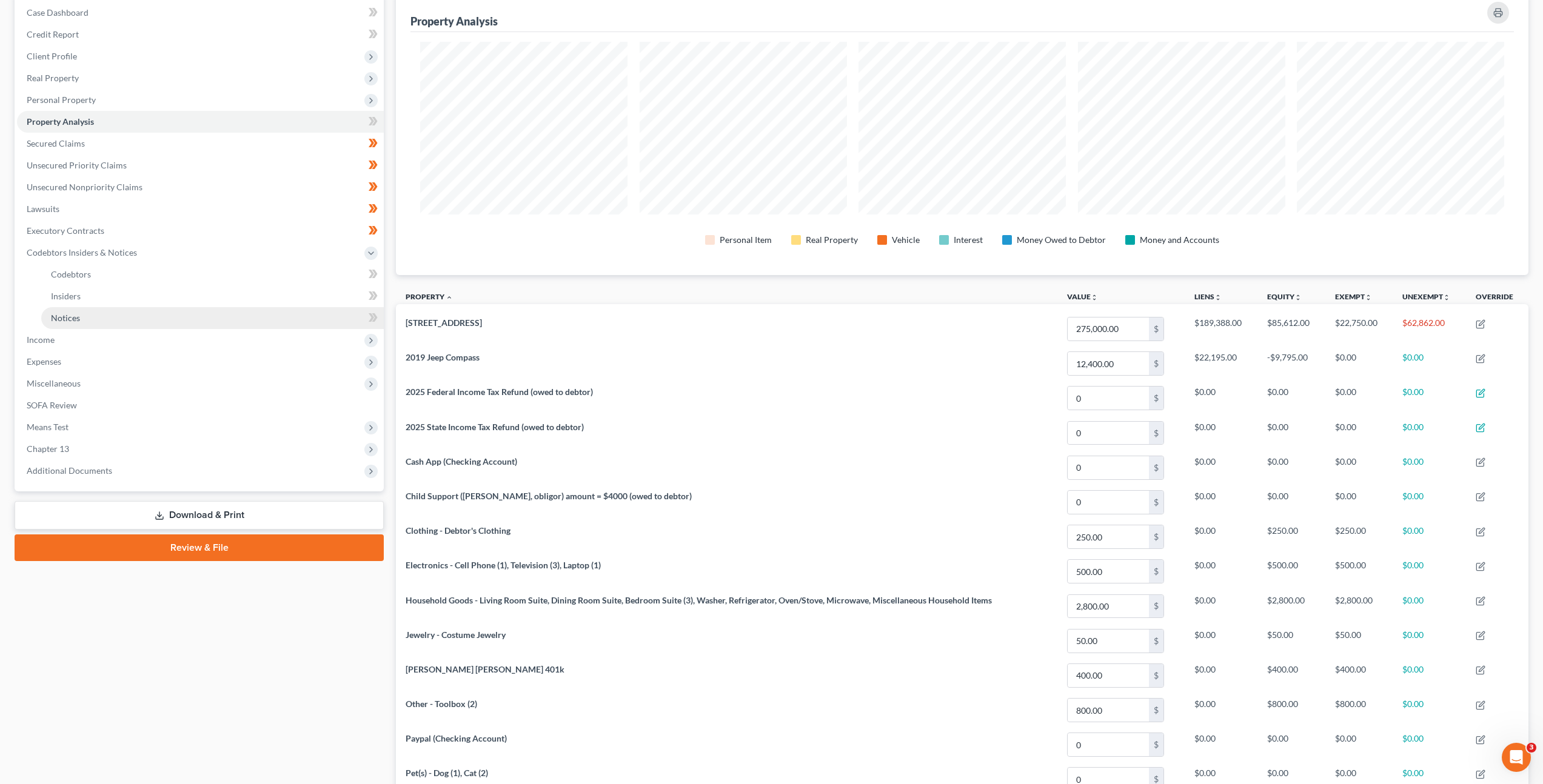
click at [171, 310] on link "Notices" at bounding box center [212, 318] width 343 height 22
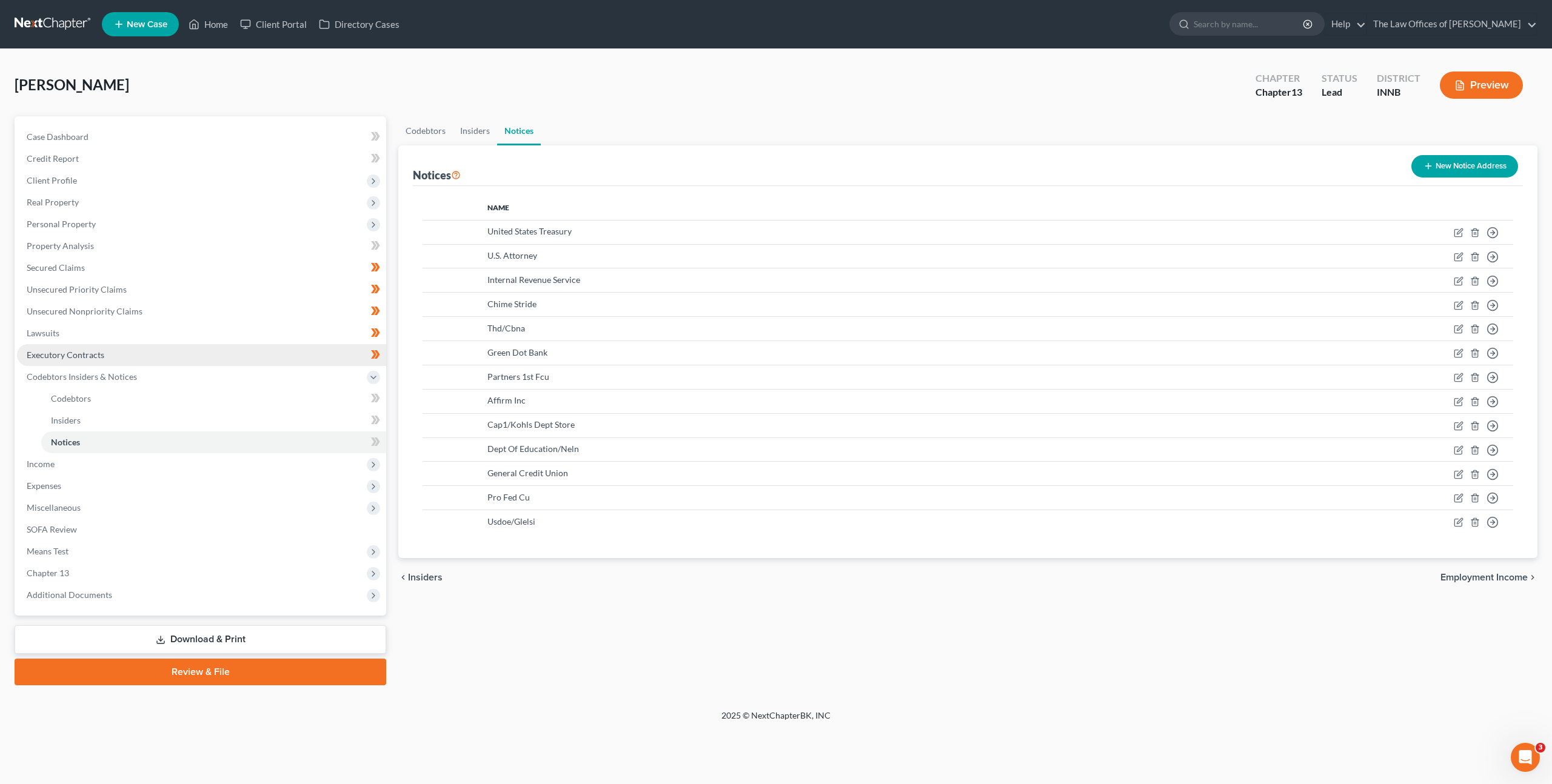
click at [133, 352] on link "Executory Contracts" at bounding box center [201, 355] width 369 height 22
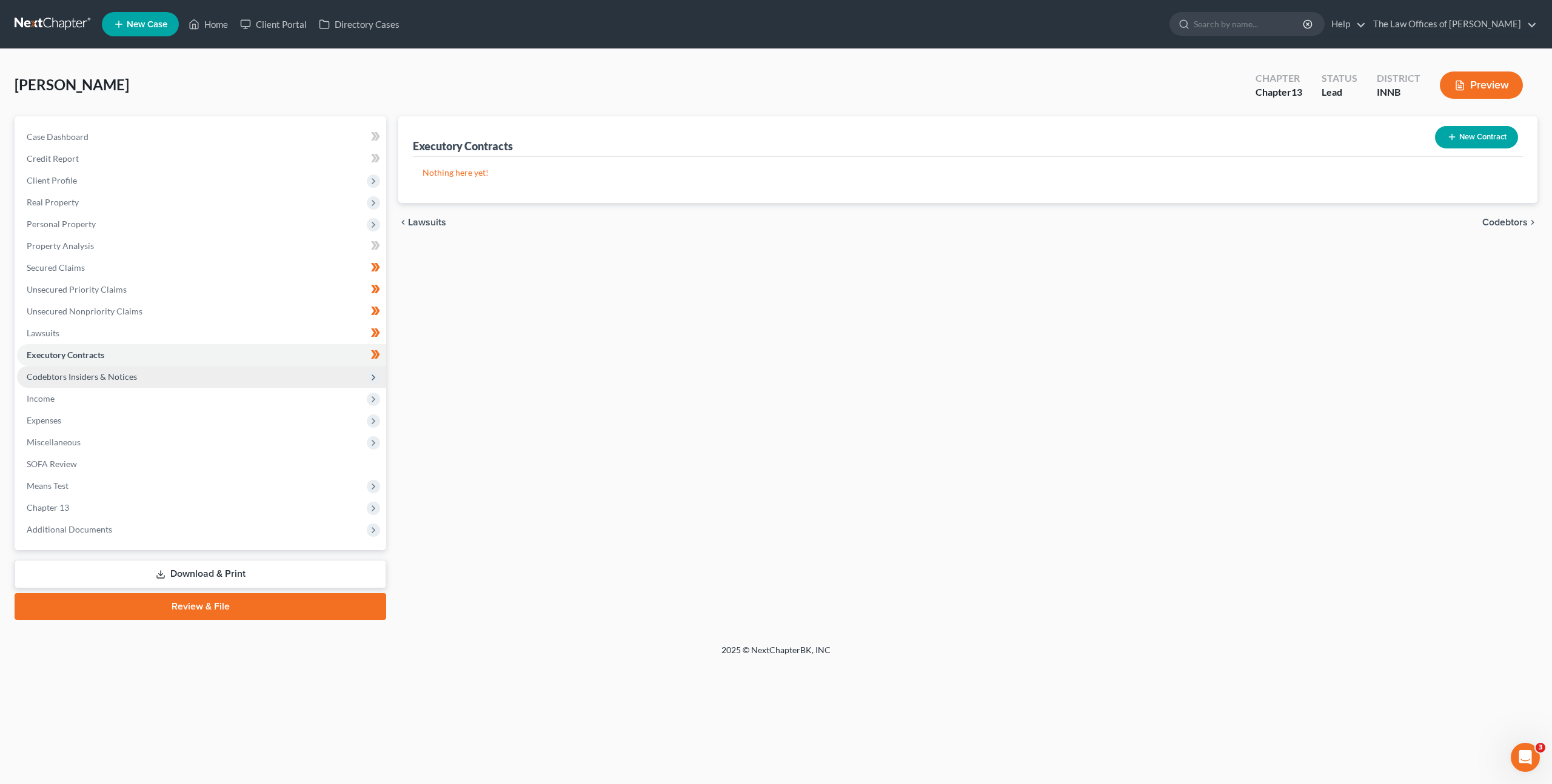
click at [142, 368] on span "Codebtors Insiders & Notices" at bounding box center [201, 377] width 369 height 22
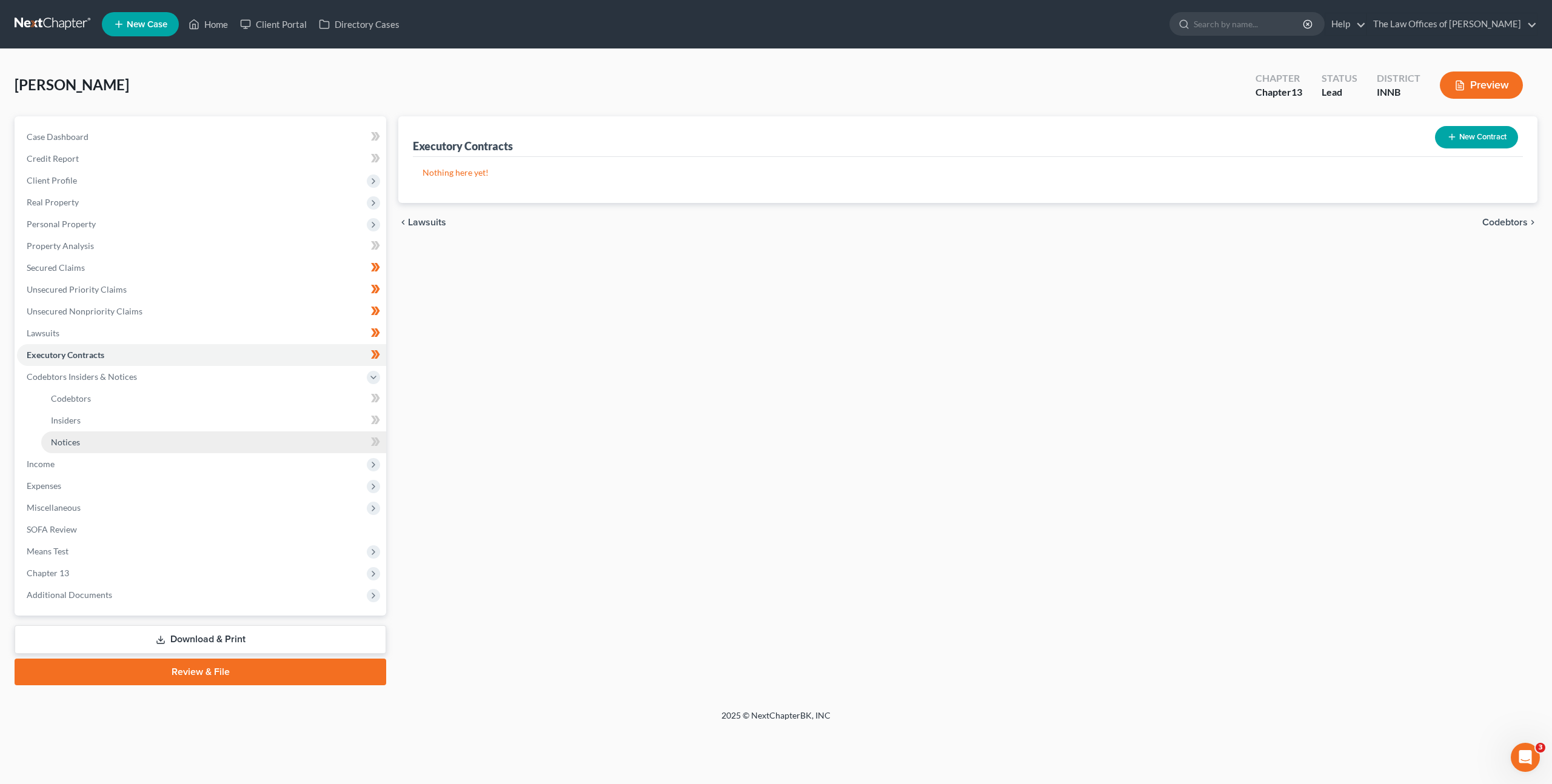
click at [127, 435] on link "Notices" at bounding box center [213, 443] width 345 height 22
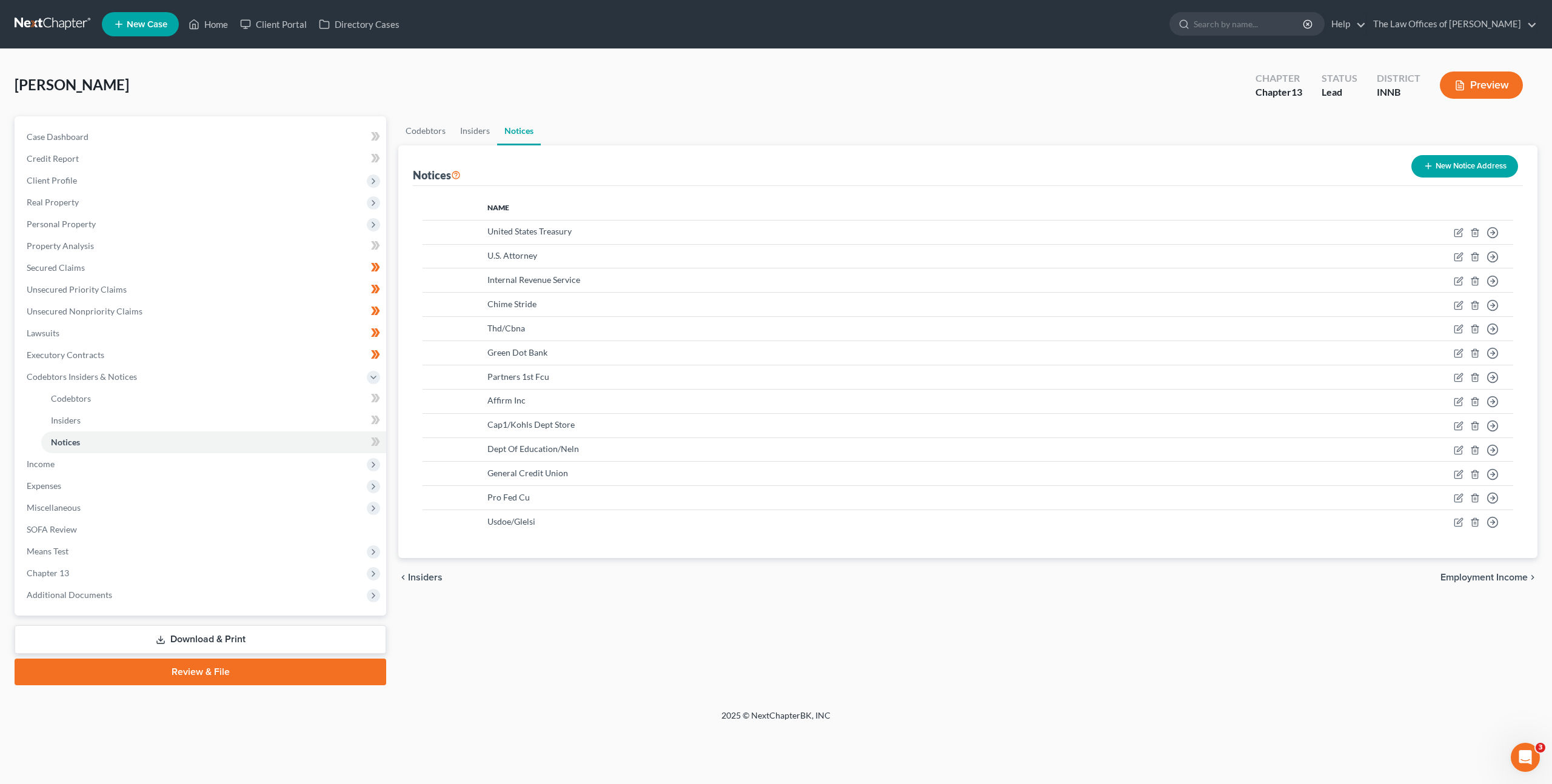
click at [1453, 177] on button "New Notice Address" at bounding box center [1465, 166] width 106 height 23
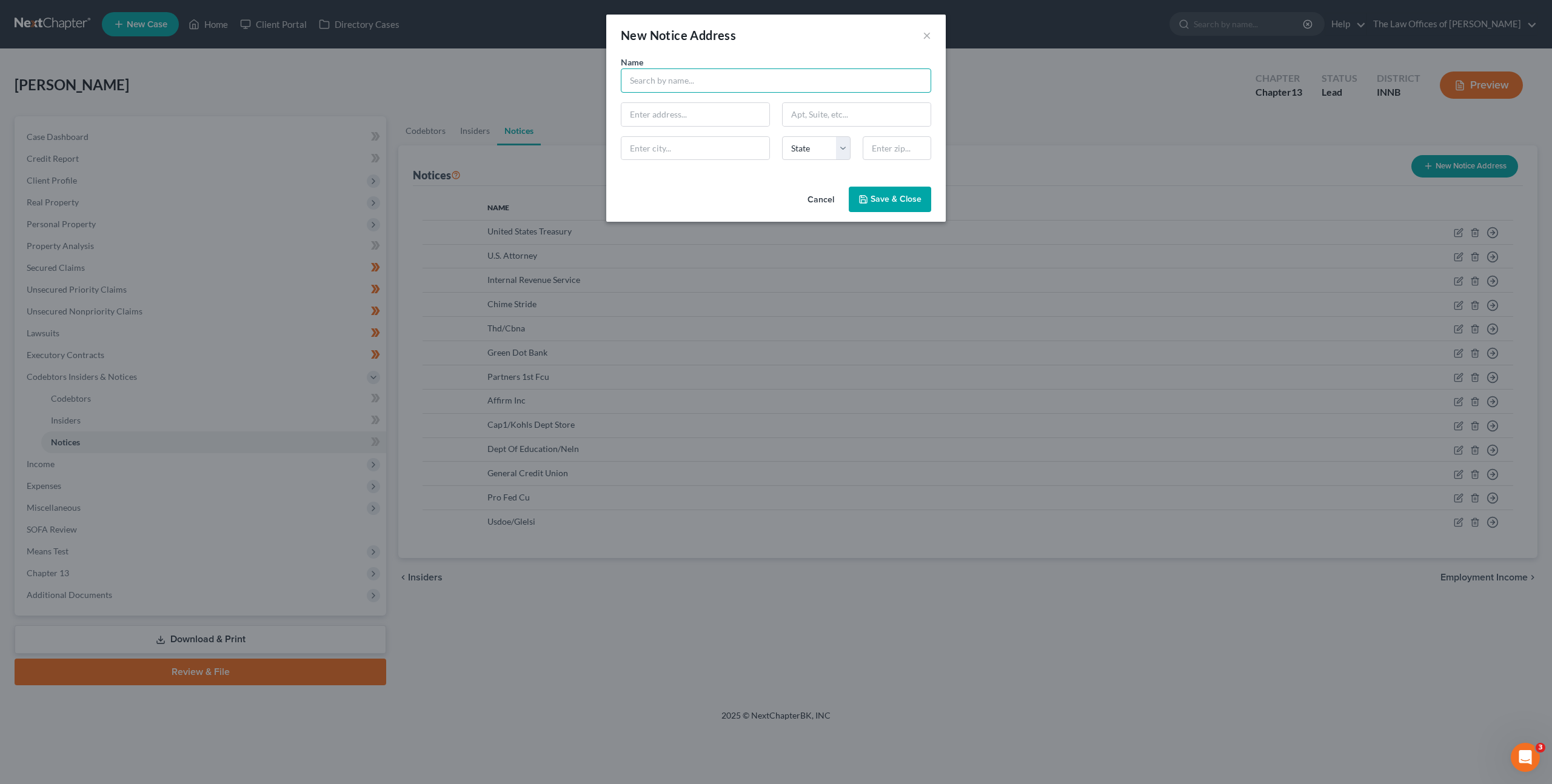
click at [794, 89] on input "text" at bounding box center [776, 80] width 310 height 24
click at [834, 80] on input "text" at bounding box center [776, 80] width 310 height 24
click at [668, 81] on input "text" at bounding box center [776, 80] width 310 height 24
click at [664, 192] on div "Cancel Save & Close" at bounding box center [776, 202] width 340 height 40
click at [758, 60] on div "Name *" at bounding box center [776, 74] width 323 height 37
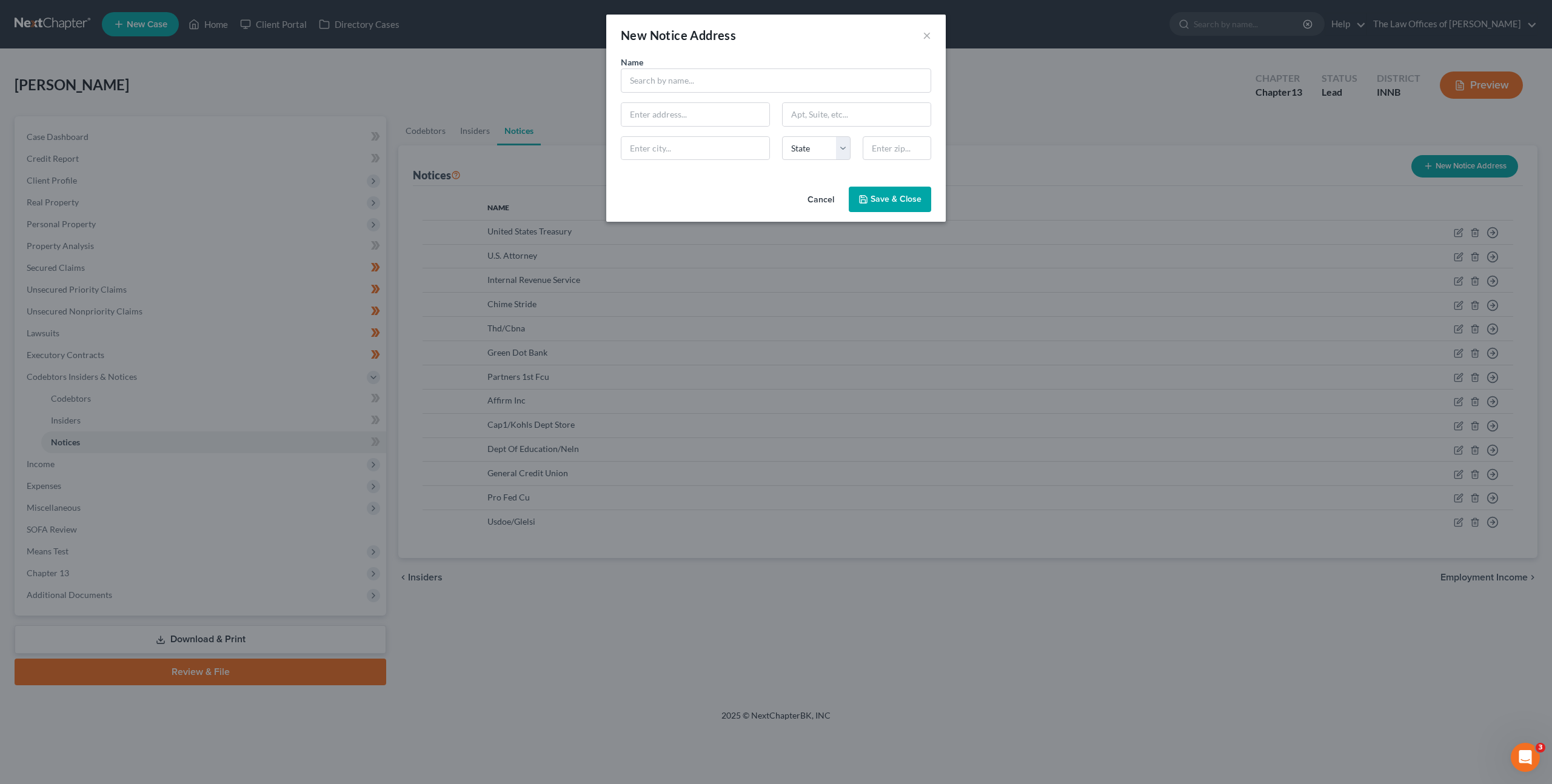
click at [723, 63] on div "Name *" at bounding box center [776, 74] width 323 height 37
click at [698, 78] on input "text" at bounding box center [776, 80] width 310 height 24
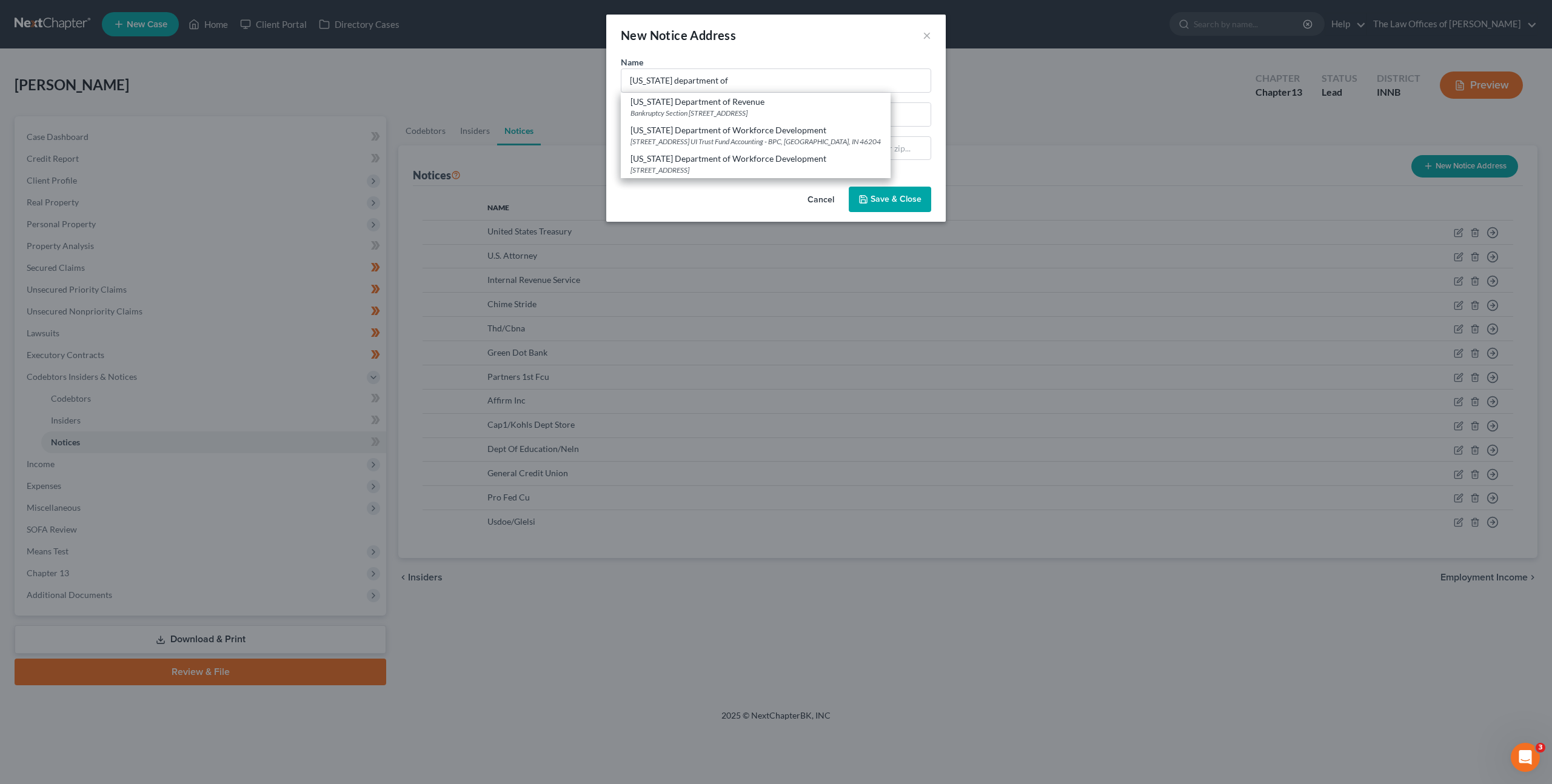
drag, startPoint x: 699, startPoint y: 108, endPoint x: 728, endPoint y: 120, distance: 31.4
click at [699, 108] on div "Bankruptcy Section [STREET_ADDRESS]" at bounding box center [756, 113] width 251 height 10
type input "[US_STATE] Department of Revenue"
type input "Bankruptcy Section"
type input "[STREET_ADDRESS]"
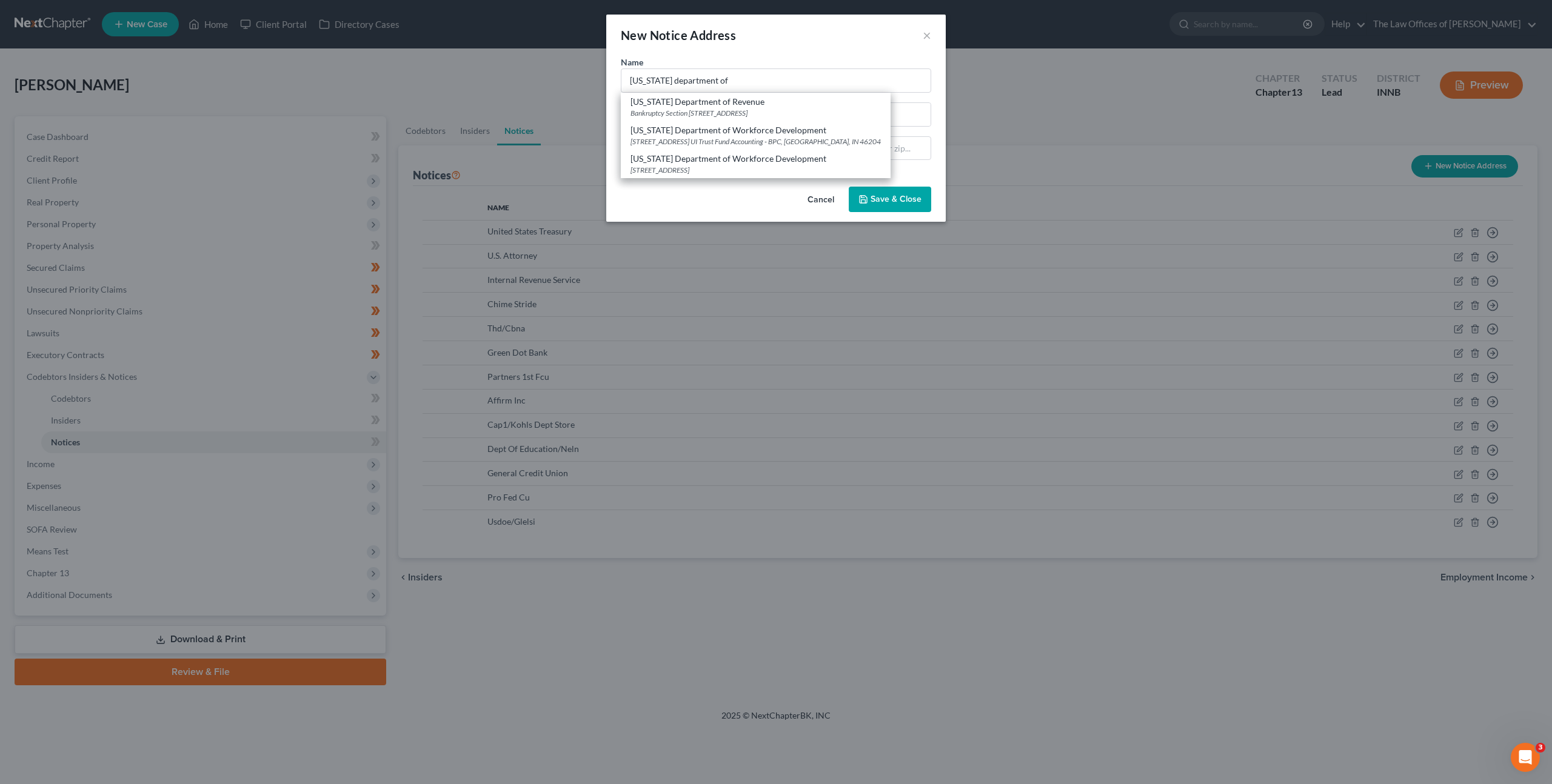
type input "[GEOGRAPHIC_DATA]"
select select "15"
type input "46204"
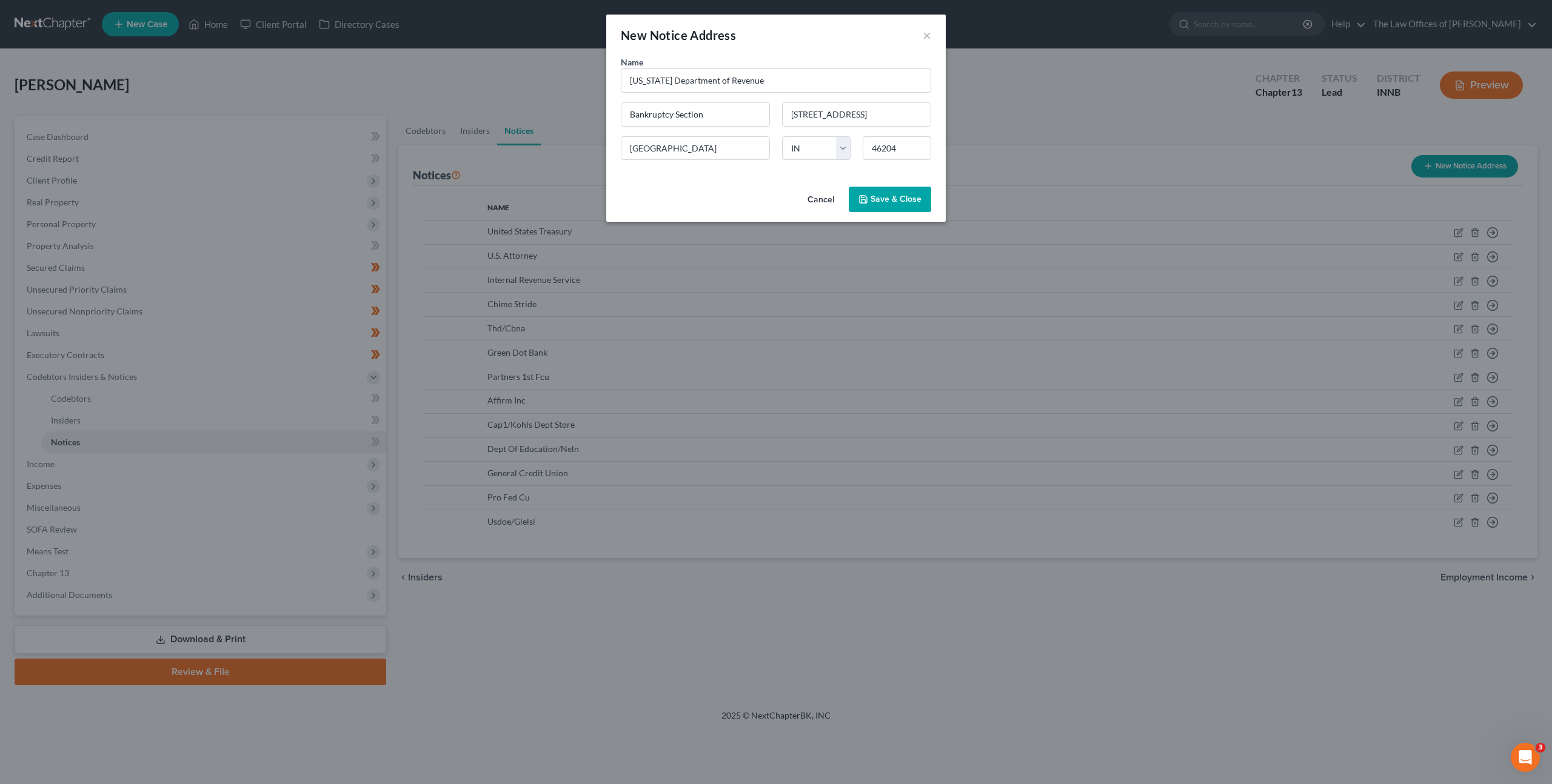
click at [860, 190] on button "Save & Close" at bounding box center [890, 199] width 82 height 25
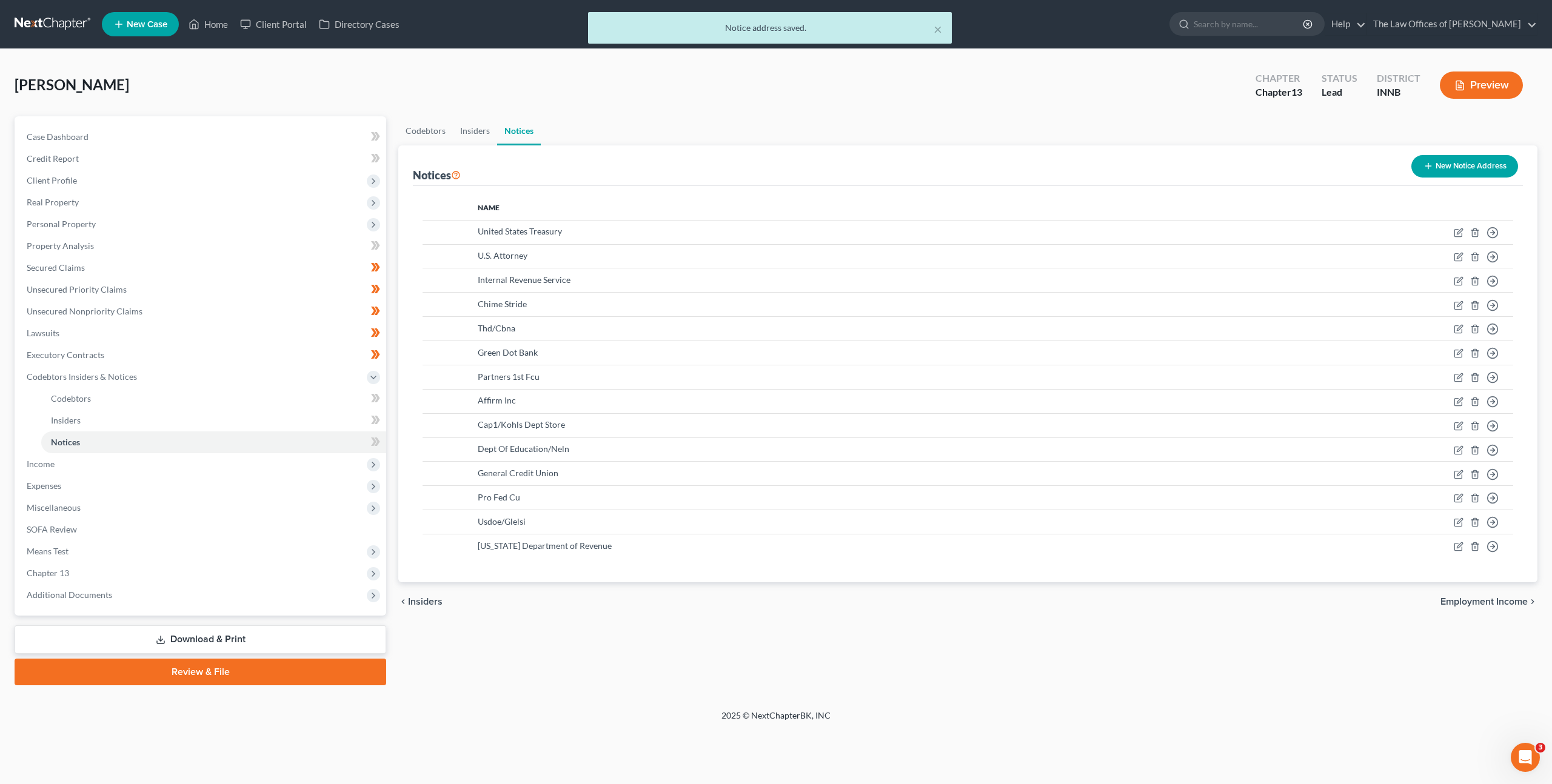
click at [1449, 170] on button "New Notice Address" at bounding box center [1465, 166] width 106 height 23
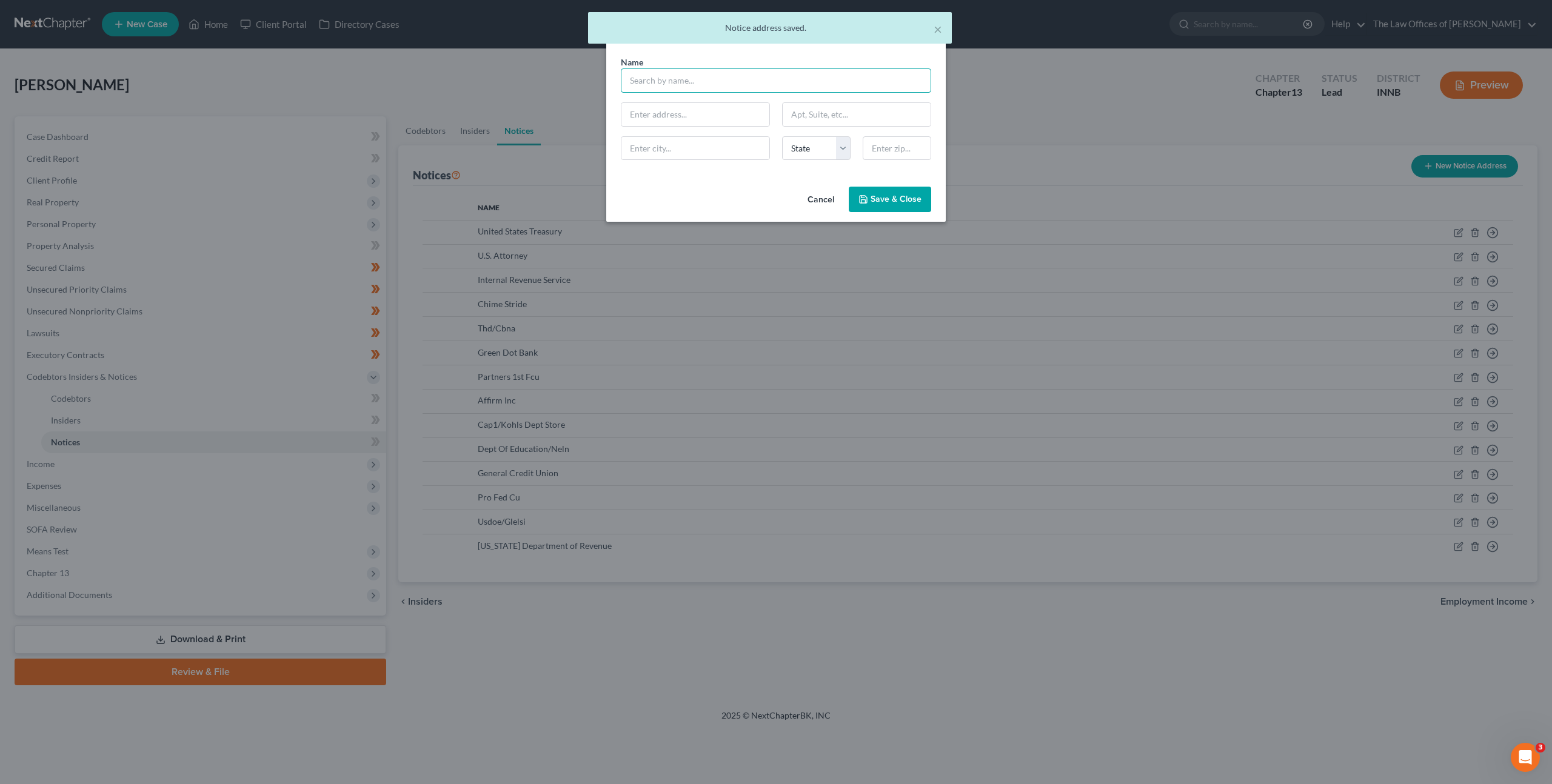
click at [739, 80] on input "text" at bounding box center [776, 80] width 310 height 24
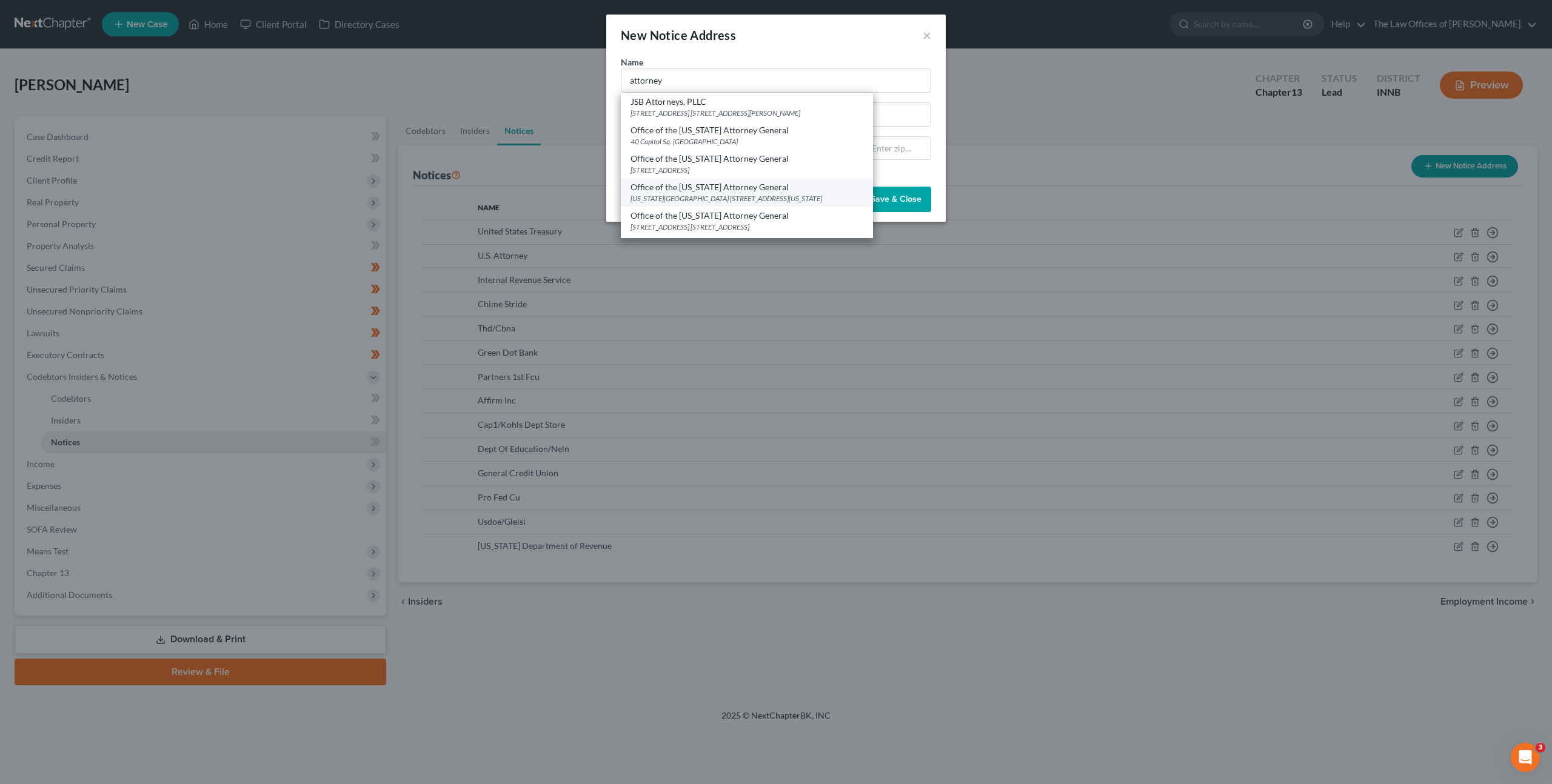
click at [756, 178] on div "Office of the [US_STATE] Attorney General [US_STATE] Government Center [STREET_…" at bounding box center [747, 193] width 252 height 29
type input "Office of the [US_STATE] Attorney General"
type input "[US_STATE][GEOGRAPHIC_DATA]"
type input "[STREET_ADDRESS][US_STATE]"
type input "[GEOGRAPHIC_DATA]"
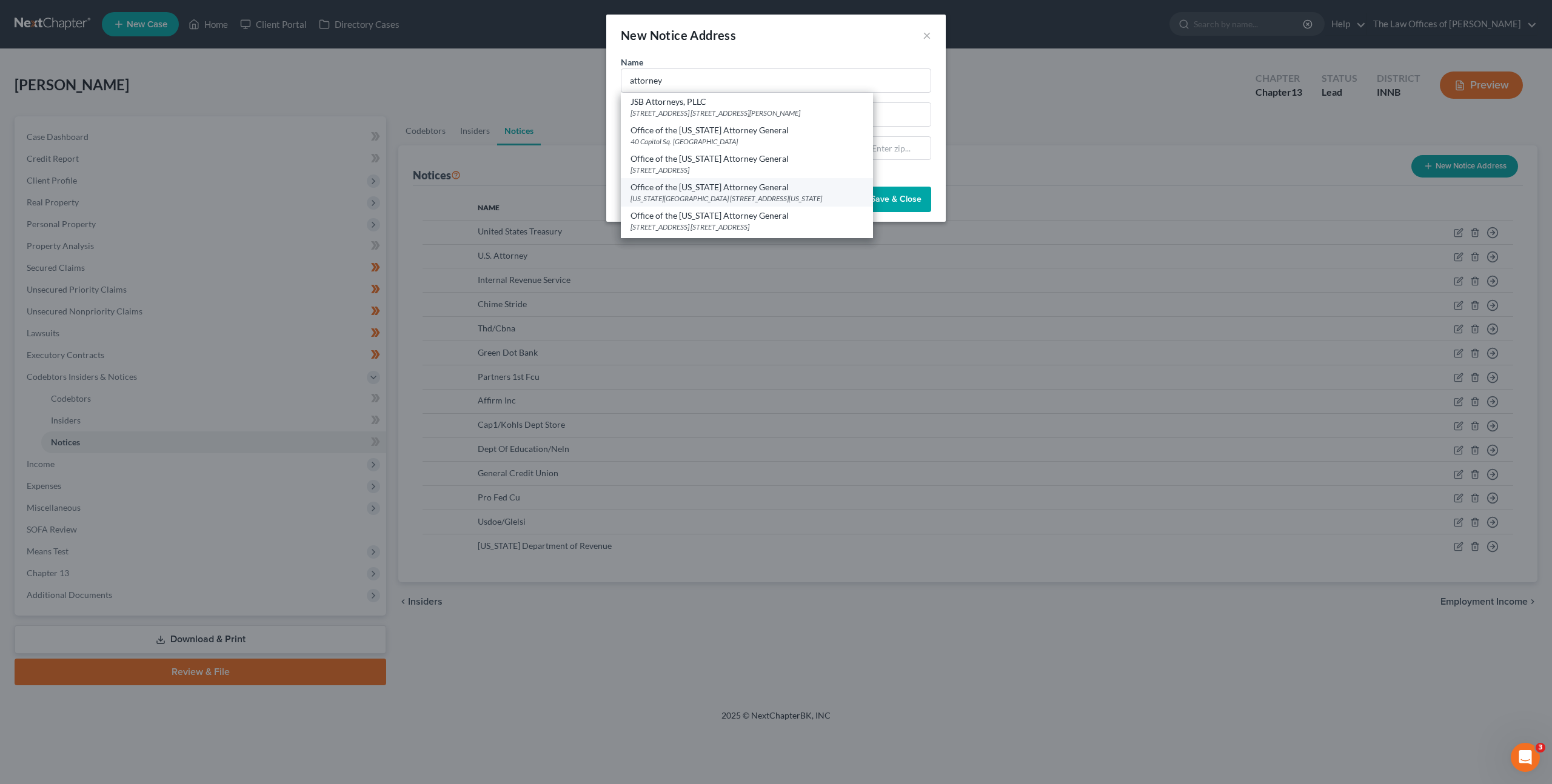
select select "15"
type input "46204"
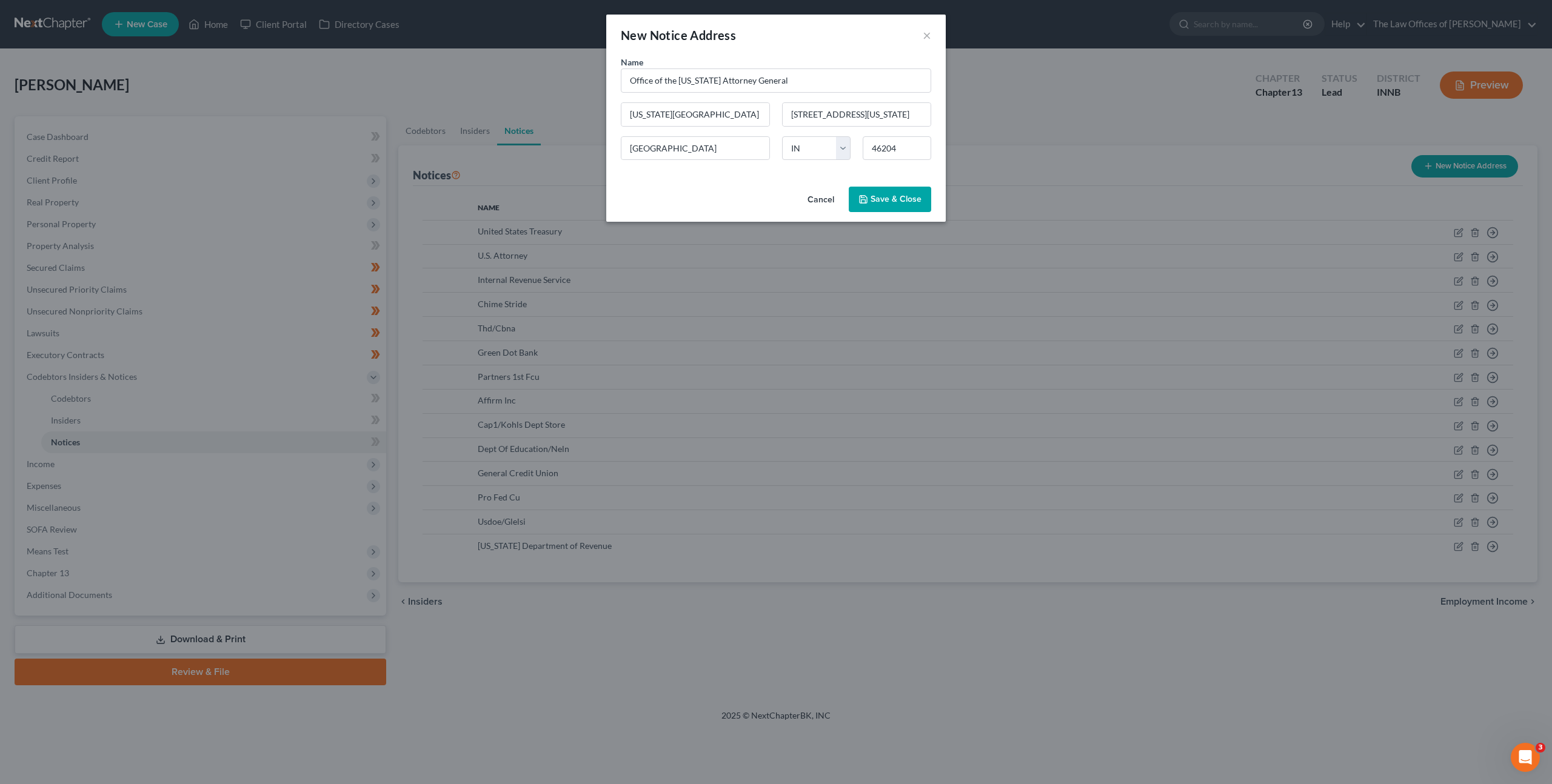
click at [888, 202] on span "Save & Close" at bounding box center [896, 199] width 51 height 10
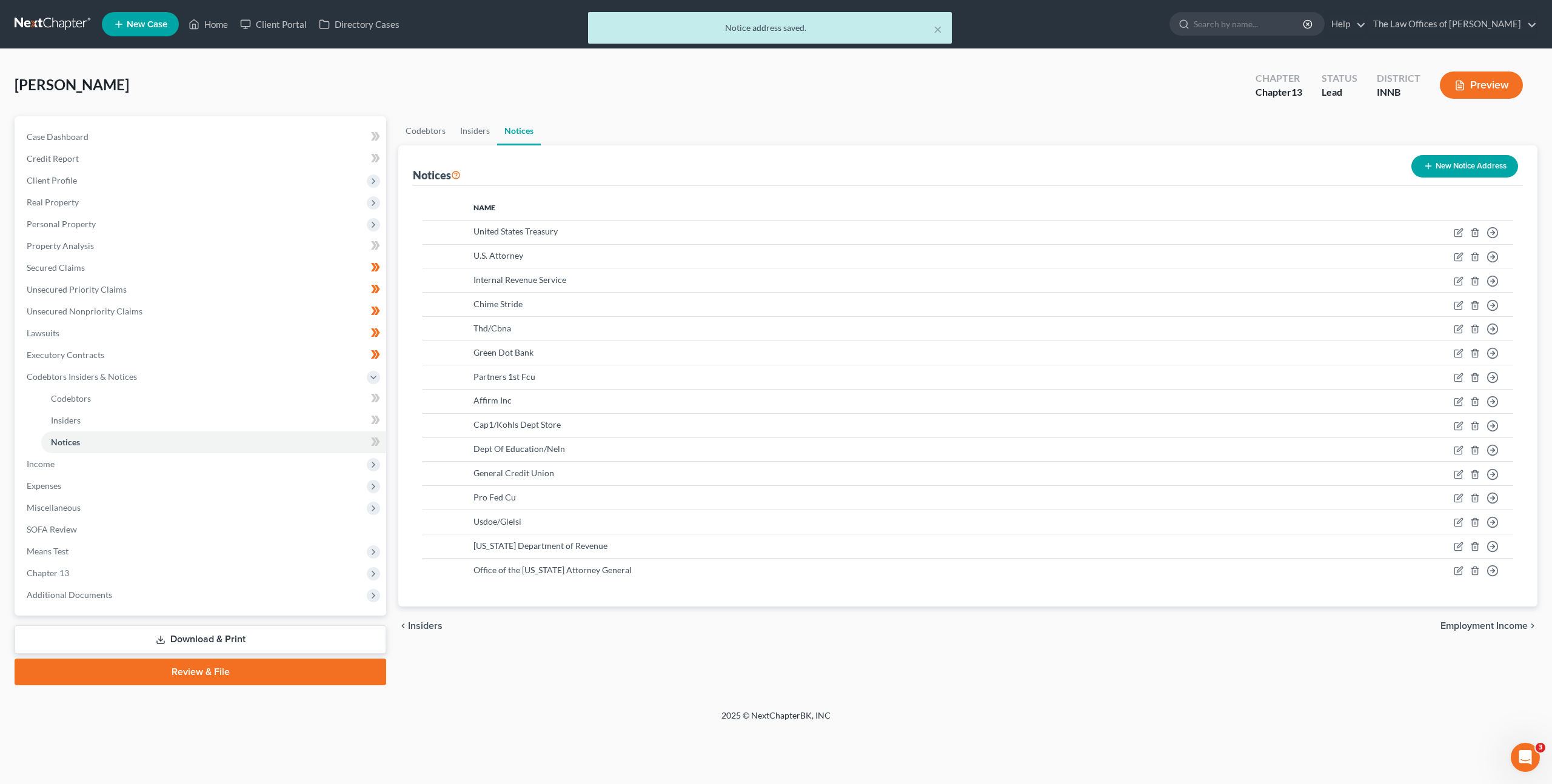
click at [1444, 167] on button "New Notice Address" at bounding box center [1465, 166] width 106 height 23
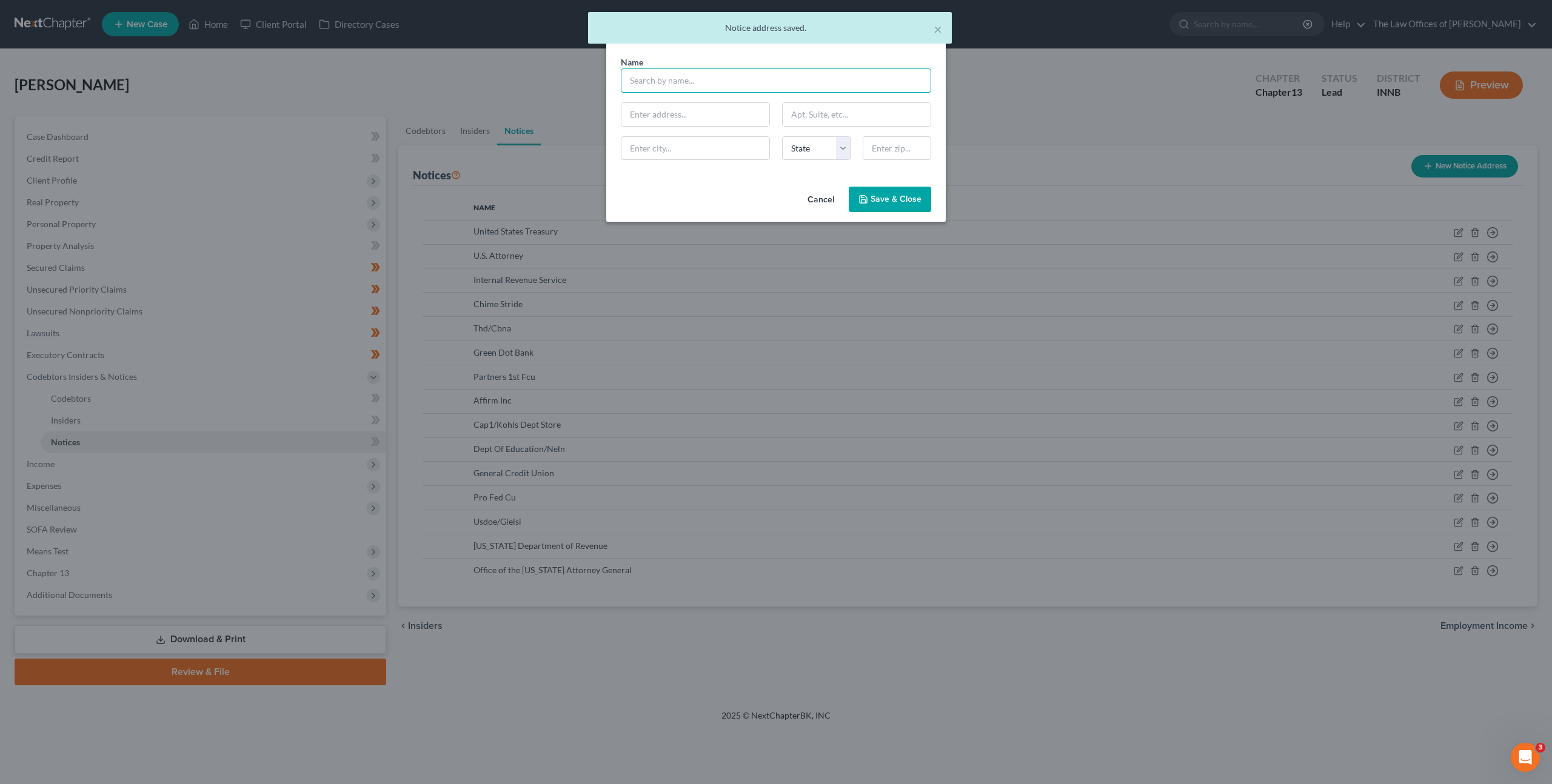
drag, startPoint x: 648, startPoint y: 83, endPoint x: 805, endPoint y: 96, distance: 157.5
click at [649, 83] on input "text" at bounding box center [776, 80] width 310 height 24
type input "q"
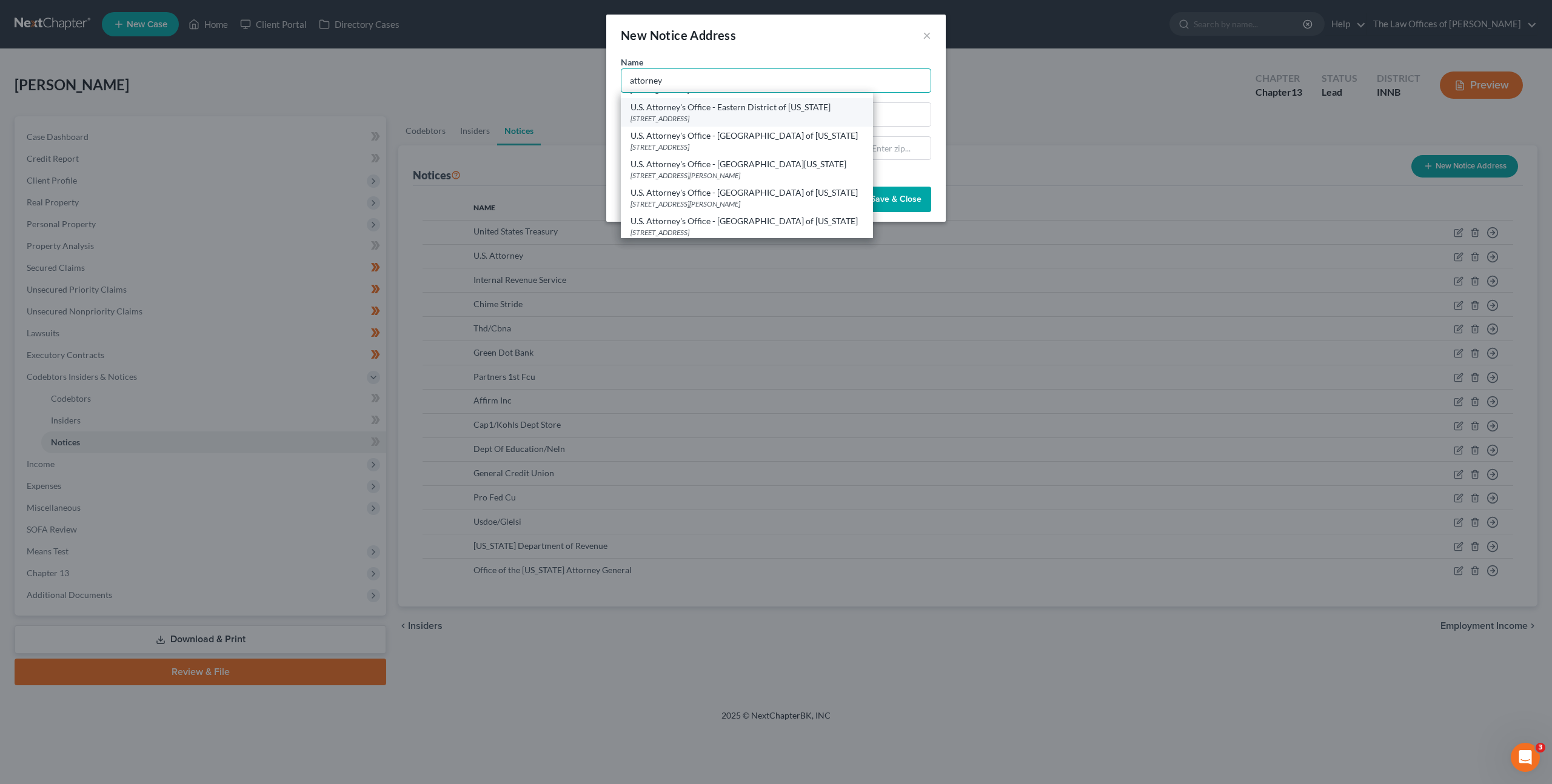
scroll to position [265, 0]
click at [721, 160] on div "U.S. Attorney's Office - [GEOGRAPHIC_DATA] of [US_STATE]" at bounding box center [747, 161] width 233 height 12
type input "U.S. Attorney's Office - [GEOGRAPHIC_DATA] of [US_STATE]"
type input "5400 Federal Plaze"
type input "Suite 1500"
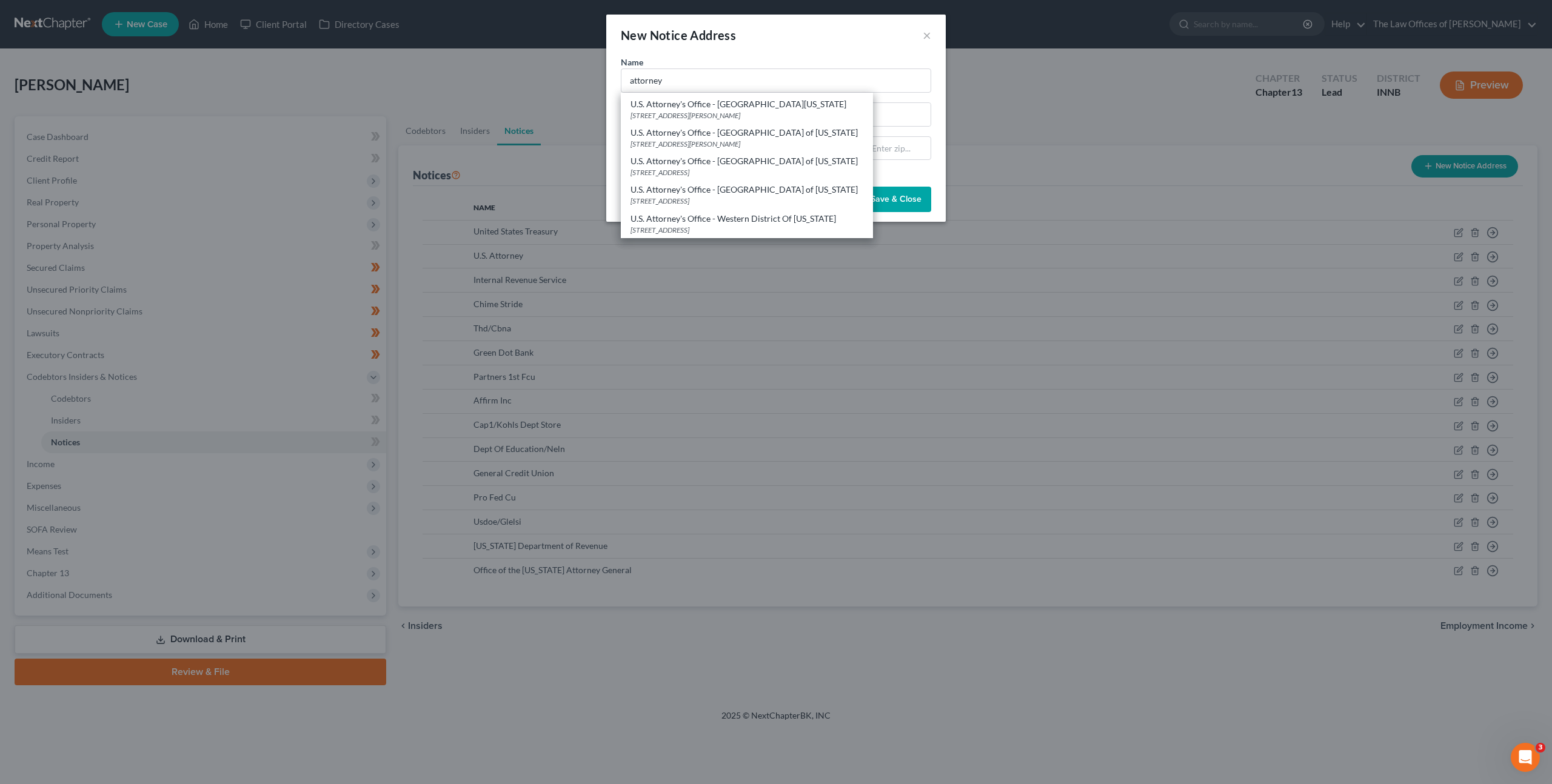
type input "[PERSON_NAME]"
select select "15"
type input "46320"
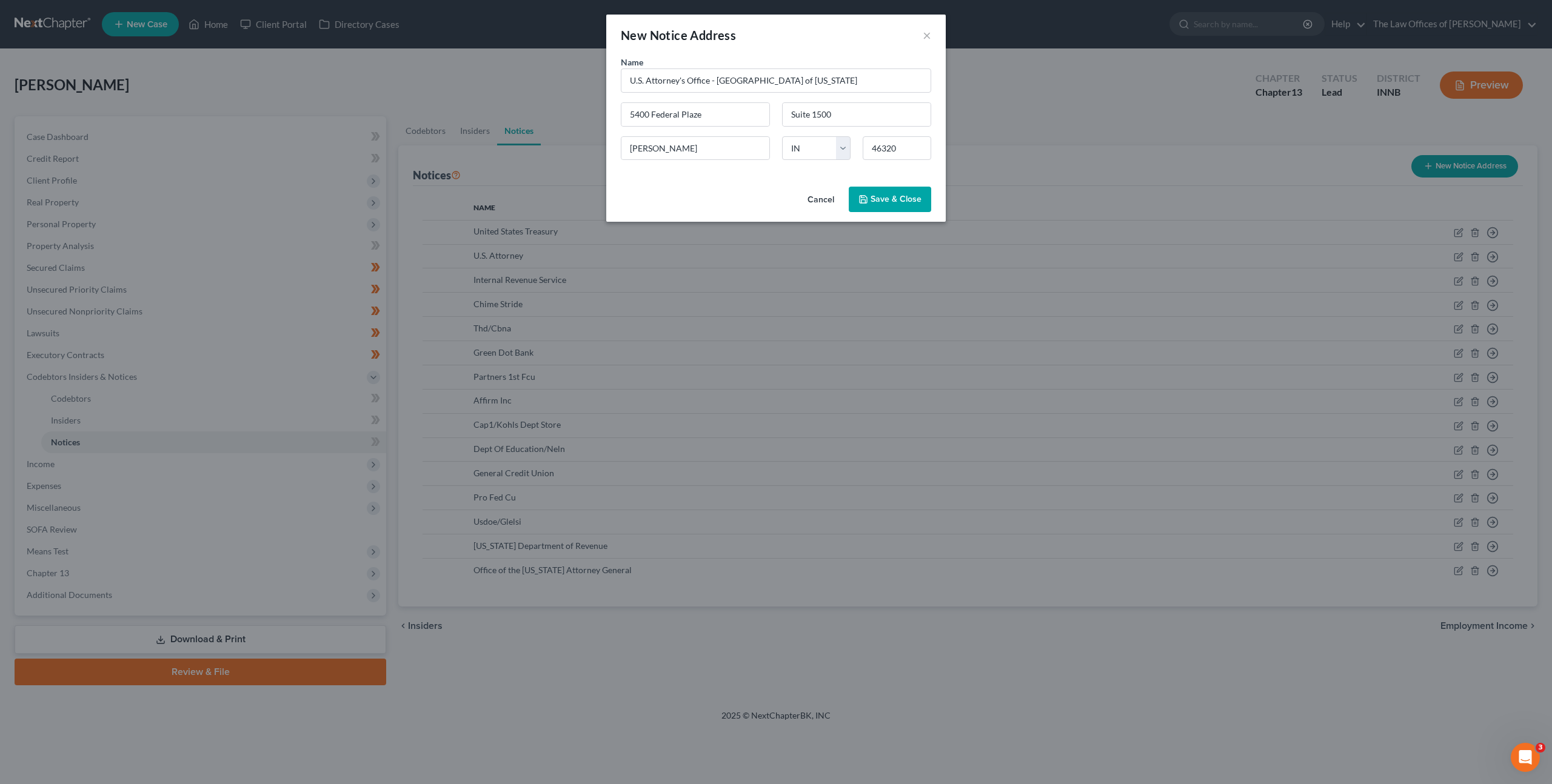
click at [879, 200] on span "Save & Close" at bounding box center [896, 199] width 51 height 10
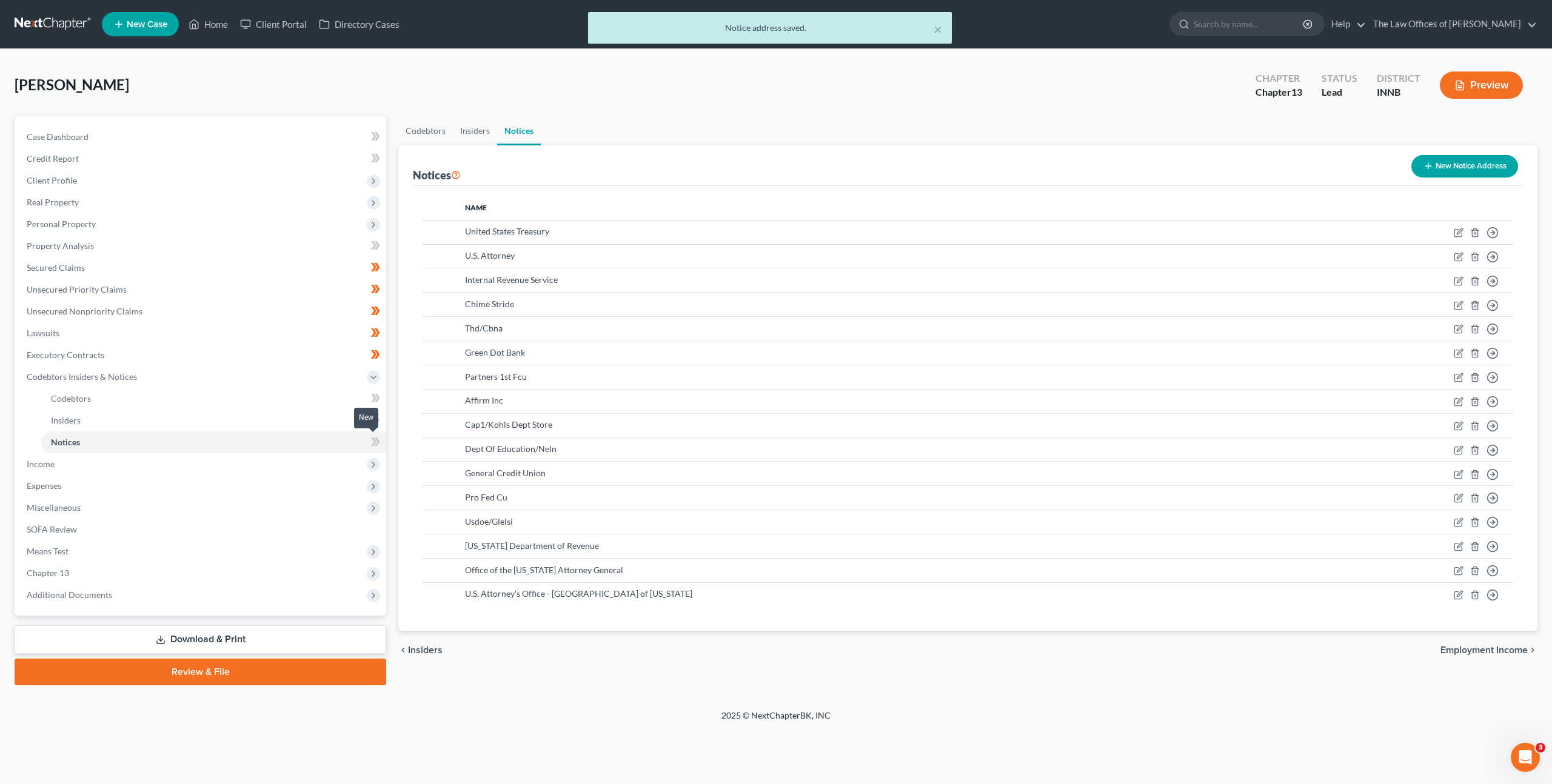
click at [369, 444] on span at bounding box center [375, 444] width 21 height 18
click at [288, 462] on span "Income" at bounding box center [201, 464] width 369 height 22
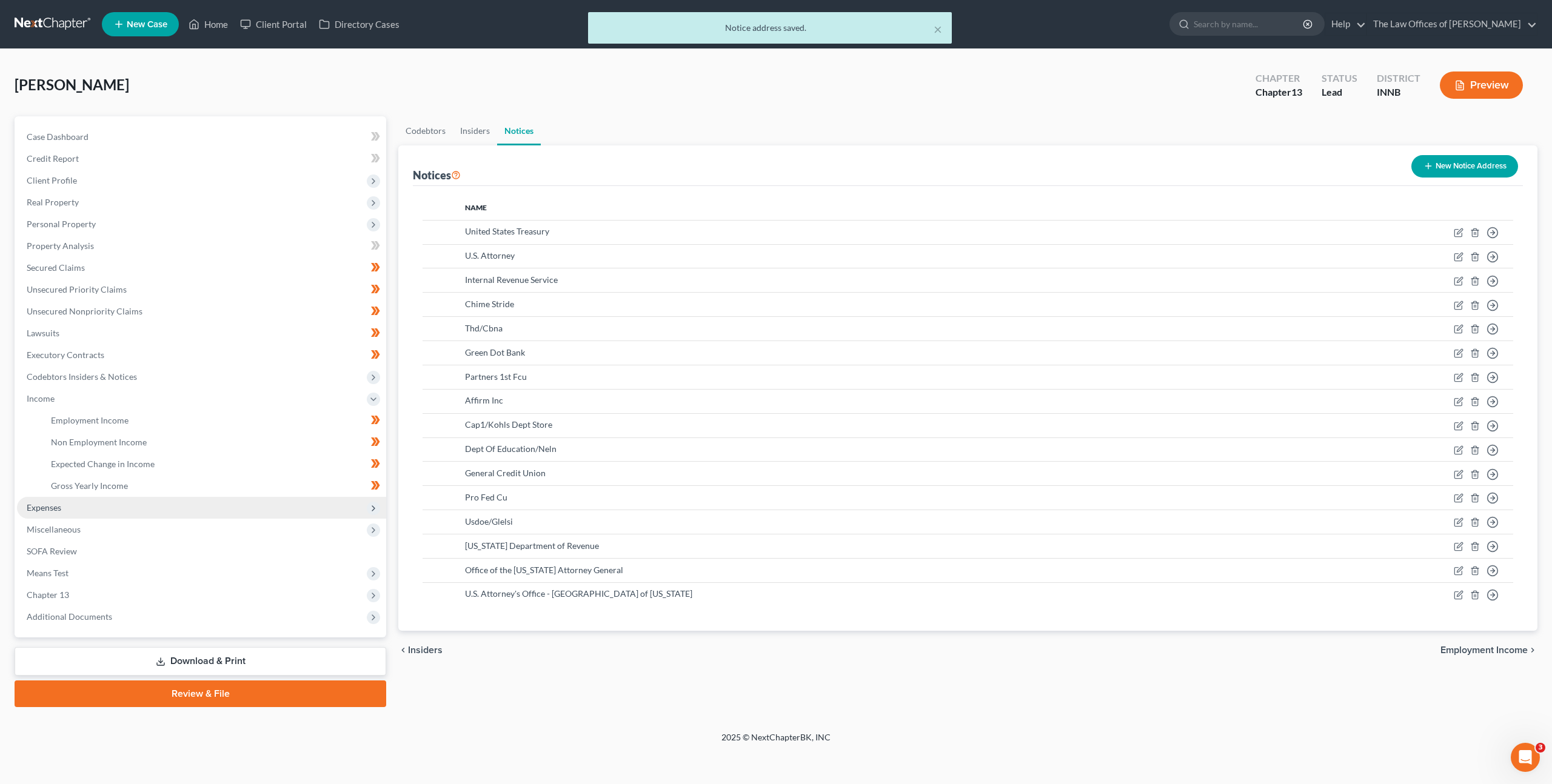
click at [239, 511] on span "Expenses" at bounding box center [201, 508] width 369 height 22
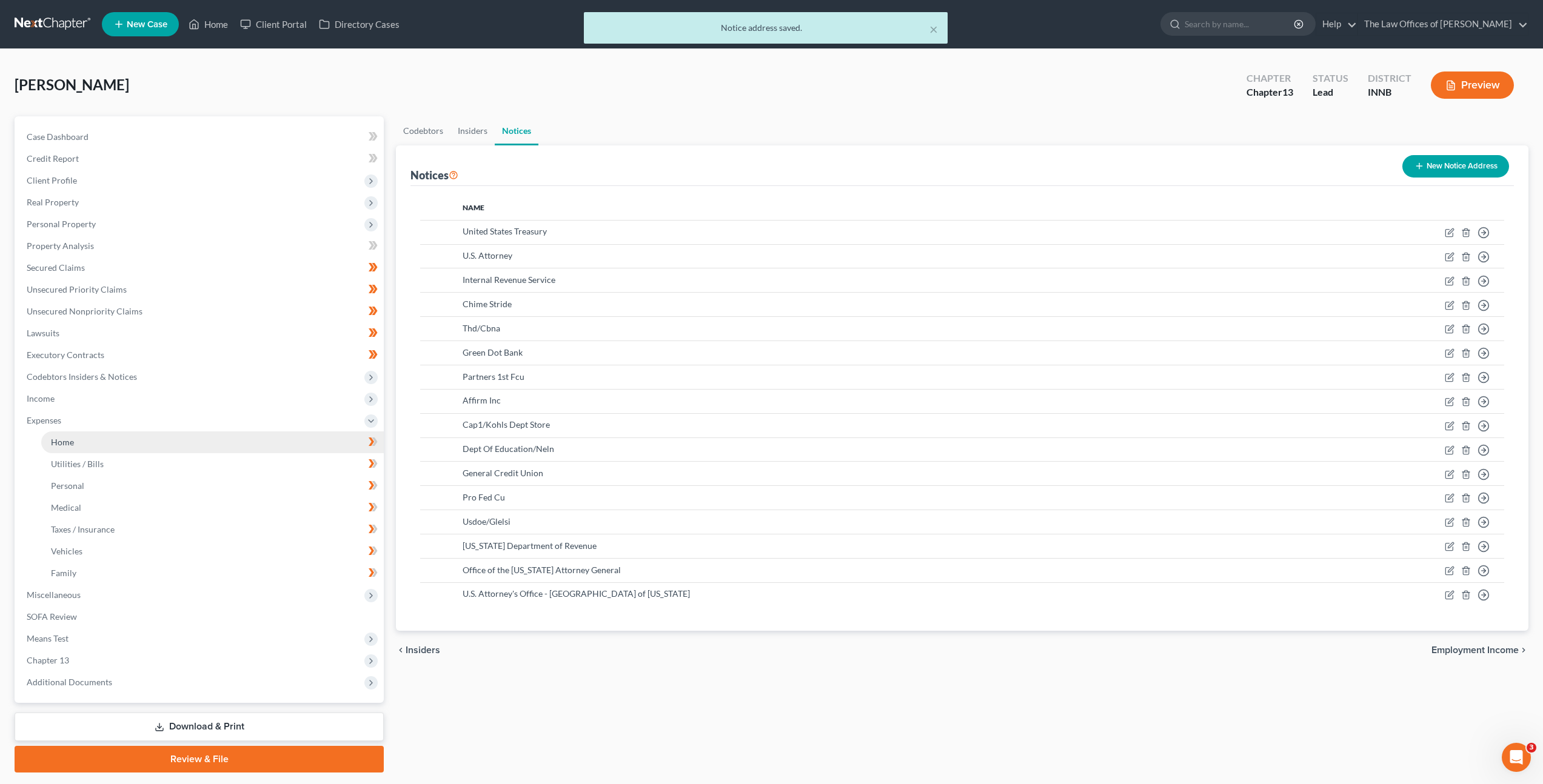
click at [242, 441] on link "Home" at bounding box center [212, 443] width 343 height 22
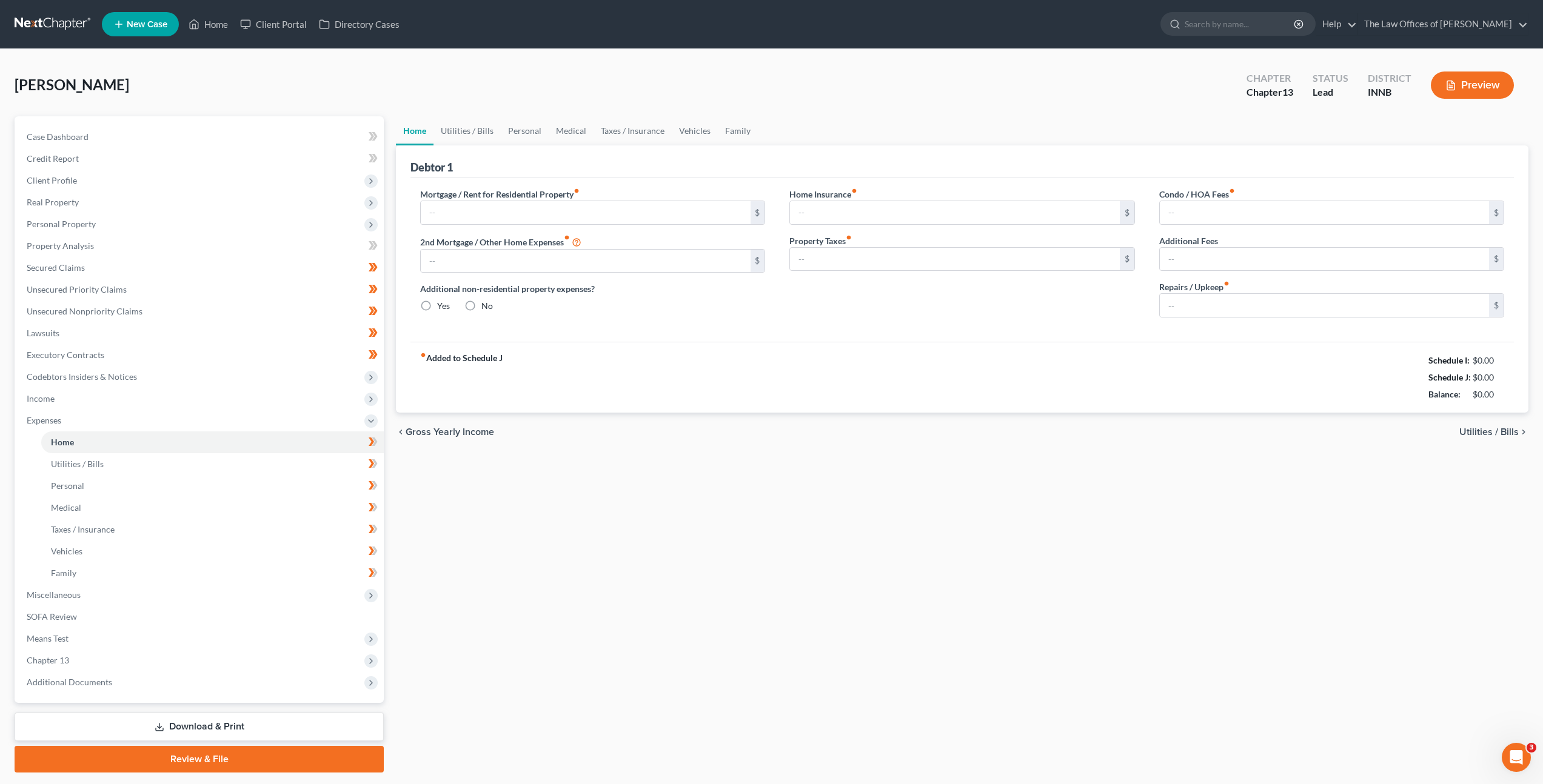
type input "960.00"
type input "0.00"
radio input "true"
type input "0.00"
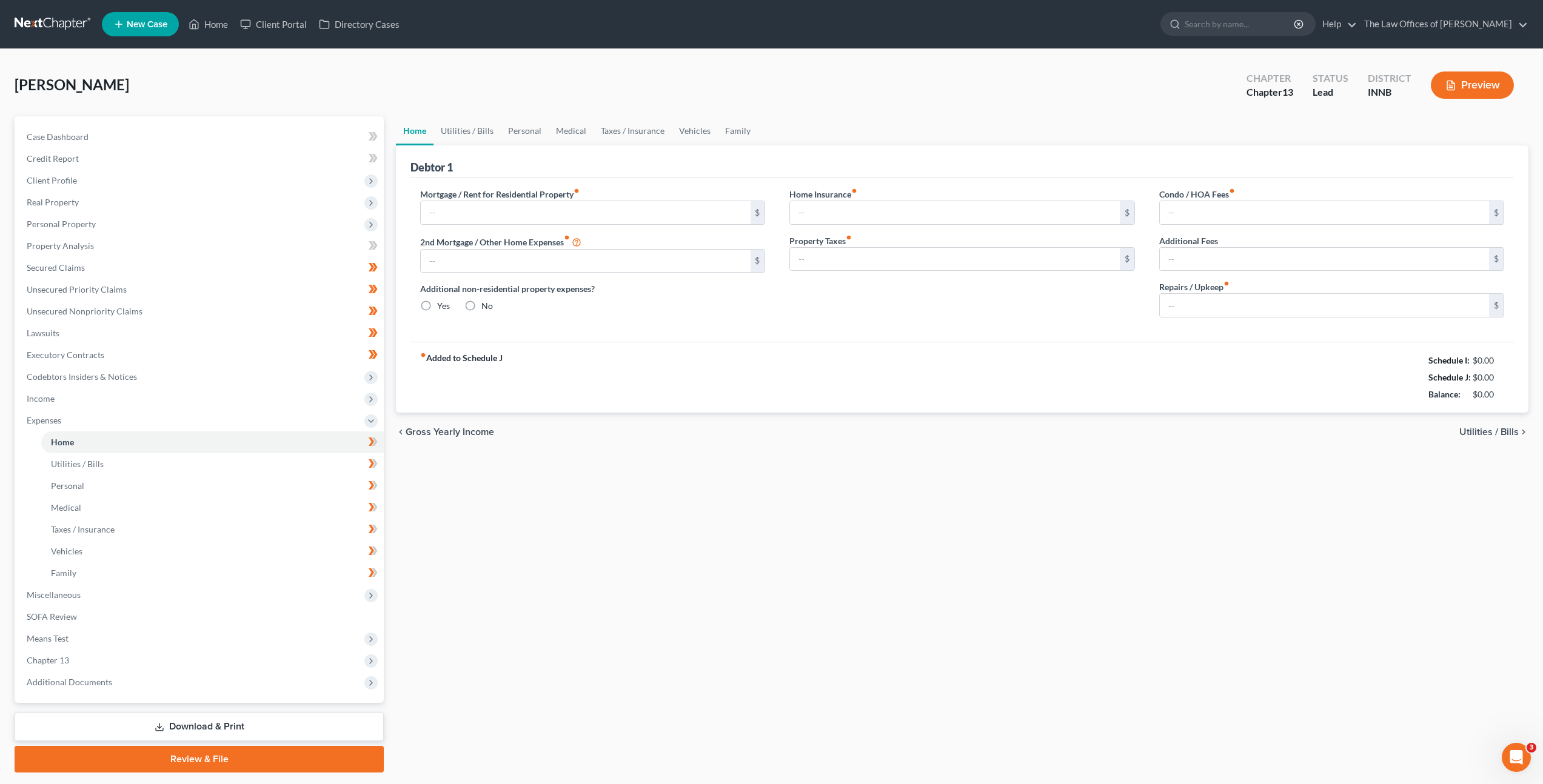
type input "0.00"
type input "15.00"
drag, startPoint x: 477, startPoint y: 211, endPoint x: 327, endPoint y: 192, distance: 151.2
click at [327, 192] on div "Petition Navigation Case Dashboard Payments Invoices Payments Payments Credit R…" at bounding box center [772, 444] width 1526 height 656
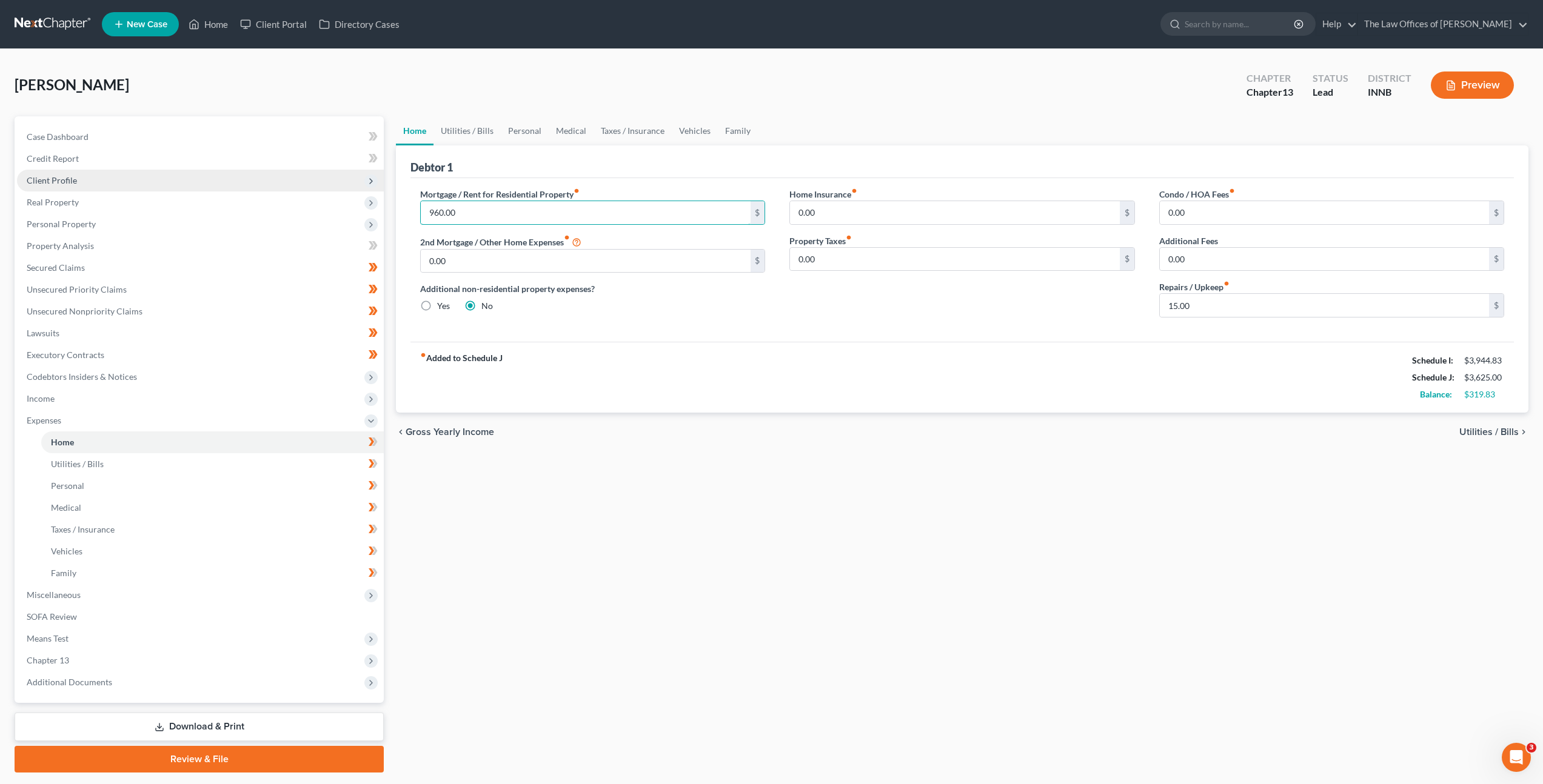
click at [236, 178] on div "Petition Navigation Case Dashboard Payments Invoices Payments Payments Credit R…" at bounding box center [772, 444] width 1526 height 656
type input "0"
click at [699, 330] on div "Mortgage / Rent for Residential Property fiber_manual_record 0 $ 2nd Mortgage /…" at bounding box center [962, 260] width 1103 height 164
click at [462, 123] on link "Utilities / Bills" at bounding box center [468, 130] width 68 height 29
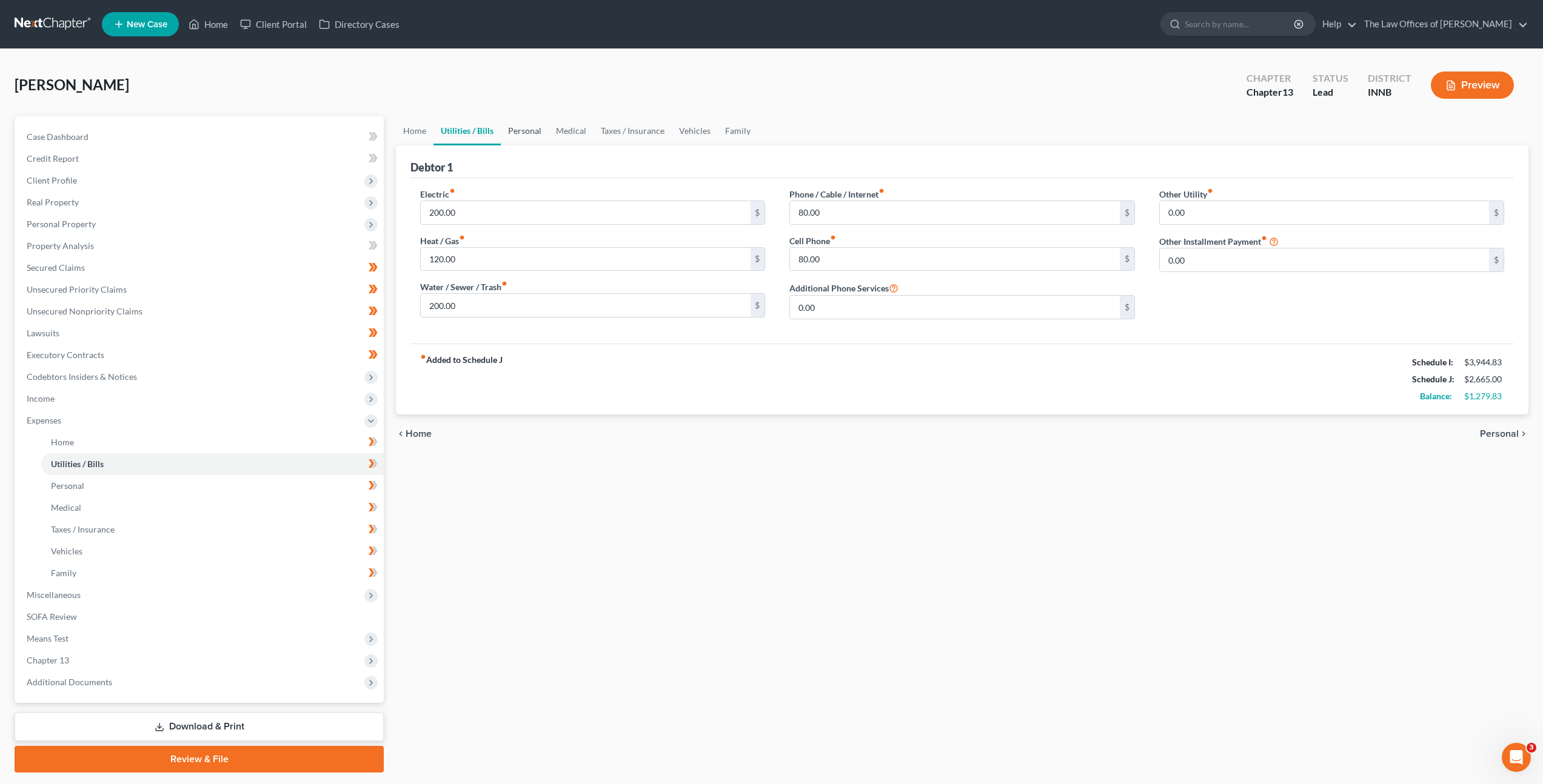
click at [531, 136] on link "Personal" at bounding box center [525, 130] width 48 height 29
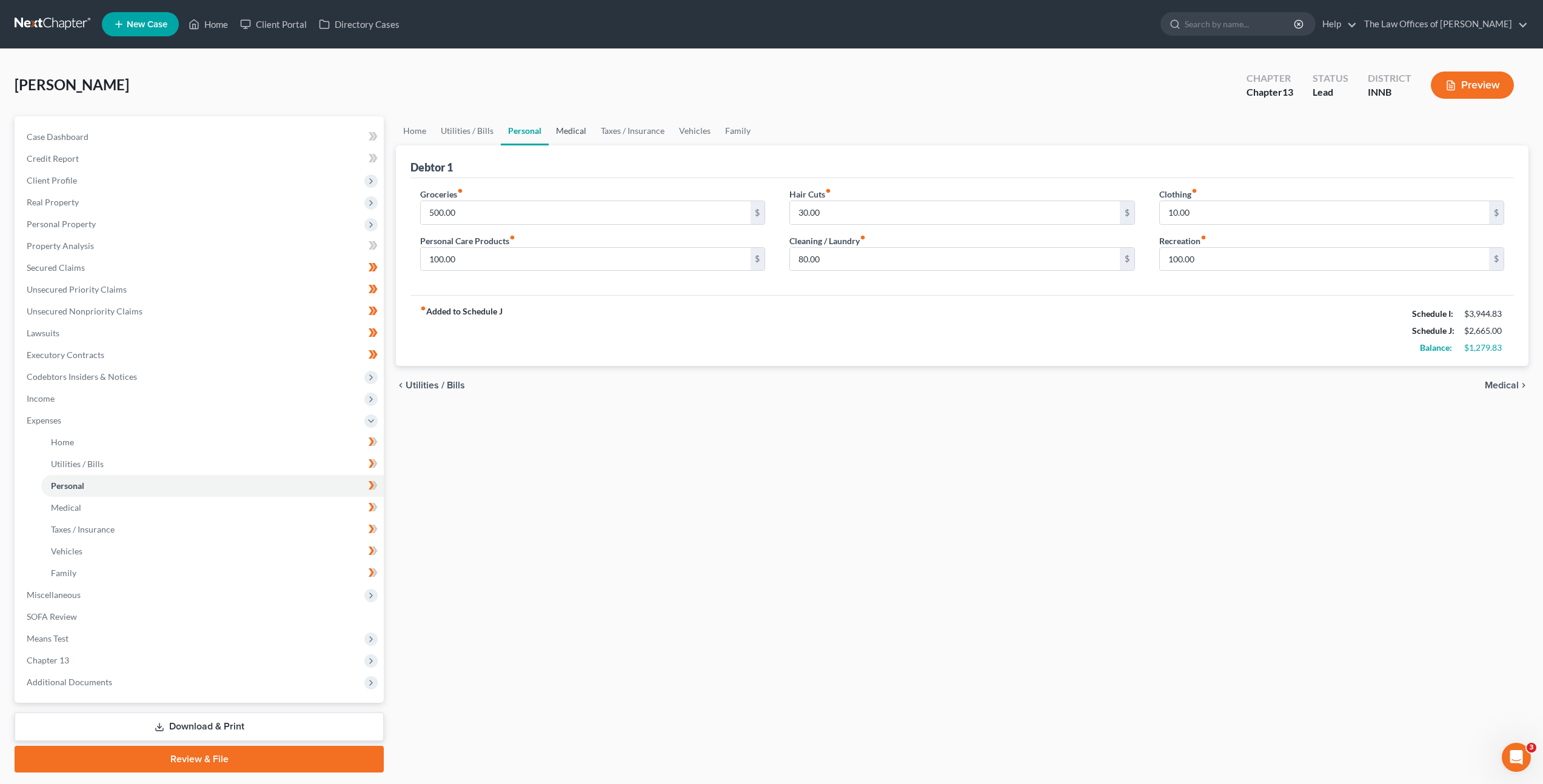
click at [552, 132] on link "Medical" at bounding box center [571, 130] width 45 height 29
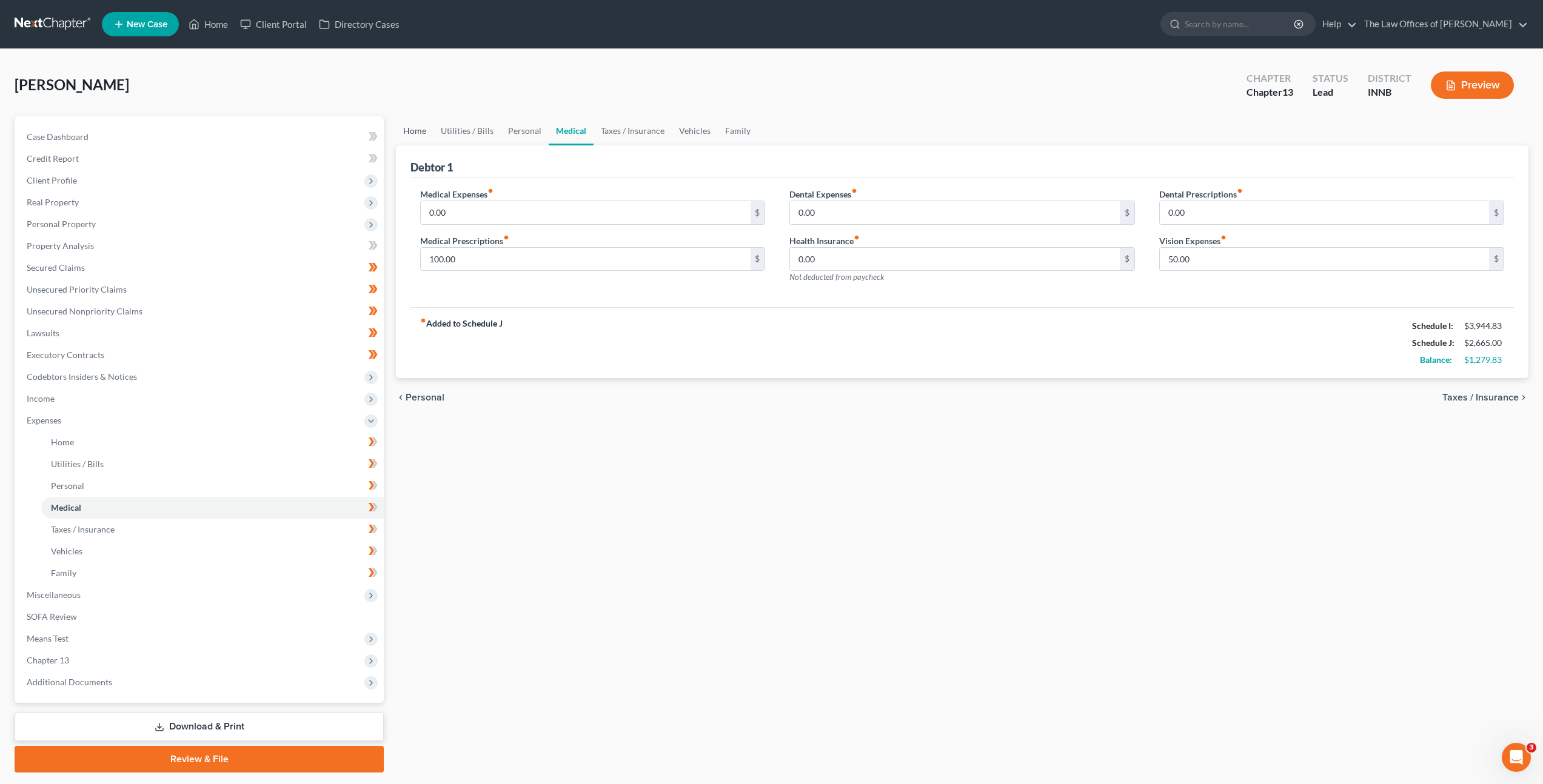
click at [426, 138] on link "Home" at bounding box center [415, 130] width 38 height 29
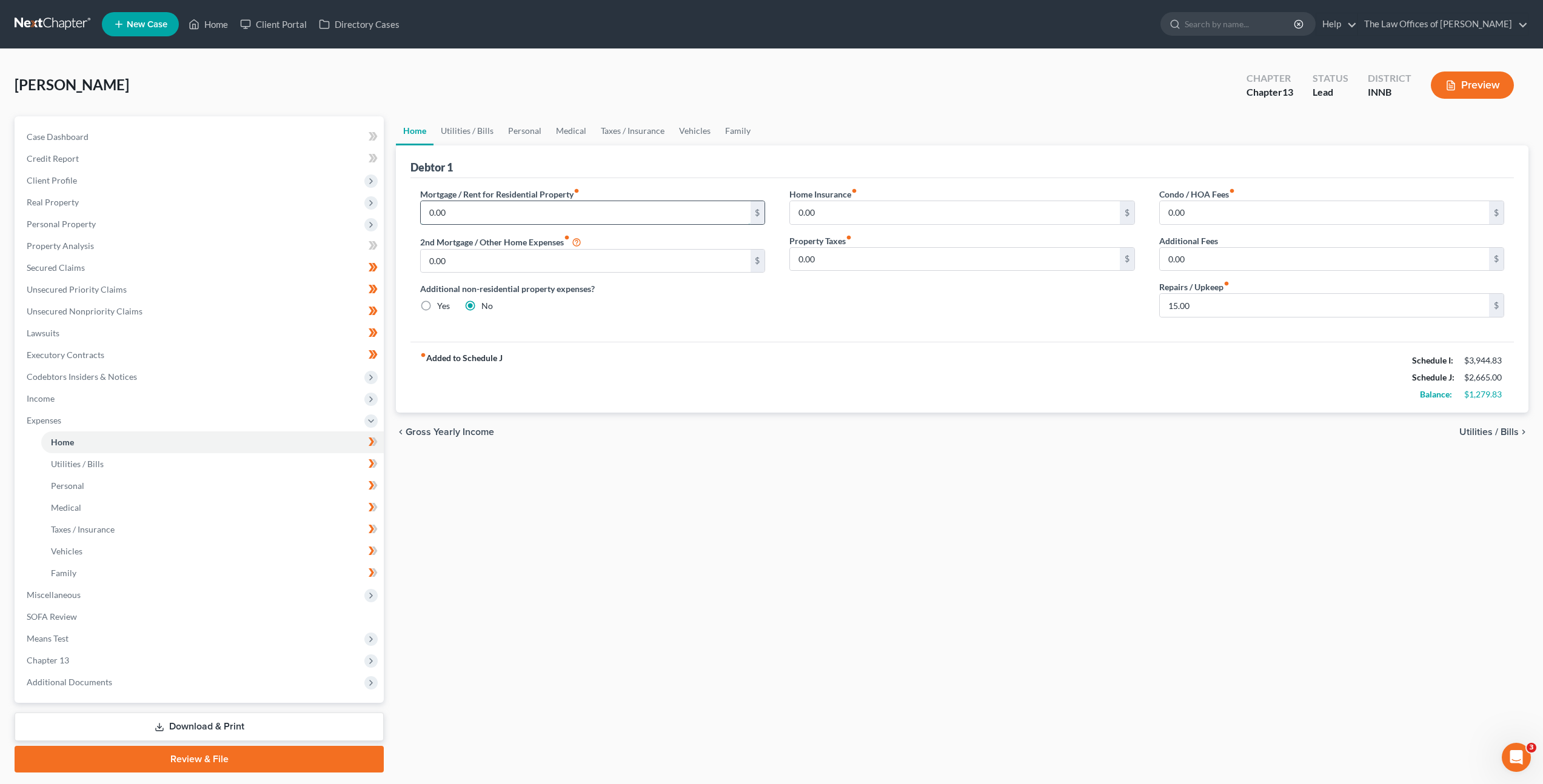
drag, startPoint x: 453, startPoint y: 209, endPoint x: 490, endPoint y: 215, distance: 37.5
click at [454, 209] on input "0.00" at bounding box center [585, 212] width 329 height 23
click at [279, 220] on span "Personal Property" at bounding box center [200, 225] width 367 height 22
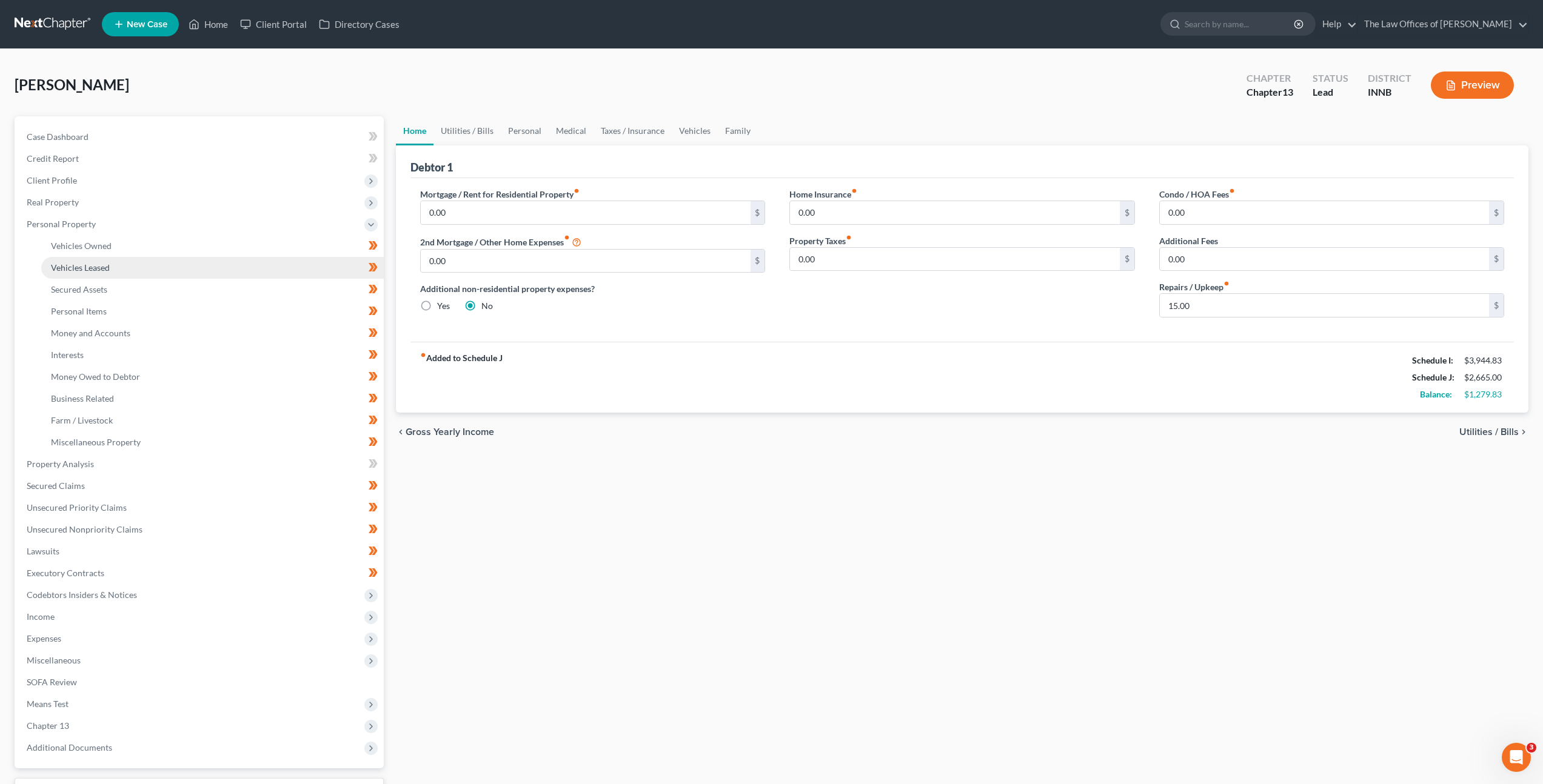
click at [258, 260] on link "Vehicles Leased" at bounding box center [212, 268] width 343 height 22
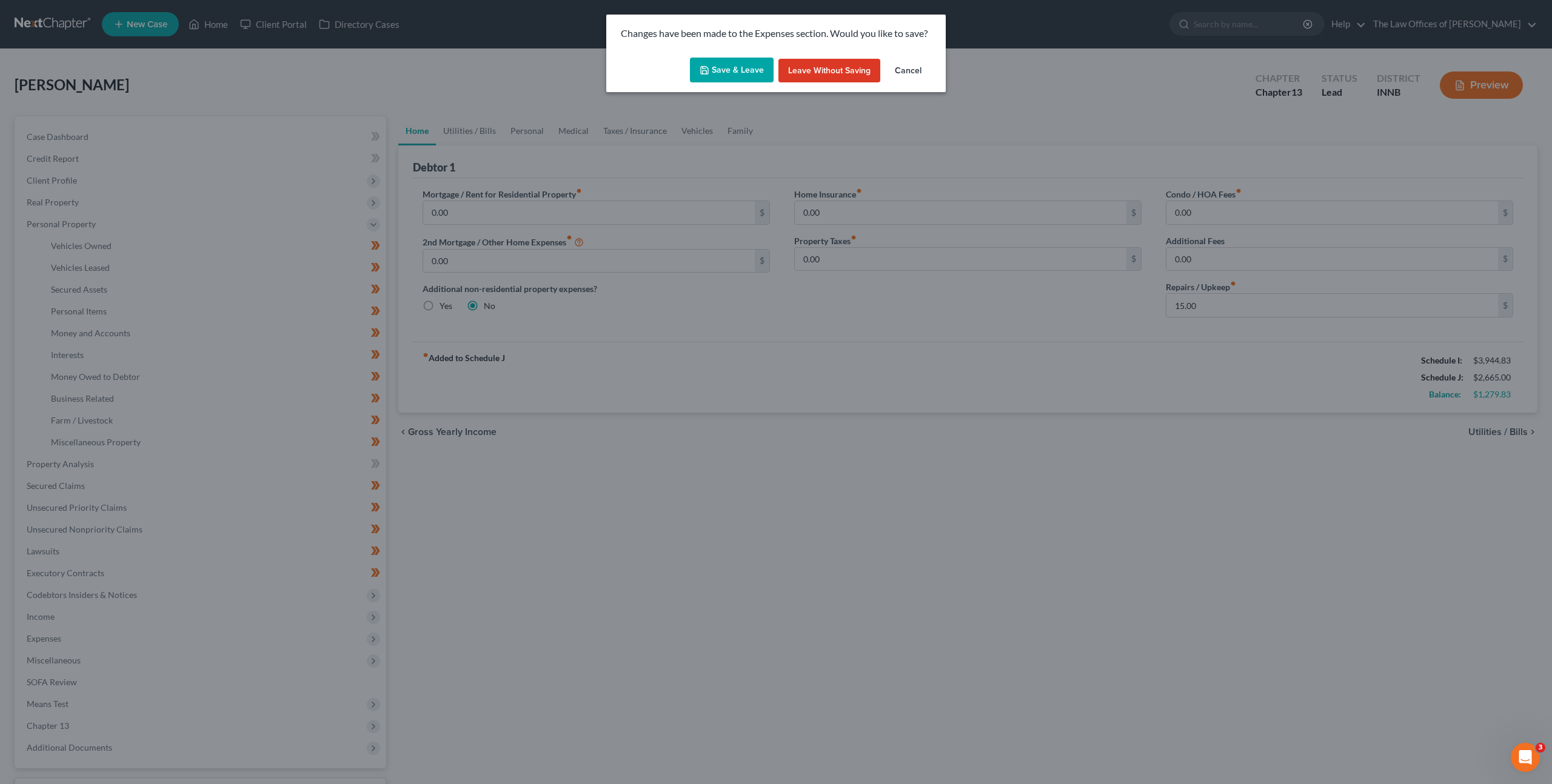
click at [709, 78] on button "Save & Leave" at bounding box center [732, 70] width 84 height 25
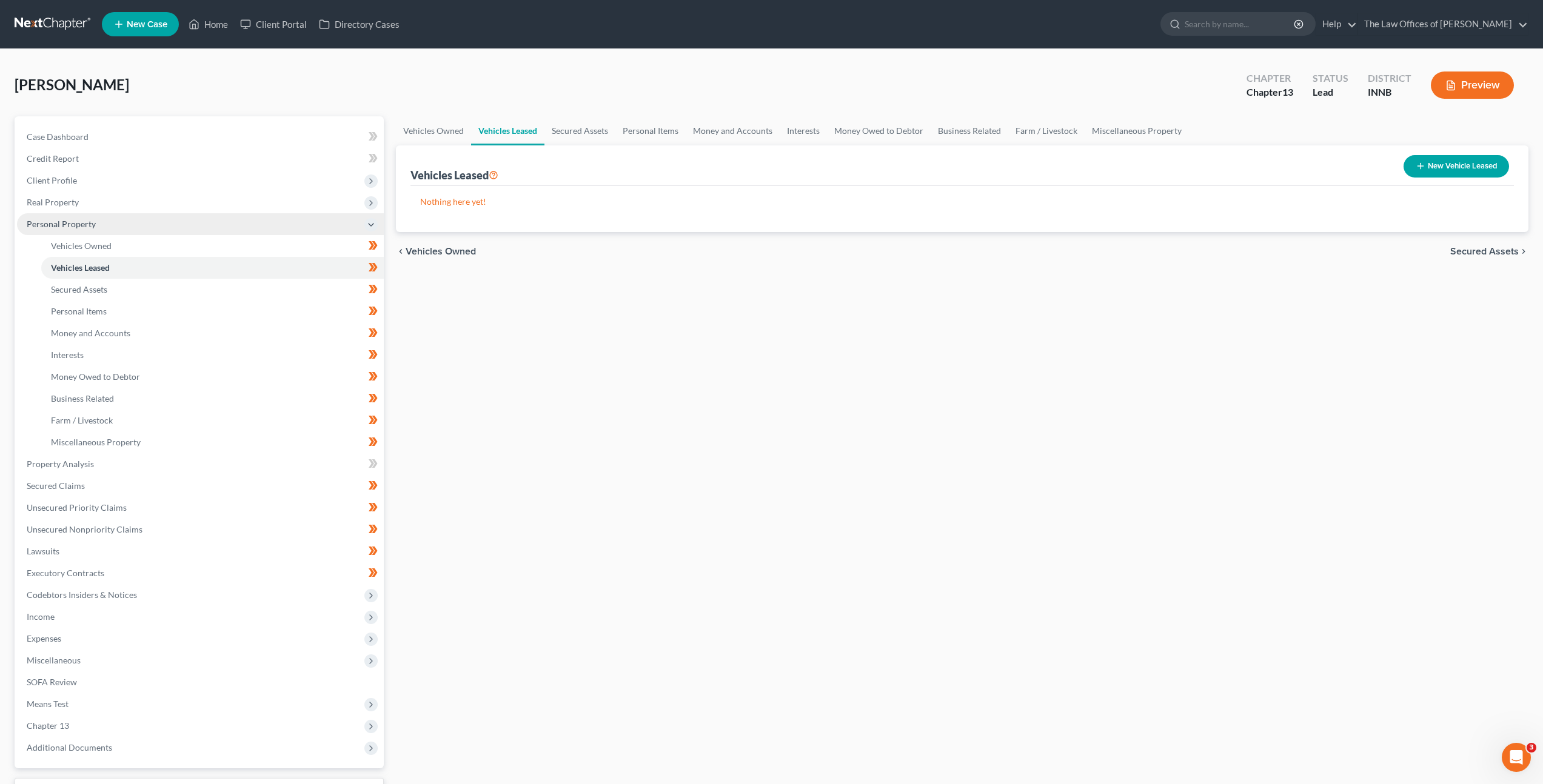
click at [266, 221] on span "Personal Property" at bounding box center [200, 225] width 367 height 22
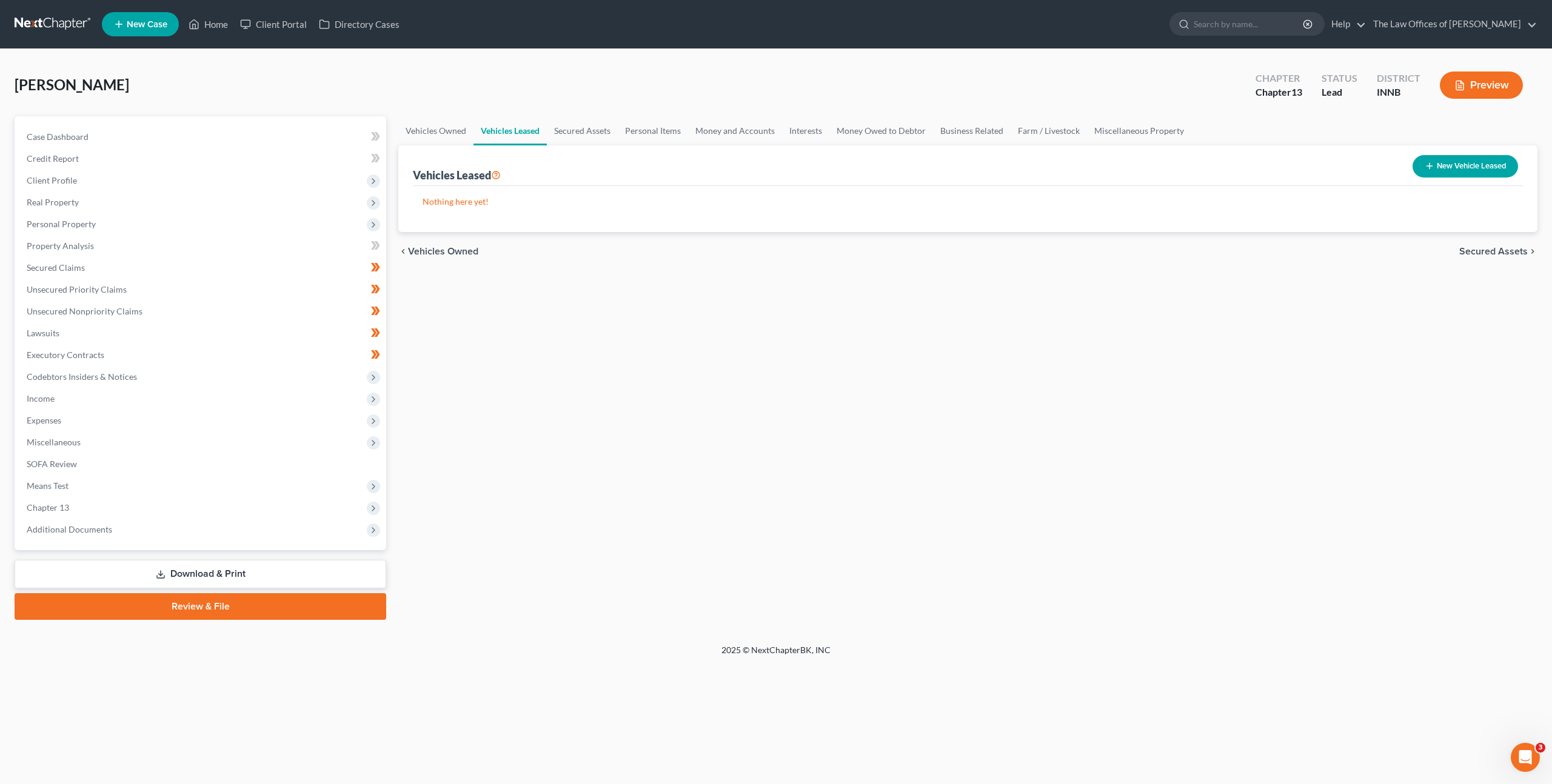
drag, startPoint x: 281, startPoint y: 572, endPoint x: 307, endPoint y: 555, distance: 31.1
click at [282, 572] on link "Download & Print" at bounding box center [200, 574] width 371 height 29
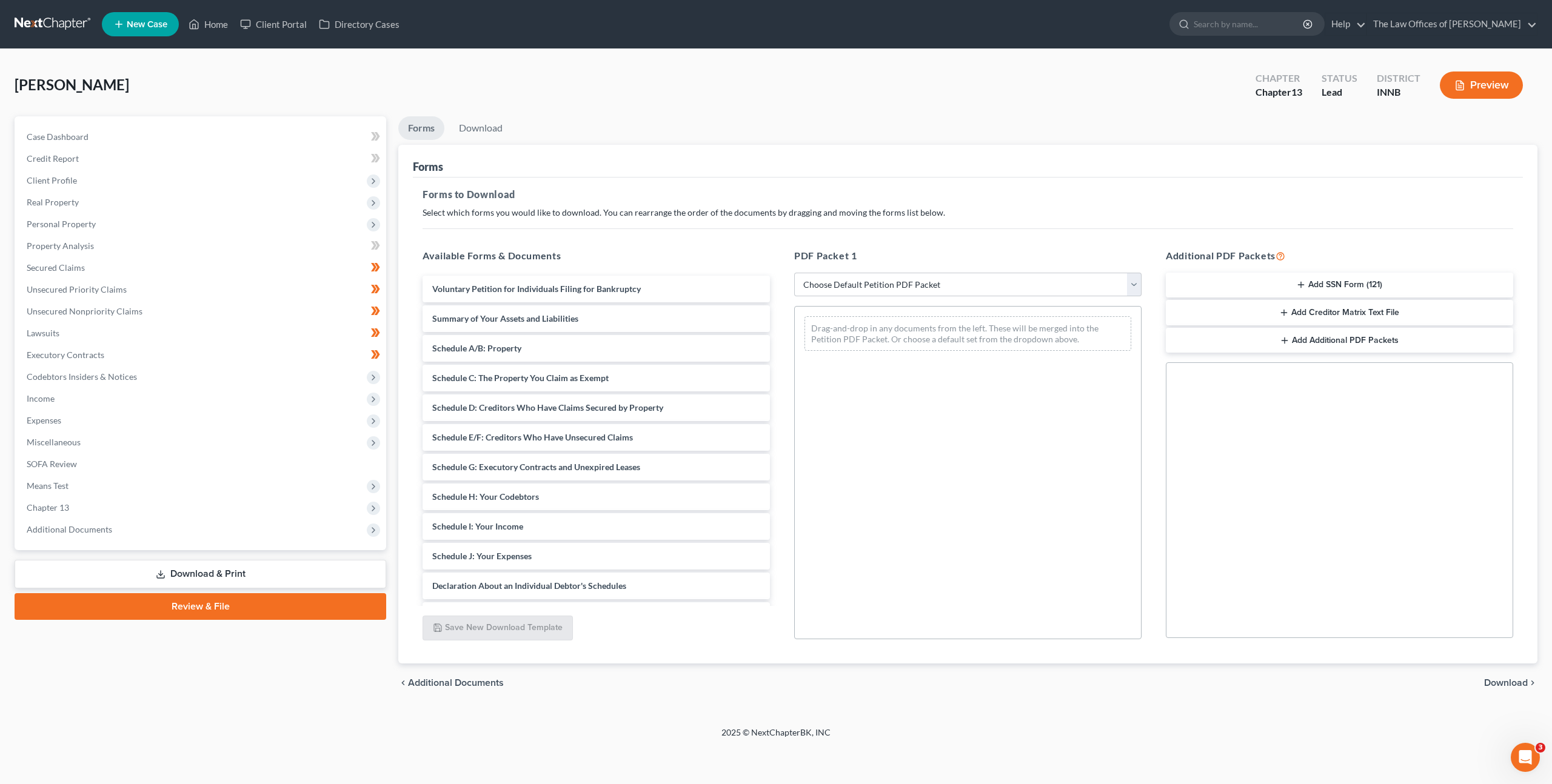
click at [864, 268] on div "PDF Packet 1 Choose Default Petition PDF Packet Complete Bankruptcy Petition (a…" at bounding box center [968, 444] width 371 height 411
click at [863, 280] on select "Choose Default Petition PDF Packet Complete Bankruptcy Petition (all forms and …" at bounding box center [968, 284] width 347 height 24
select select "0"
click at [794, 273] on select "Choose Default Petition PDF Packet Complete Bankruptcy Petition (all forms and …" at bounding box center [968, 284] width 347 height 24
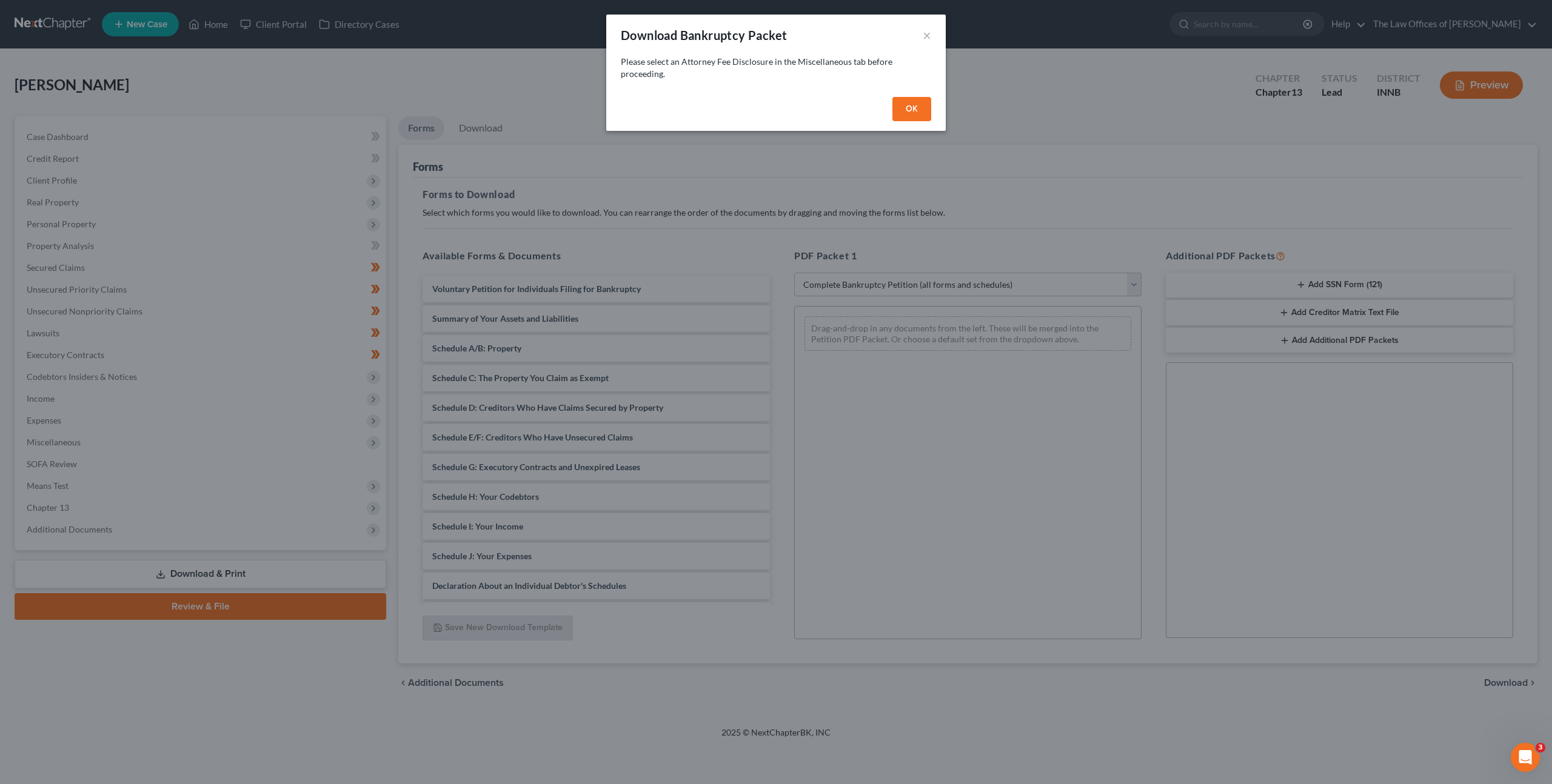
click at [923, 110] on button "OK" at bounding box center [912, 108] width 39 height 24
select select
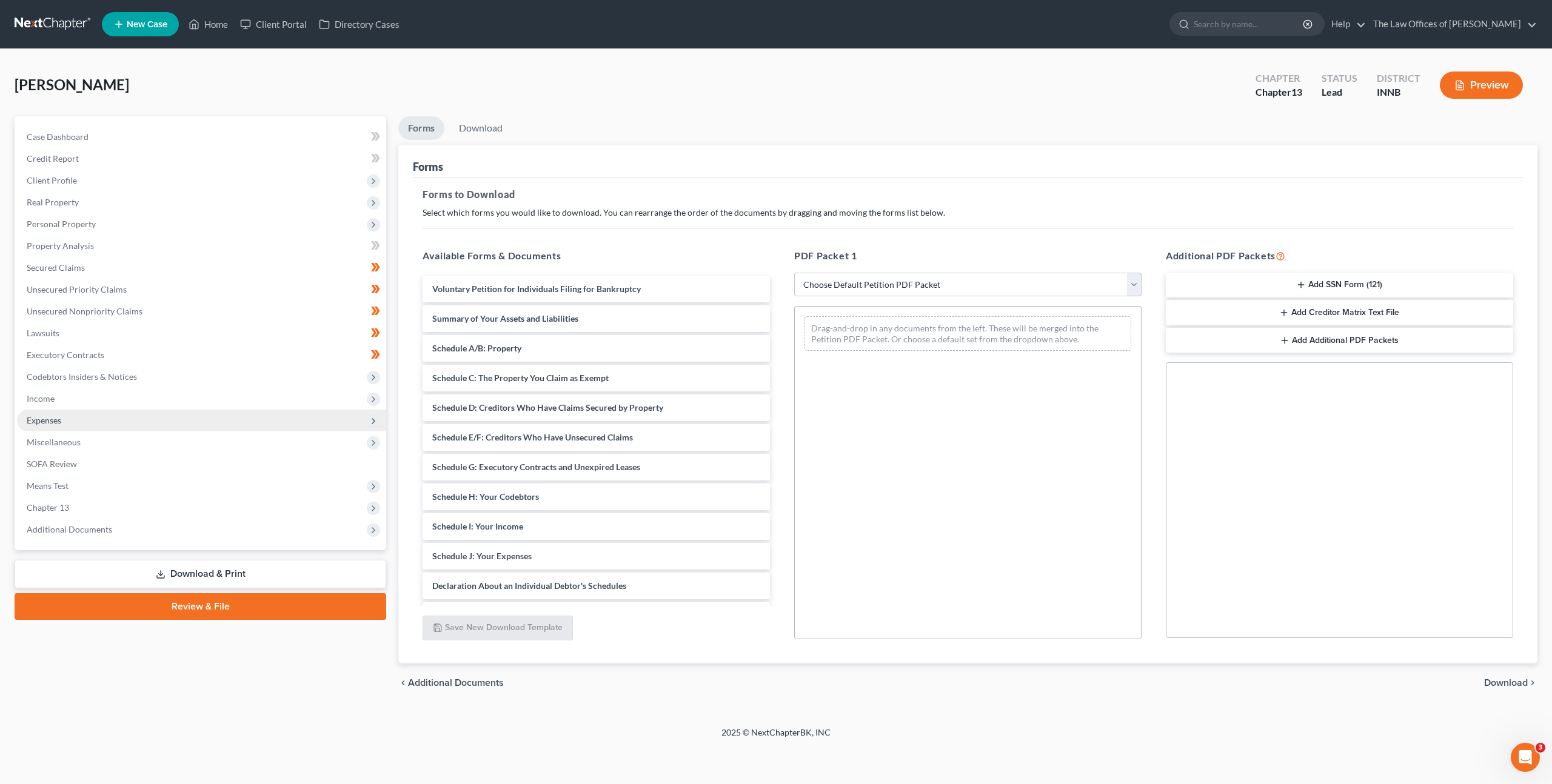
click at [104, 430] on span "Expenses" at bounding box center [201, 421] width 369 height 22
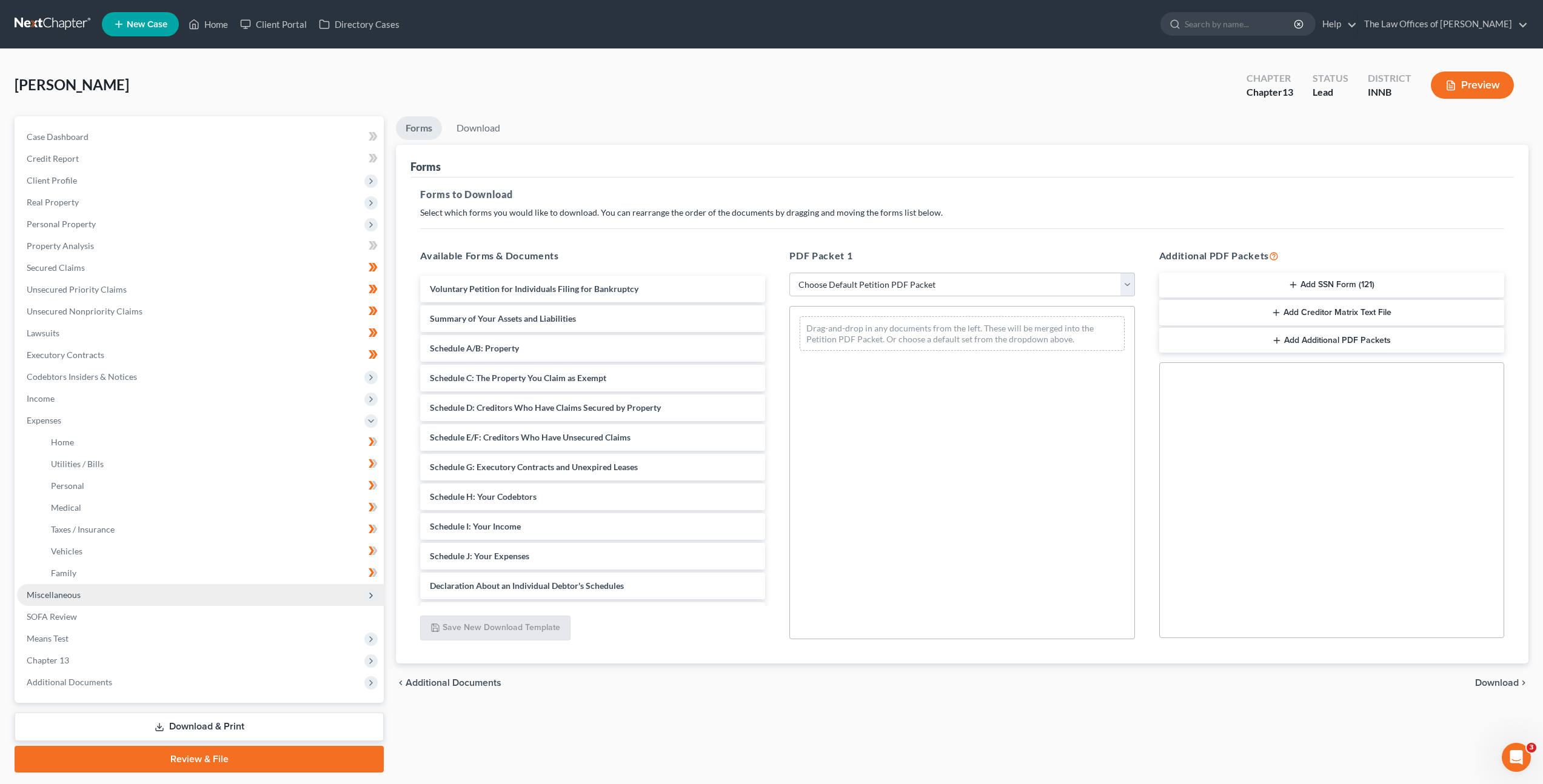
click at [100, 598] on span "Miscellaneous" at bounding box center [200, 595] width 367 height 22
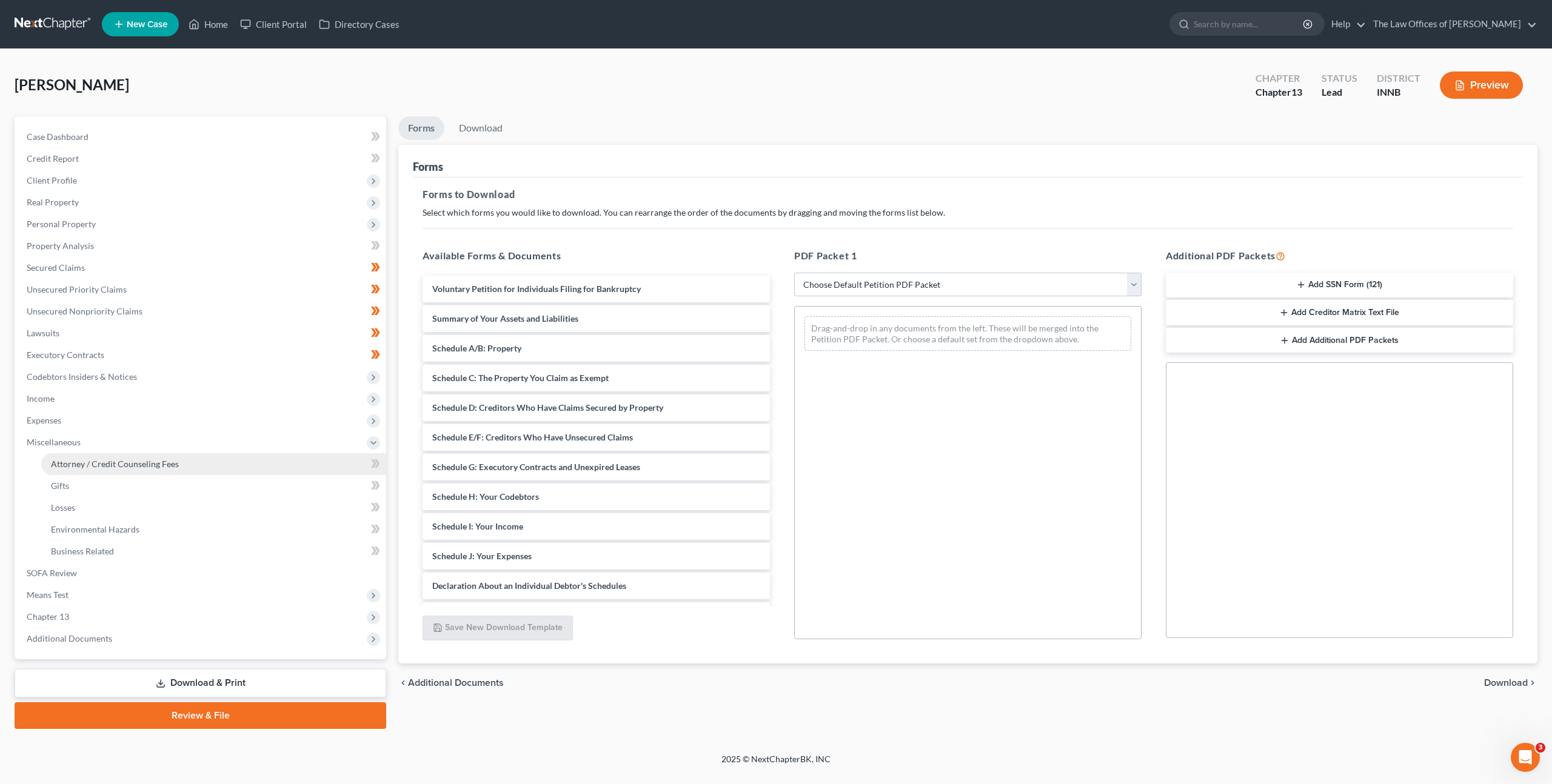
click at [169, 463] on span "Attorney / Credit Counseling Fees" at bounding box center [114, 464] width 128 height 10
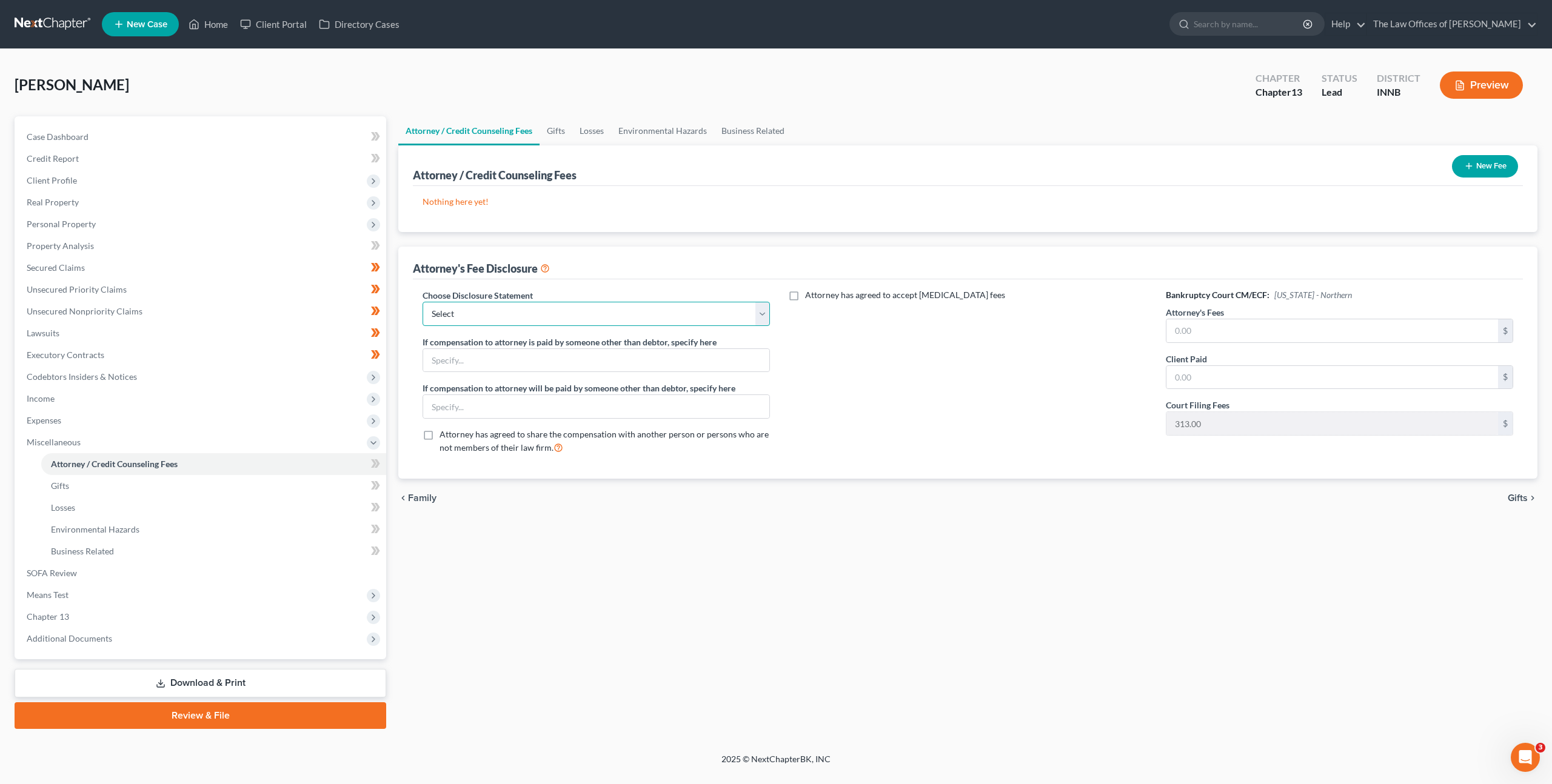
click at [688, 305] on select "Select INNB - $0.00 Down, Recoup $313.00 outside plan KYWB - Ch. 13 - $313.00+ …" at bounding box center [596, 313] width 347 height 24
click at [593, 315] on select "Select INNB - $0.00 Down, Recoup $313.00 outside plan KYWB - Ch. 13 - $313.00+ …" at bounding box center [596, 313] width 347 height 24
select select "0"
click at [423, 302] on select "Select INNB - $0.00 Down, Recoup $313.00 outside plan KYWB - Ch. 13 - $313.00+ …" at bounding box center [596, 313] width 347 height 24
click at [1201, 329] on input "text" at bounding box center [1333, 330] width 332 height 23
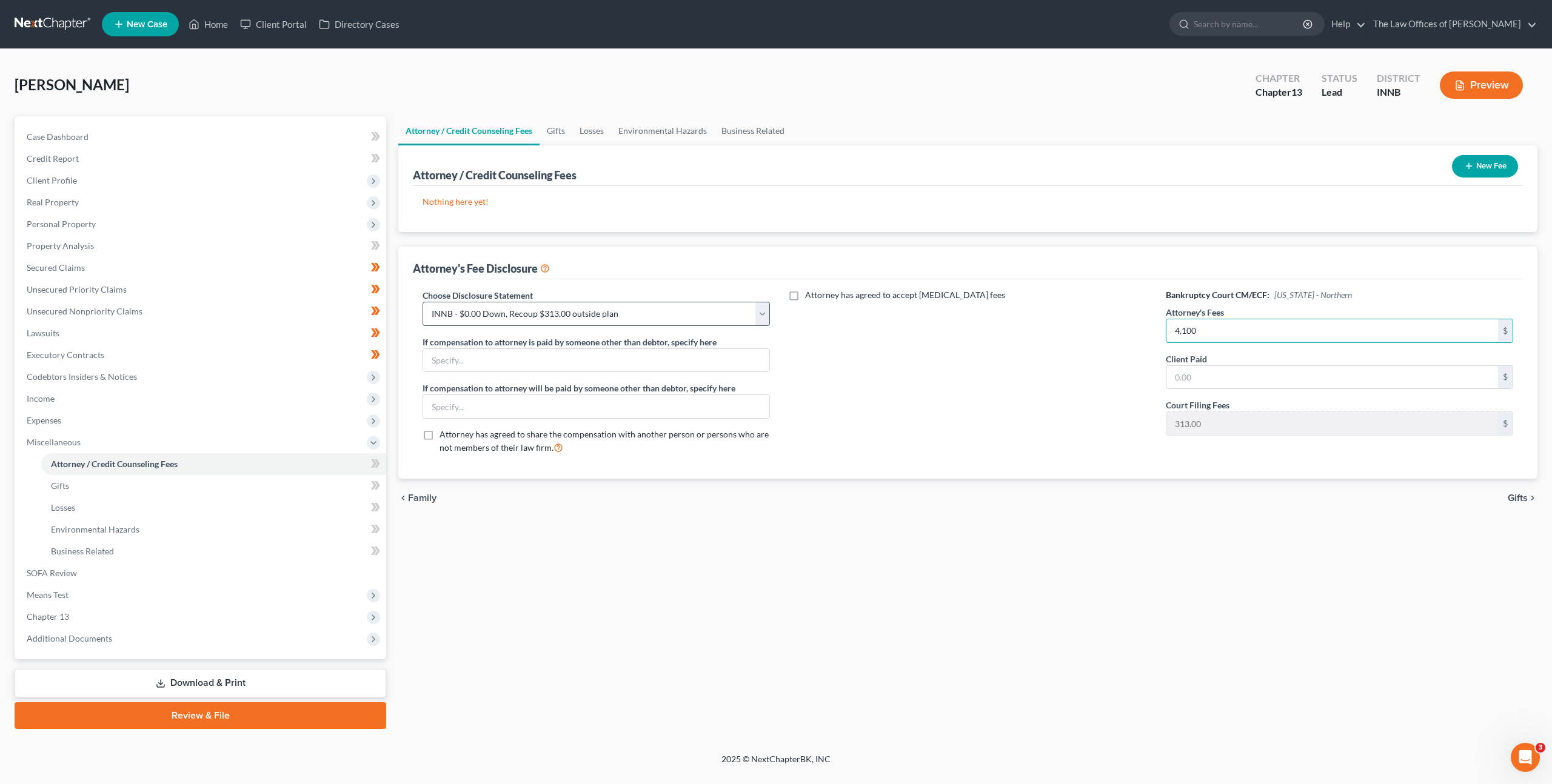
type input "4,100"
click at [727, 317] on select "Select INNB - $0.00 Down, Recoup $313.00 outside plan KYWB - Ch. 13 - $313.00+ …" at bounding box center [596, 313] width 347 height 24
click at [1192, 381] on input "text" at bounding box center [1333, 377] width 332 height 23
type input "0"
click at [379, 461] on icon at bounding box center [375, 463] width 9 height 15
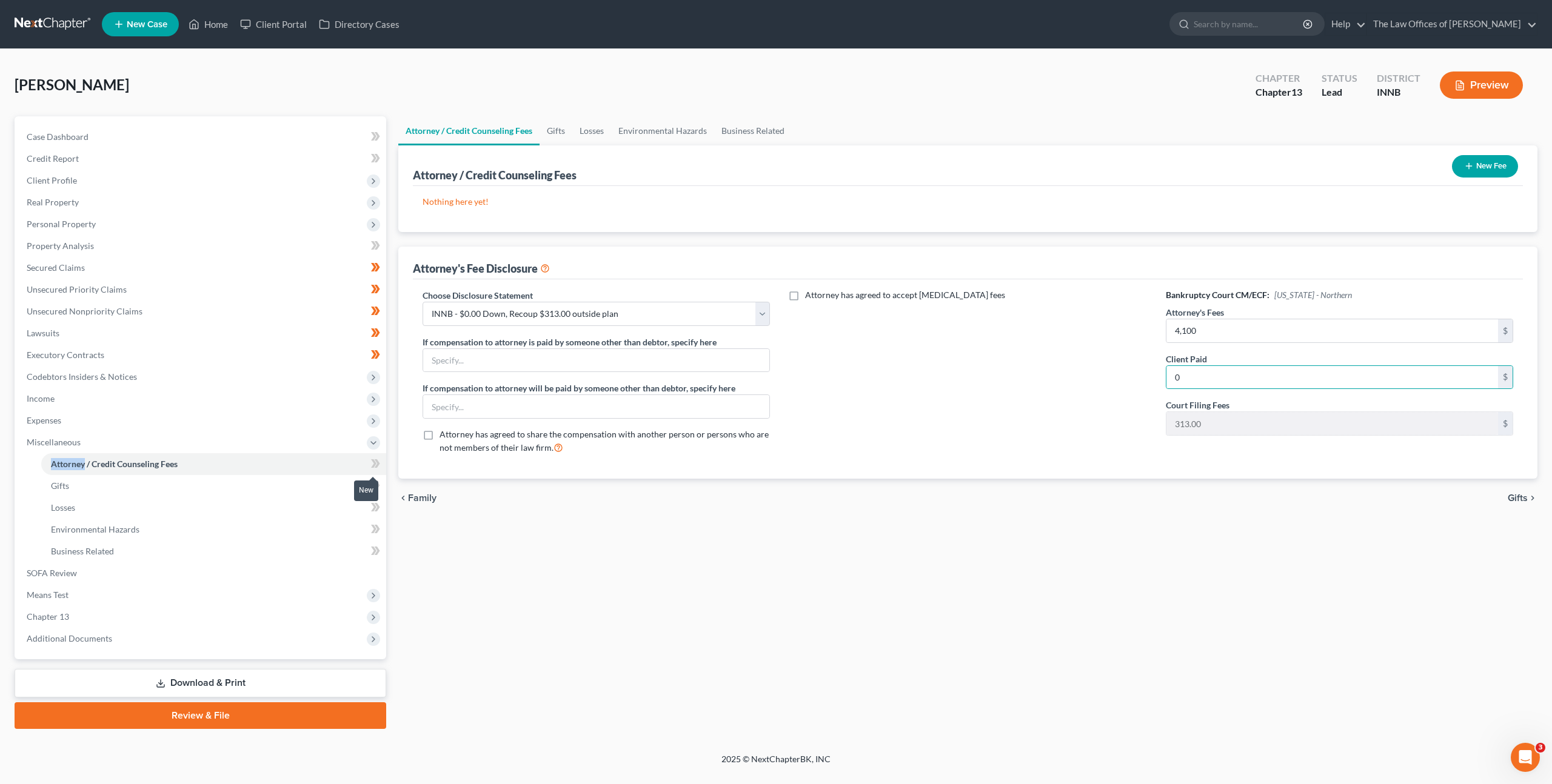
click at [379, 461] on icon at bounding box center [375, 463] width 9 height 15
click at [284, 680] on link "Download & Print" at bounding box center [200, 683] width 371 height 29
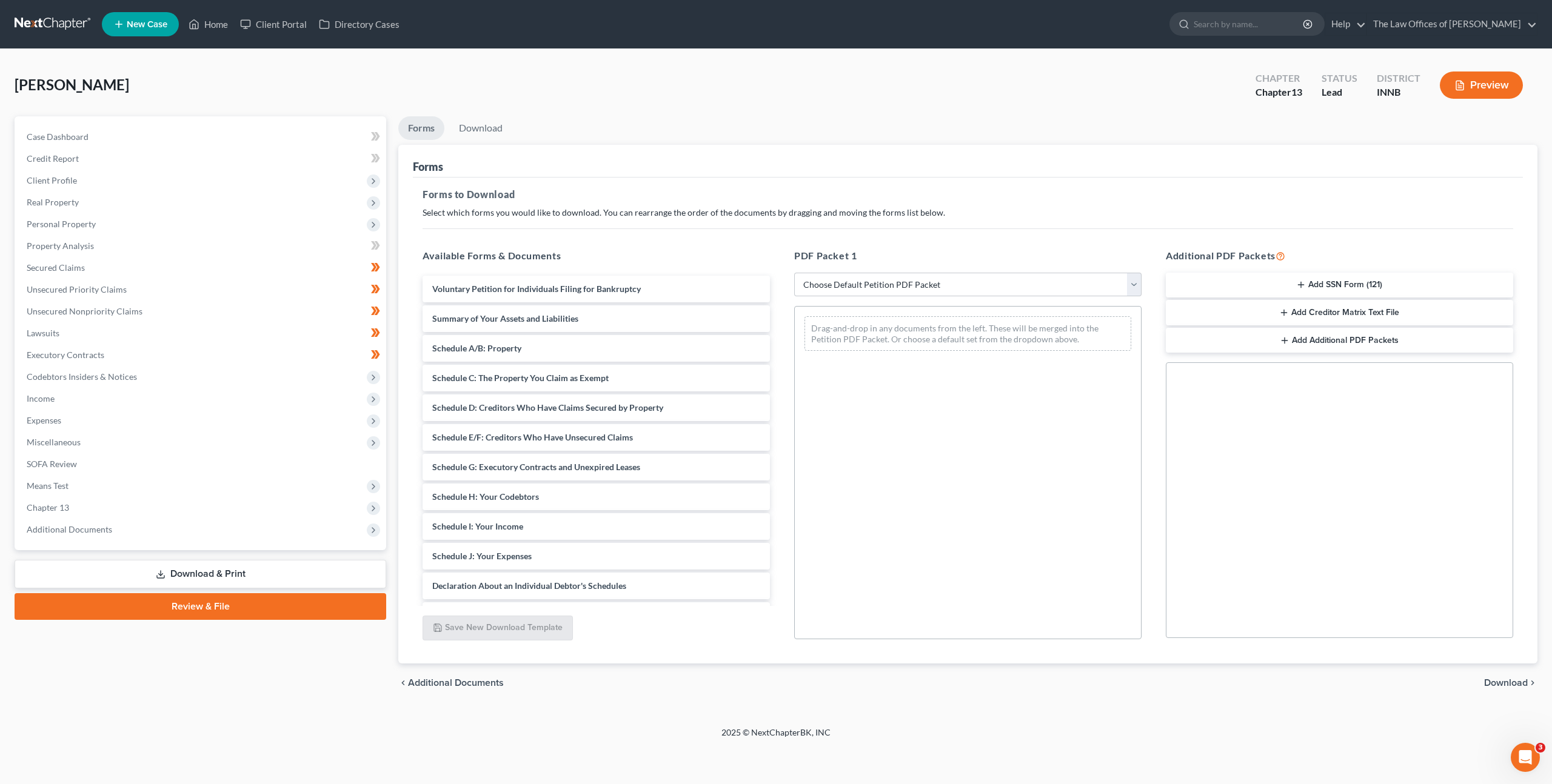
click at [959, 271] on div "PDF Packet 1 Choose Default Petition PDF Packet Complete Bankruptcy Petition (a…" at bounding box center [968, 444] width 371 height 411
click at [953, 288] on select "Choose Default Petition PDF Packet Complete Bankruptcy Petition (all forms and …" at bounding box center [968, 284] width 347 height 24
select select "0"
click at [794, 273] on select "Choose Default Petition PDF Packet Complete Bankruptcy Petition (all forms and …" at bounding box center [968, 284] width 347 height 24
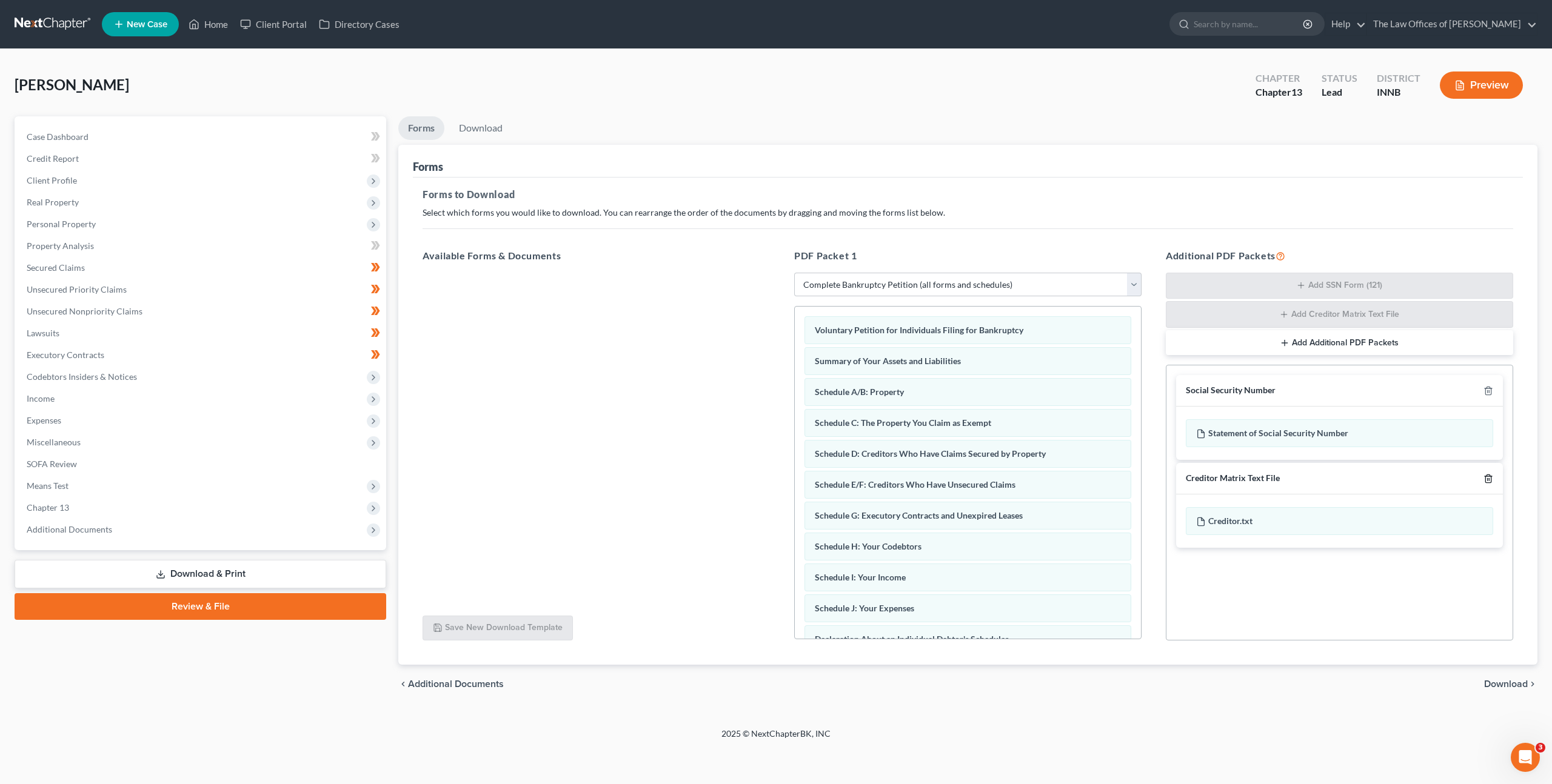
click at [1490, 480] on icon "button" at bounding box center [1488, 478] width 10 height 10
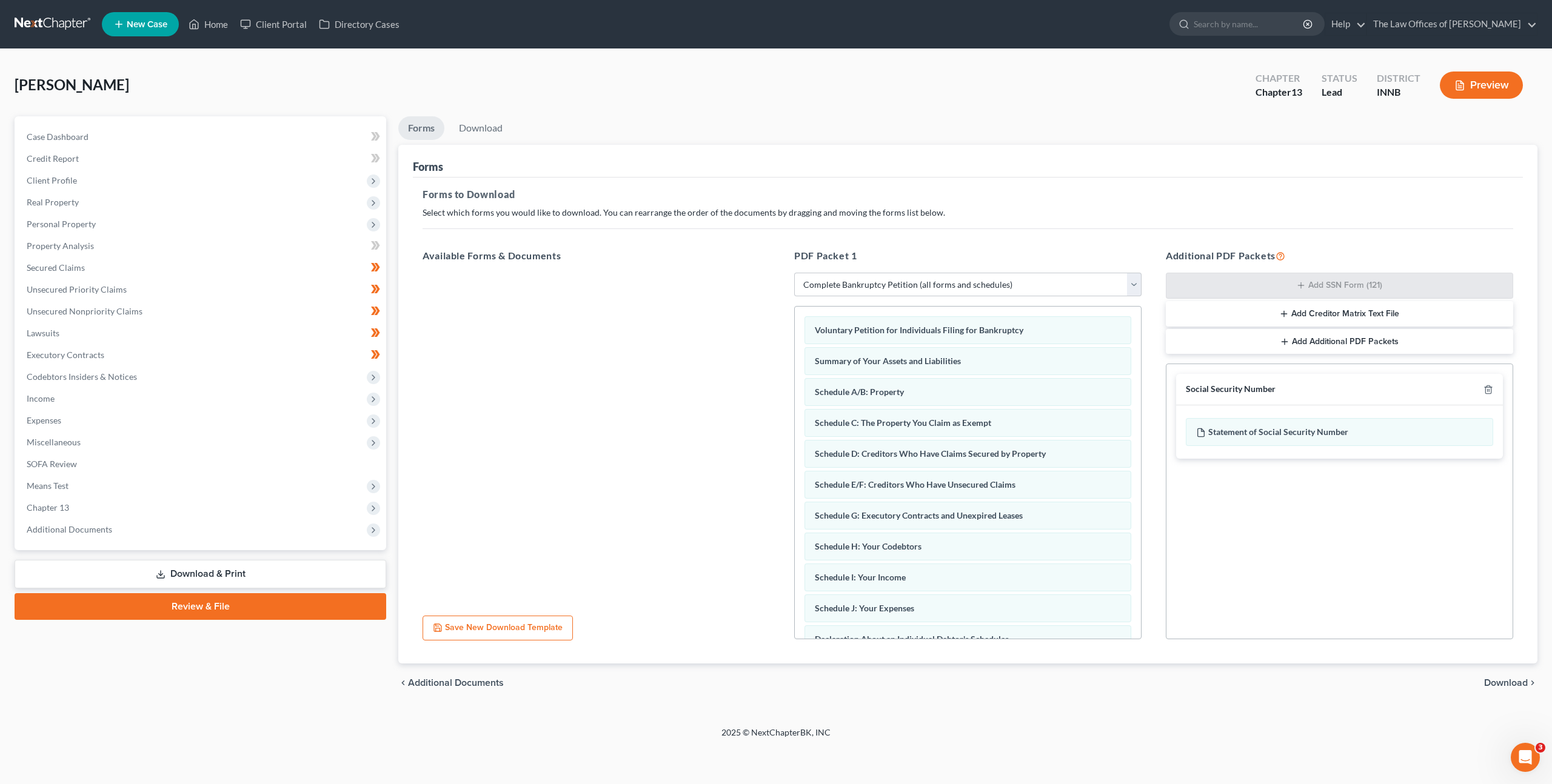
click at [1504, 687] on span "Download" at bounding box center [1506, 683] width 44 height 10
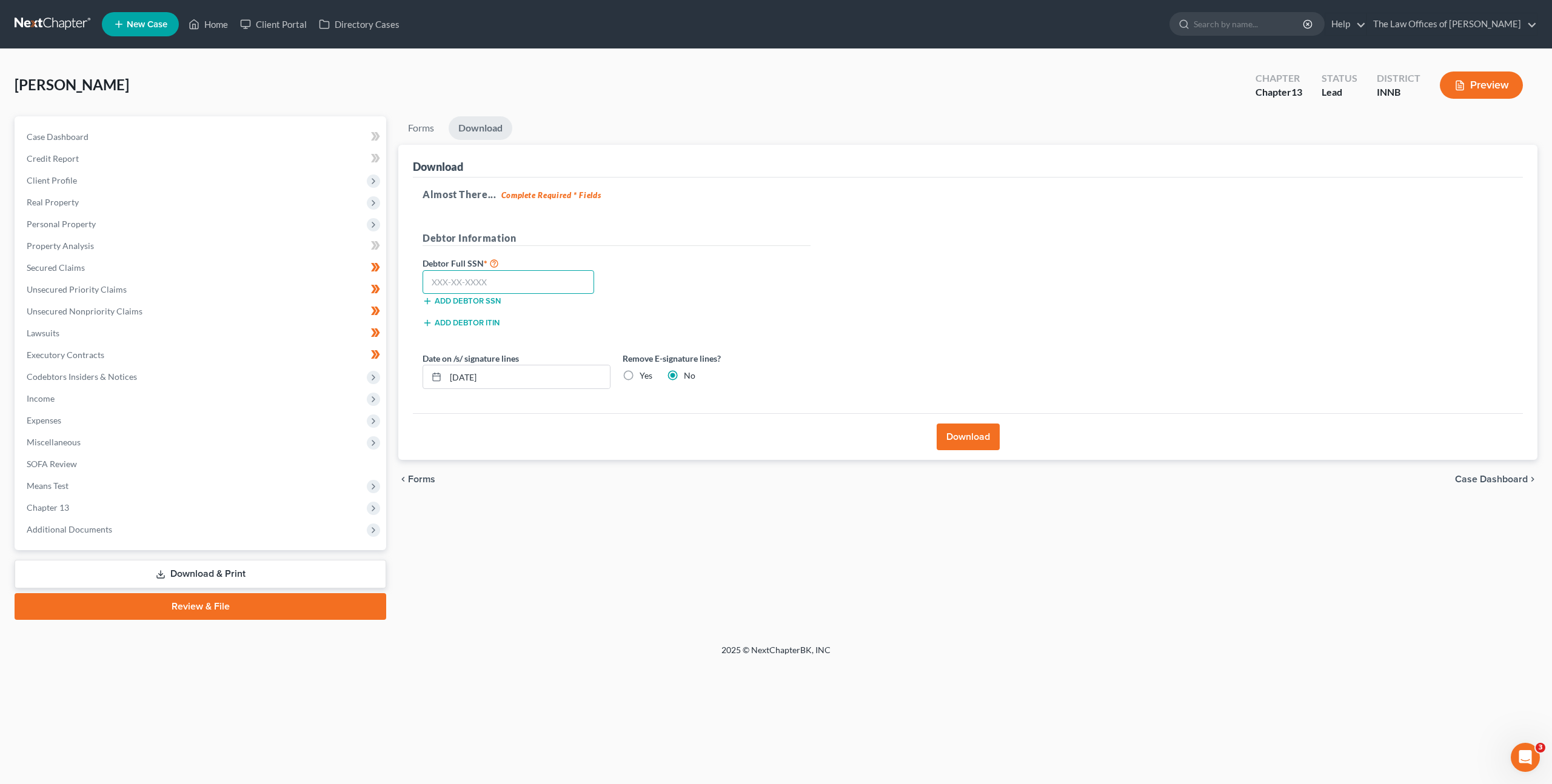
click at [465, 277] on input "text" at bounding box center [508, 282] width 171 height 24
paste input "307-86-0710"
type input "307-86-0710"
click at [662, 273] on div "Debtor Full SSN * 307-86-0710 Add debtor SSN" at bounding box center [616, 286] width 400 height 60
click at [640, 374] on label "Yes" at bounding box center [646, 376] width 13 height 12
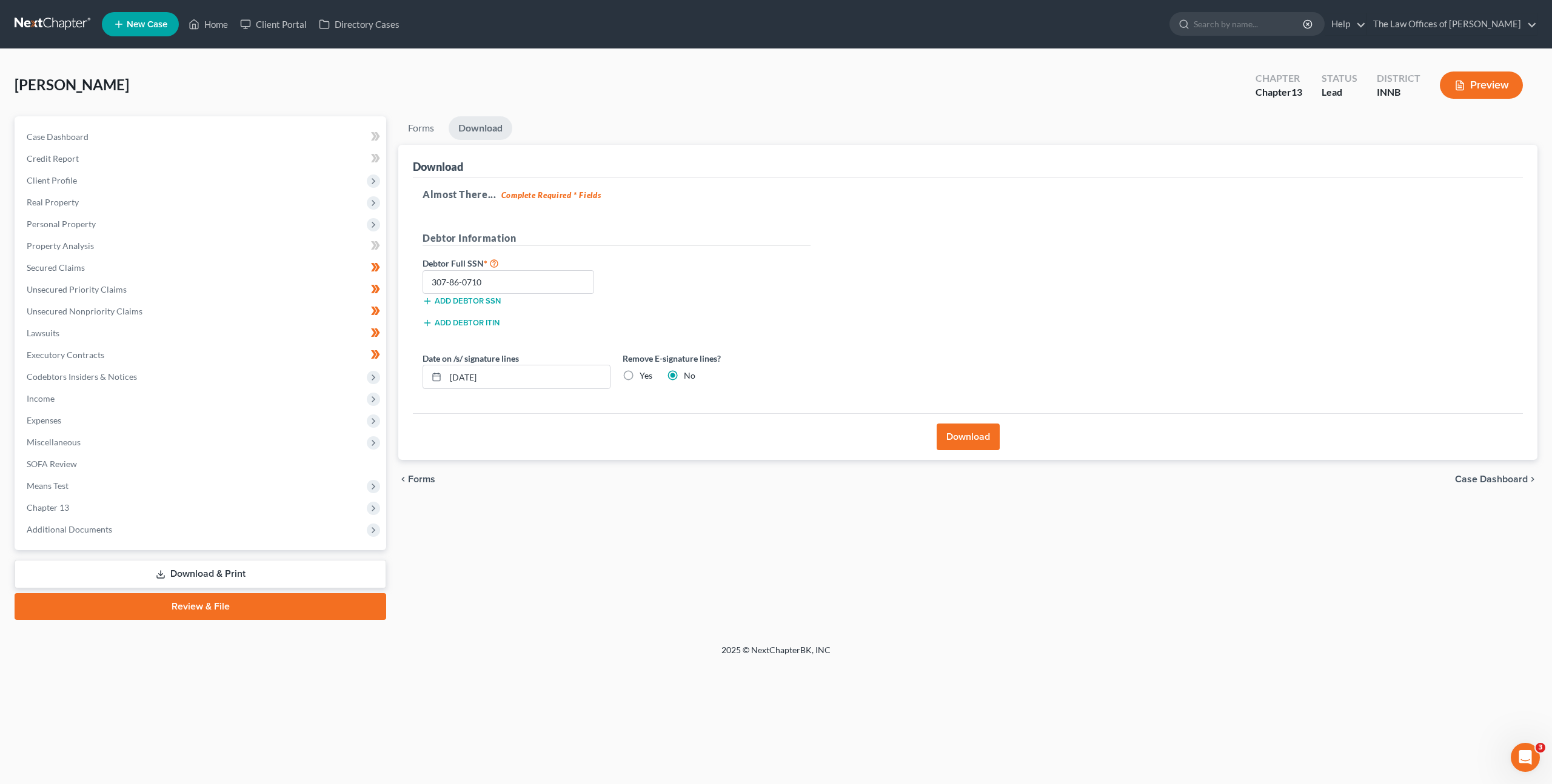
click at [645, 374] on input "Yes" at bounding box center [649, 374] width 8 height 8
radio input "true"
radio input "false"
click at [964, 429] on button "Download" at bounding box center [968, 437] width 63 height 27
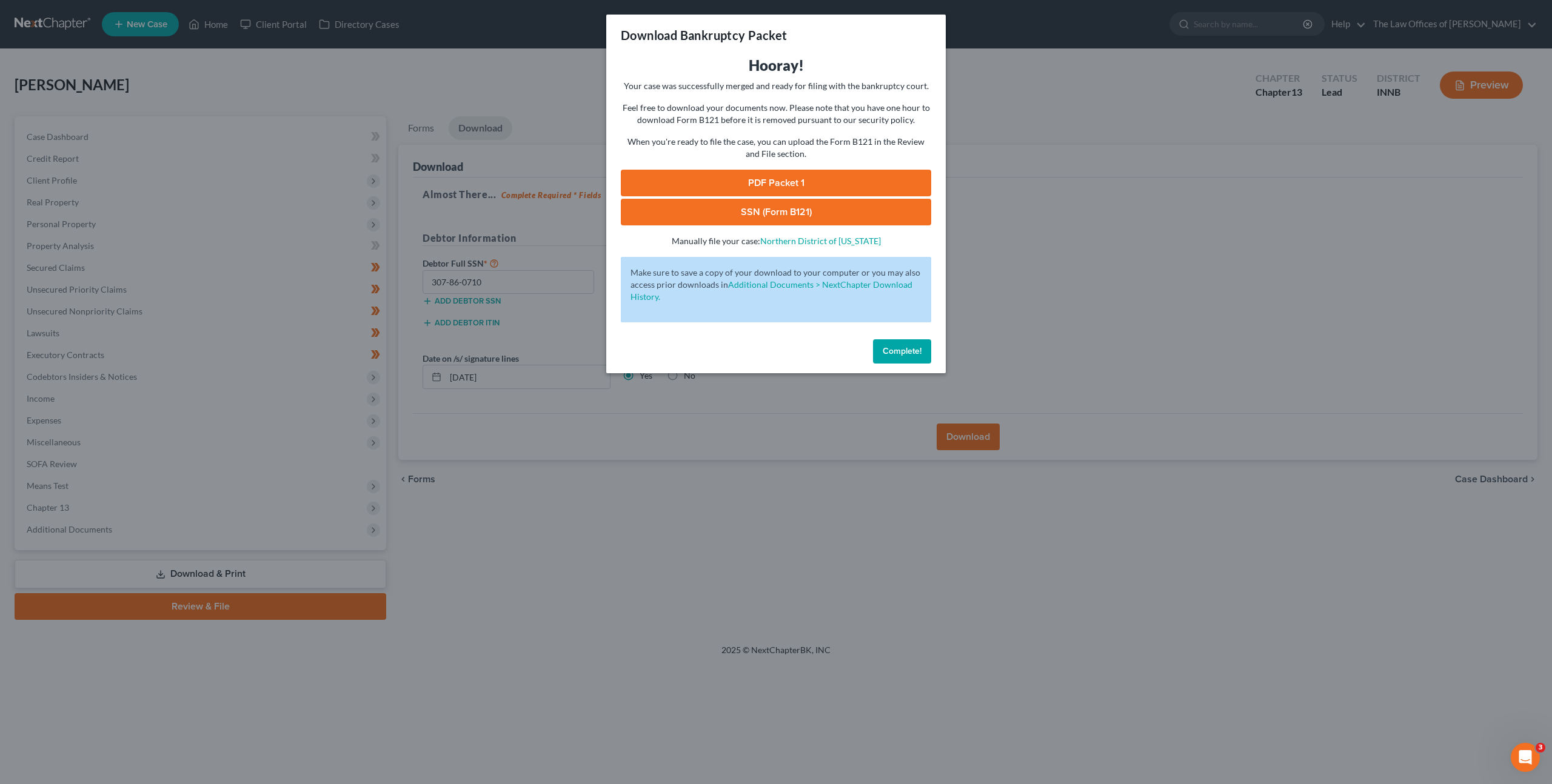
click at [715, 185] on link "PDF Packet 1" at bounding box center [776, 182] width 310 height 27
click at [682, 214] on link "SSN (Form B121)" at bounding box center [776, 212] width 310 height 27
click at [883, 353] on span "Complete!" at bounding box center [903, 351] width 39 height 10
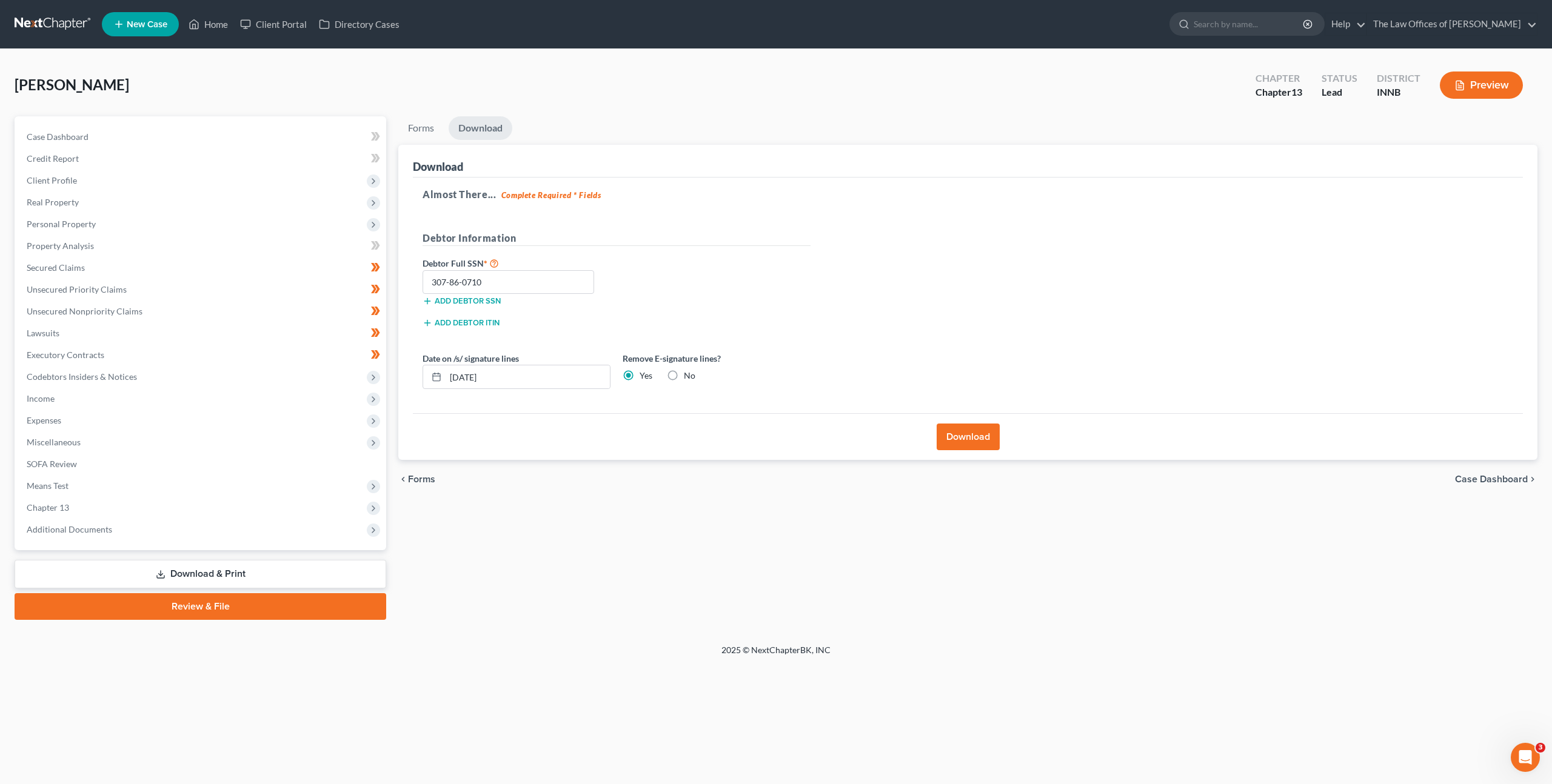
click at [918, 279] on div "Almost There... Complete Required * Fields Debtor Information Debtor Full SSN *…" at bounding box center [968, 296] width 1110 height 236
click at [901, 220] on div "Almost There... Complete Required * Fields Debtor Information Debtor Full SSN *…" at bounding box center [968, 296] width 1110 height 236
